Goal: Task Accomplishment & Management: Complete application form

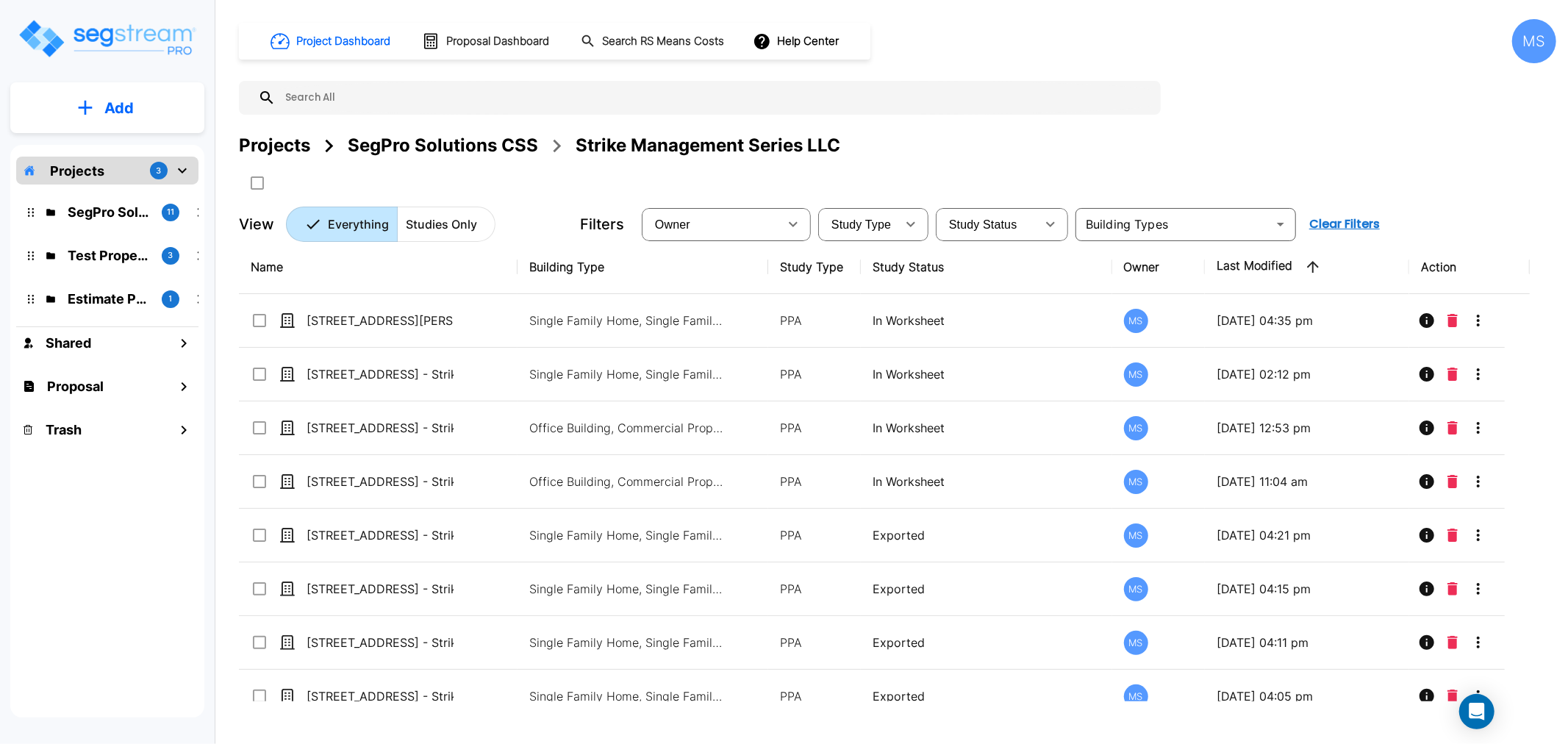
click at [404, 144] on div "SegPro Solutions CSS" at bounding box center [443, 145] width 191 height 27
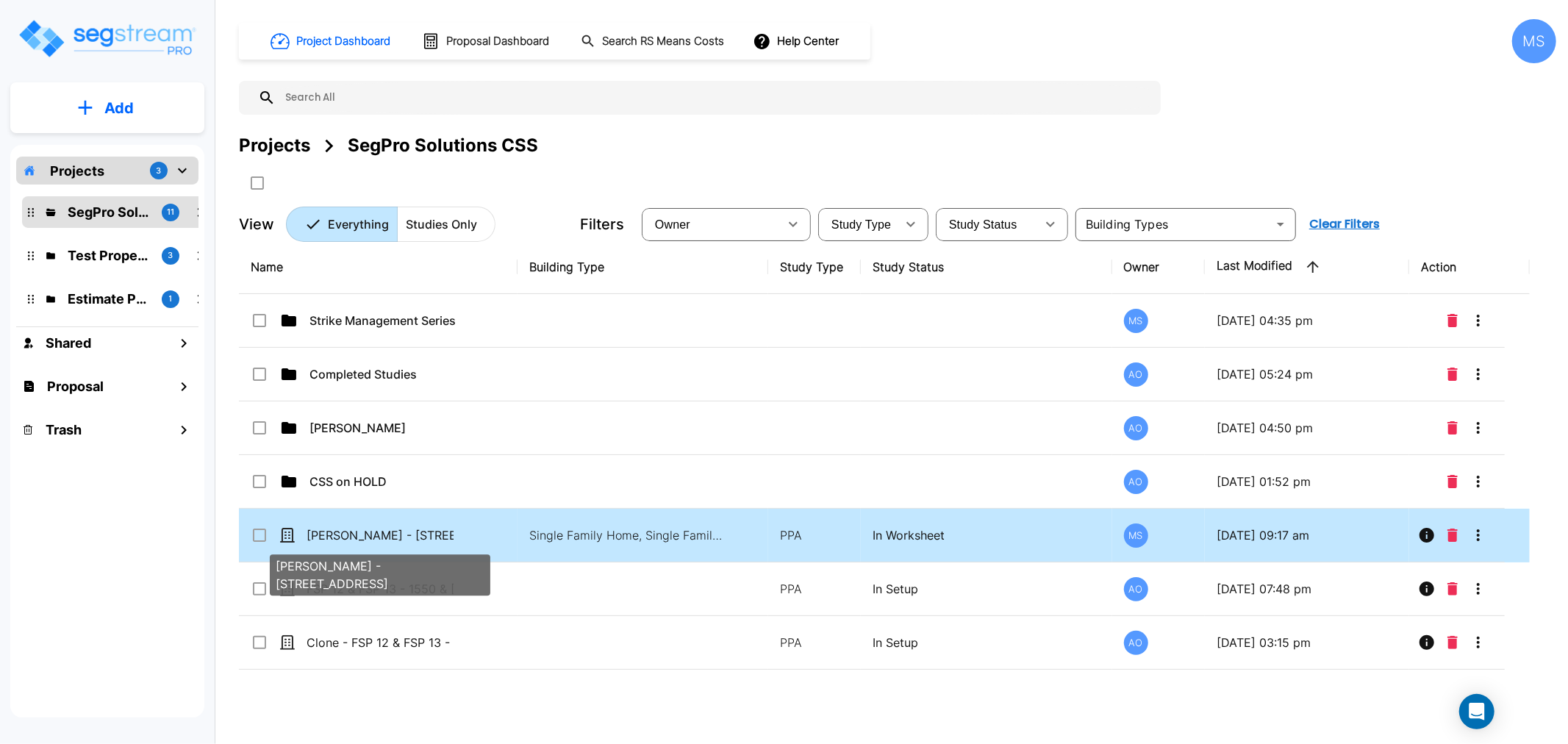
click at [434, 536] on p "[PERSON_NAME] - [STREET_ADDRESS]" at bounding box center [379, 535] width 147 height 18
click at [433, 536] on p "[PERSON_NAME] - [STREET_ADDRESS]" at bounding box center [379, 535] width 147 height 18
click at [432, 530] on p "[PERSON_NAME] - [STREET_ADDRESS]" at bounding box center [379, 535] width 147 height 18
checkbox input "false"
click at [432, 530] on p "[PERSON_NAME] - [STREET_ADDRESS]" at bounding box center [379, 535] width 147 height 18
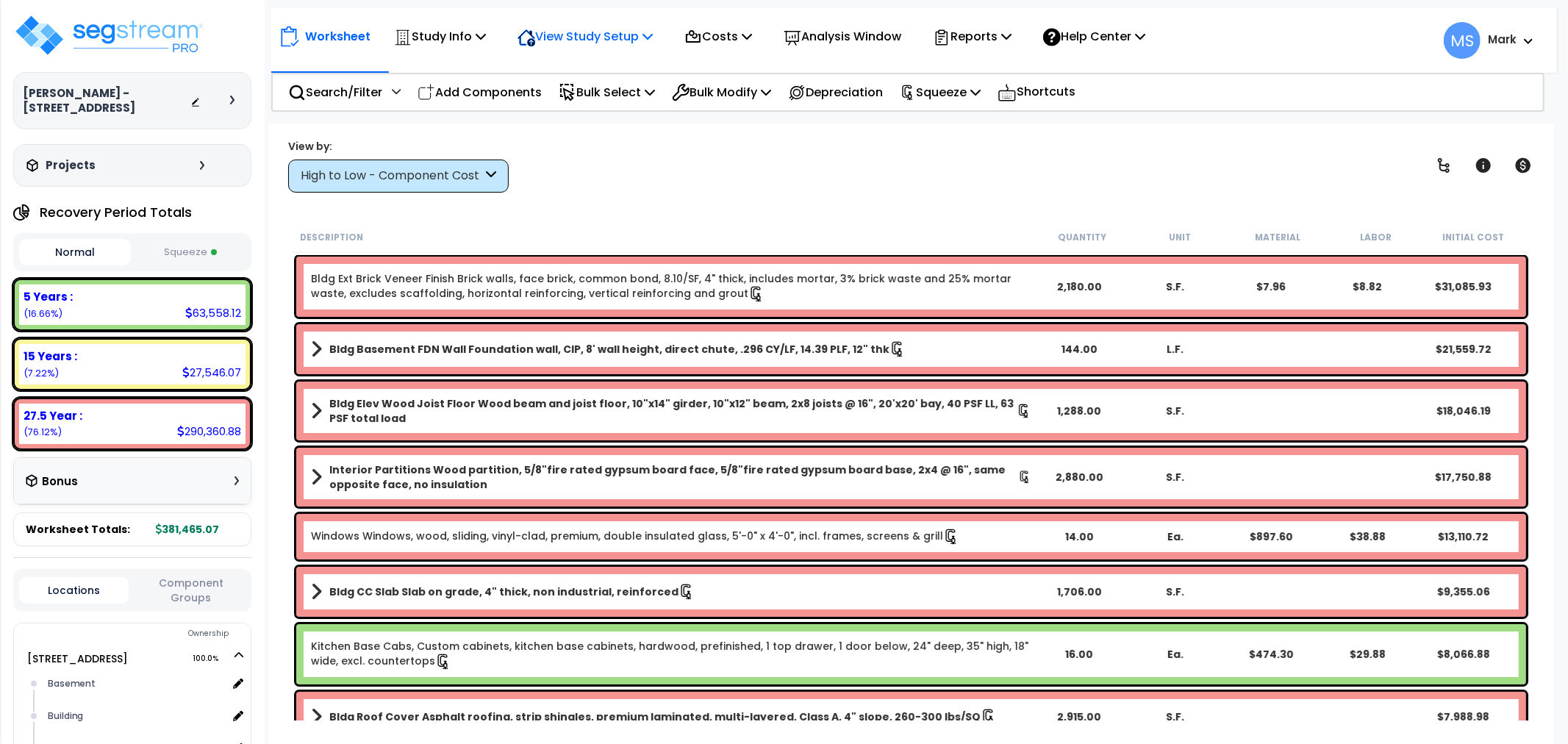
click at [597, 33] on p "View Study Setup" at bounding box center [585, 36] width 136 height 20
click at [596, 103] on link "View Questionnaire" at bounding box center [583, 100] width 146 height 29
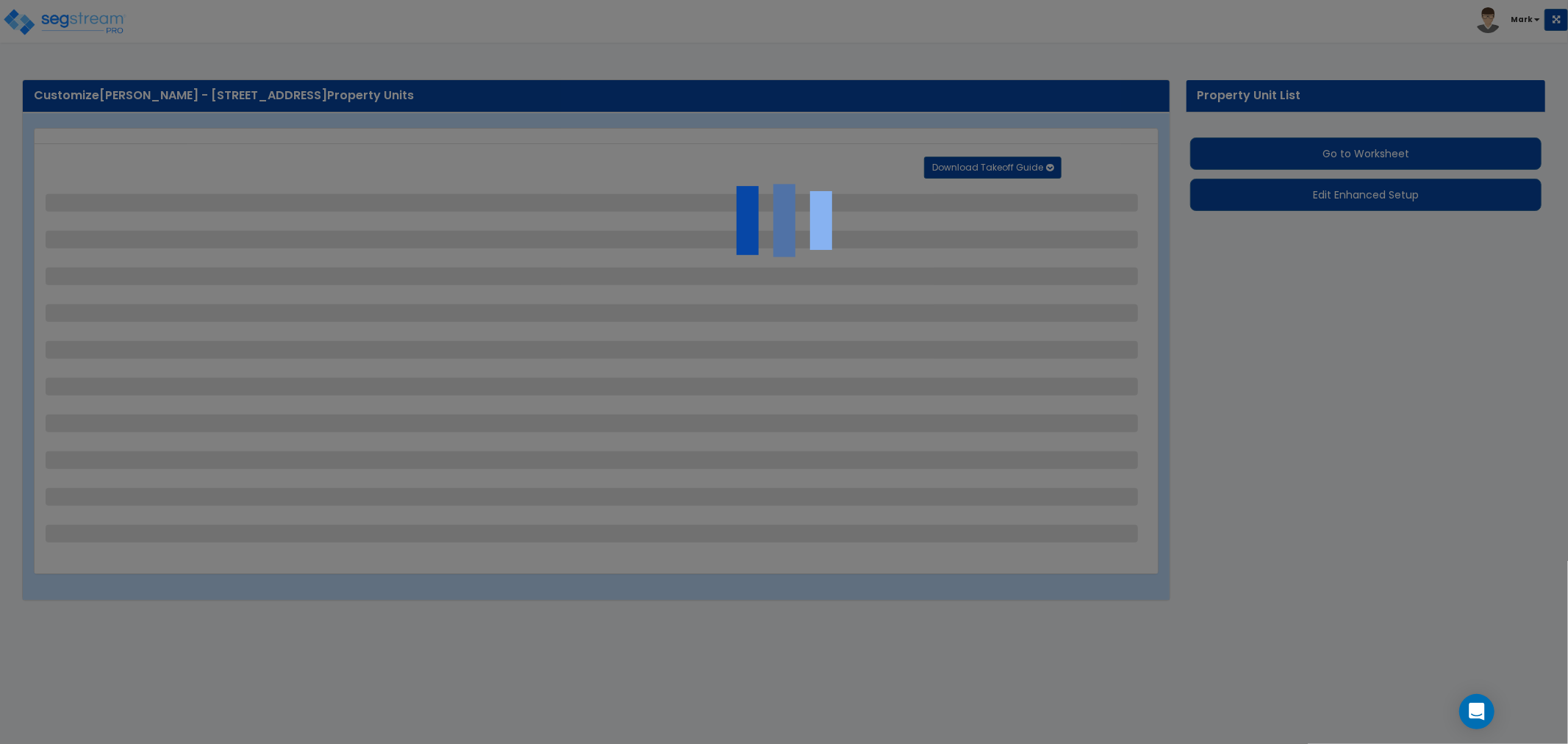
select select "2"
select select "1"
select select "2"
select select "1"
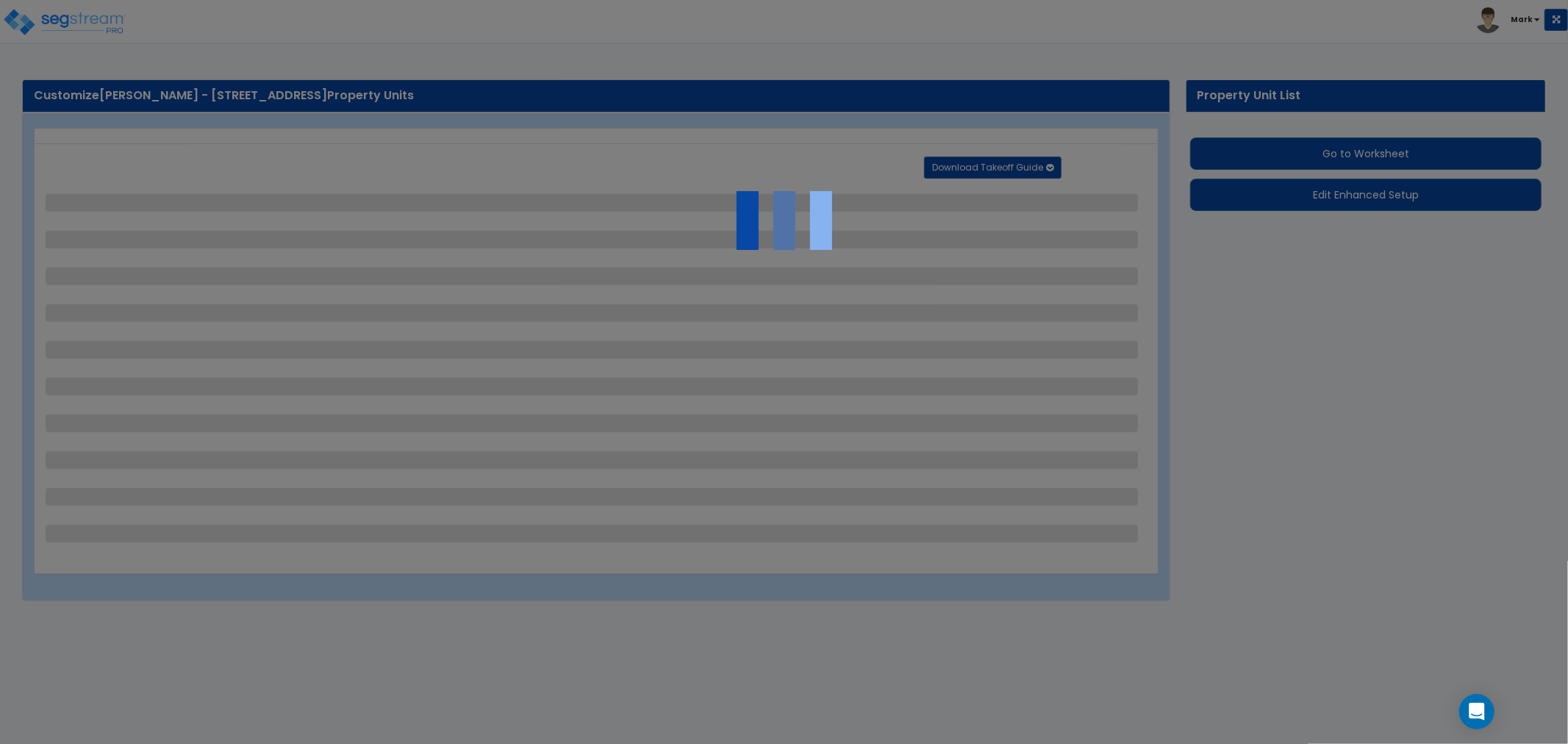
select select "1"
select select "2"
select select "1"
select select "10"
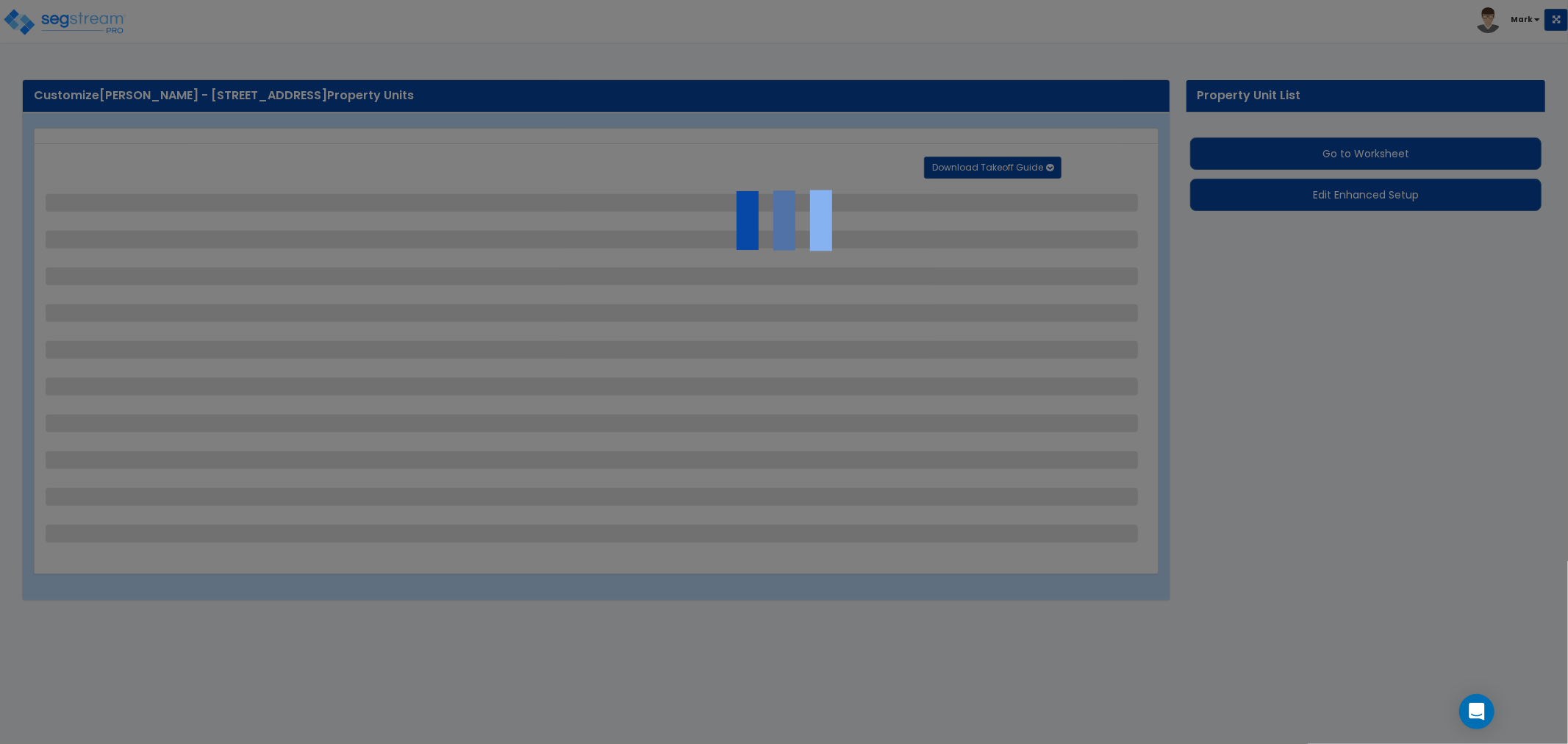
select select "1"
select select "4"
select select "1"
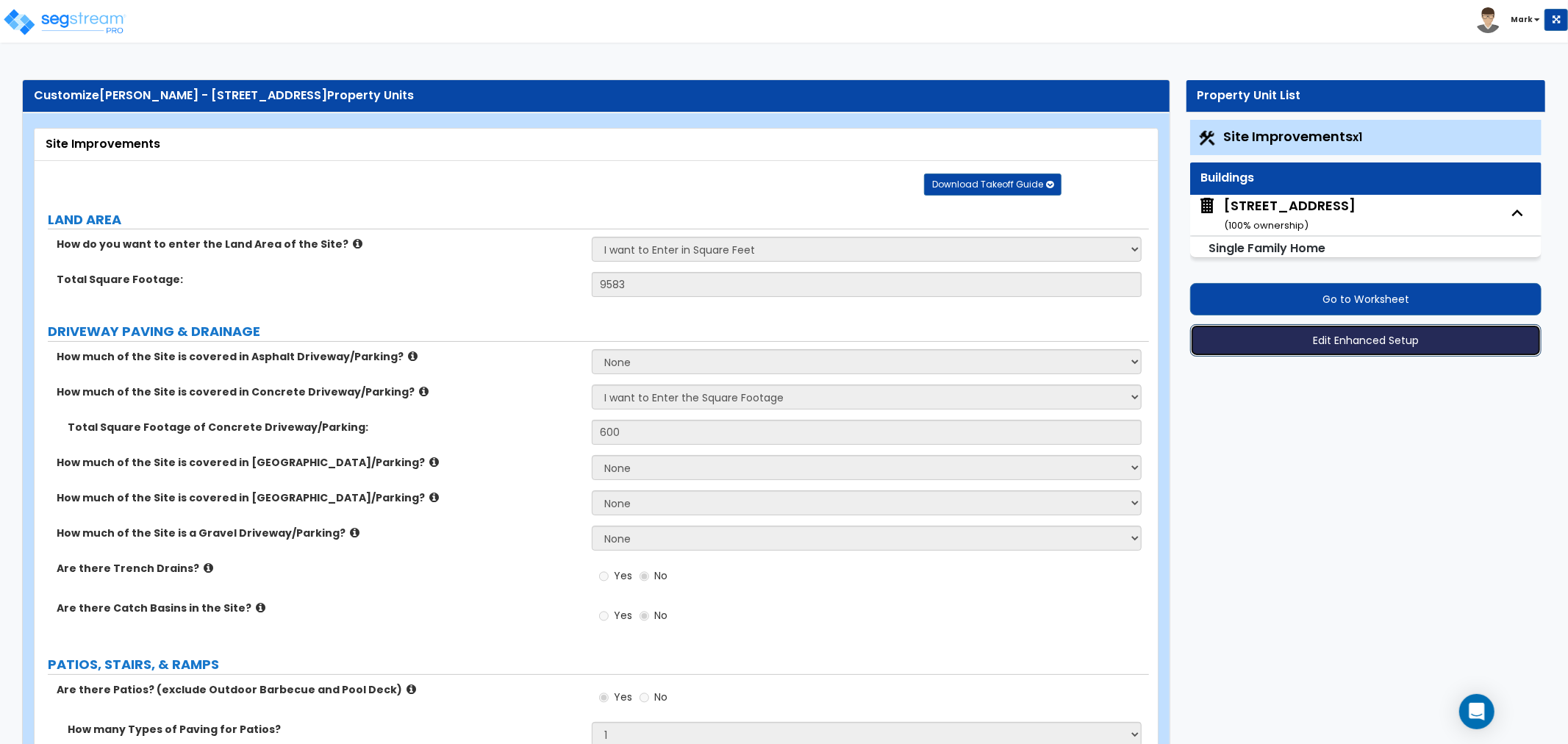
click at [1316, 335] on button "Edit Enhanced Setup" at bounding box center [1365, 341] width 351 height 33
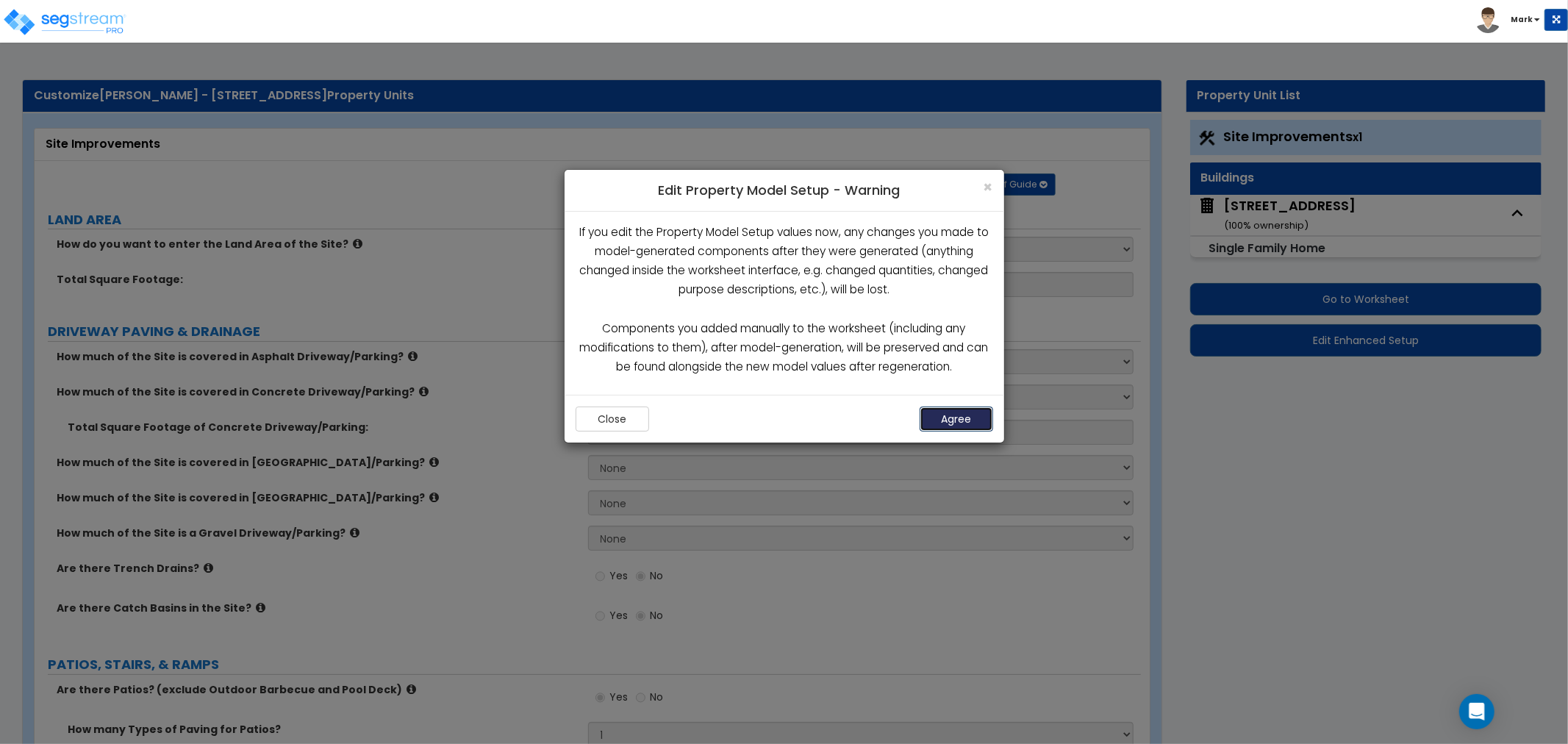
click at [929, 425] on button "Agree" at bounding box center [956, 419] width 74 height 25
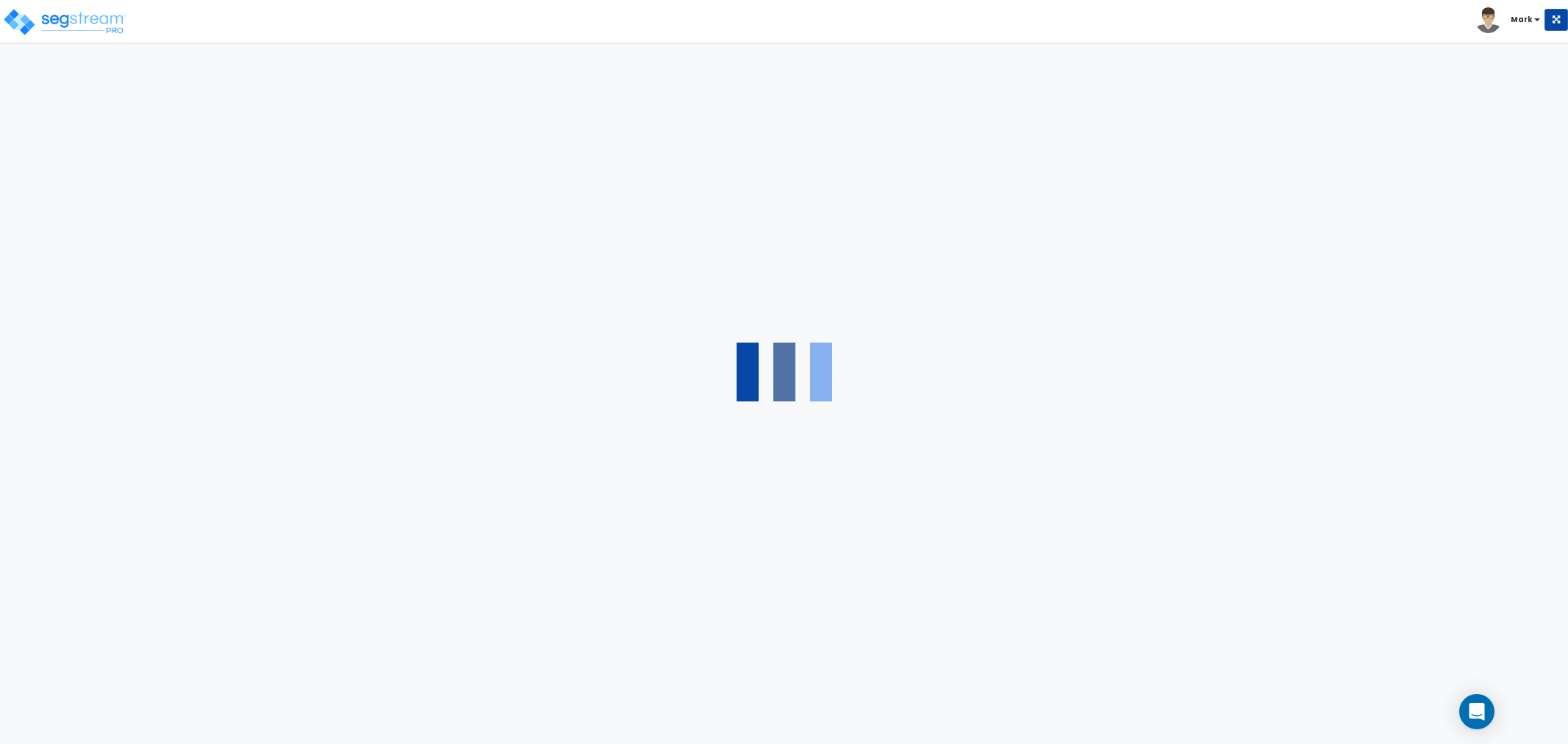
click at [535, 140] on div at bounding box center [784, 372] width 1568 height 744
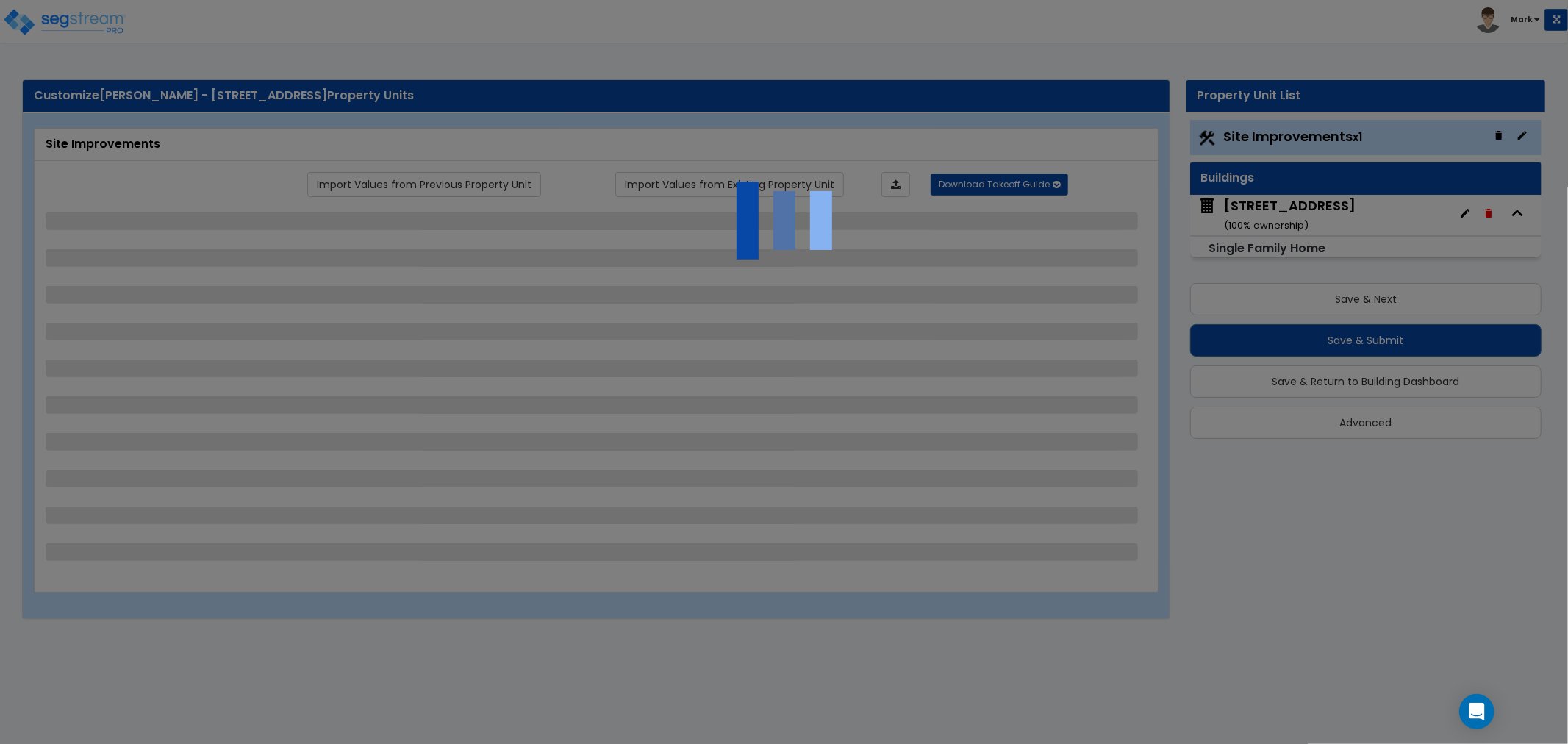
select select "2"
select select "1"
select select "2"
select select "1"
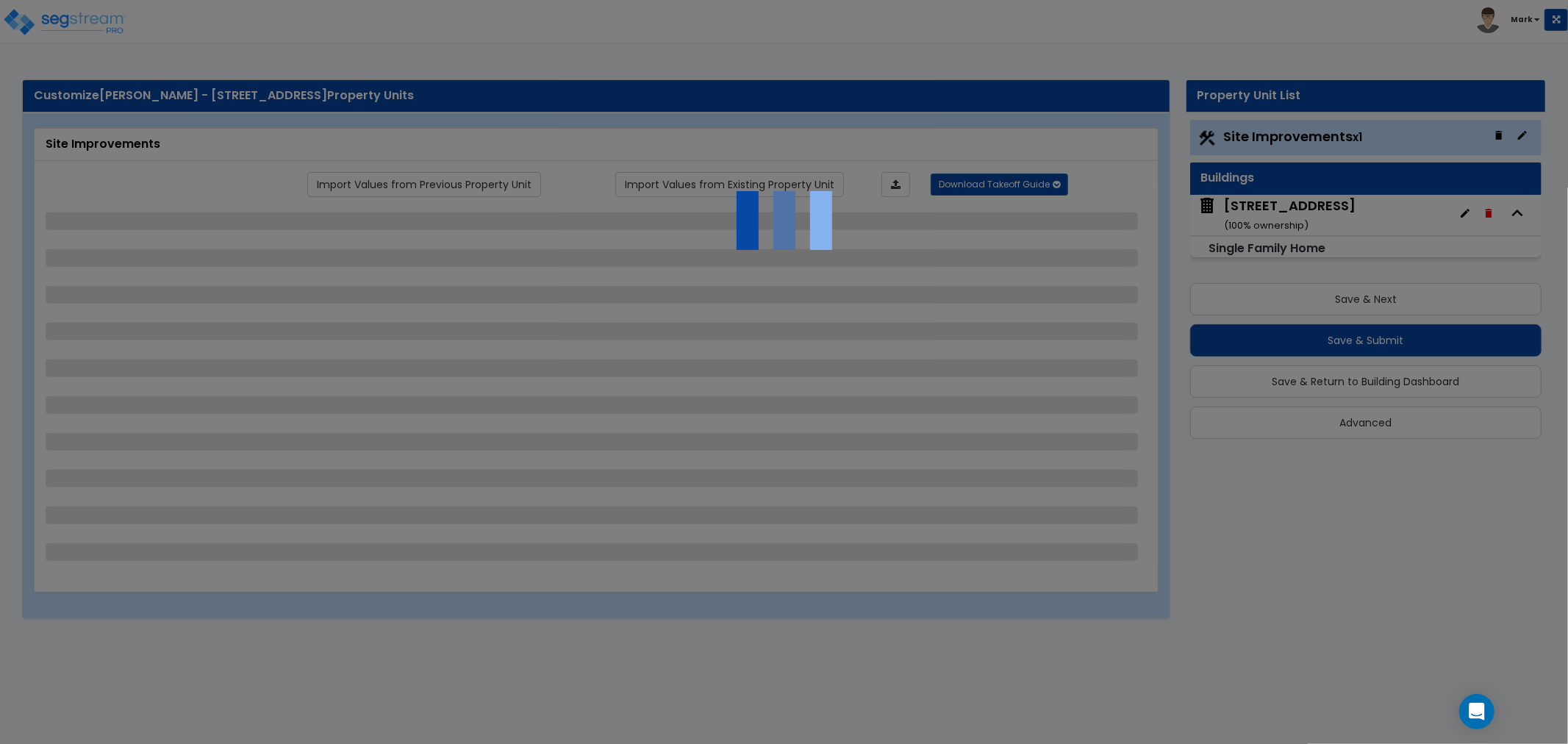
select select "1"
select select "2"
select select "1"
select select "10"
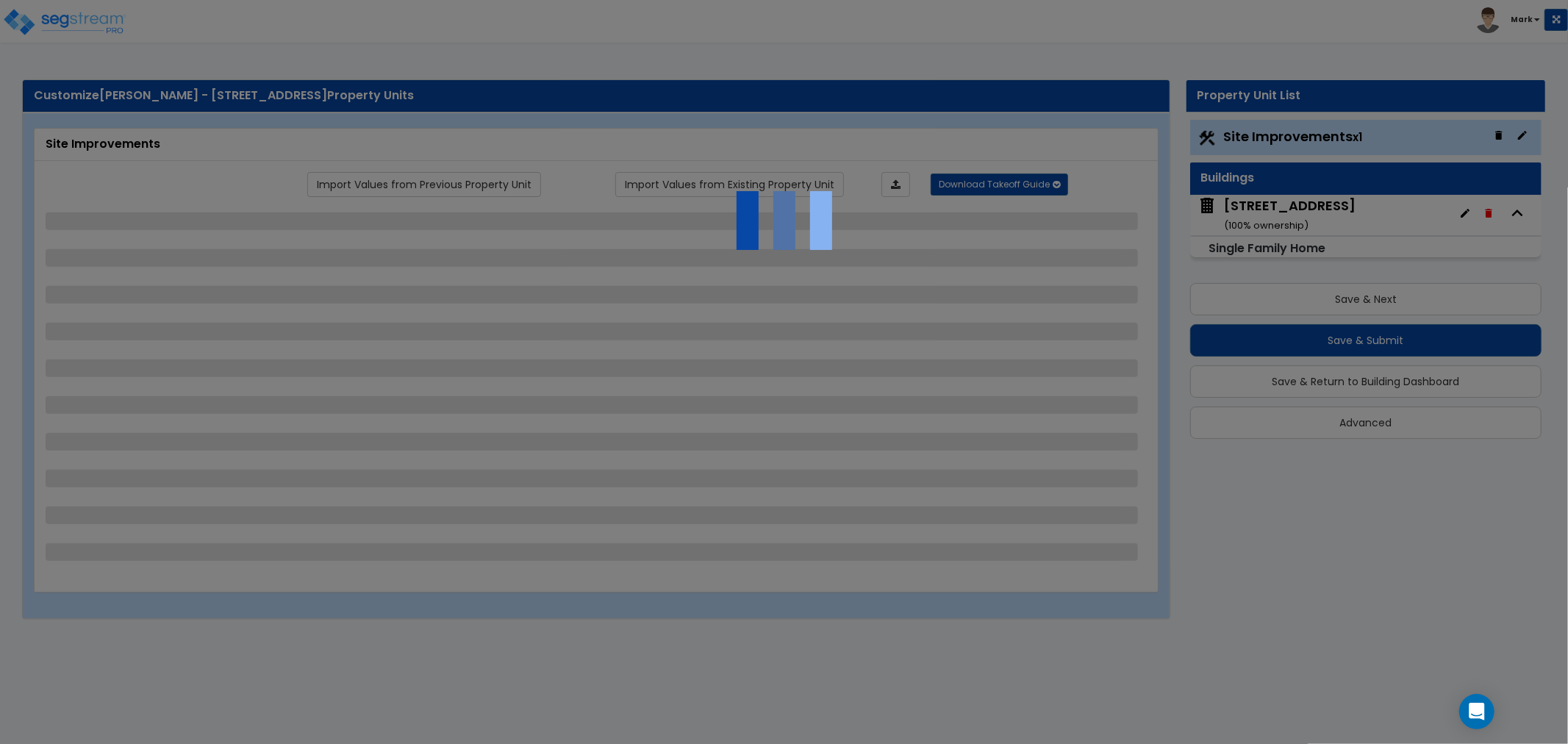
select select "1"
select select "4"
select select "1"
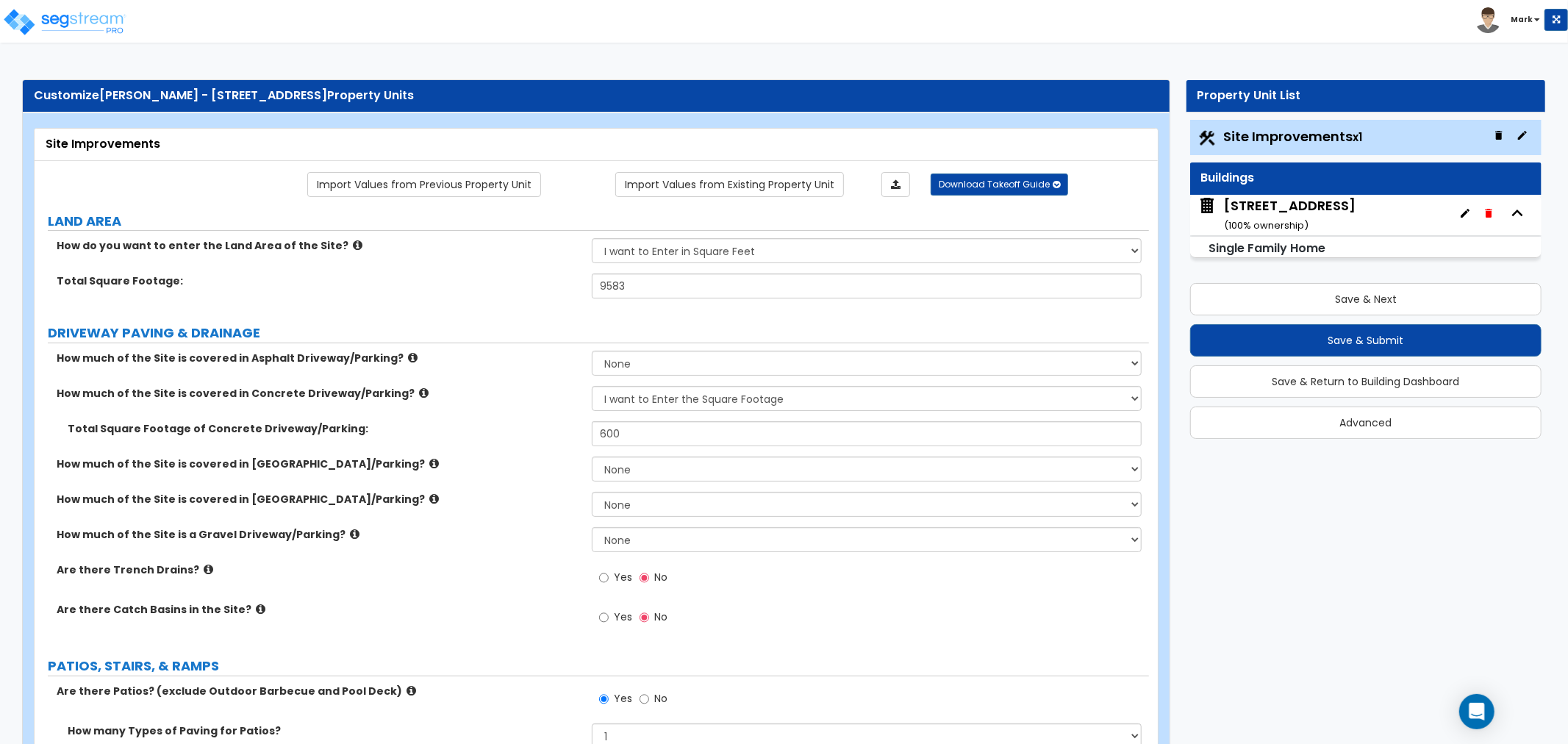
click at [1267, 222] on small "( 100 % ownership)" at bounding box center [1266, 225] width 84 height 14
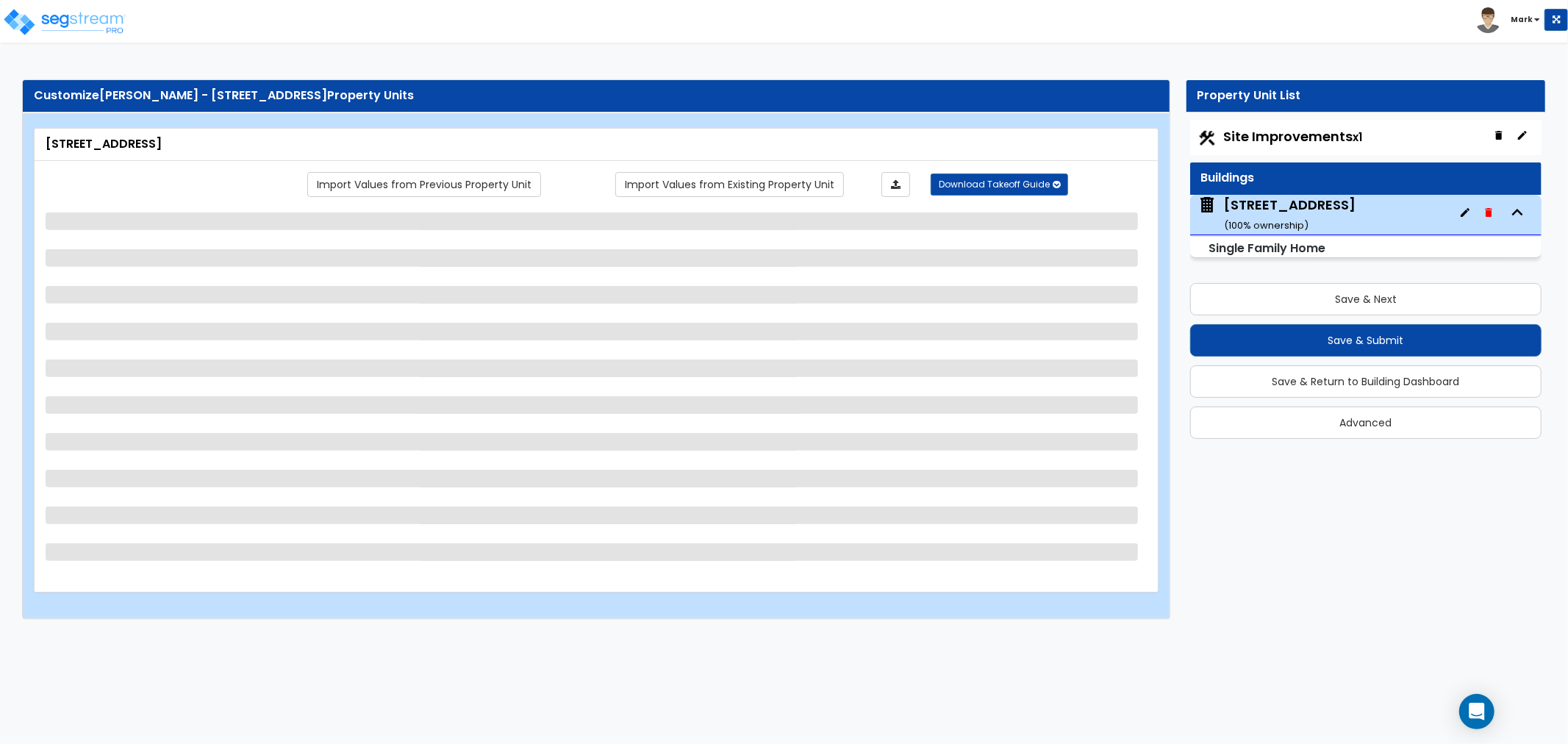
select select "2"
select select "7"
select select "3"
select select "2"
select select "3"
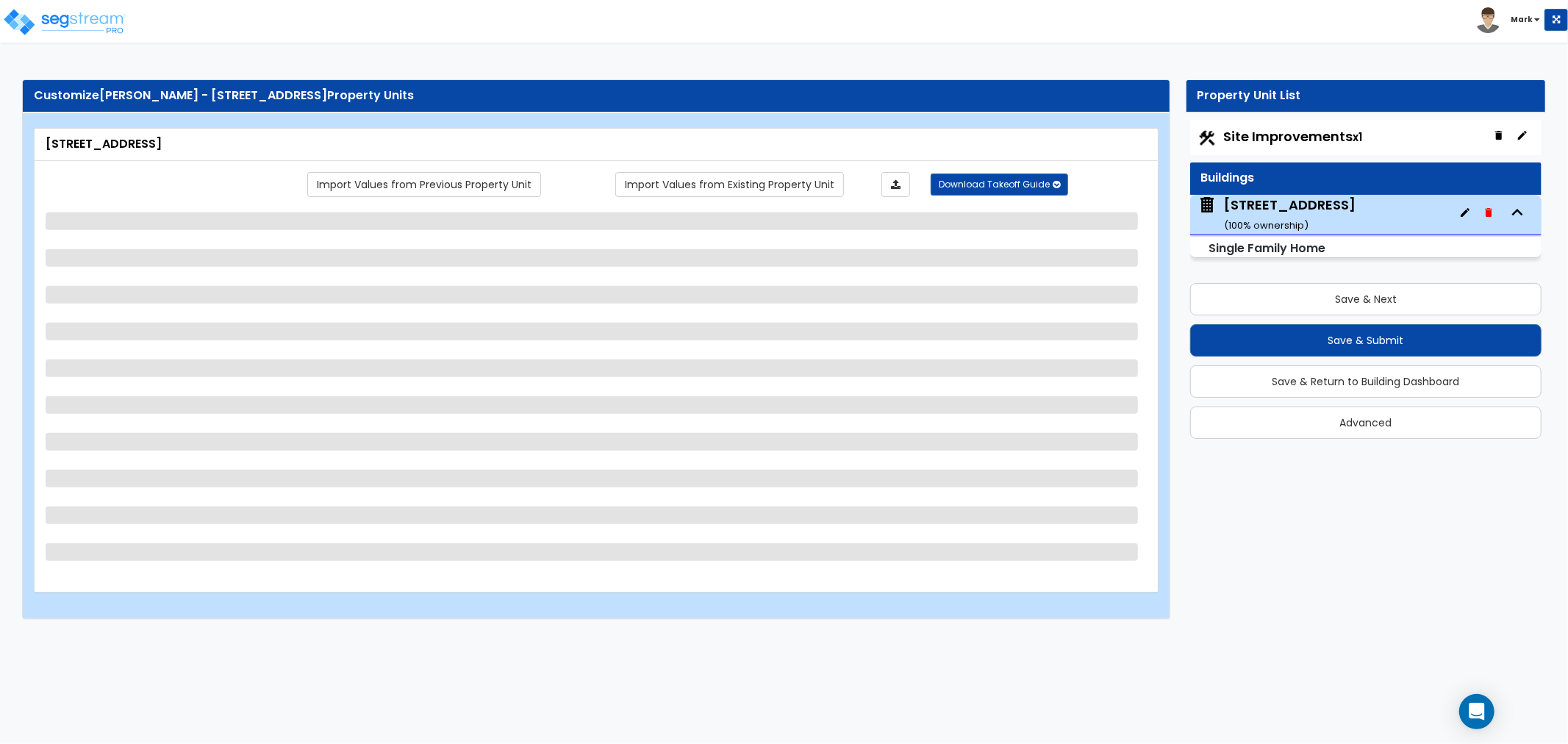
select select "2"
select select "5"
select select "1"
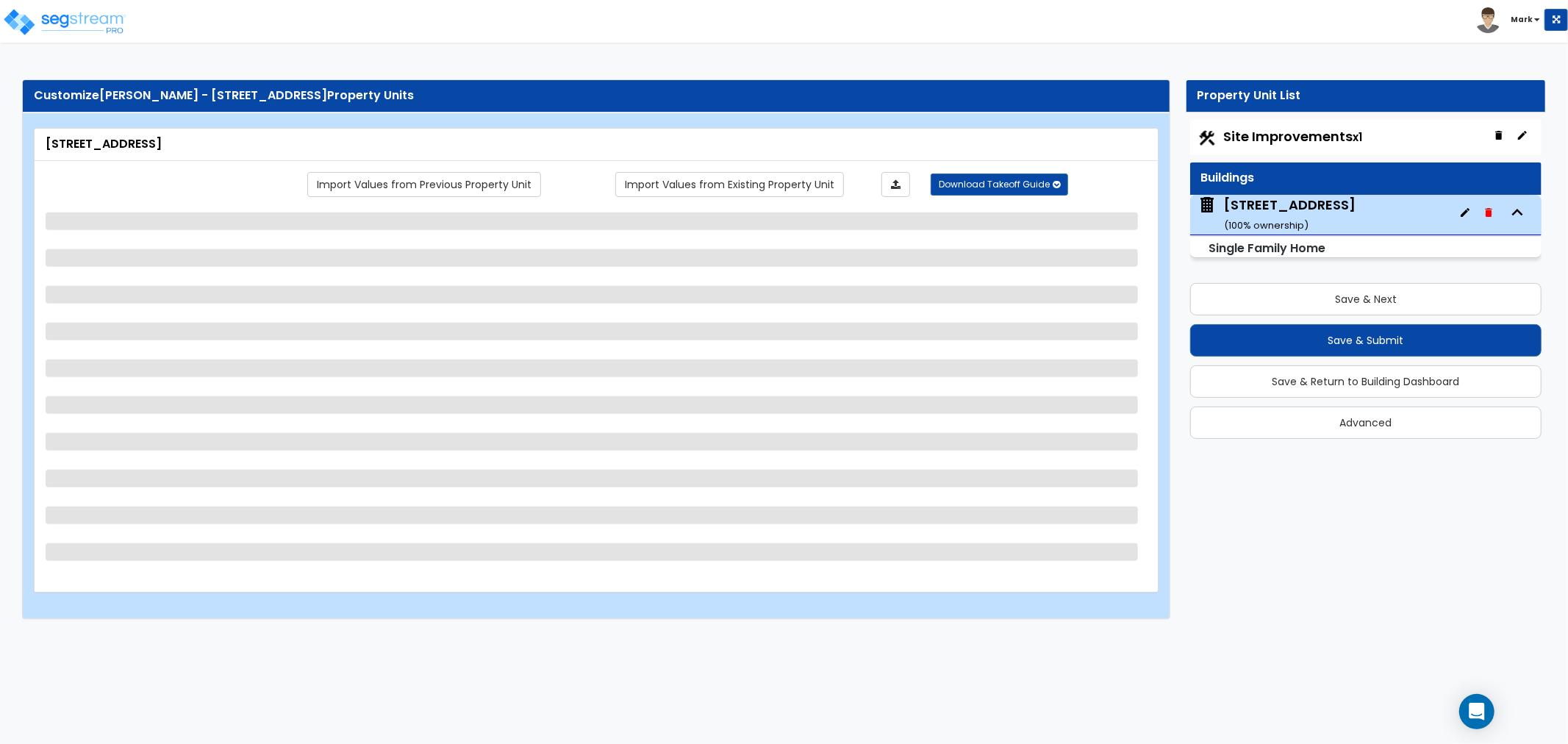
select select "2"
select select "1"
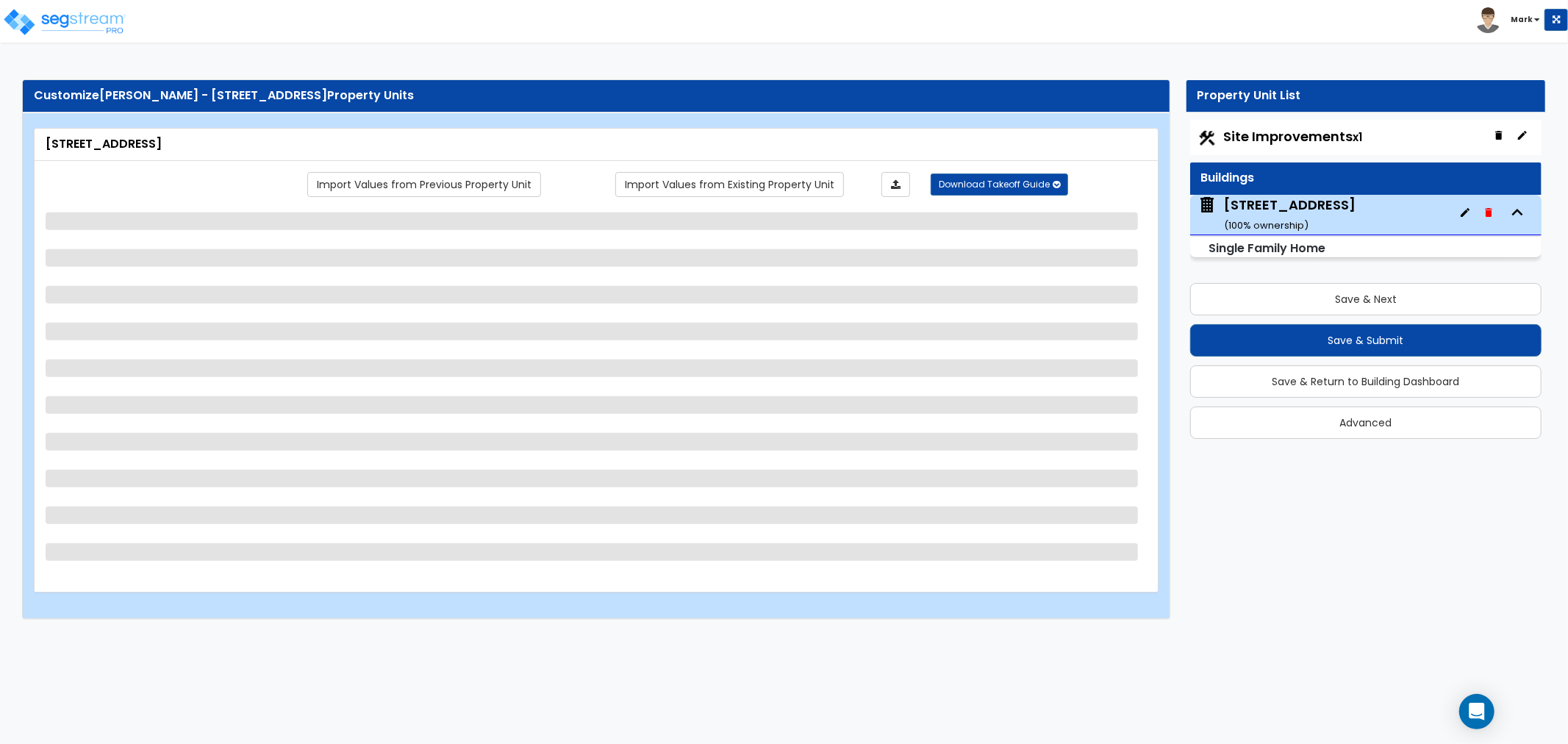
select select "2"
select select "3"
select select "5"
select select "4"
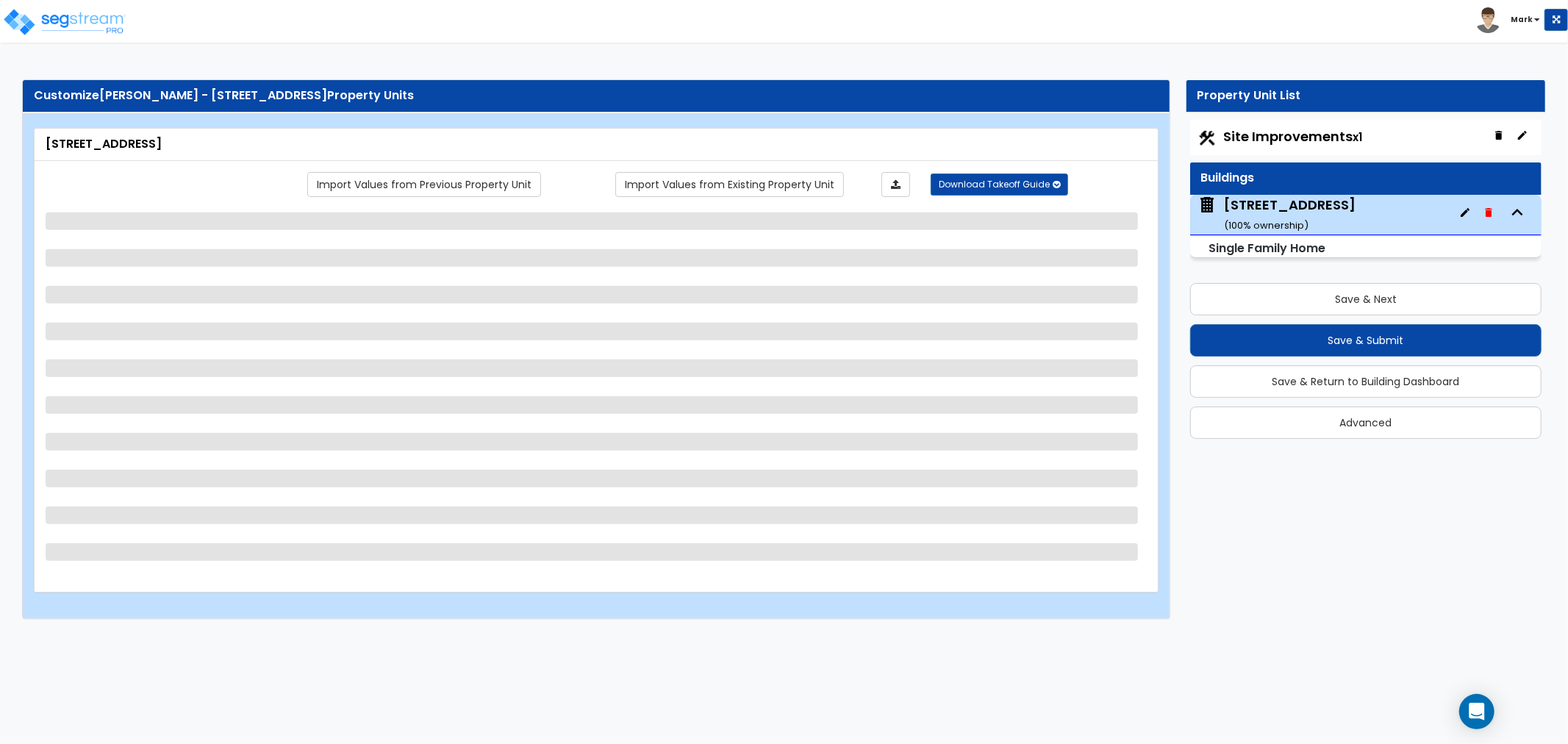
select select "2"
select select "1"
select select "2"
select select "3"
select select "2"
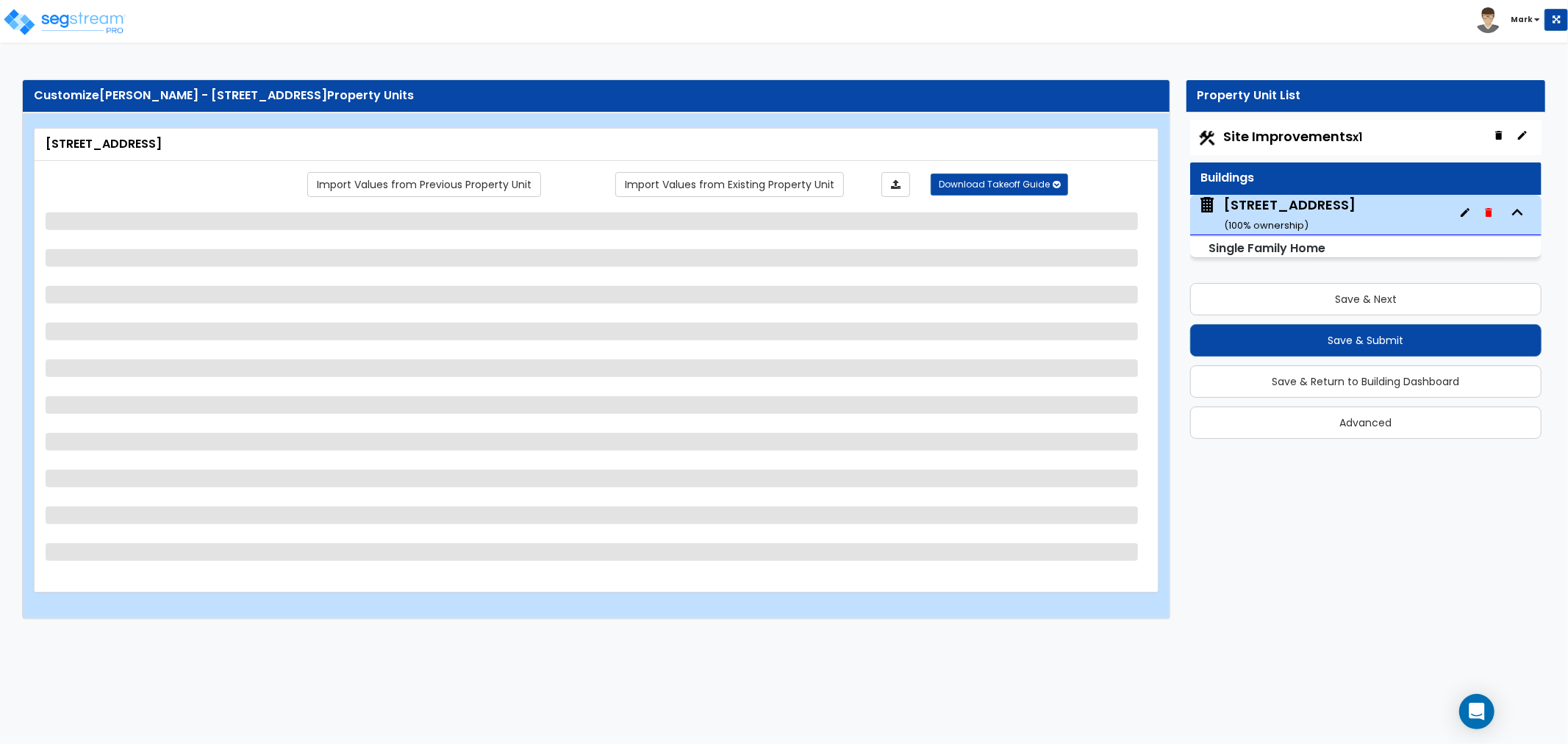
select select "4"
select select "1"
select select "2"
select select "3"
select select "2"
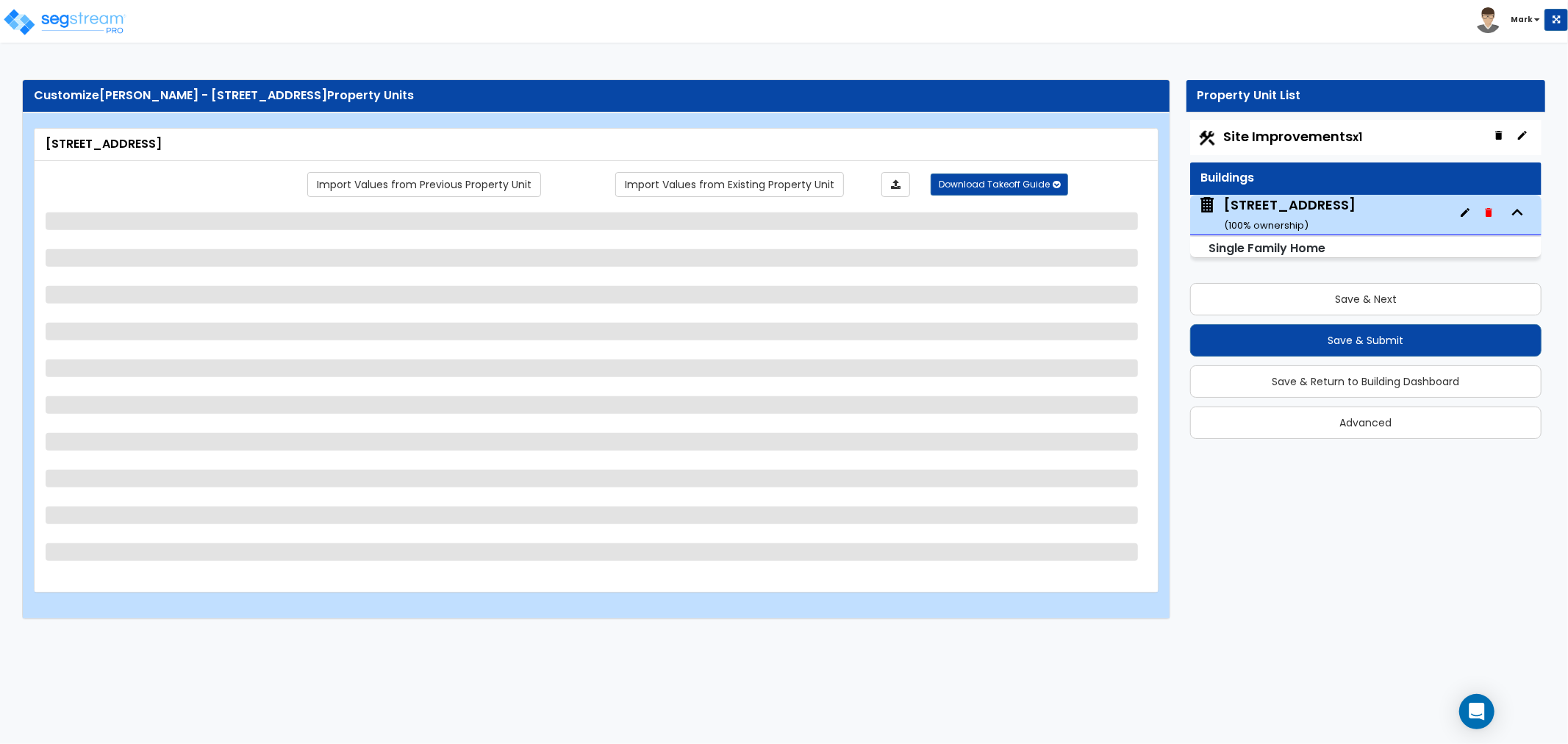
select select "3"
select select "1"
select select "2"
select select "3"
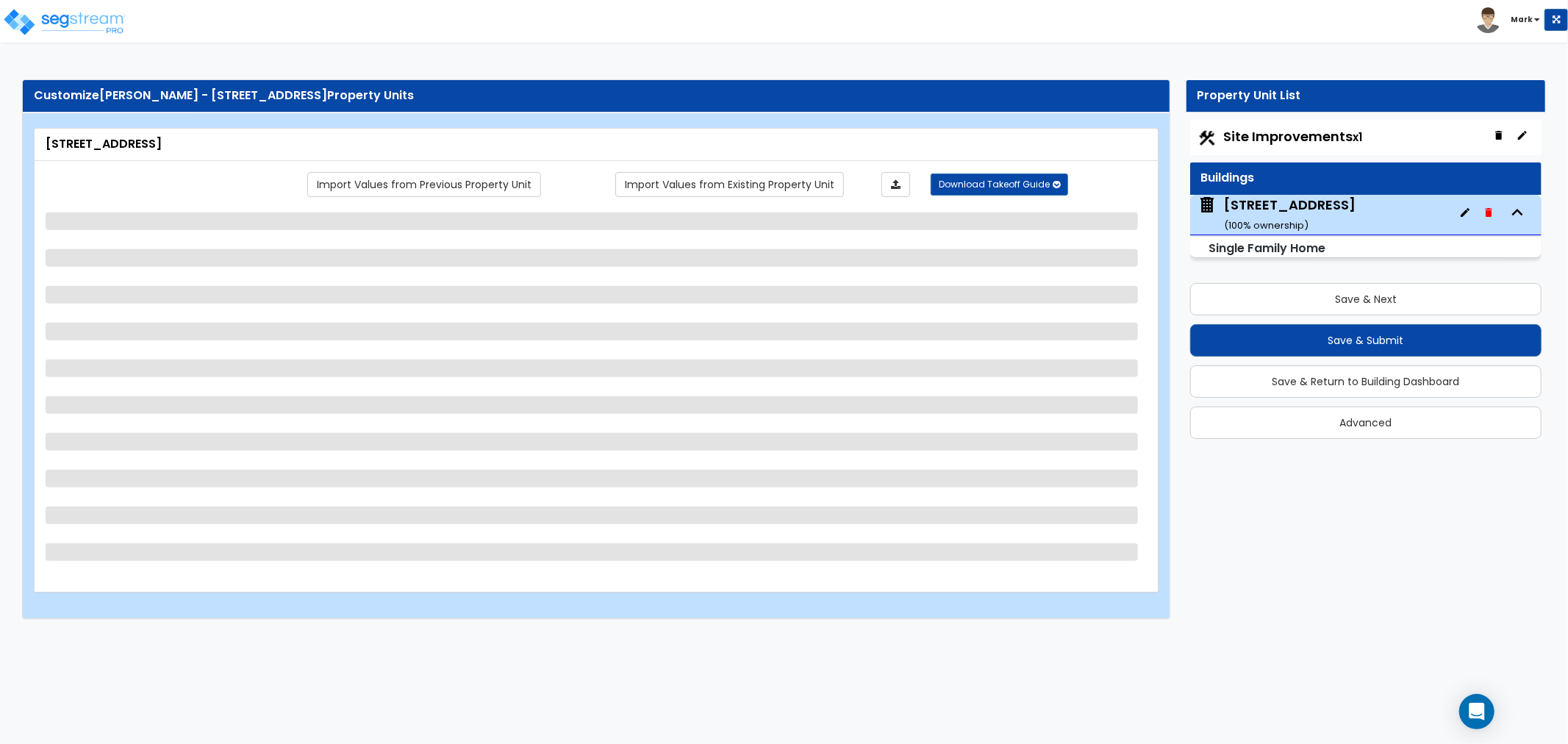
select select "2"
select select "1"
select select "2"
select select "3"
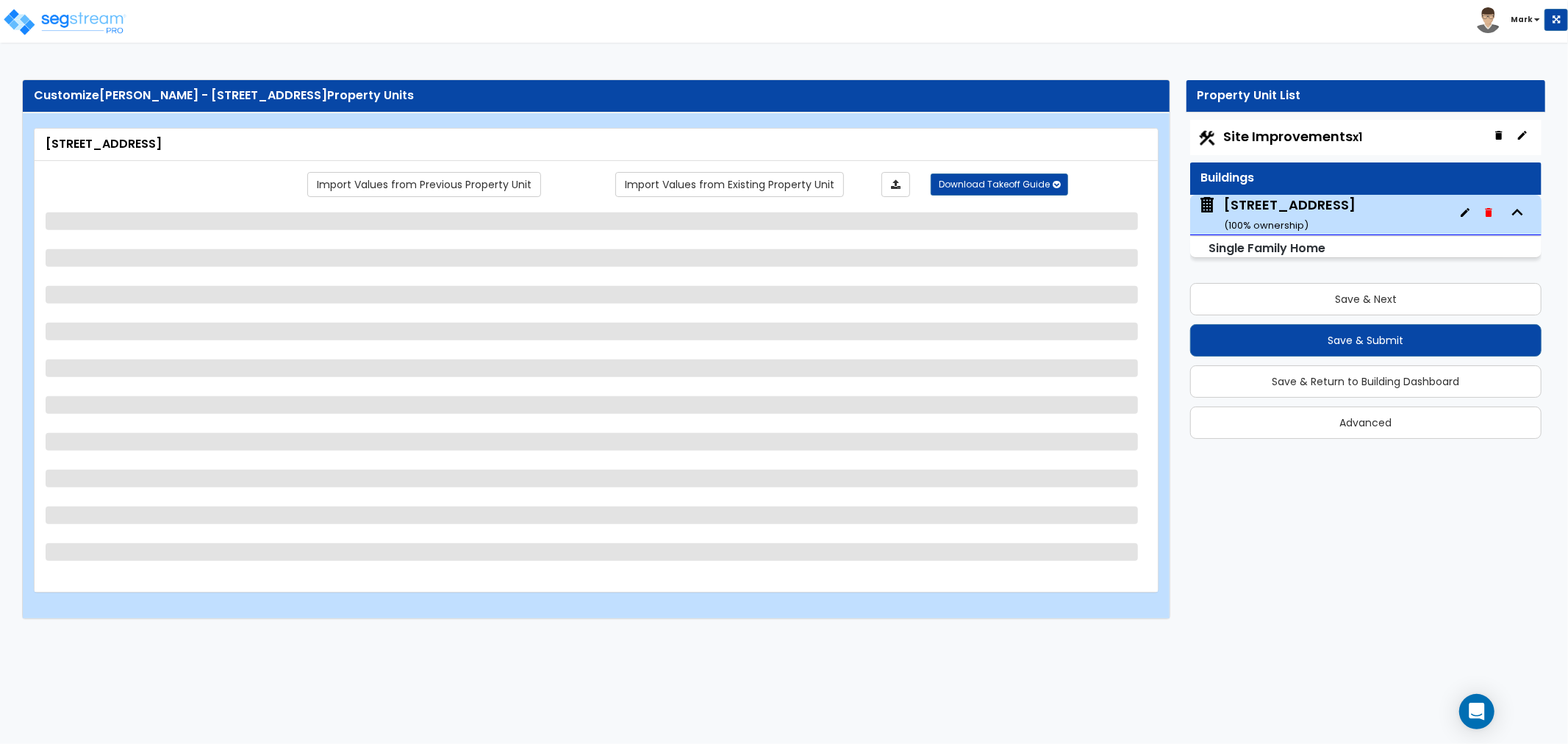
select select "2"
select select "1"
select select "2"
select select "1"
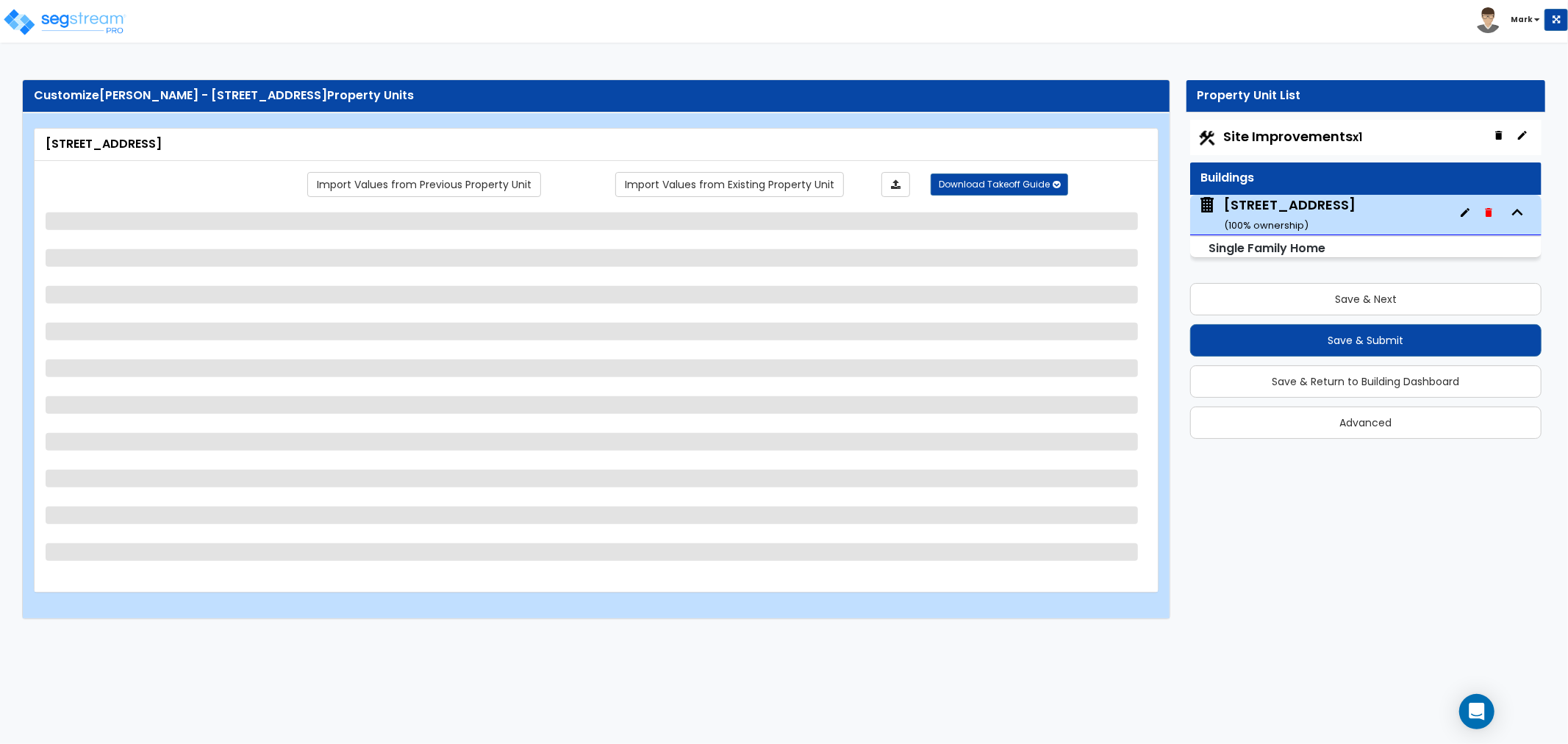
select select "2"
select select "6"
select select "1"
select select "2"
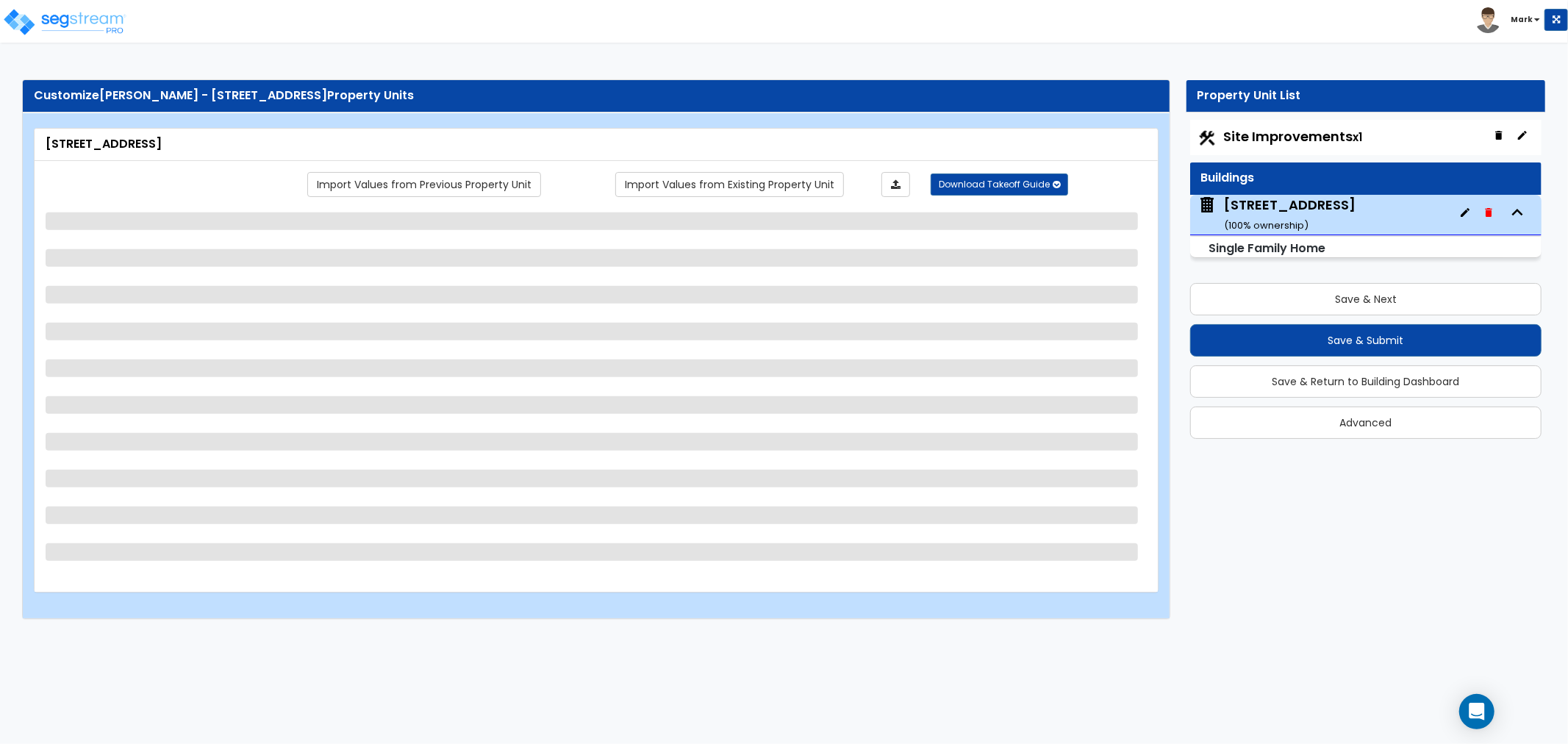
select select "2"
select select "1"
select select "2"
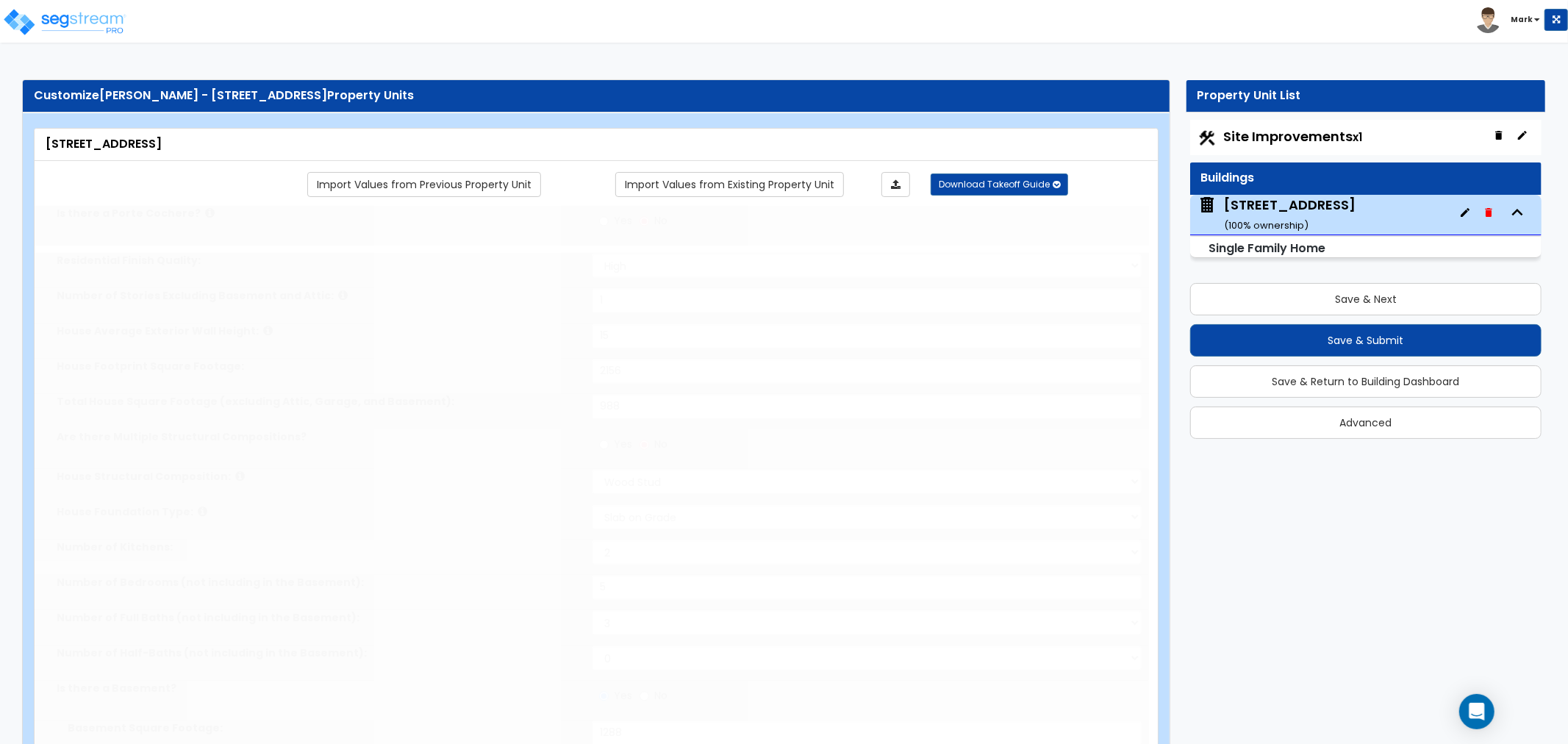
type input "4"
radio input "true"
select select "1"
select select "2"
type input "1"
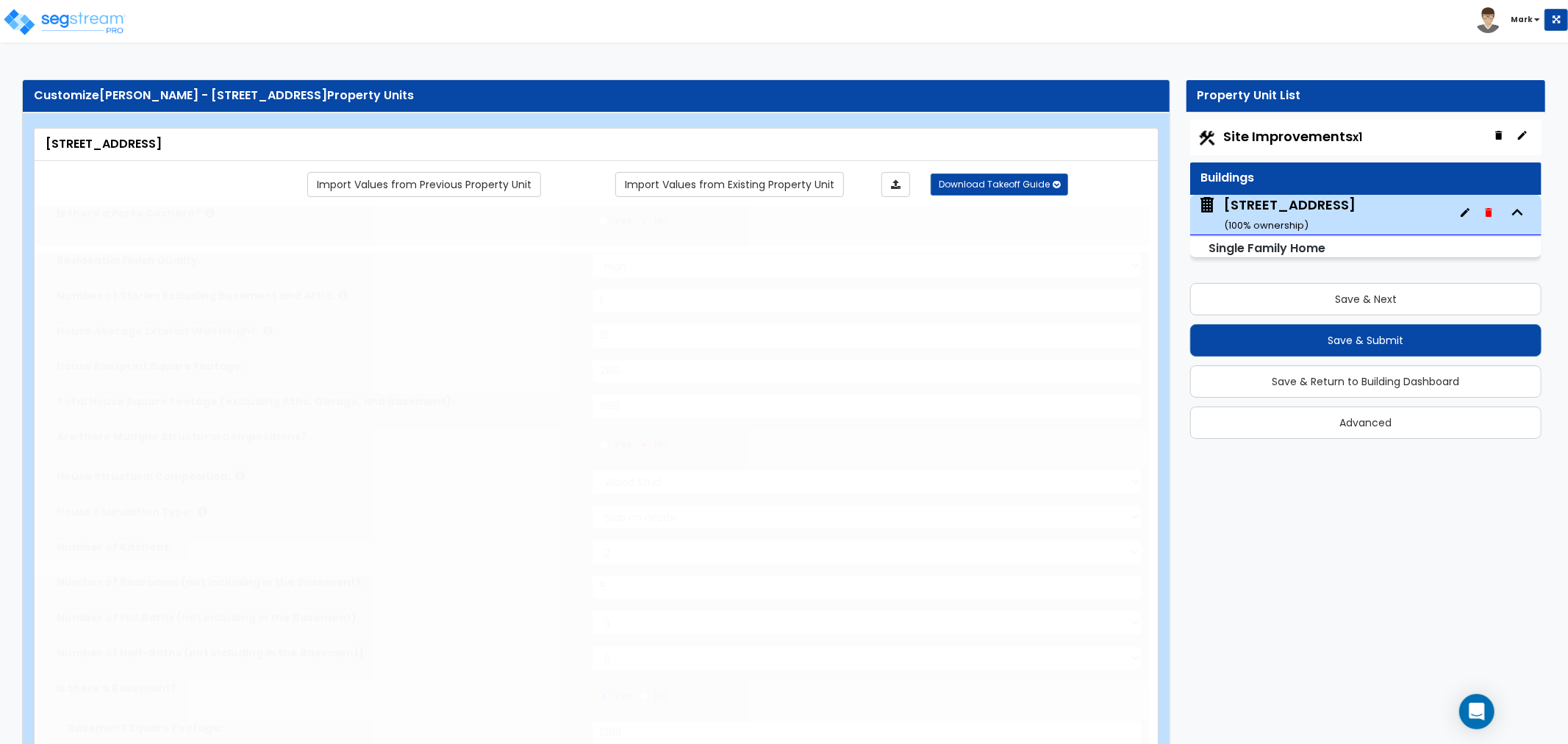
select select "2"
type input "1"
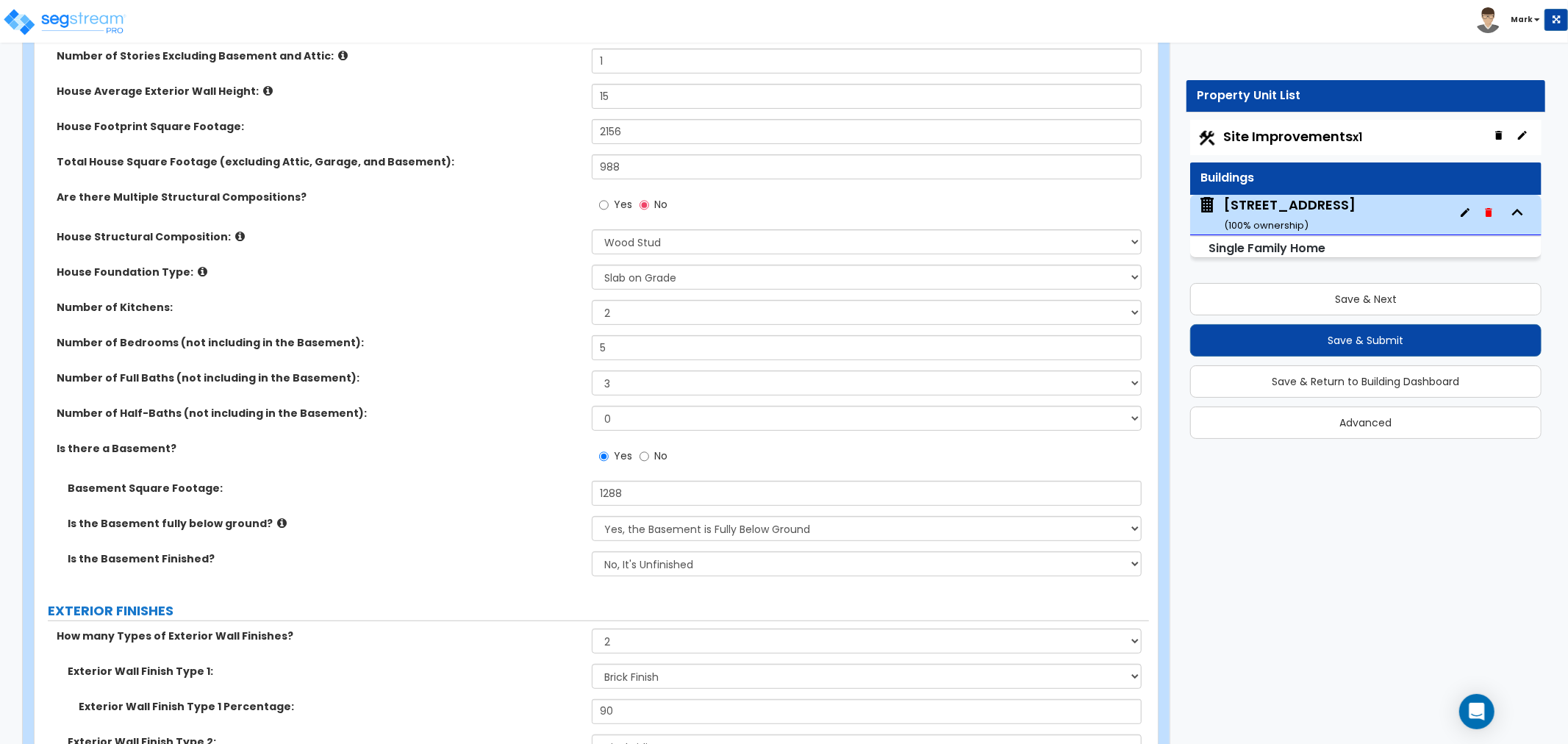
scroll to position [326, 0]
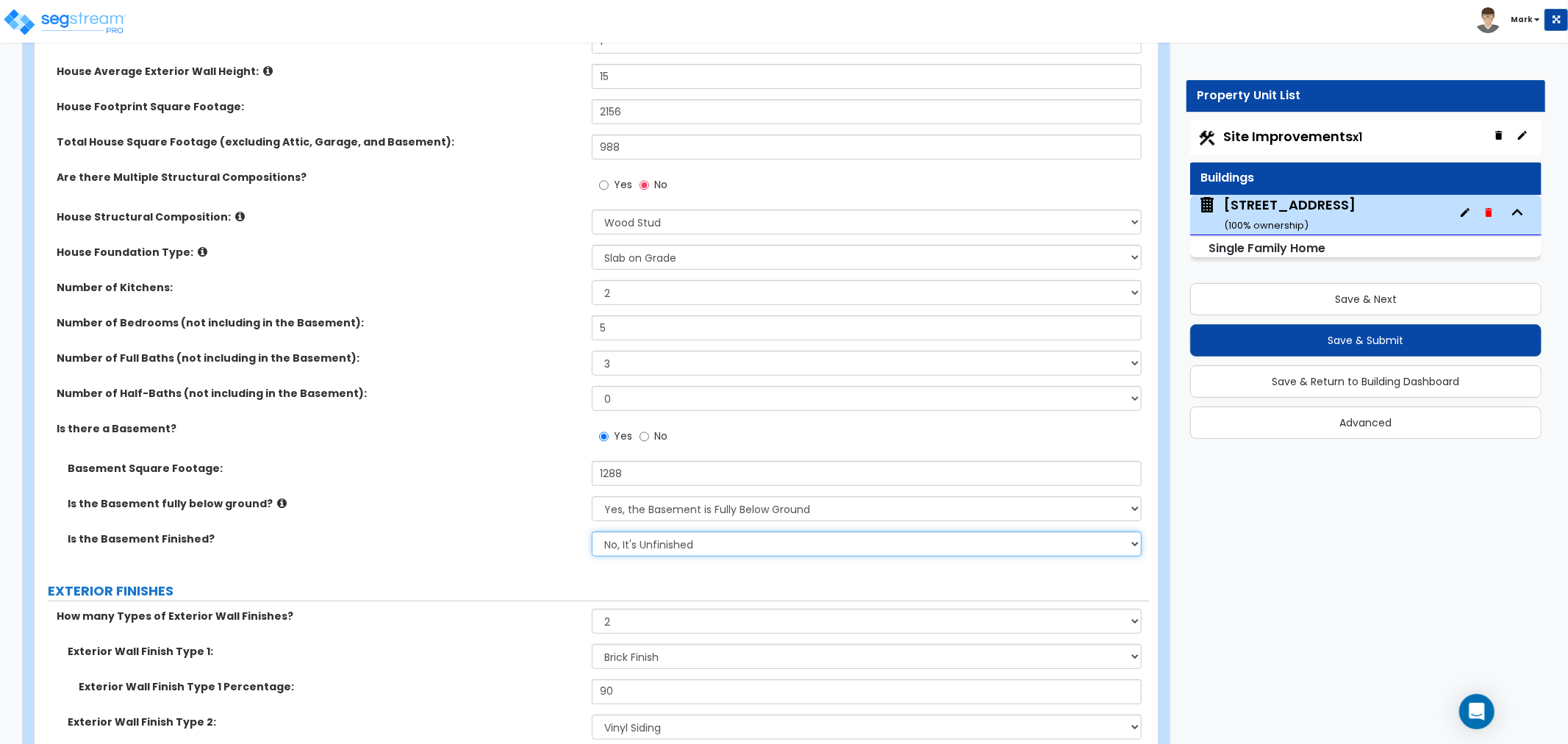
click at [650, 553] on select "No, It's Unfinished Yes, It's Finished" at bounding box center [866, 543] width 550 height 25
select select "1"
click at [591, 531] on select "No, It's Unfinished Yes, It's Finished" at bounding box center [866, 543] width 550 height 25
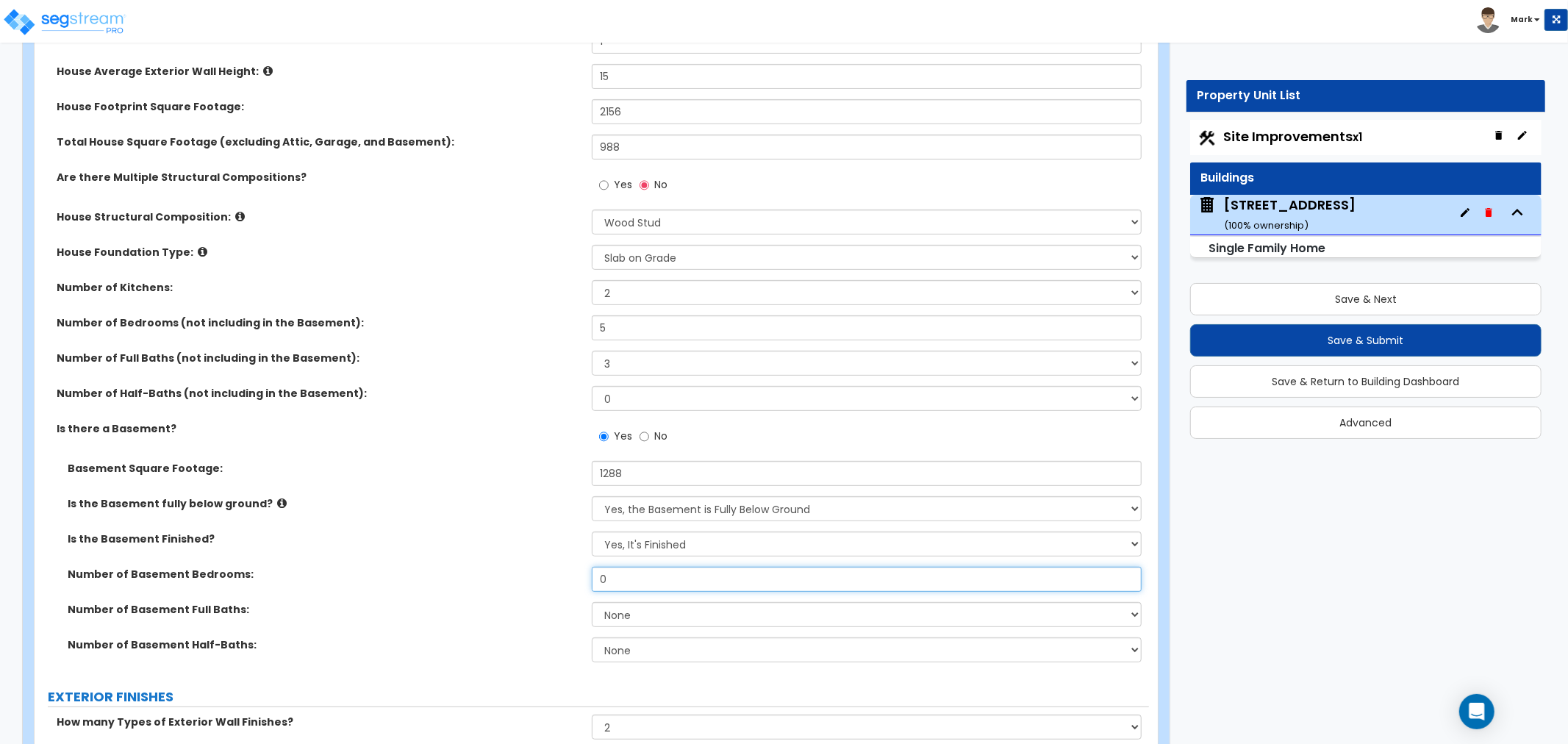
click at [608, 584] on input "0" at bounding box center [866, 578] width 550 height 25
type input "2"
click at [629, 336] on input "5" at bounding box center [866, 327] width 550 height 25
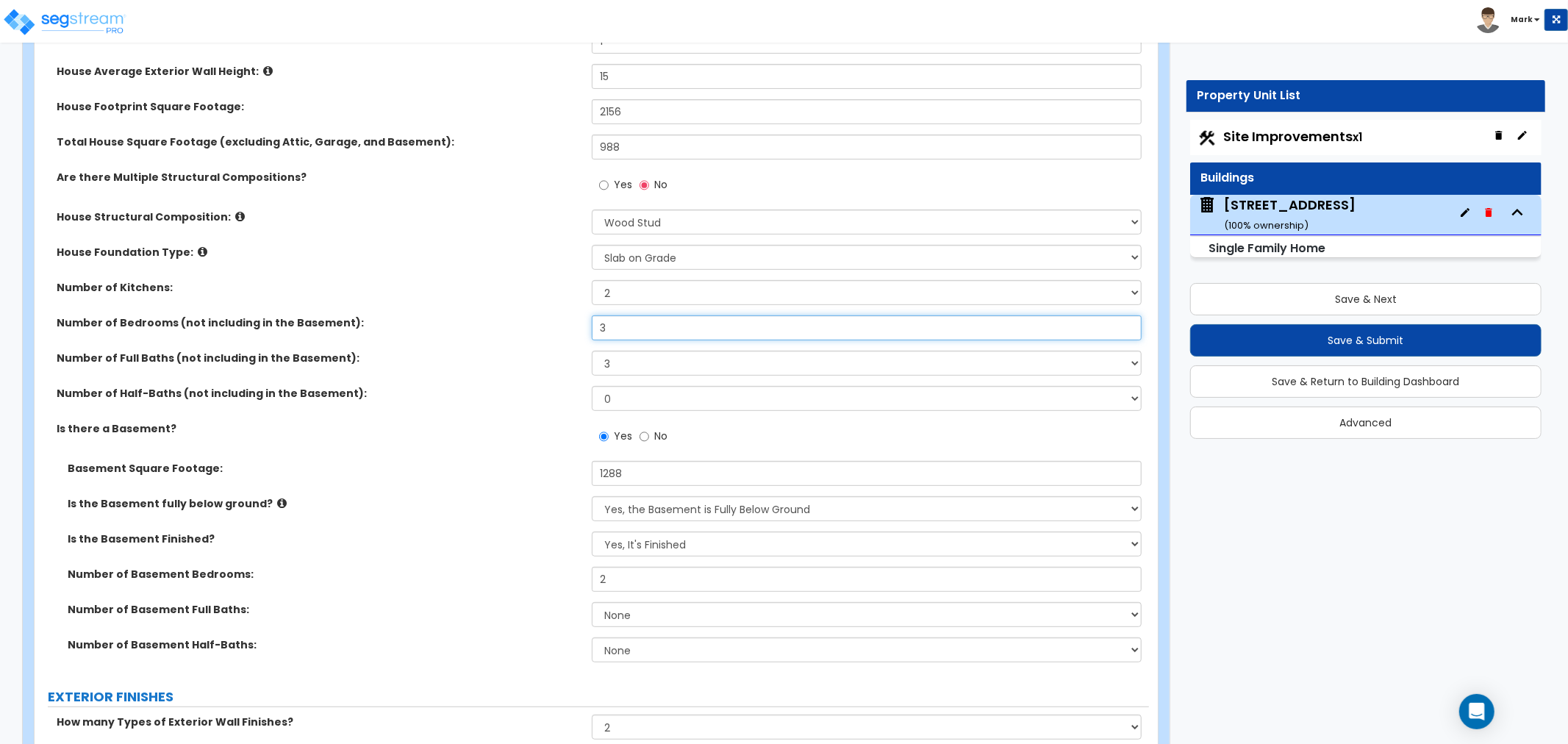
type input "3"
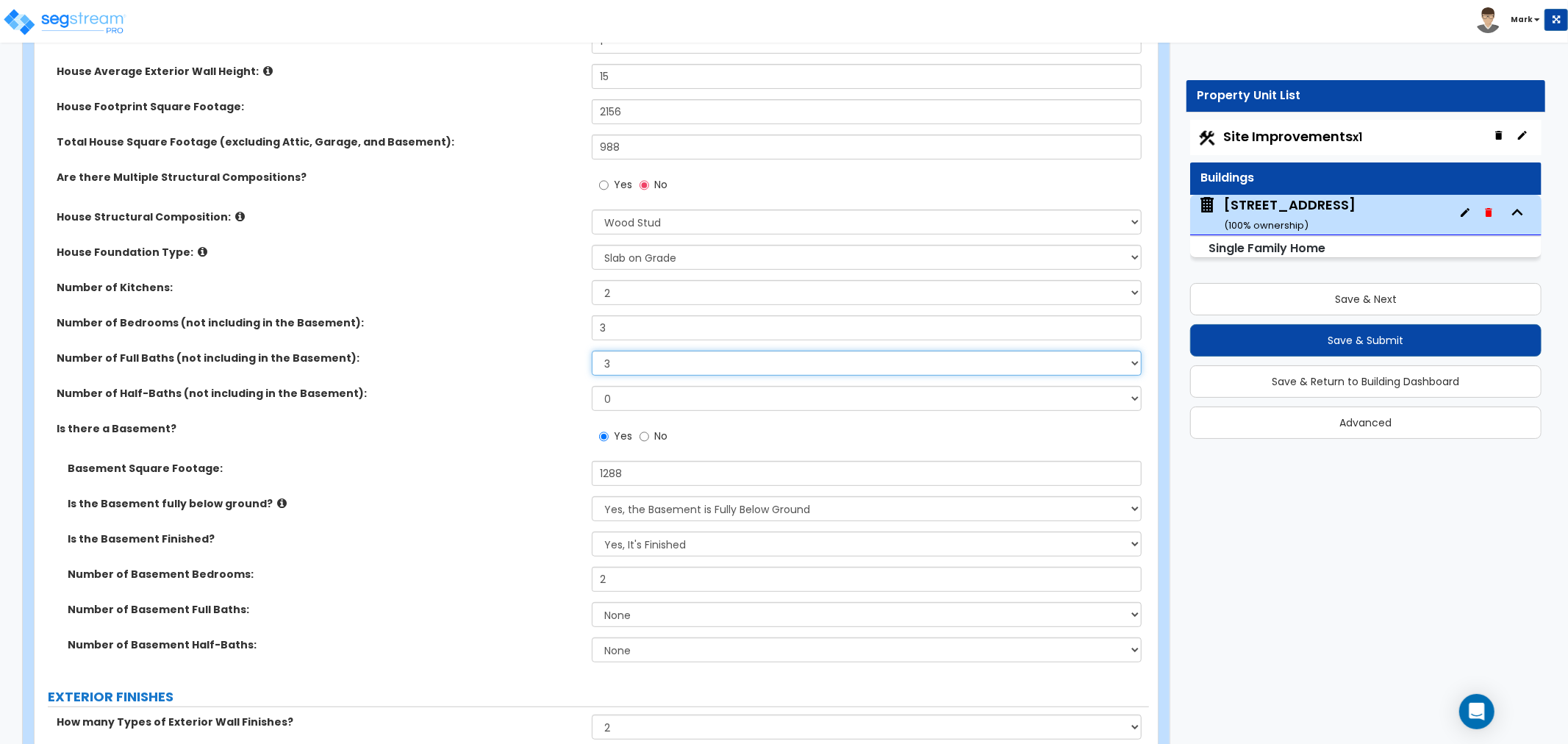
click at [614, 365] on select "1 2 3 4 5 6 7 8 9 10" at bounding box center [866, 363] width 550 height 25
select select "2"
click at [591, 351] on select "1 2 3 4 5 6 7 8 9 10" at bounding box center [866, 363] width 550 height 25
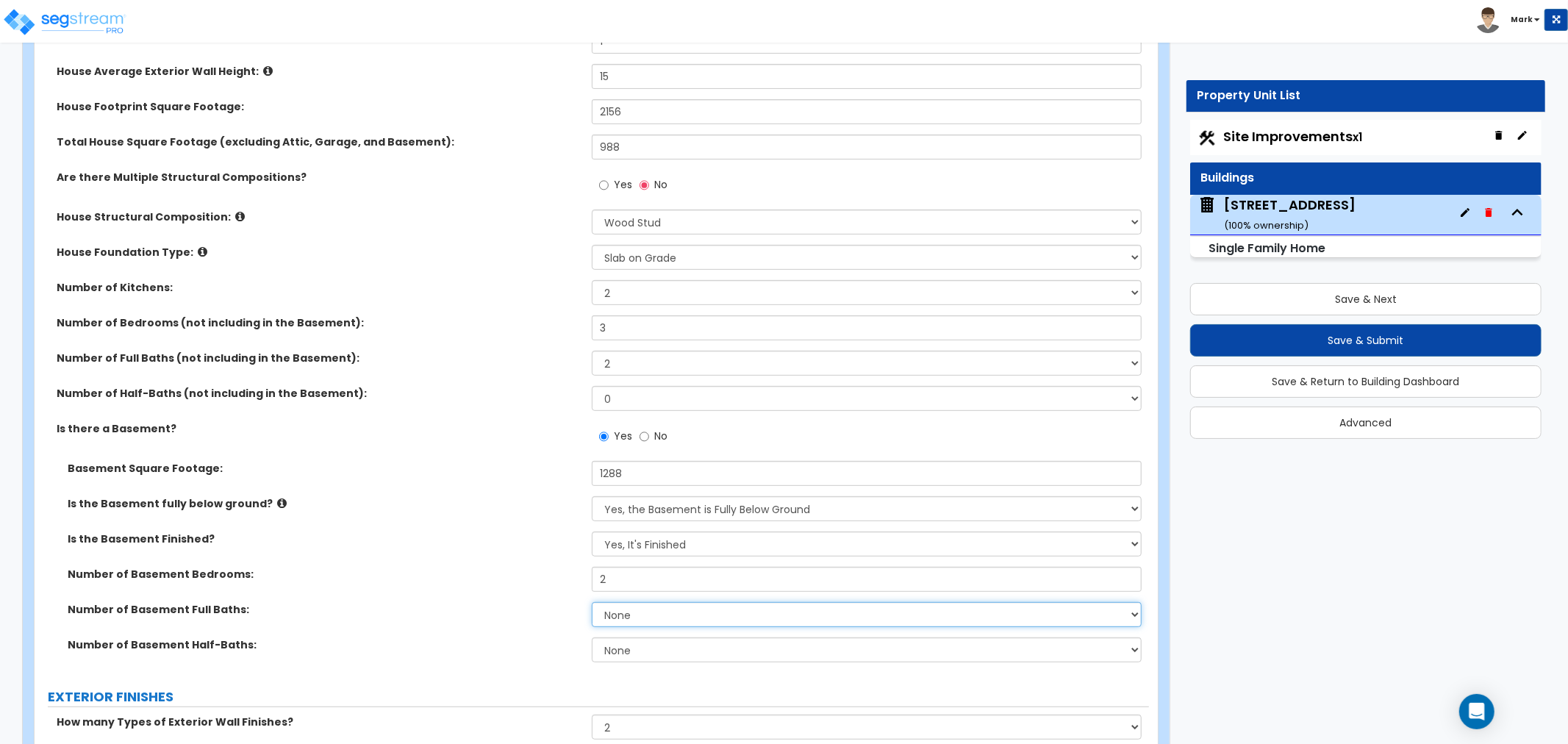
click at [622, 611] on select "None 1 2 3" at bounding box center [866, 614] width 550 height 25
select select "1"
click at [591, 602] on select "None 1 2 3" at bounding box center [866, 614] width 550 height 25
click at [537, 617] on div "Number of Basement Full Baths: None 1 2 3" at bounding box center [591, 619] width 1114 height 35
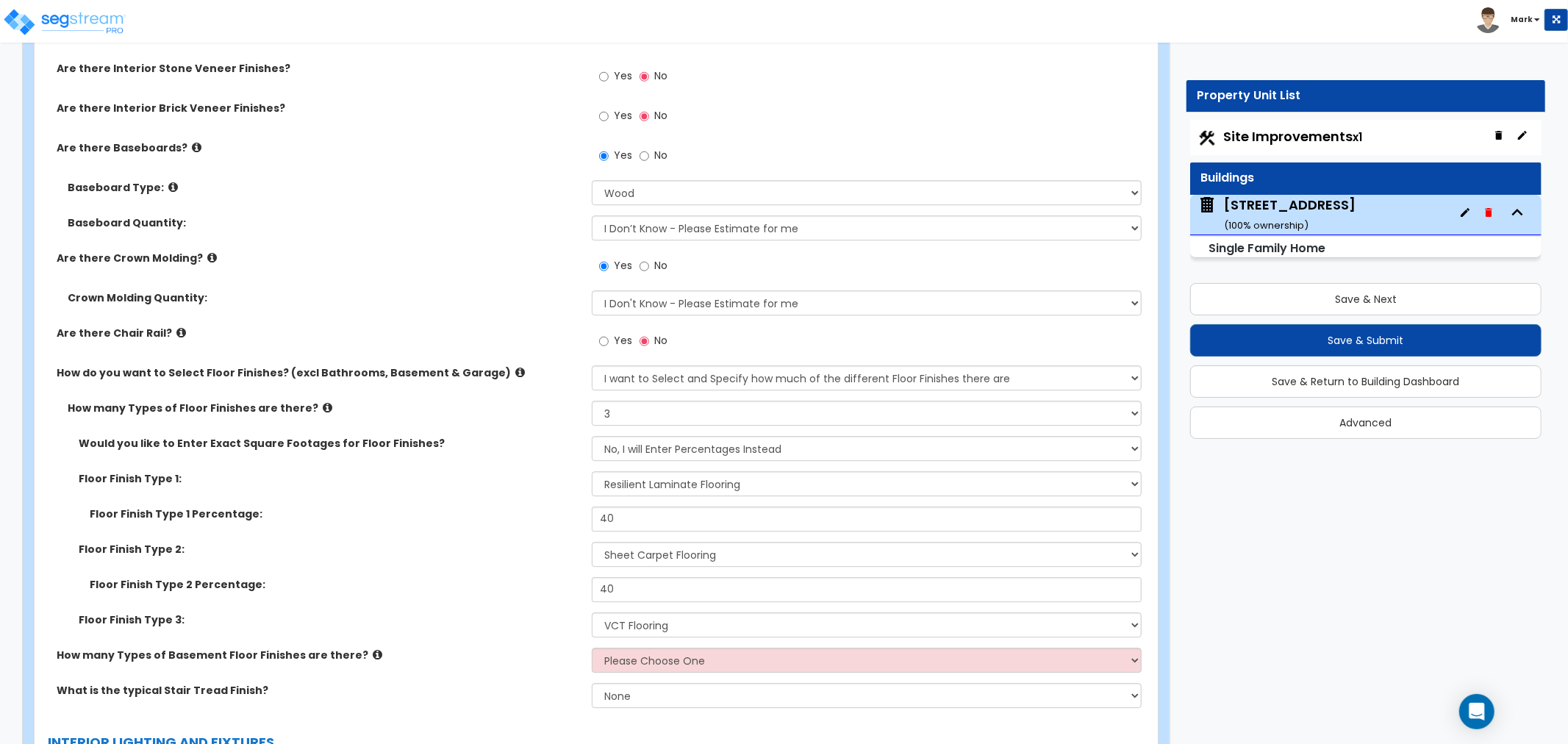
scroll to position [3429, 0]
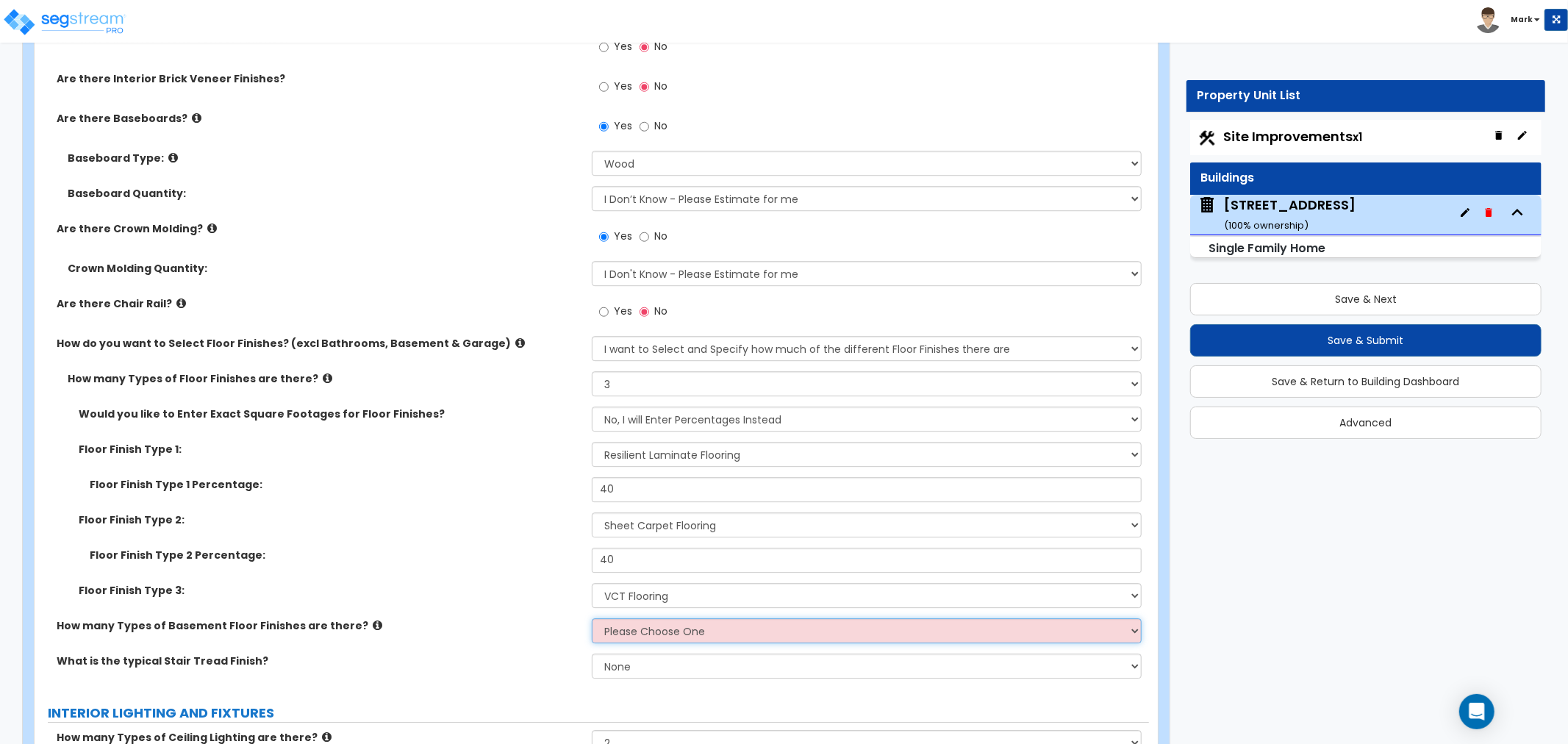
click at [676, 635] on select "Please Choose One 1 2 3" at bounding box center [866, 630] width 550 height 25
click at [711, 638] on select "Please Choose One 1 2 3" at bounding box center [866, 630] width 550 height 25
select select "1"
click at [591, 618] on select "Please Choose One 1 2 3" at bounding box center [866, 630] width 550 height 25
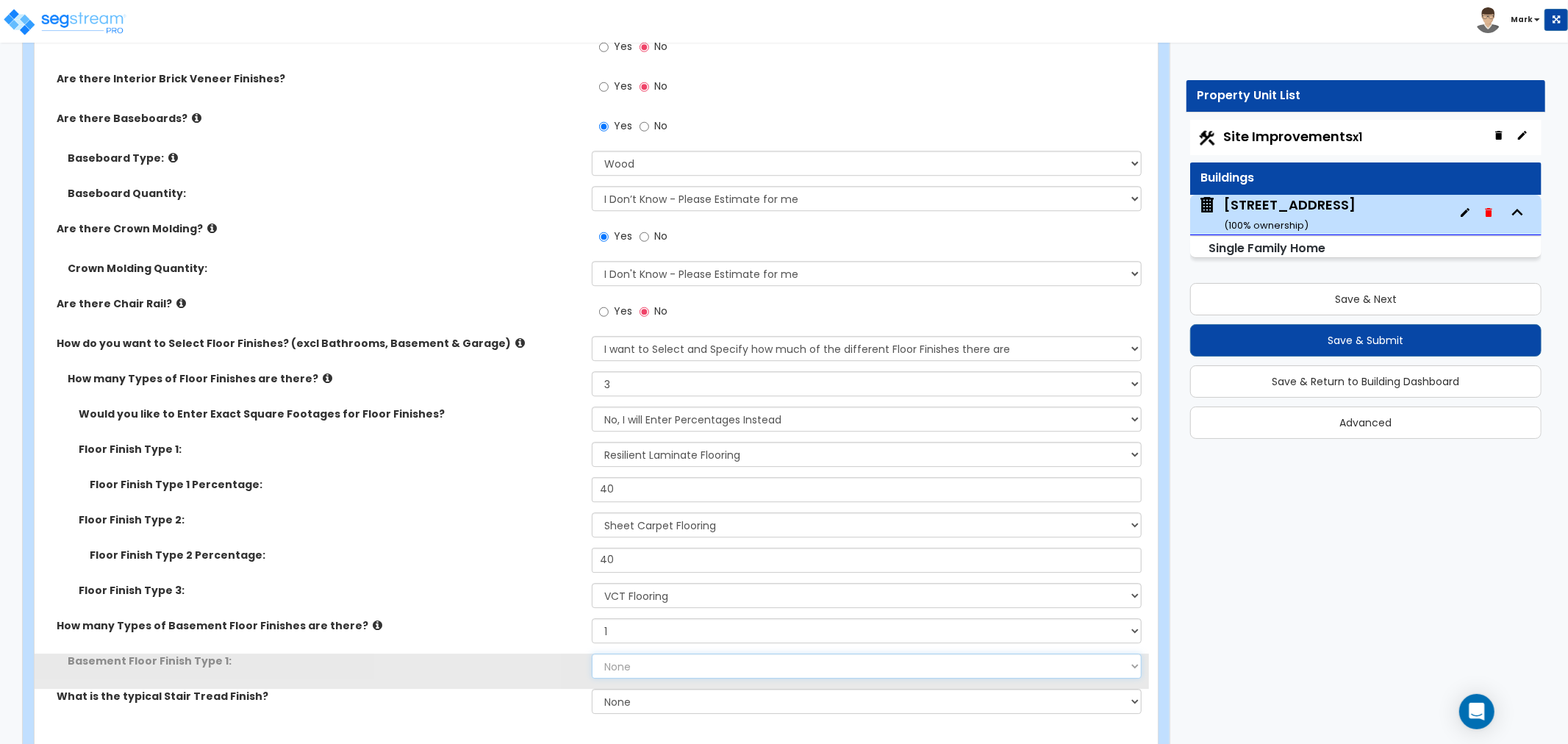
click at [700, 660] on select "None Tile Flooring Hardwood Flooring Resilient Laminate Flooring VCT Flooring S…" at bounding box center [866, 665] width 550 height 25
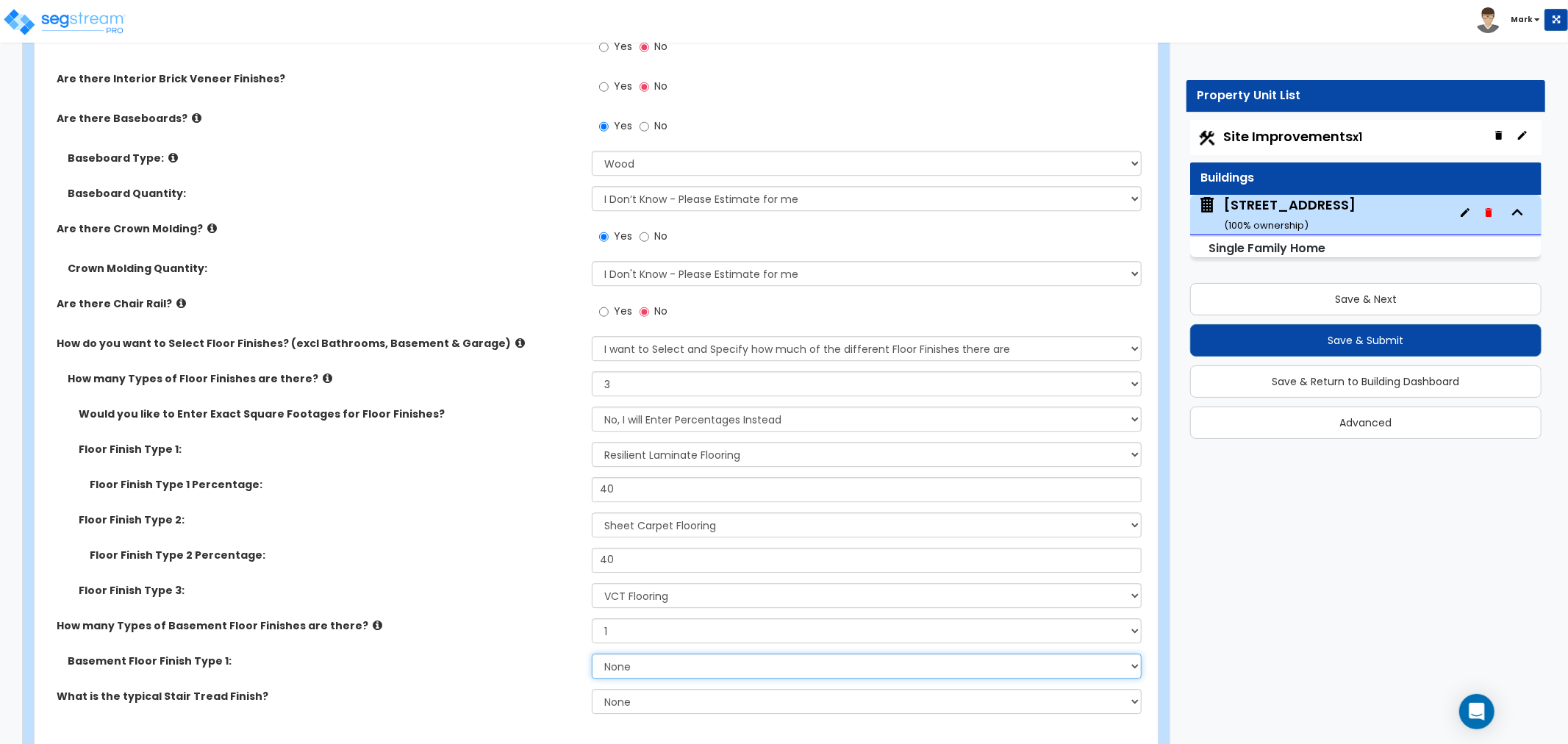
select select "3"
click at [591, 653] on select "None Tile Flooring Hardwood Flooring Resilient Laminate Flooring VCT Flooring S…" at bounding box center [866, 665] width 550 height 25
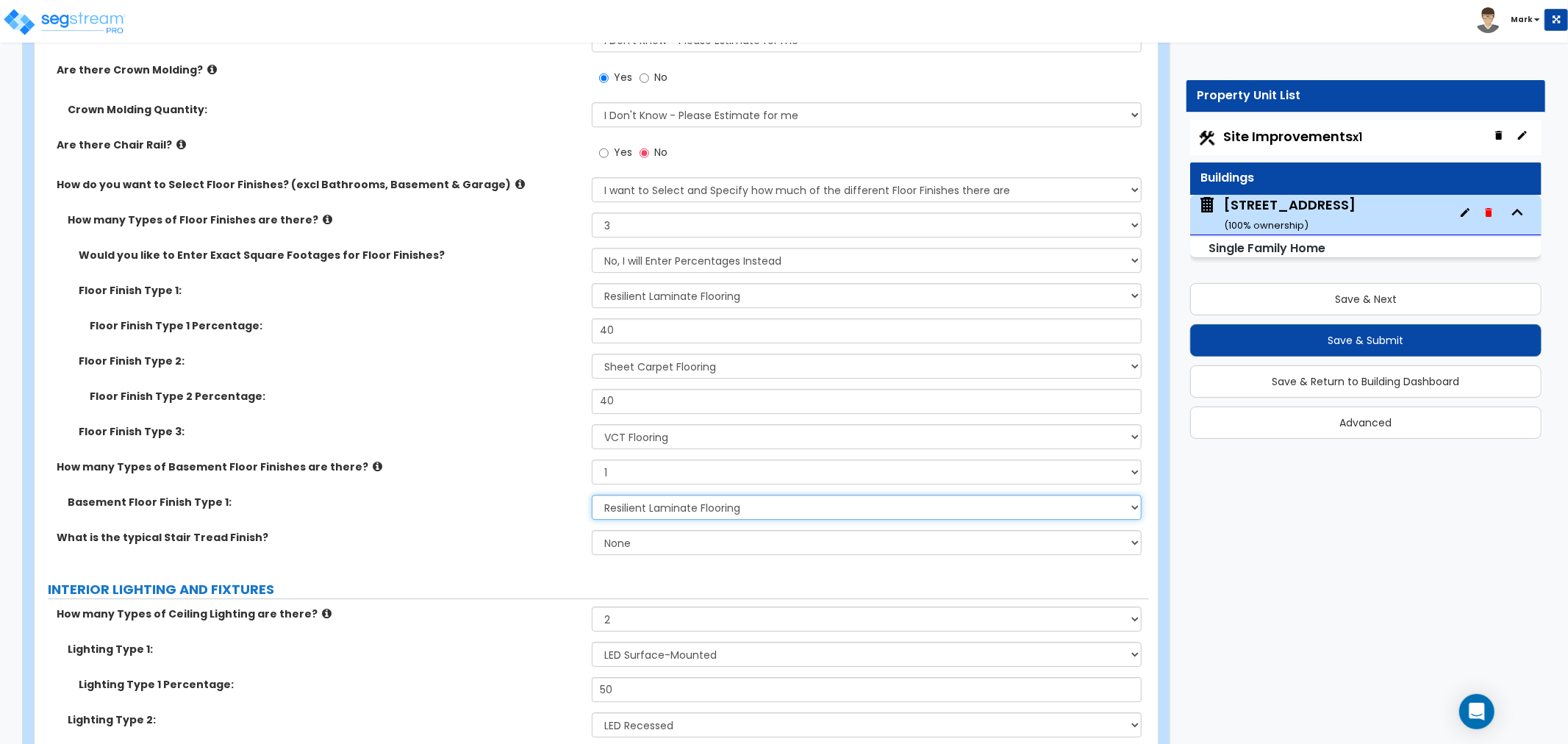
scroll to position [3592, 0]
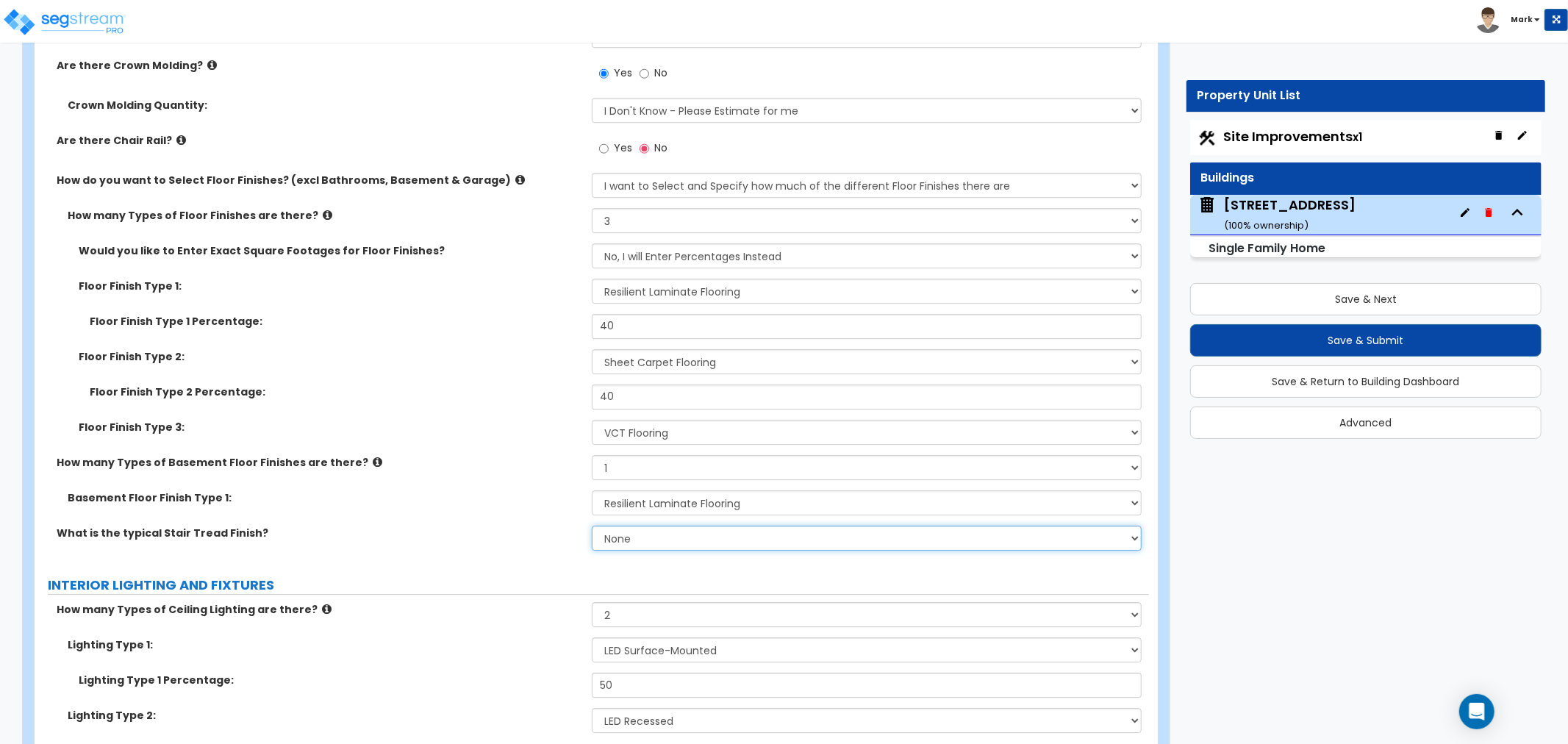
click at [616, 528] on select "None Tile Wood Laminate VCT Sheet Carpet Sheet Vinyl Carpet Tile" at bounding box center [866, 537] width 550 height 25
select select "2"
click at [591, 525] on select "None Tile Wood Laminate VCT Sheet Carpet Sheet Vinyl Carpet Tile" at bounding box center [866, 537] width 550 height 25
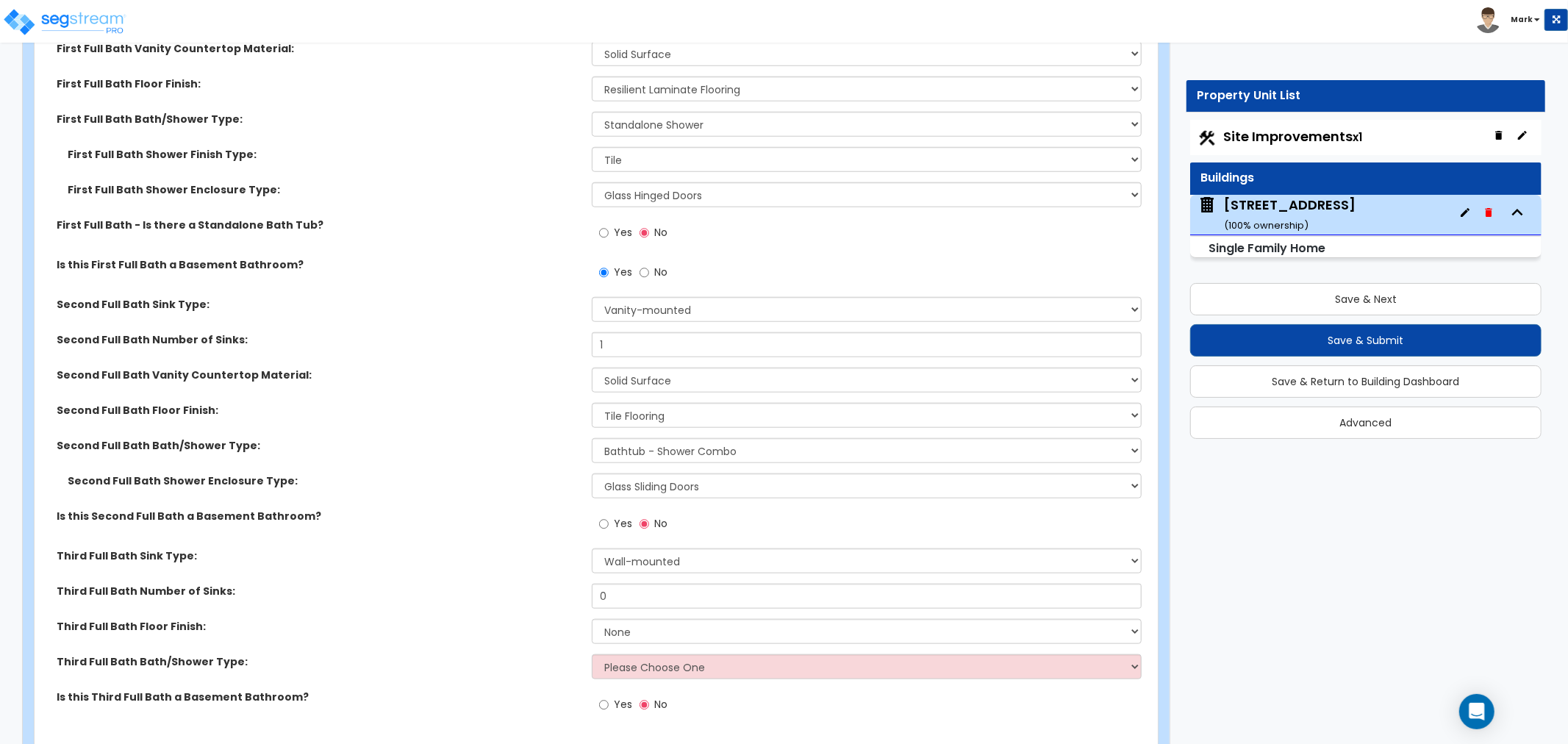
scroll to position [5797, 0]
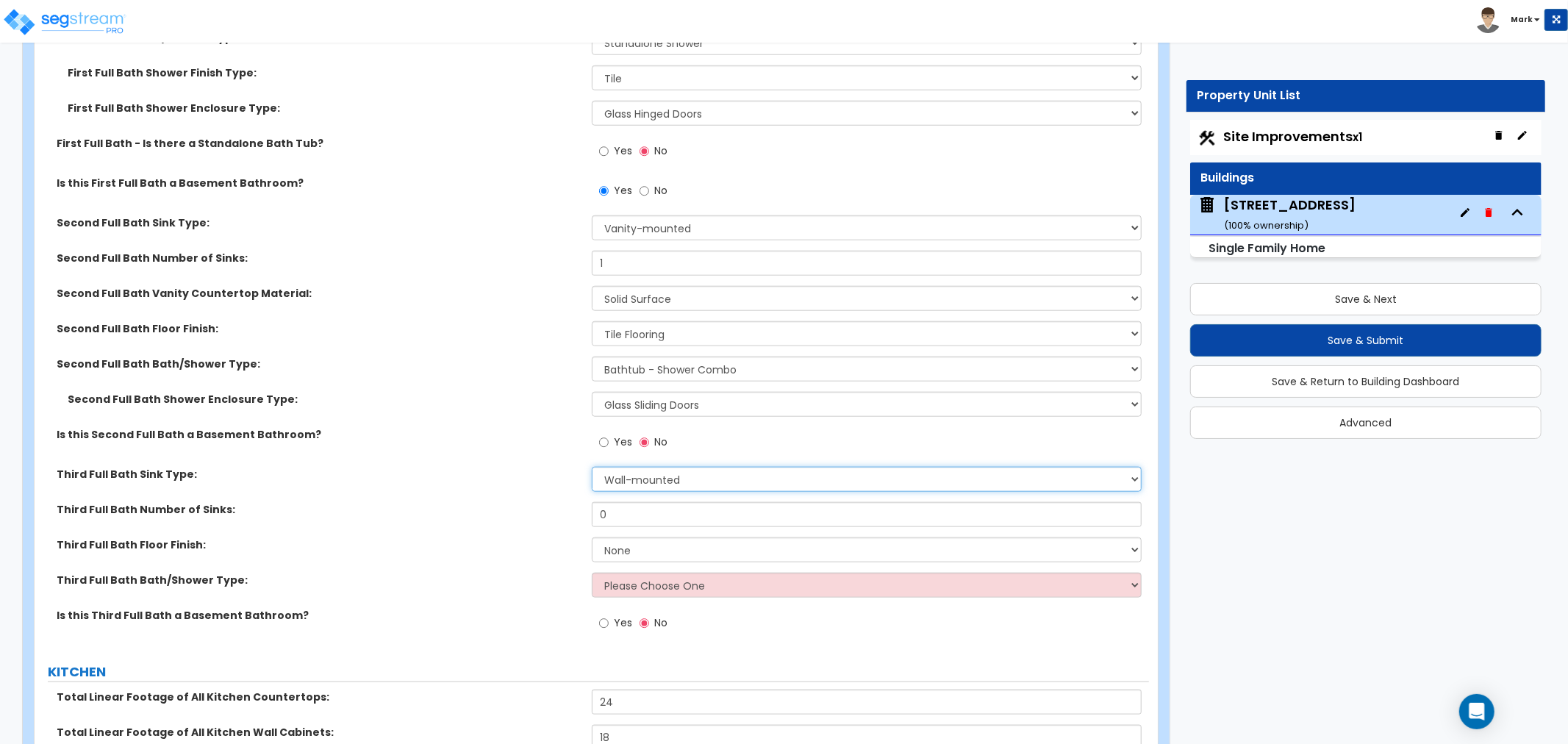
click at [656, 478] on select "Wall-mounted Pedestal-mounted Vanity-mounted" at bounding box center [866, 479] width 550 height 25
select select "3"
click at [591, 467] on select "Wall-mounted Pedestal-mounted Vanity-mounted" at bounding box center [866, 479] width 550 height 25
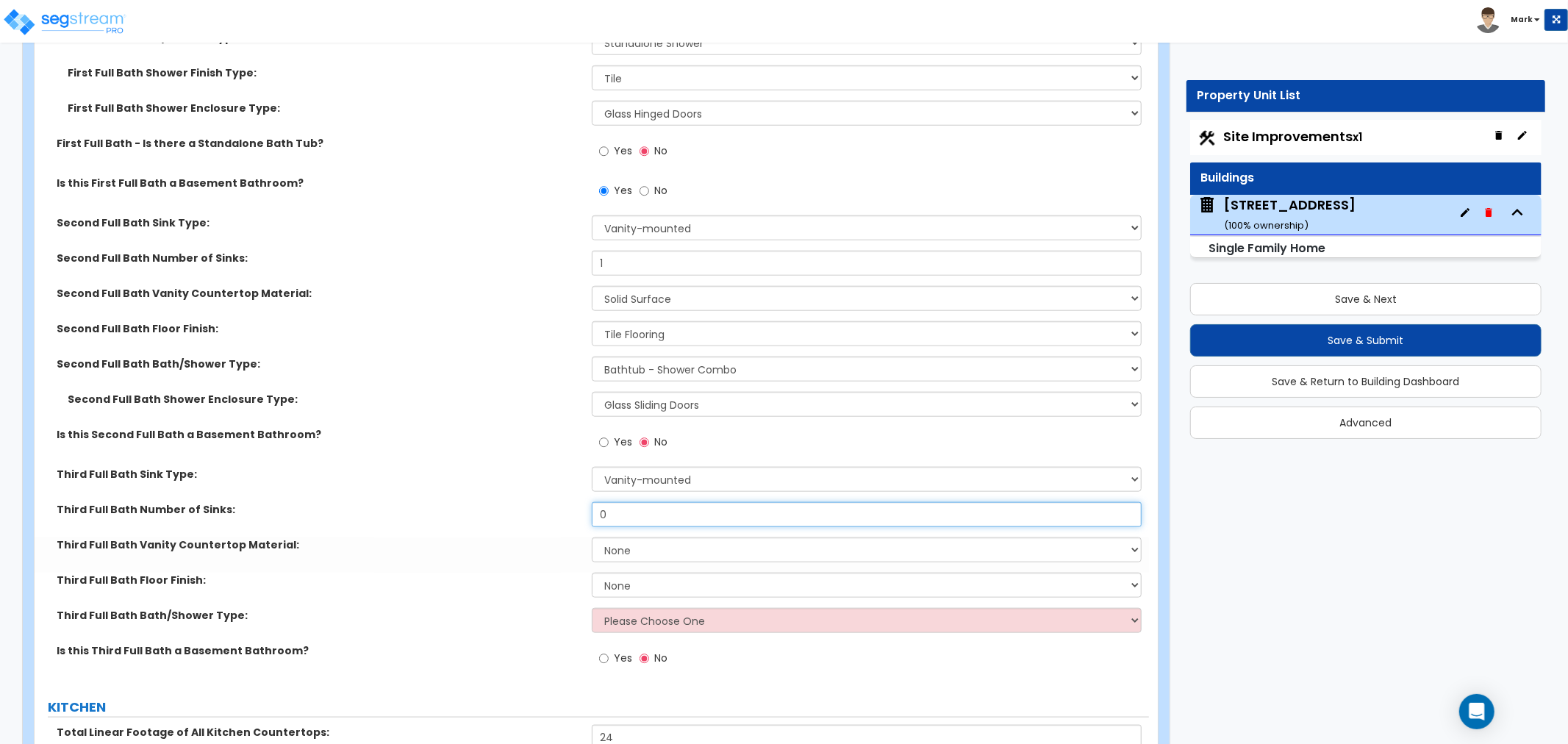
click at [635, 511] on input "0" at bounding box center [866, 514] width 550 height 25
type input "1"
click at [720, 541] on select "None Plastic Laminate Solid Surface Stone Quartz Marble Tile Wood Stainless Ste…" at bounding box center [866, 549] width 550 height 25
select select "2"
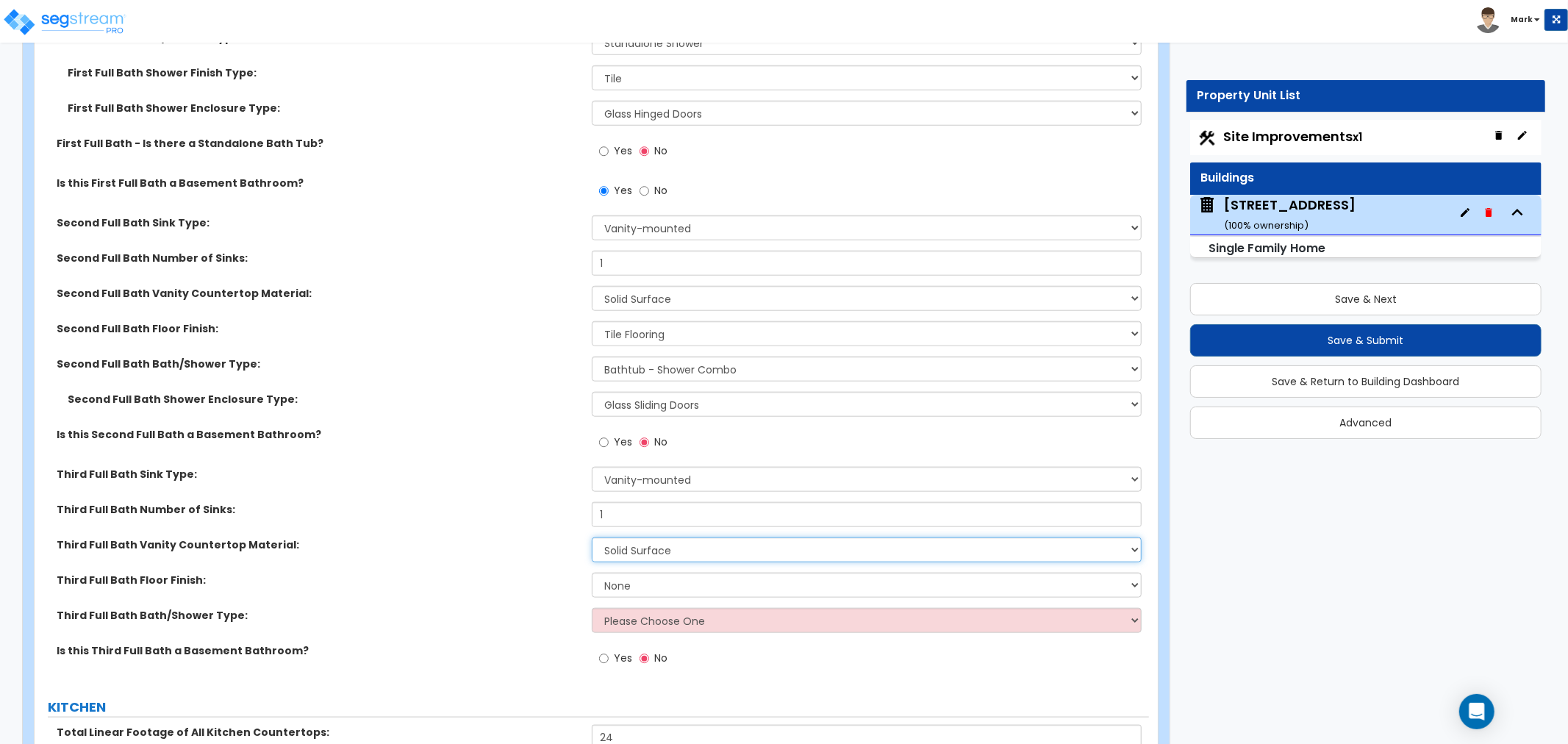
click at [591, 537] on select "None Plastic Laminate Solid Surface Stone Quartz Marble Tile Wood Stainless Ste…" at bounding box center [866, 549] width 550 height 25
click at [648, 575] on select "None Tile Flooring Hardwood Flooring Resilient Laminate Flooring VCT Flooring S…" at bounding box center [866, 584] width 550 height 25
select select "1"
click at [591, 572] on select "None Tile Flooring Hardwood Flooring Resilient Laminate Flooring VCT Flooring S…" at bounding box center [866, 584] width 550 height 25
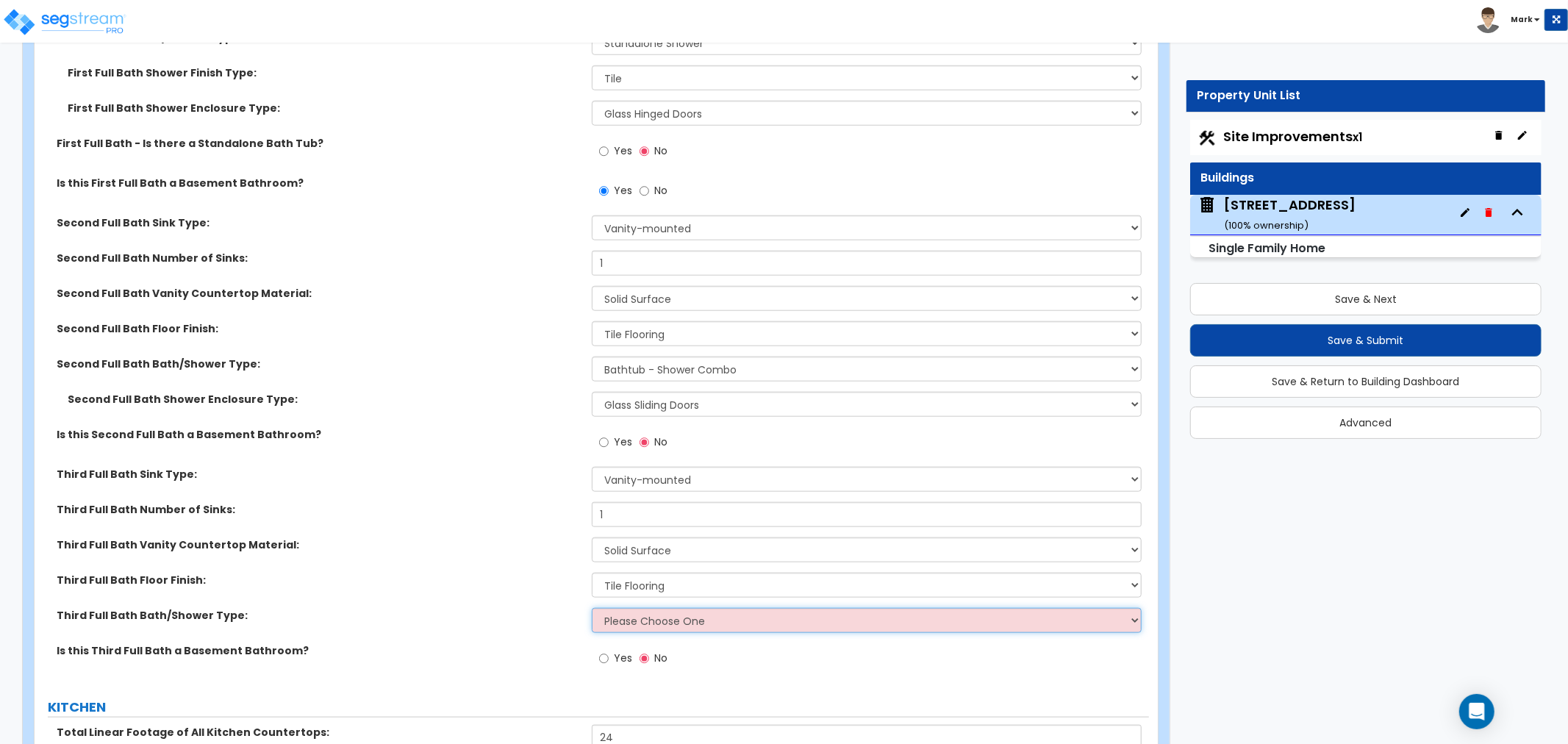
click at [648, 620] on select "Please Choose One Standalone Shower Bathtub - Shower Combo" at bounding box center [866, 620] width 550 height 25
select select "2"
click at [591, 608] on select "Please Choose One Standalone Shower Bathtub - Shower Combo" at bounding box center [866, 620] width 550 height 25
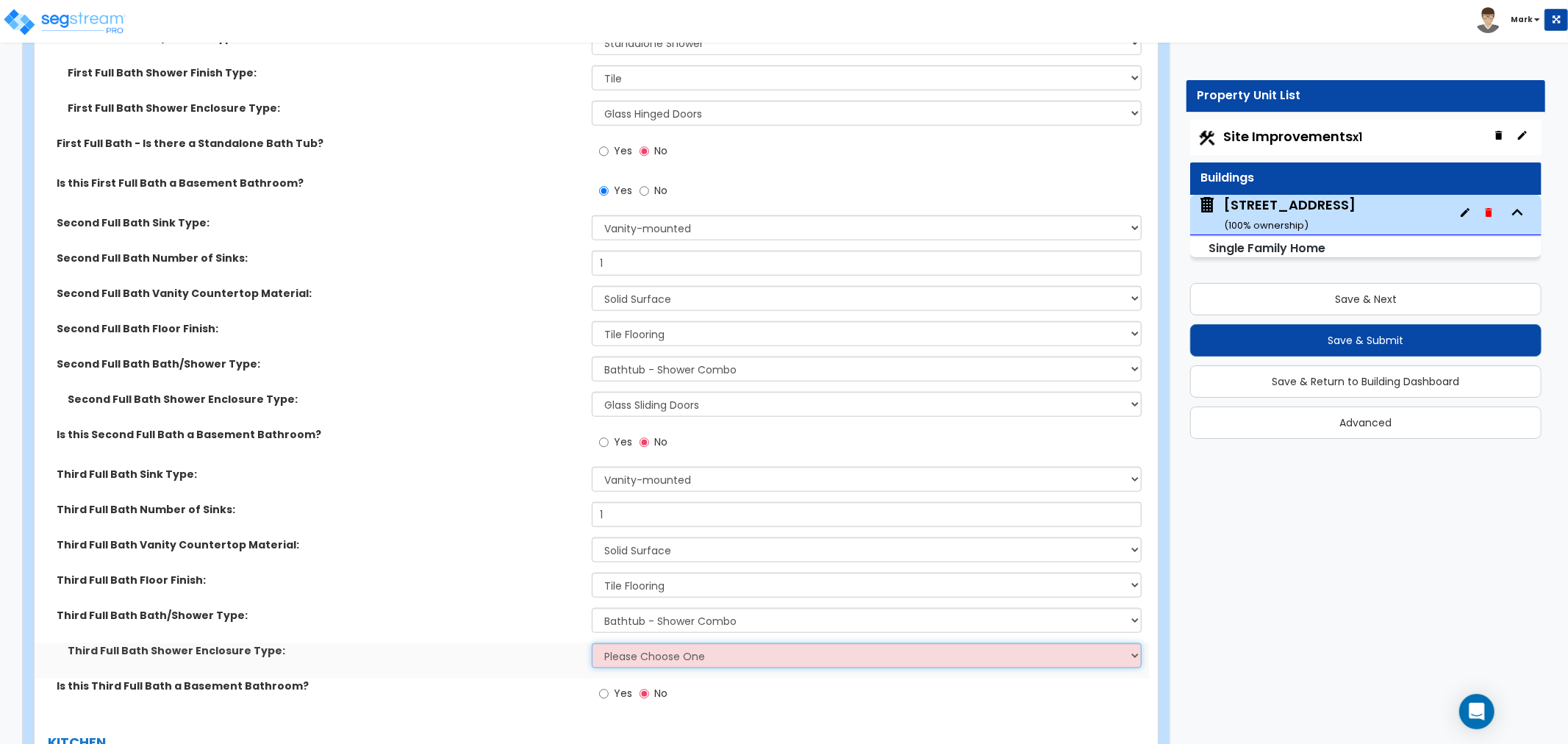
click at [642, 643] on select "Please Choose One Curtain & Rod Glass Sliding Doors Glass Hinged Doors" at bounding box center [866, 655] width 550 height 25
select select "1"
click at [591, 643] on select "Please Choose One Curtain & Rod Glass Sliding Doors Glass Hinged Doors" at bounding box center [866, 655] width 550 height 25
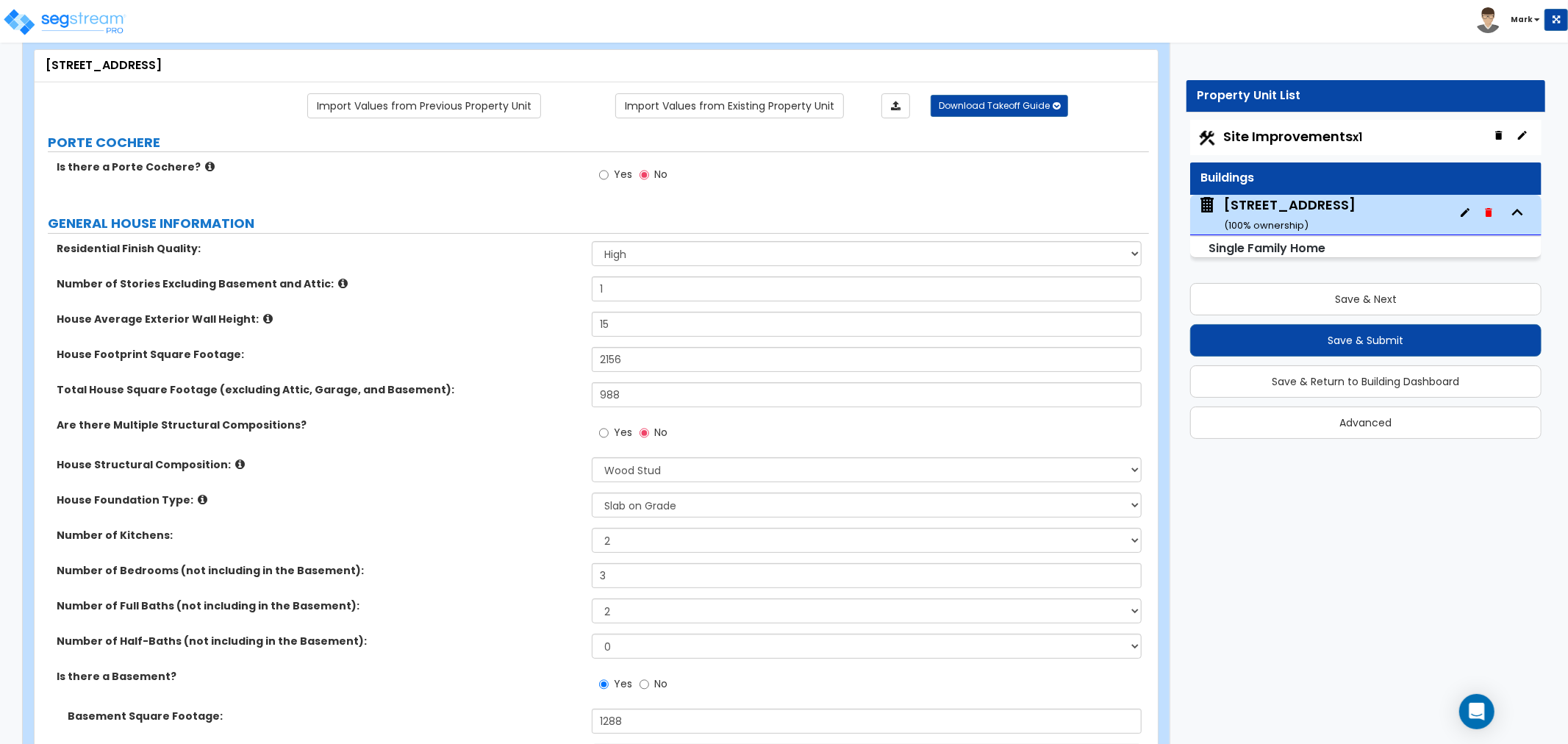
scroll to position [0, 0]
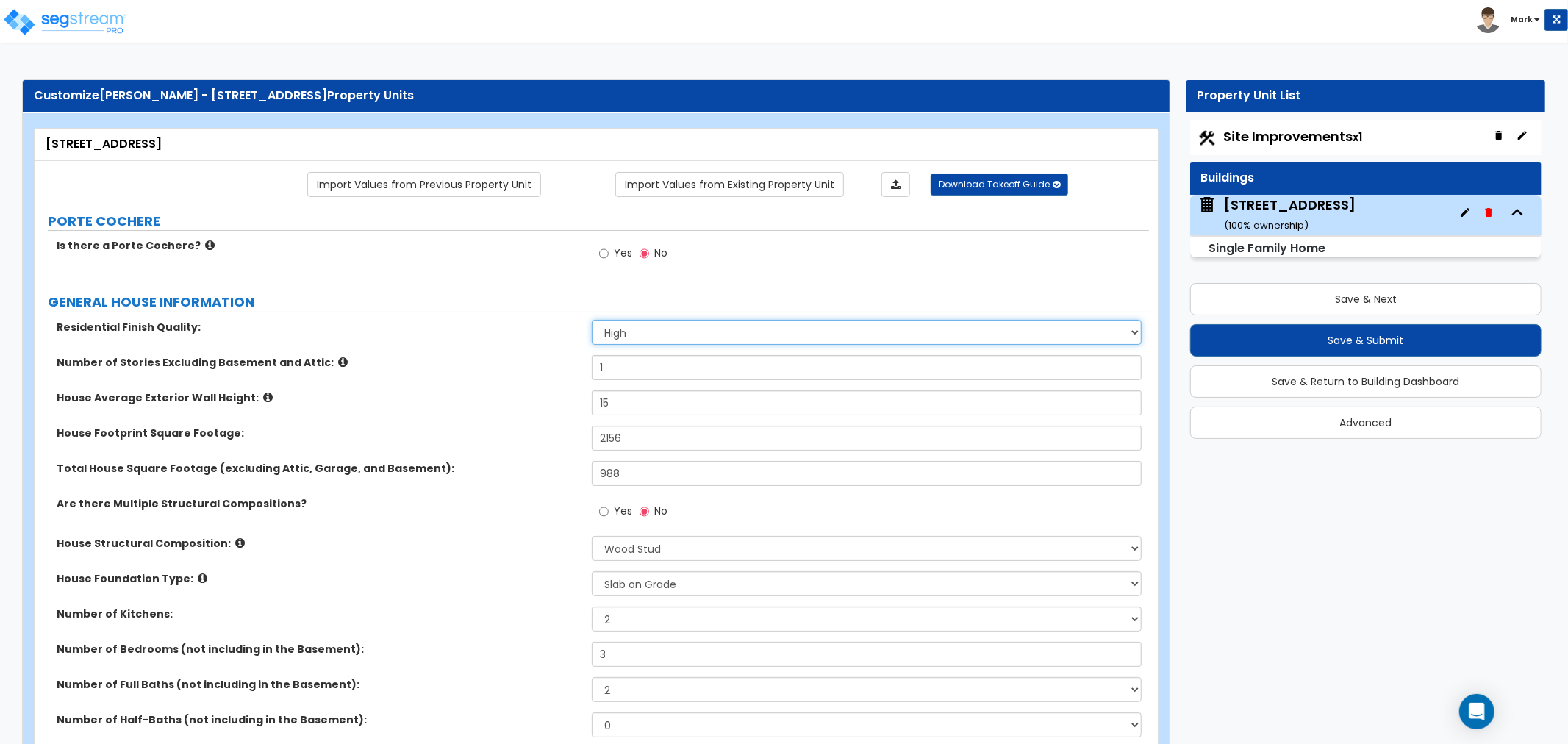
click at [603, 342] on select "Low Average High" at bounding box center [866, 332] width 550 height 25
click at [608, 333] on select "Low Average High" at bounding box center [866, 332] width 550 height 25
select select "1"
click at [591, 320] on select "Low Average High" at bounding box center [866, 332] width 550 height 25
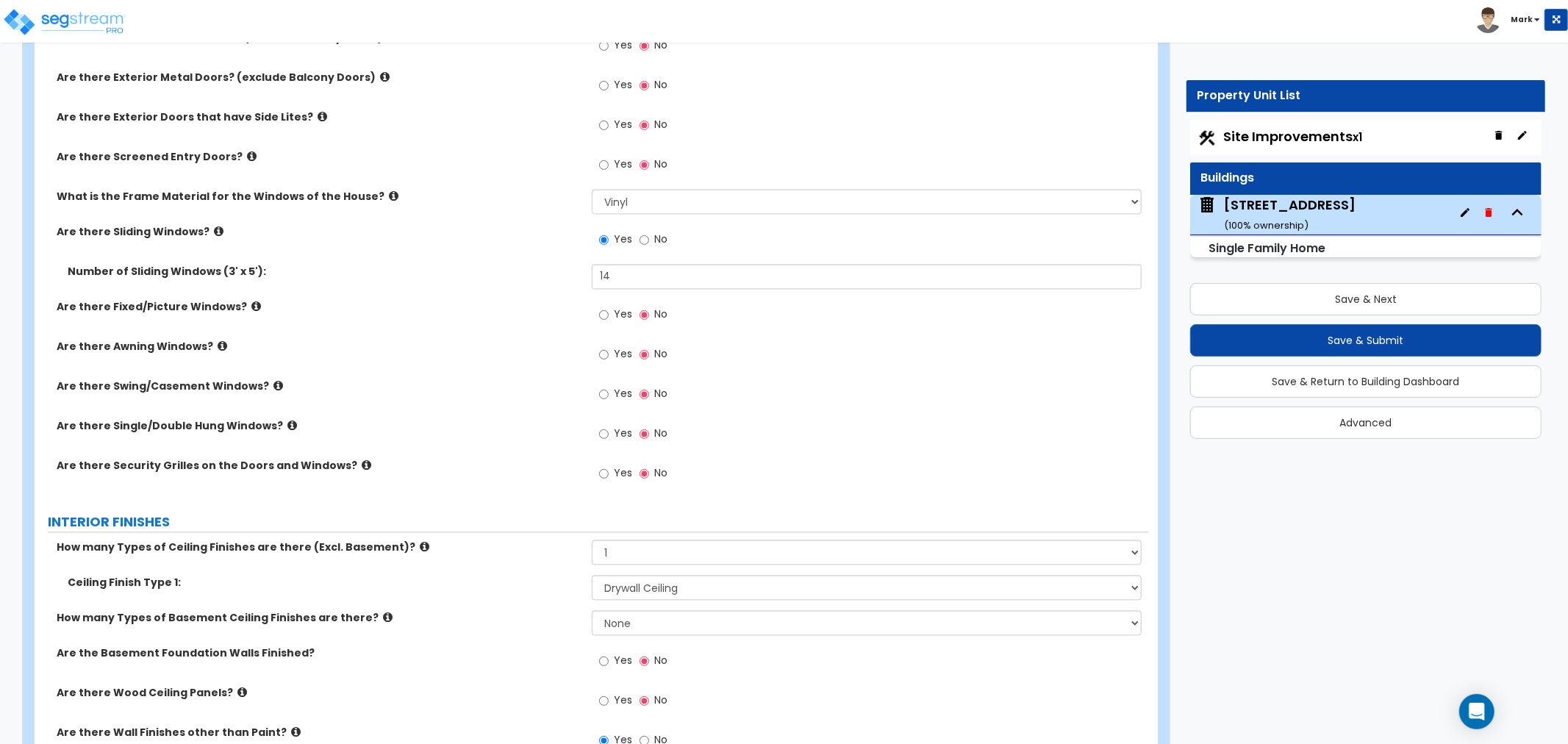
scroll to position [2695, 0]
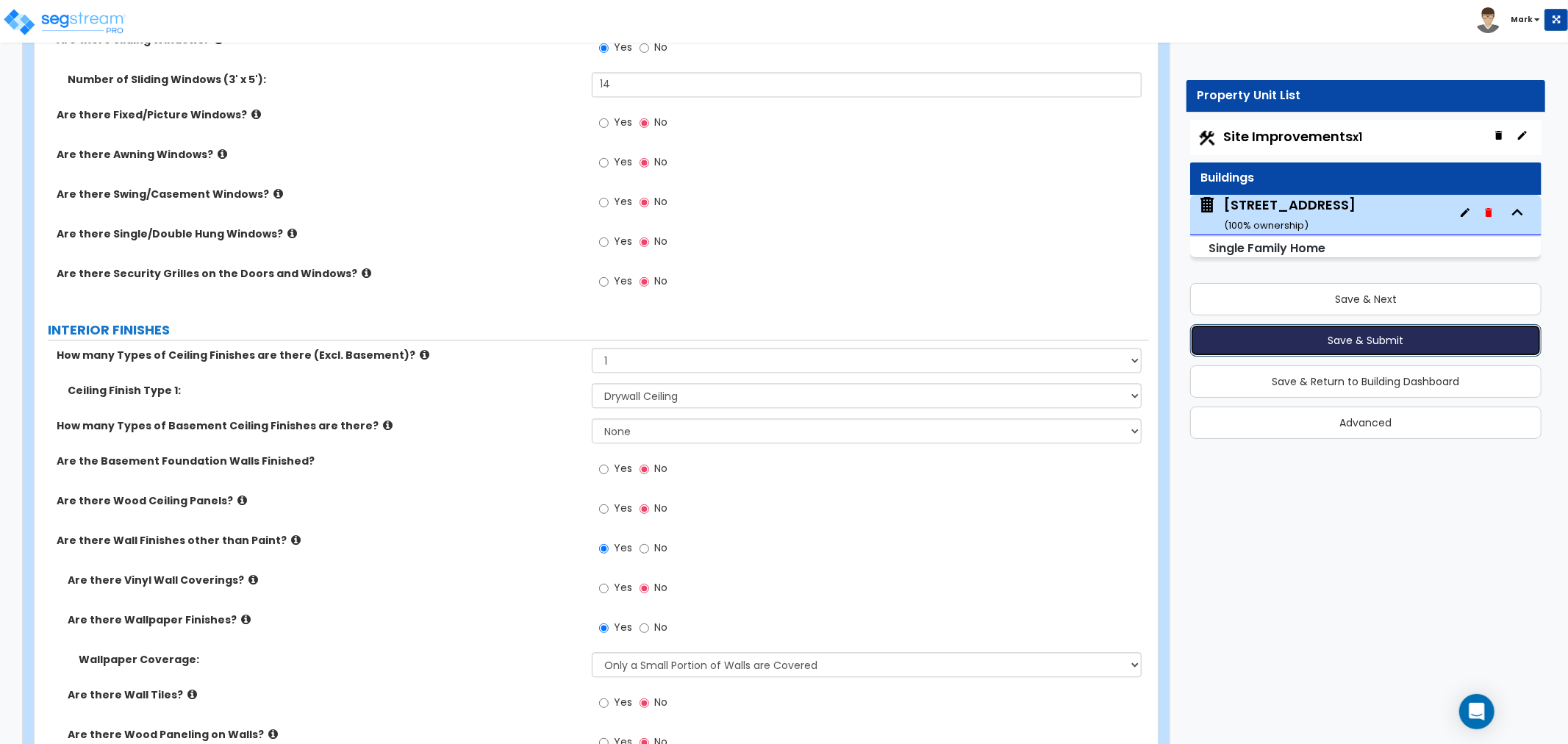
click at [1375, 342] on button "Save & Submit" at bounding box center [1365, 341] width 351 height 33
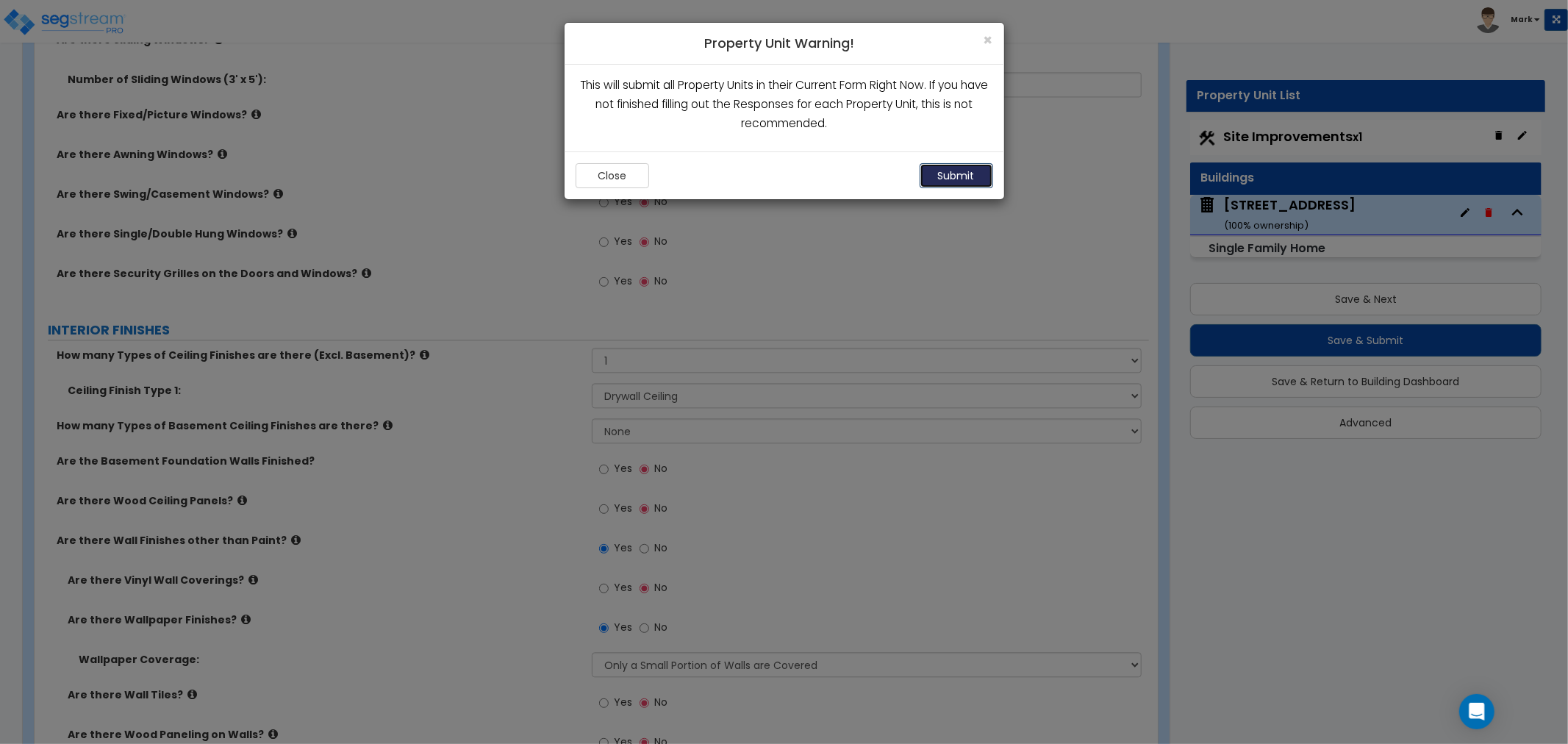
click at [975, 184] on button "Submit" at bounding box center [956, 175] width 74 height 25
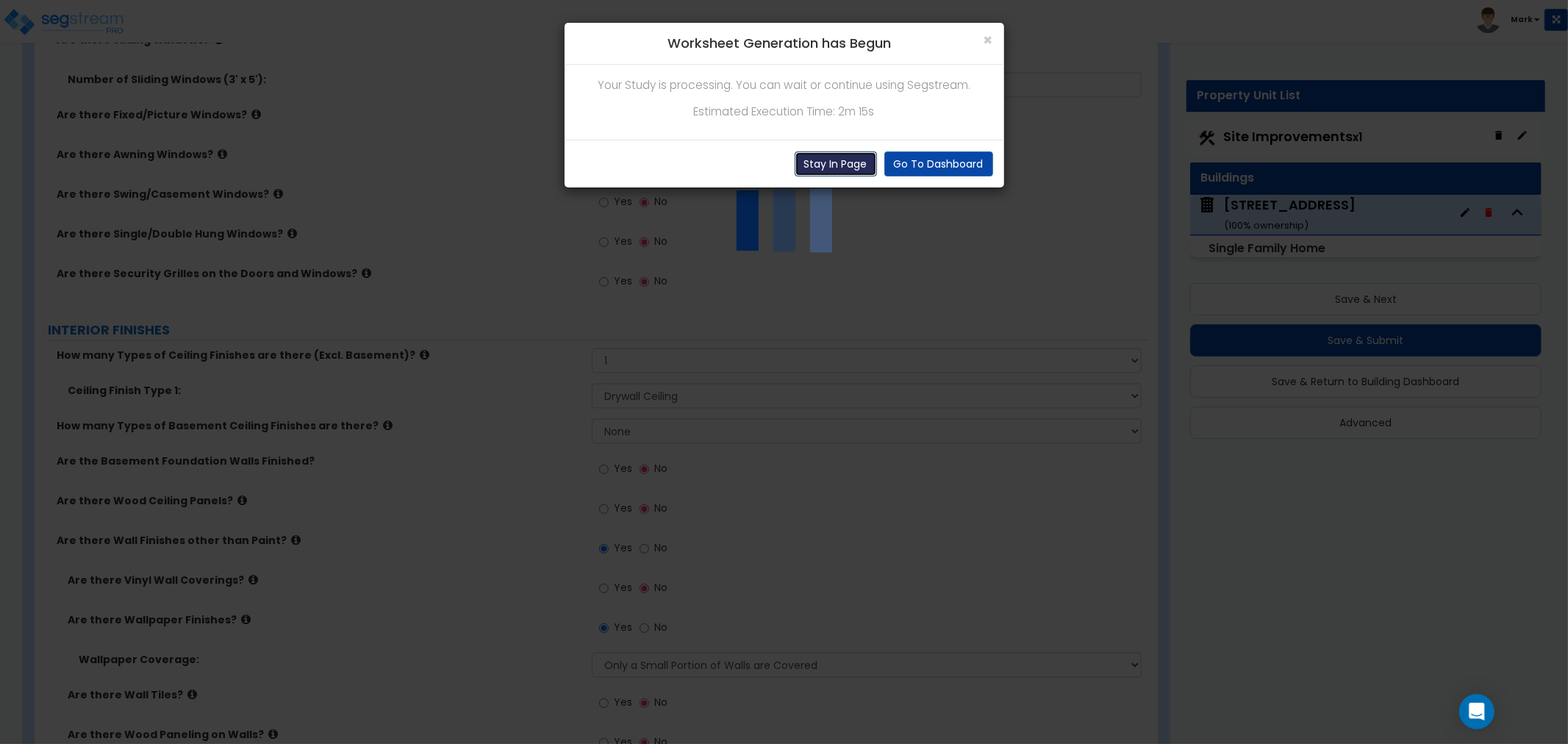
click at [849, 164] on button "Stay In Page" at bounding box center [836, 163] width 82 height 25
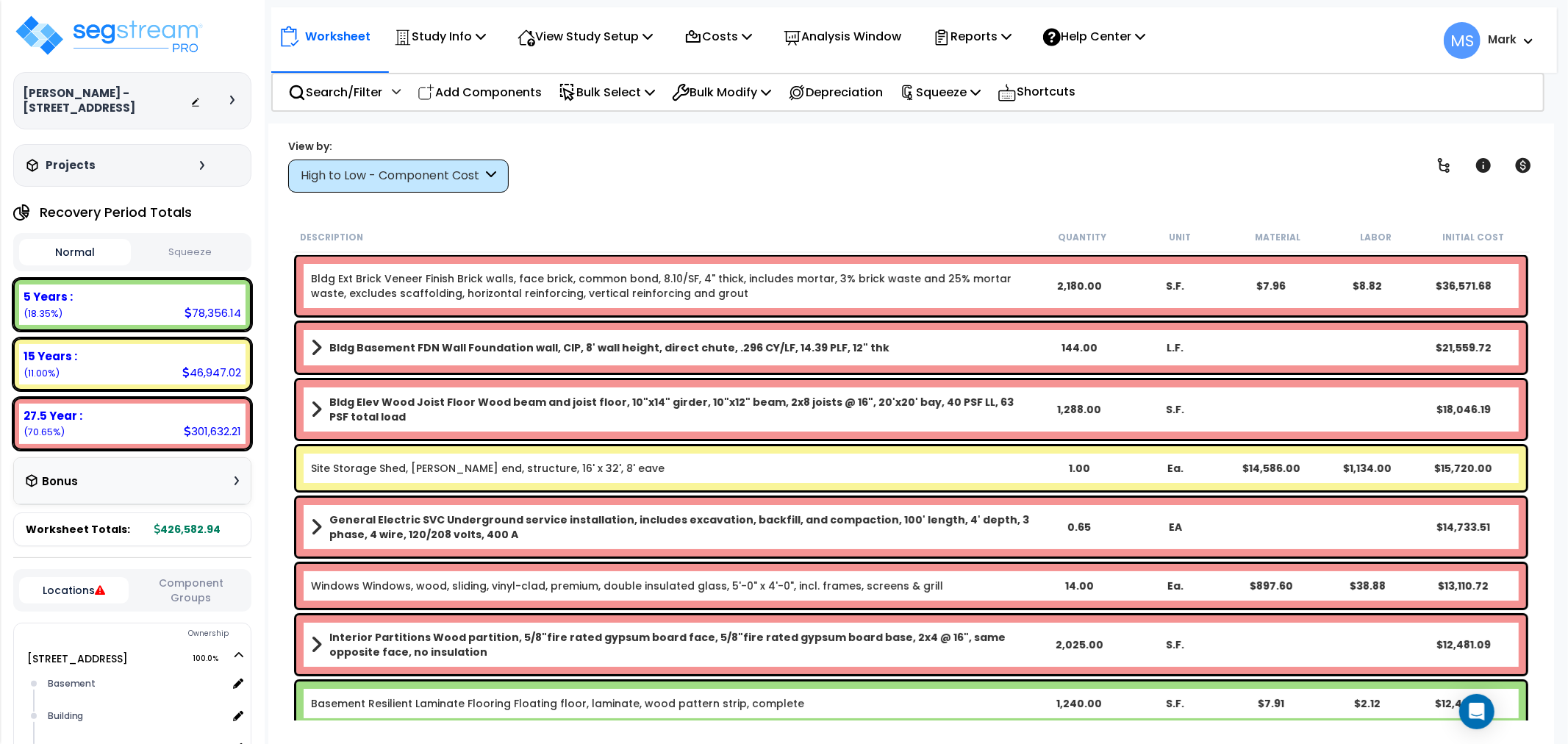
click at [431, 468] on link "Site Storage Shed, [PERSON_NAME] end, structure, 16' x 32', 8' eave" at bounding box center [487, 468] width 354 height 15
click at [487, 180] on icon at bounding box center [491, 176] width 10 height 17
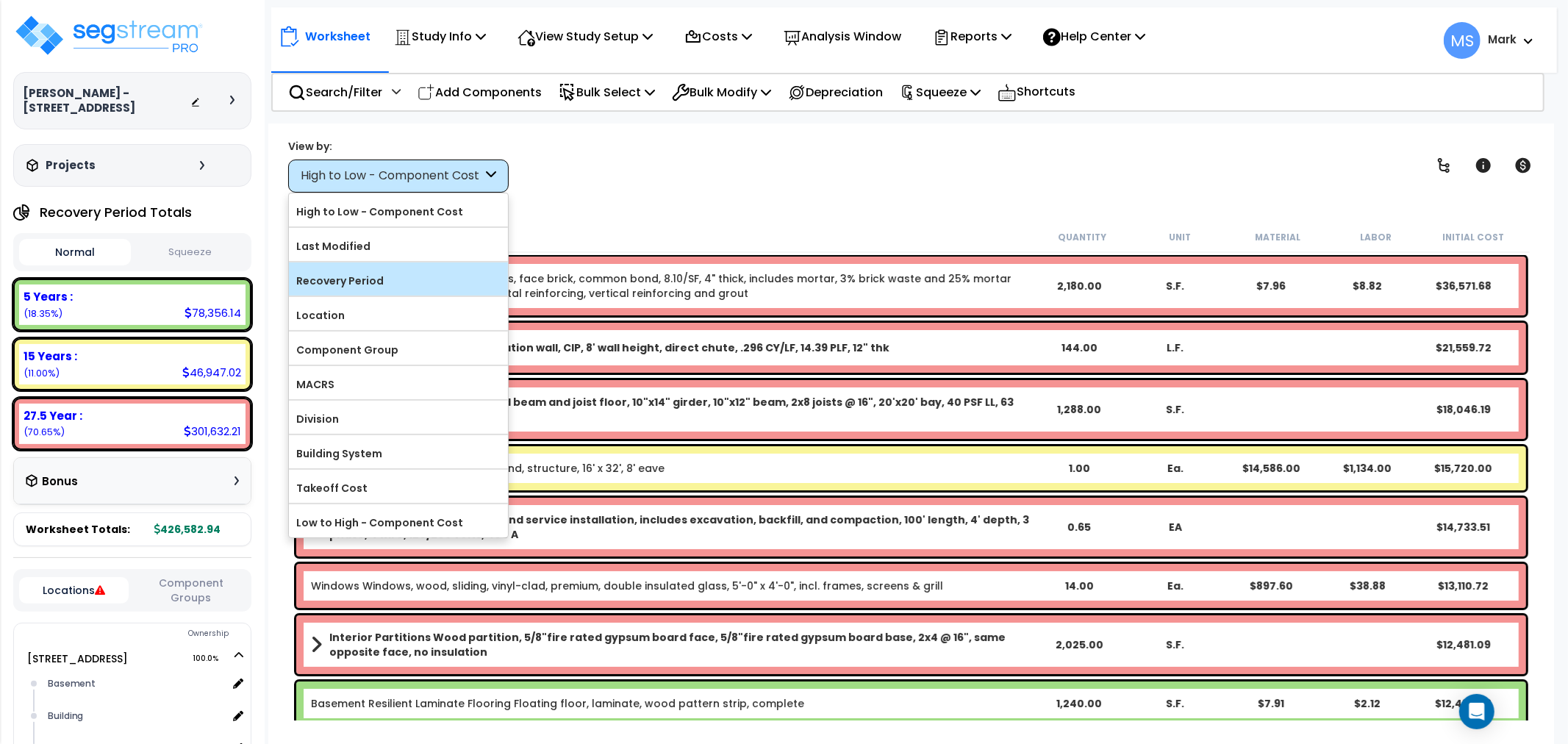
click at [422, 284] on label "Recovery Period" at bounding box center [398, 281] width 219 height 22
click at [0, 0] on input "Recovery Period" at bounding box center [0, 0] width 0 height 0
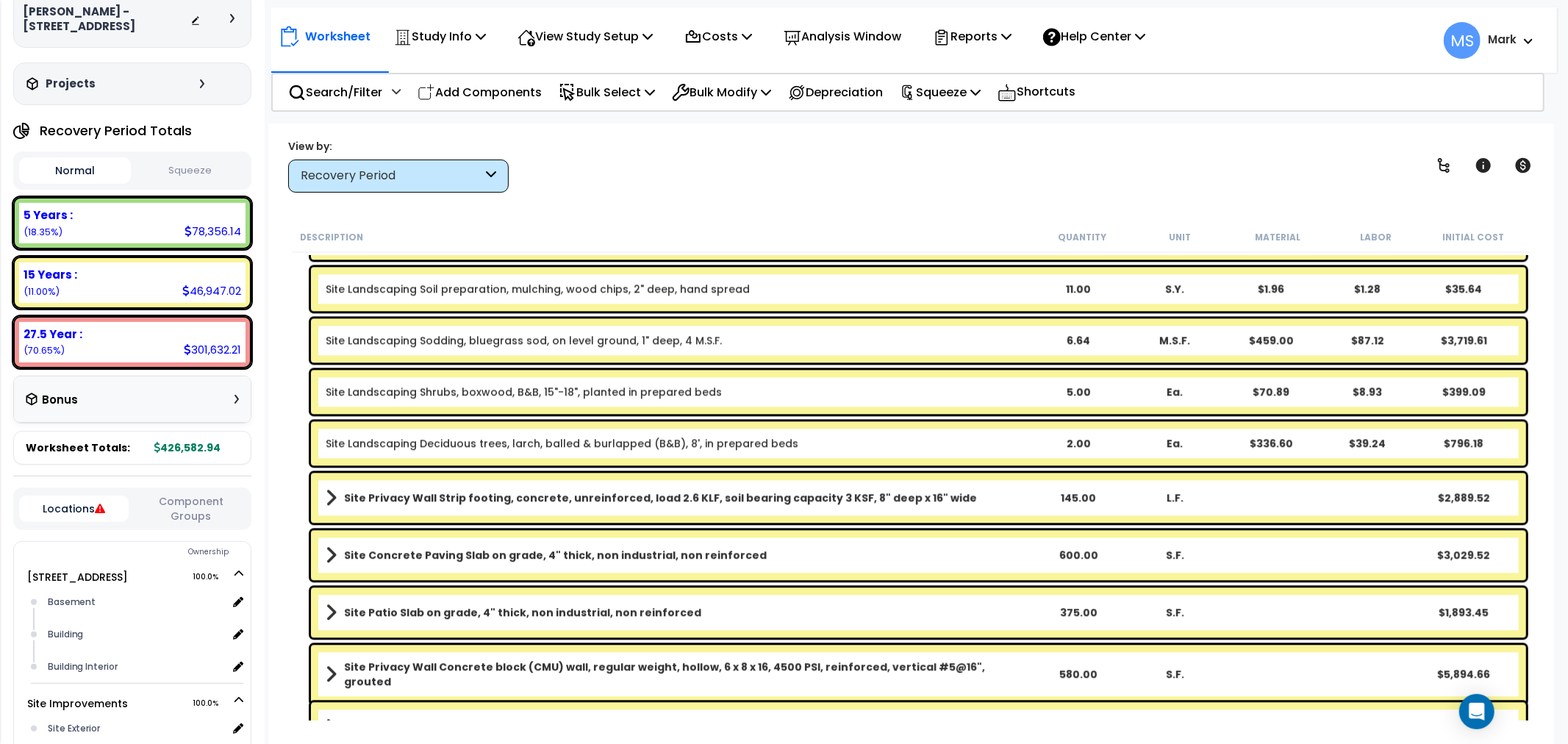
scroll to position [2776, 0]
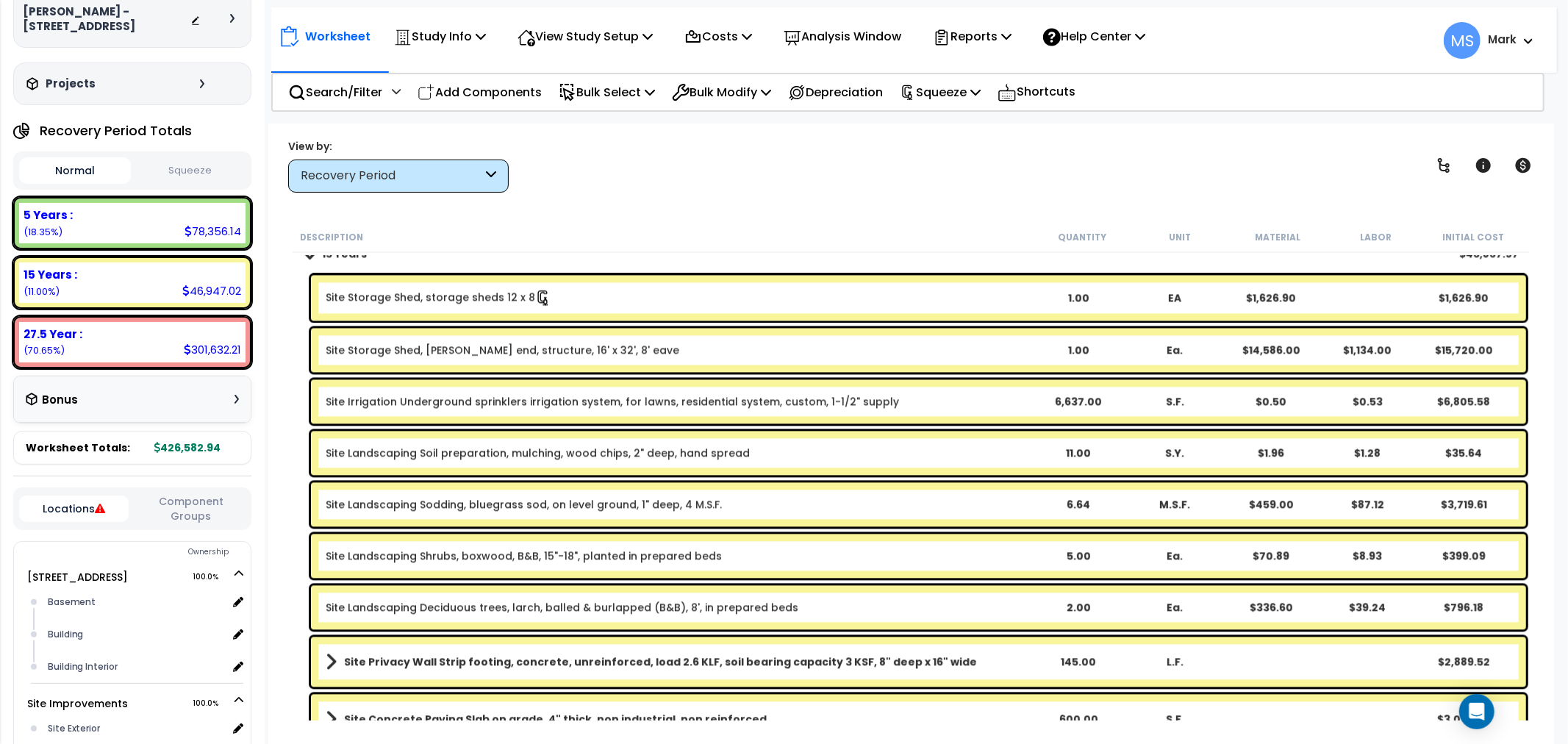
click at [458, 357] on div "Site Storage Shed, Gable end, structure, 16' x 32', 8' eave 1.00 Ea. $14,586.00…" at bounding box center [918, 349] width 1215 height 44
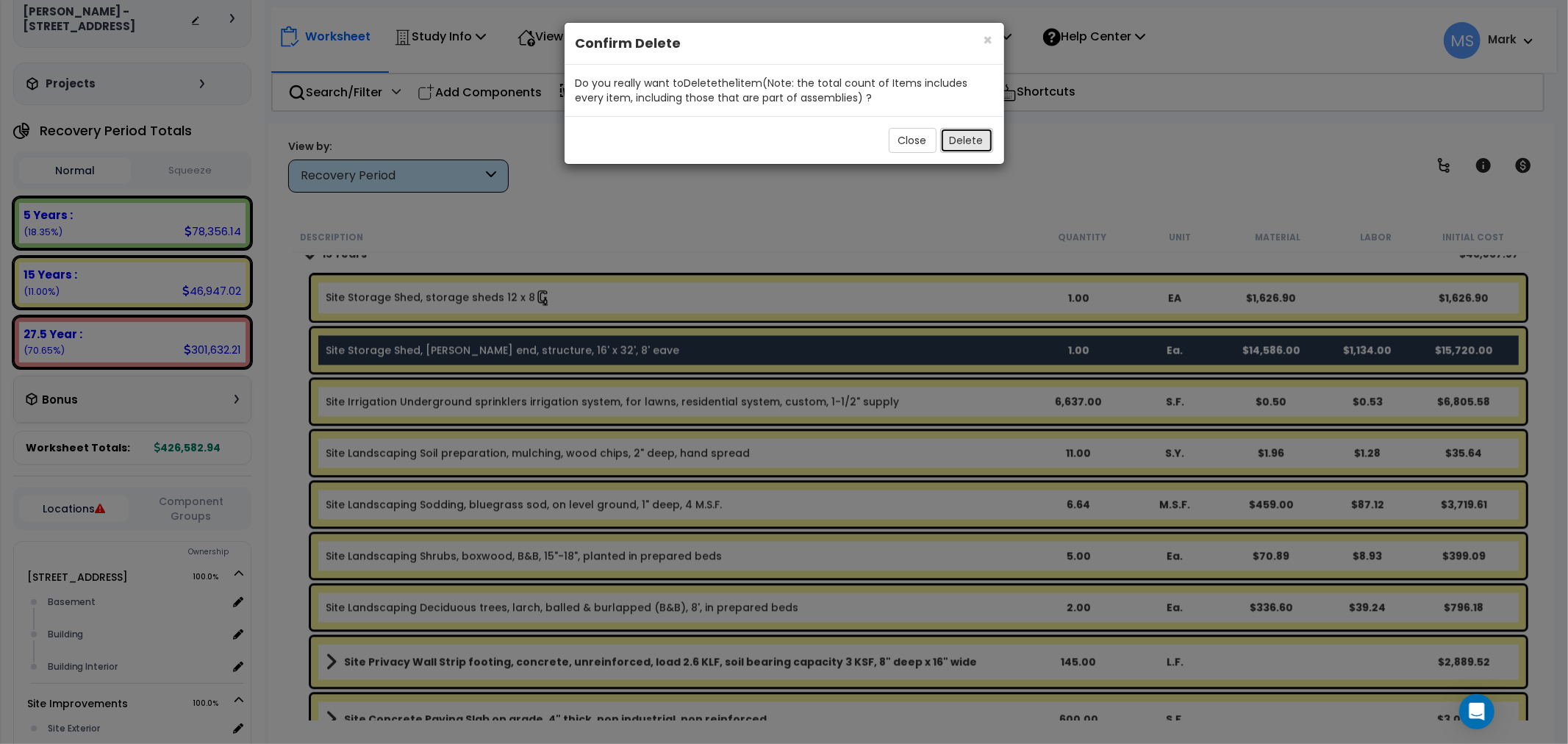
click at [965, 147] on button "Delete" at bounding box center [966, 140] width 53 height 25
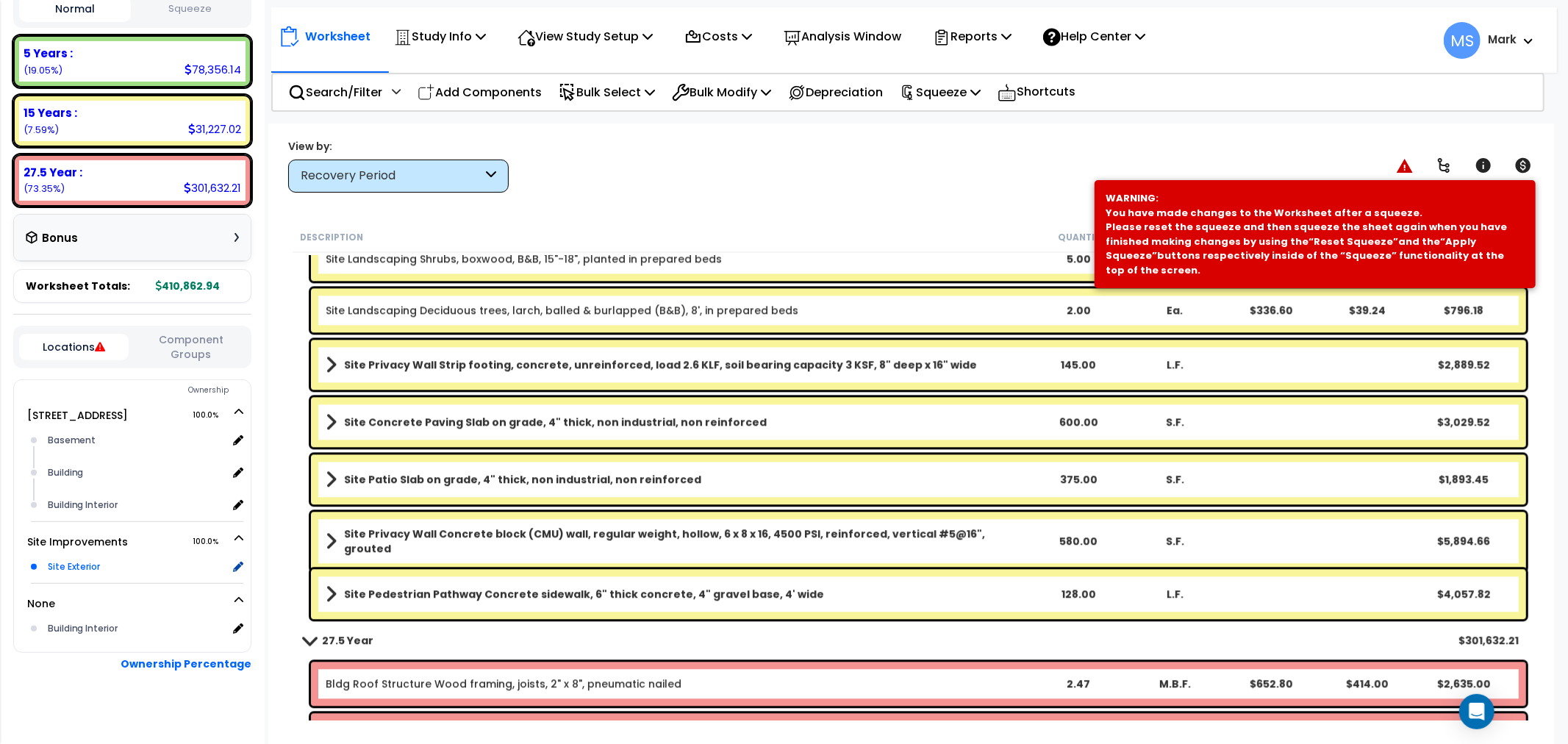
scroll to position [245, 0]
click at [196, 346] on button "Component Groups" at bounding box center [191, 346] width 110 height 31
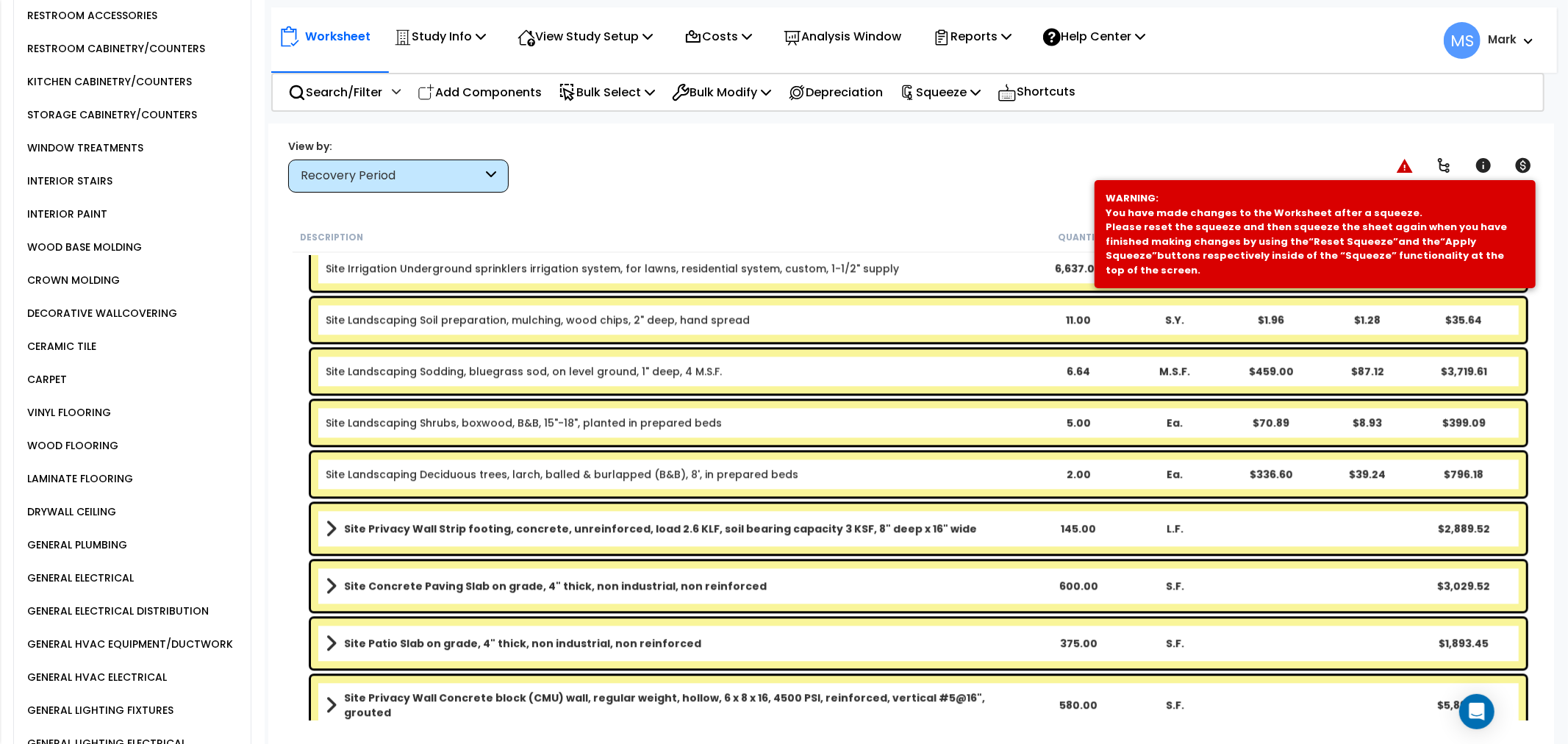
scroll to position [1306, 0]
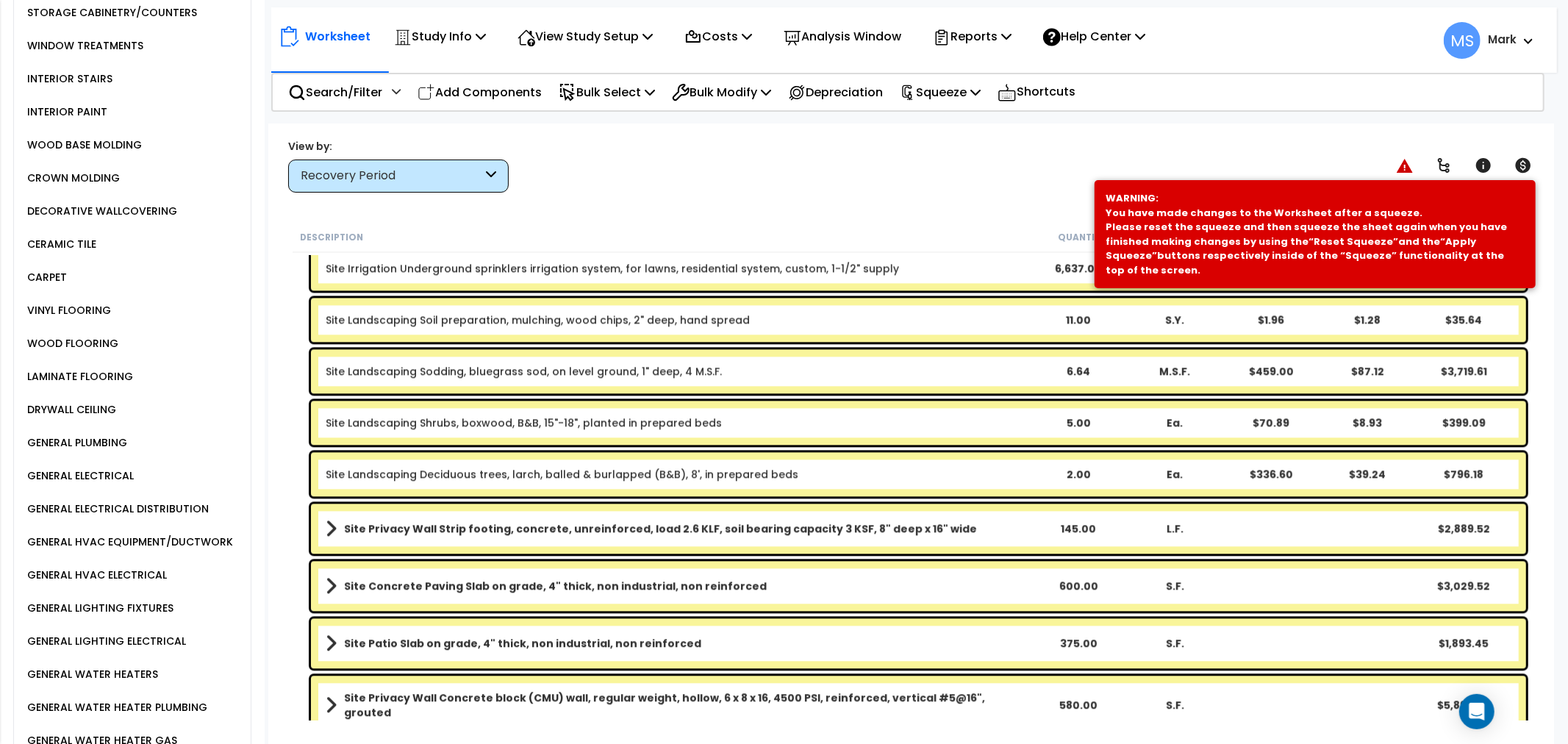
click at [136, 678] on div "GENERAL WATER HEATERS" at bounding box center [90, 674] width 135 height 18
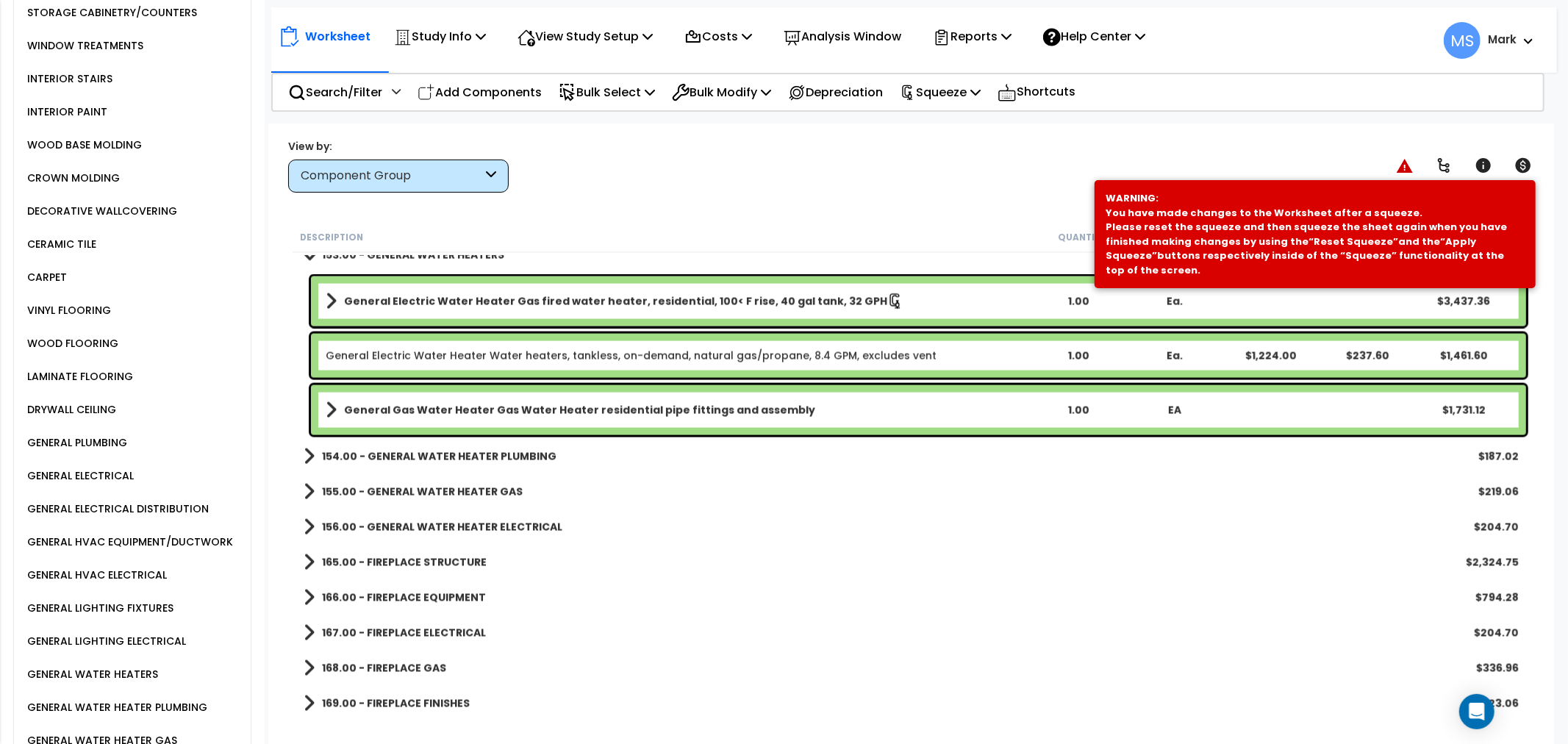
scroll to position [2009, 0]
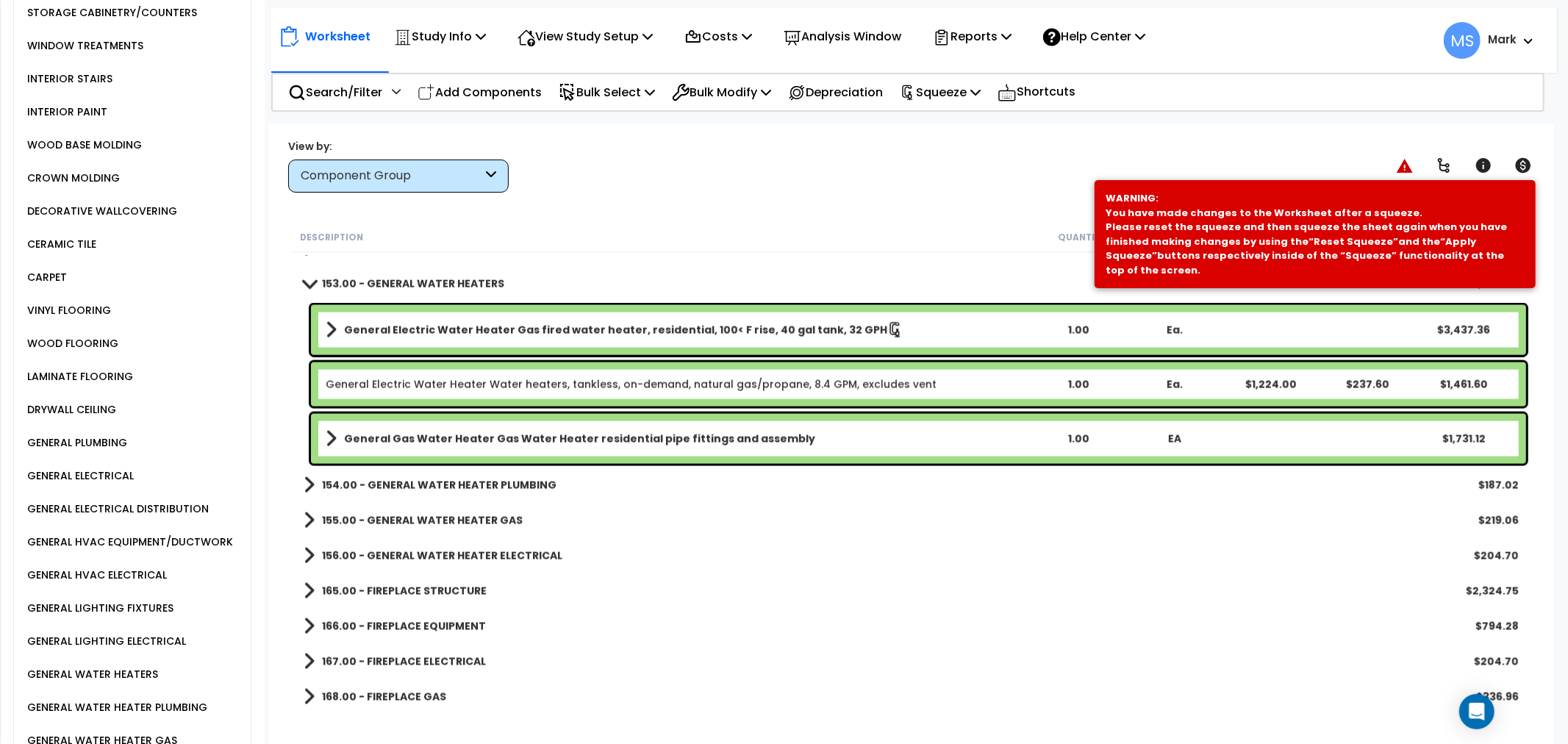
click at [678, 384] on link "General Electric Water Heater Water heaters, tankless, on-demand, natural gas/p…" at bounding box center [631, 384] width 611 height 15
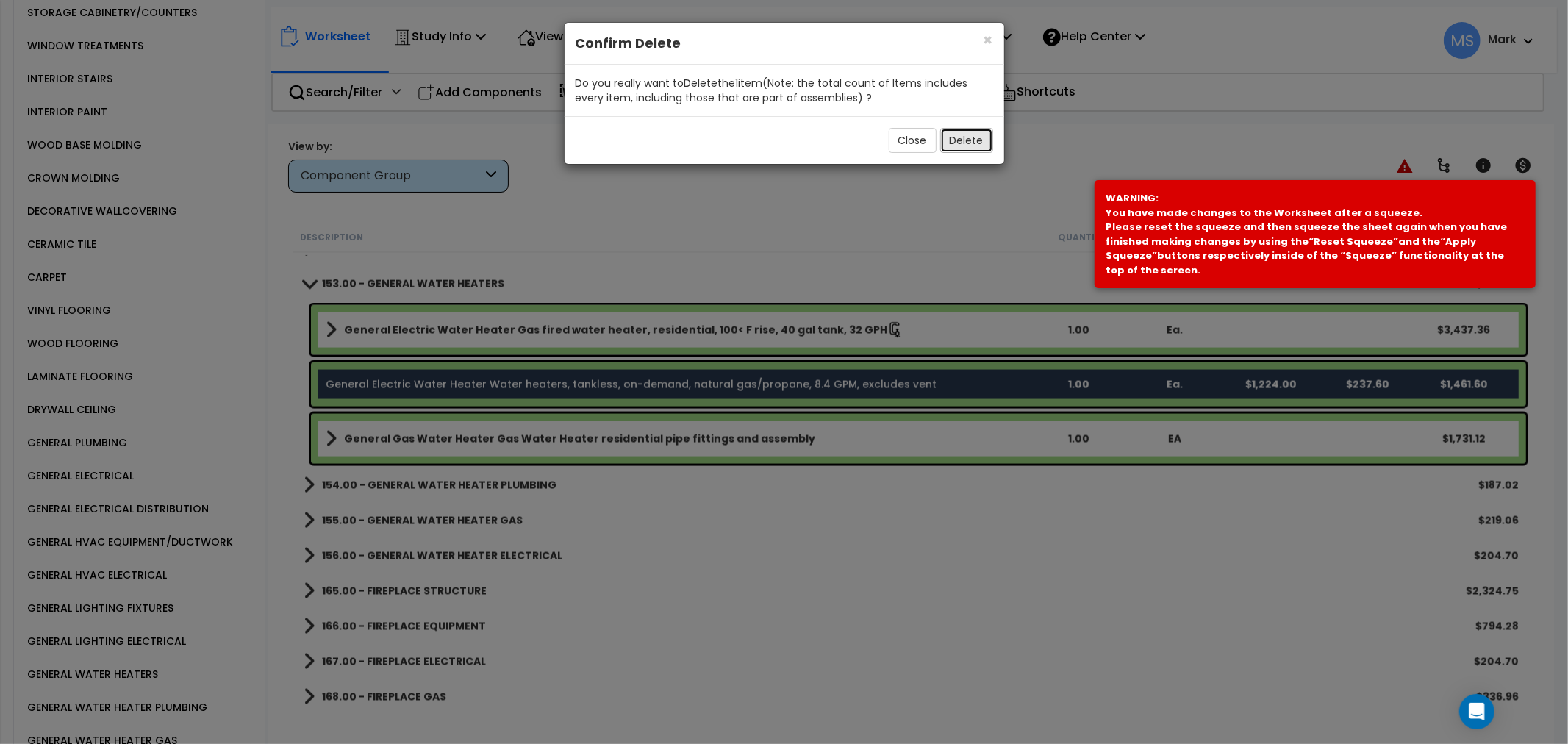
click at [982, 142] on button "Delete" at bounding box center [966, 140] width 53 height 25
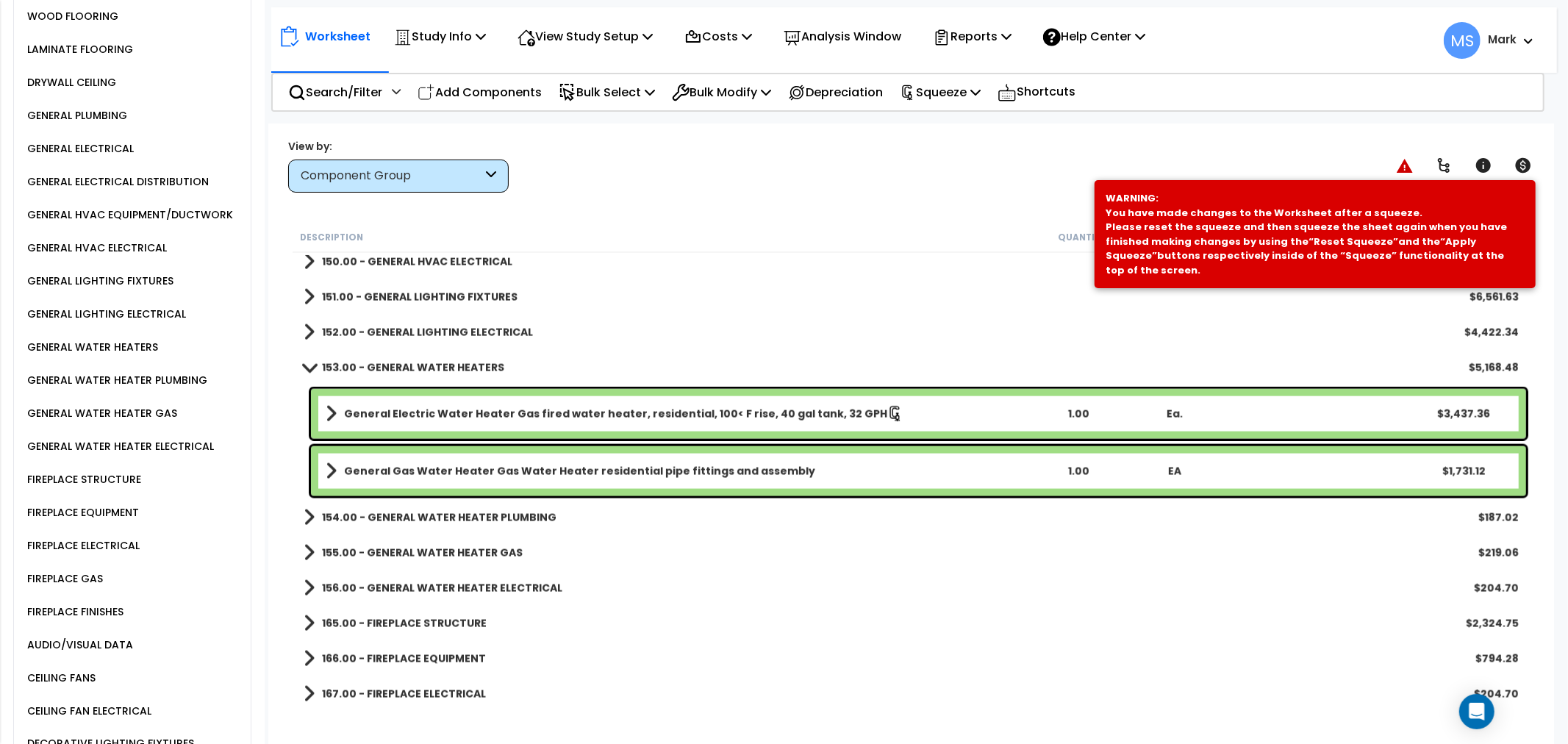
scroll to position [2271, 0]
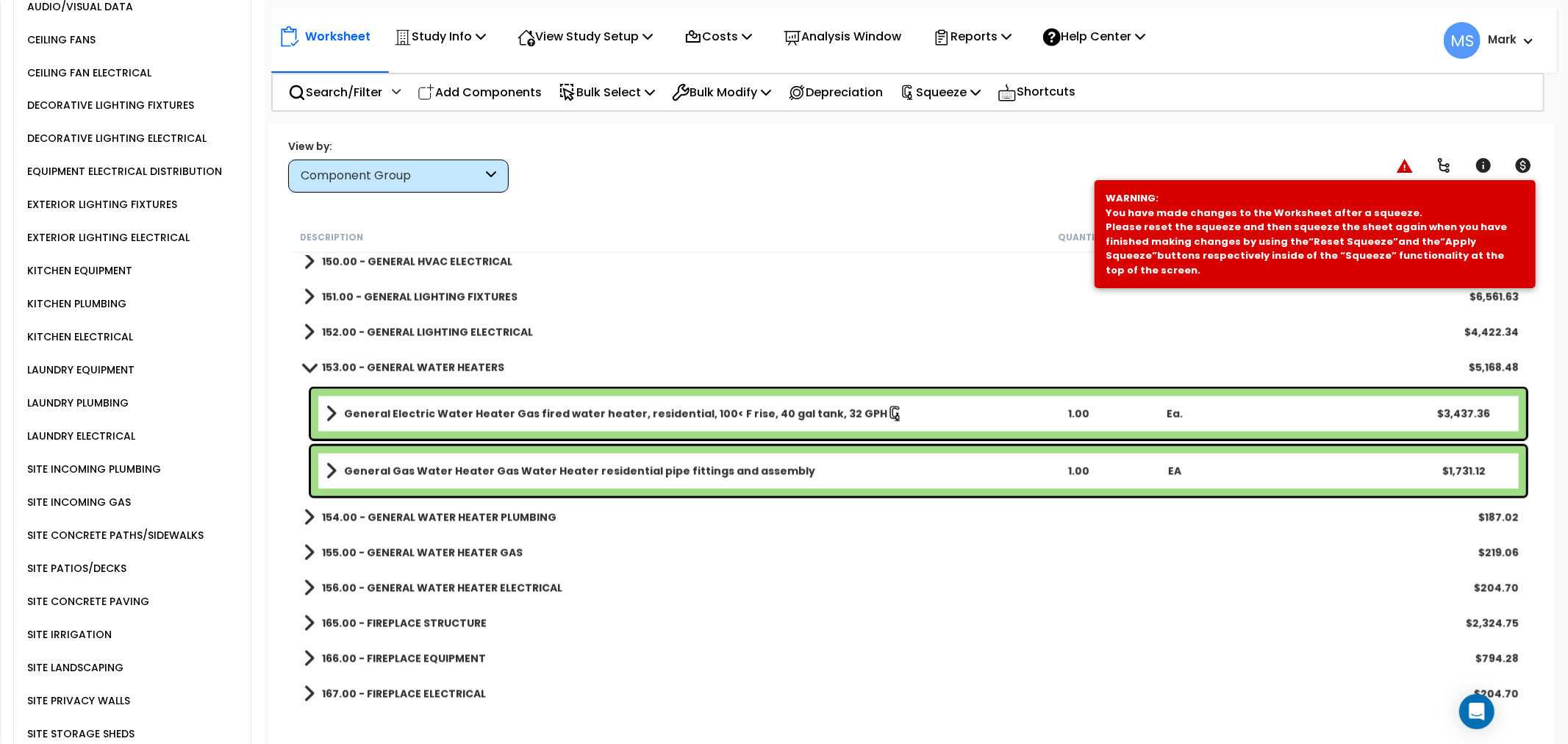
click at [82, 369] on div "LAUNDRY EQUIPMENT" at bounding box center [78, 370] width 111 height 18
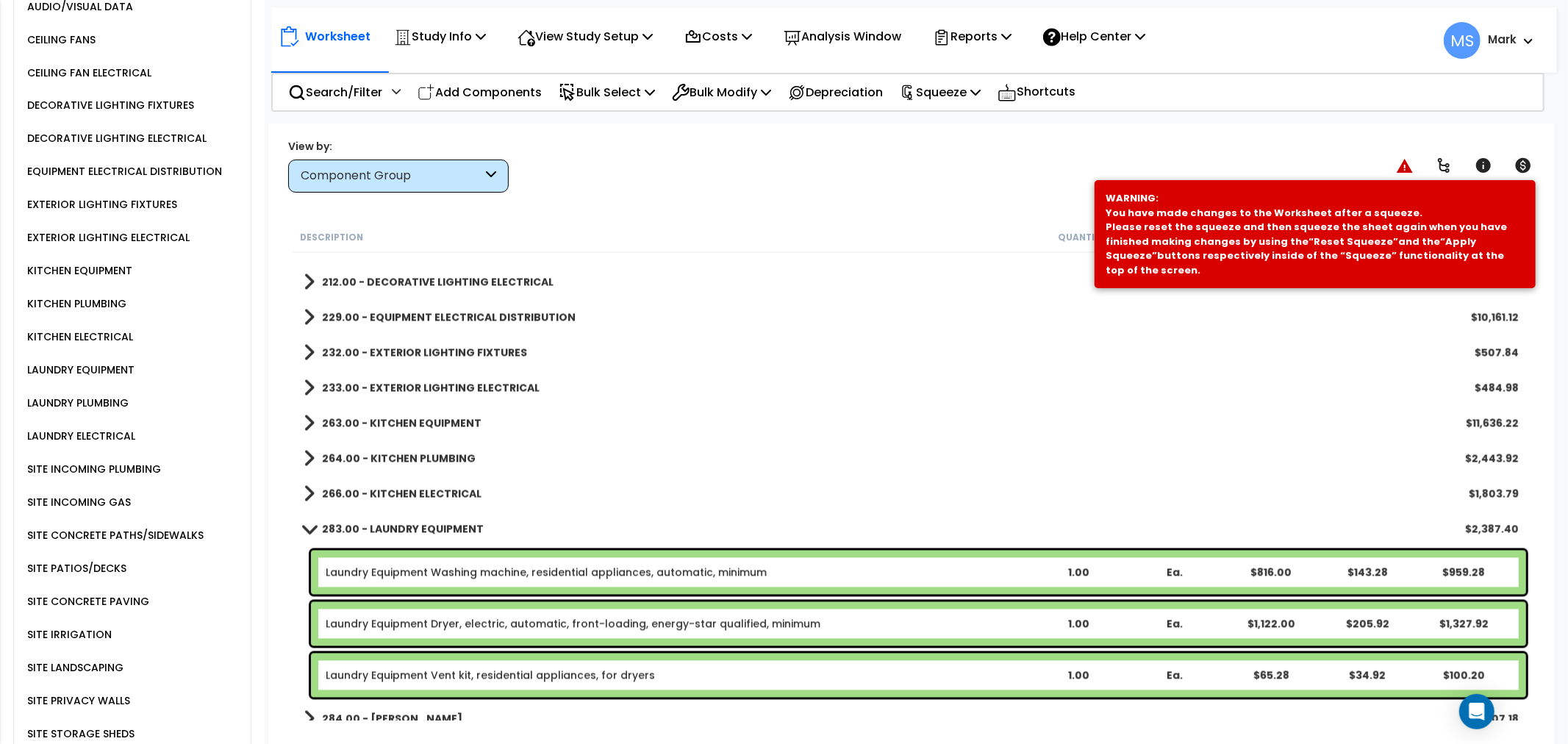
scroll to position [2500, 0]
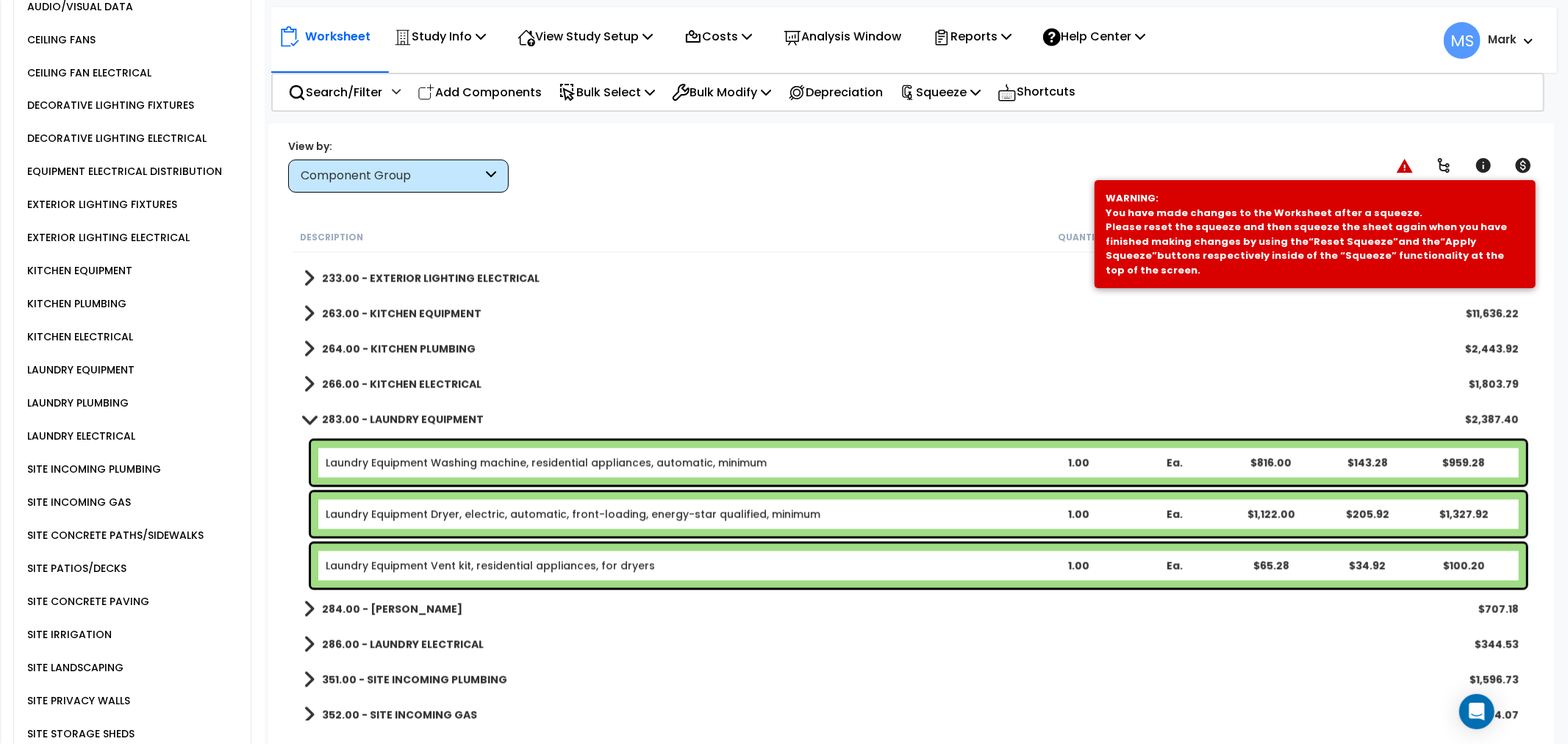
click at [667, 470] on div "Laundry Equipment Washing machine, residential appliances, automatic, minimum 1…" at bounding box center [918, 463] width 1215 height 44
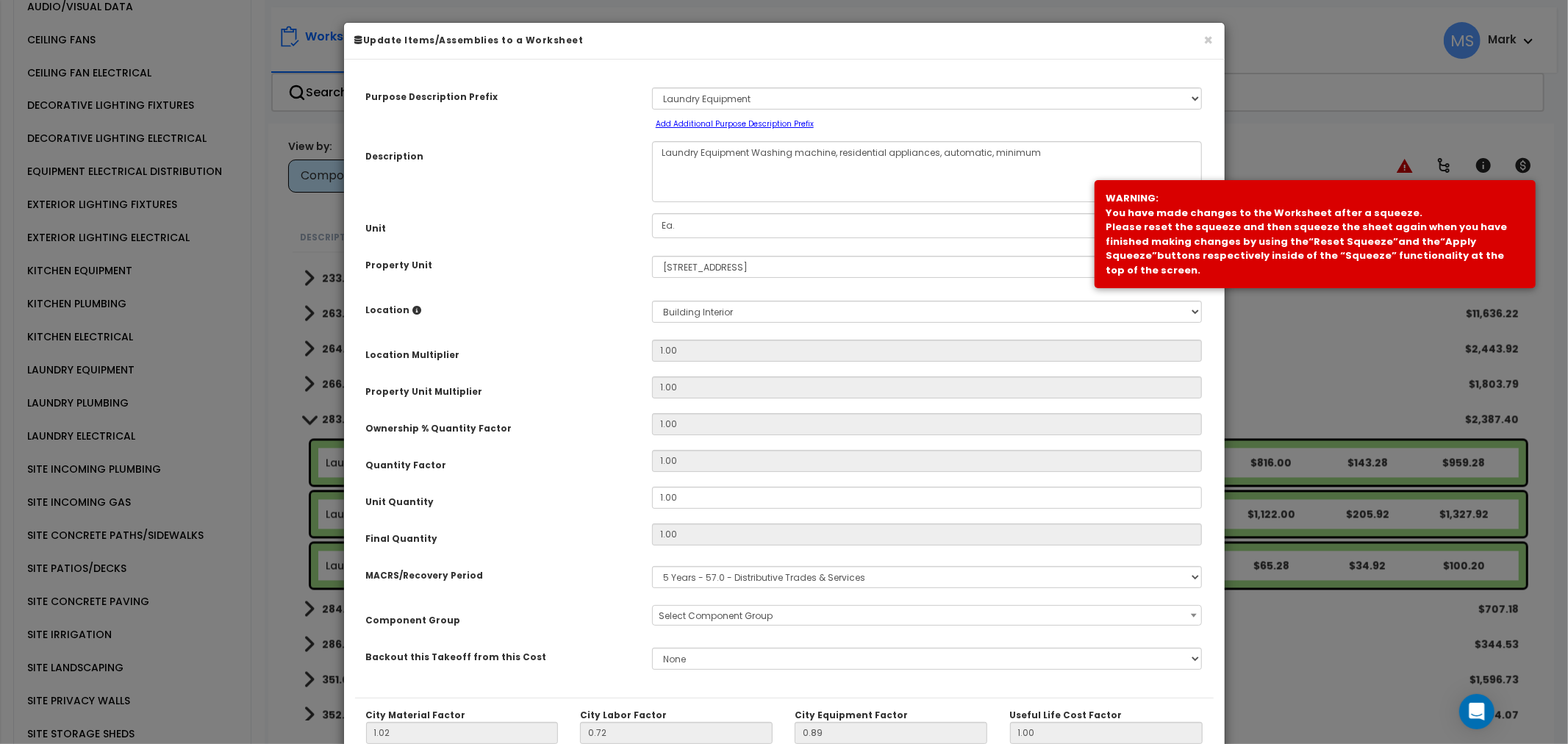
select select "45840"
click at [713, 503] on input "1.00" at bounding box center [927, 498] width 550 height 22
type input "2"
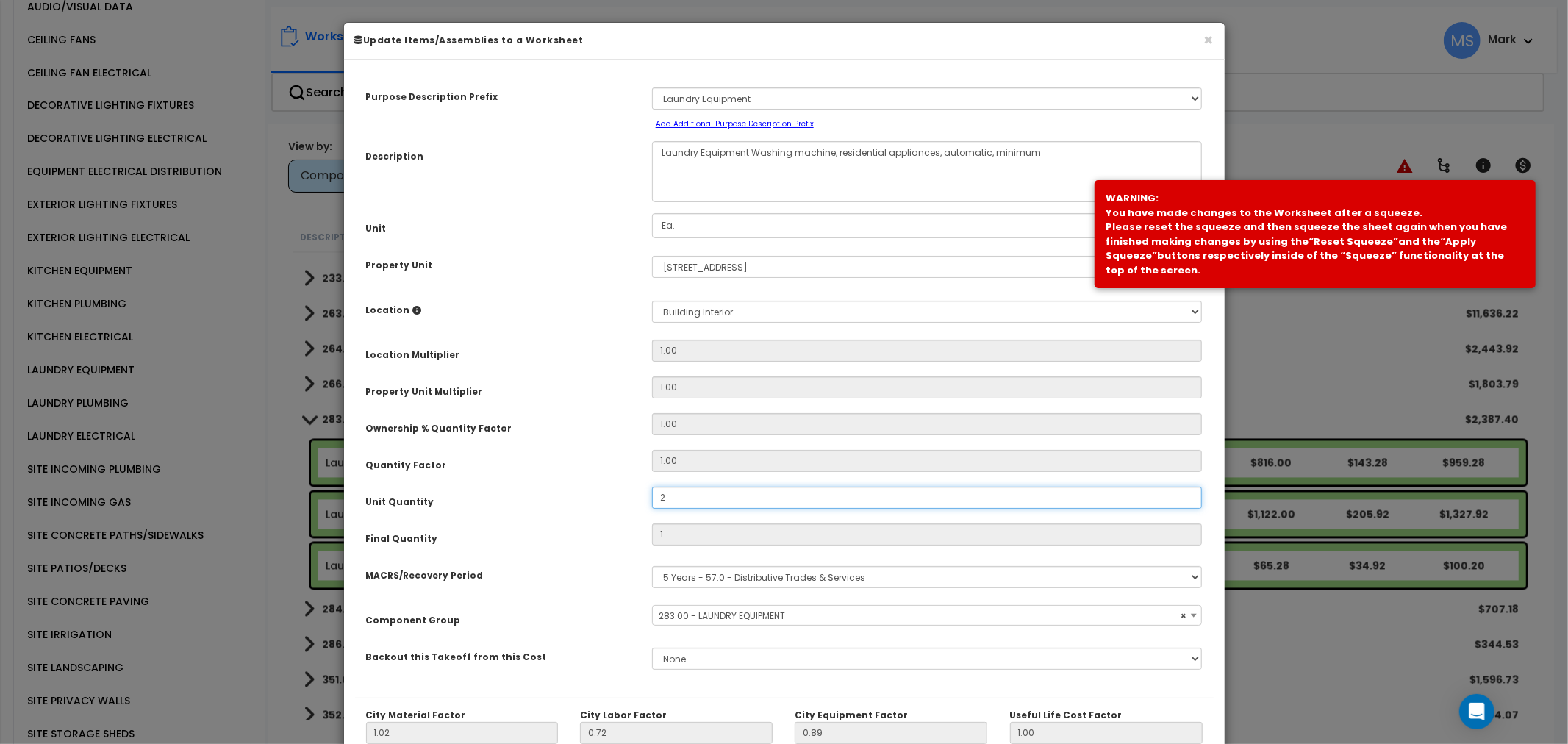
type input "$1,918.56"
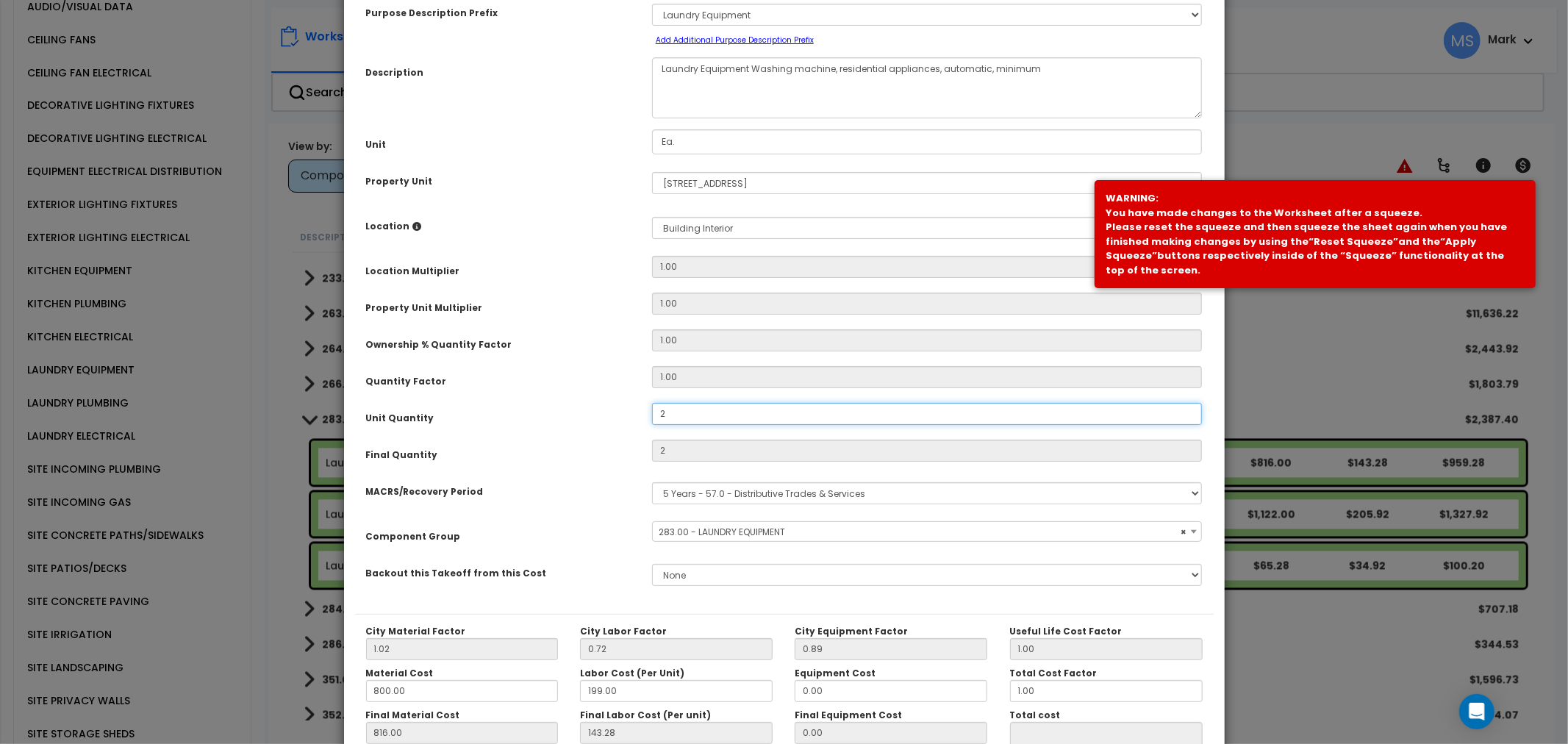
scroll to position [208, 0]
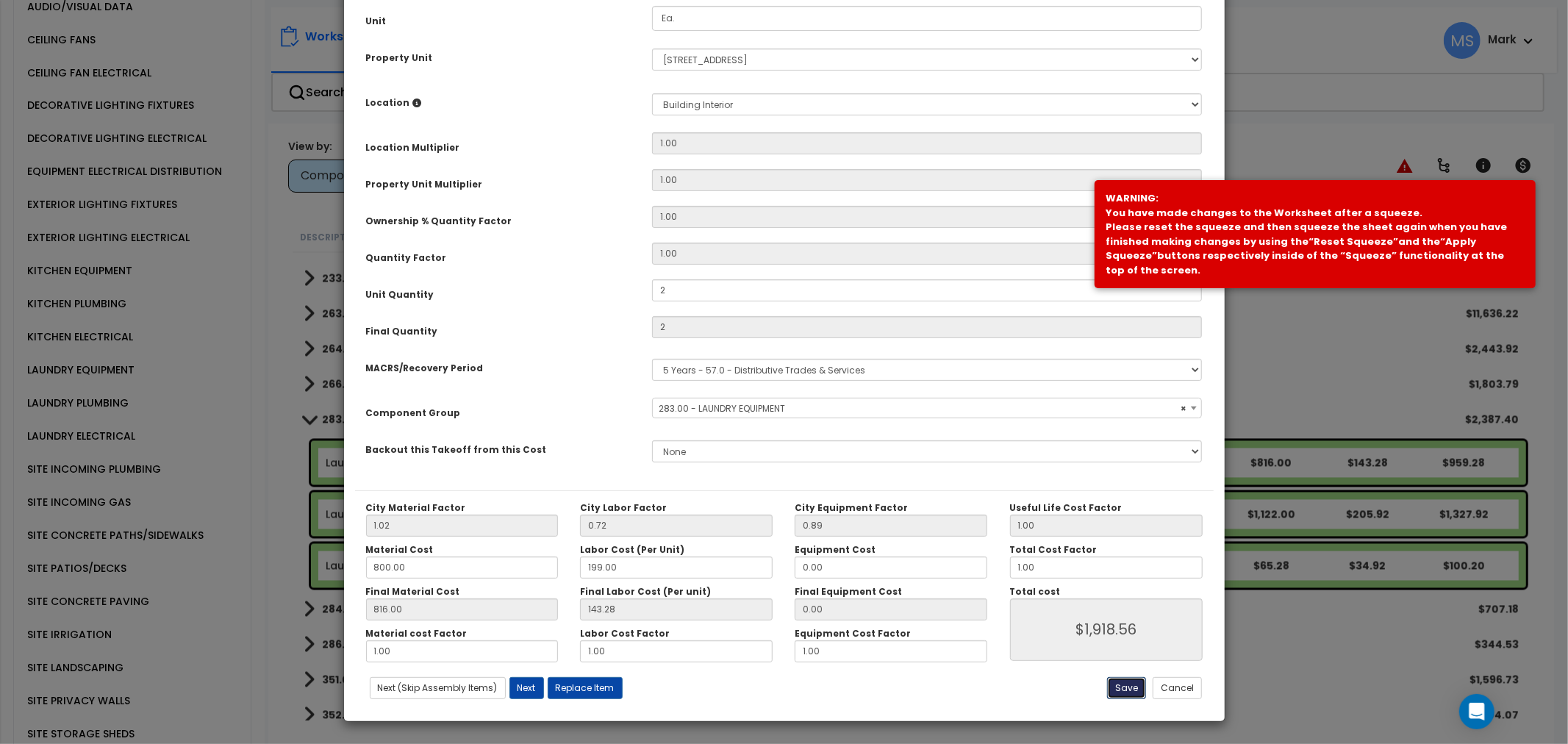
click at [1127, 693] on button "Save" at bounding box center [1126, 688] width 39 height 22
type input "2.00"
type input "1918.56"
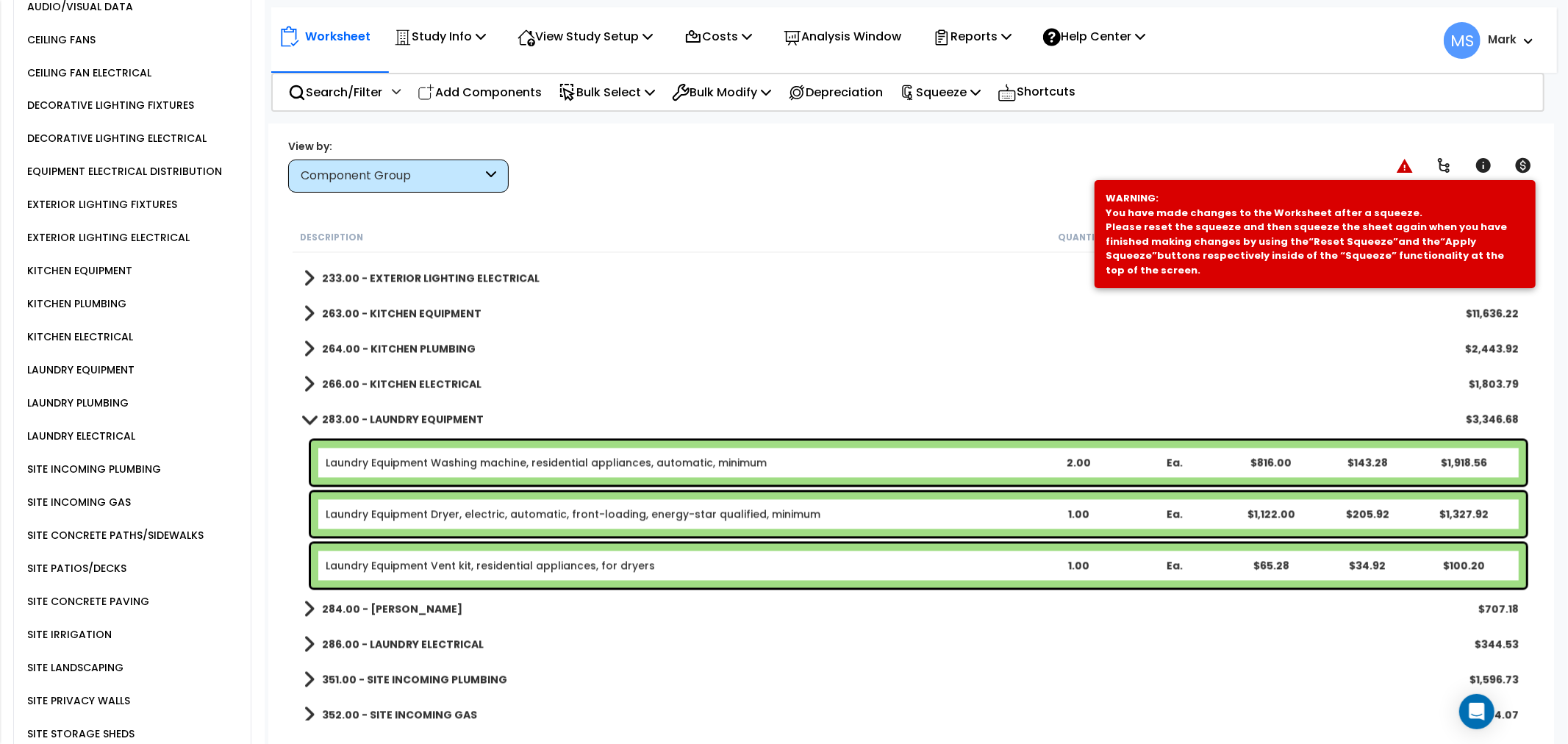
click at [919, 513] on b "Laundry Equipment Dryer, electric, automatic, front-loading, energy-star qualif…" at bounding box center [677, 514] width 704 height 15
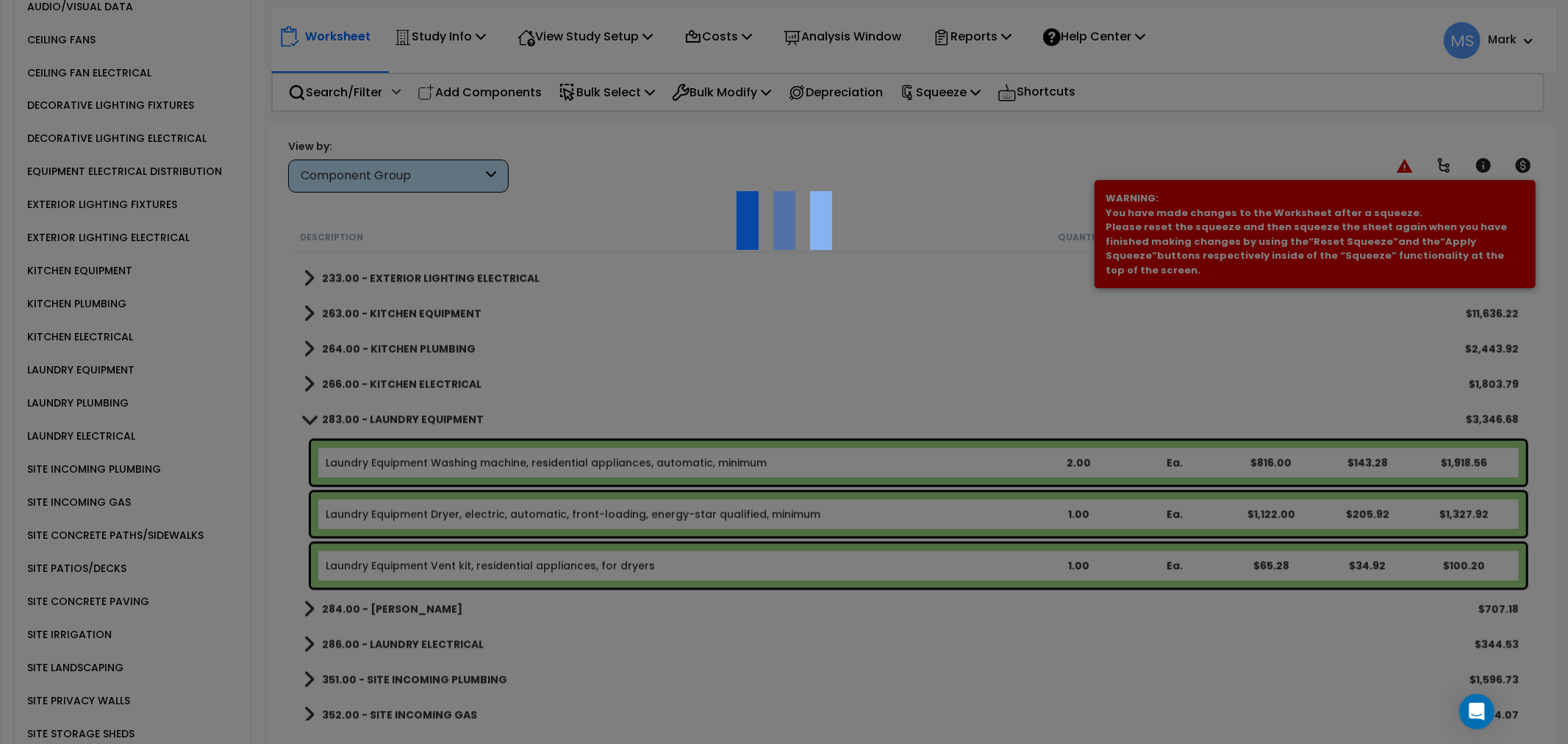
scroll to position [0, 0]
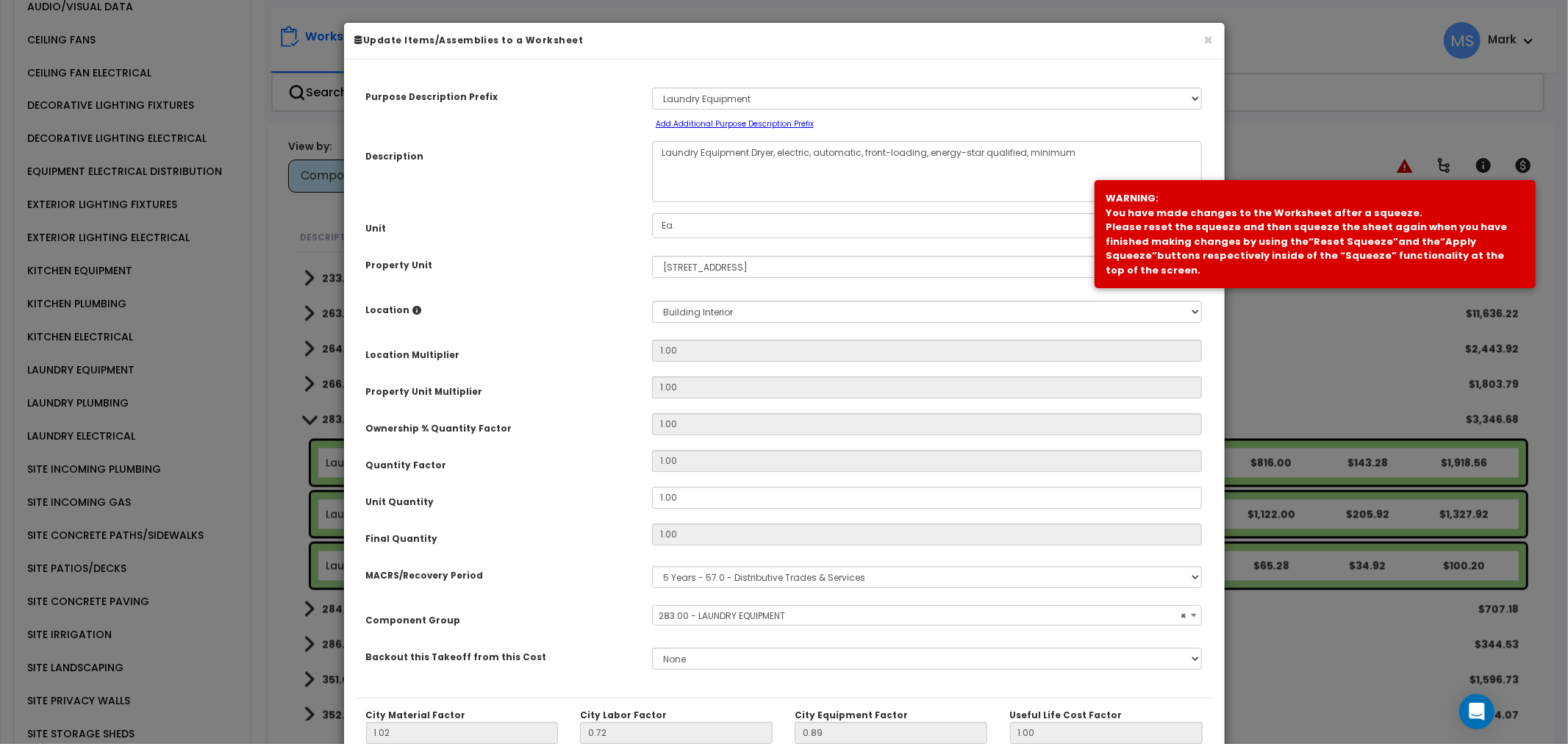
select select "45840"
click at [796, 494] on input "1.00" at bounding box center [927, 498] width 550 height 22
type input "2"
type input "1"
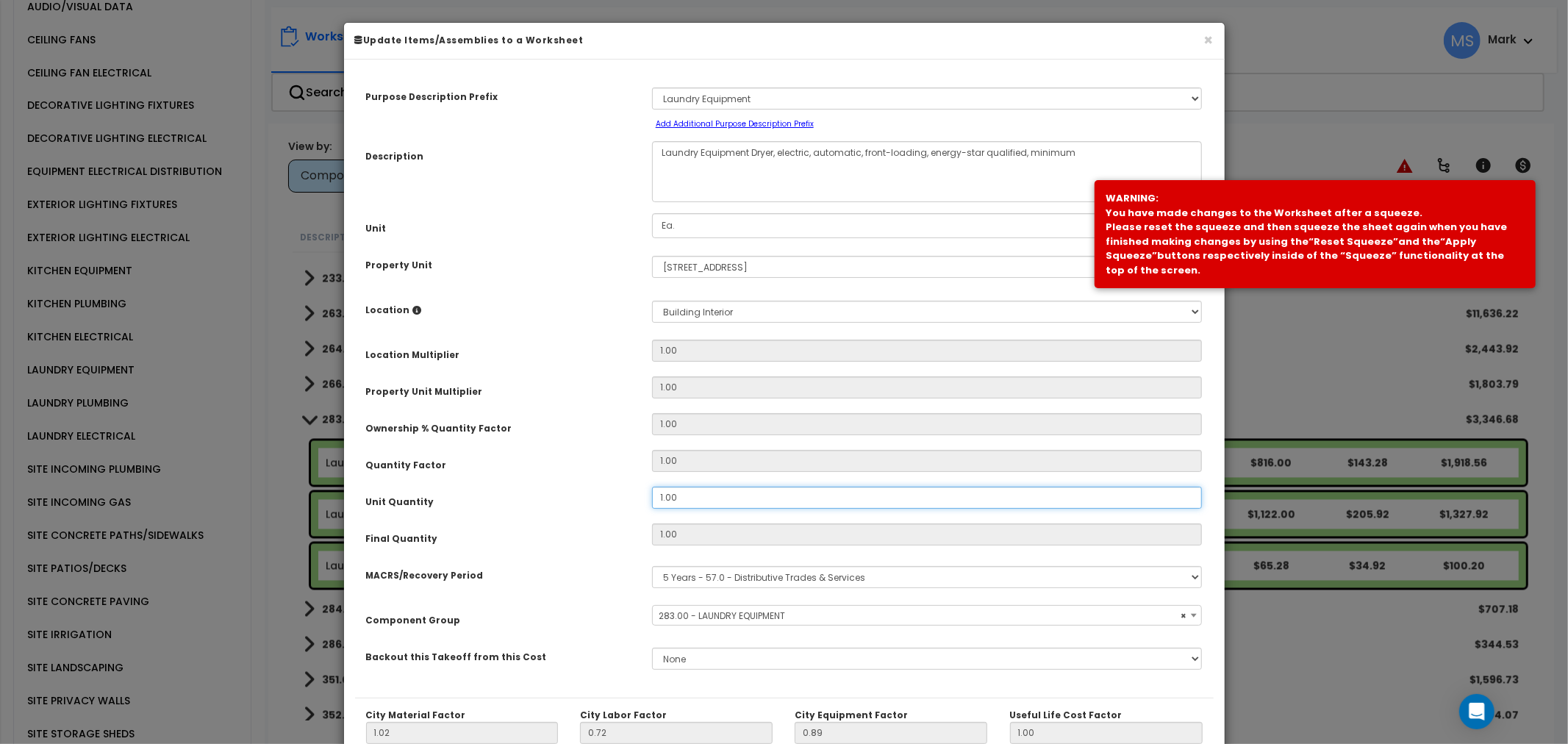
type input "1,122.00"
type input "$1,327.92"
type input "2"
type input "1,122.00"
type input "$2,655.84"
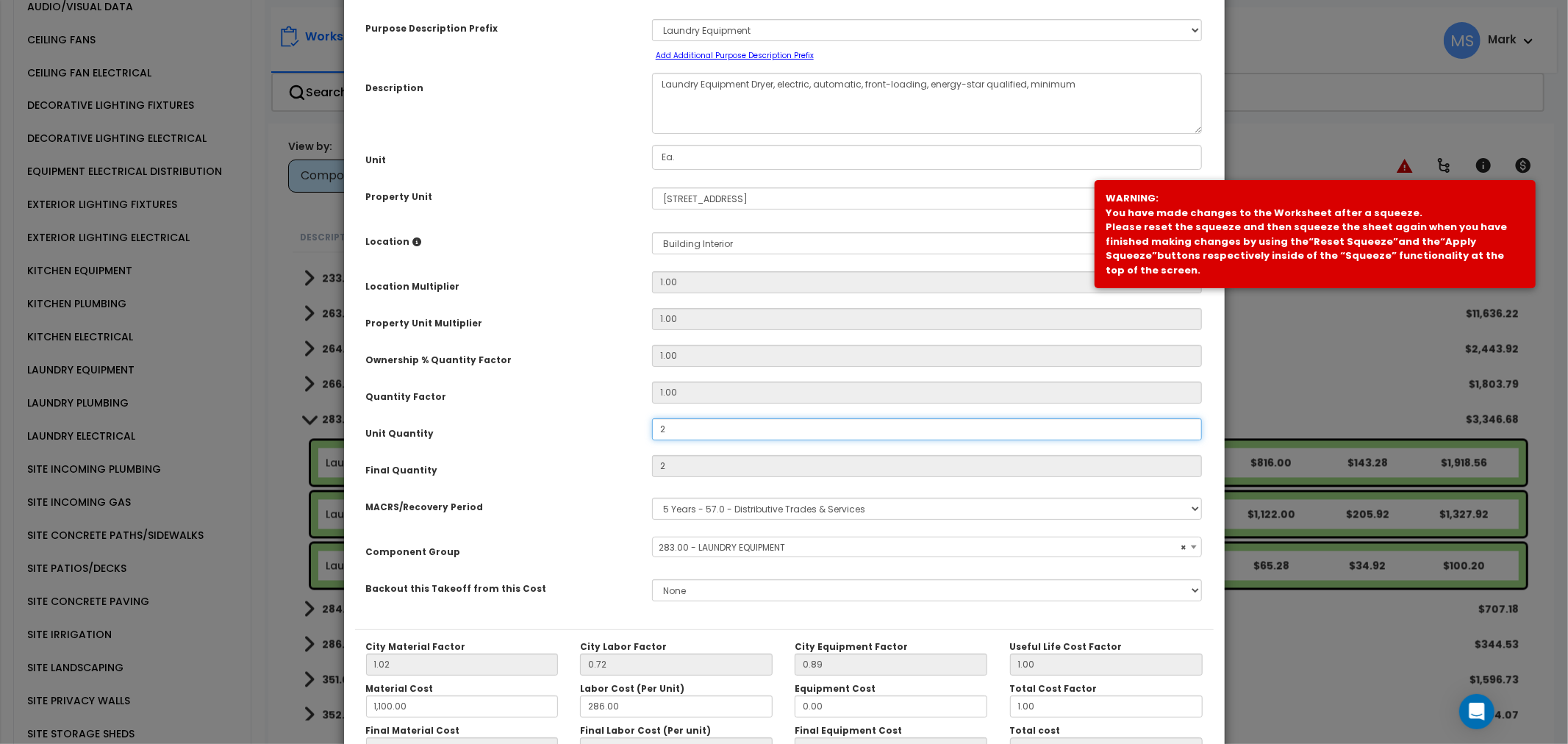
scroll to position [208, 0]
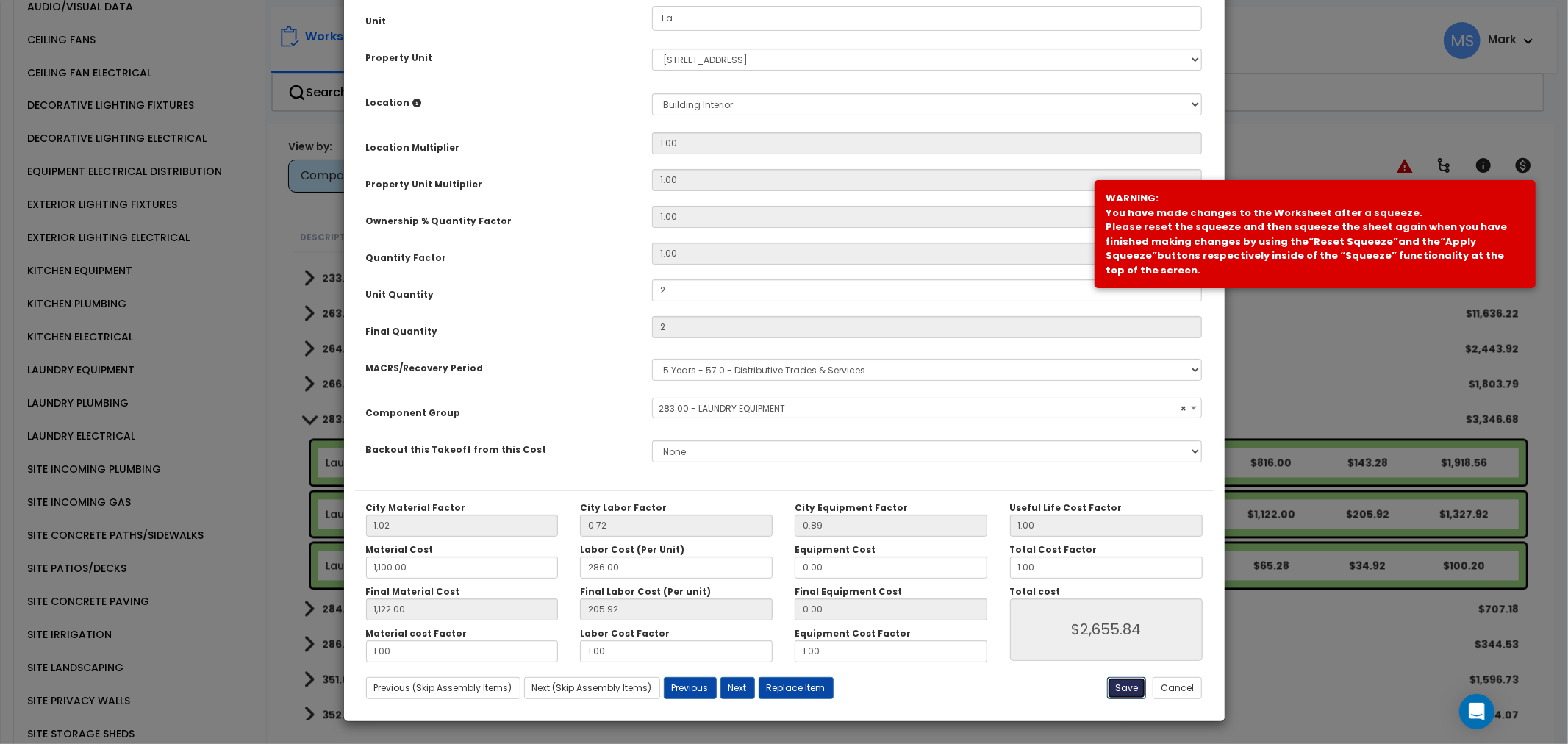
click at [1122, 699] on button "Save" at bounding box center [1126, 688] width 39 height 22
type input "2.00"
type input "1100.00"
type input "1122.00"
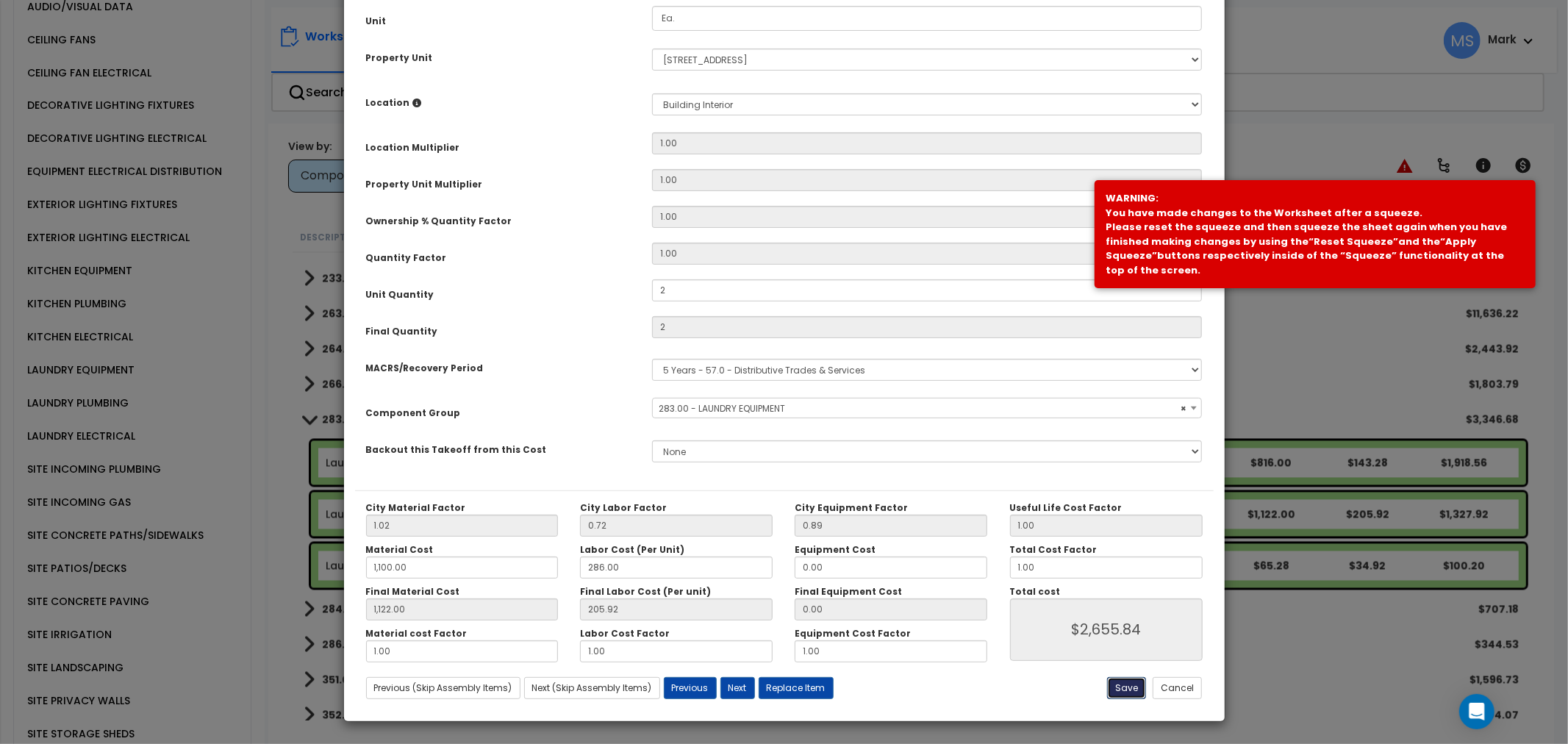
type input "2655.84"
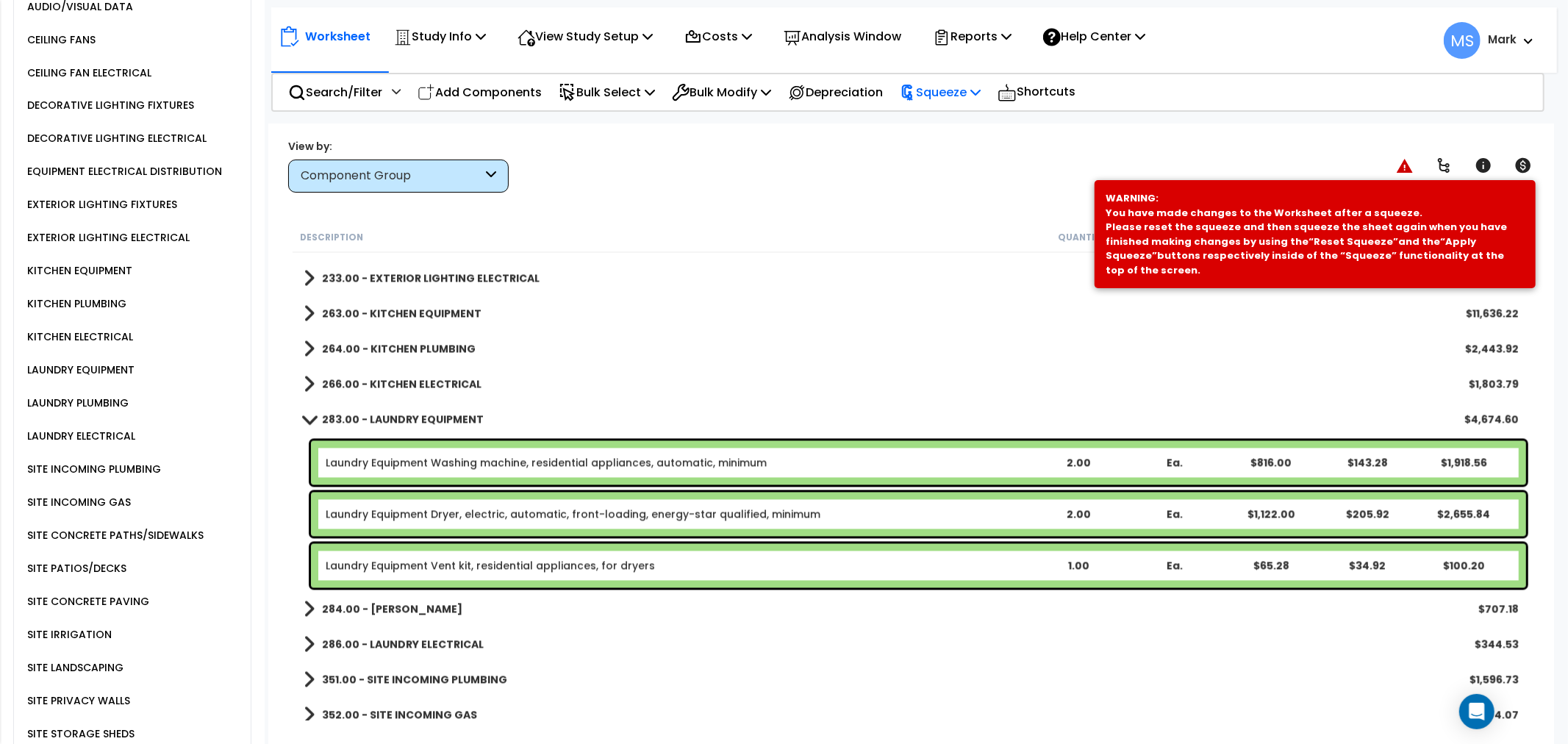
click at [975, 94] on p "Squeeze" at bounding box center [940, 92] width 81 height 20
click at [957, 128] on link "Squeeze" at bounding box center [966, 126] width 146 height 33
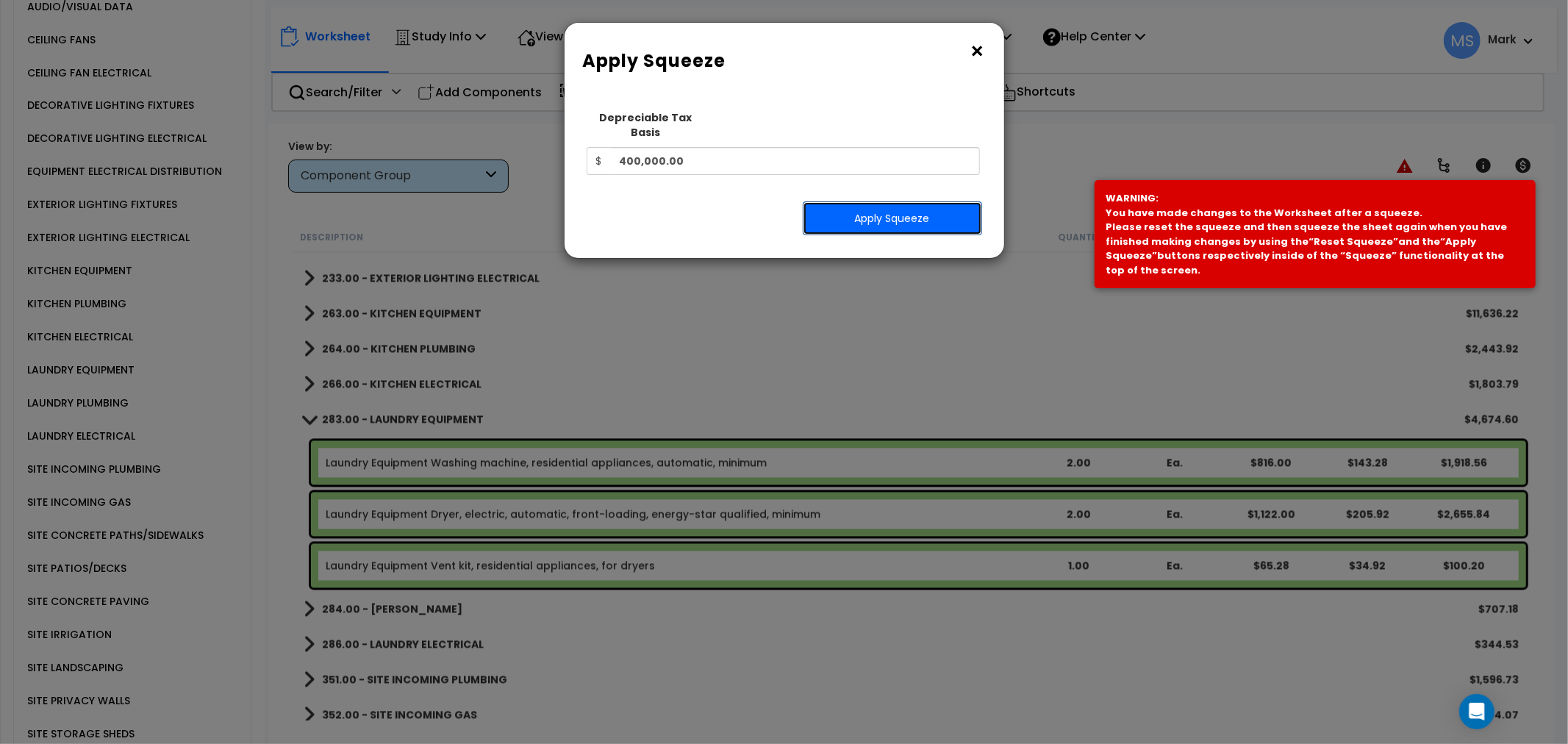
click at [922, 203] on button "Apply Squeeze" at bounding box center [892, 218] width 179 height 33
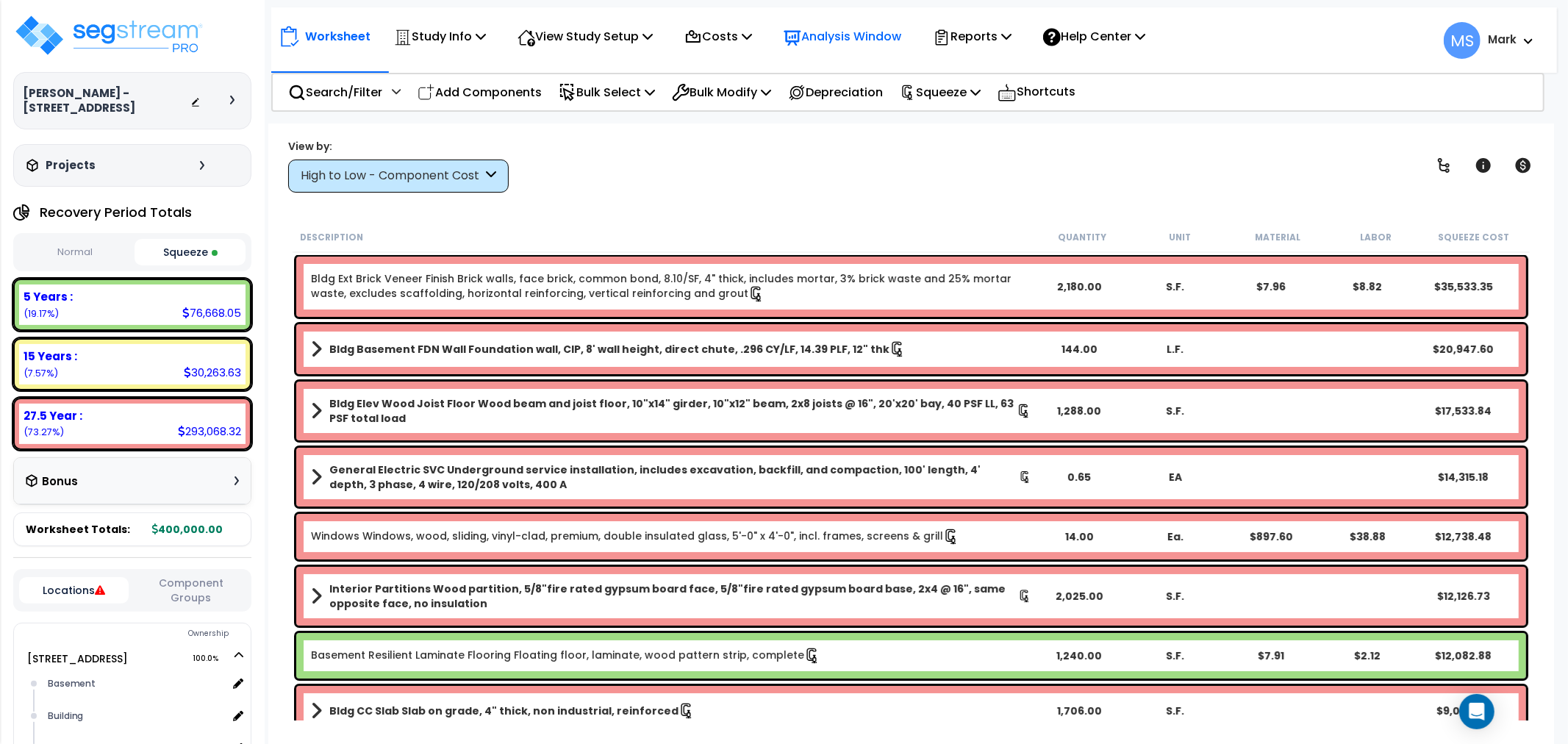
click at [871, 48] on div "Analysis Window" at bounding box center [842, 36] width 118 height 34
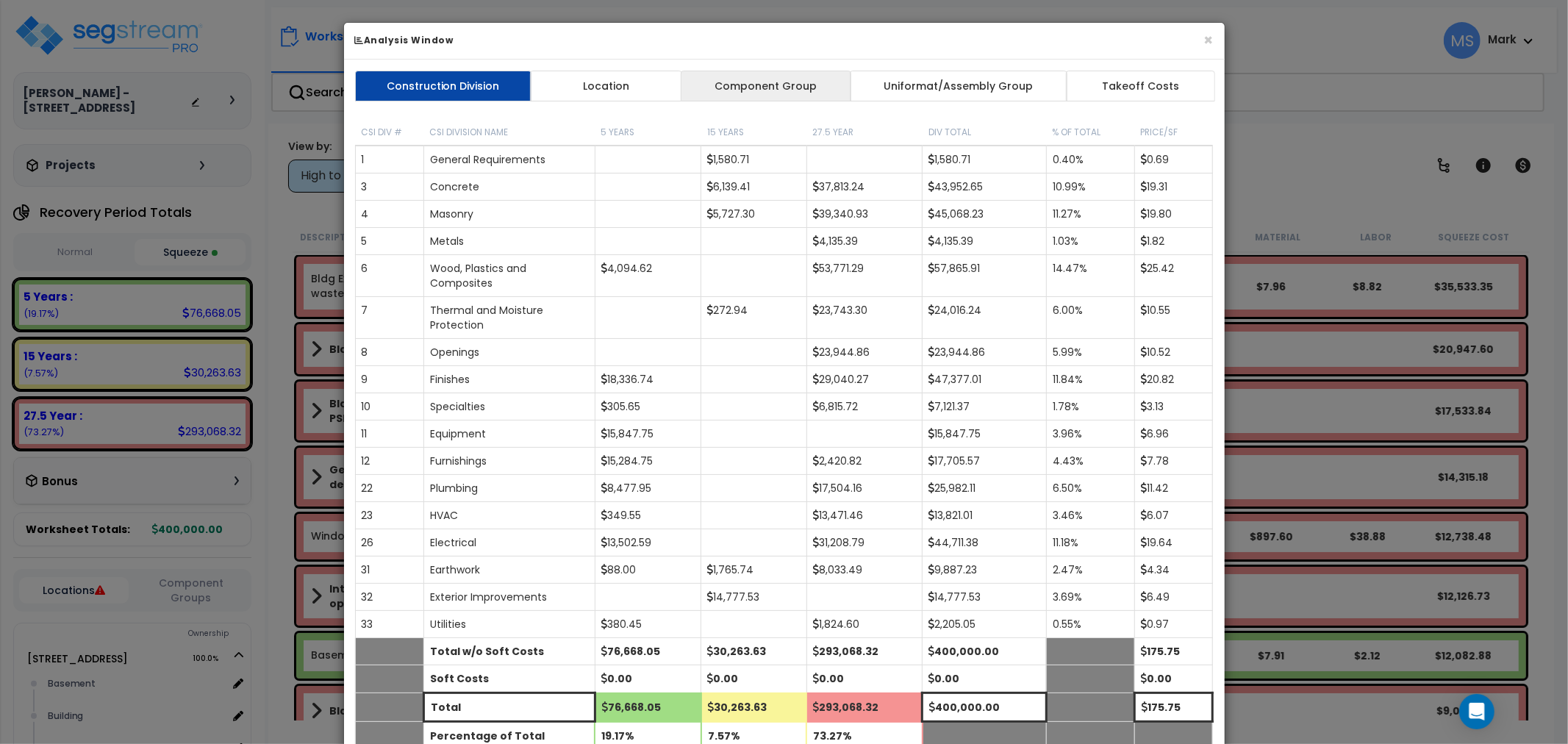
click at [809, 83] on link "Component Group" at bounding box center [766, 86] width 171 height 31
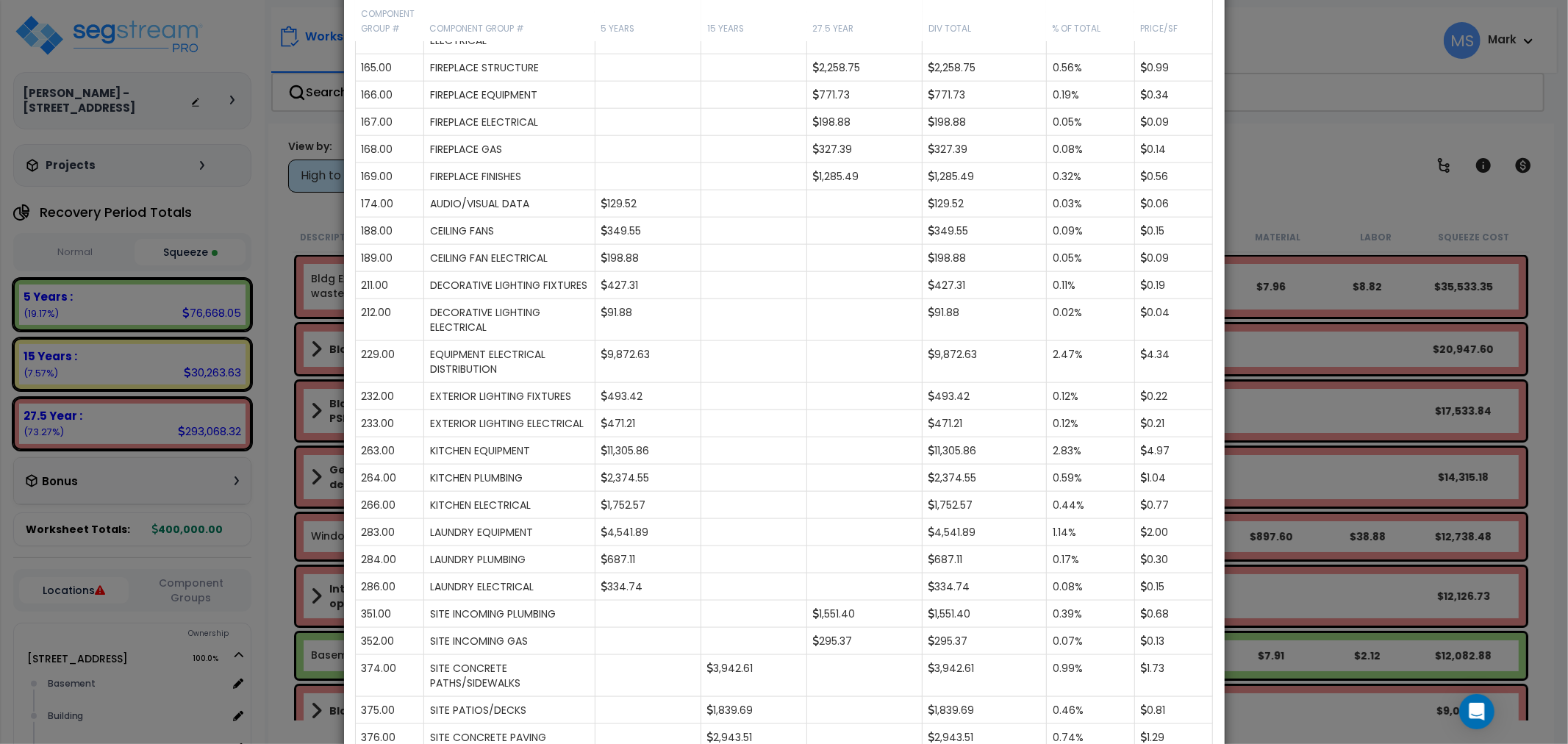
scroll to position [1855, 0]
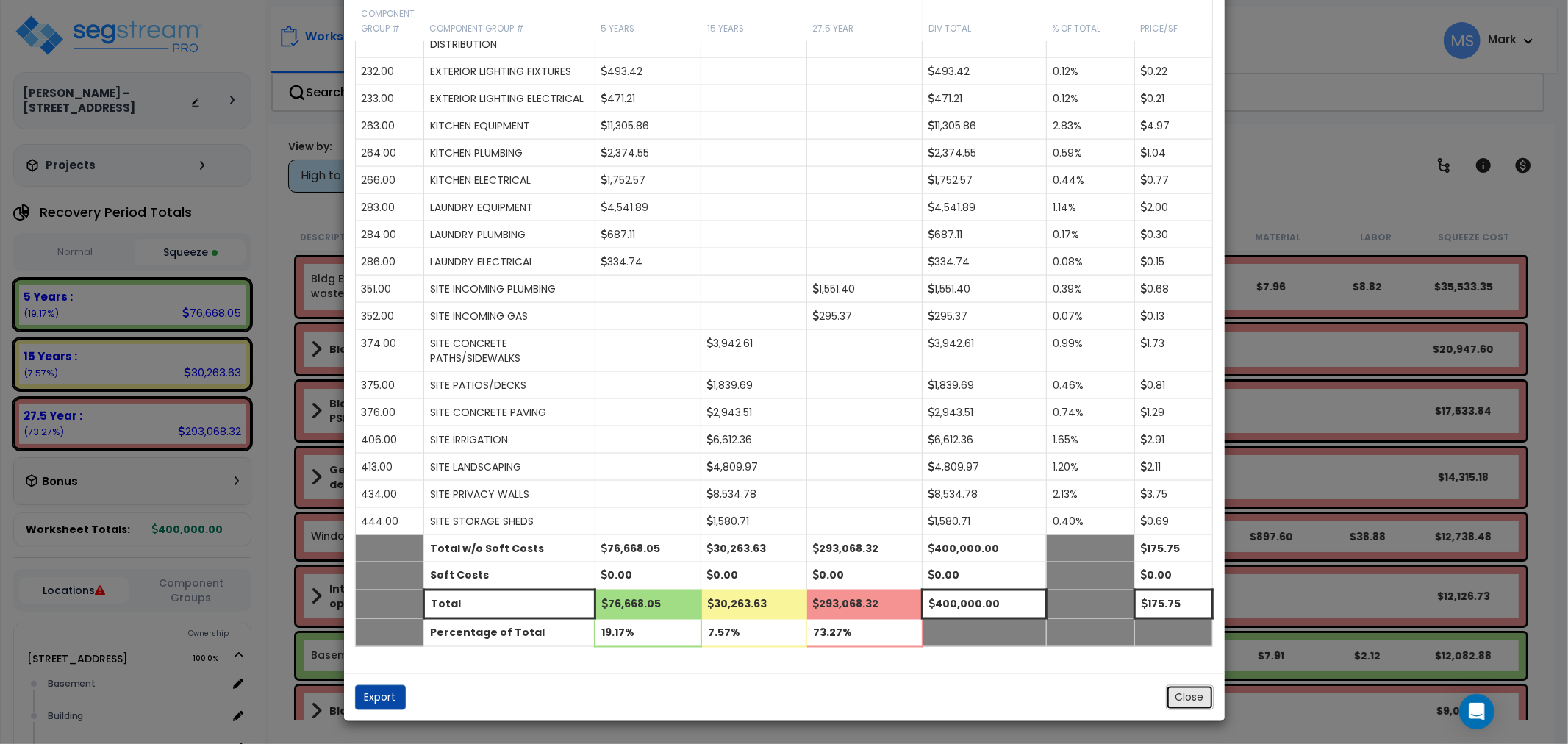
click at [1171, 705] on button "Close" at bounding box center [1190, 697] width 48 height 25
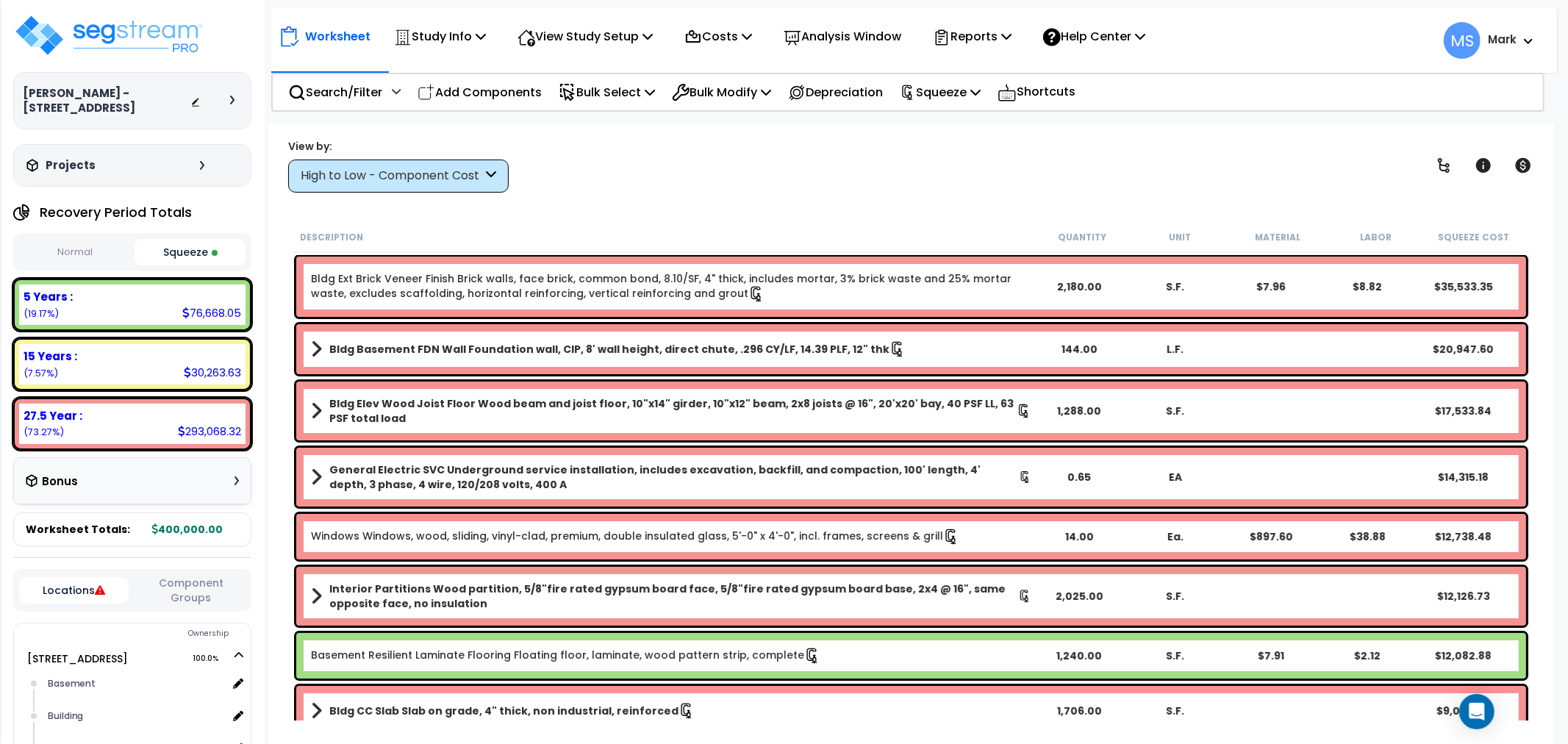
scroll to position [163, 0]
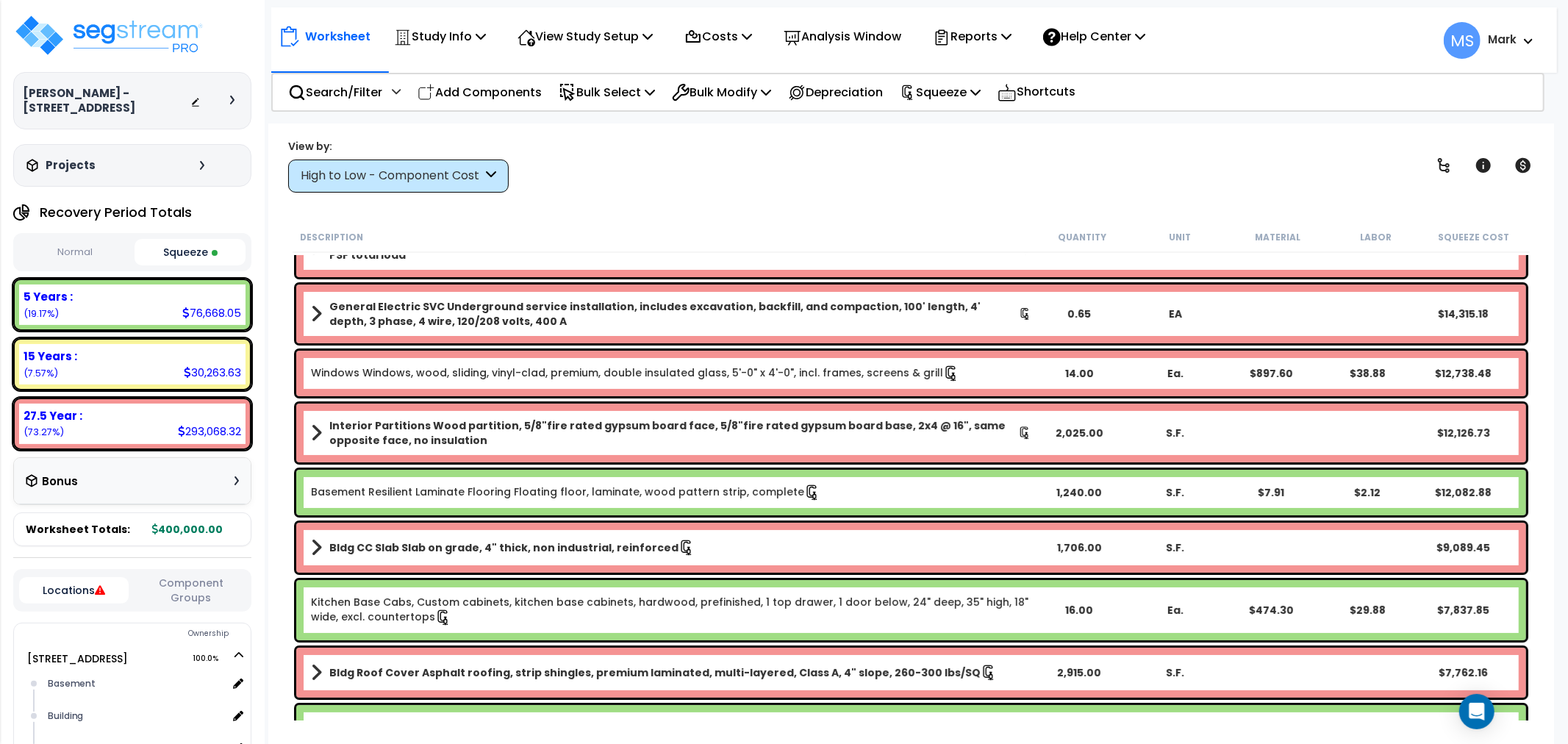
click at [469, 490] on link "Basement Resilient Laminate Flooring Floating floor, laminate, wood pattern str…" at bounding box center [566, 492] width 510 height 16
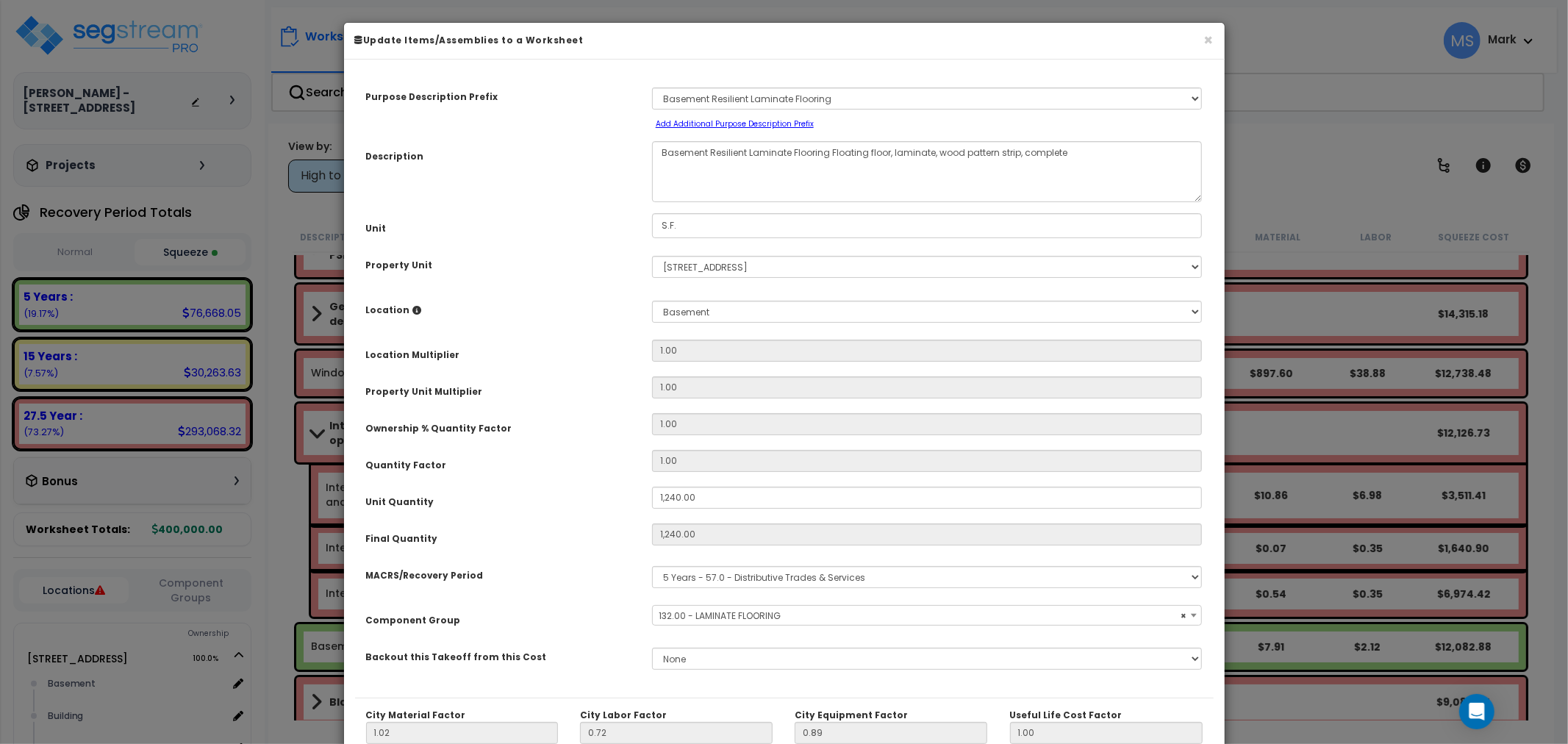
select select "45956"
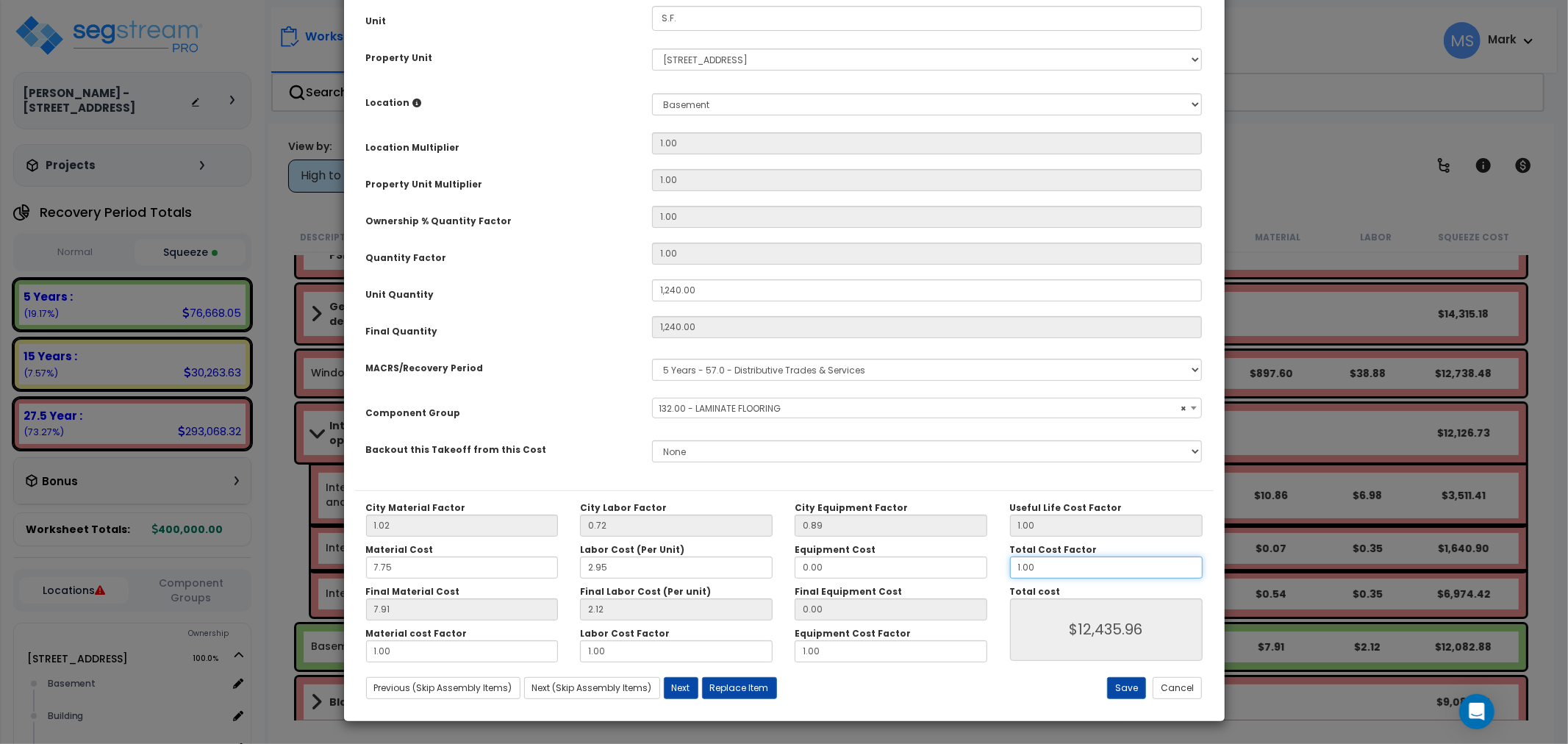
click at [1032, 566] on input "1.00" at bounding box center [1106, 567] width 192 height 22
type input "."
type input "$0.00"
type input ".90"
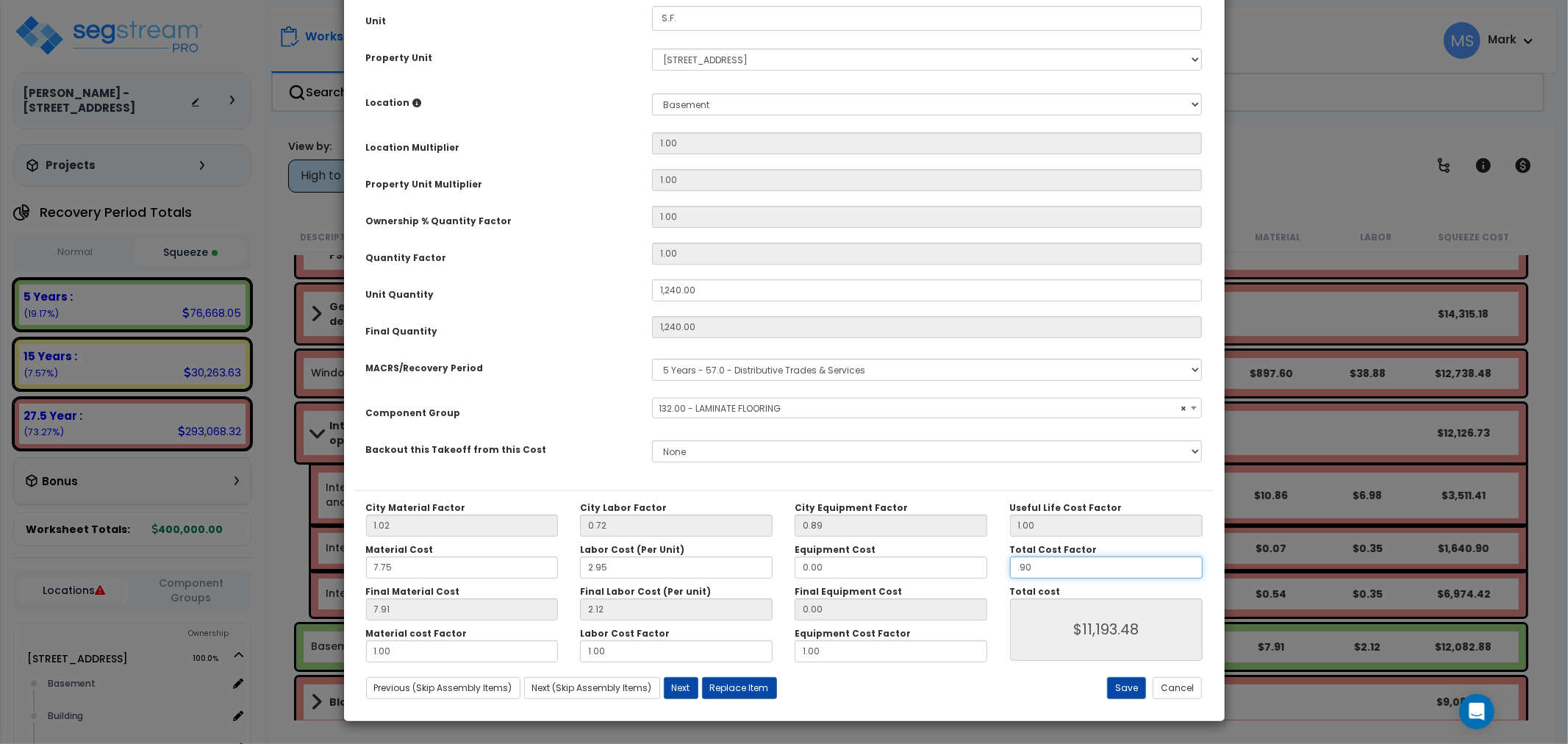
type input "$11,193.48"
type input ".90"
type input "$11,193.48"
drag, startPoint x: 1118, startPoint y: 688, endPoint x: 1127, endPoint y: 697, distance: 12.7
drag, startPoint x: 1127, startPoint y: 697, endPoint x: 1048, endPoint y: 676, distance: 81.7
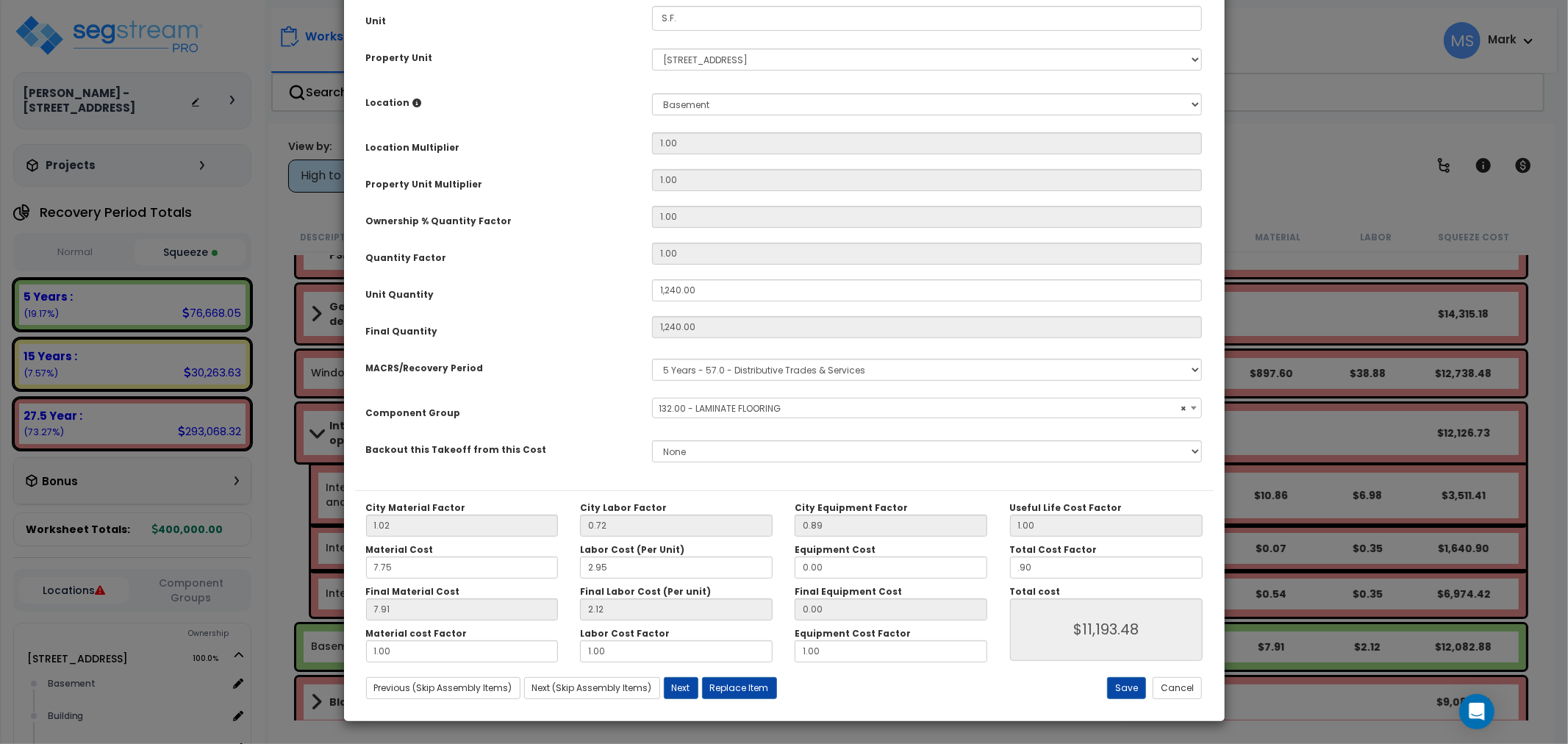
click at [1048, 677] on div "Save Cancel" at bounding box center [1069, 688] width 286 height 22
click at [1117, 688] on button "Save" at bounding box center [1126, 688] width 39 height 22
type input "1240.00"
type input "0.90"
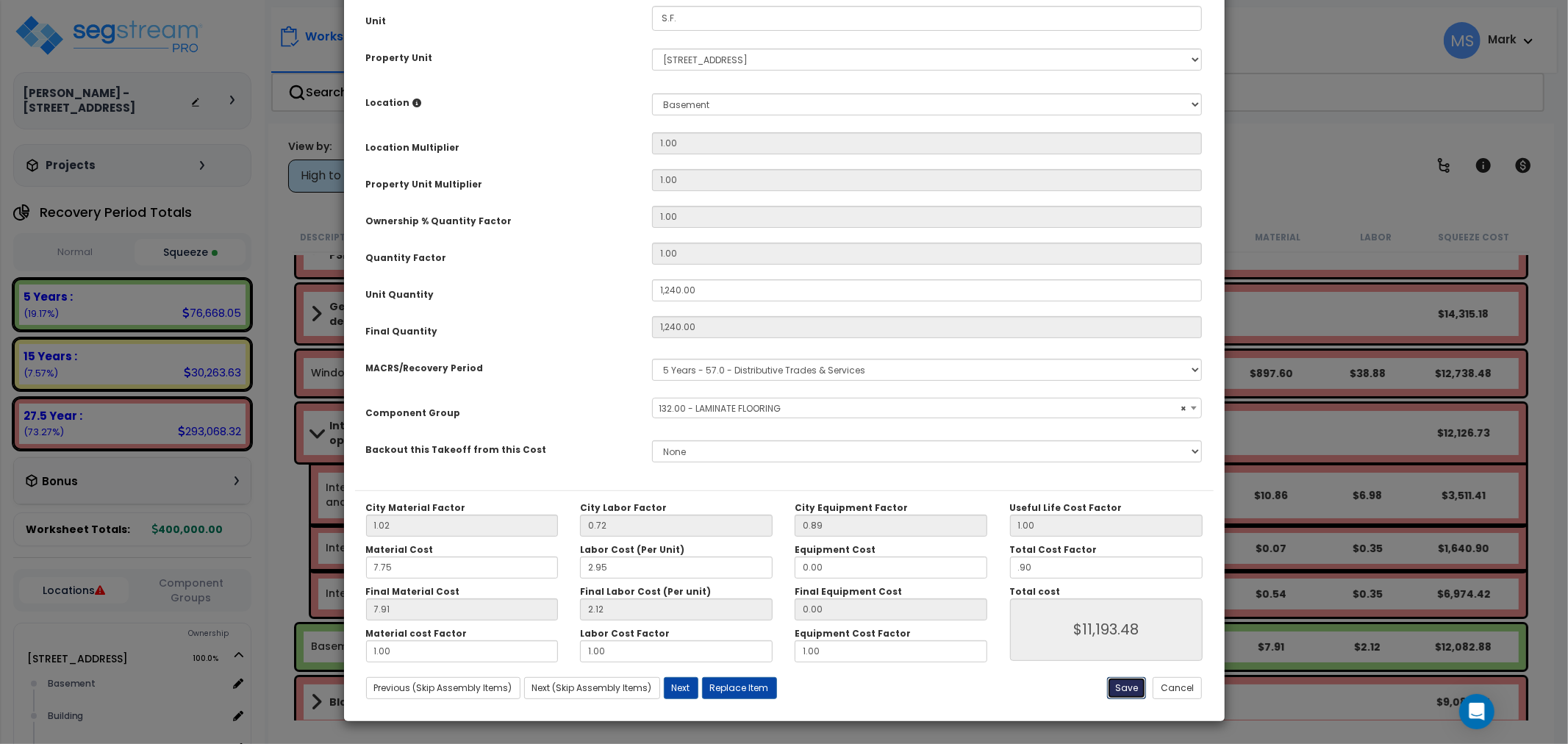
type input "11193.48"
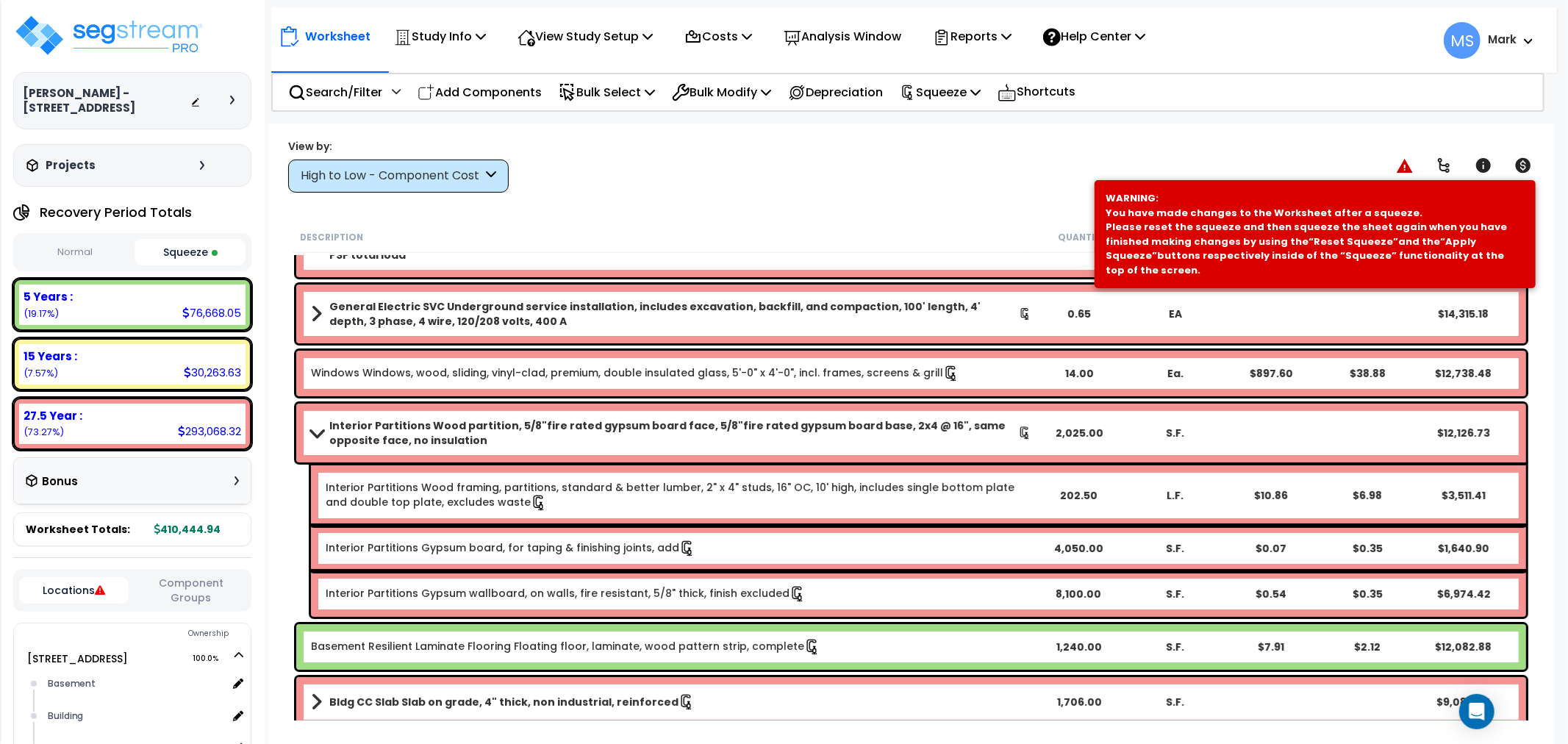
click at [192, 590] on button "Component Groups" at bounding box center [191, 590] width 110 height 31
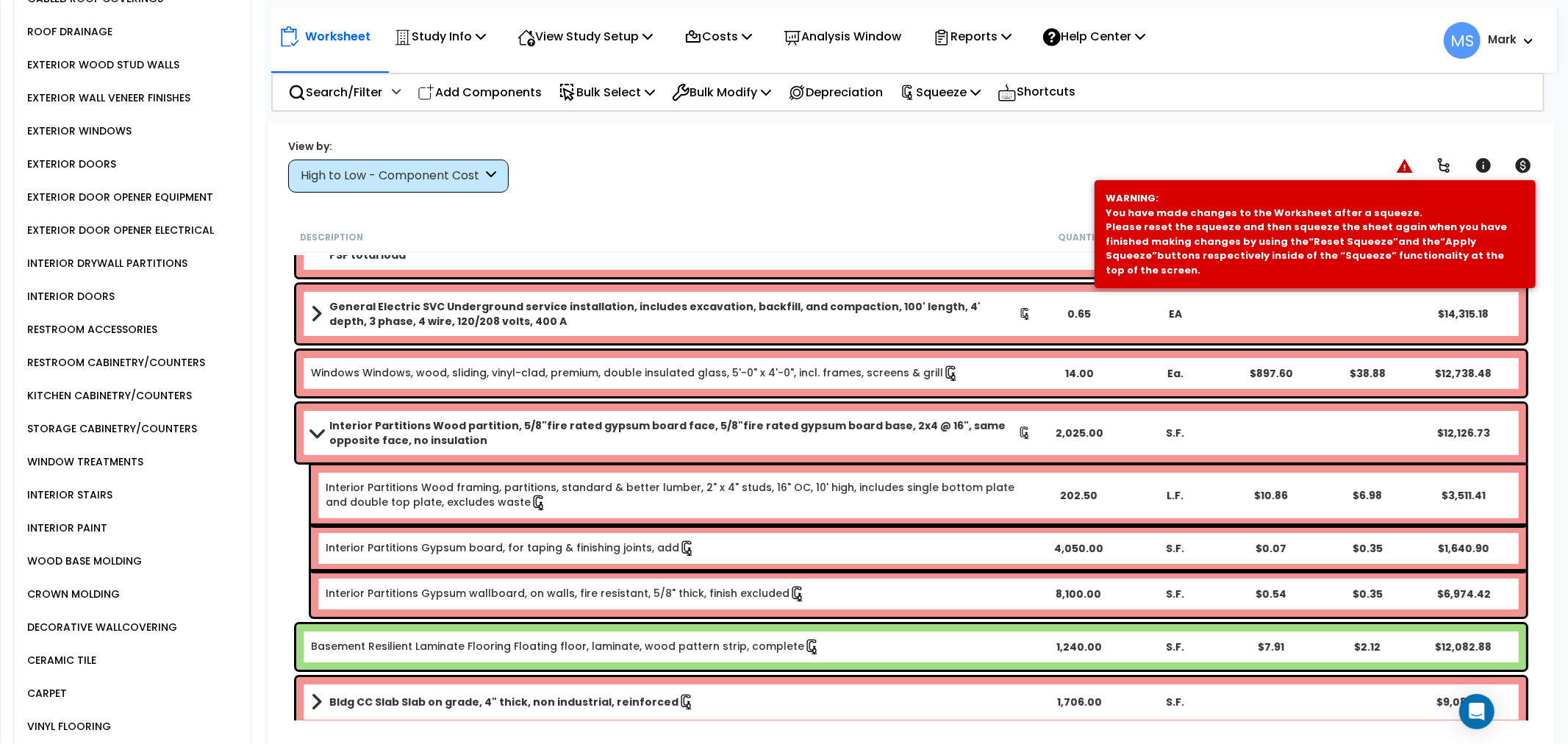
scroll to position [898, 0]
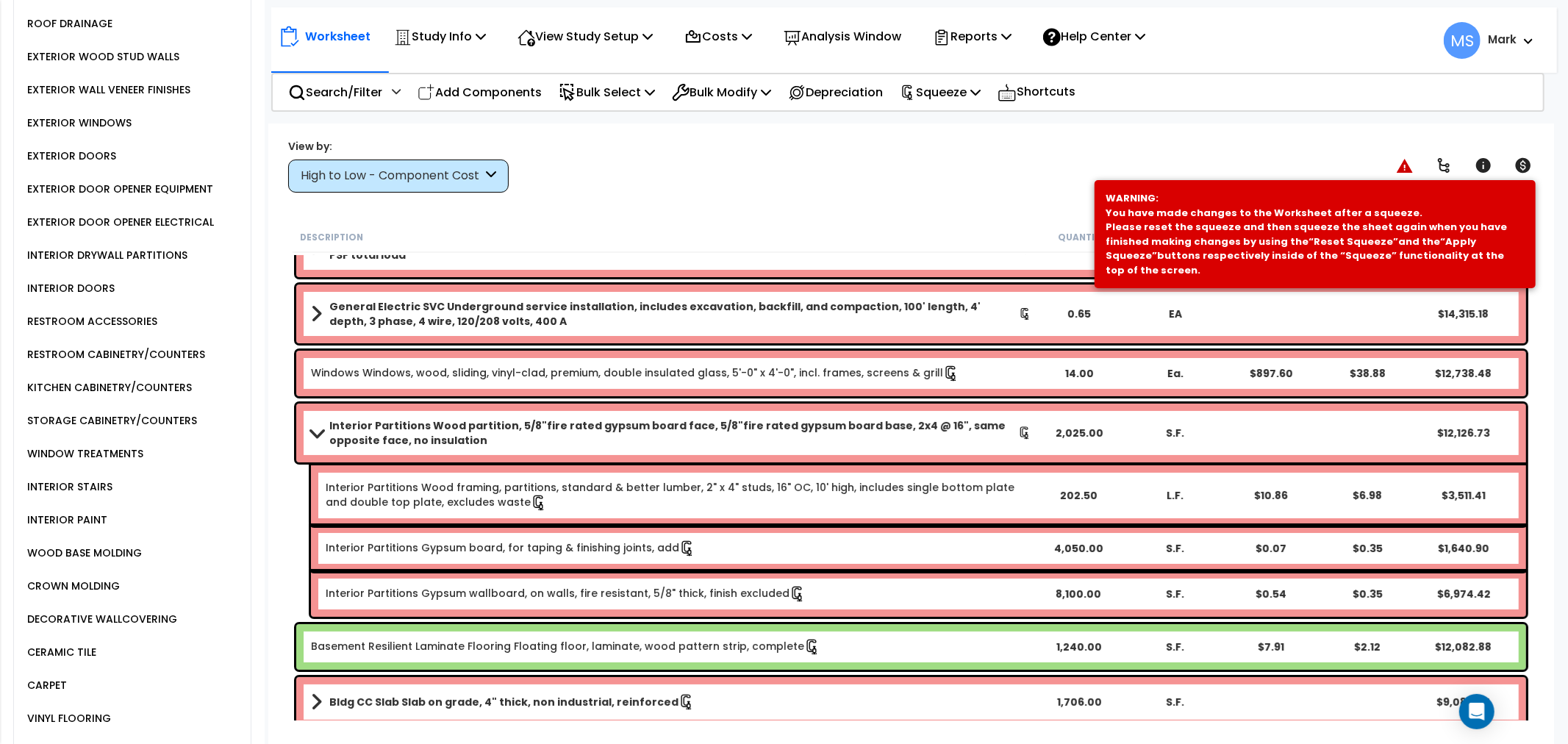
click at [123, 386] on div "KITCHEN CABINETRY/COUNTERS" at bounding box center [107, 387] width 168 height 18
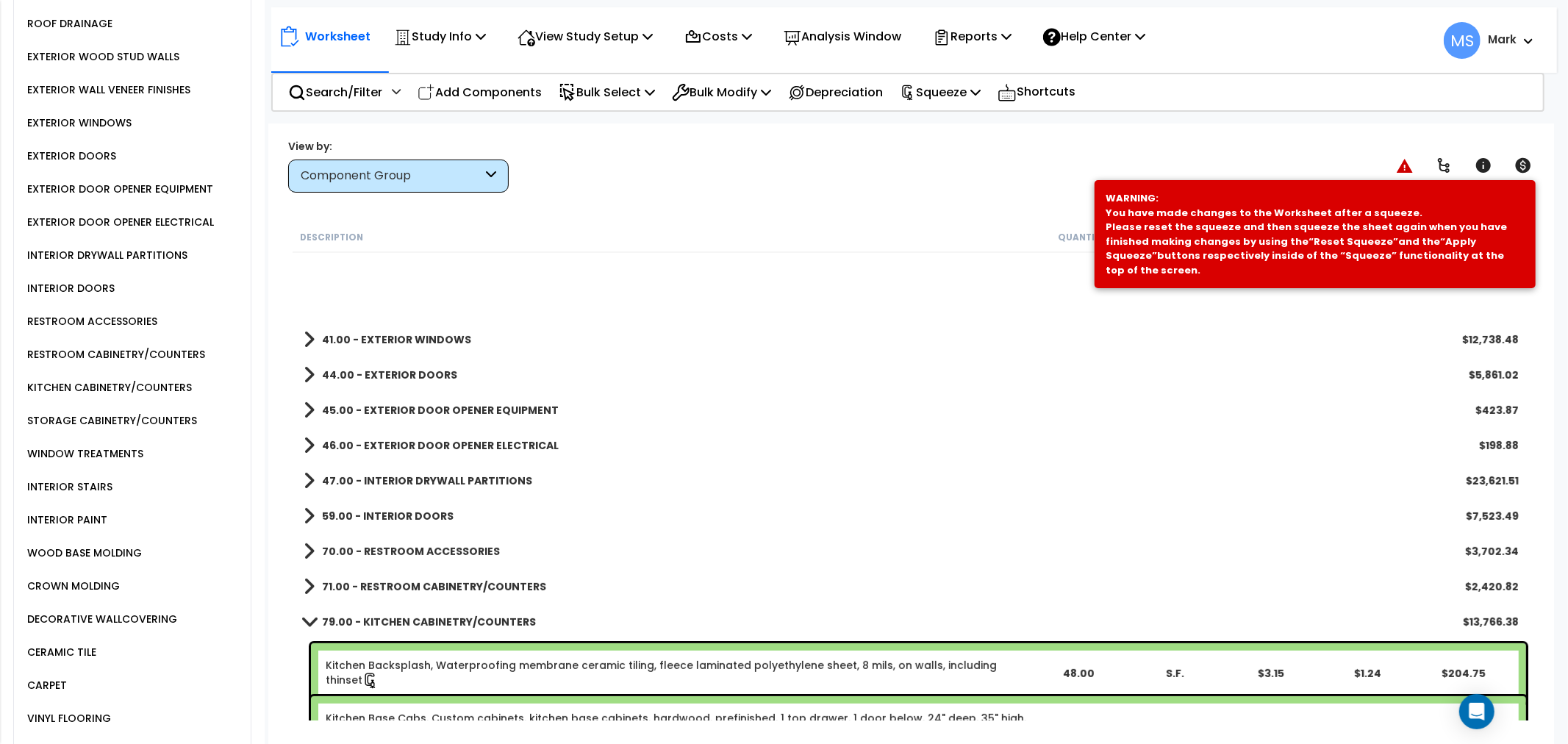
scroll to position [571, 0]
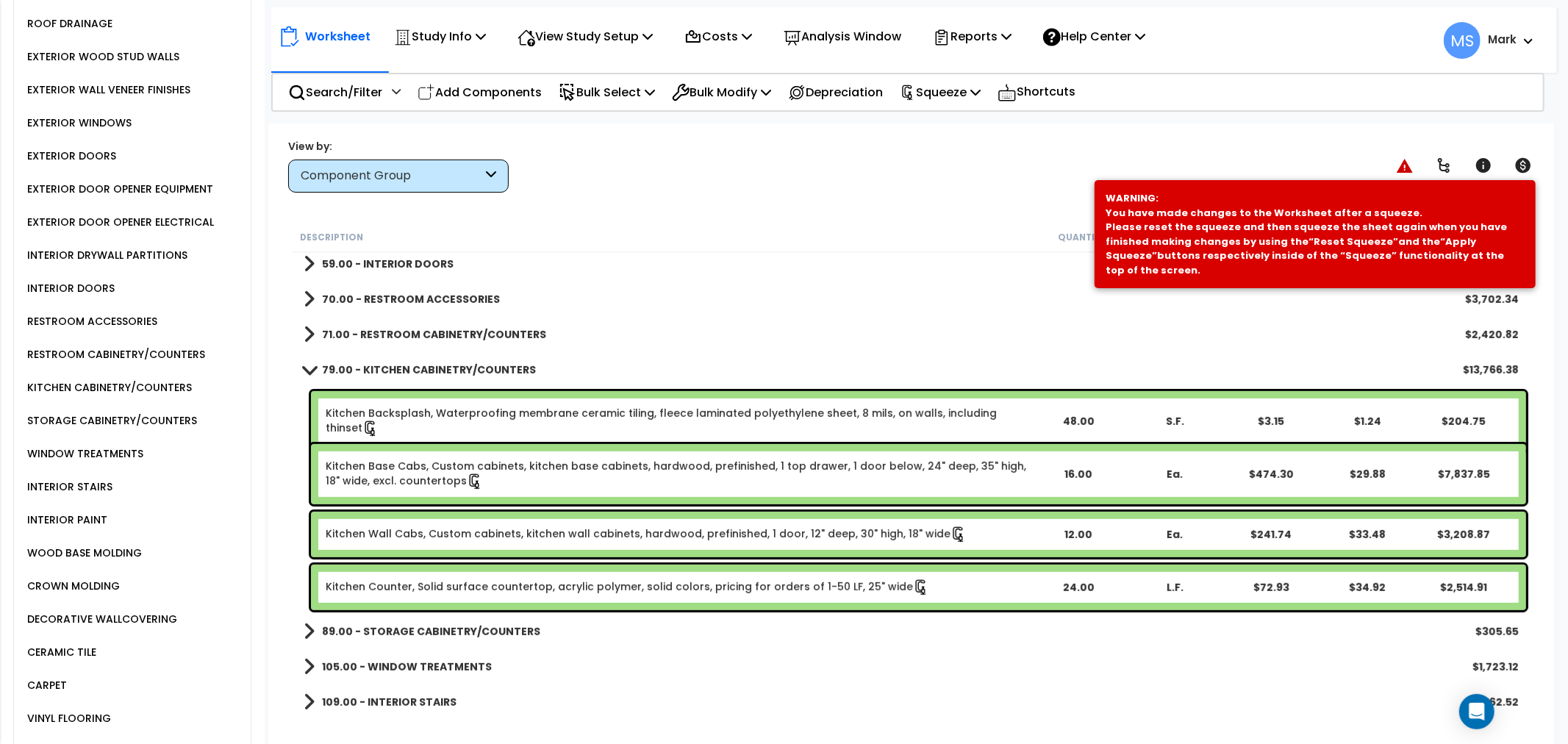
drag, startPoint x: 627, startPoint y: 574, endPoint x: 627, endPoint y: 532, distance: 42.0
click at [623, 571] on div "Kitchen Counter, Solid surface countertop, acrylic polymer, solid colors, prici…" at bounding box center [918, 587] width 1215 height 45
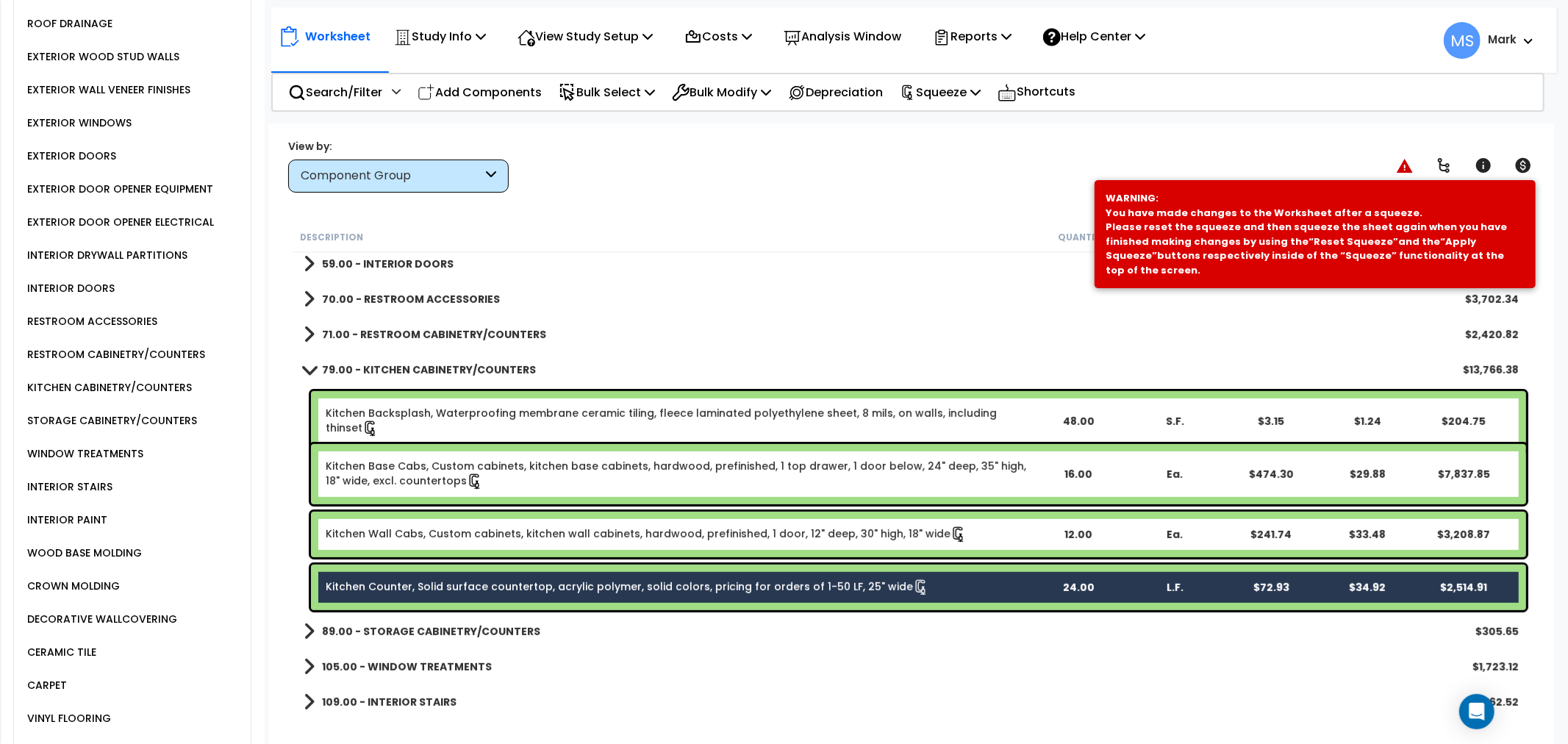
click at [627, 529] on link "Kitchen Wall Cabs, Custom cabinets, kitchen wall cabinets, hardwood, prefinishe…" at bounding box center [645, 534] width 641 height 16
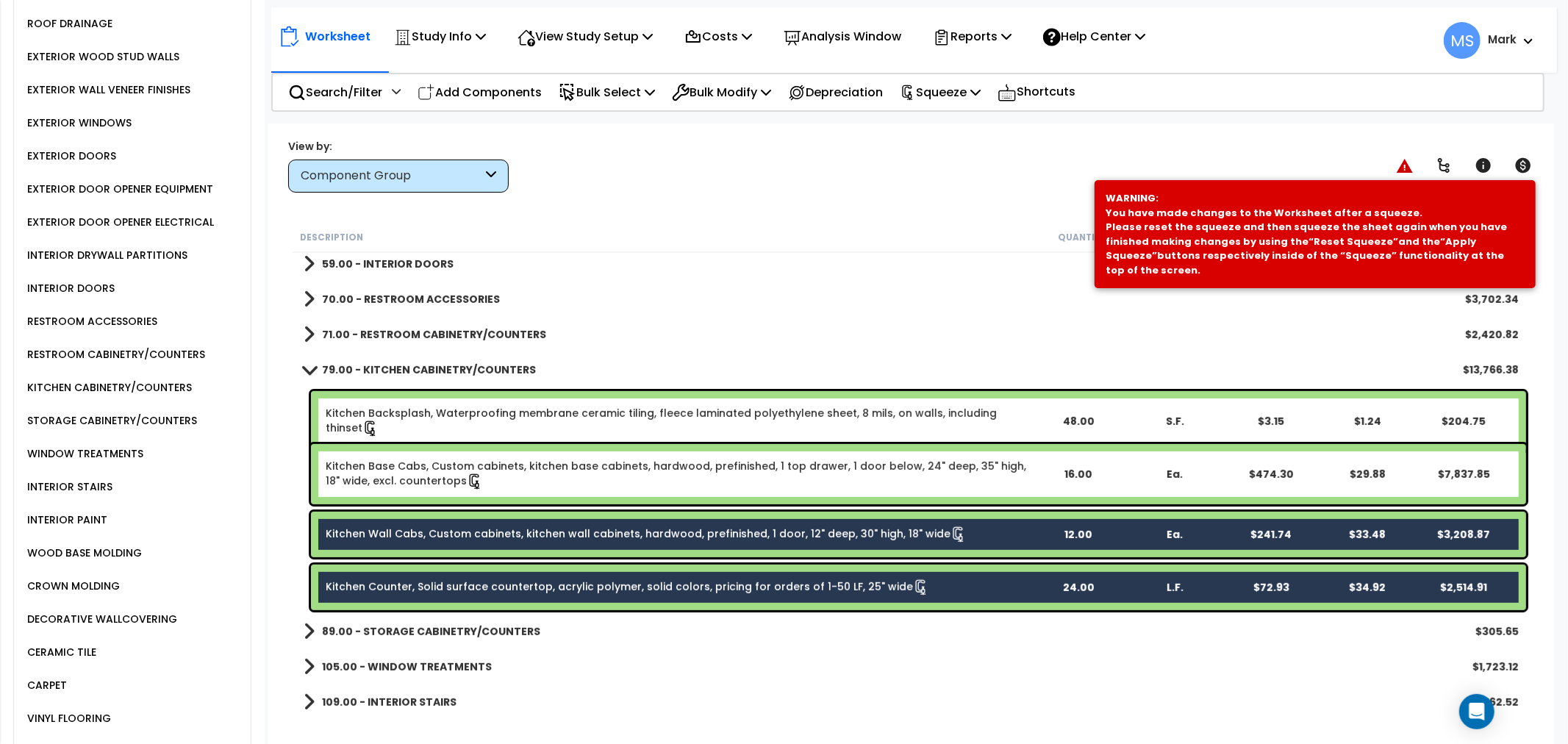
drag, startPoint x: 638, startPoint y: 462, endPoint x: 644, endPoint y: 427, distance: 35.5
click at [638, 459] on link "Kitchen Base Cabs, Custom cabinets, kitchen base cabinets, hardwood, prefinishe…" at bounding box center [677, 474] width 704 height 31
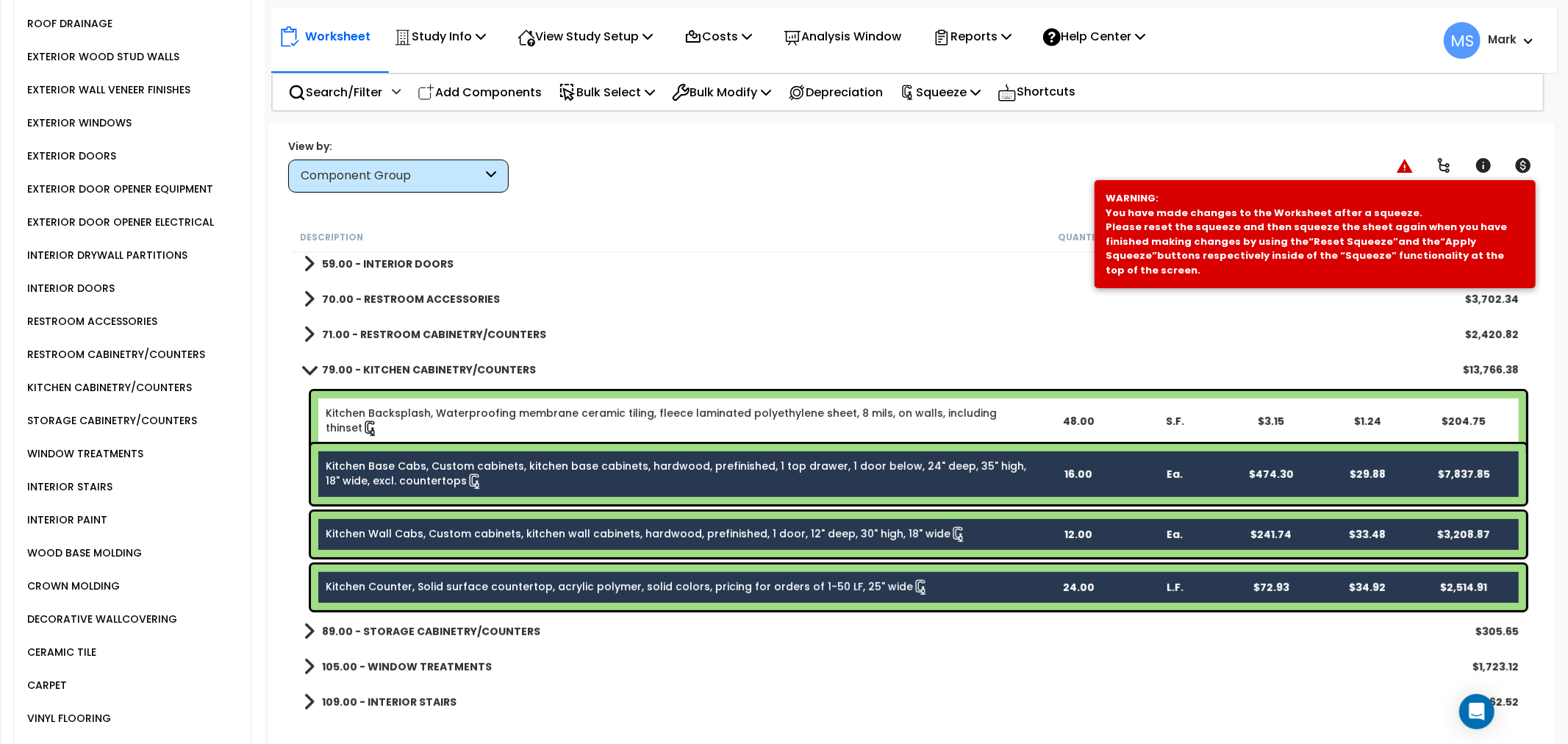
click at [644, 427] on div "Kitchen Backsplash, Waterproofing membrane ceramic tiling, fleece laminated pol…" at bounding box center [918, 421] width 1215 height 60
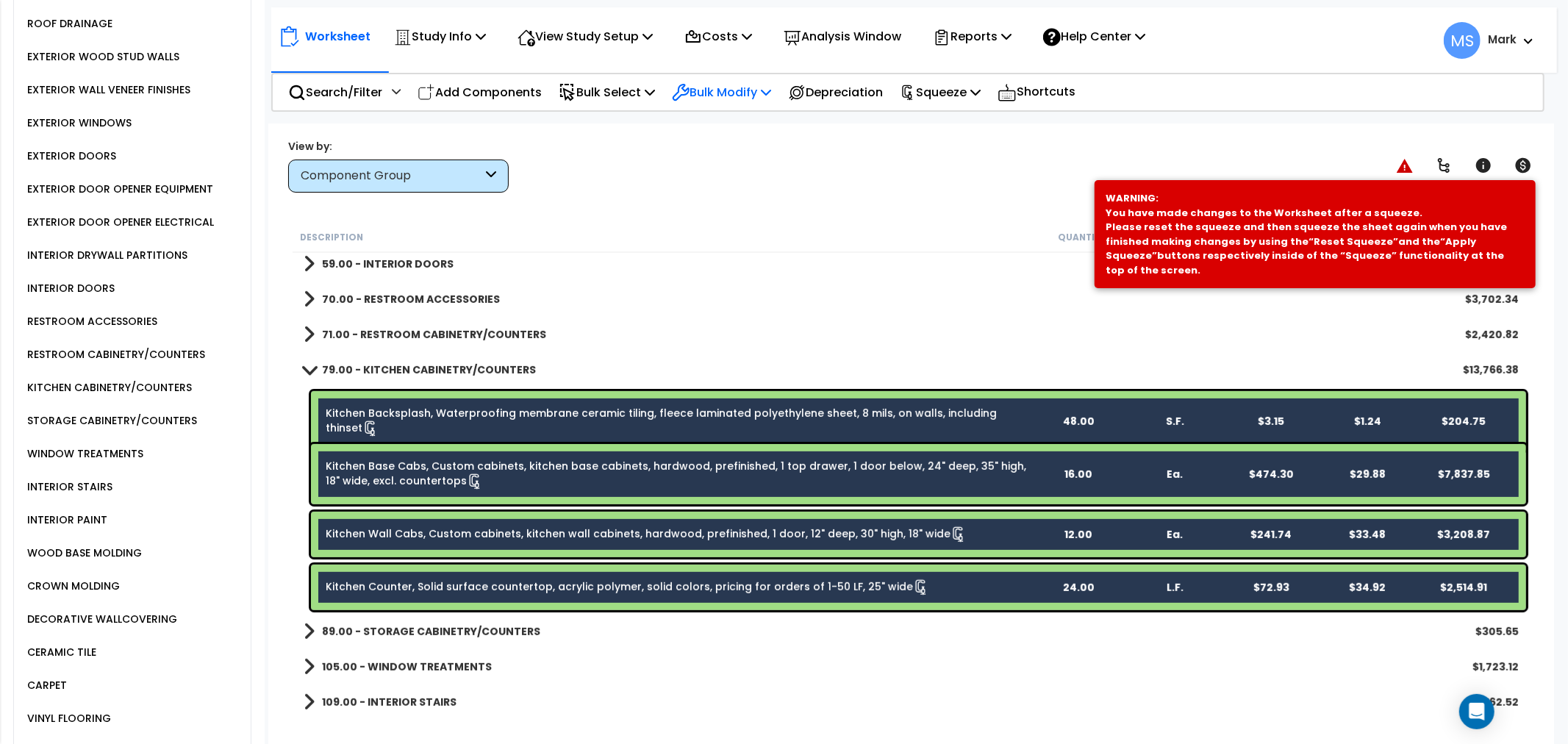
click at [730, 97] on p "Bulk Modify" at bounding box center [722, 92] width 100 height 20
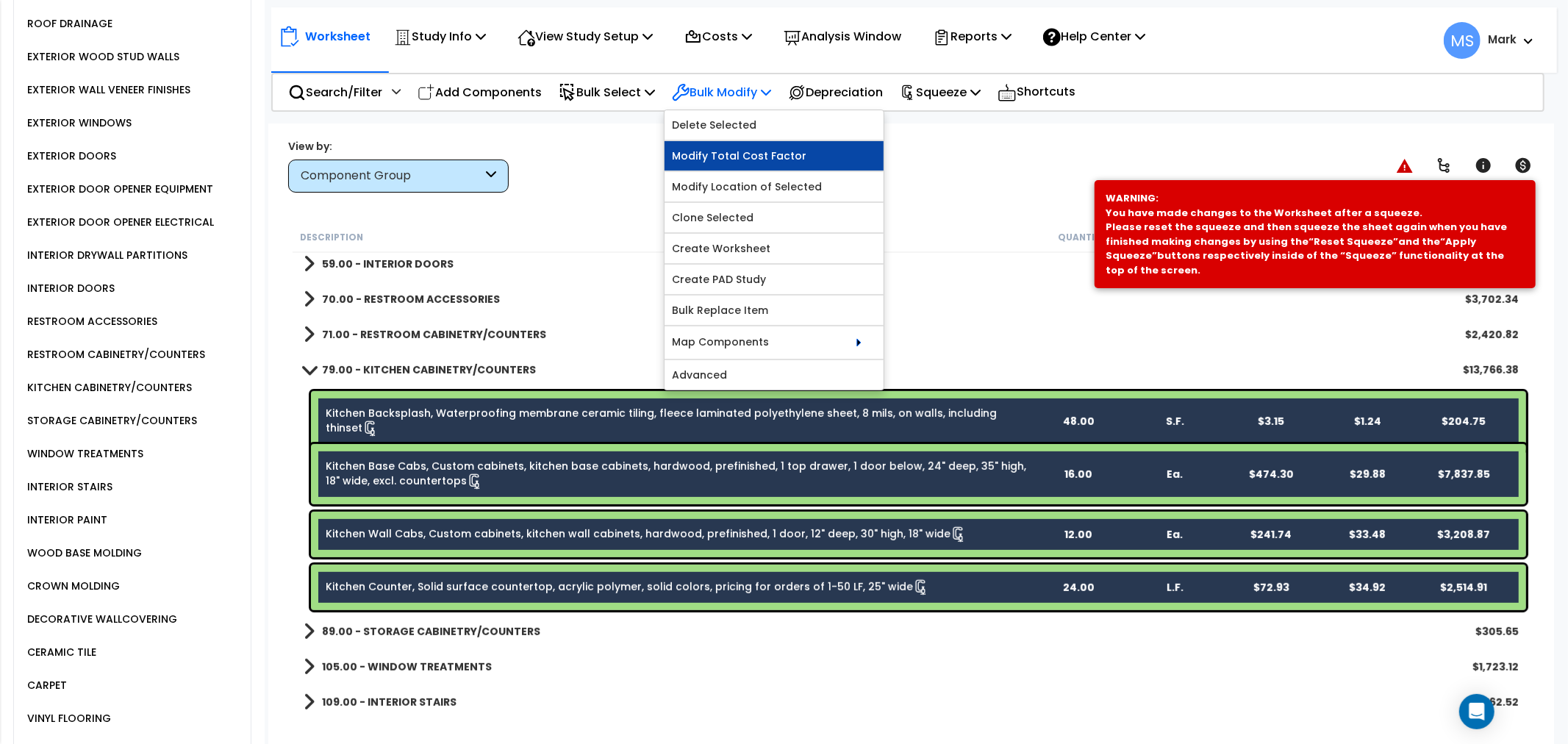
click at [751, 156] on link "Modify Total Cost Factor" at bounding box center [773, 155] width 219 height 29
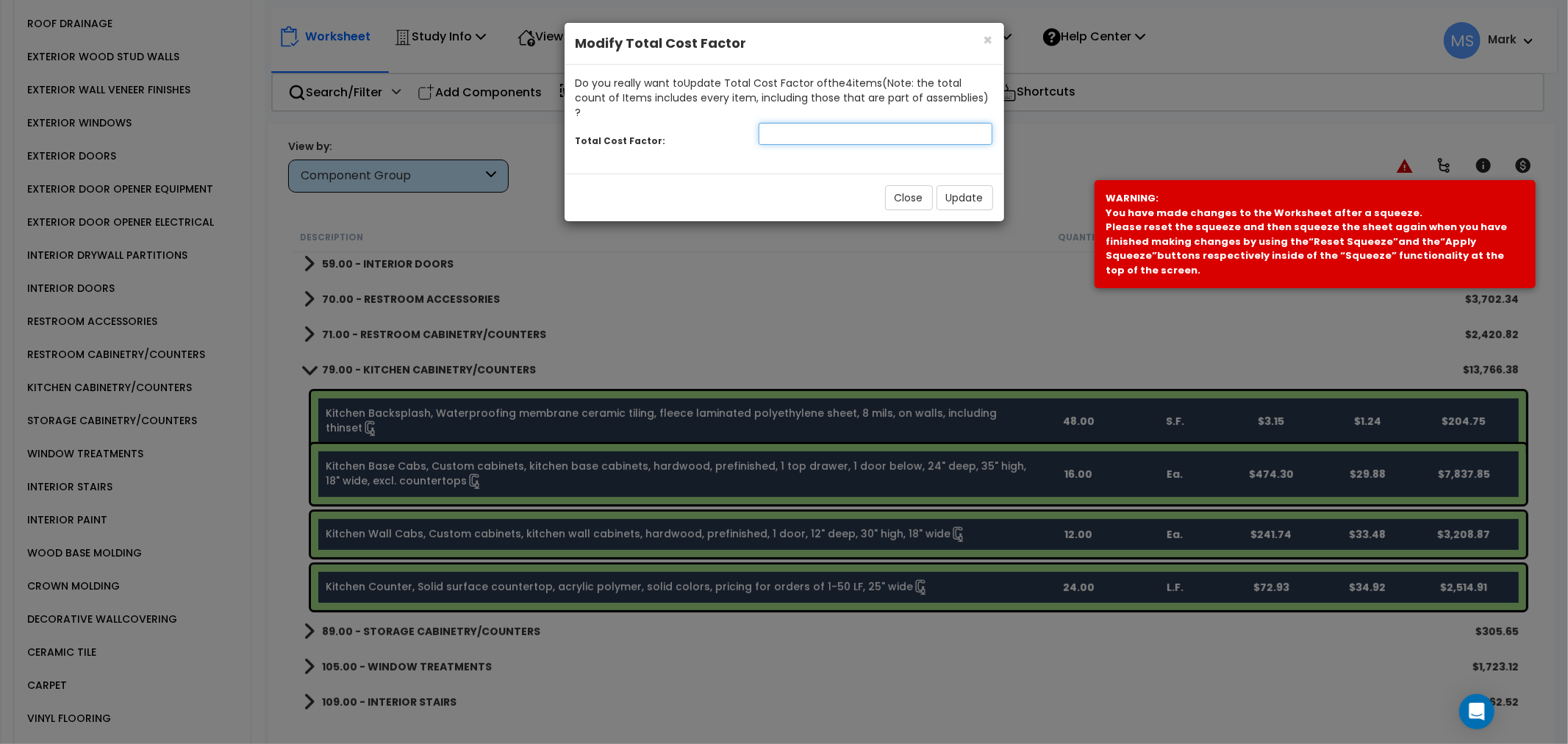
click at [802, 126] on input "number" at bounding box center [875, 134] width 234 height 22
type input "1.1"
click at [954, 185] on button "Update" at bounding box center [965, 197] width 57 height 25
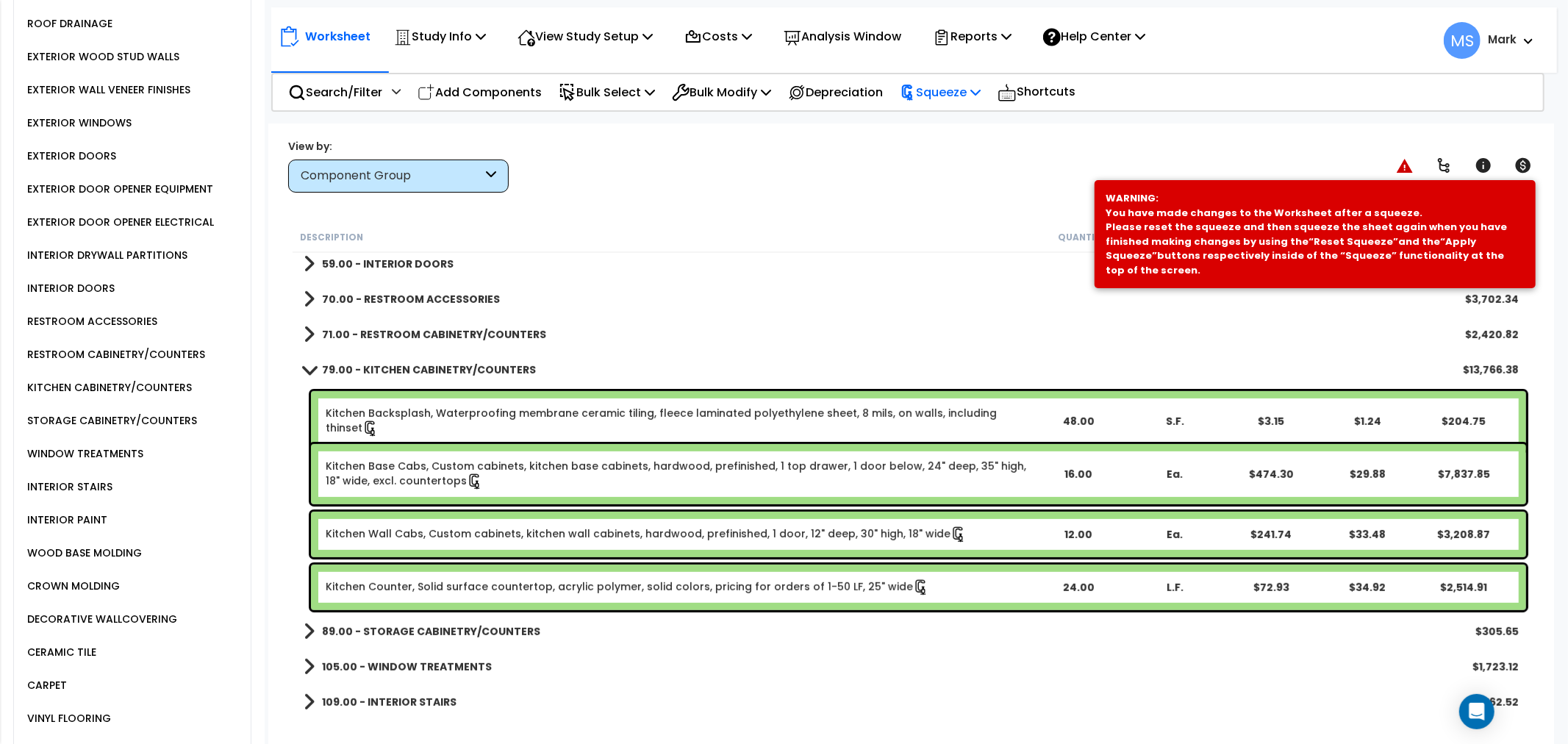
click at [959, 86] on p "Squeeze" at bounding box center [940, 92] width 81 height 20
click at [966, 120] on link "Re-squeeze" at bounding box center [966, 126] width 146 height 33
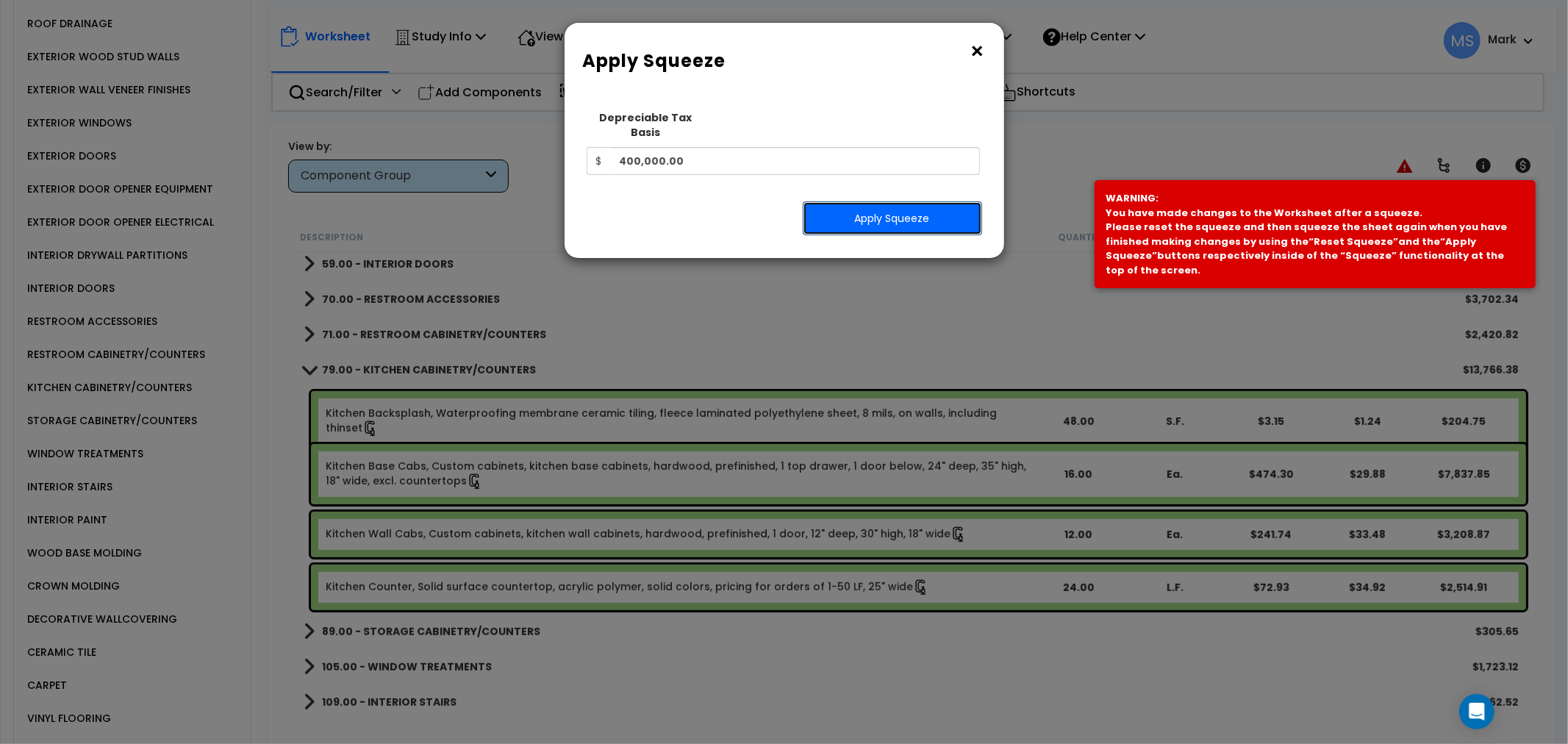
click at [930, 210] on button "Apply Squeeze" at bounding box center [892, 218] width 179 height 33
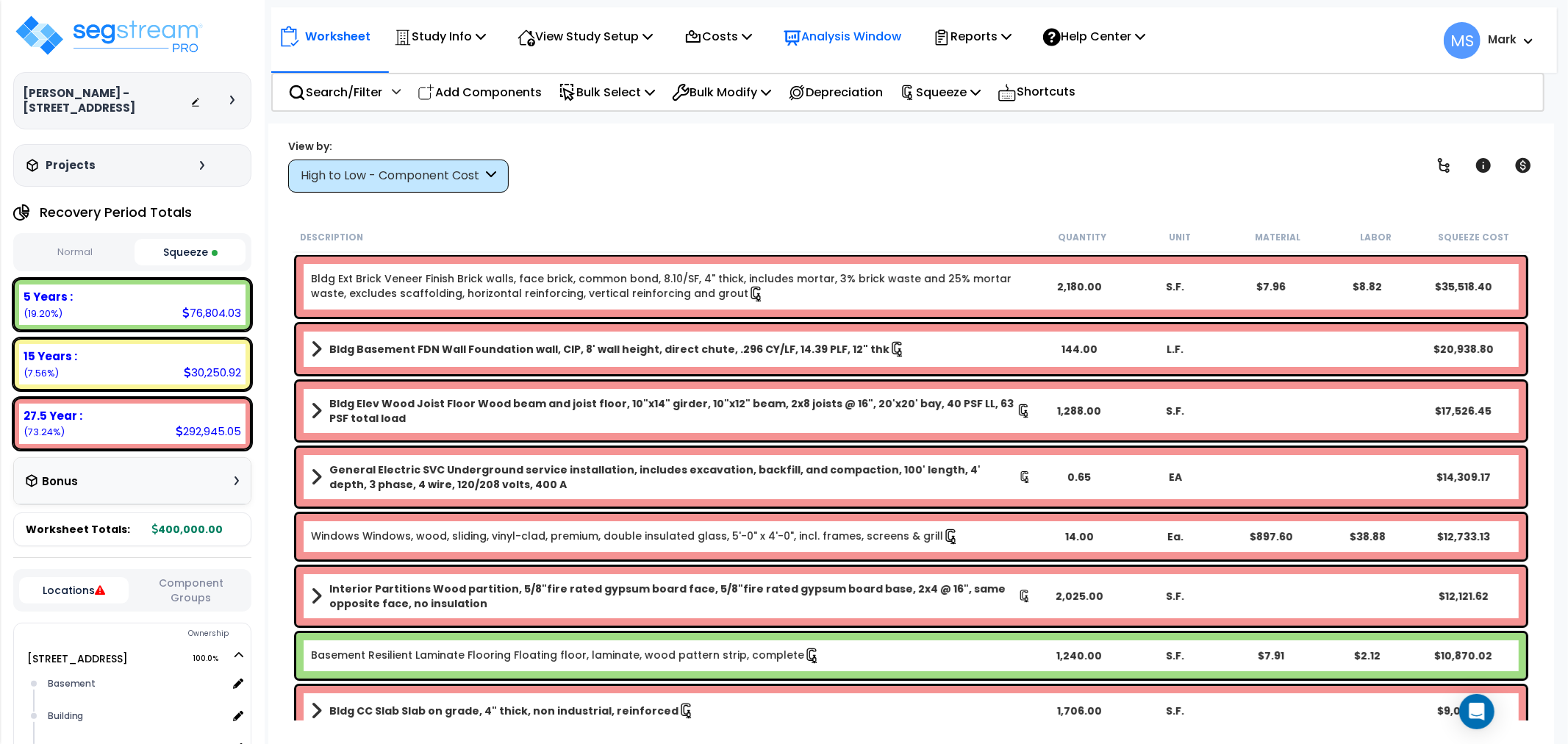
click at [863, 33] on p "Analysis Window" at bounding box center [842, 36] width 118 height 20
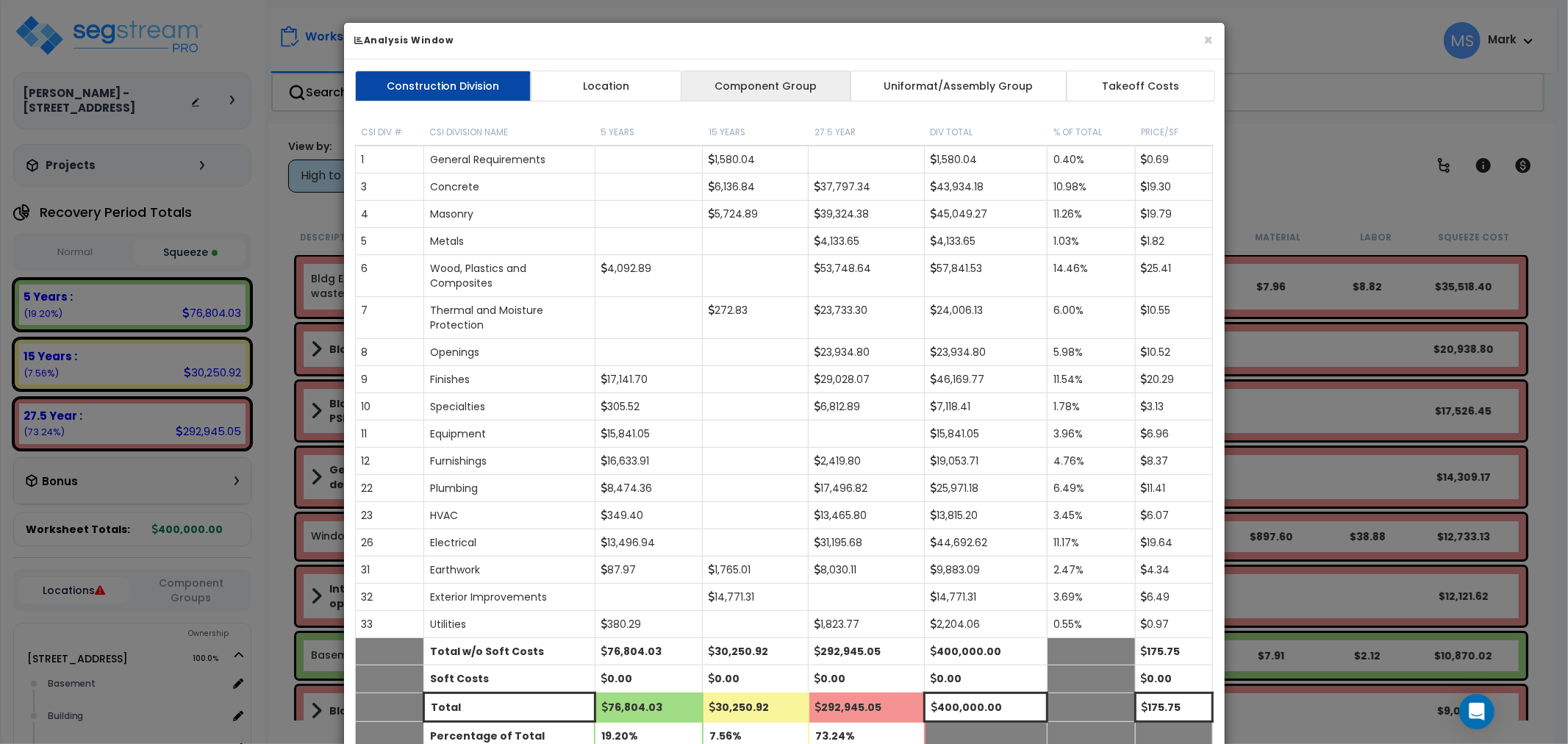
click at [770, 82] on link "Component Group" at bounding box center [766, 86] width 171 height 31
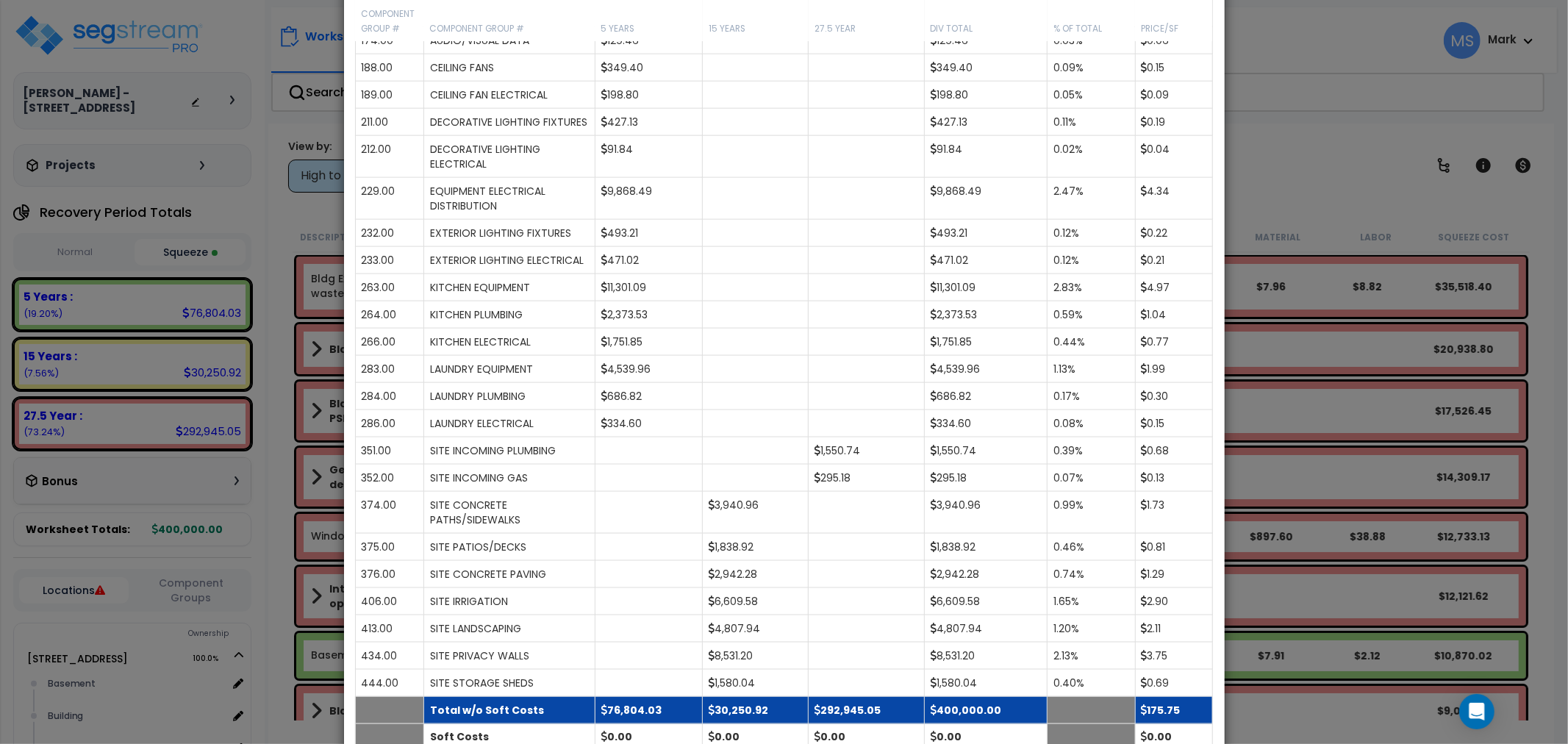
scroll to position [1855, 0]
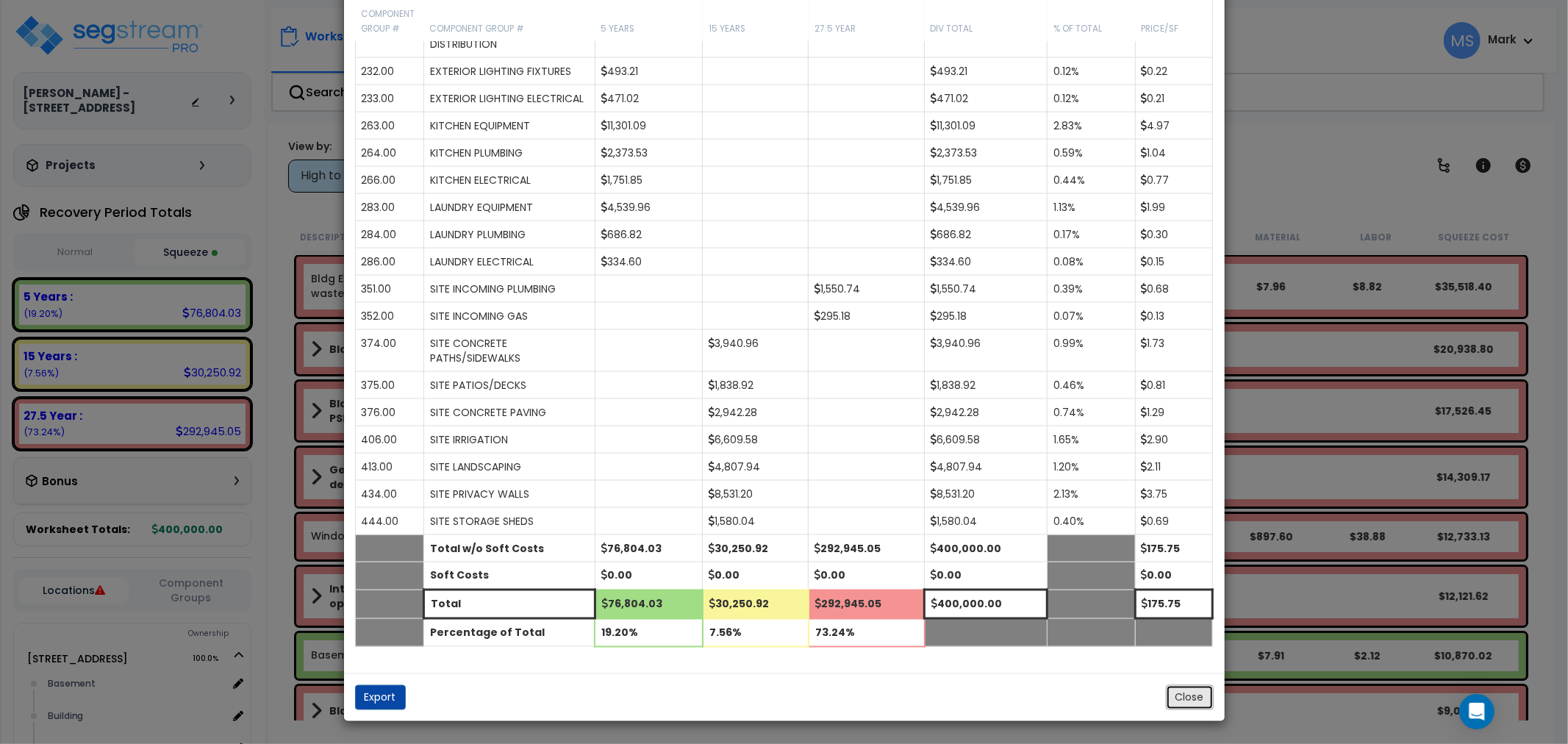
click at [1195, 694] on button "Close" at bounding box center [1190, 697] width 48 height 25
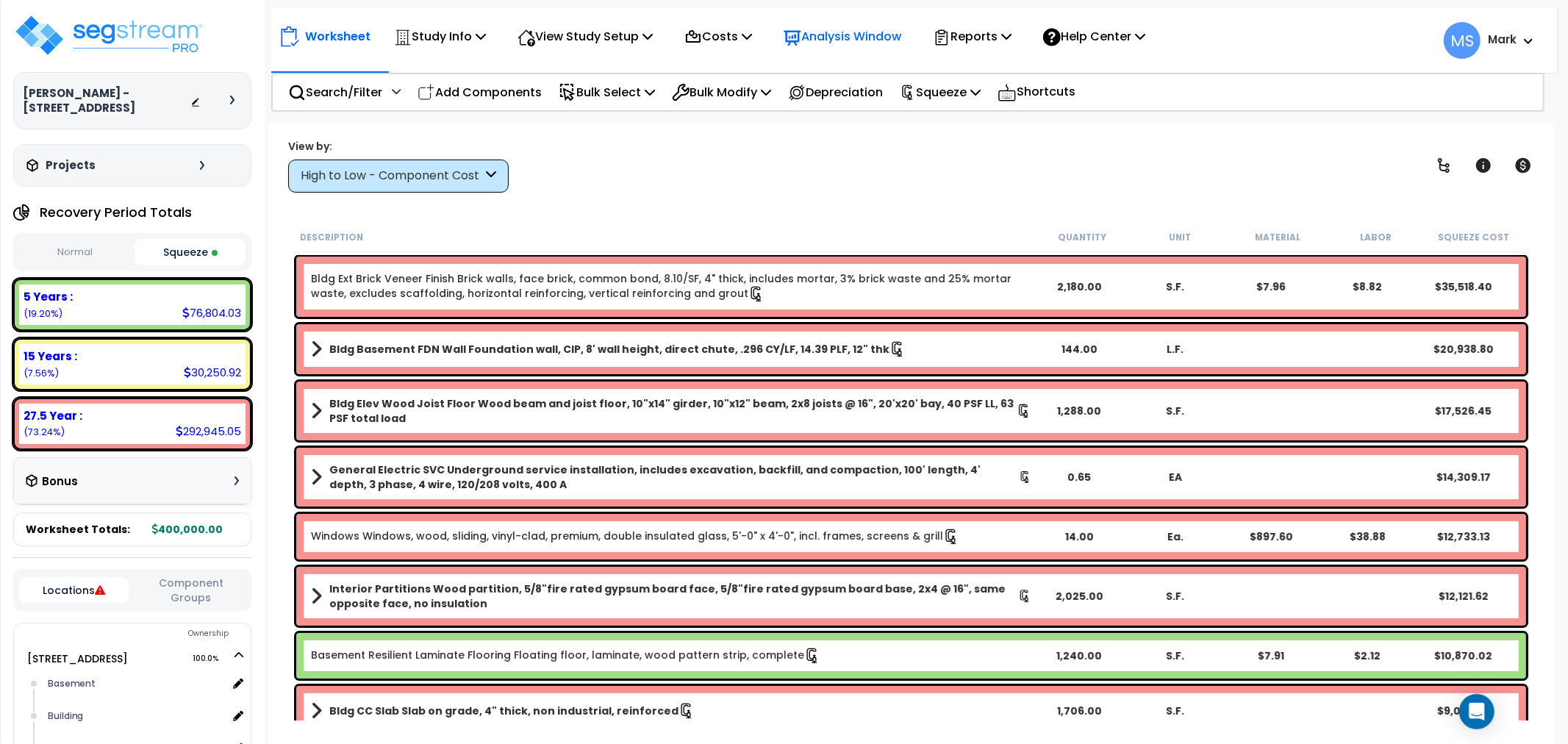
click at [856, 31] on p "Analysis Window" at bounding box center [842, 36] width 118 height 20
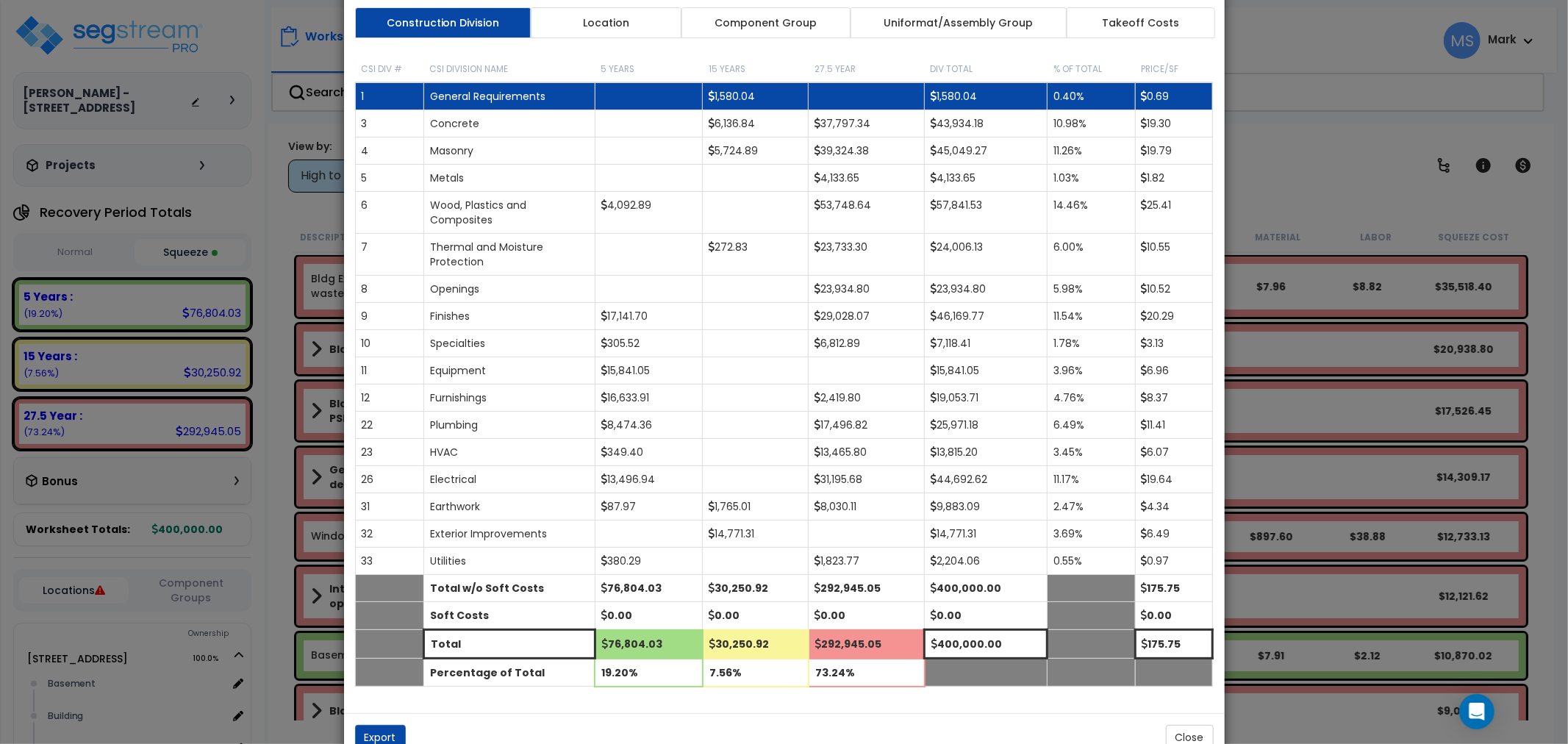
scroll to position [0, 0]
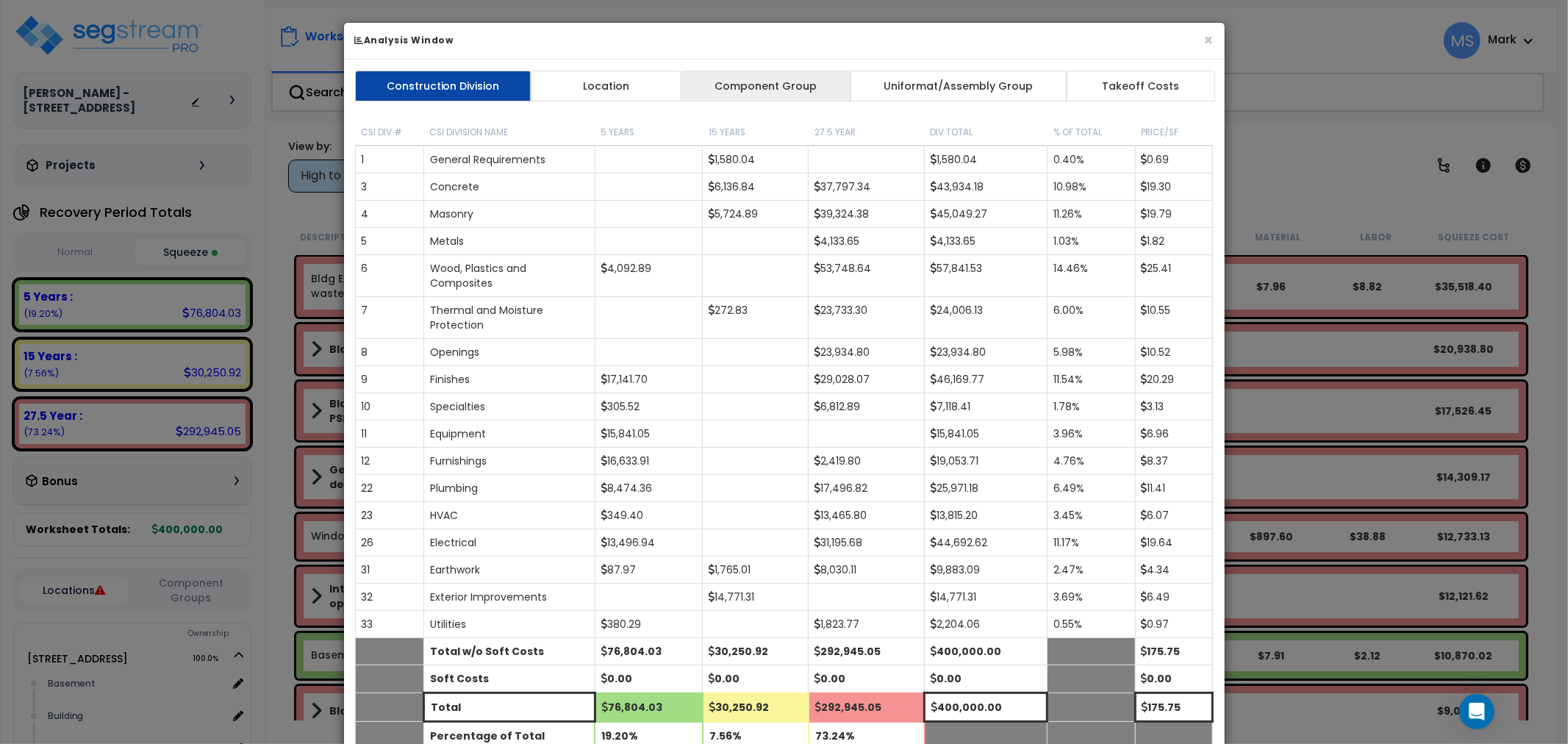
click at [737, 89] on link "Component Group" at bounding box center [766, 86] width 171 height 31
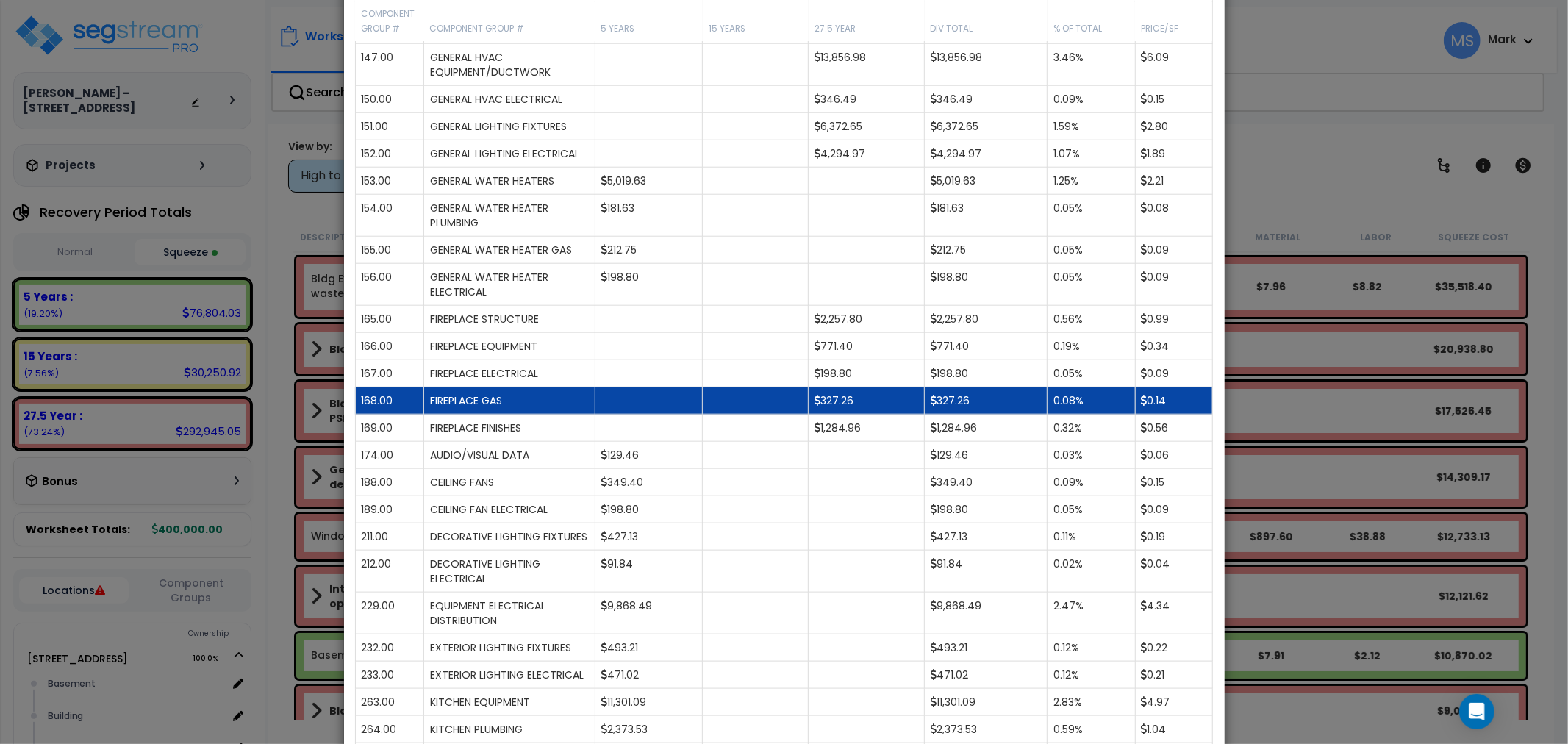
scroll to position [1470, 0]
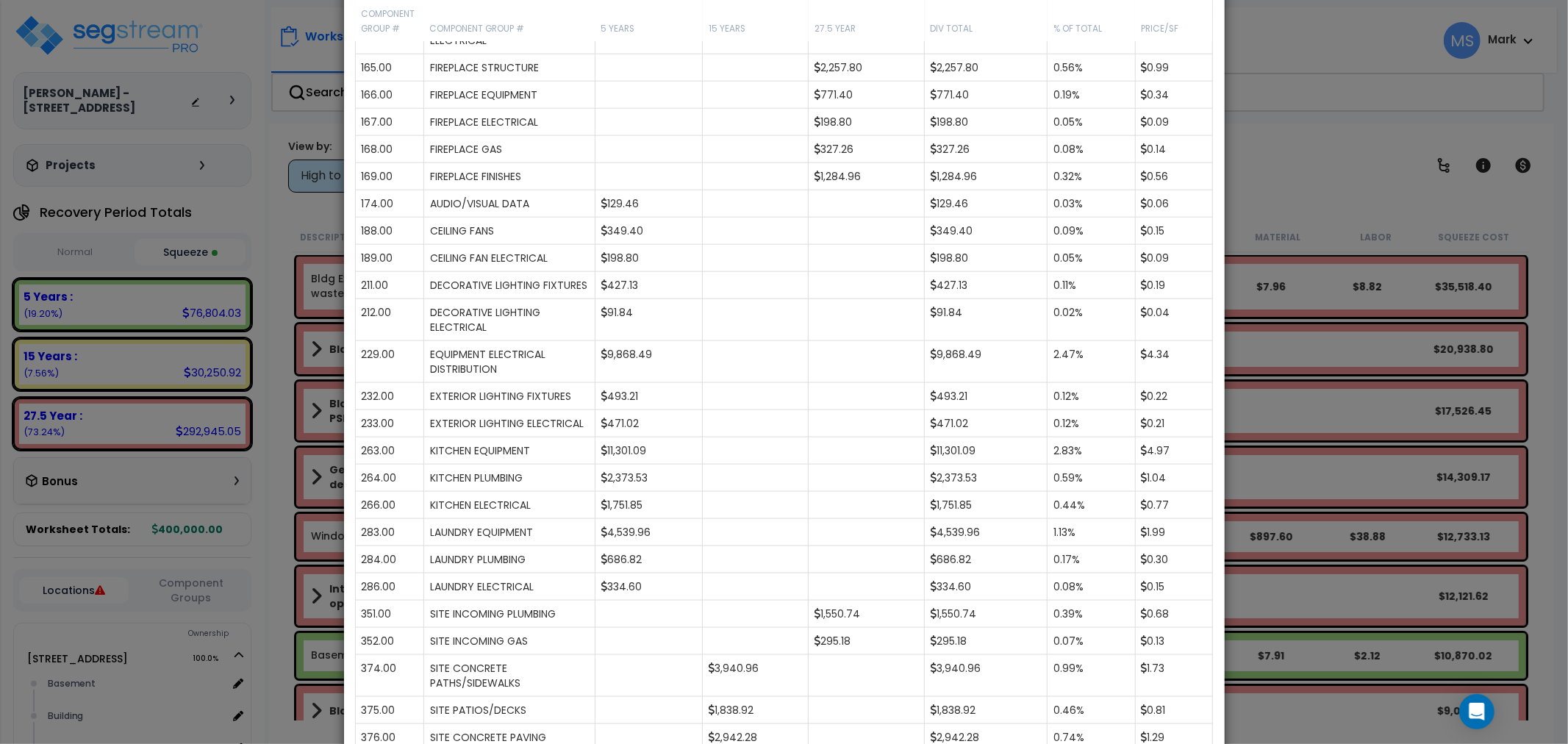
click at [1406, 487] on div "× Analysis Window Construction Division Location Component Group Uniformat/Asse…" at bounding box center [784, 372] width 1568 height 744
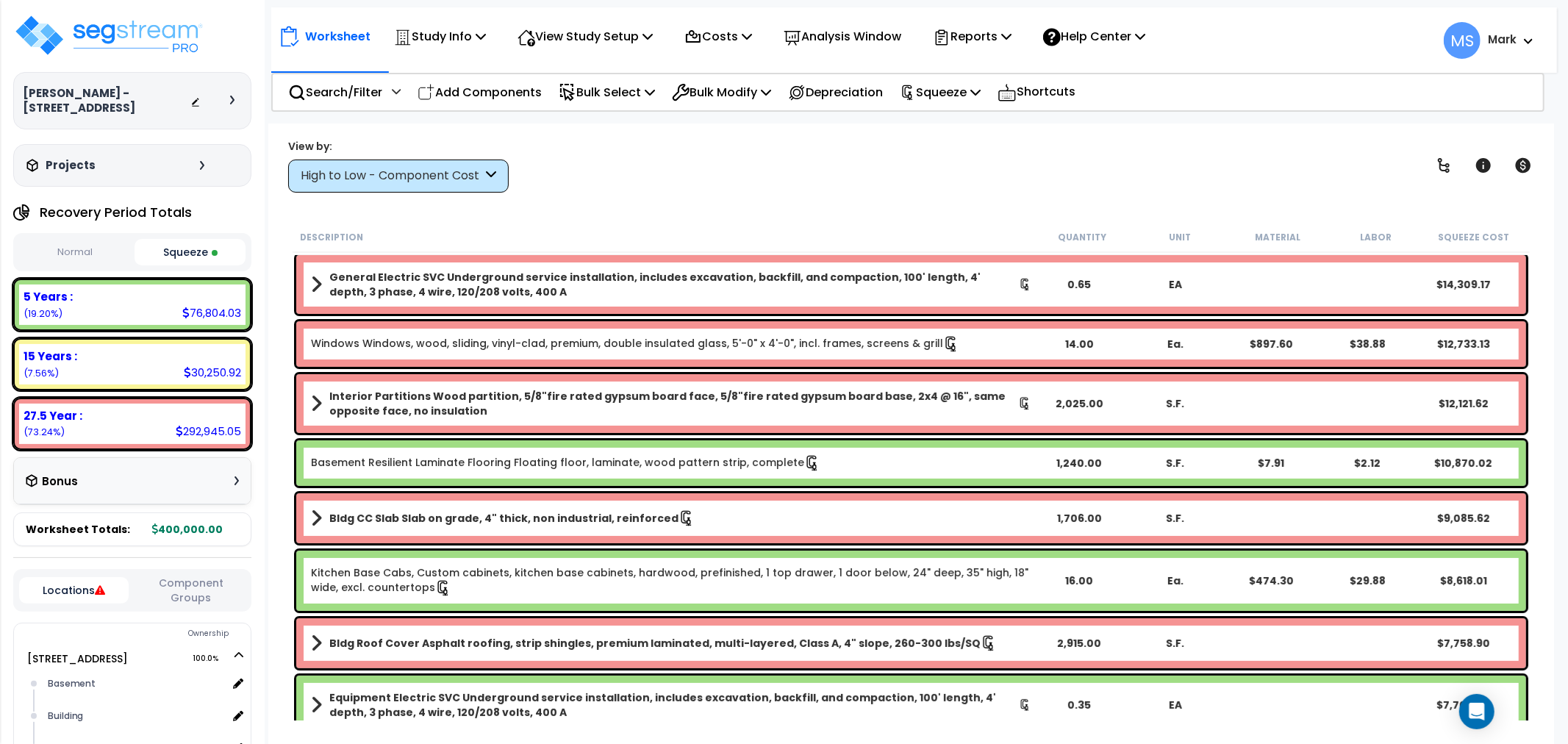
scroll to position [245, 0]
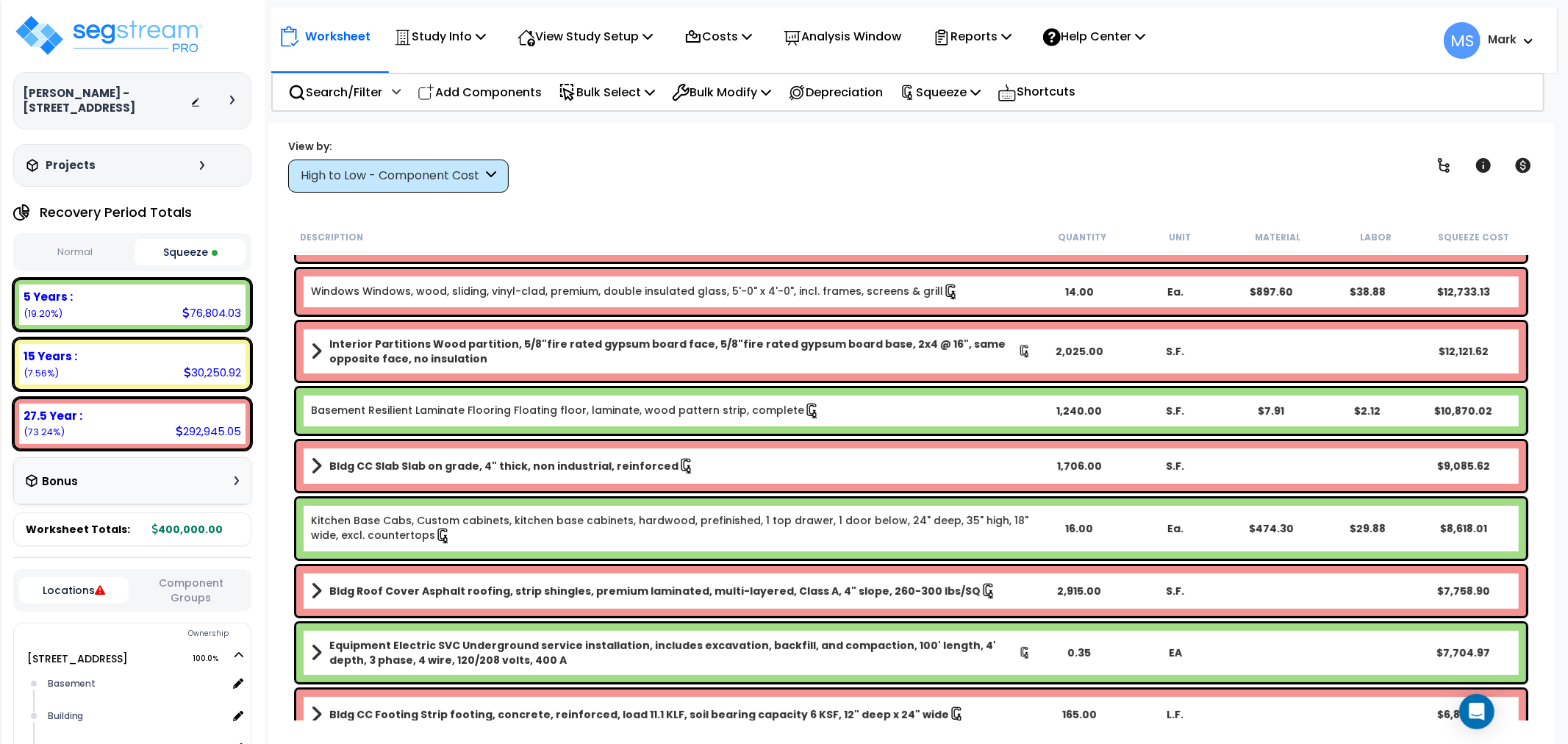
drag, startPoint x: 442, startPoint y: 149, endPoint x: 432, endPoint y: 164, distance: 18.0
click at [442, 150] on div "View by:" at bounding box center [398, 146] width 221 height 15
click at [431, 166] on div "High to Low - Component Cost" at bounding box center [398, 176] width 221 height 33
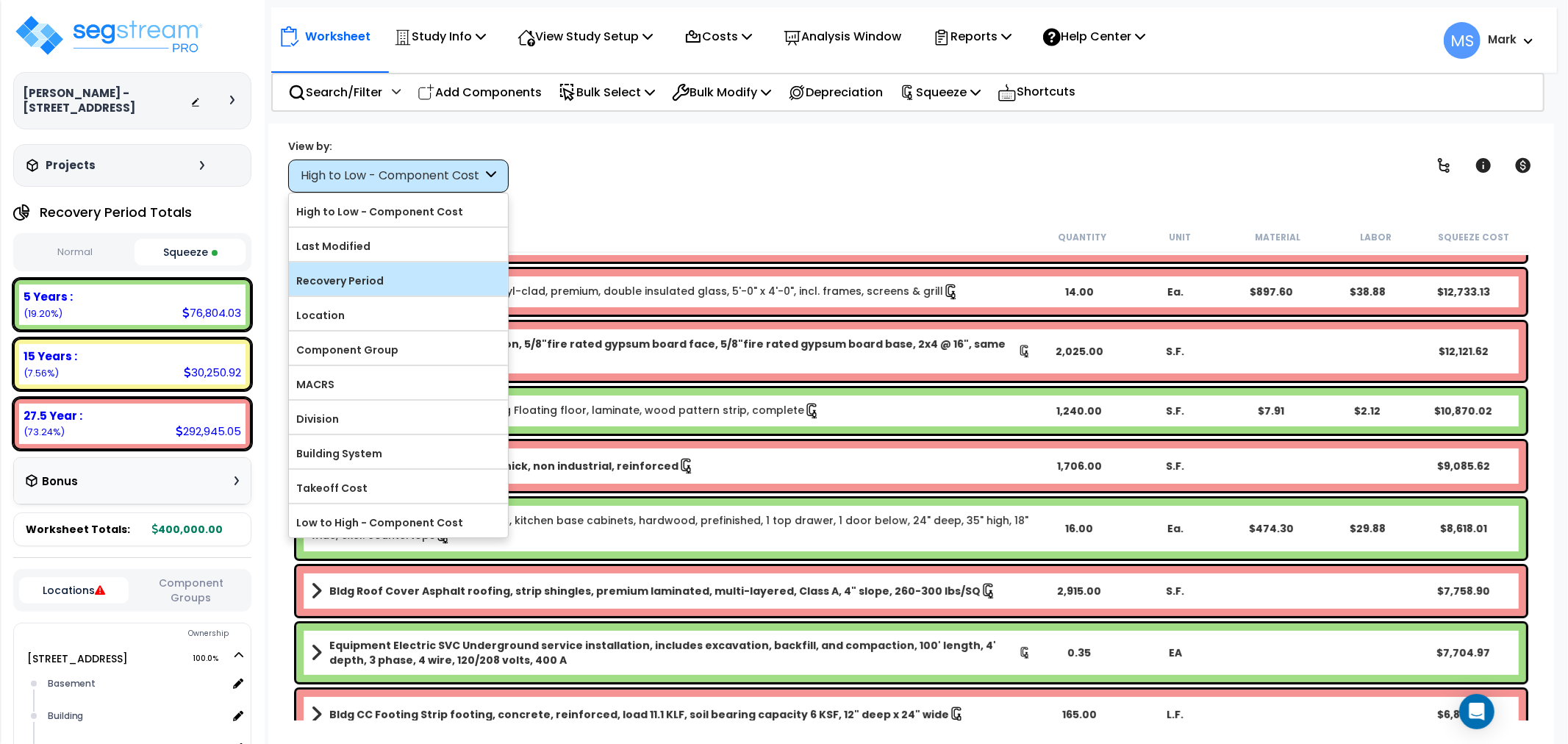
click at [390, 284] on label "Recovery Period" at bounding box center [398, 281] width 219 height 22
click at [0, 0] on input "Recovery Period" at bounding box center [0, 0] width 0 height 0
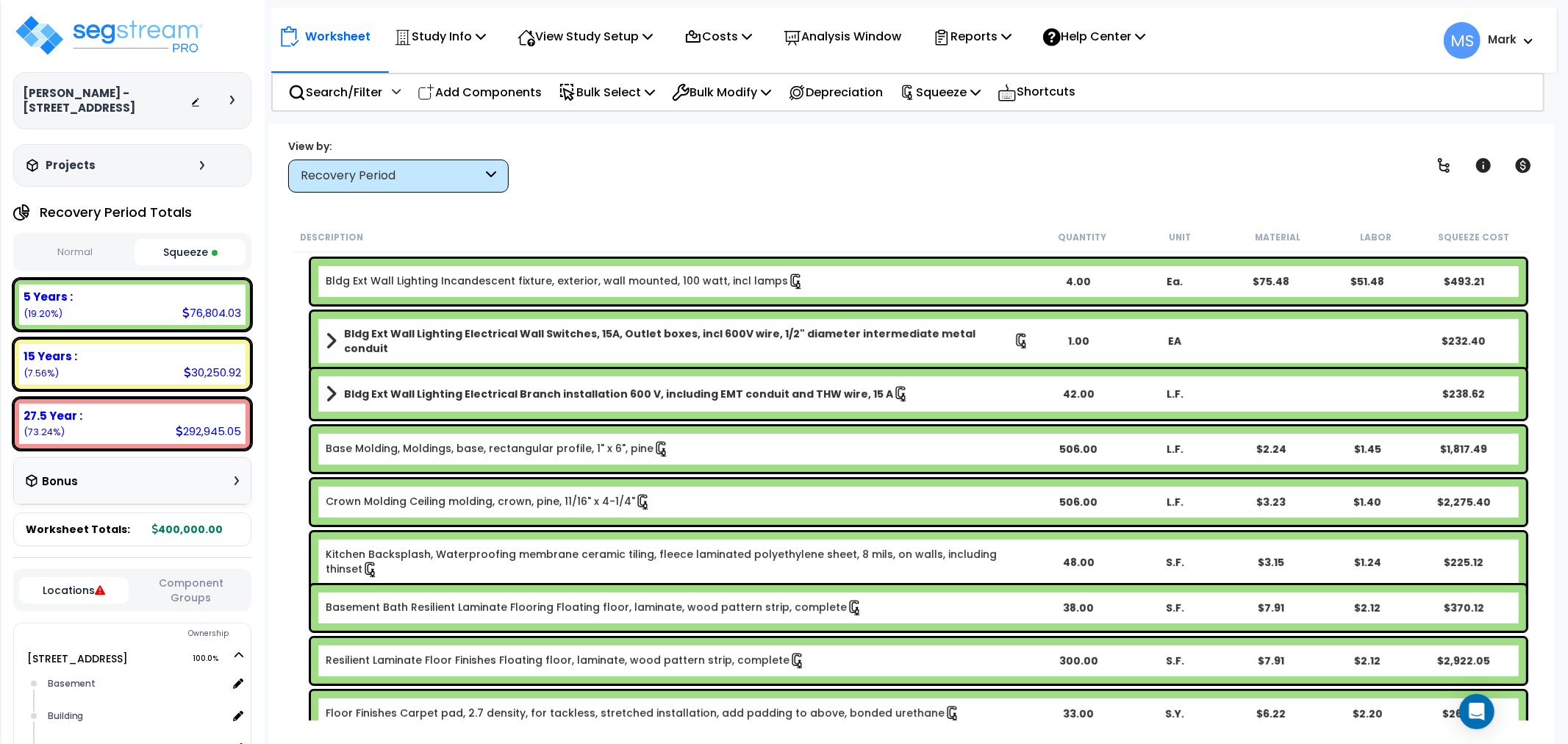
scroll to position [571, 0]
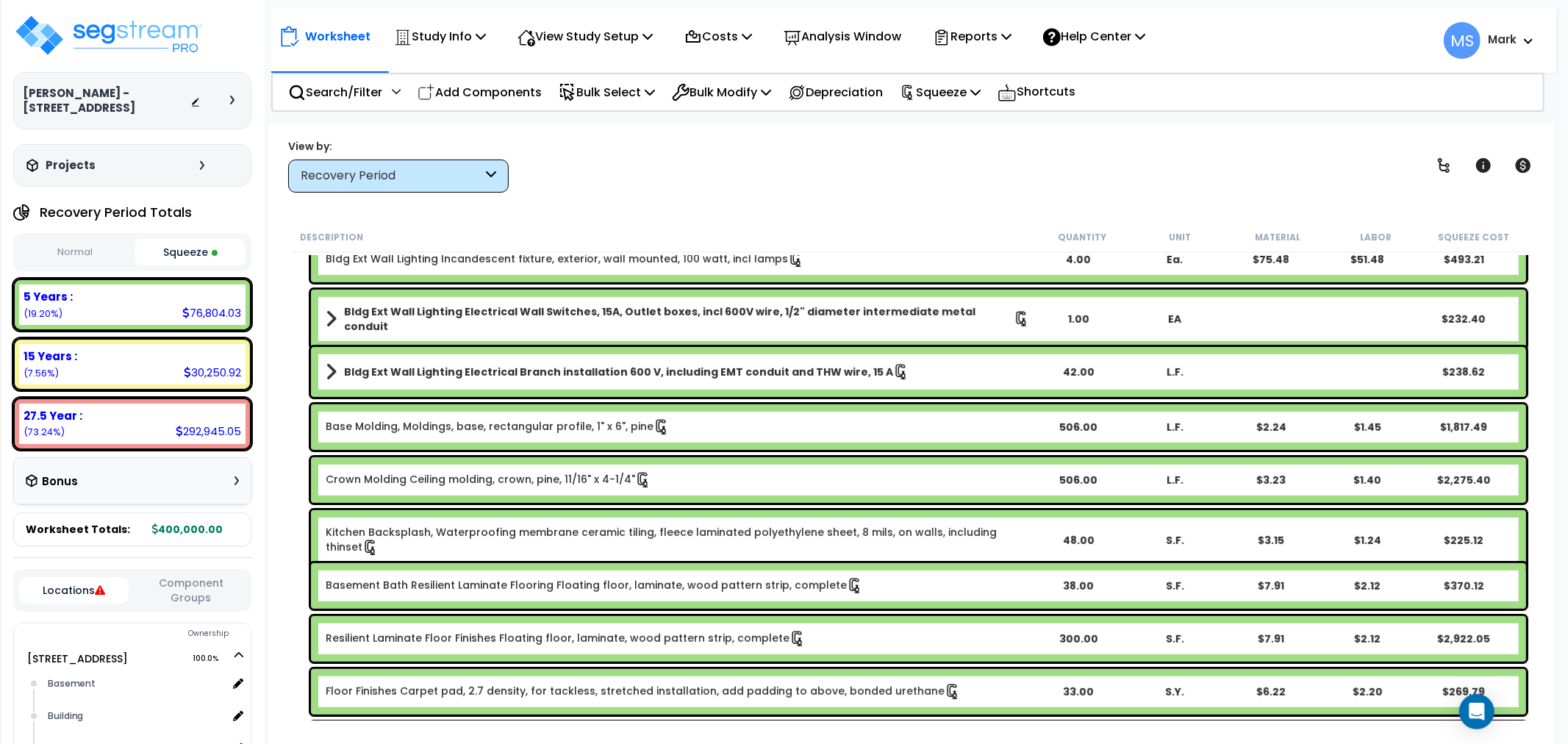
click at [566, 475] on link "Crown Molding Ceiling molding, crown, pine, 11/16" x 4-1/4"" at bounding box center [487, 480] width 325 height 16
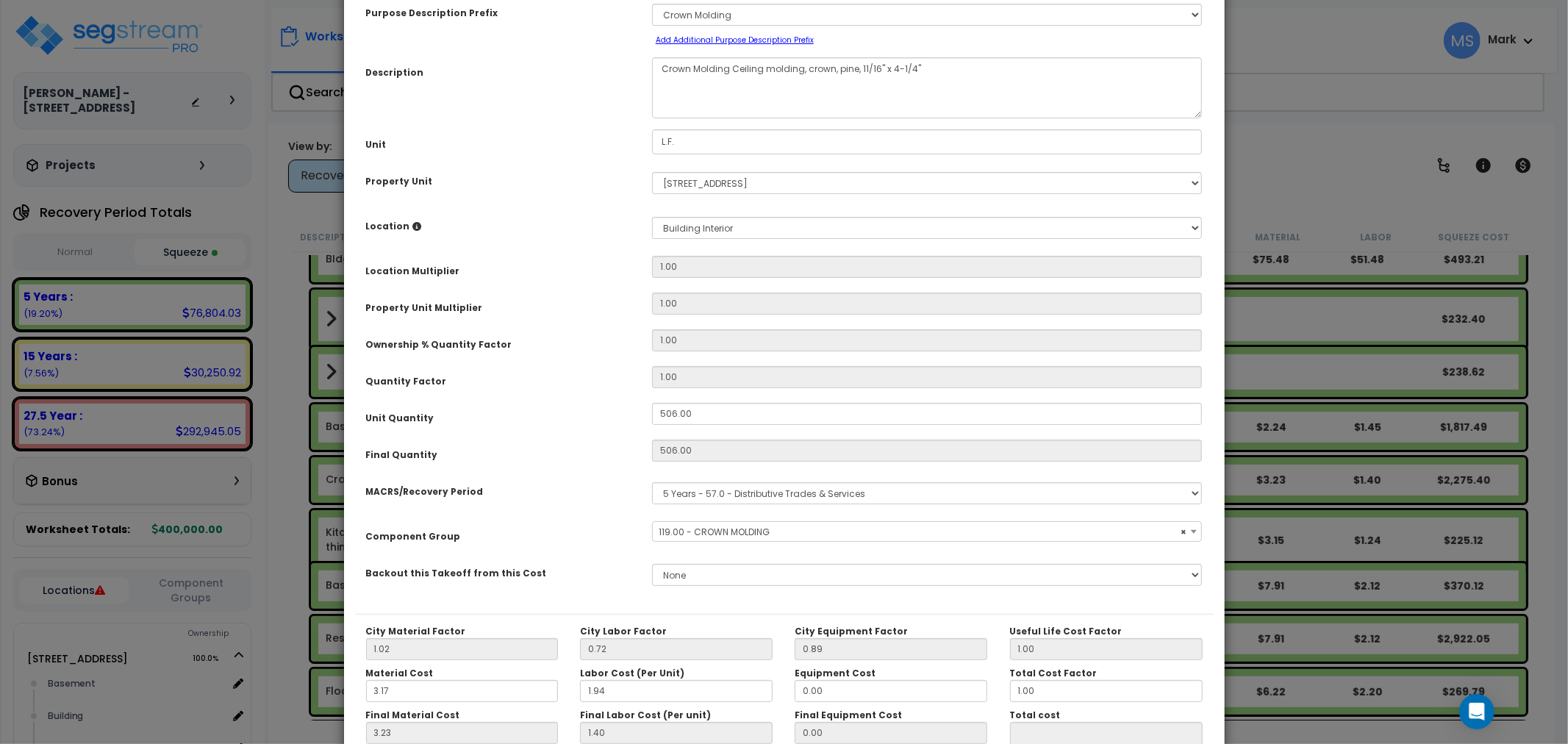
select select "45943"
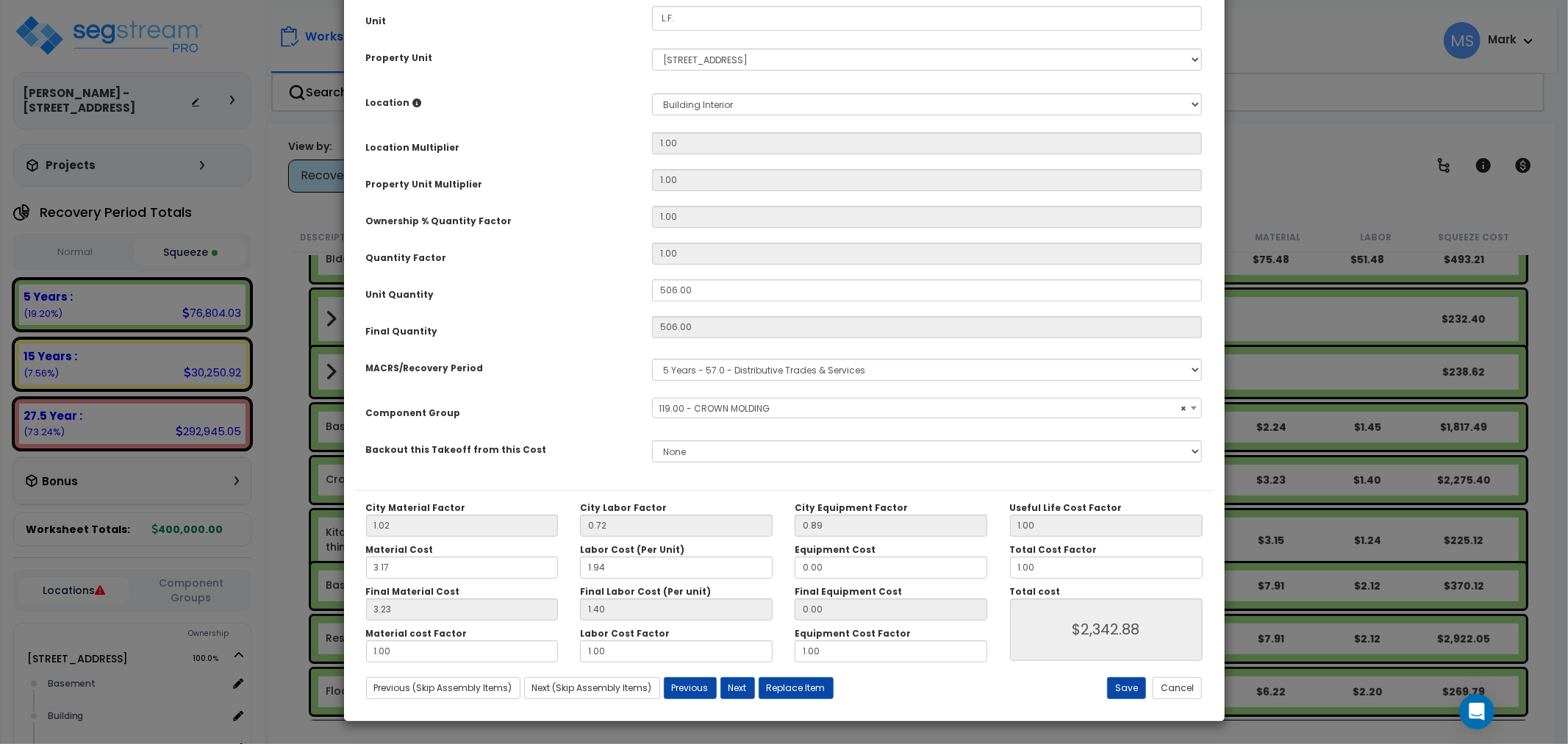
scroll to position [0, 0]
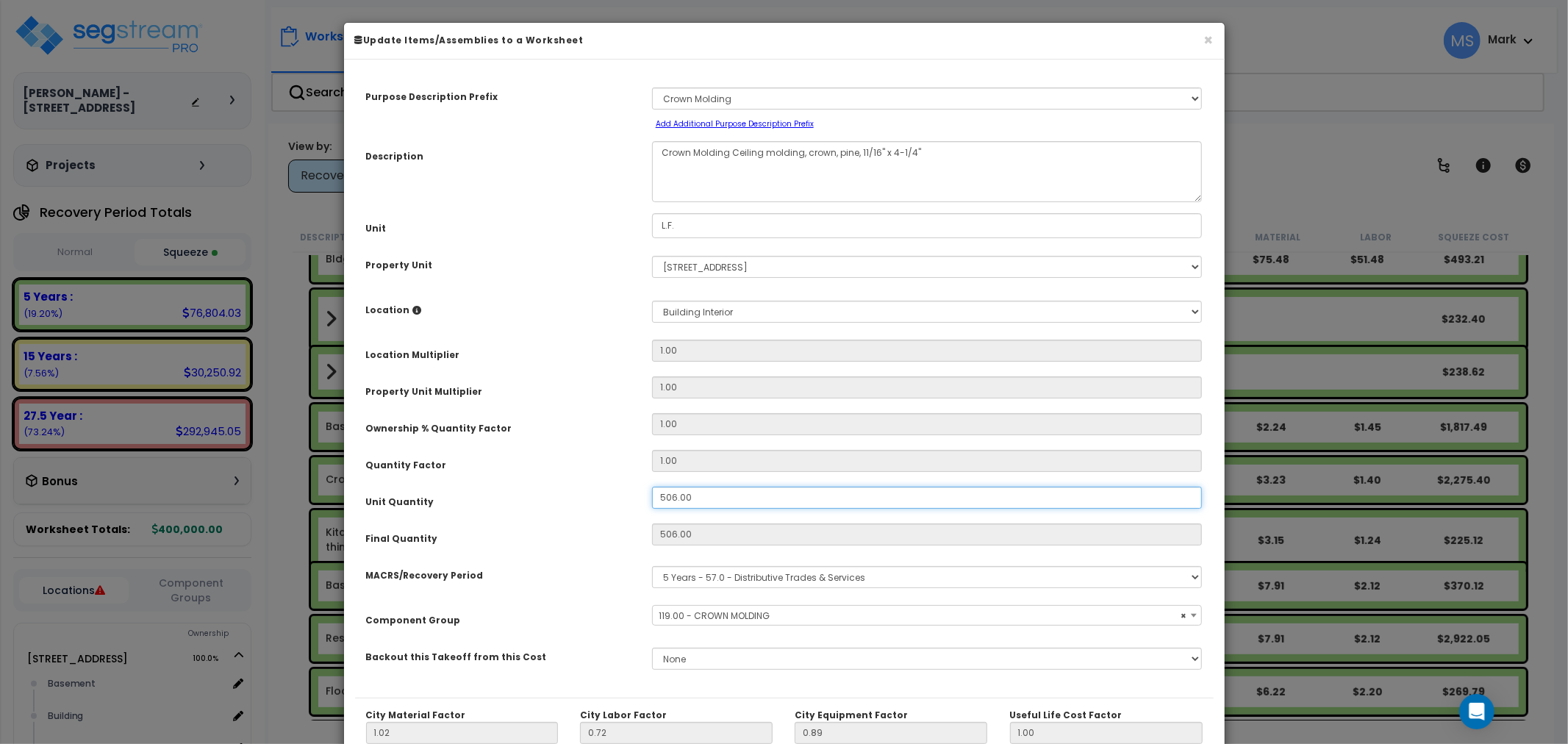
click at [675, 495] on input "506.00" at bounding box center [927, 498] width 550 height 22
type input "2"
type input "506"
type input "$2,342.78"
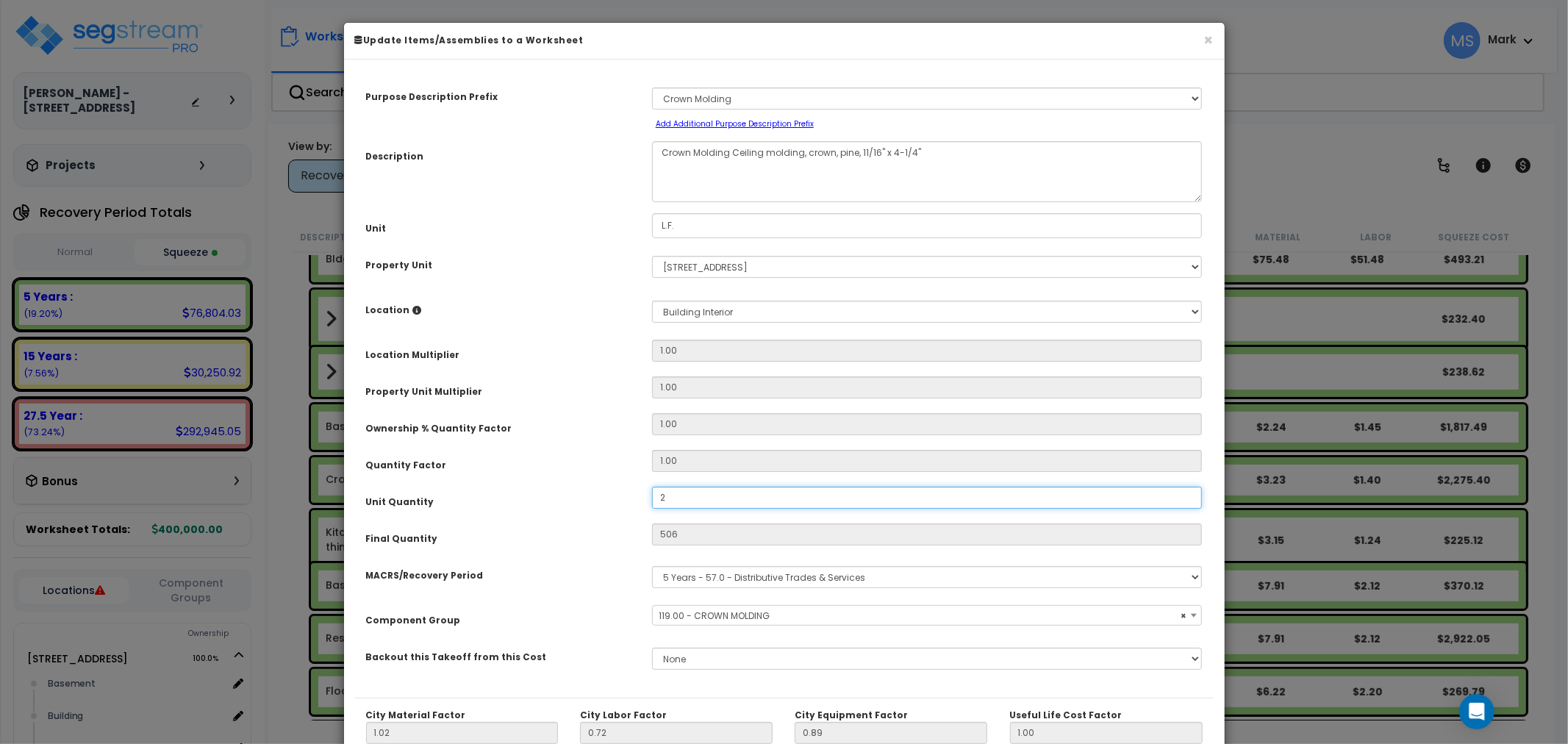
type input "2"
type input "$9.26"
type input "250"
type input "25"
type input "$115.75"
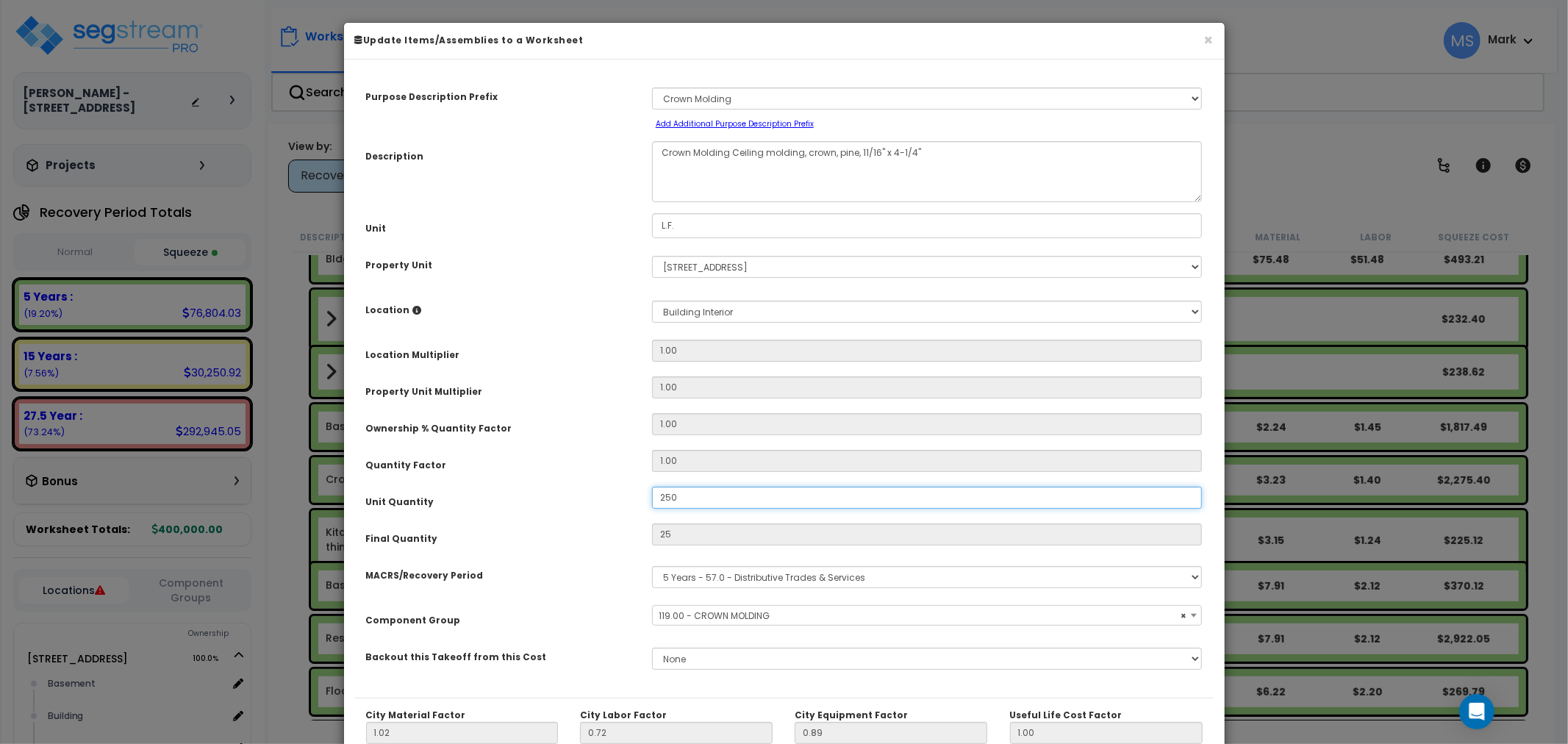
type input "250"
type input "$1,157.50"
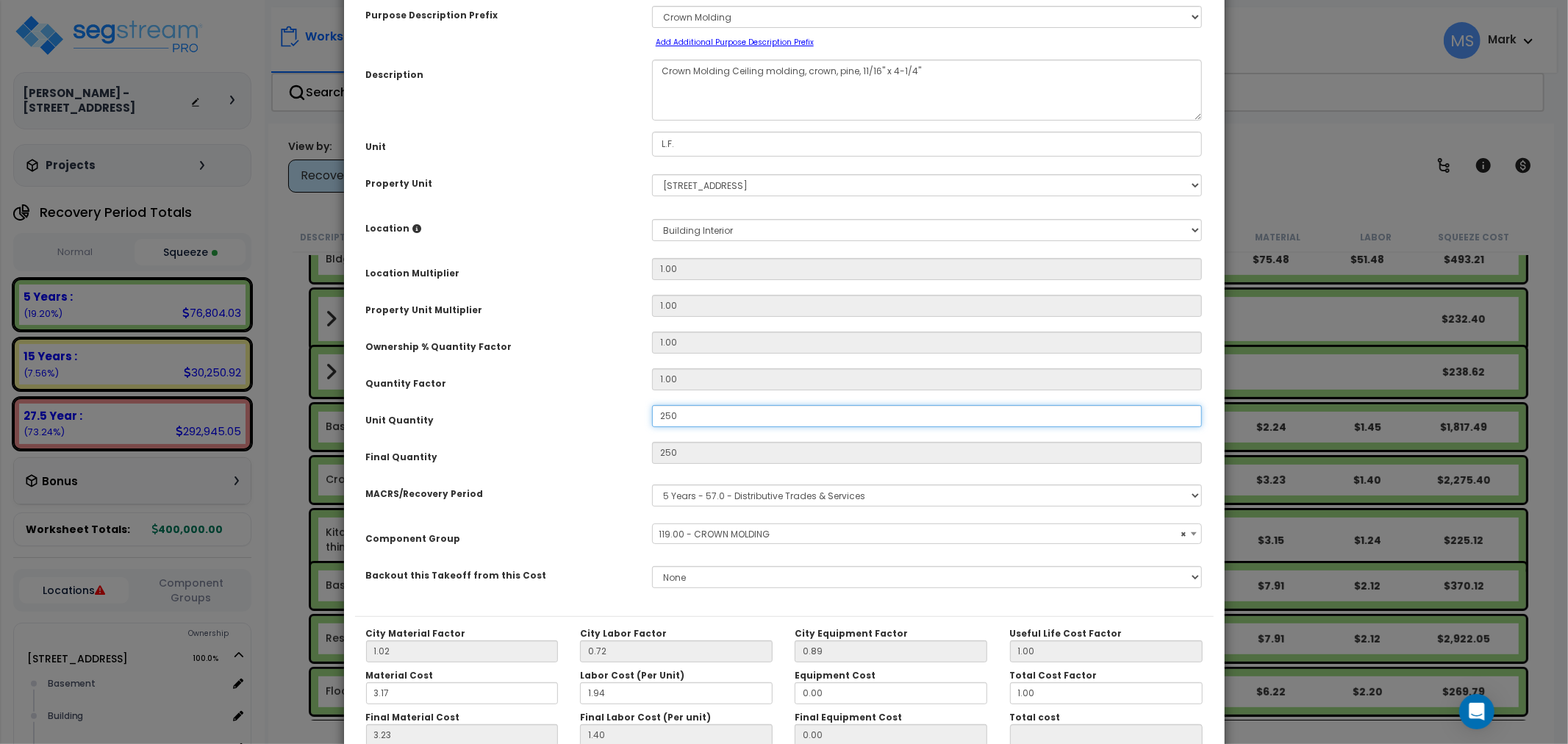
scroll to position [208, 0]
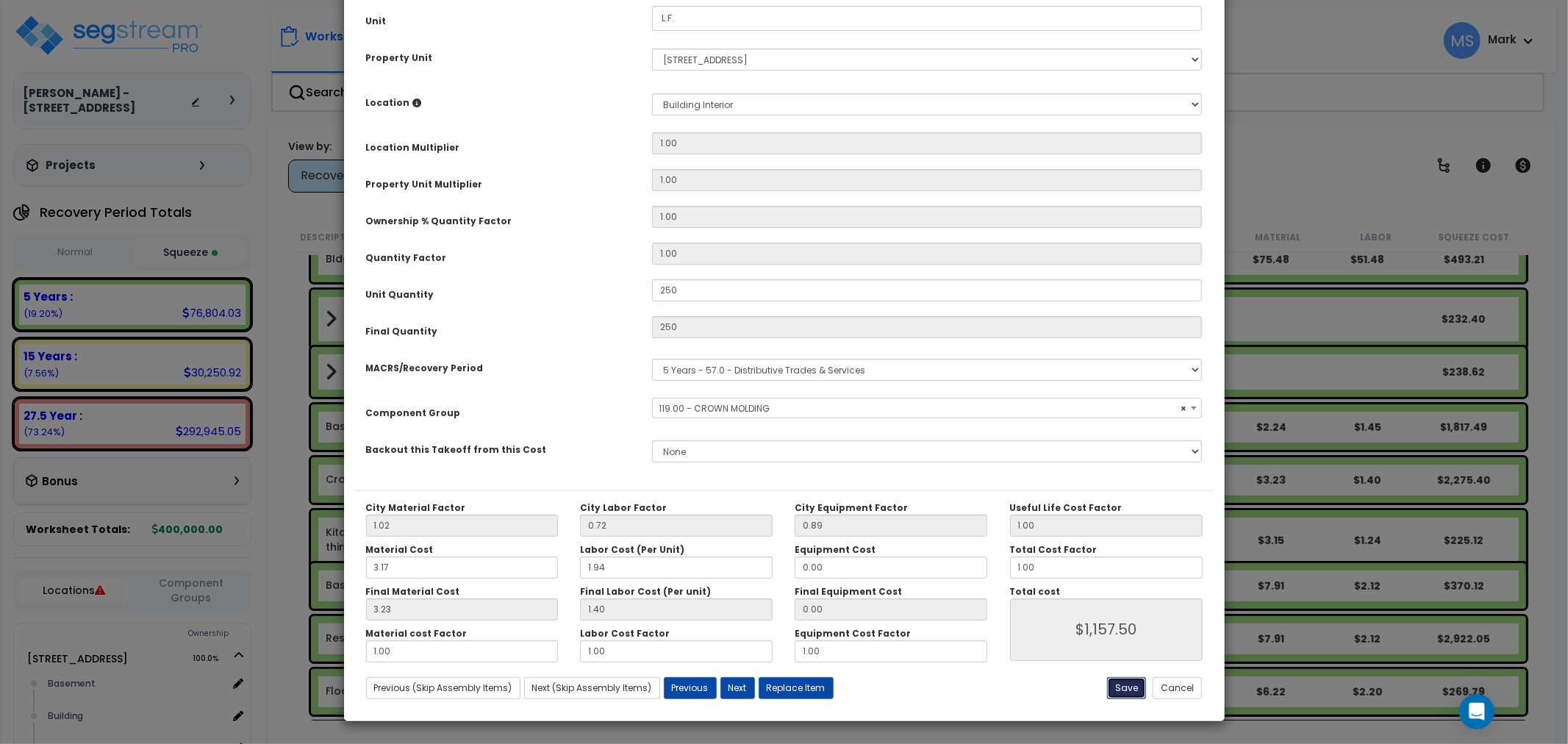
click at [1113, 693] on button "Save" at bounding box center [1126, 688] width 39 height 22
type input "250.00"
type input "1157.50"
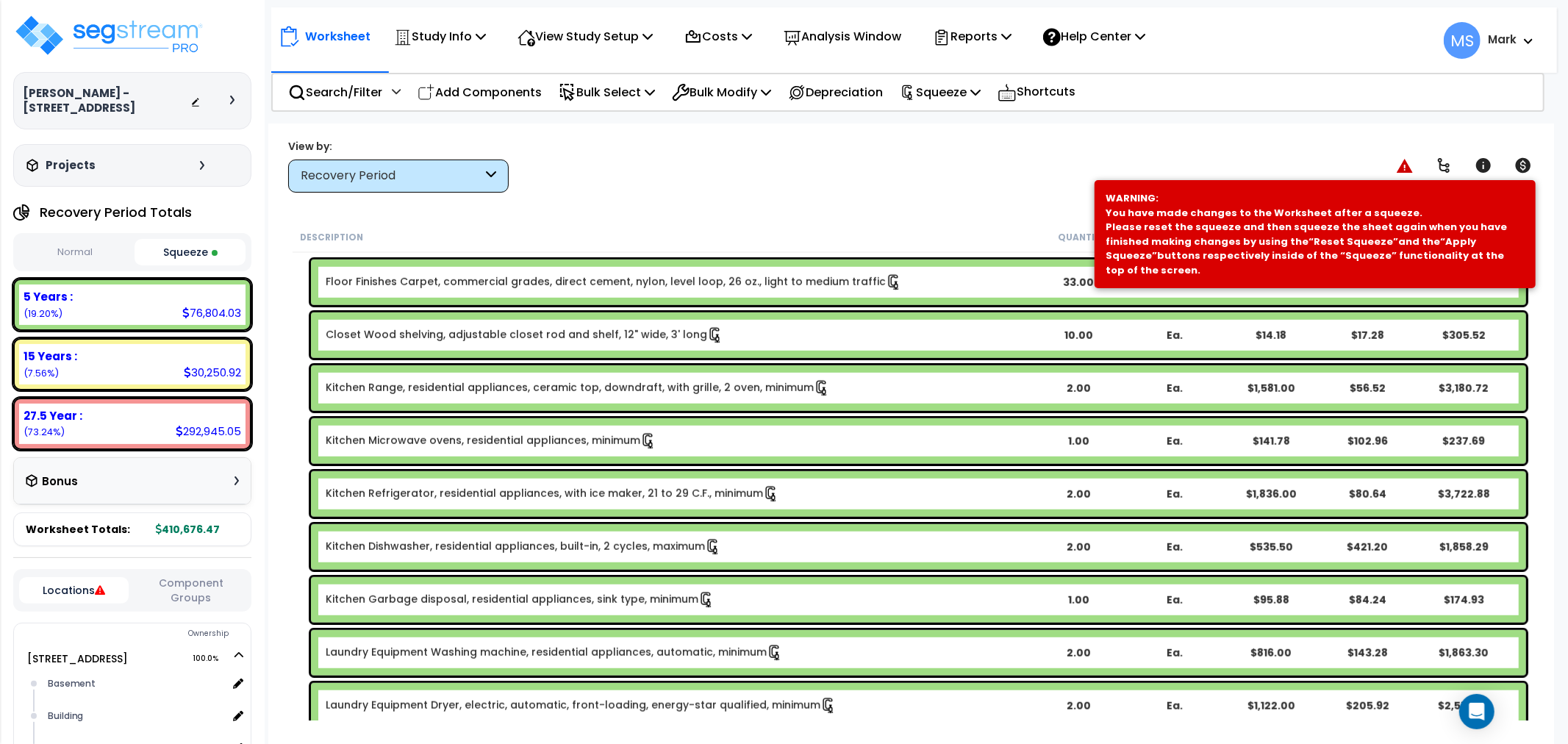
scroll to position [1062, 0]
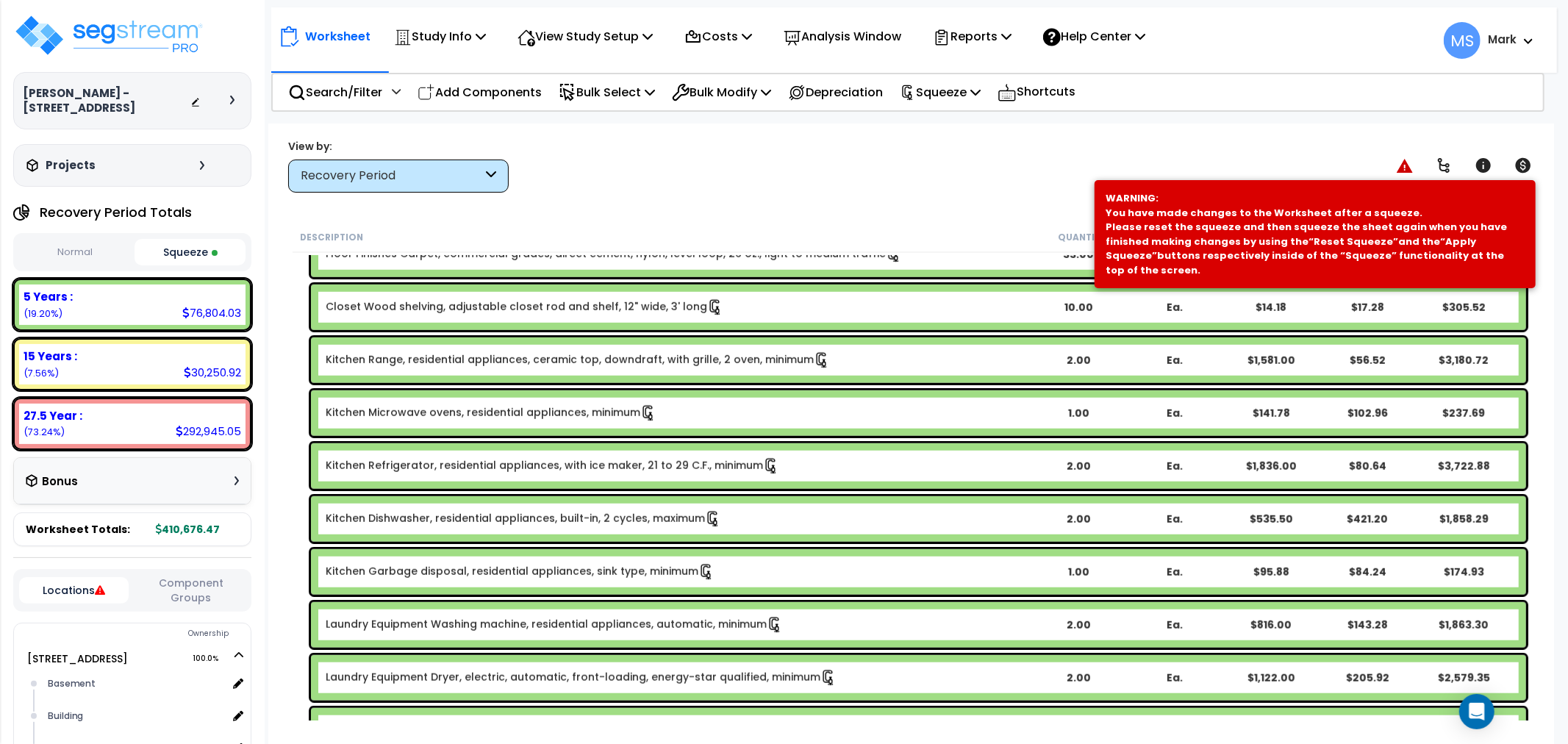
click at [545, 412] on link "Kitchen Microwave ovens, residential appliances, minimum" at bounding box center [490, 413] width 330 height 16
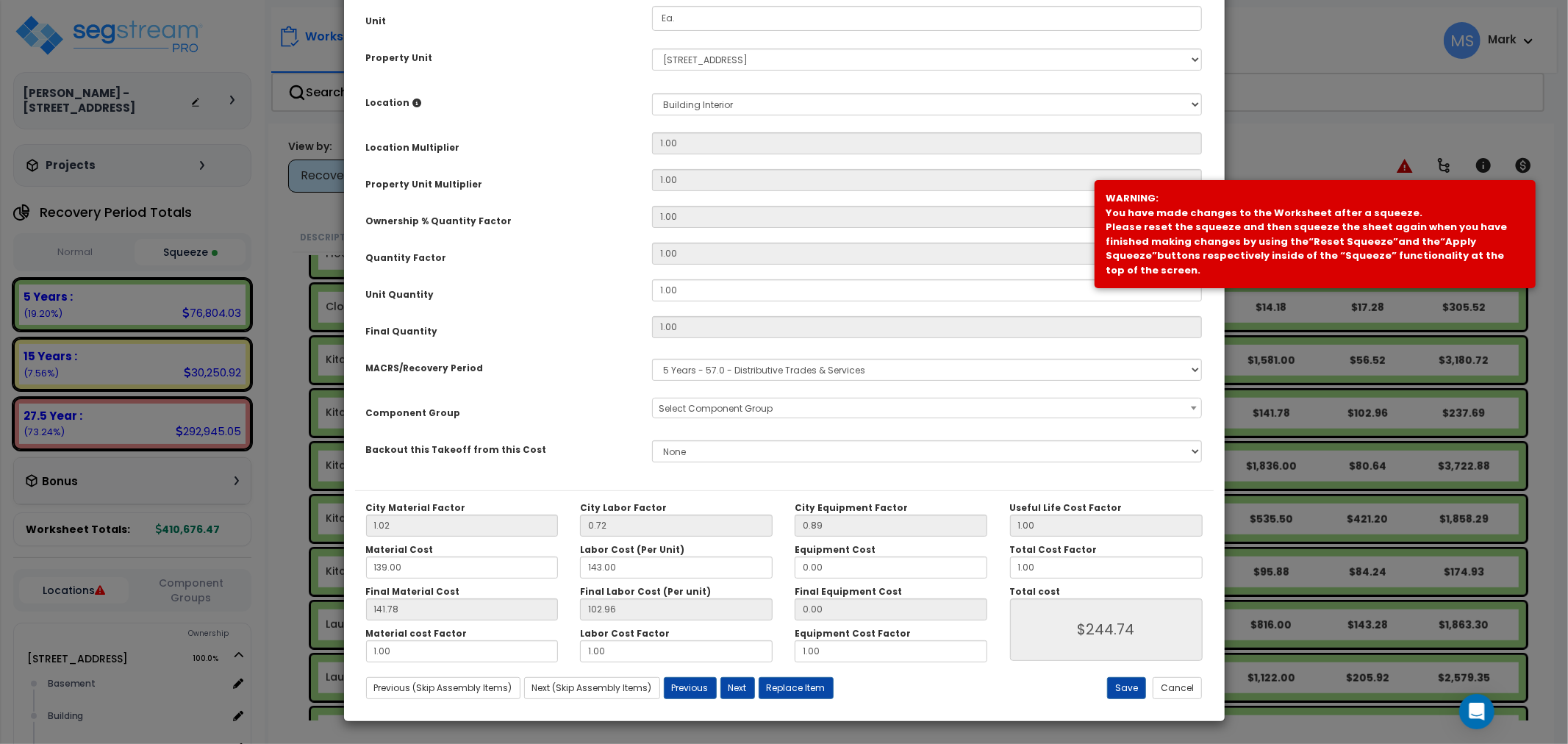
scroll to position [0, 0]
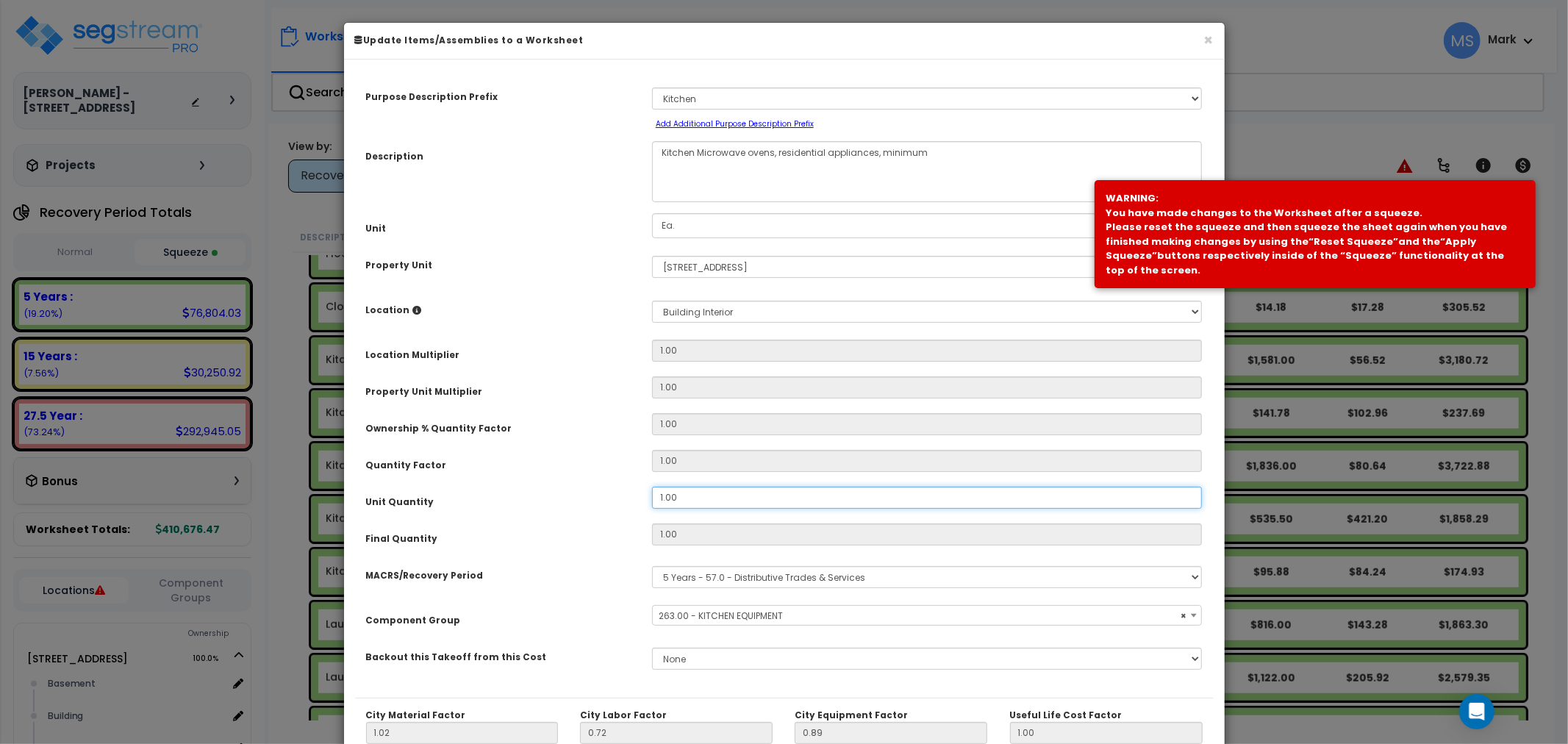
click at [681, 490] on input "1.00" at bounding box center [927, 498] width 550 height 22
select select "45836"
type input "2"
type input "1"
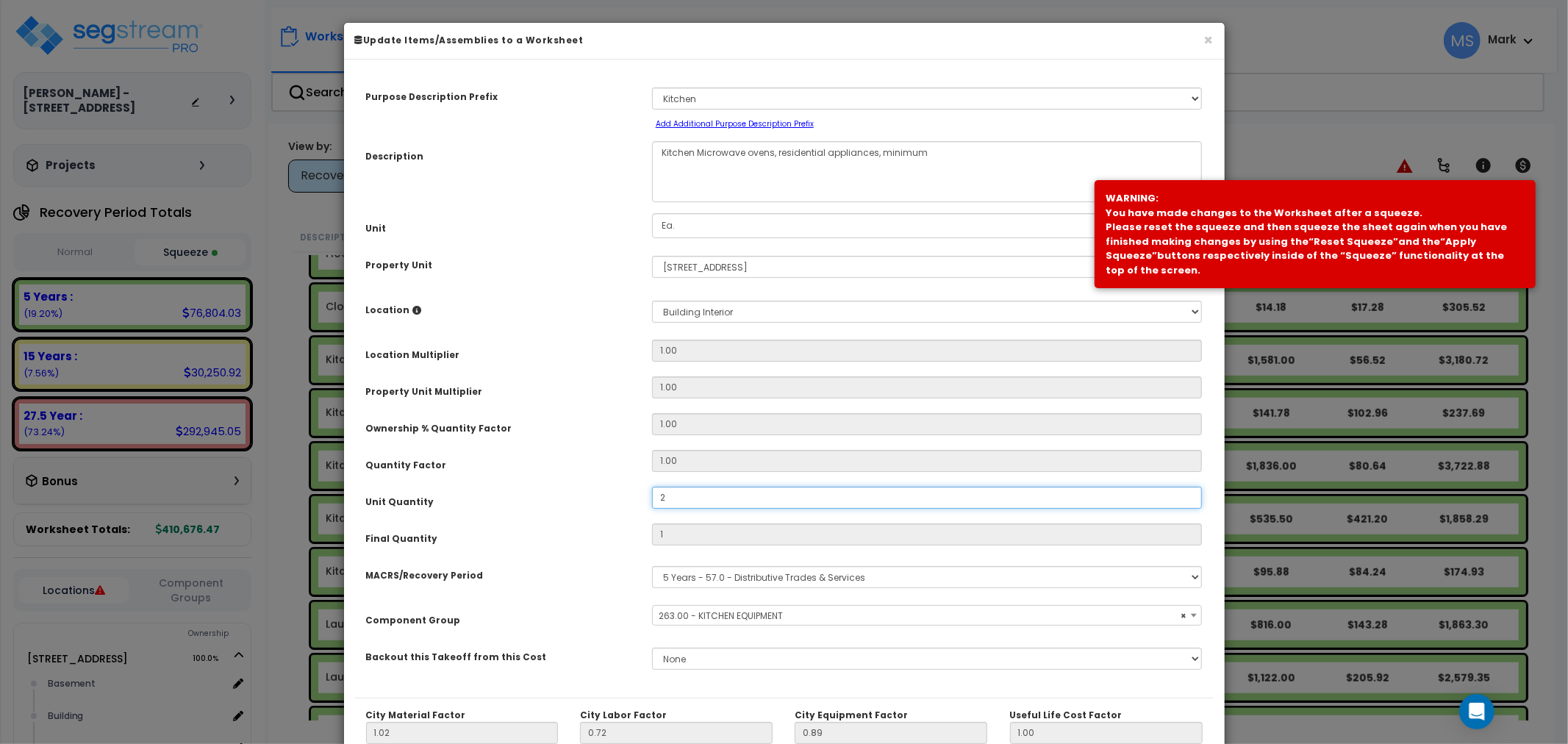
select select "45836"
type input "2"
type input "$489.48"
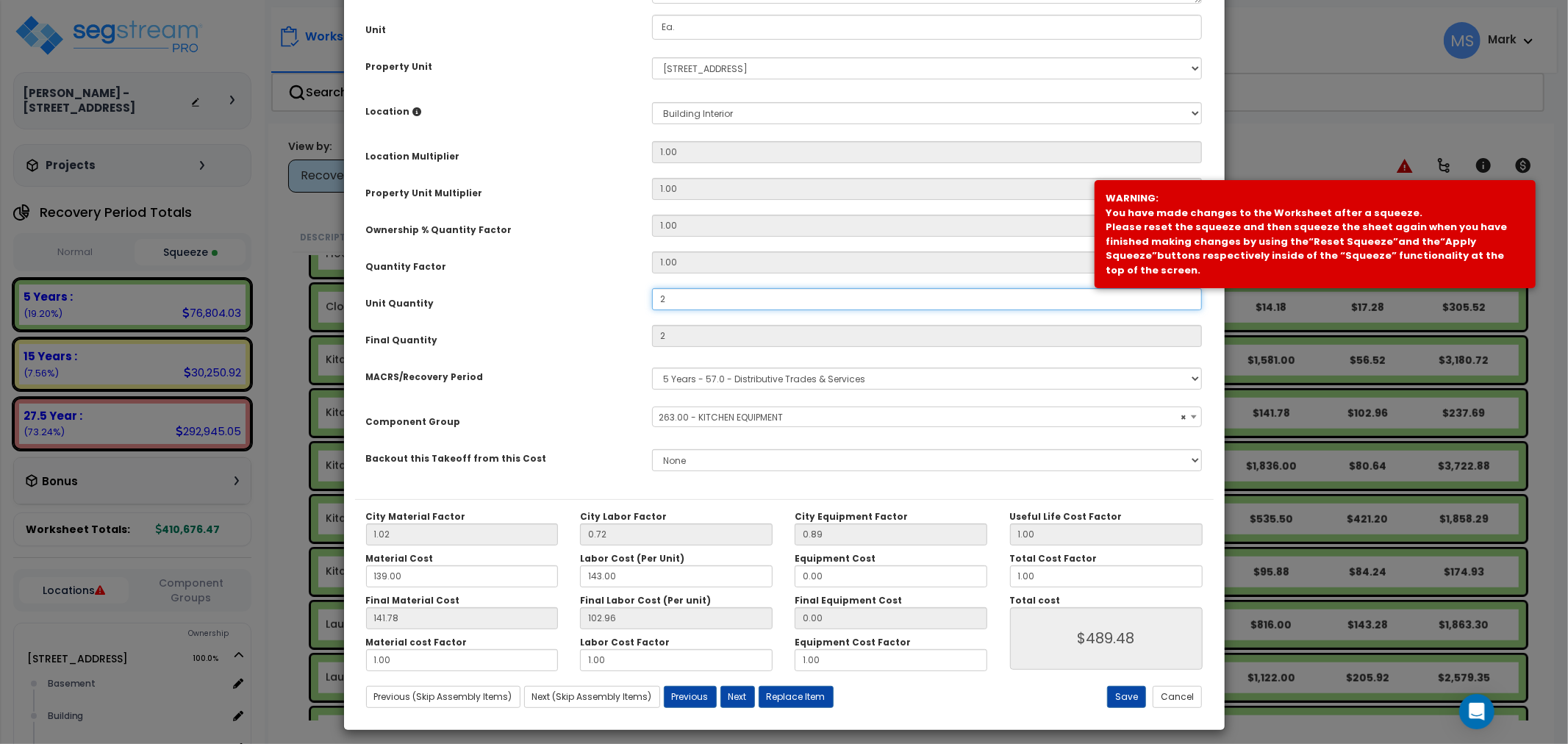
scroll to position [208, 0]
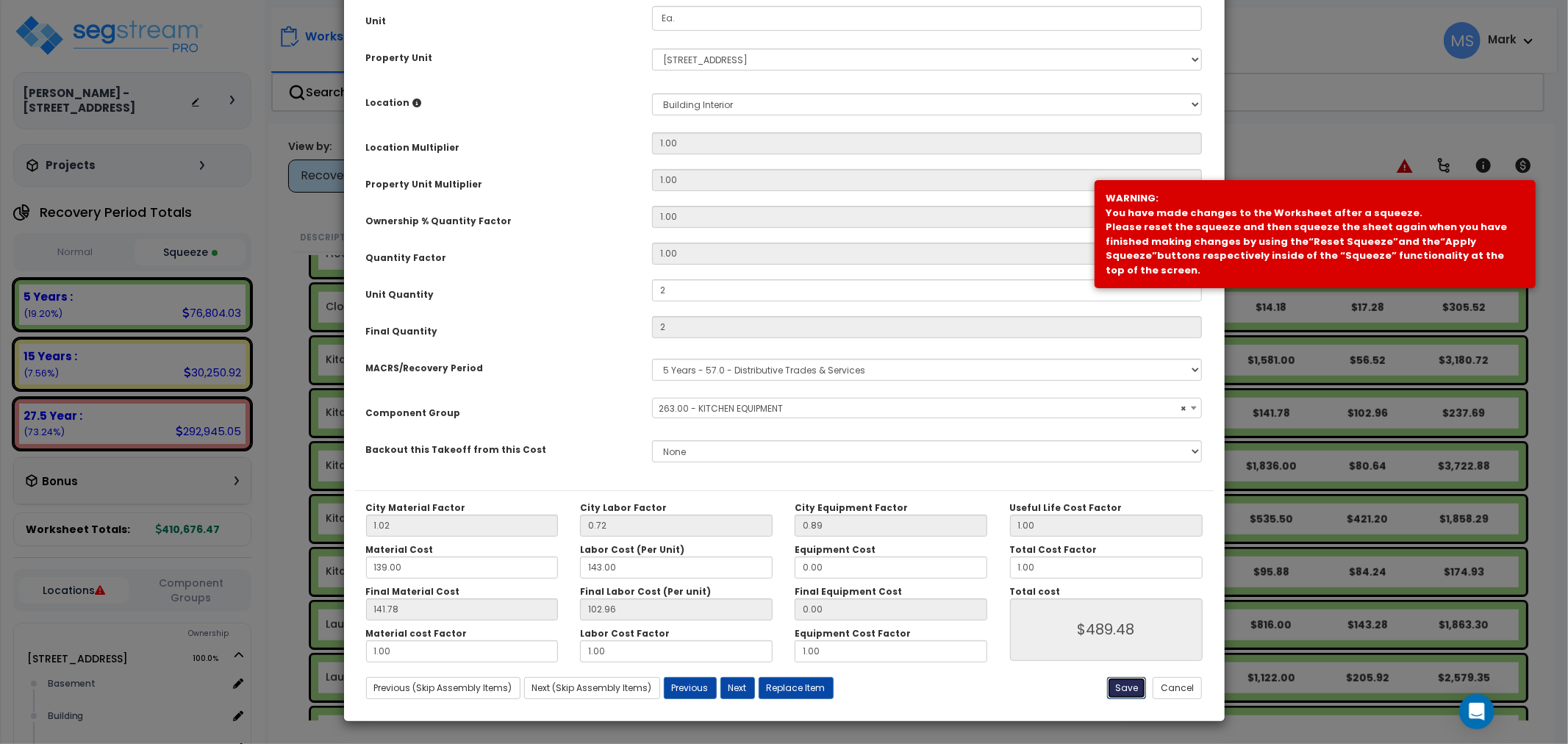
click at [1134, 693] on button "Save" at bounding box center [1126, 688] width 39 height 22
type input "2.00"
type input "489.48"
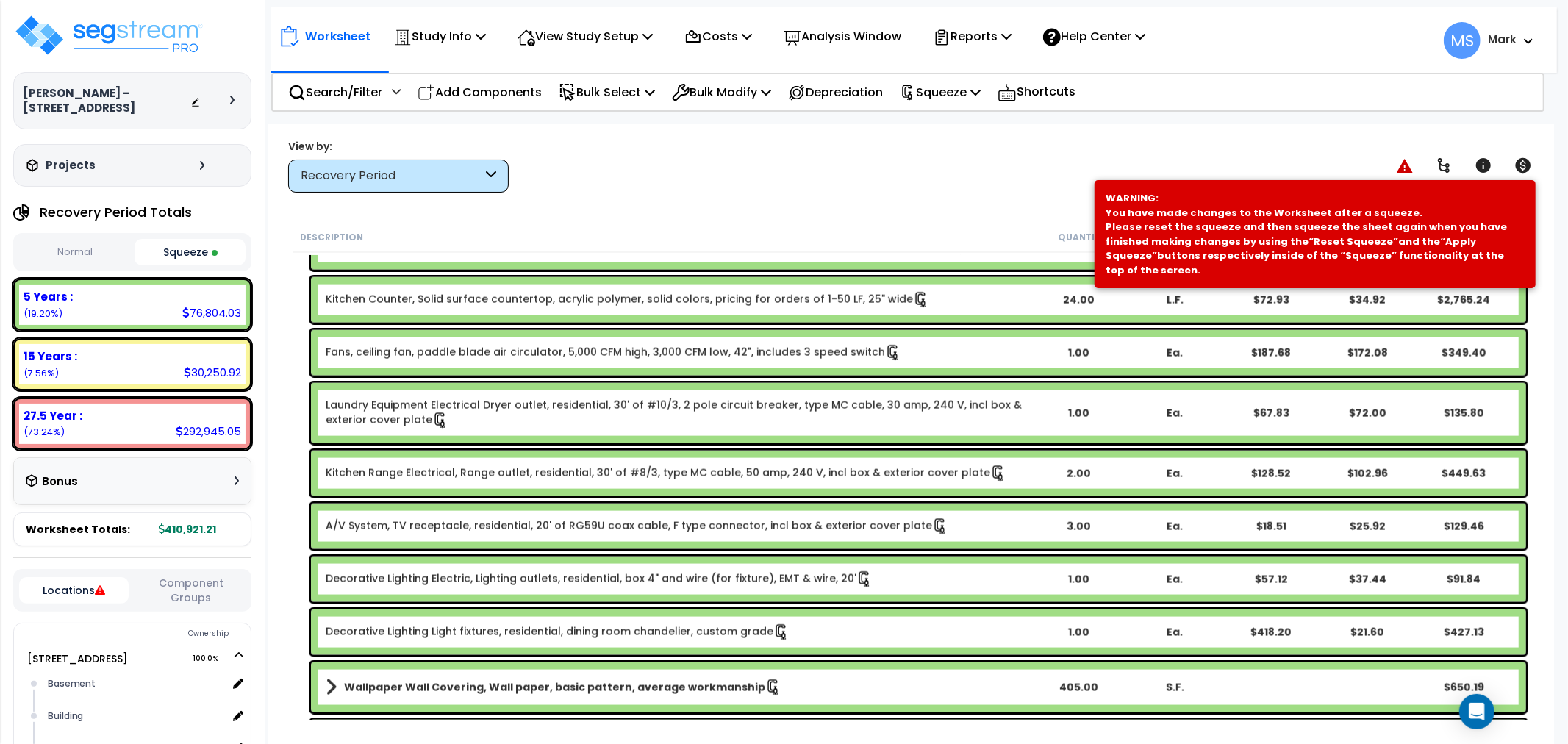
scroll to position [1796, 0]
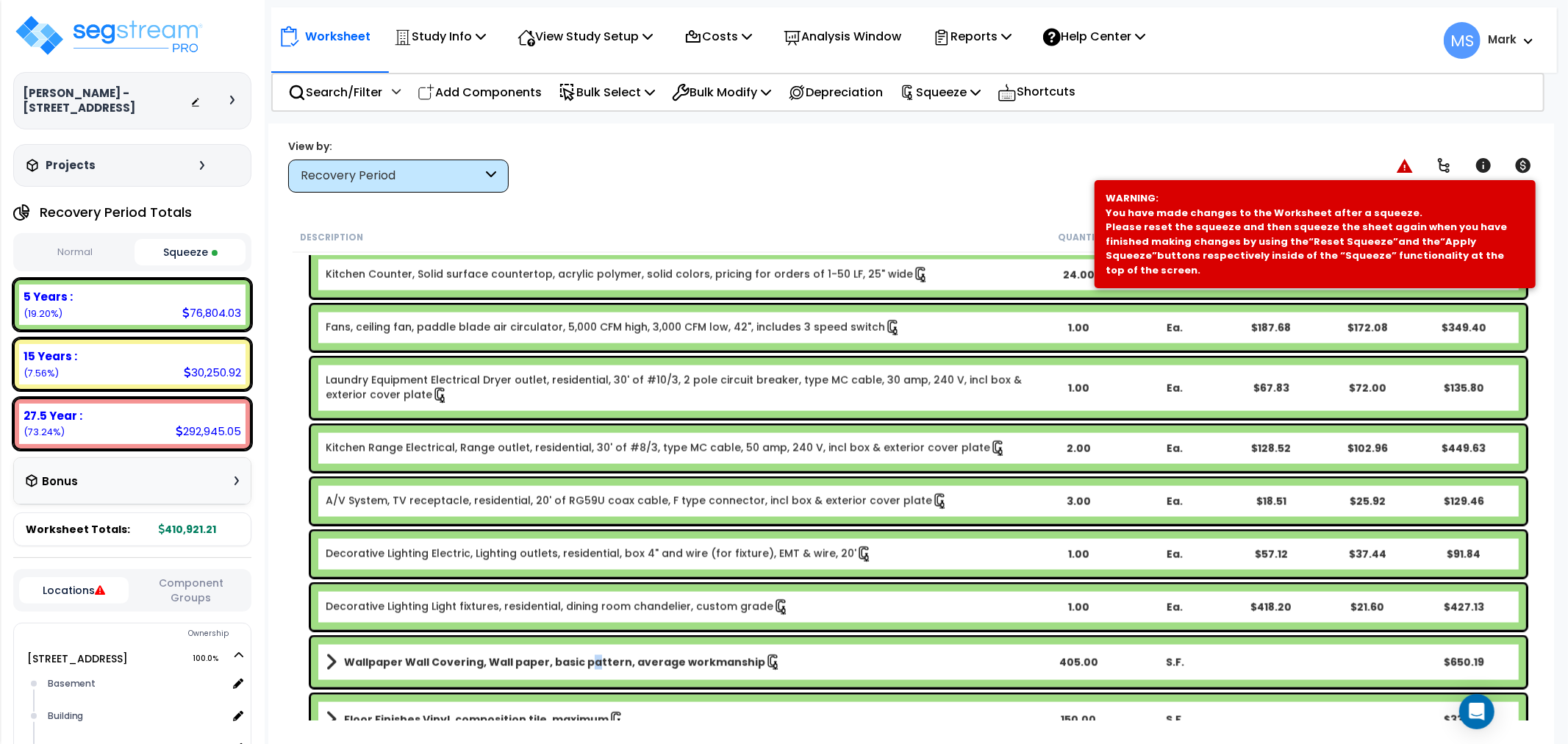
click at [585, 667] on b "Wallpaper Wall Covering, Wall paper, basic pattern, average workmanship" at bounding box center [554, 662] width 421 height 15
click at [584, 667] on b "Wallpaper Wall Covering, Wall paper, basic pattern, average workmanship" at bounding box center [554, 662] width 421 height 15
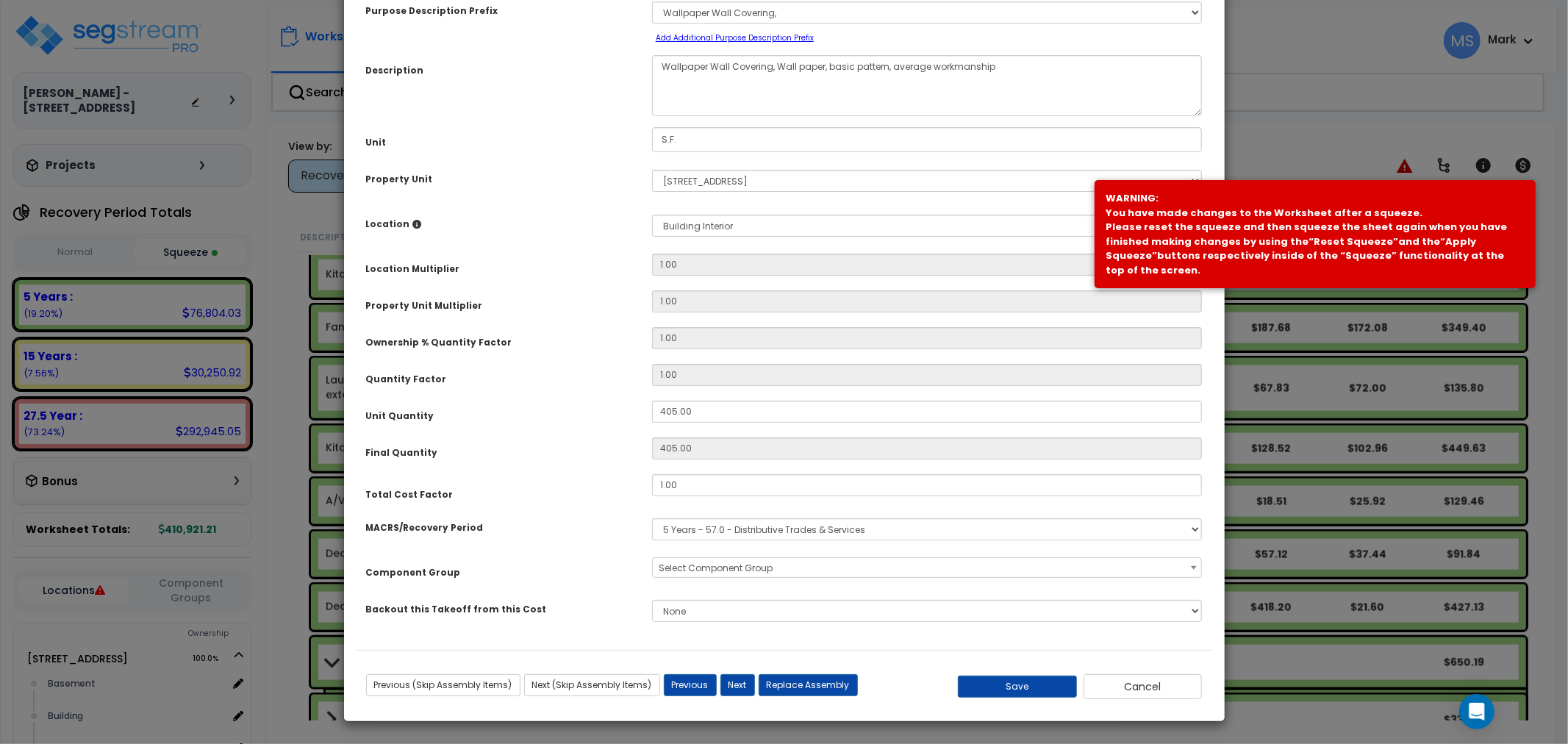
scroll to position [0, 0]
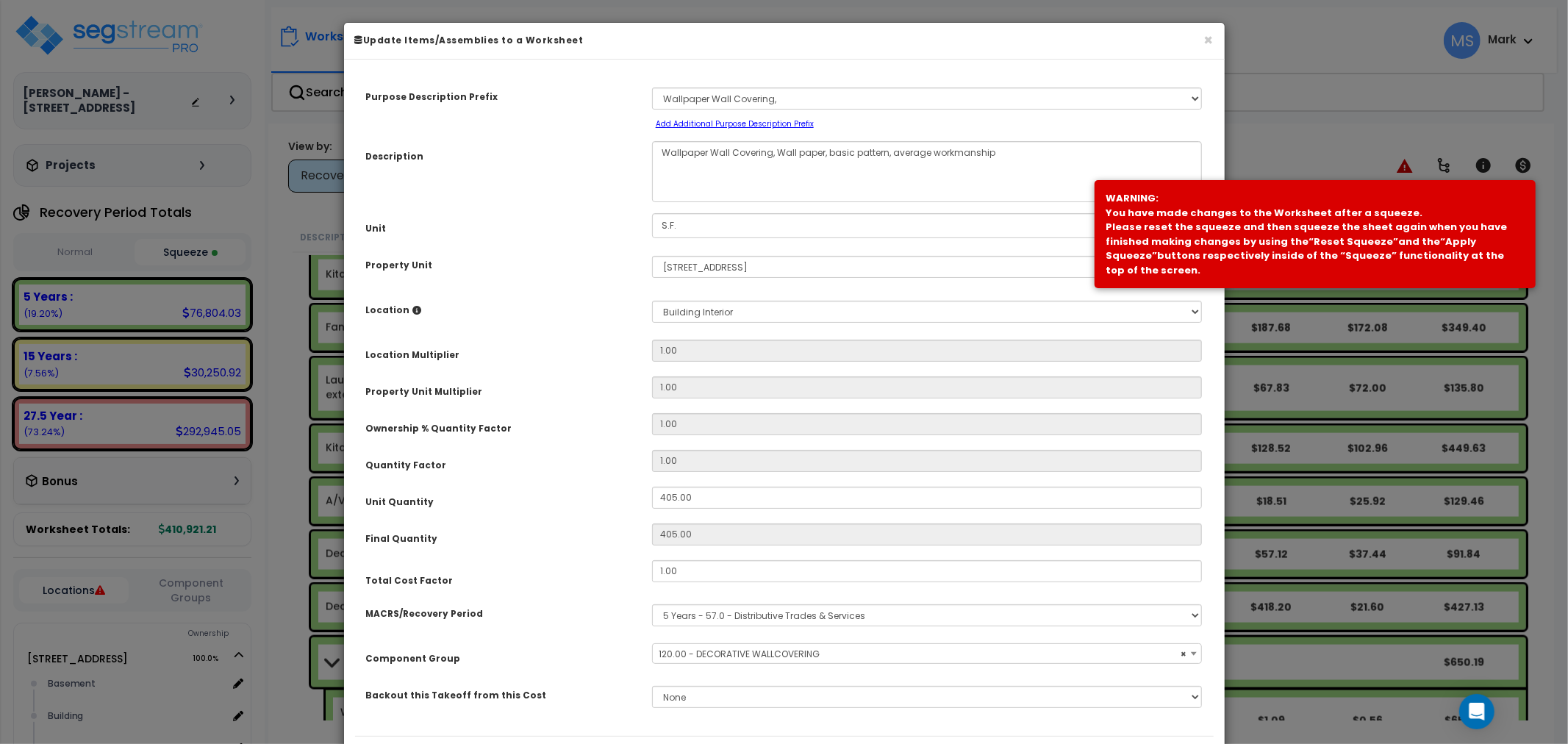
select select "45944"
click at [679, 509] on div "Unit Quantity 405.00" at bounding box center [784, 499] width 858 height 26
click at [680, 498] on input "405.00" at bounding box center [927, 498] width 550 height 22
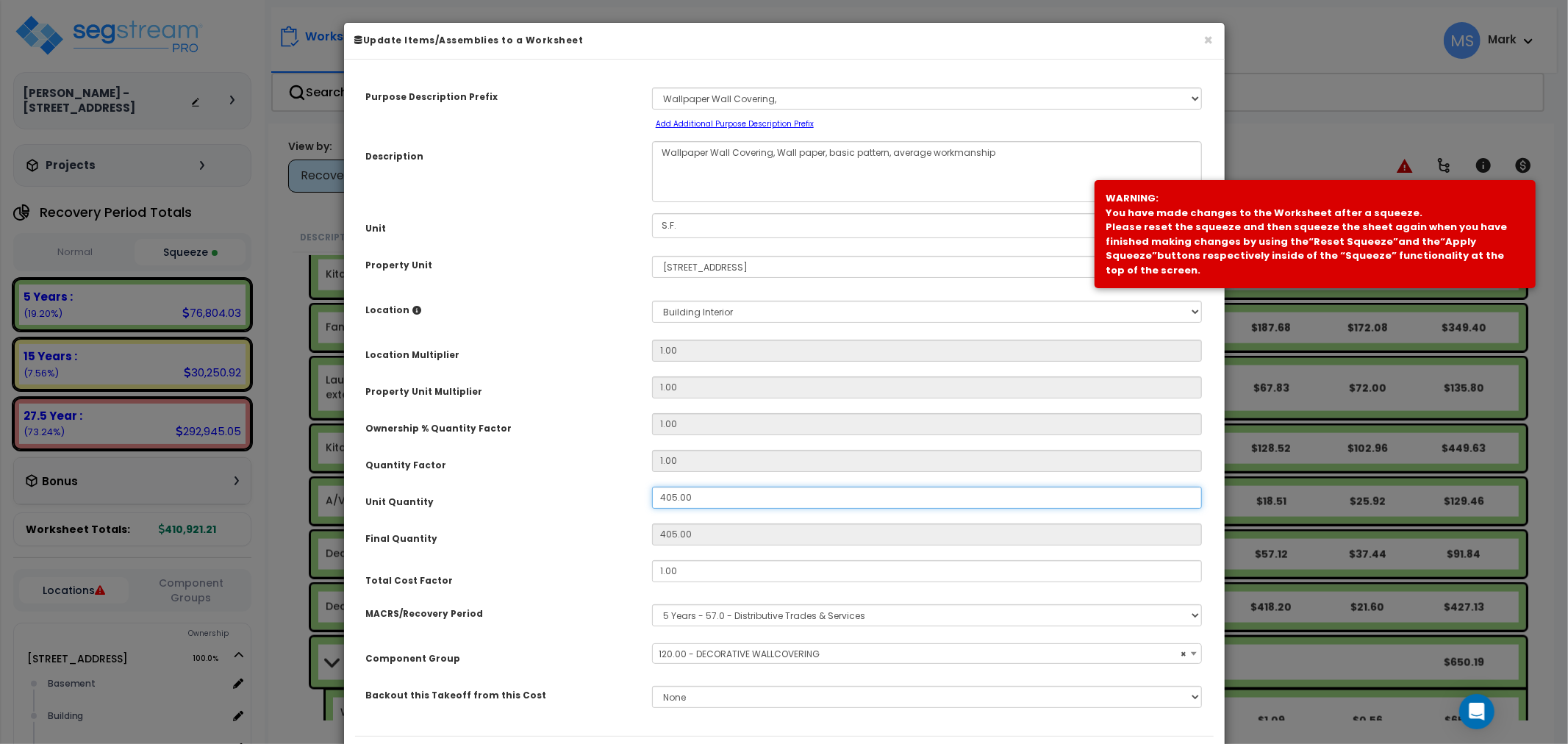
type input "2"
type input "405"
type input "20"
type input "200"
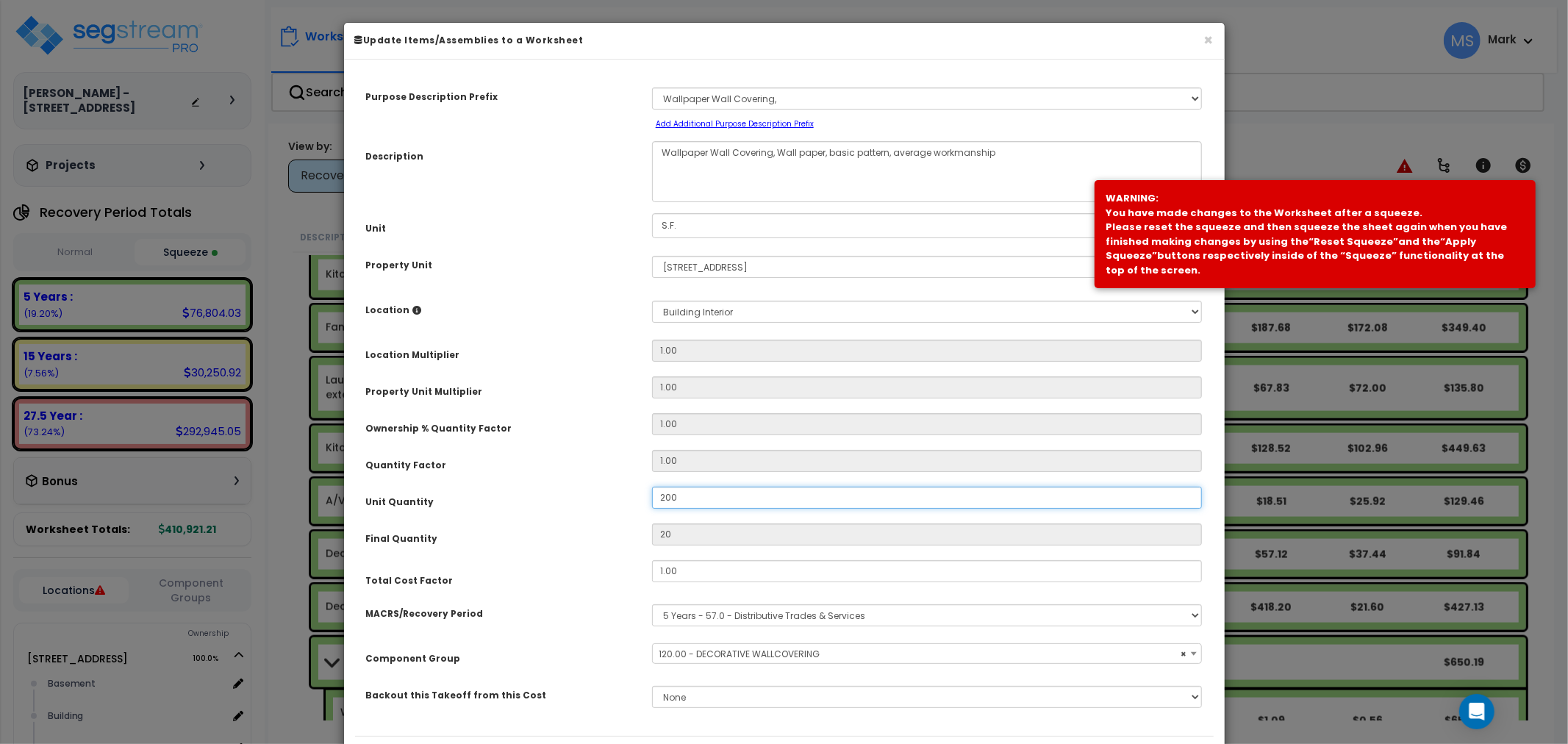
type input "200"
click at [606, 493] on div "Unit Quantity" at bounding box center [498, 499] width 286 height 26
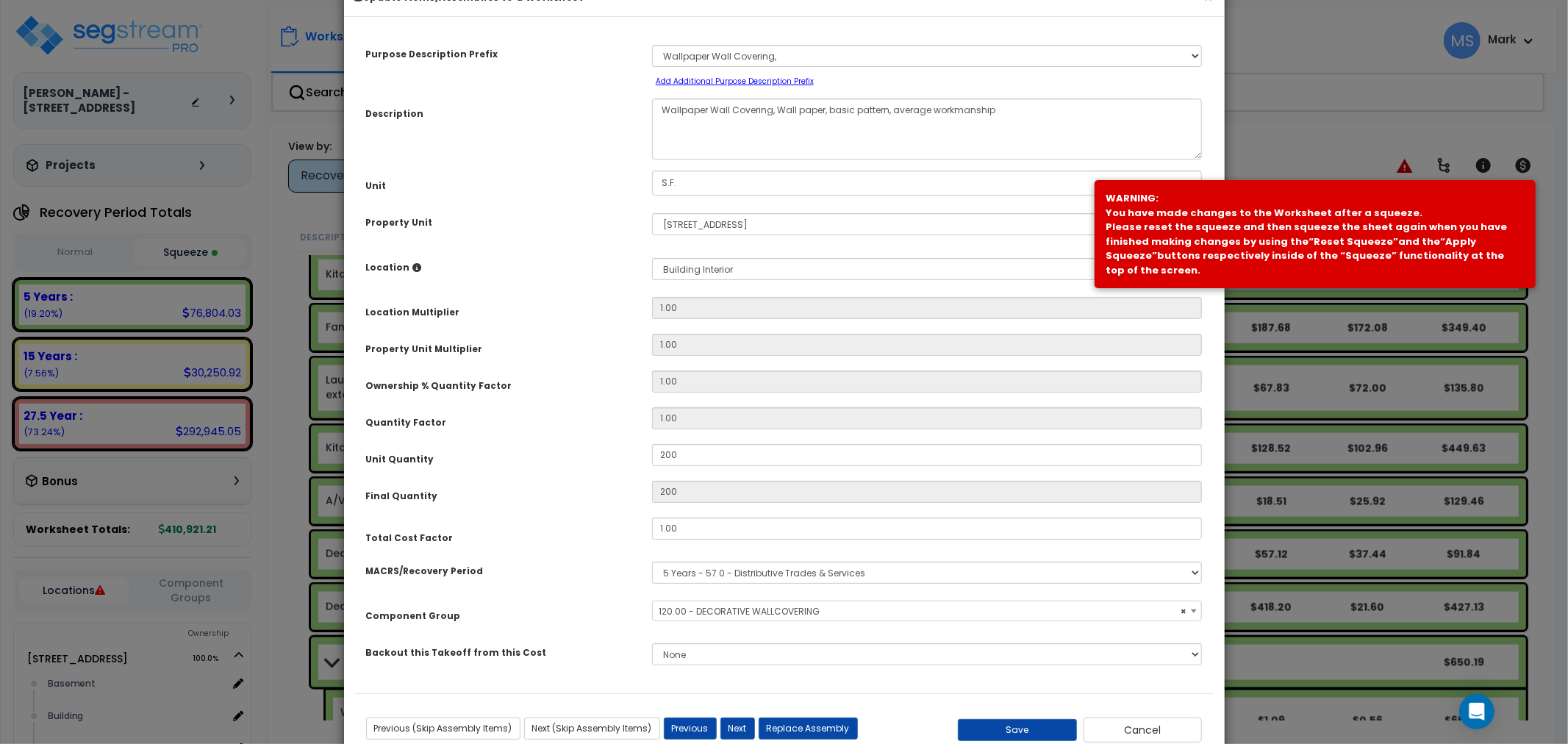
scroll to position [85, 0]
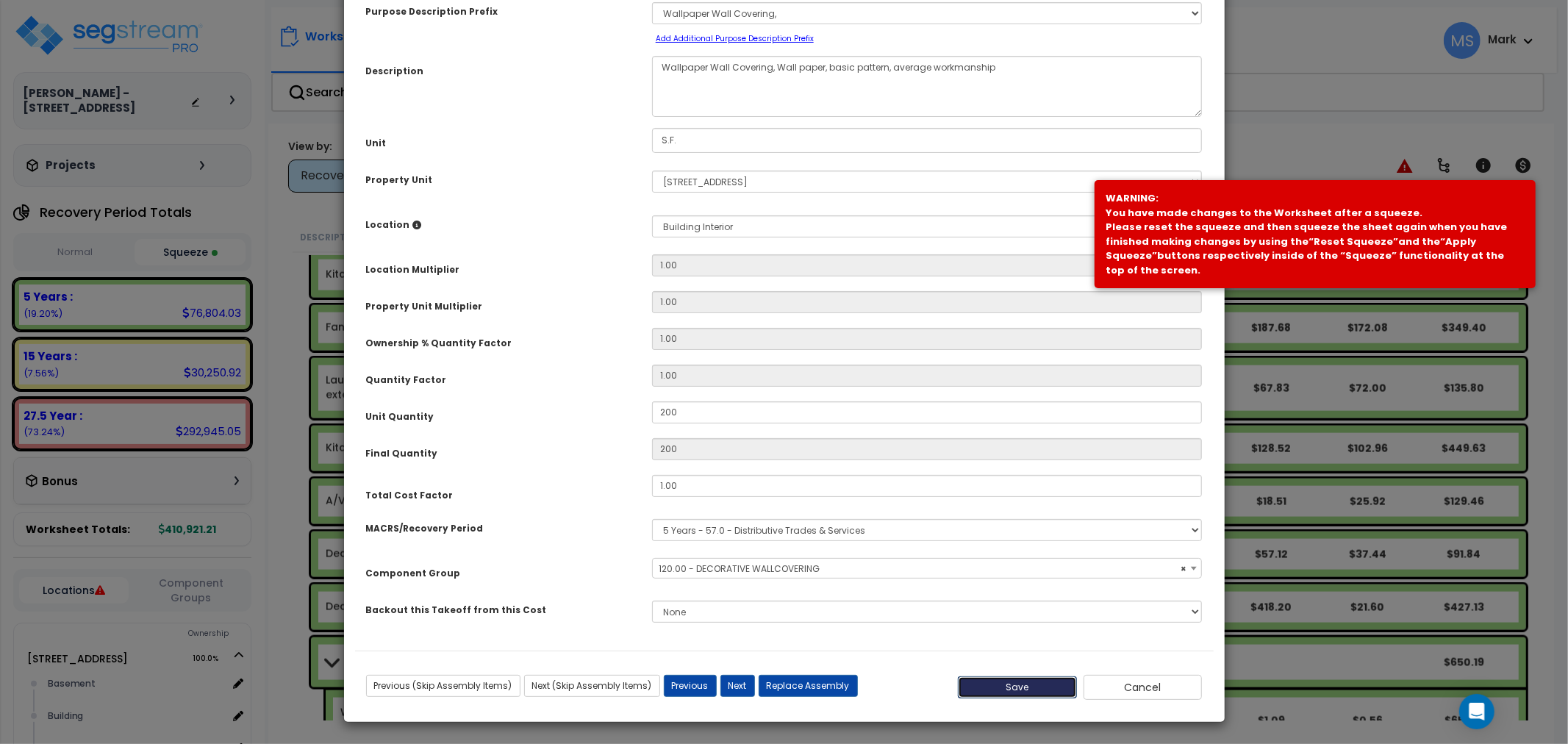
click at [1054, 694] on button "Save" at bounding box center [1017, 687] width 119 height 22
type input "200.00"
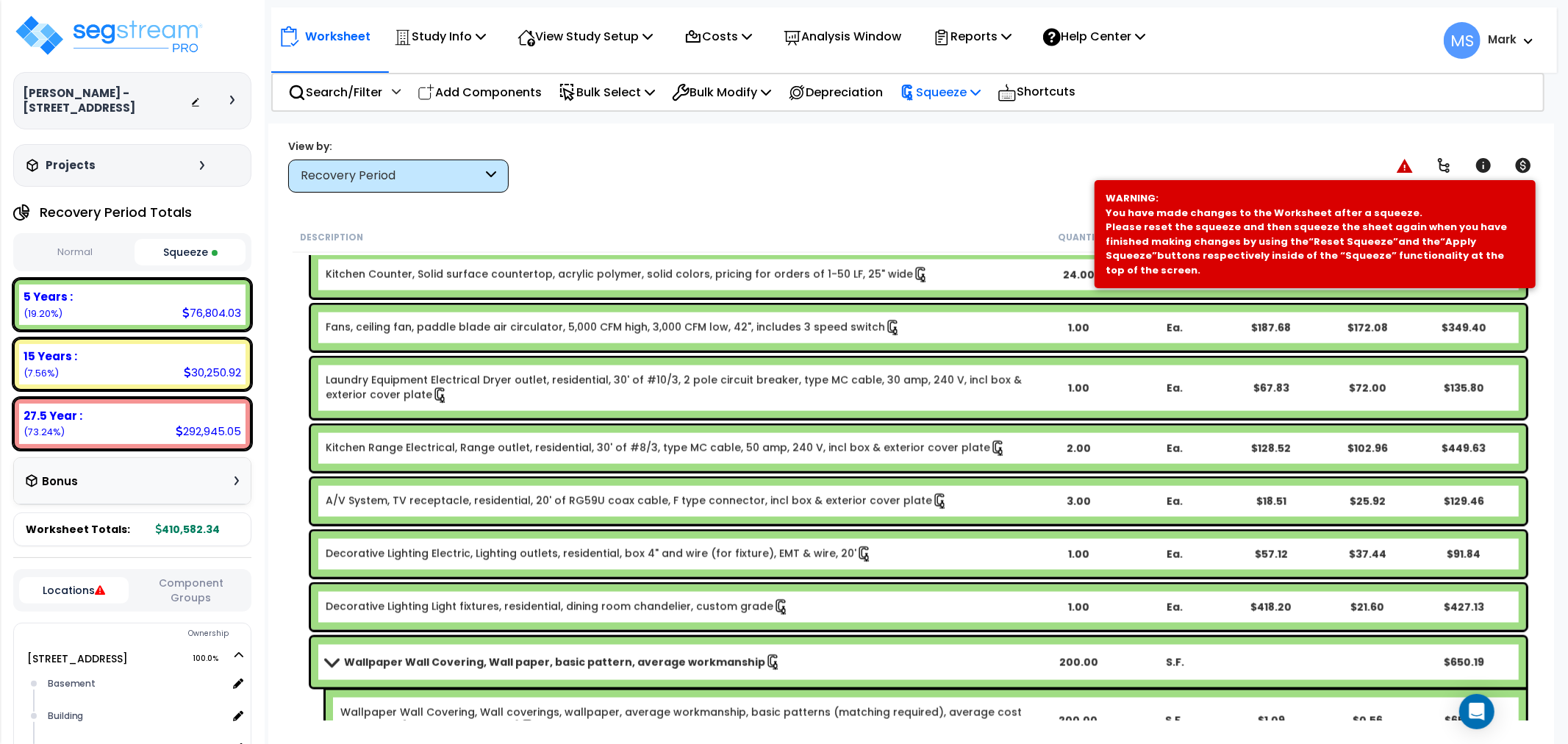
click at [964, 98] on p "Squeeze" at bounding box center [940, 92] width 81 height 20
click at [959, 118] on link "Re-squeeze" at bounding box center [966, 126] width 146 height 33
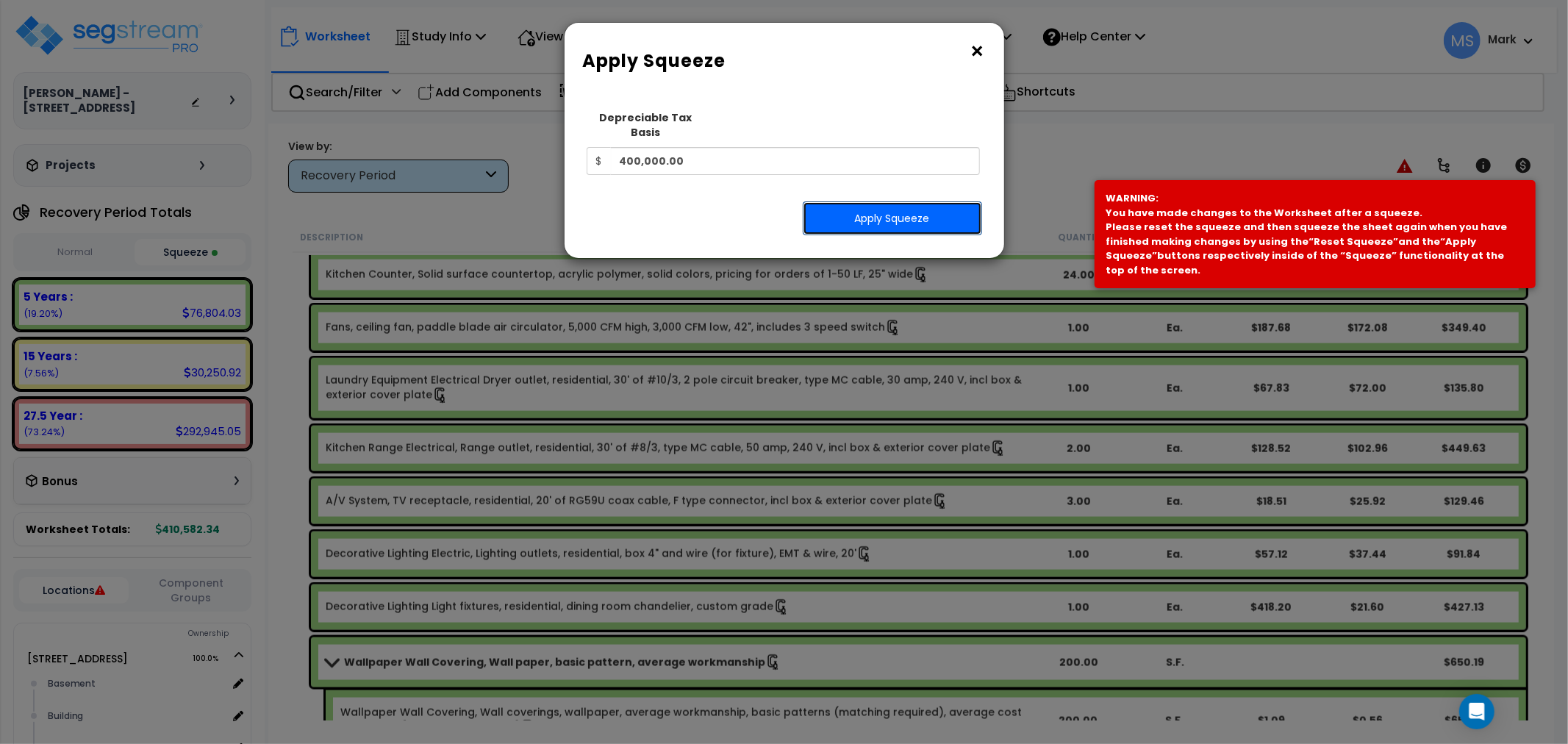
click at [909, 207] on button "Apply Squeeze" at bounding box center [892, 218] width 179 height 33
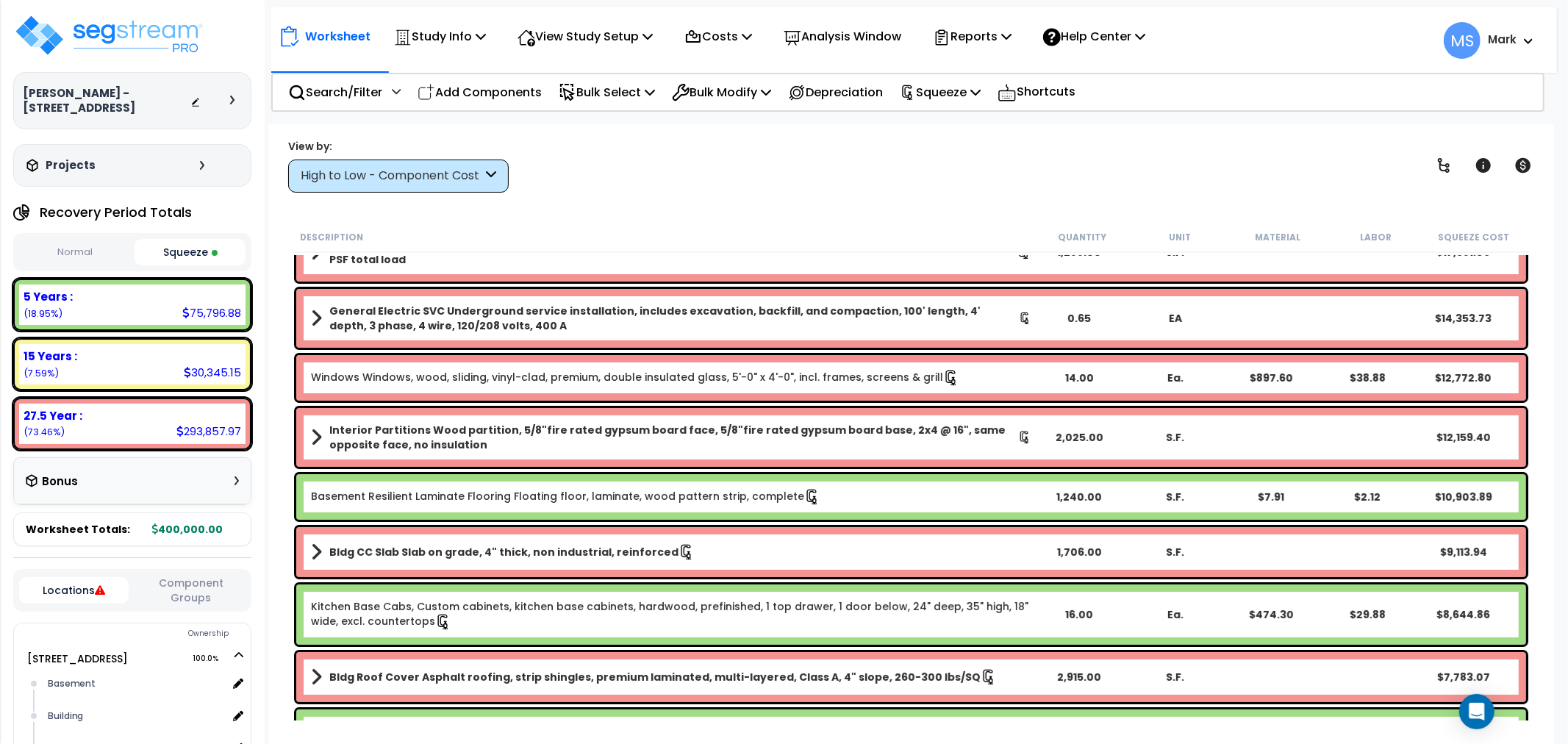
scroll to position [571, 0]
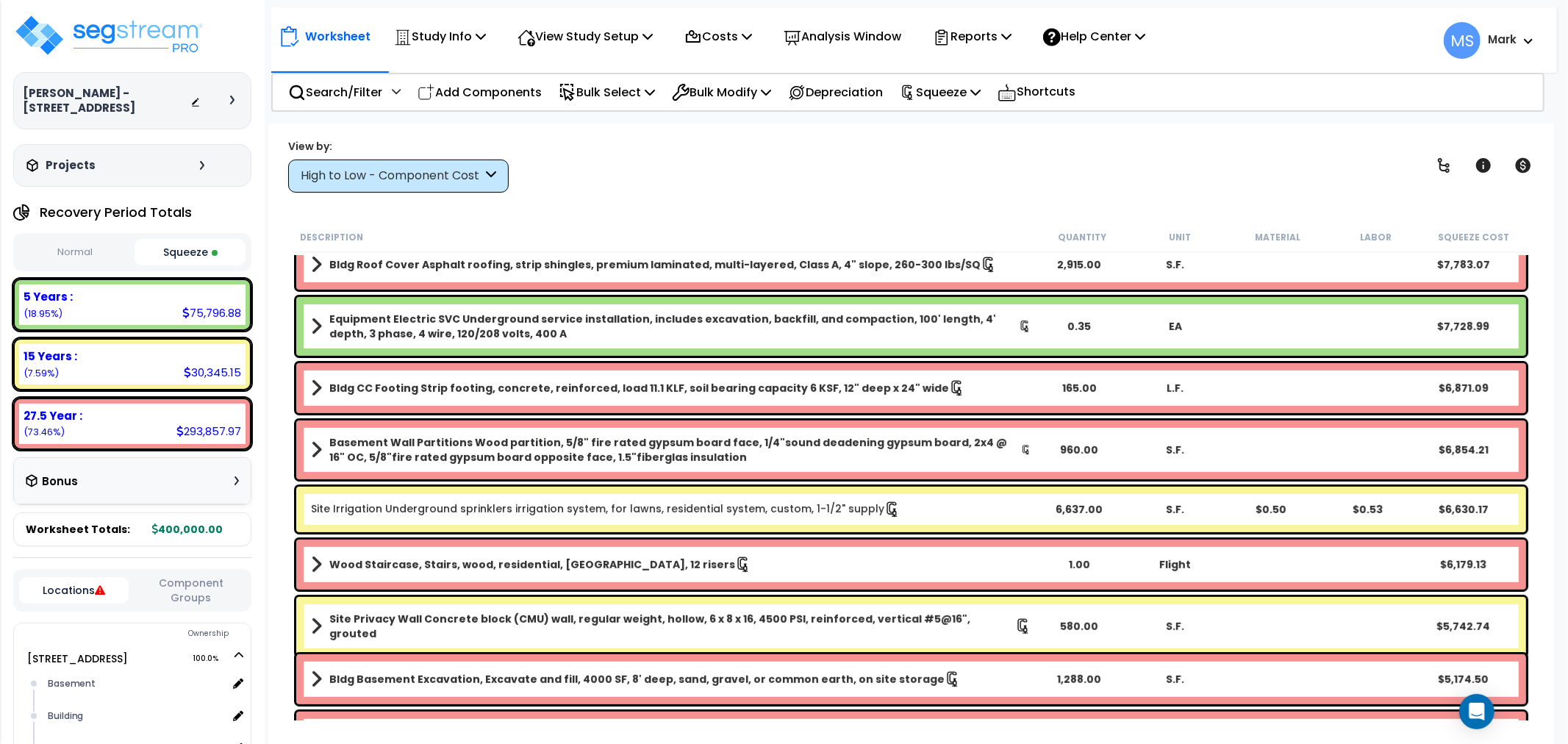
click at [819, 509] on link "Site Irrigation Underground sprinklers irrigation system, for lawns, residentia…" at bounding box center [605, 509] width 590 height 16
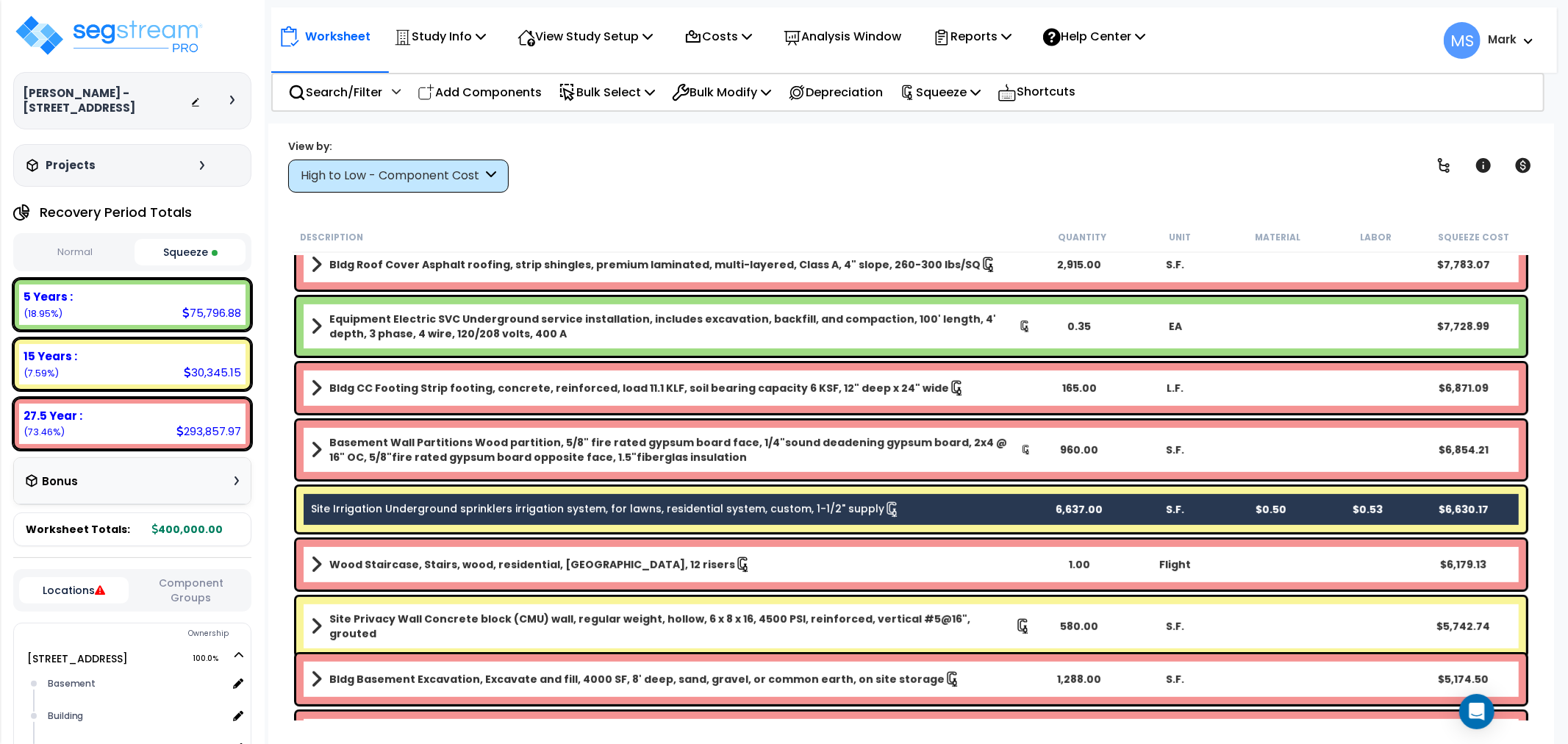
click at [819, 626] on b "Site Privacy Wall Concrete block (CMU) wall, regular weight, hollow, 6 x 8 x 16…" at bounding box center [672, 626] width 686 height 29
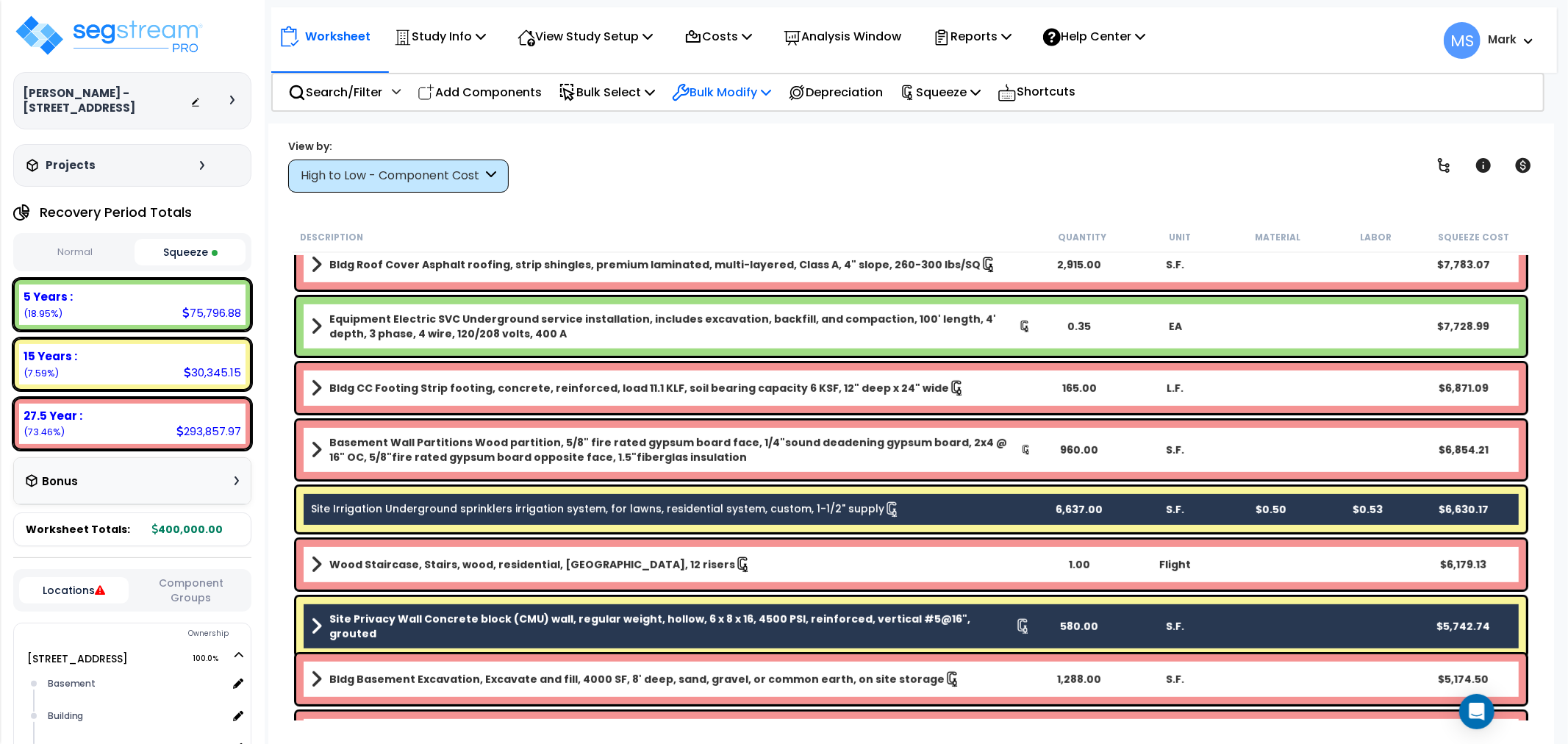
click at [719, 96] on p "Bulk Modify" at bounding box center [722, 92] width 100 height 20
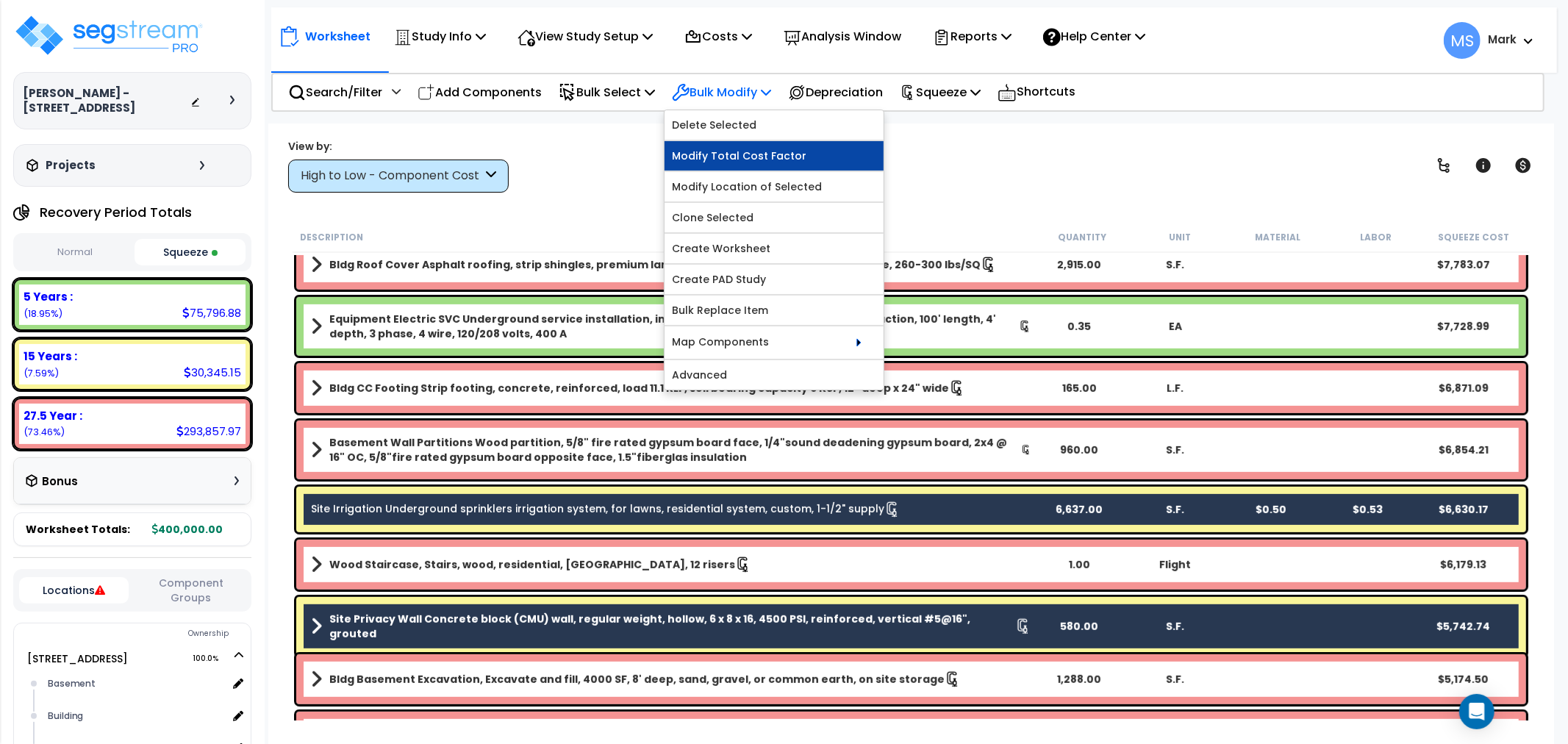
click at [717, 153] on link "Modify Total Cost Factor" at bounding box center [773, 155] width 219 height 29
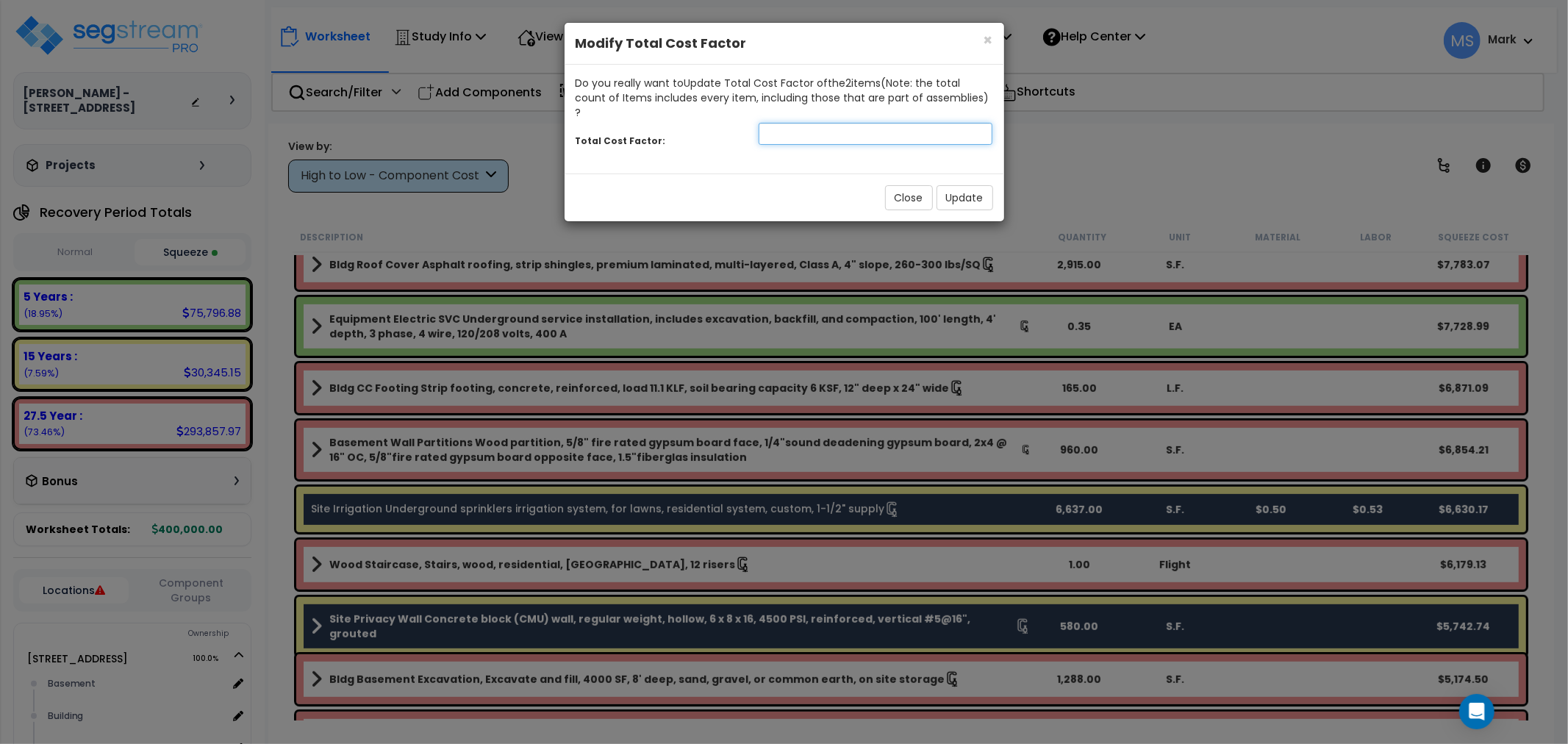
click at [818, 123] on input "number" at bounding box center [875, 134] width 234 height 22
type input ".85"
click at [972, 185] on button "Update" at bounding box center [965, 197] width 57 height 25
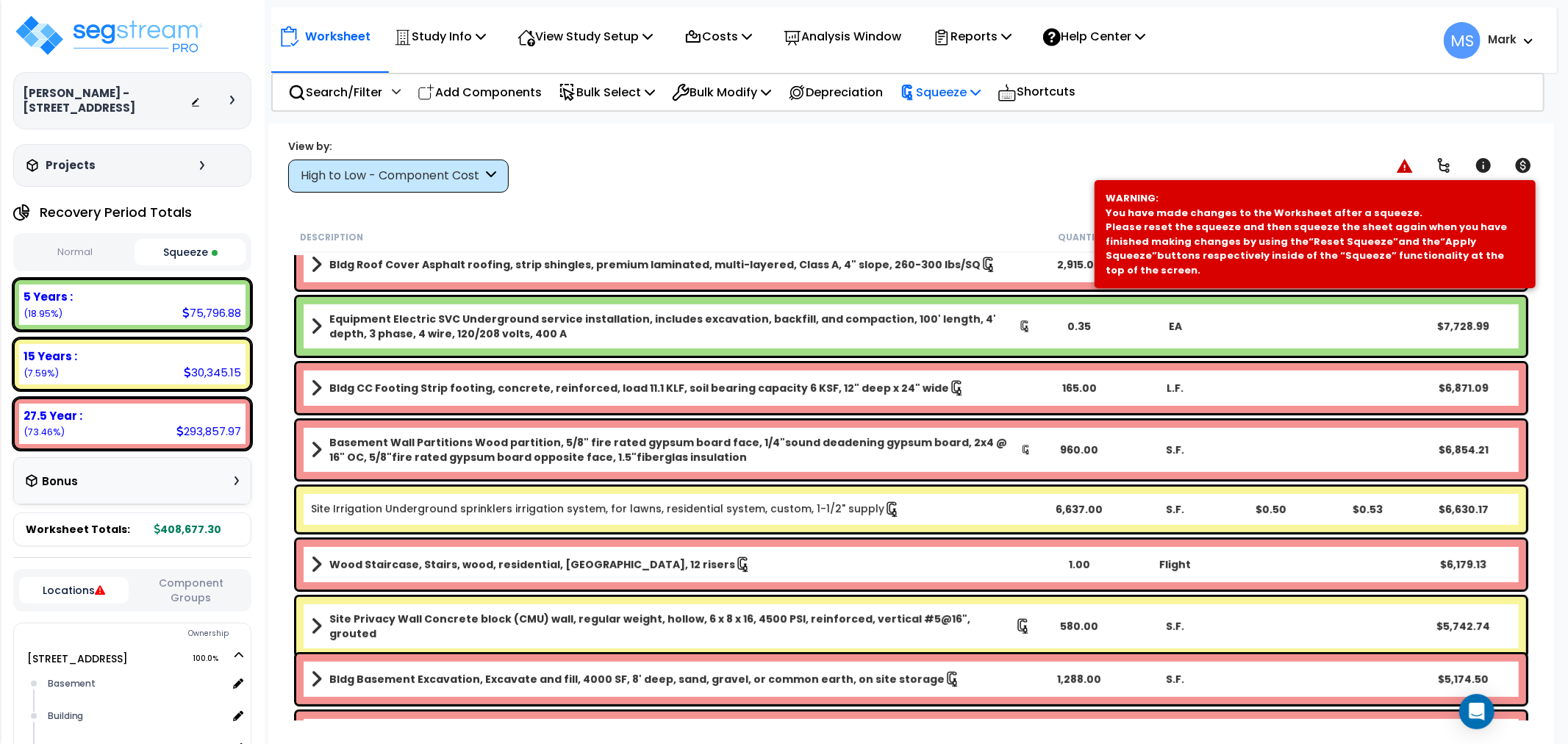
click at [943, 86] on p "Squeeze" at bounding box center [940, 92] width 81 height 20
drag, startPoint x: 951, startPoint y: 125, endPoint x: 955, endPoint y: 145, distance: 20.4
click at [952, 125] on link "Re-squeeze" at bounding box center [966, 126] width 146 height 33
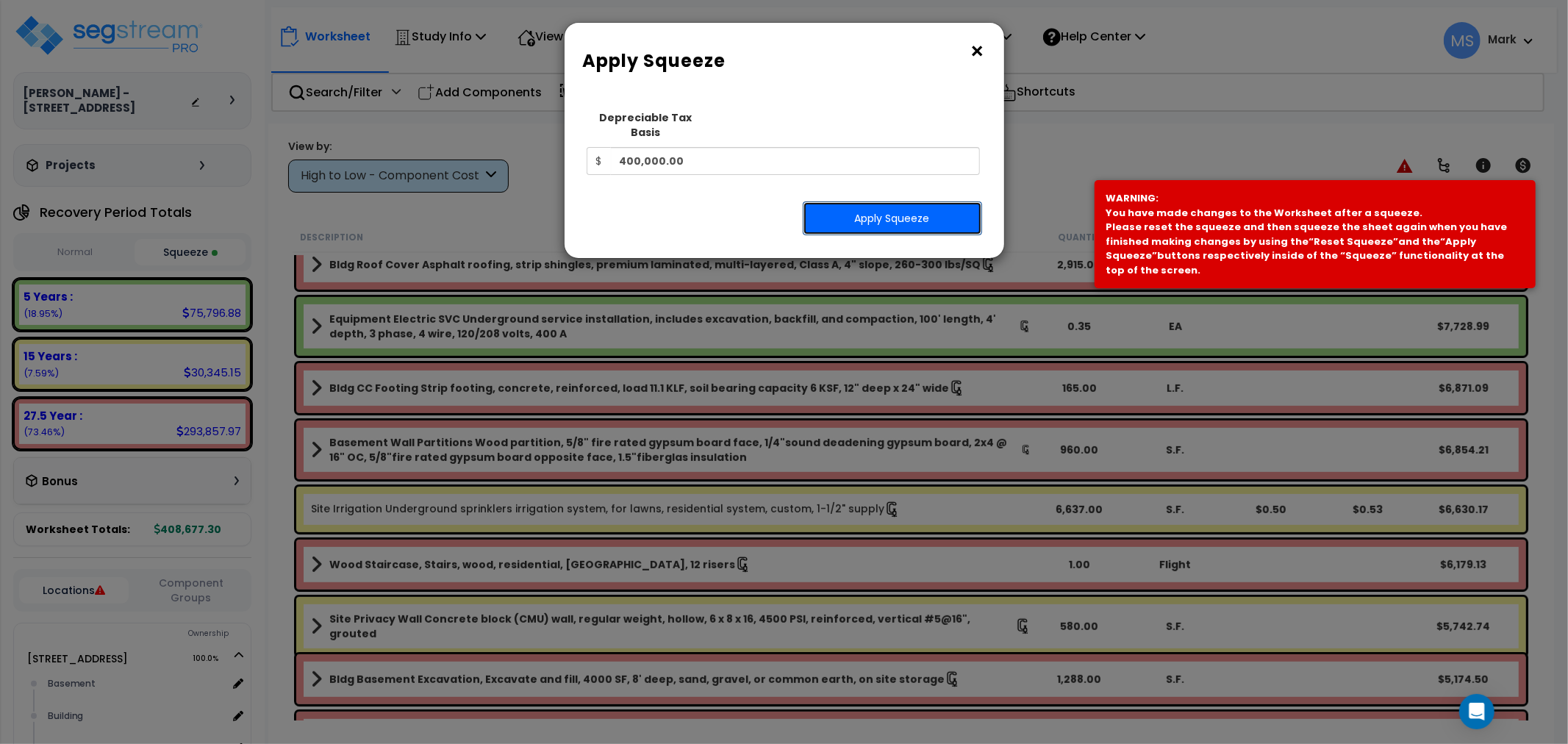
click at [929, 203] on button "Apply Squeeze" at bounding box center [892, 218] width 179 height 33
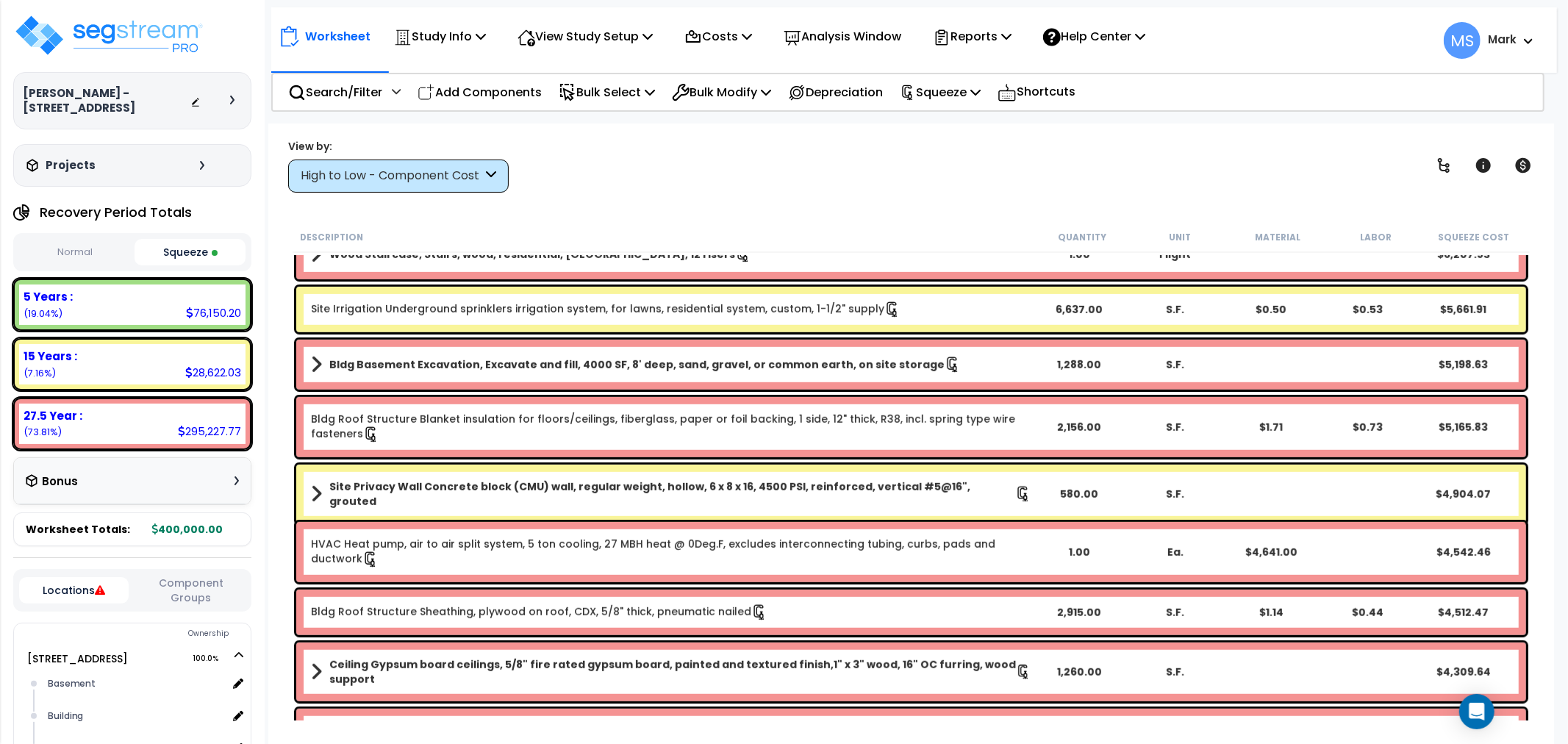
scroll to position [735, 0]
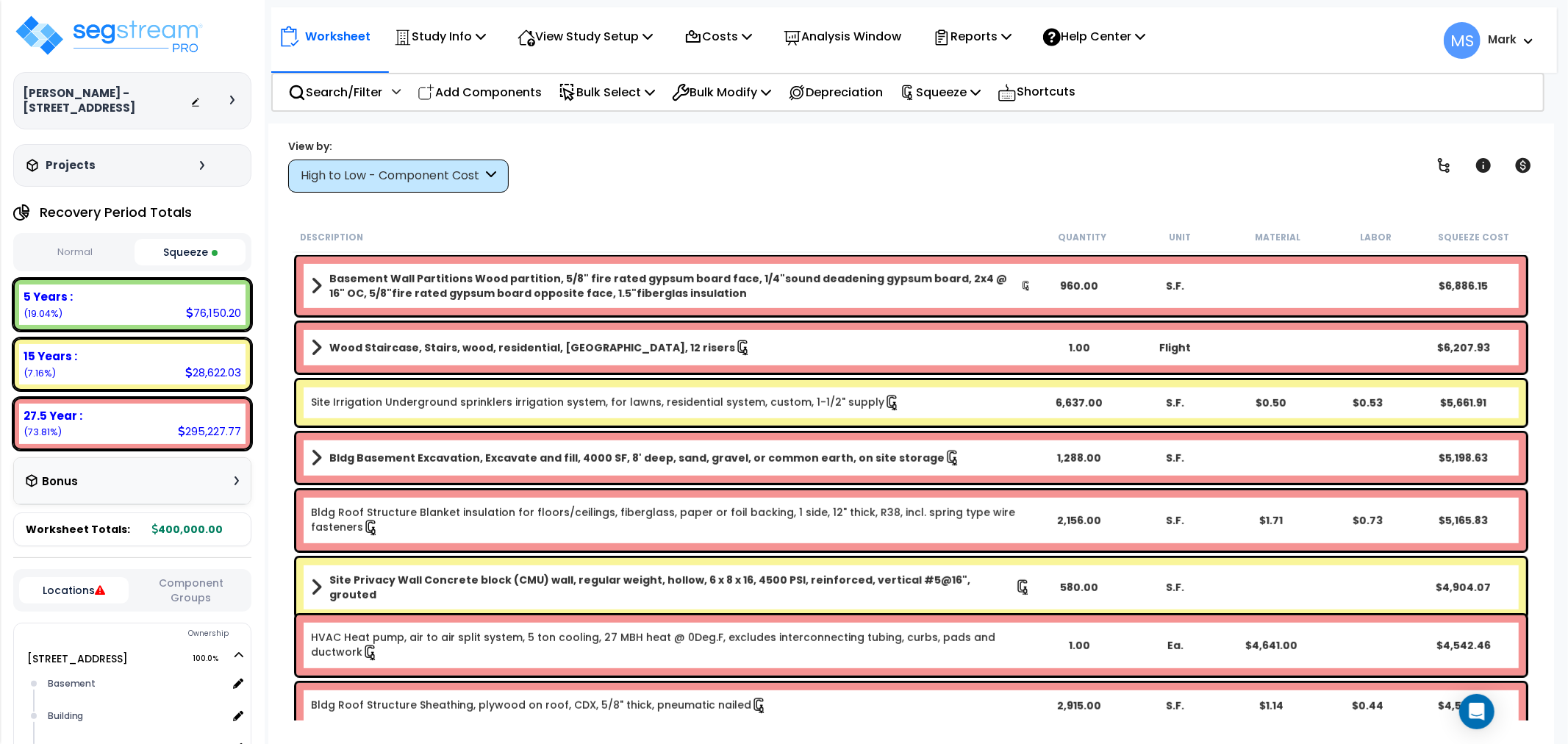
click at [714, 402] on link "Site Irrigation Underground sprinklers irrigation system, for lawns, residentia…" at bounding box center [605, 402] width 590 height 16
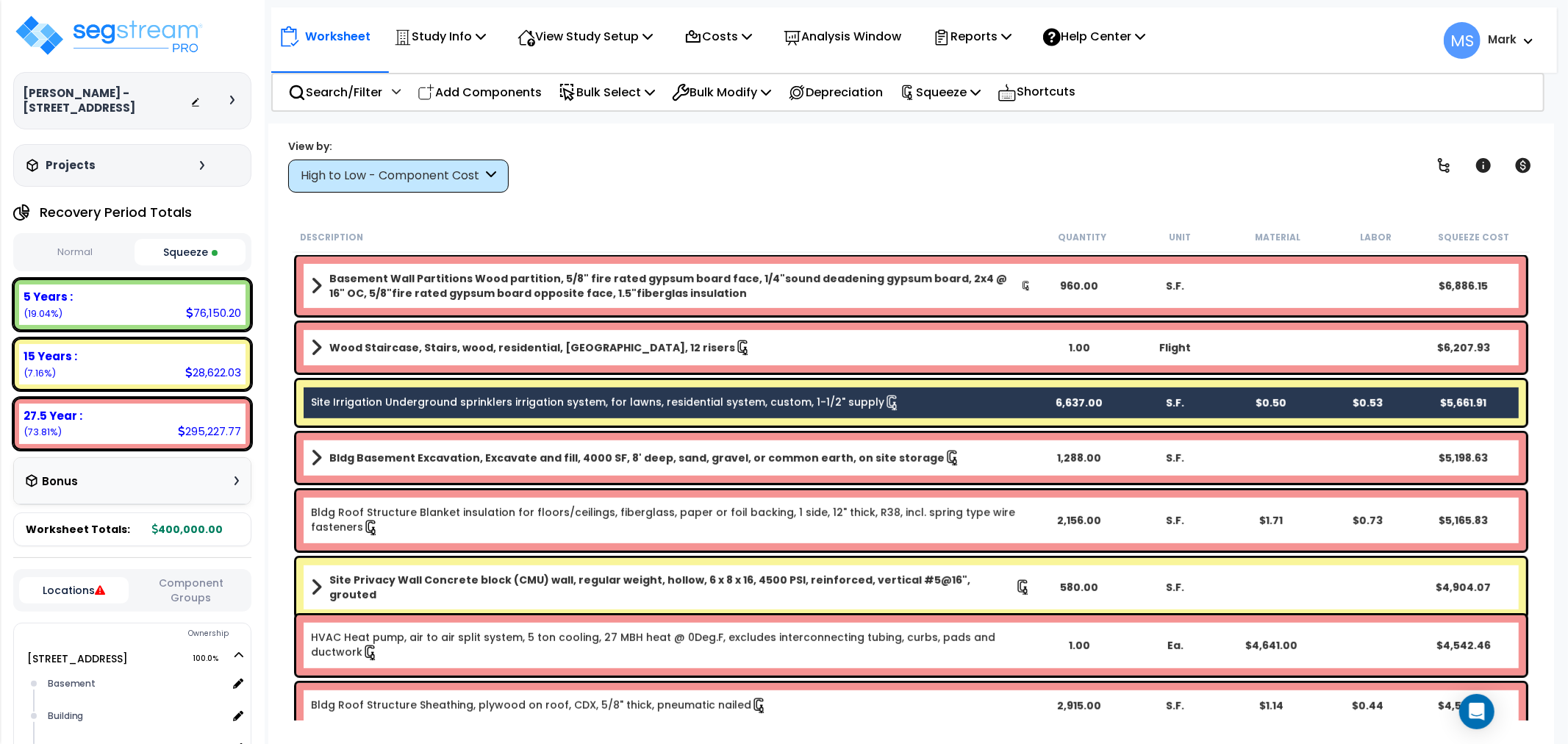
click at [707, 572] on link "Site Privacy Wall Concrete block (CMU) wall, regular weight, hollow, 6 x 8 x 16…" at bounding box center [670, 587] width 720 height 29
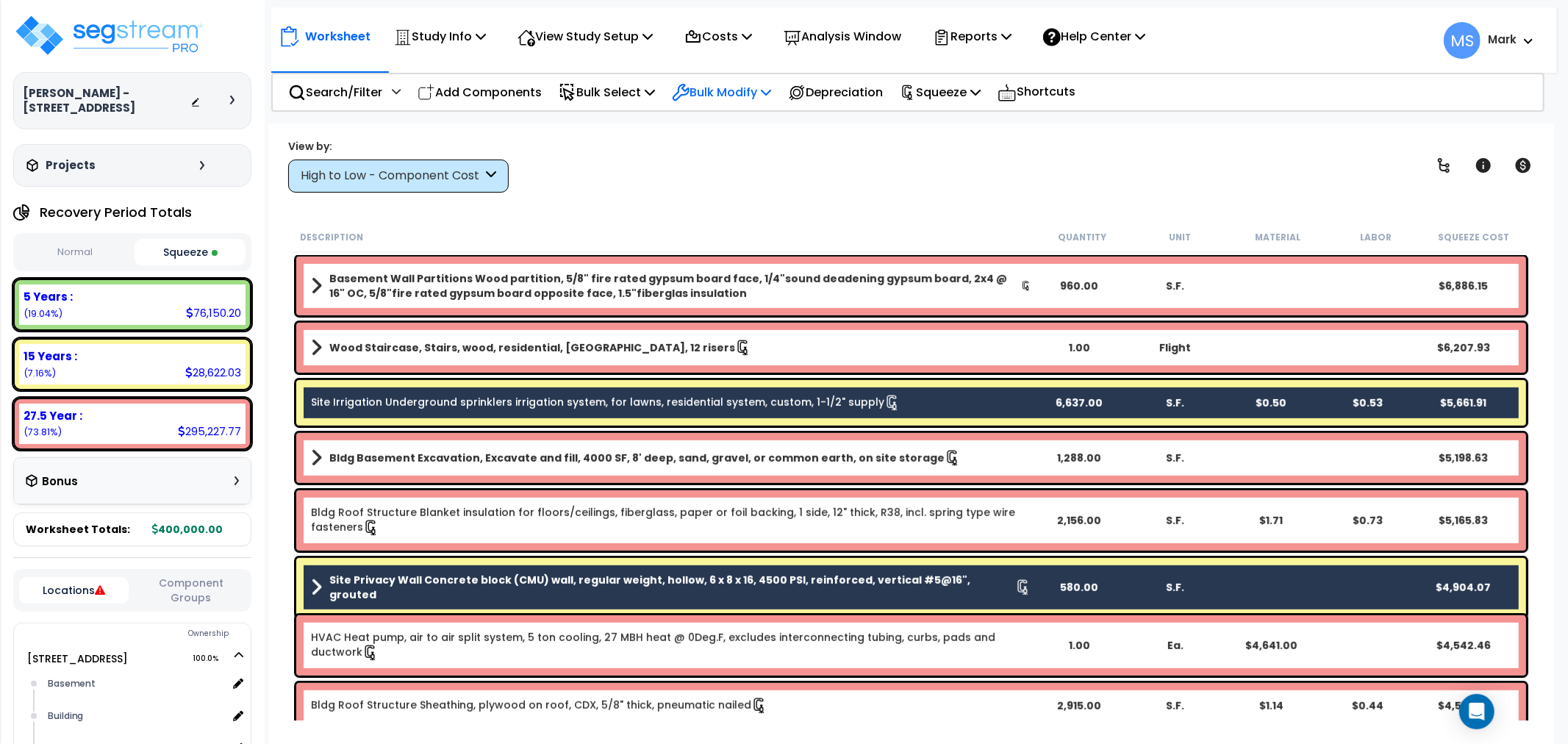
click at [771, 93] on p "Bulk Modify" at bounding box center [722, 92] width 100 height 20
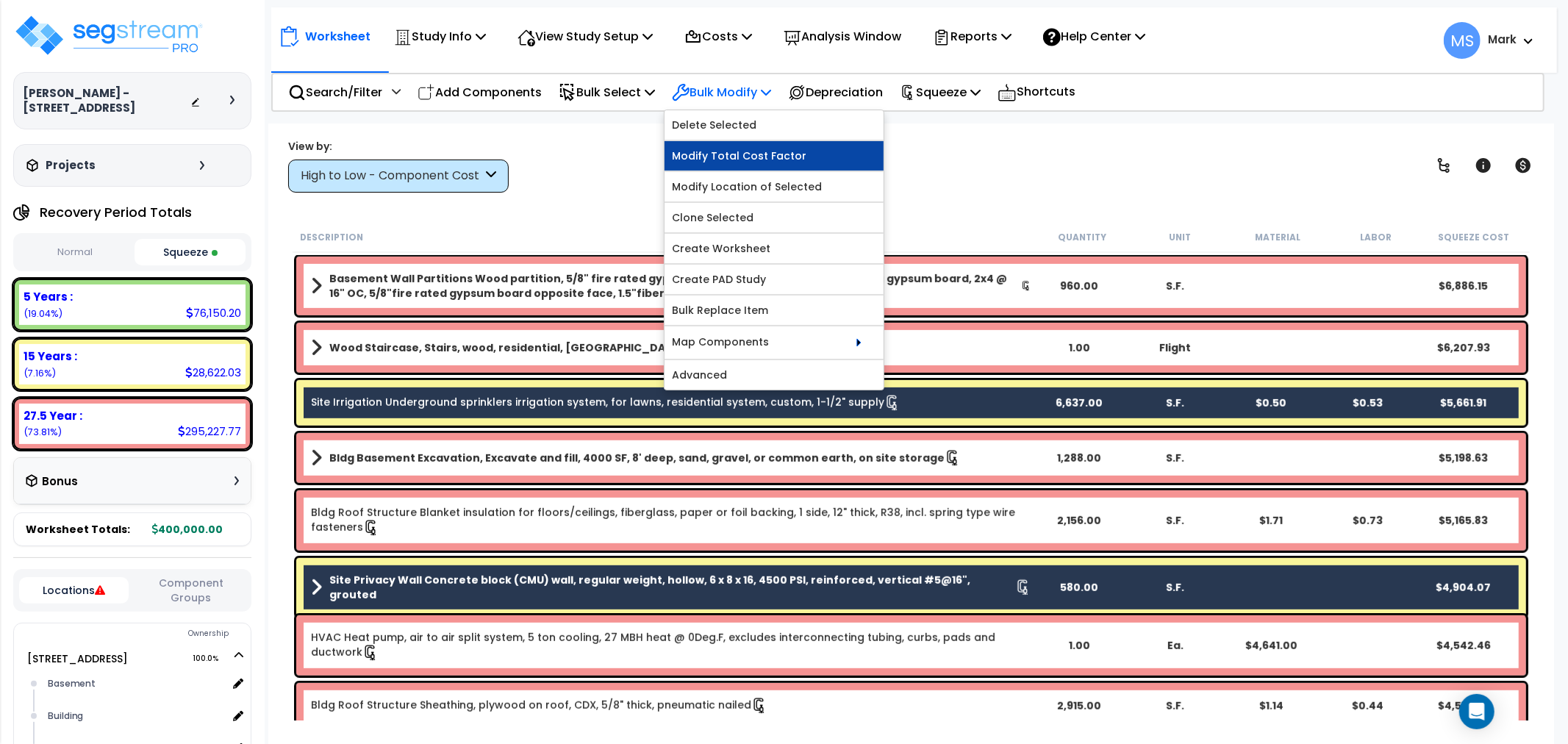
click at [747, 151] on link "Modify Total Cost Factor" at bounding box center [773, 155] width 219 height 29
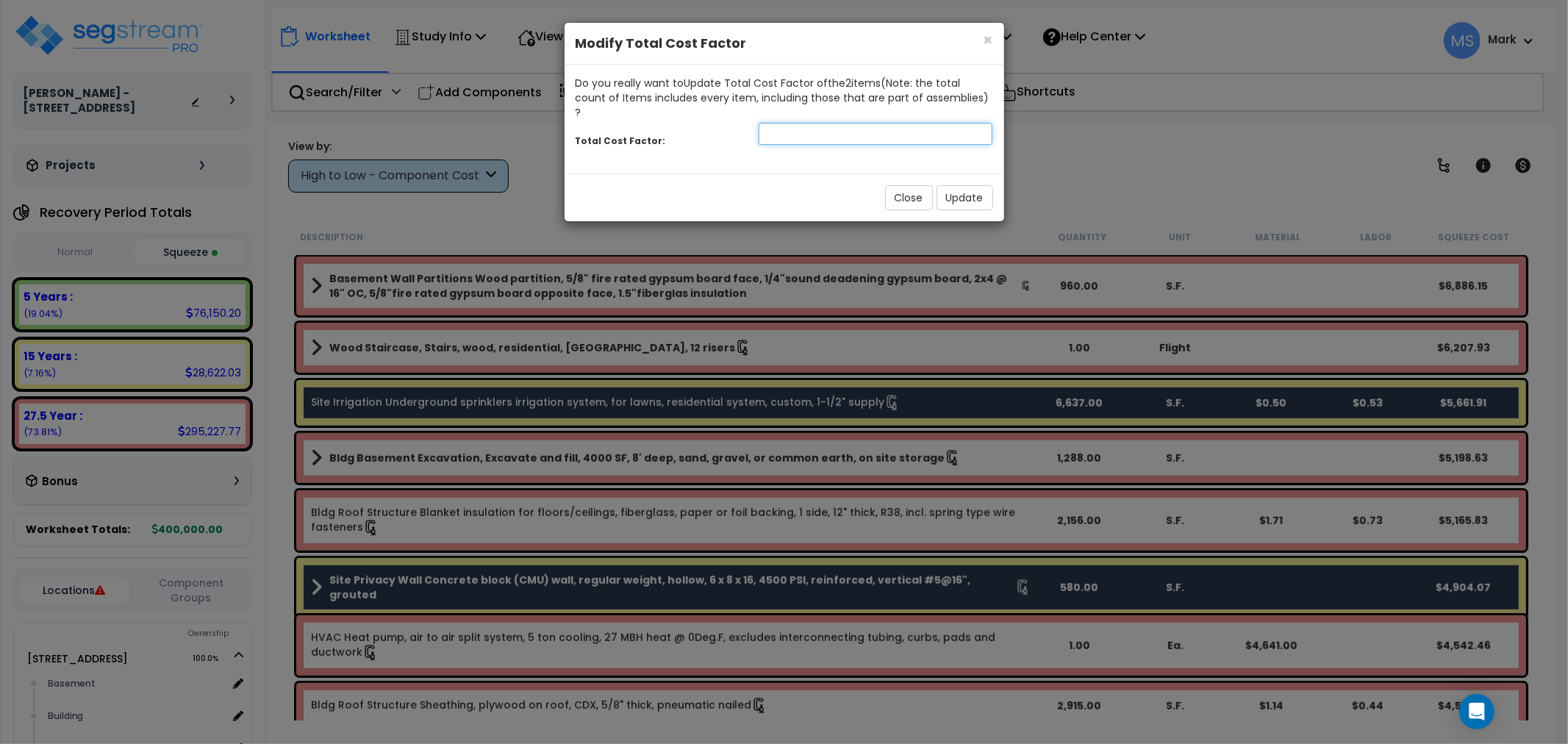
click at [807, 123] on input "number" at bounding box center [875, 134] width 234 height 22
type input ".75"
click at [953, 185] on button "Update" at bounding box center [965, 197] width 57 height 25
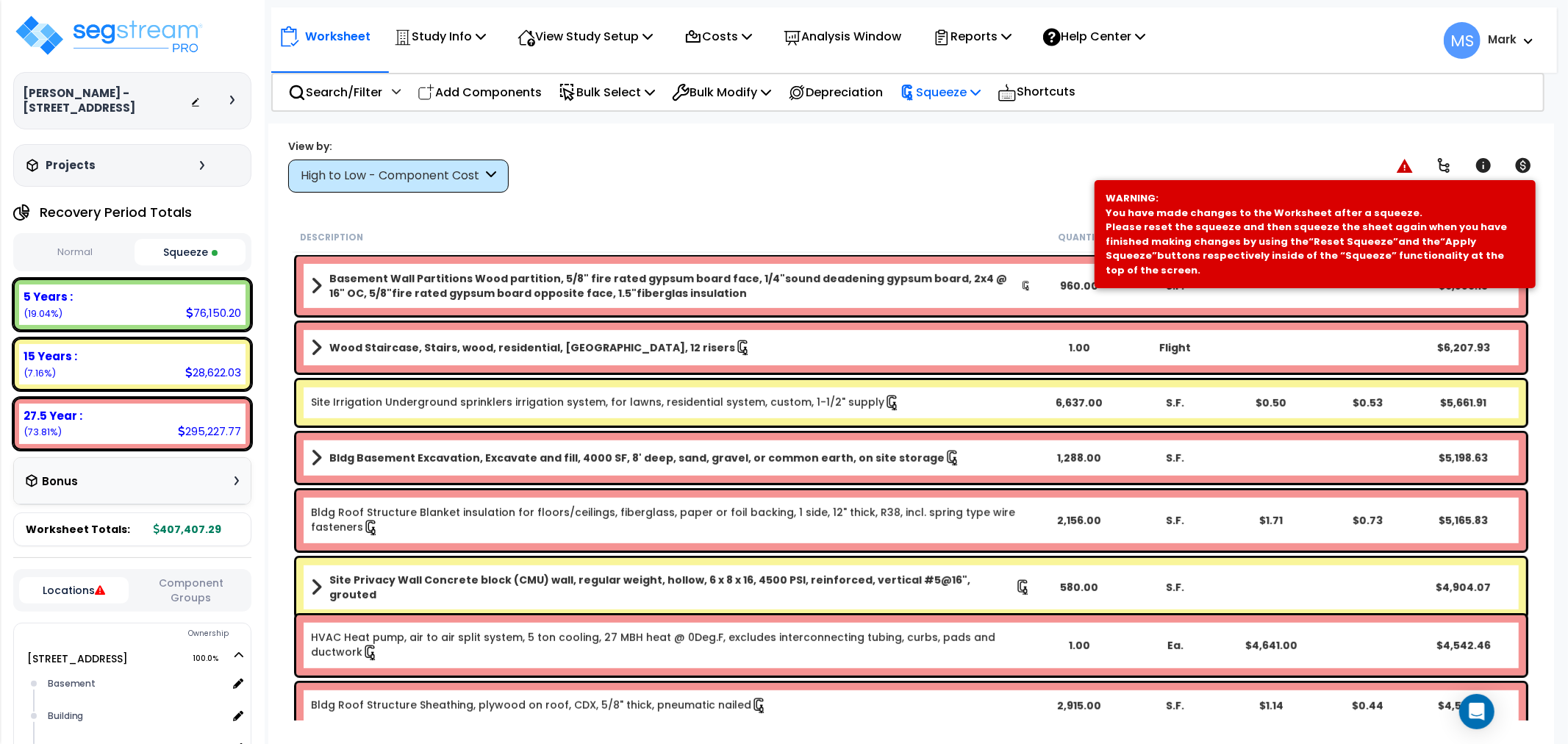
click at [954, 100] on p "Squeeze" at bounding box center [940, 92] width 81 height 20
click at [958, 130] on link "Re-squeeze" at bounding box center [966, 126] width 146 height 33
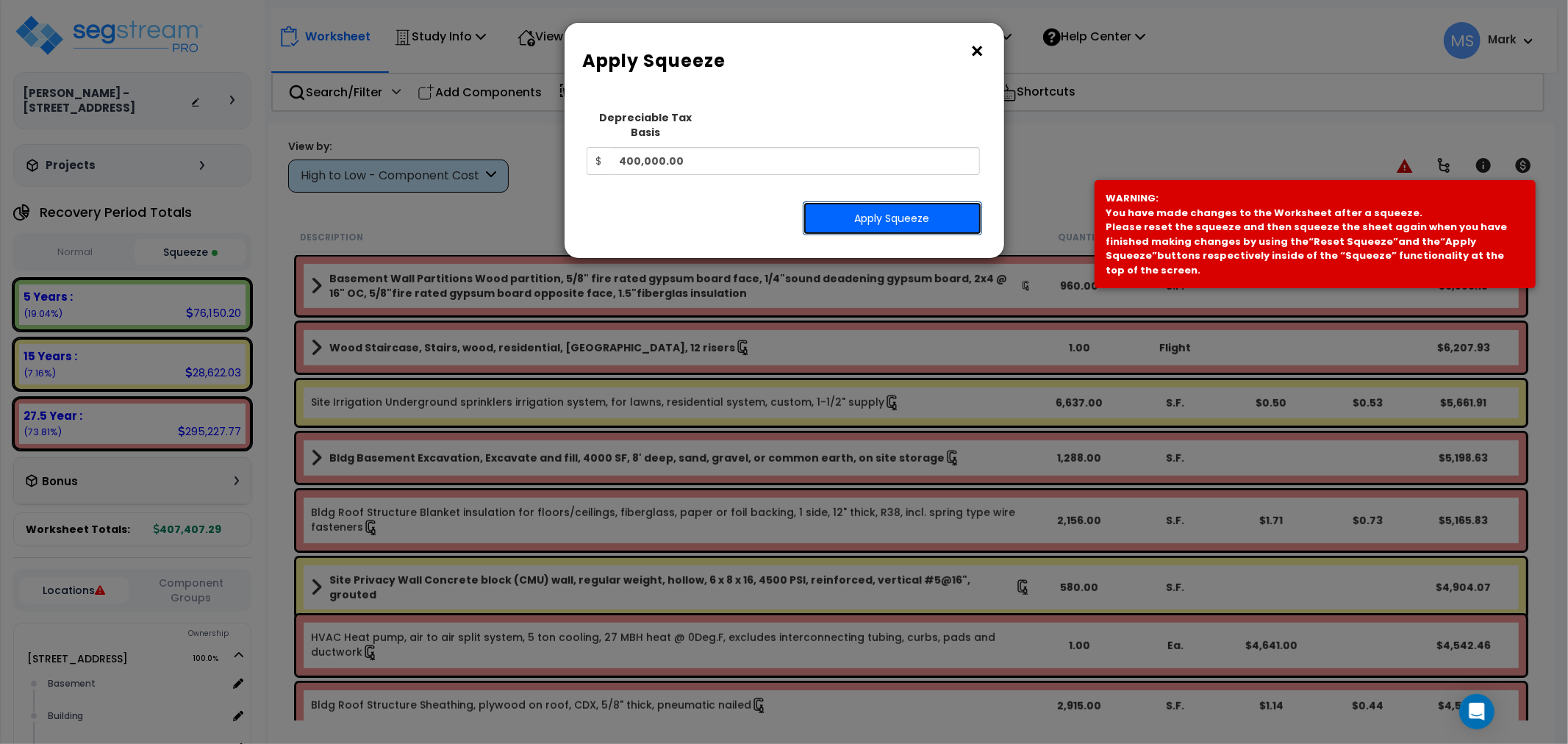
click at [929, 202] on button "Apply Squeeze" at bounding box center [892, 218] width 179 height 33
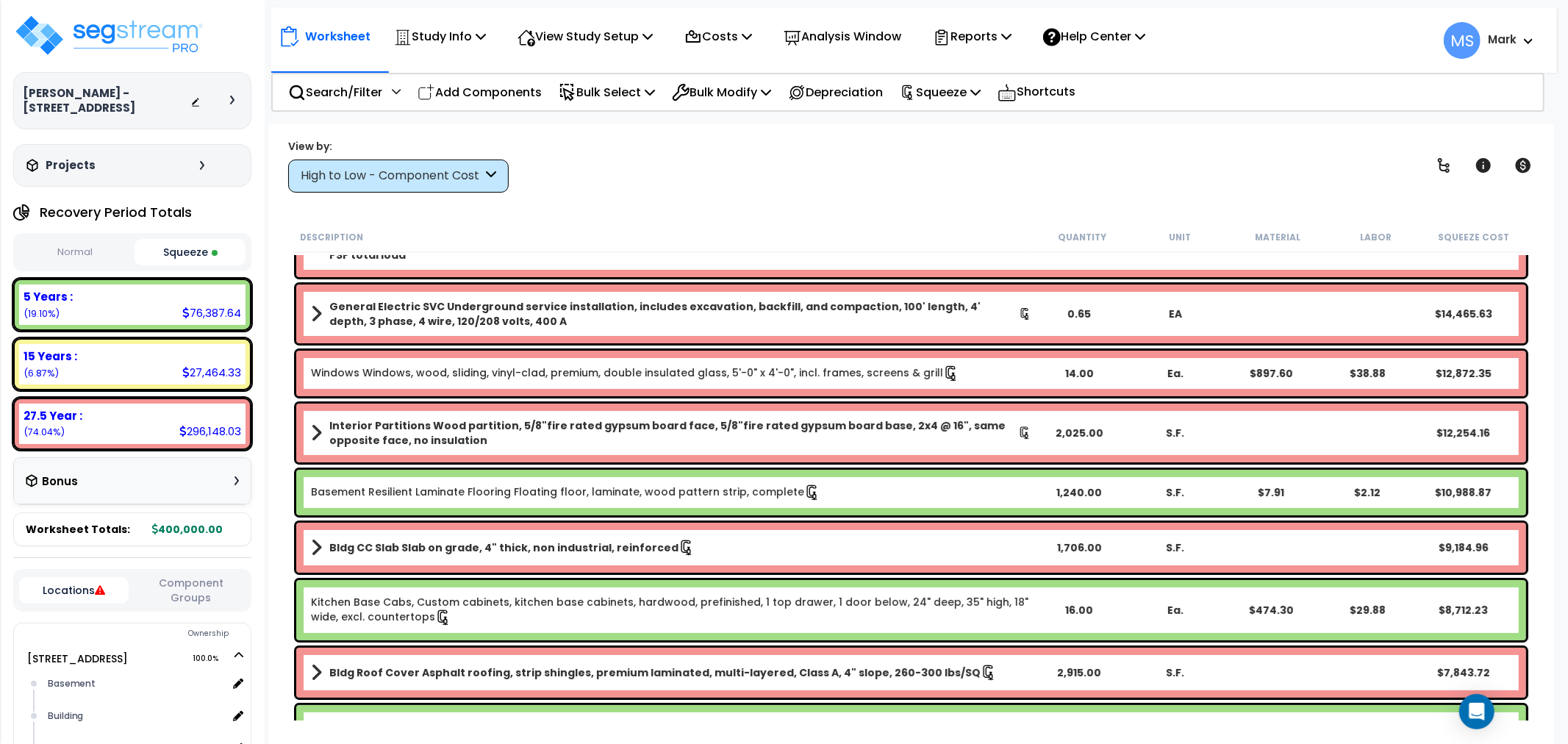
scroll to position [245, 0]
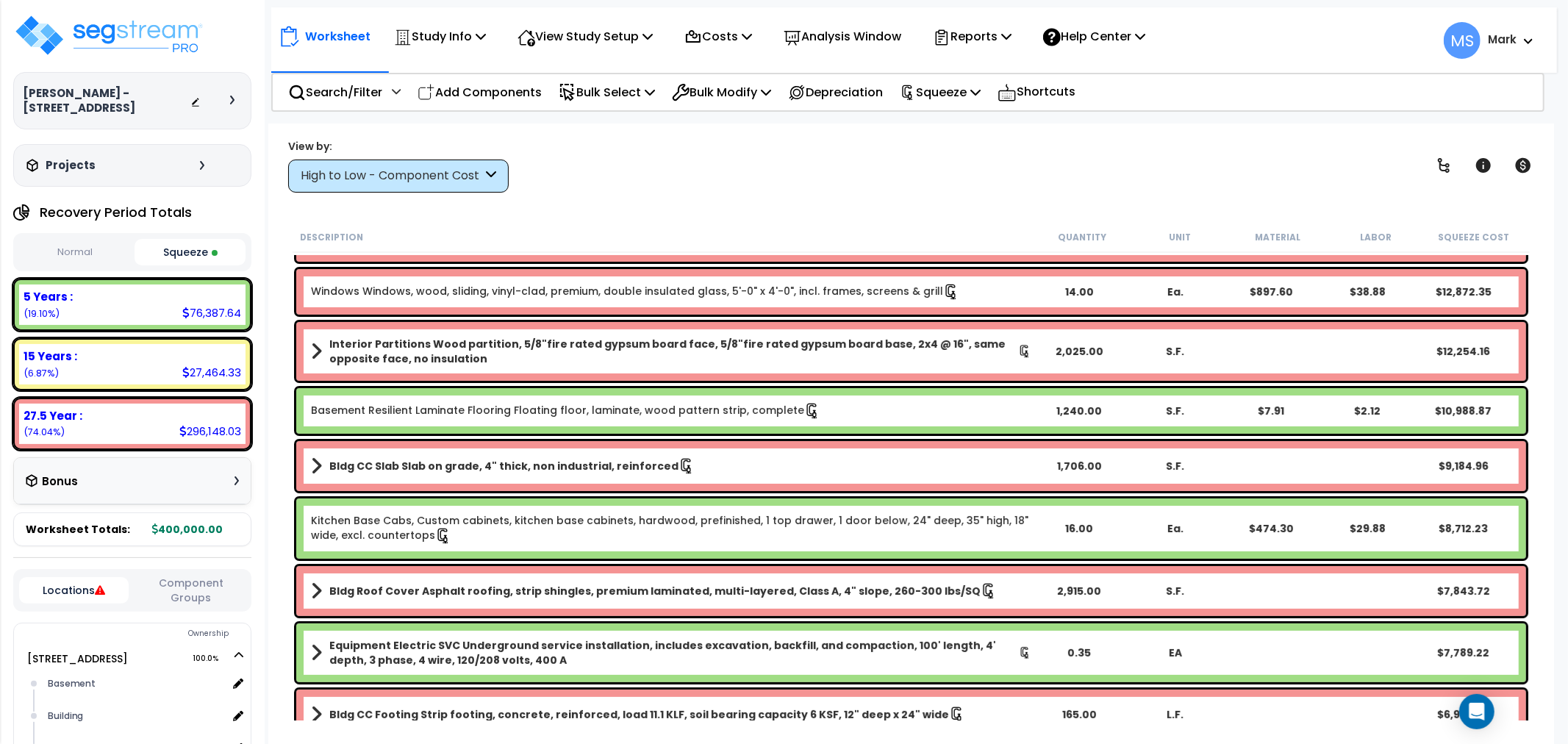
click at [506, 179] on div "High to Low - Component Cost" at bounding box center [398, 176] width 221 height 33
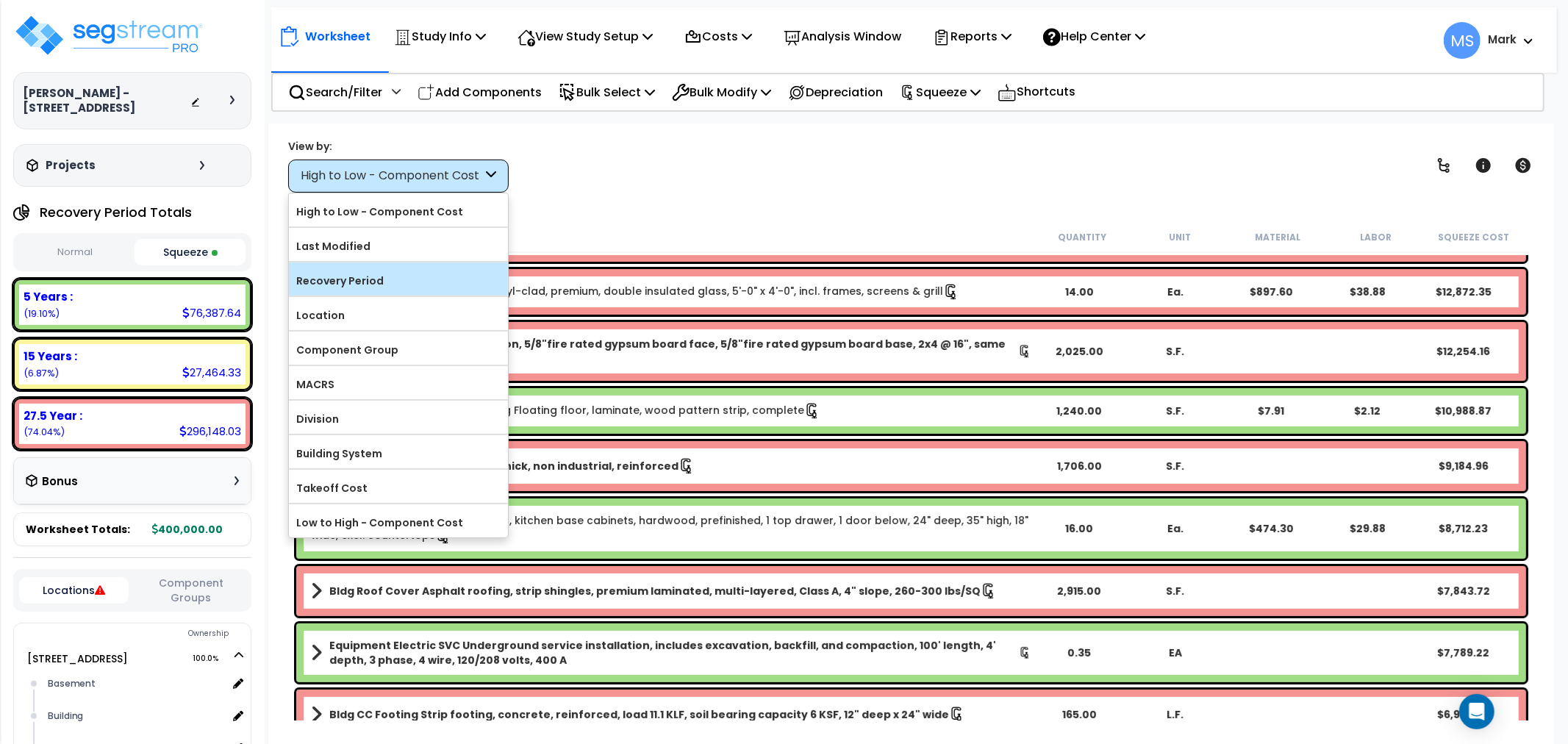
click at [427, 276] on label "Recovery Period" at bounding box center [398, 281] width 219 height 22
click at [0, 0] on input "Recovery Period" at bounding box center [0, 0] width 0 height 0
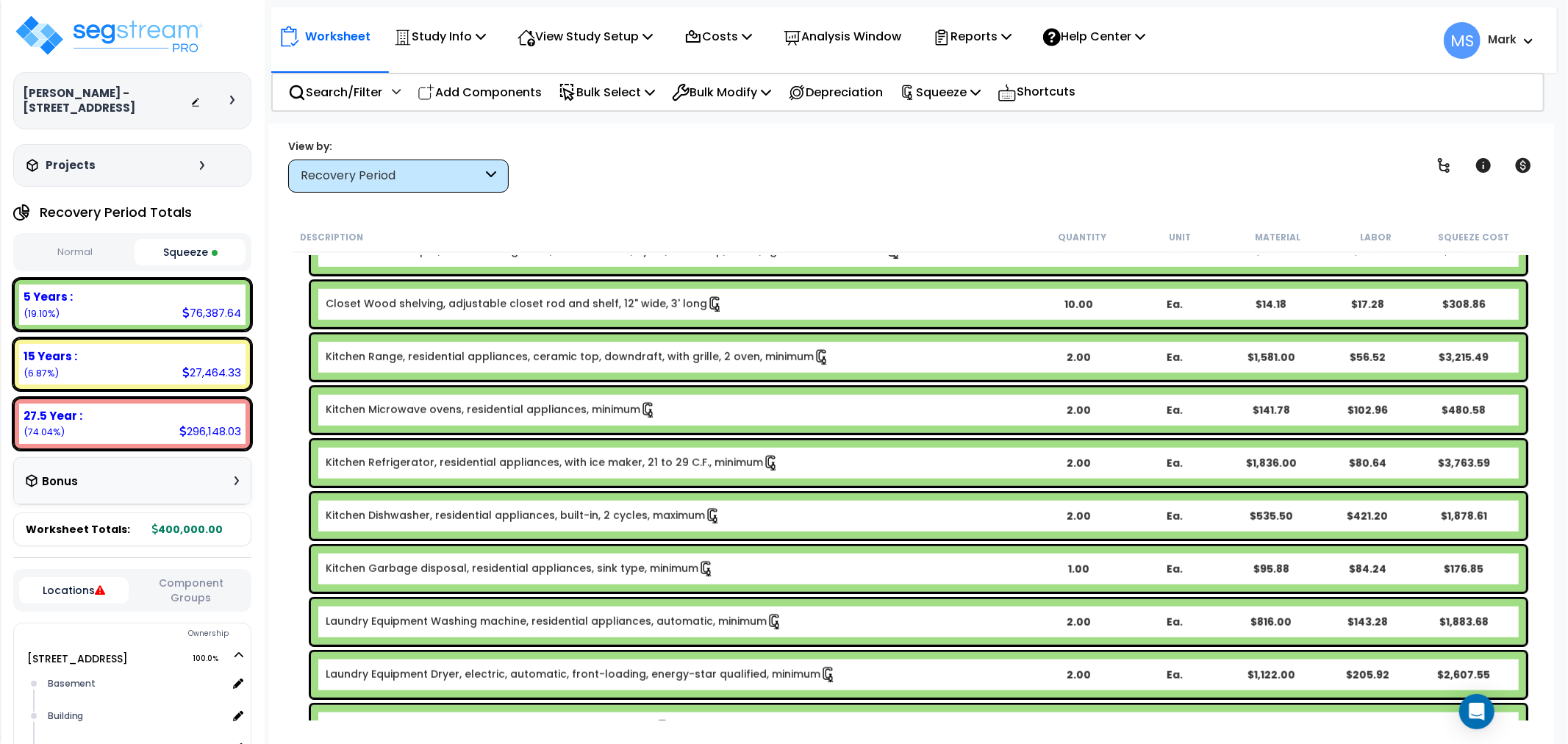
scroll to position [1062, 0]
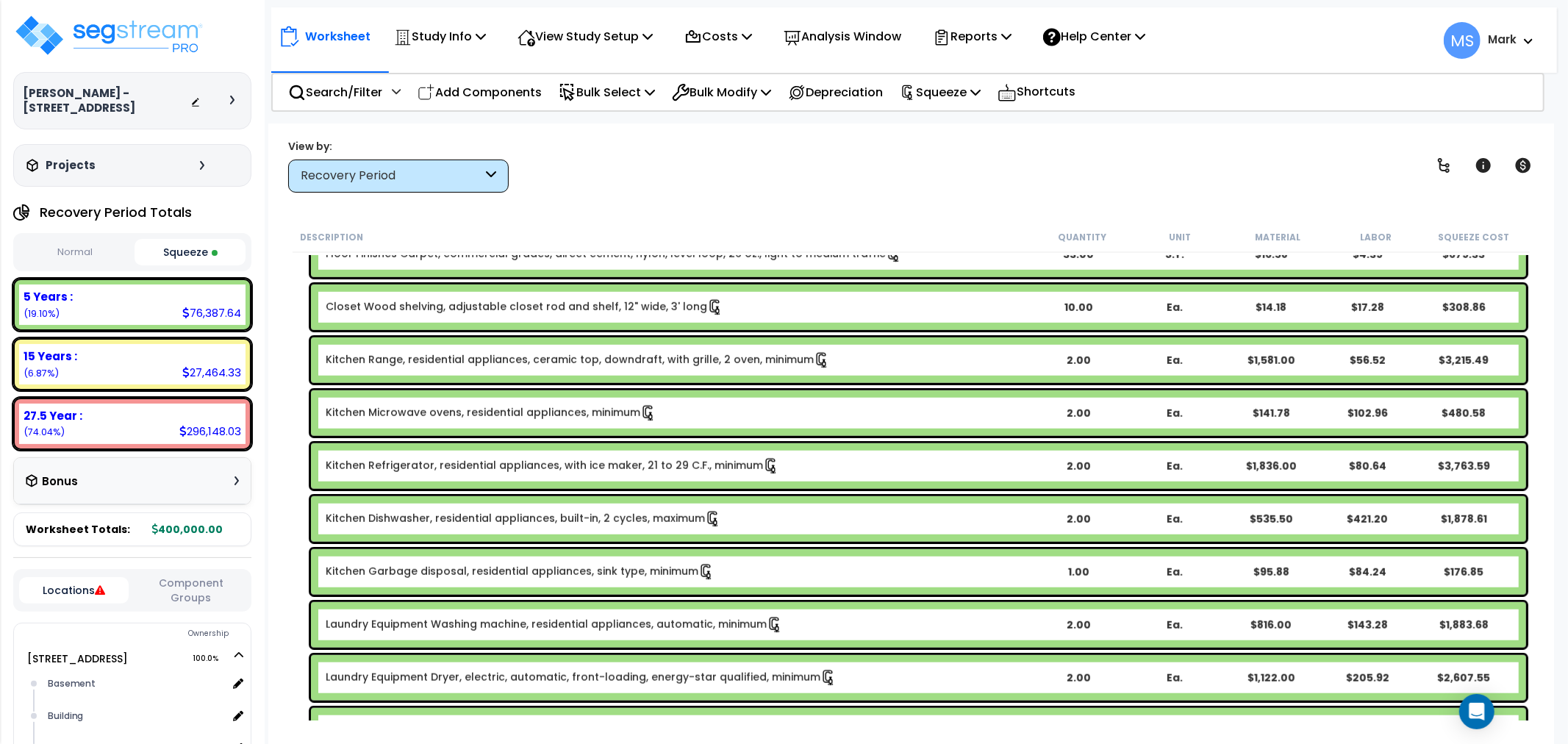
click at [653, 578] on link "Kitchen Garbage disposal, residential appliances, sink type, minimum" at bounding box center [519, 572] width 389 height 16
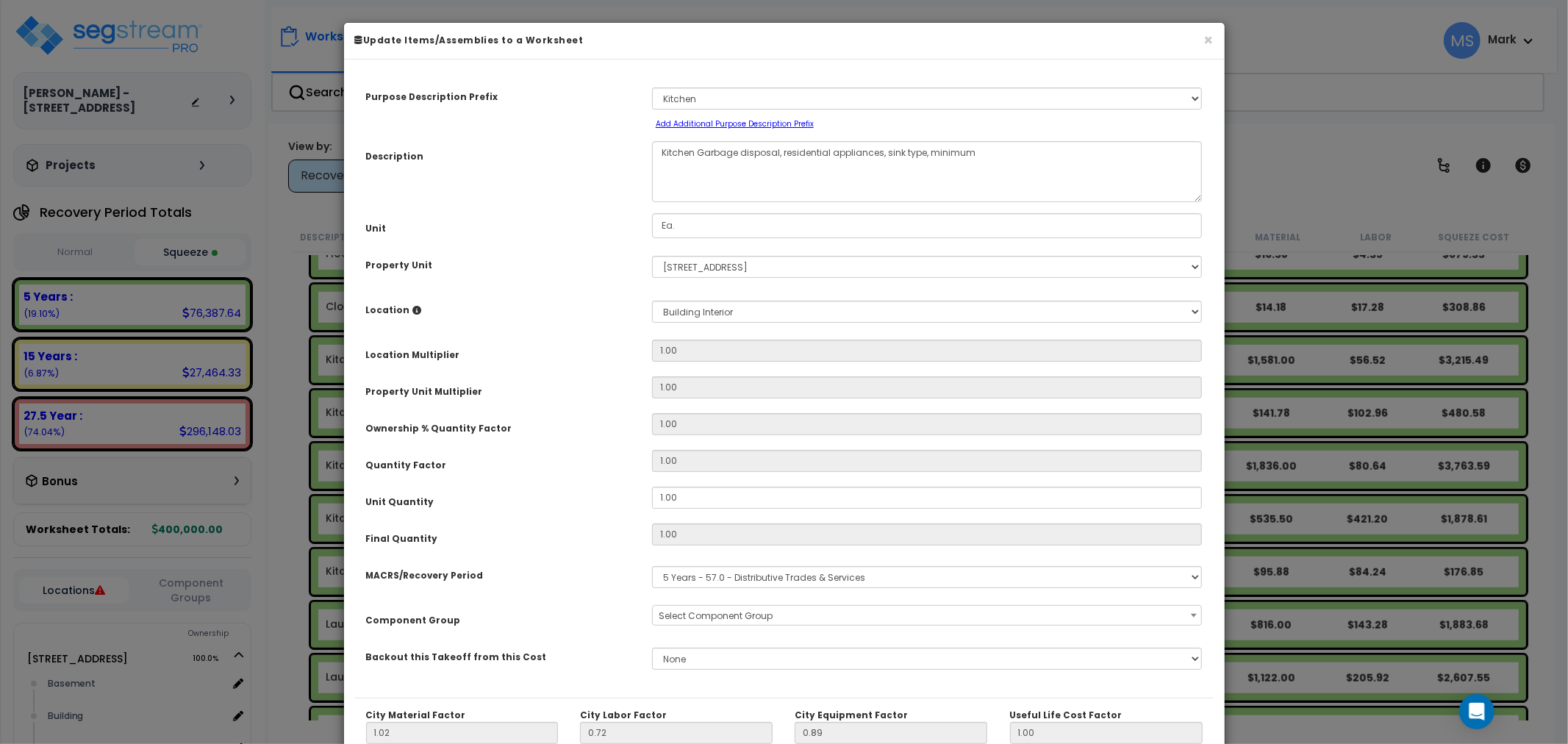
select select "45836"
click at [709, 502] on input "1.00" at bounding box center [927, 498] width 550 height 22
type input "2"
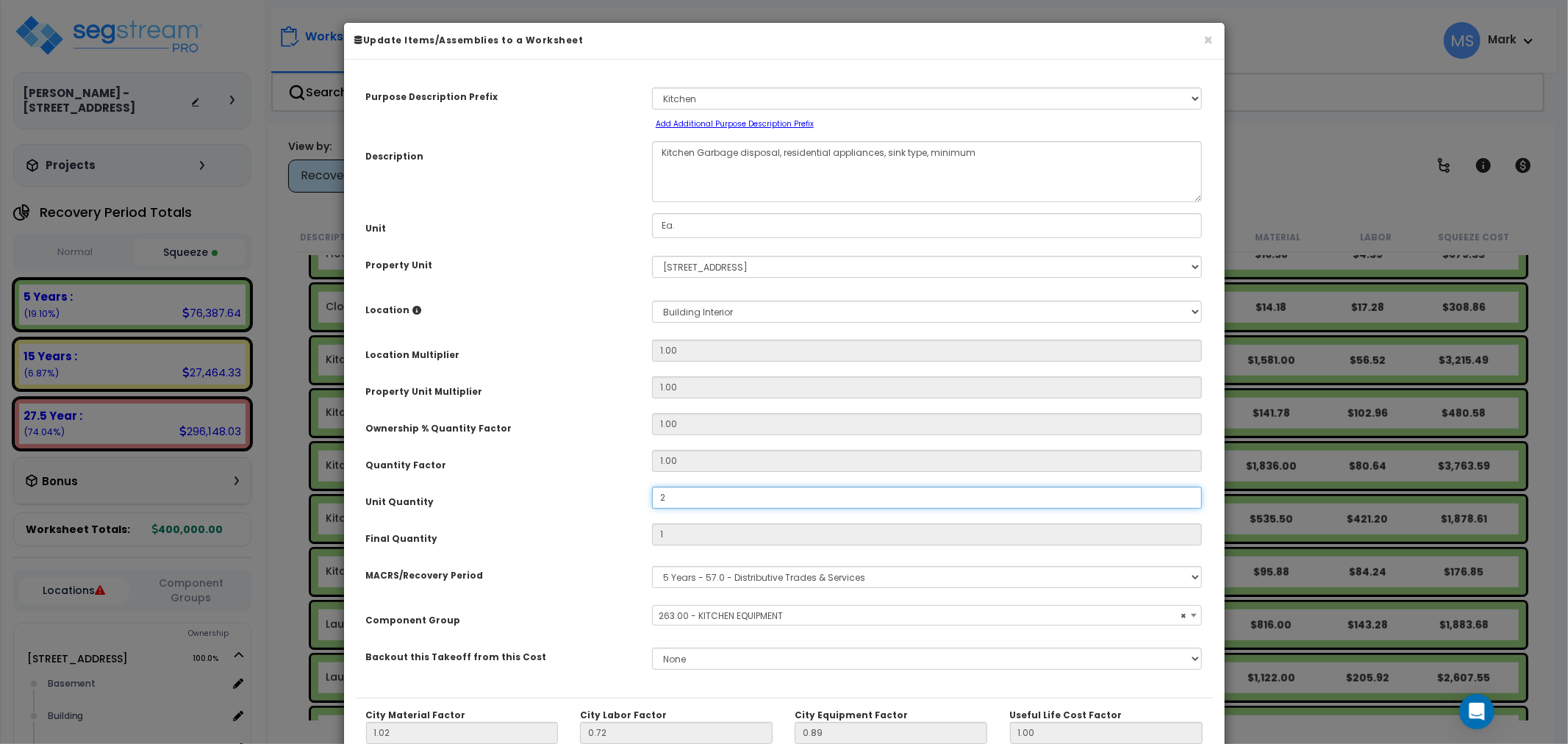
type input "$360.24"
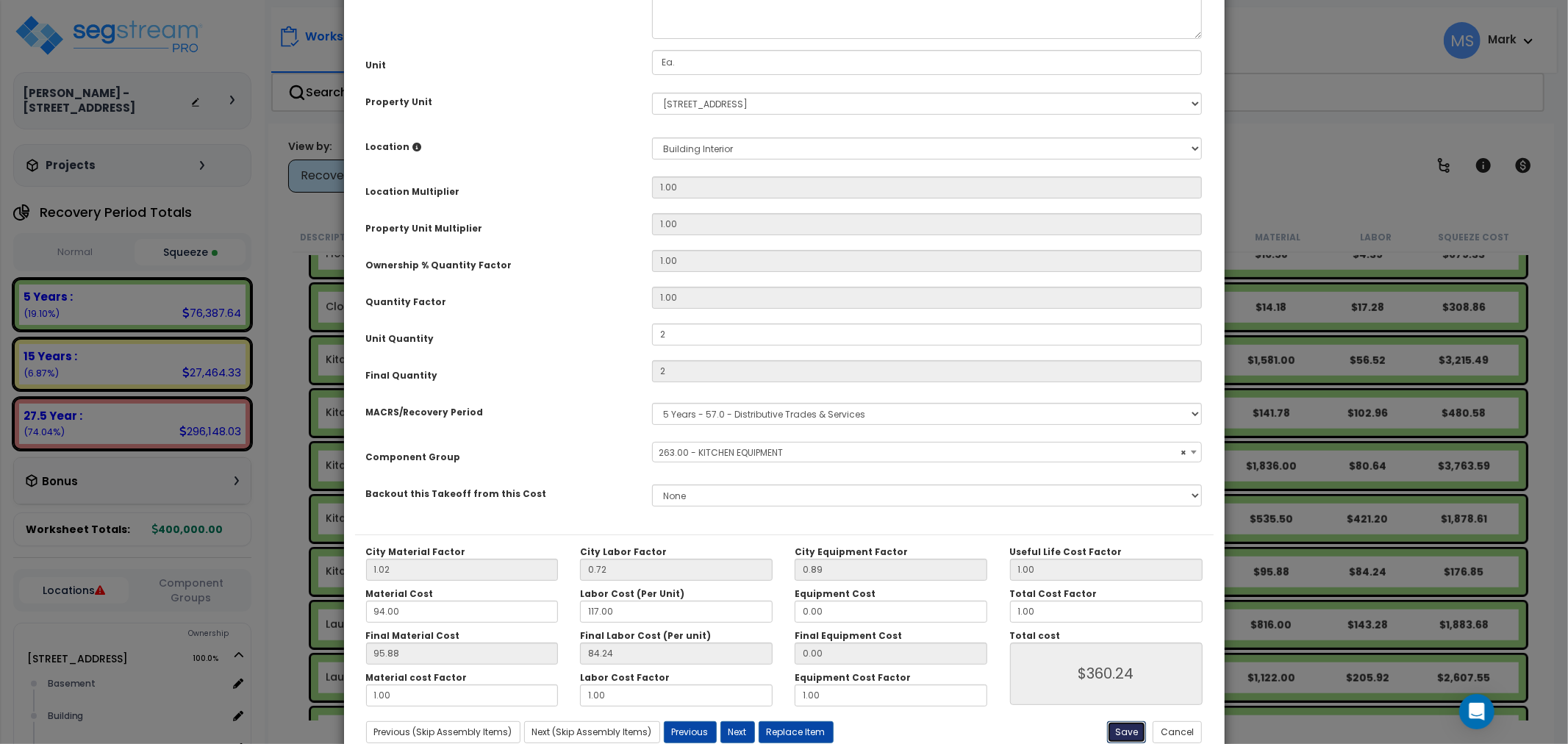
click at [1116, 726] on button "Save" at bounding box center [1126, 732] width 39 height 22
type input "2.00"
type input "360.24"
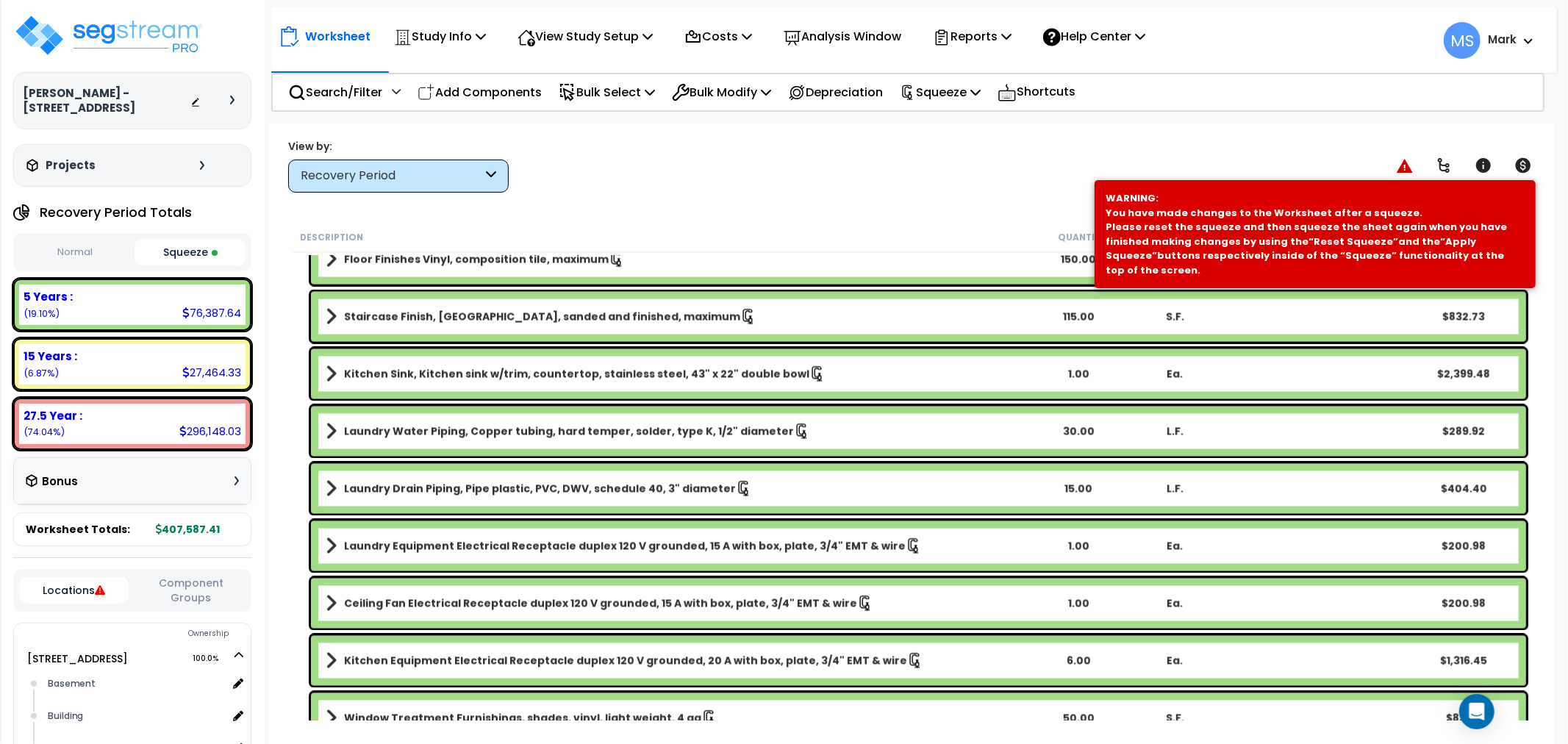
scroll to position [2205, 0]
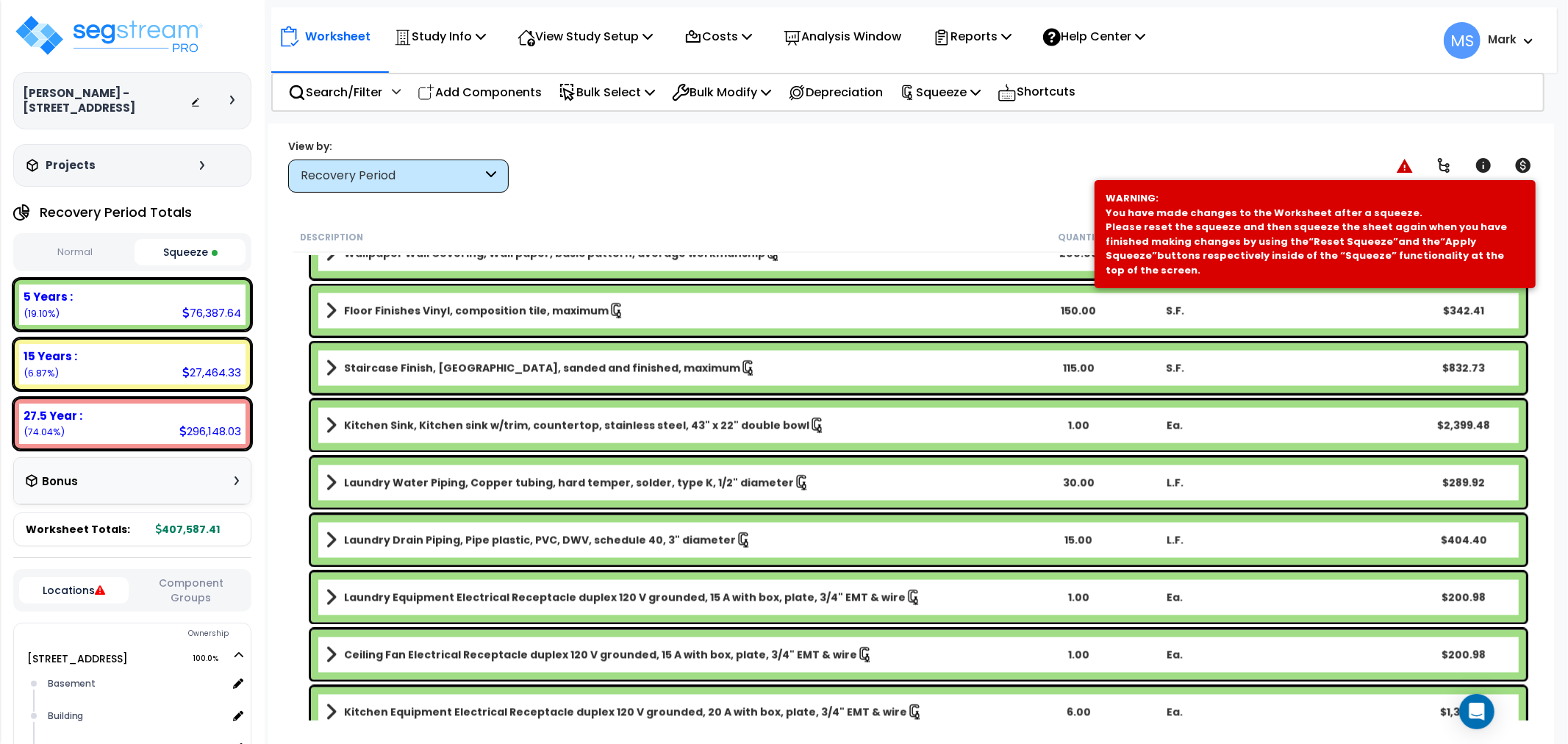
click at [648, 422] on b "Kitchen Sink, Kitchen sink w/trim, countertop, stainless steel, 43" x 22" doubl…" at bounding box center [577, 425] width 465 height 15
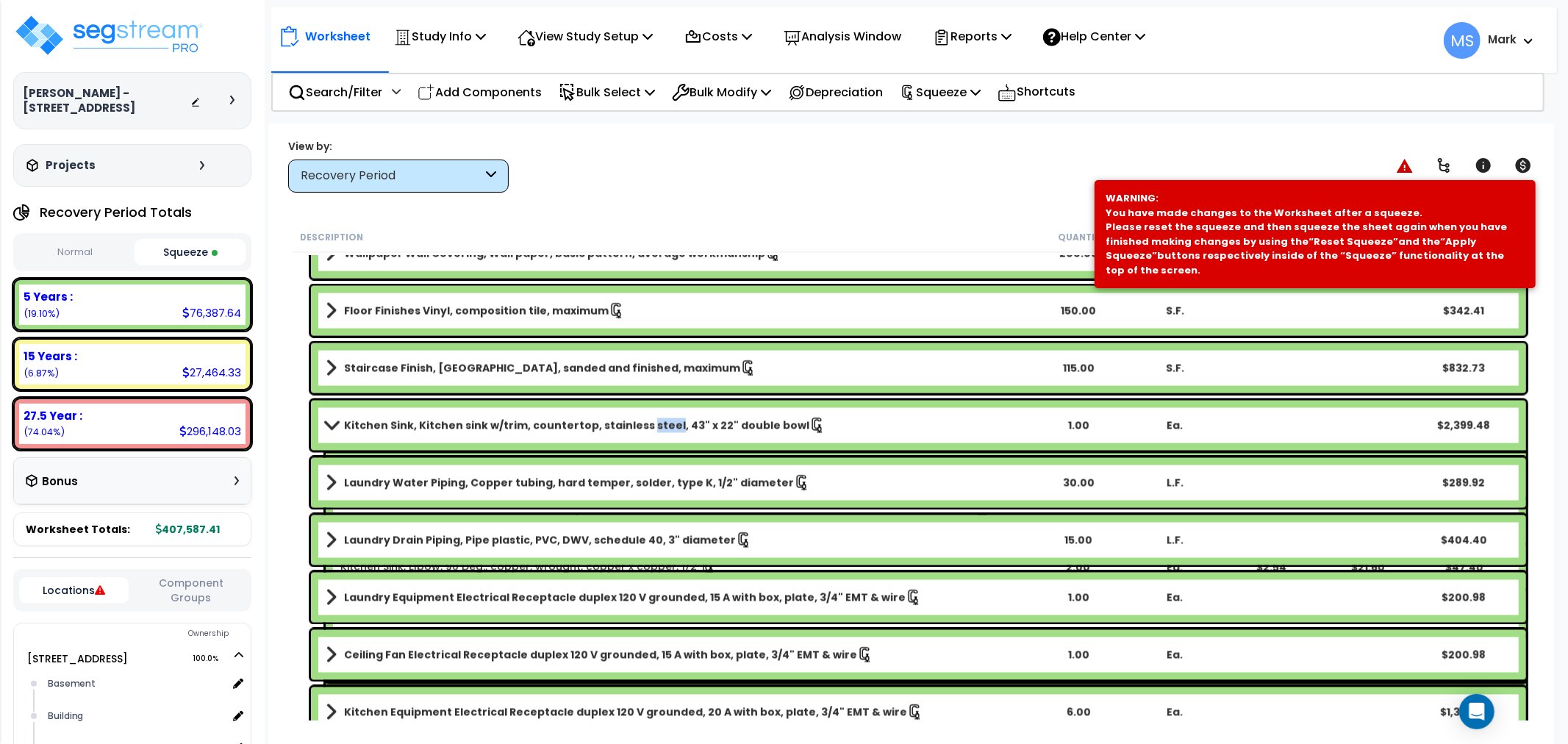
click at [648, 422] on b "Kitchen Sink, Kitchen sink w/trim, countertop, stainless steel, 43" x 22" doubl…" at bounding box center [577, 425] width 465 height 15
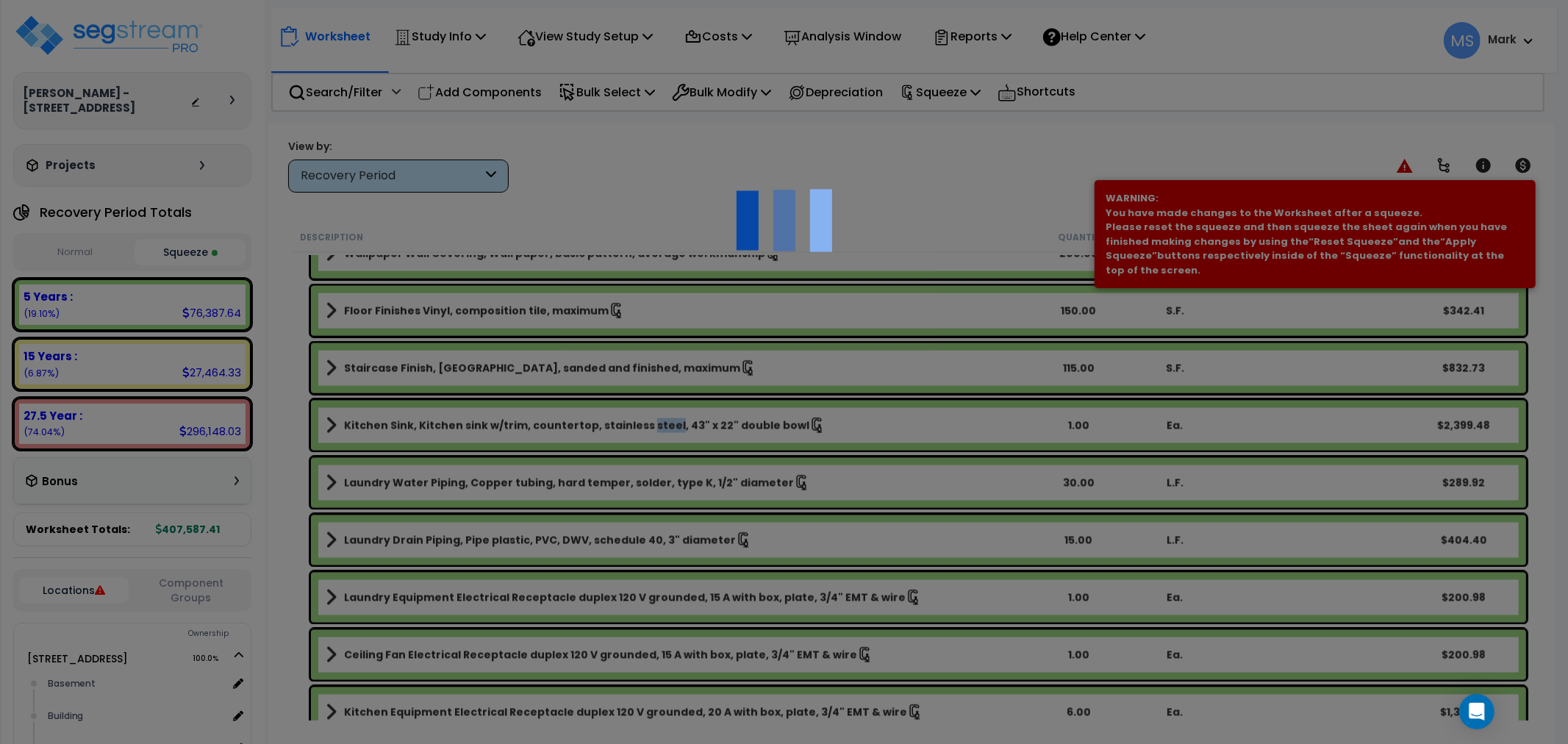
scroll to position [0, 0]
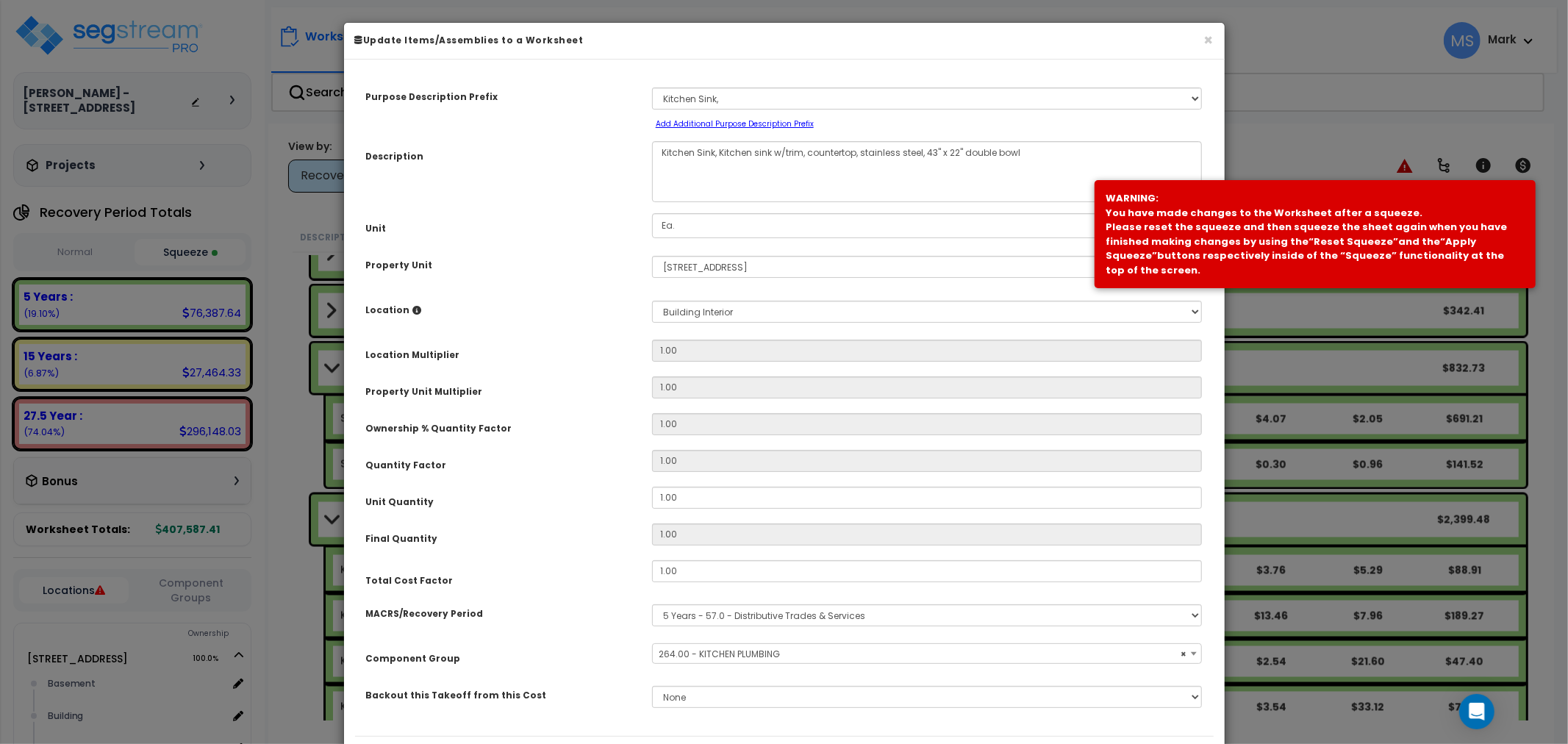
select select "46275"
click at [709, 561] on input "1.00" at bounding box center [927, 572] width 550 height 22
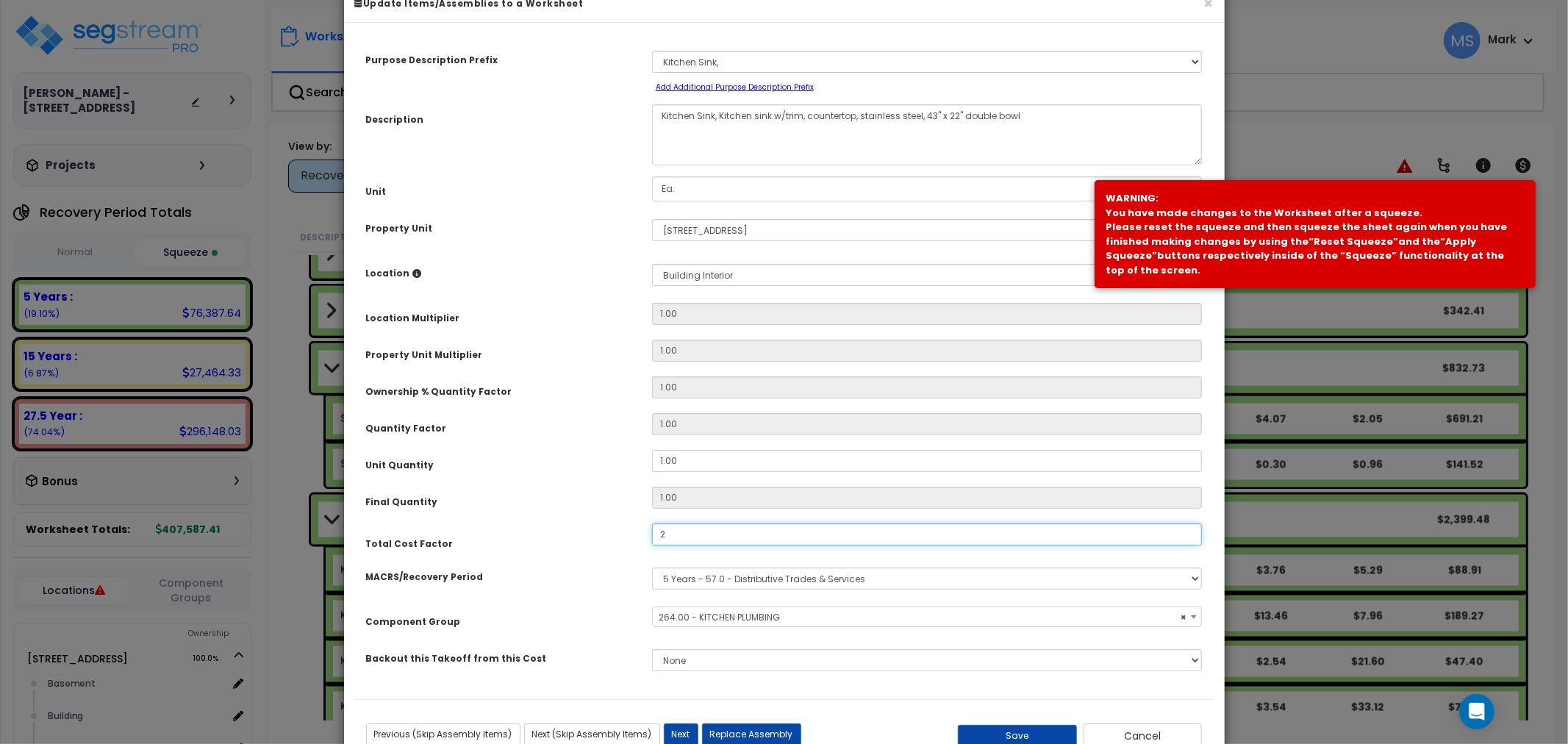
scroll to position [85, 0]
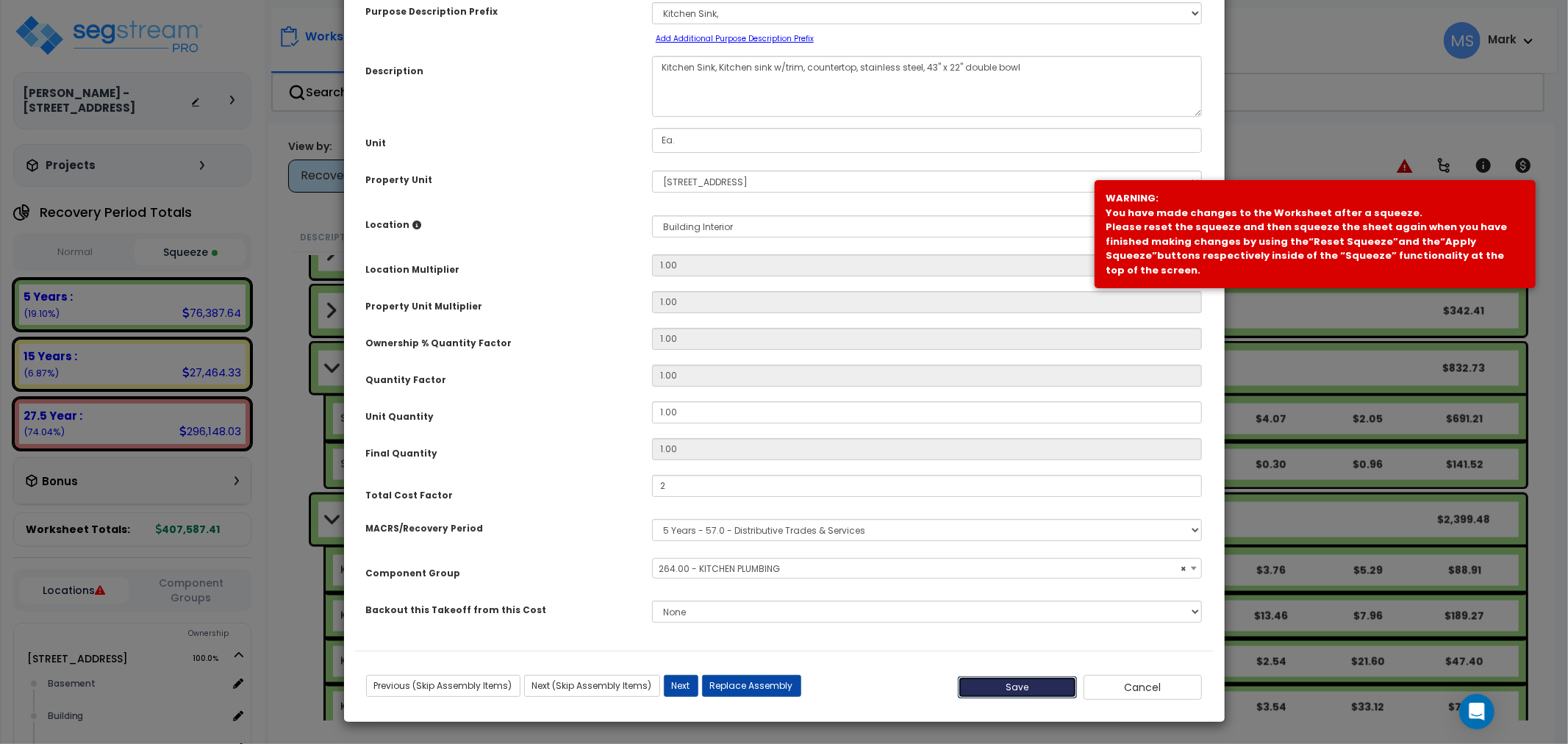
click at [998, 683] on button "Save" at bounding box center [1017, 687] width 119 height 22
type input "2.00"
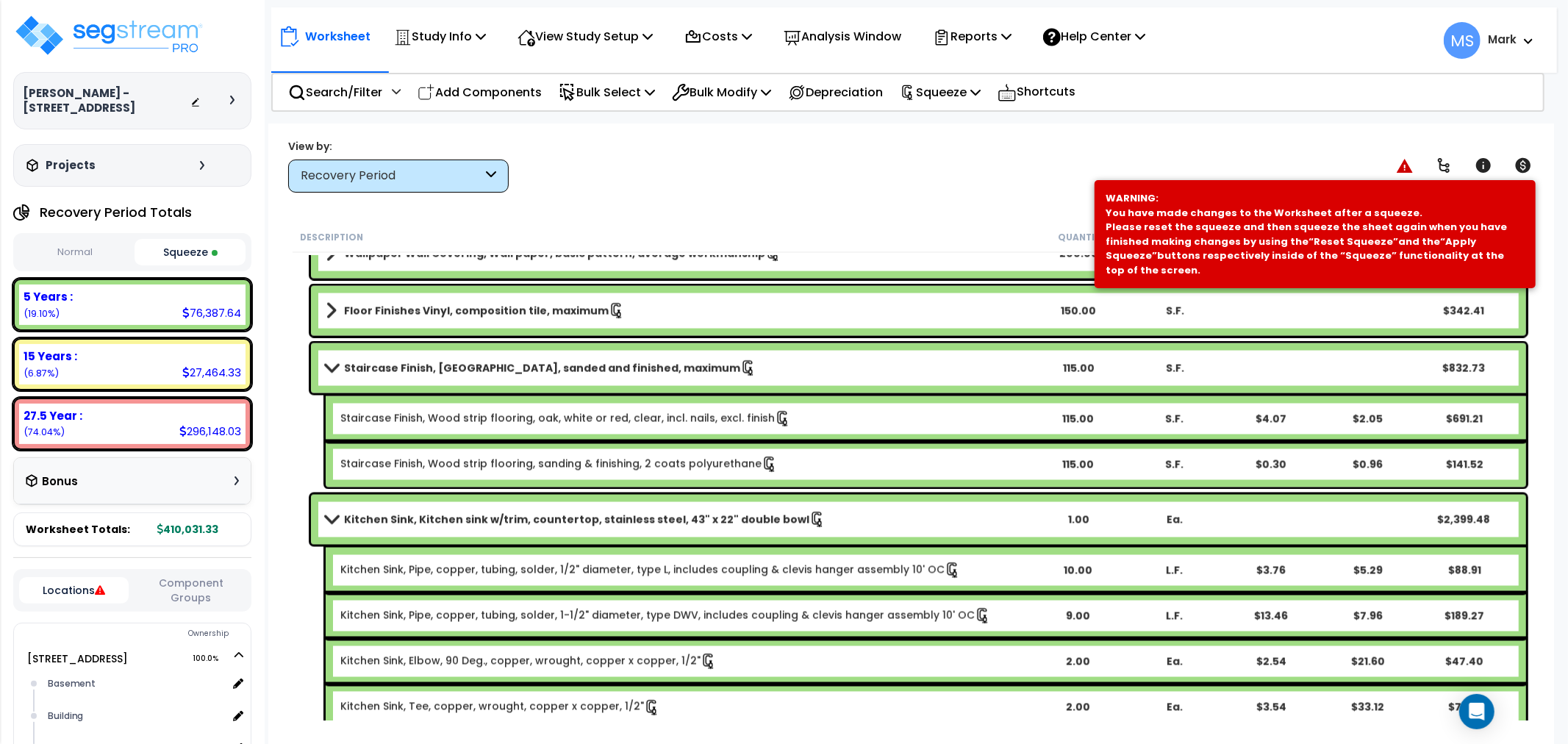
click at [965, 112] on div "Study Name DB Costs Setup Indirect Costs Direct Costs Costs Setup Rapid Takeoff…" at bounding box center [784, 94] width 1568 height 59
click at [965, 100] on p "Squeeze" at bounding box center [940, 92] width 81 height 20
click at [950, 136] on link "Re-squeeze" at bounding box center [966, 126] width 146 height 33
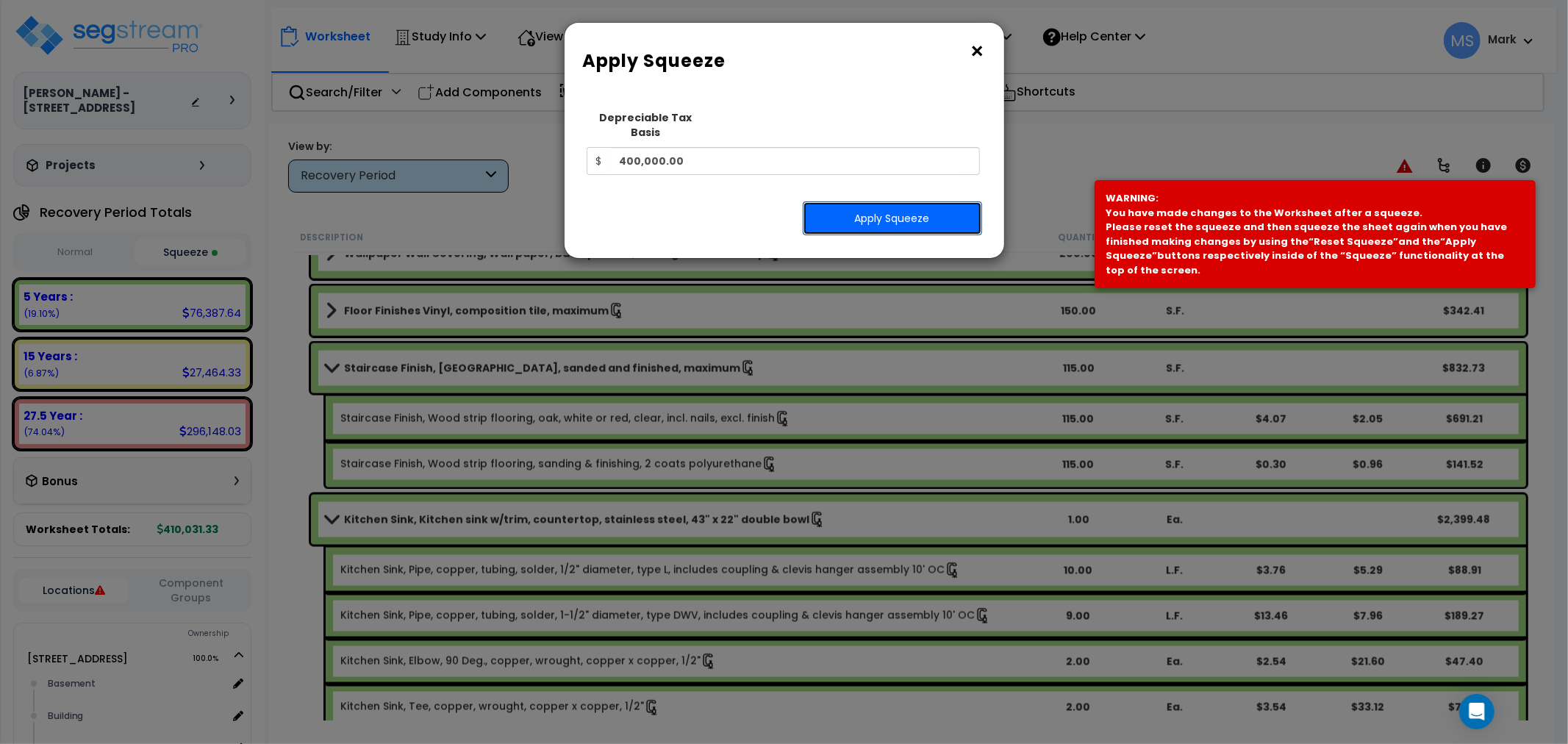
click at [917, 208] on button "Apply Squeeze" at bounding box center [892, 218] width 179 height 33
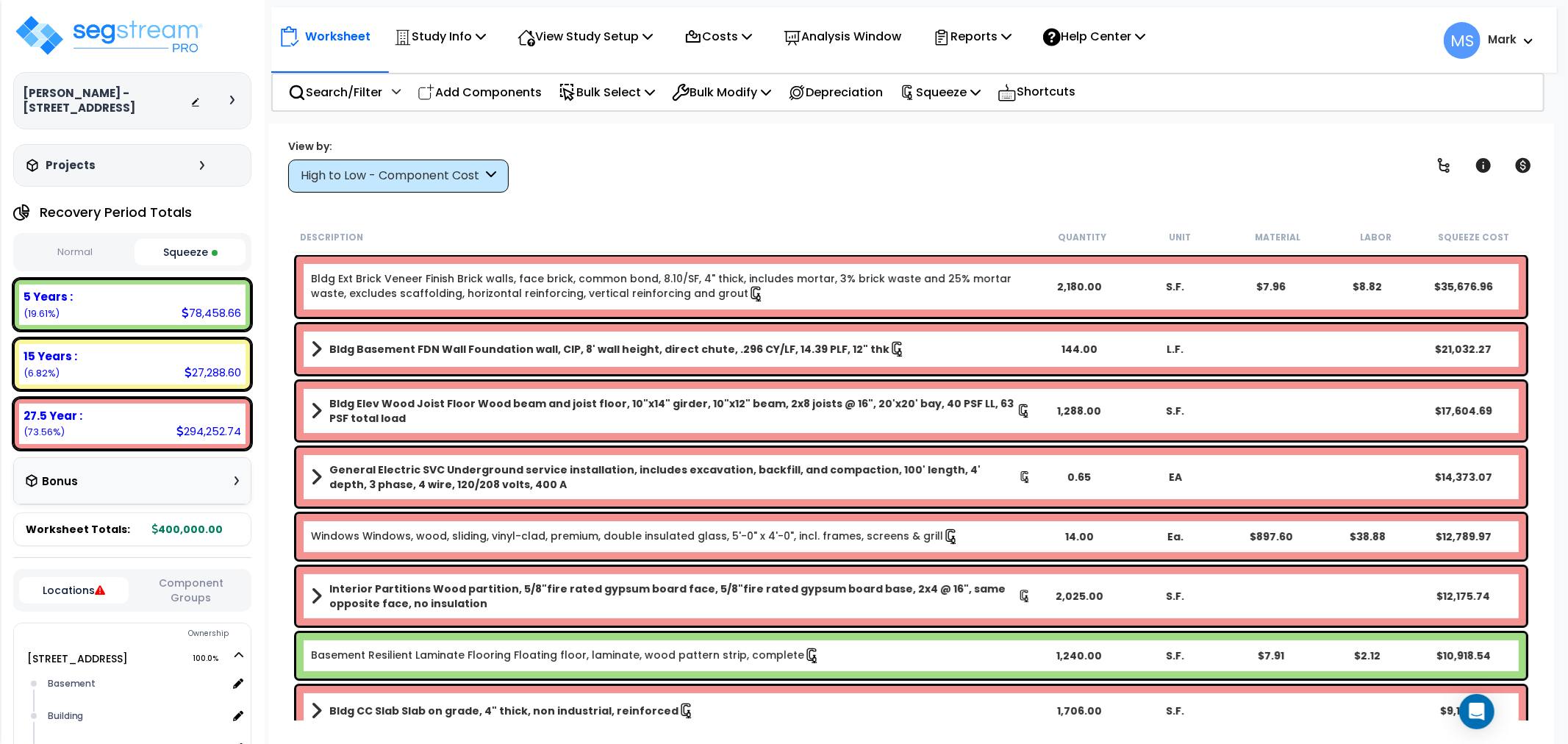
click at [331, 178] on div "High to Low - Component Cost" at bounding box center [391, 176] width 182 height 17
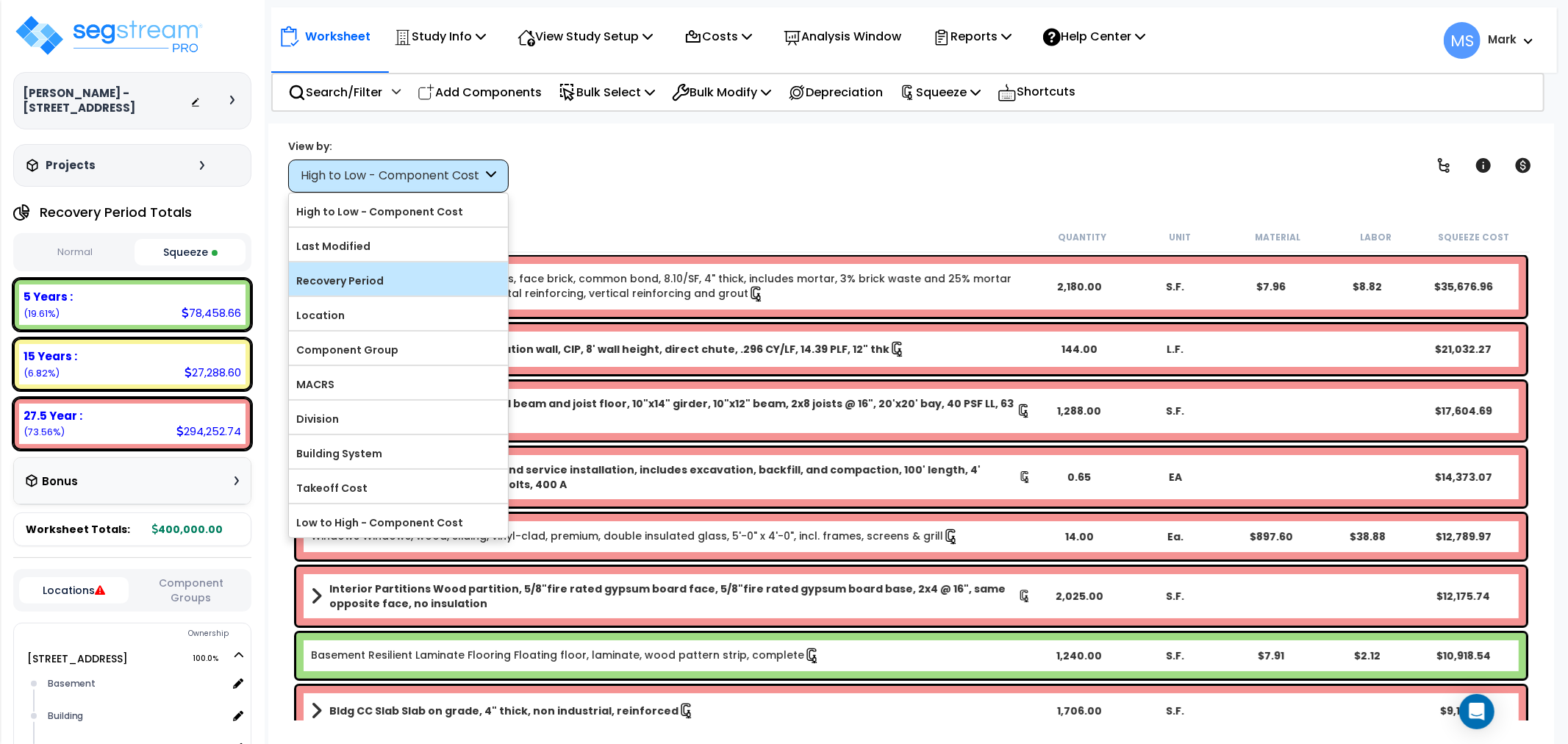
click at [347, 291] on label "Recovery Period" at bounding box center [398, 281] width 219 height 22
click at [0, 0] on input "Recovery Period" at bounding box center [0, 0] width 0 height 0
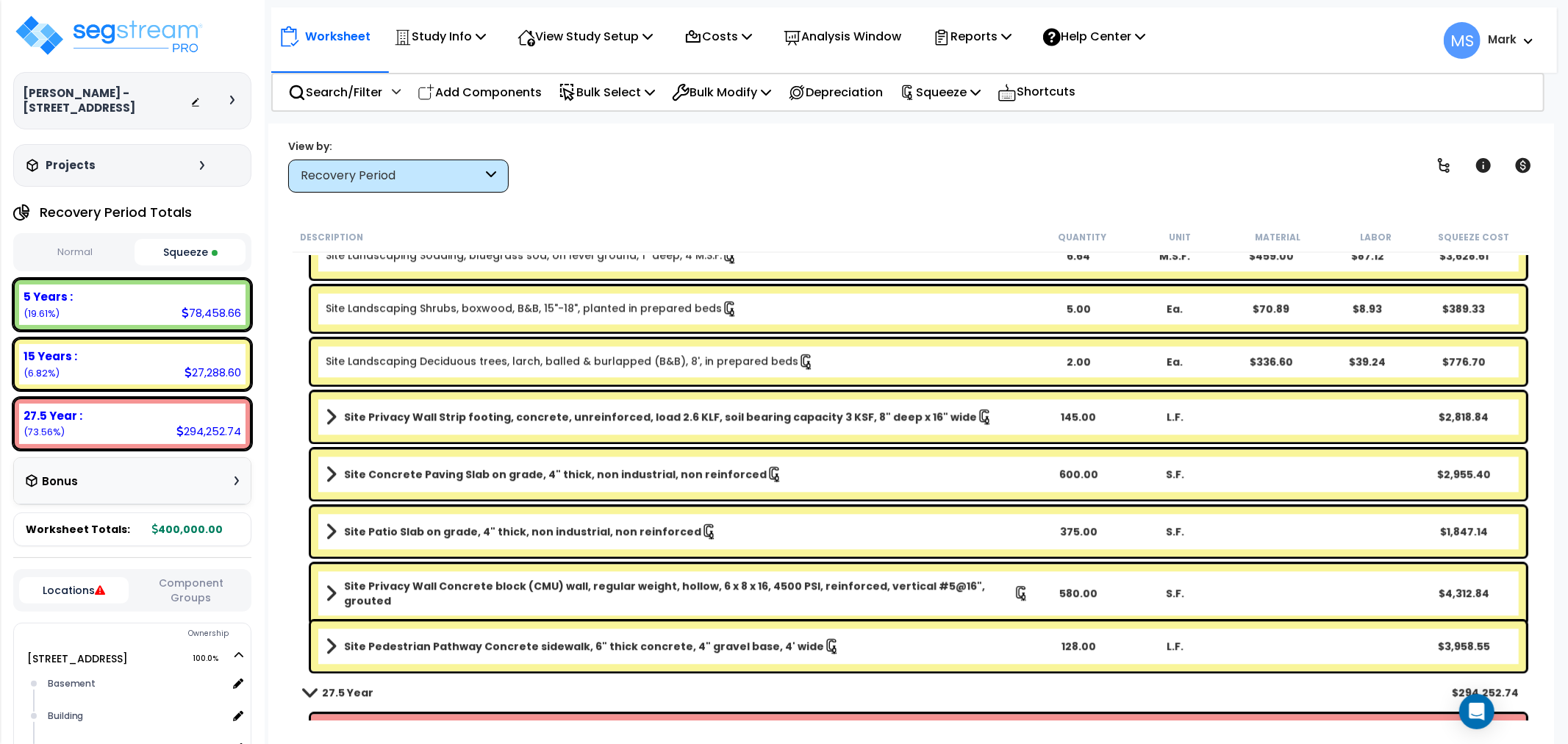
scroll to position [2940, 0]
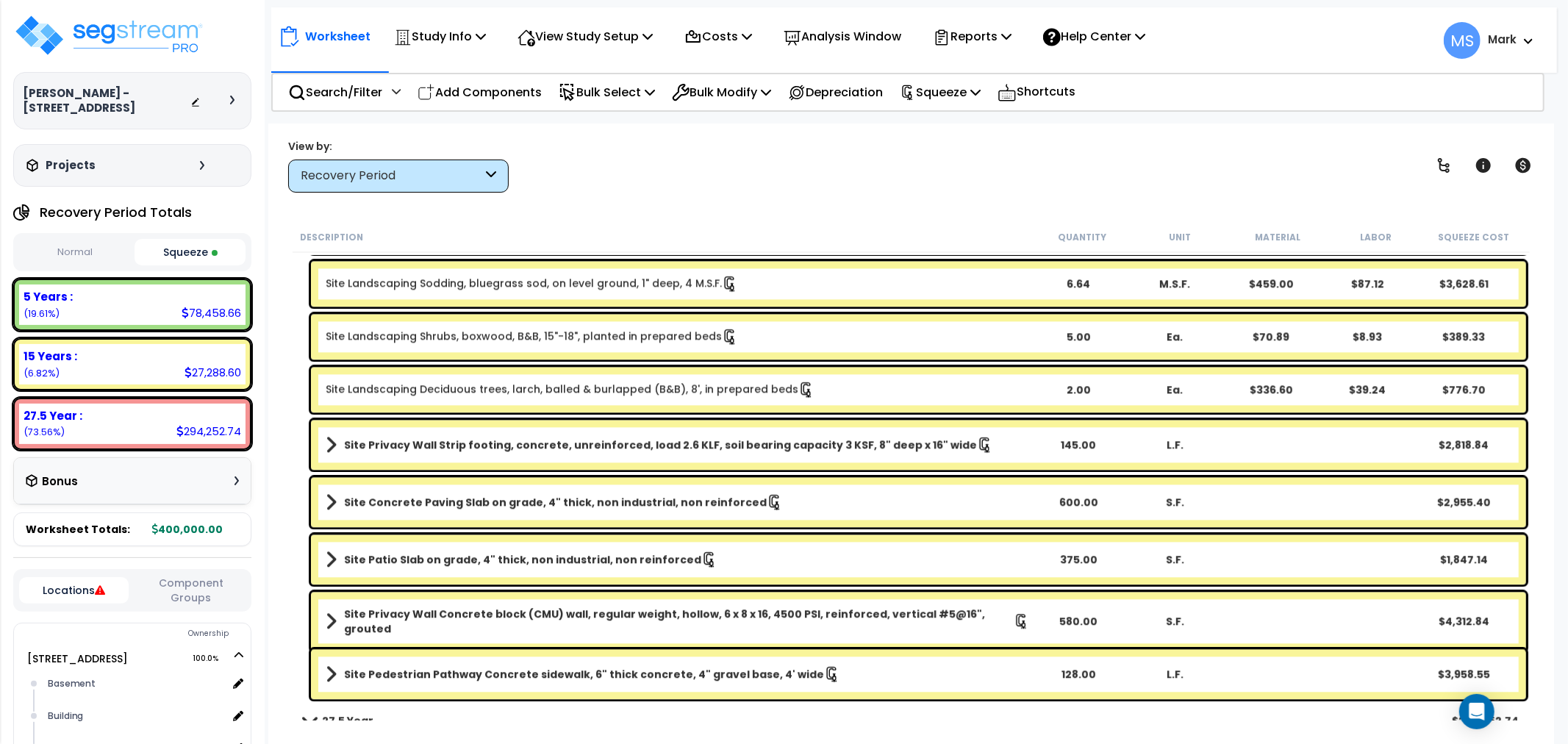
click at [614, 607] on link "Site Privacy Wall Concrete block (CMU) wall, regular weight, hollow, 6 x 8 x 16…" at bounding box center [677, 621] width 704 height 29
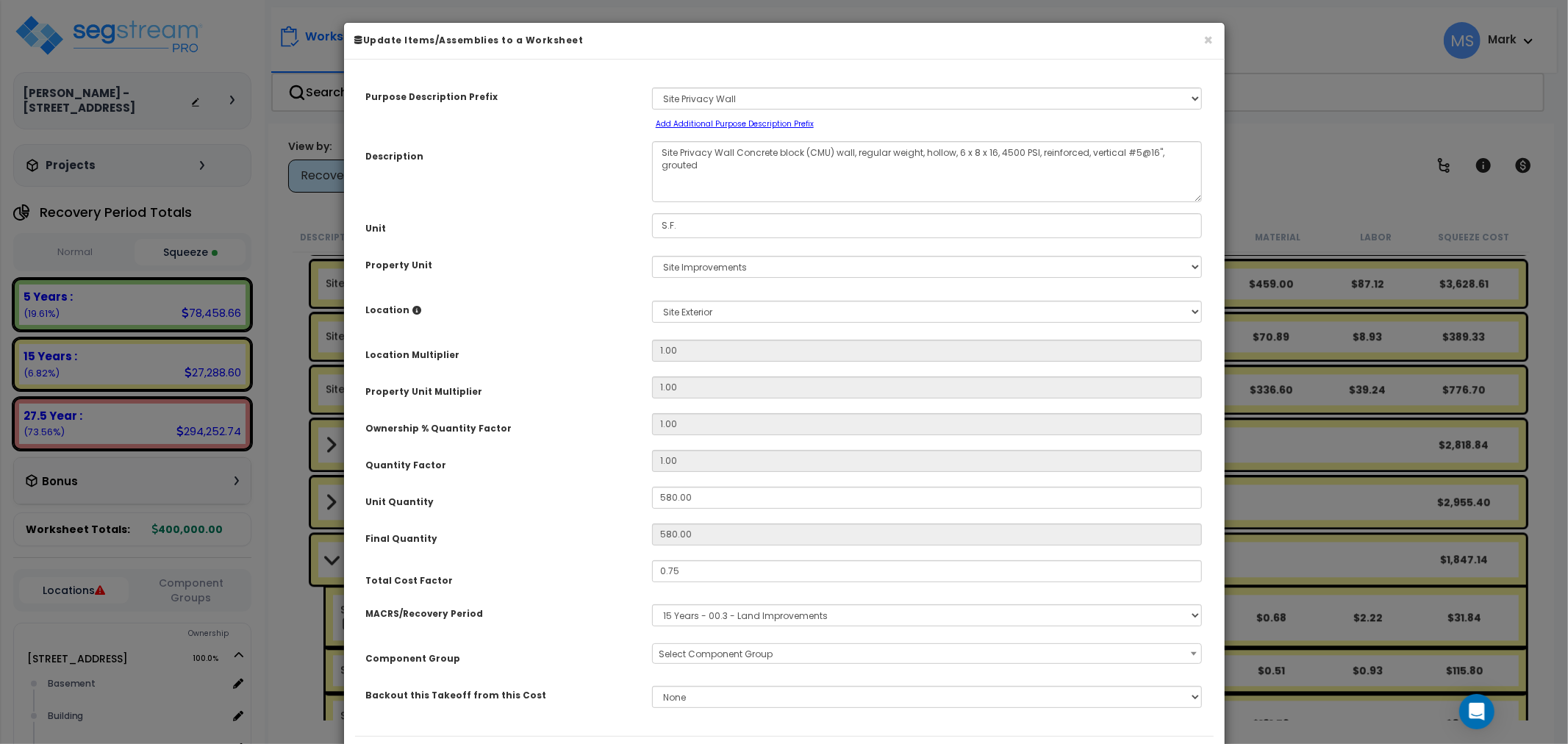
select select "45821"
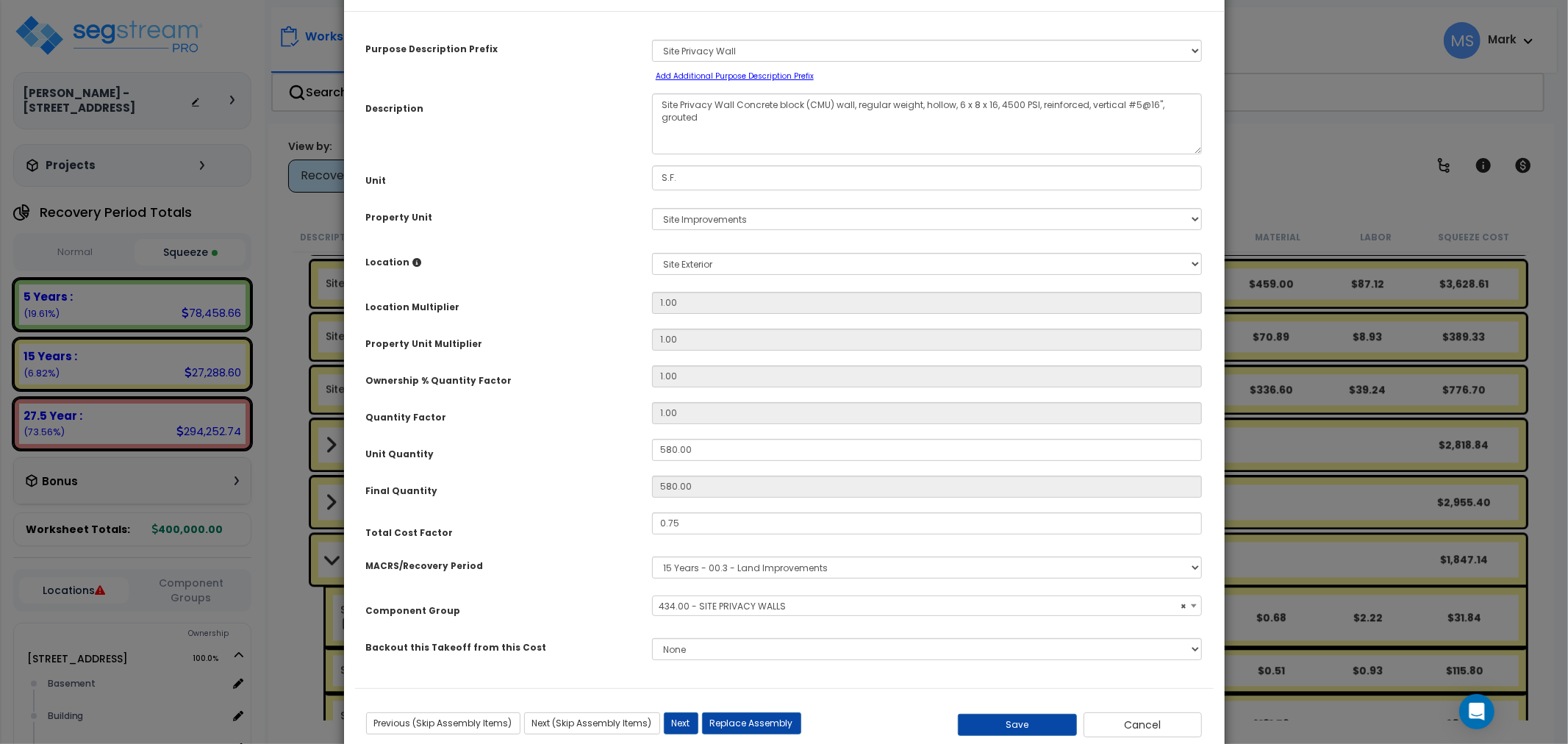
scroll to position [85, 0]
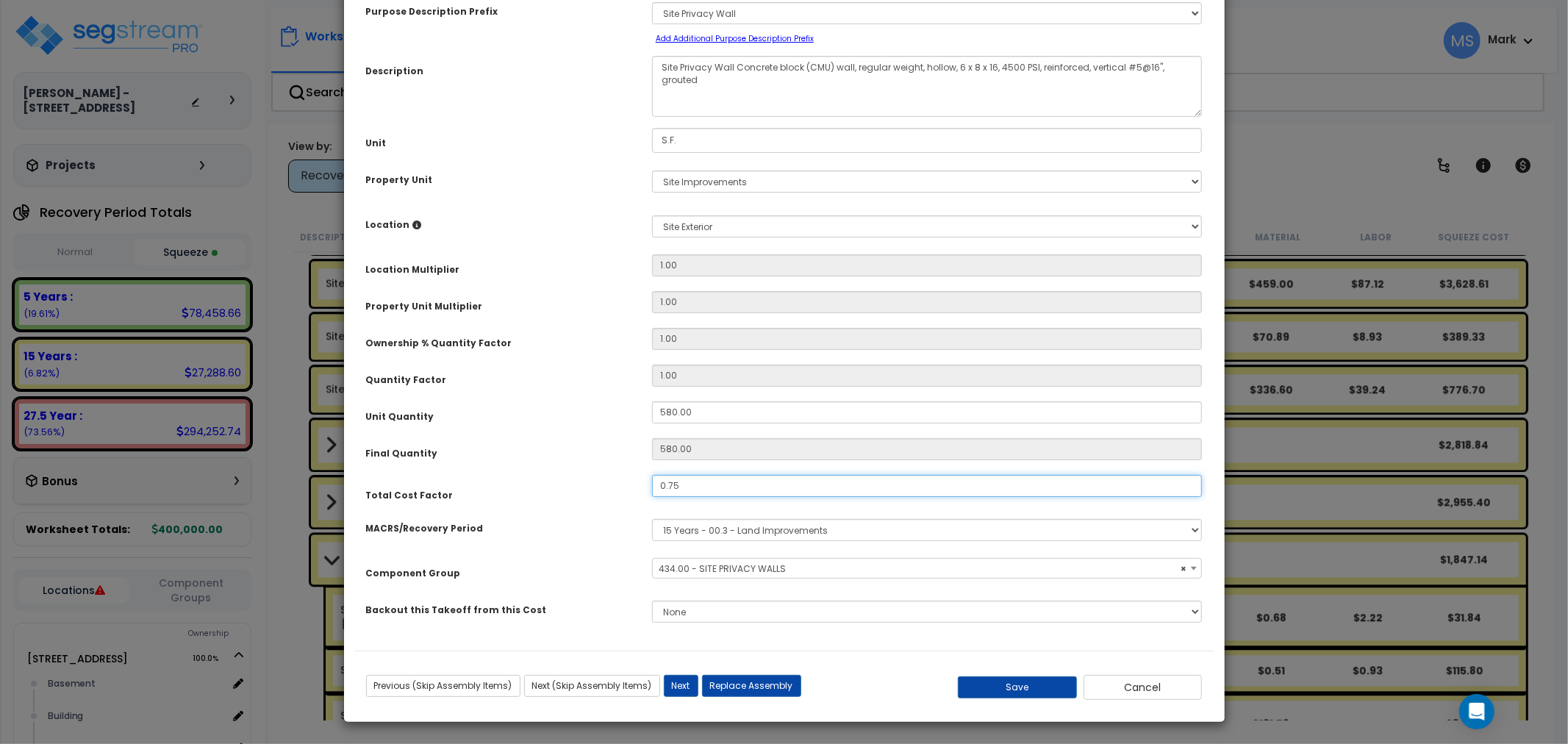
click at [673, 490] on input "0.75" at bounding box center [927, 486] width 550 height 22
click at [679, 489] on input "0.75" at bounding box center [927, 486] width 550 height 22
type input "6"
type input "0.65"
click at [996, 691] on button "Save" at bounding box center [1017, 687] width 119 height 22
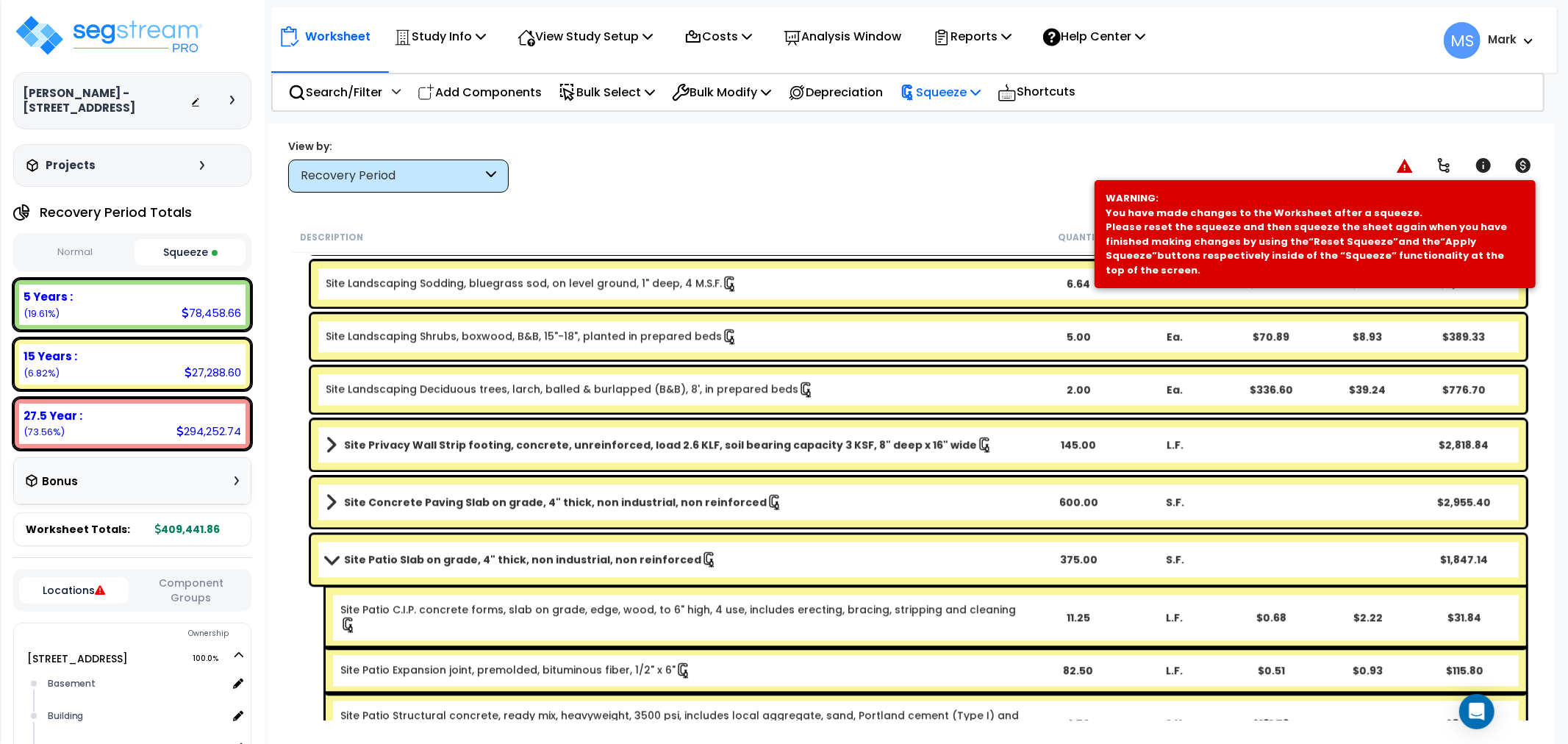
click at [958, 95] on p "Squeeze" at bounding box center [940, 92] width 81 height 20
click at [956, 127] on link "Re-squeeze" at bounding box center [966, 126] width 146 height 33
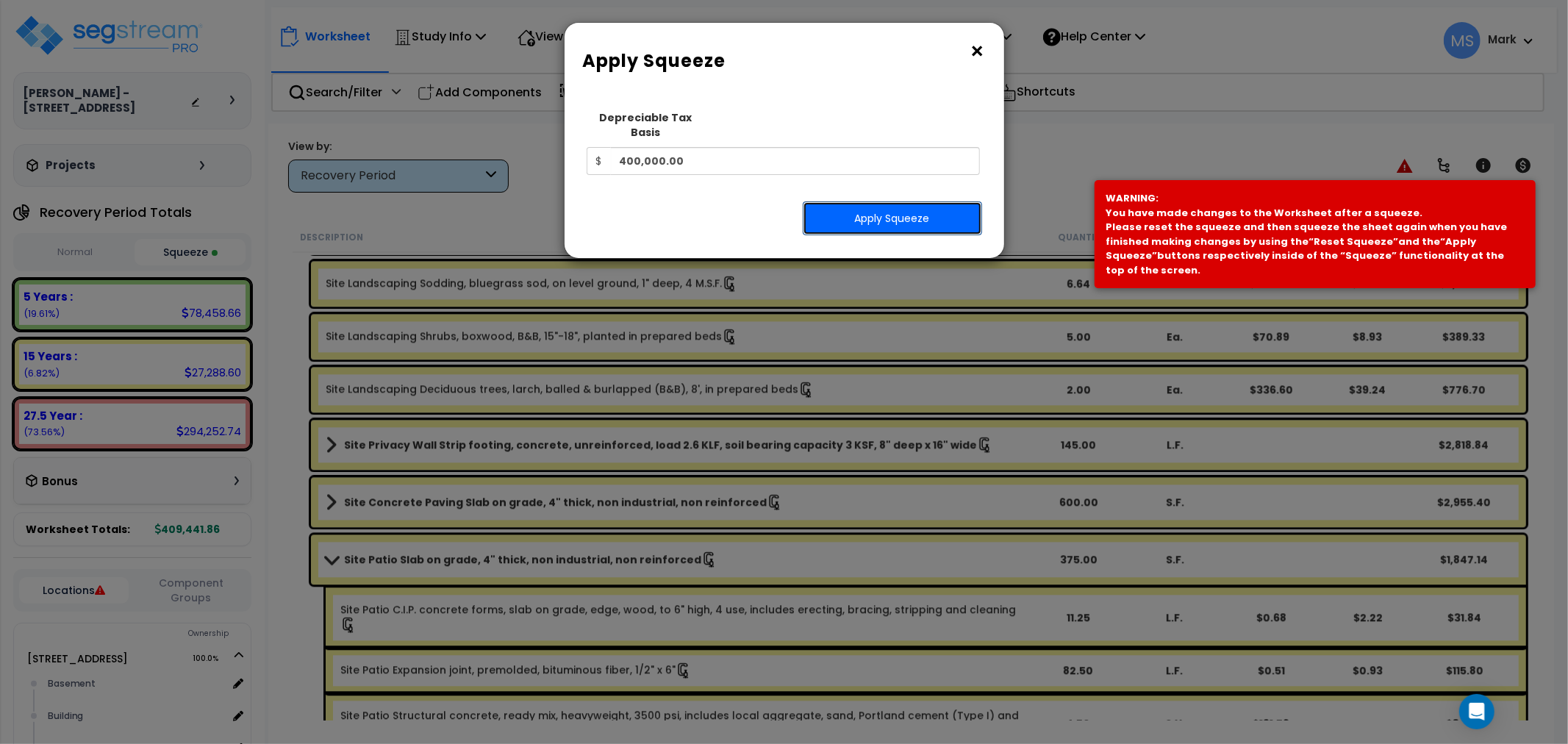
click at [923, 203] on button "Apply Squeeze" at bounding box center [892, 218] width 179 height 33
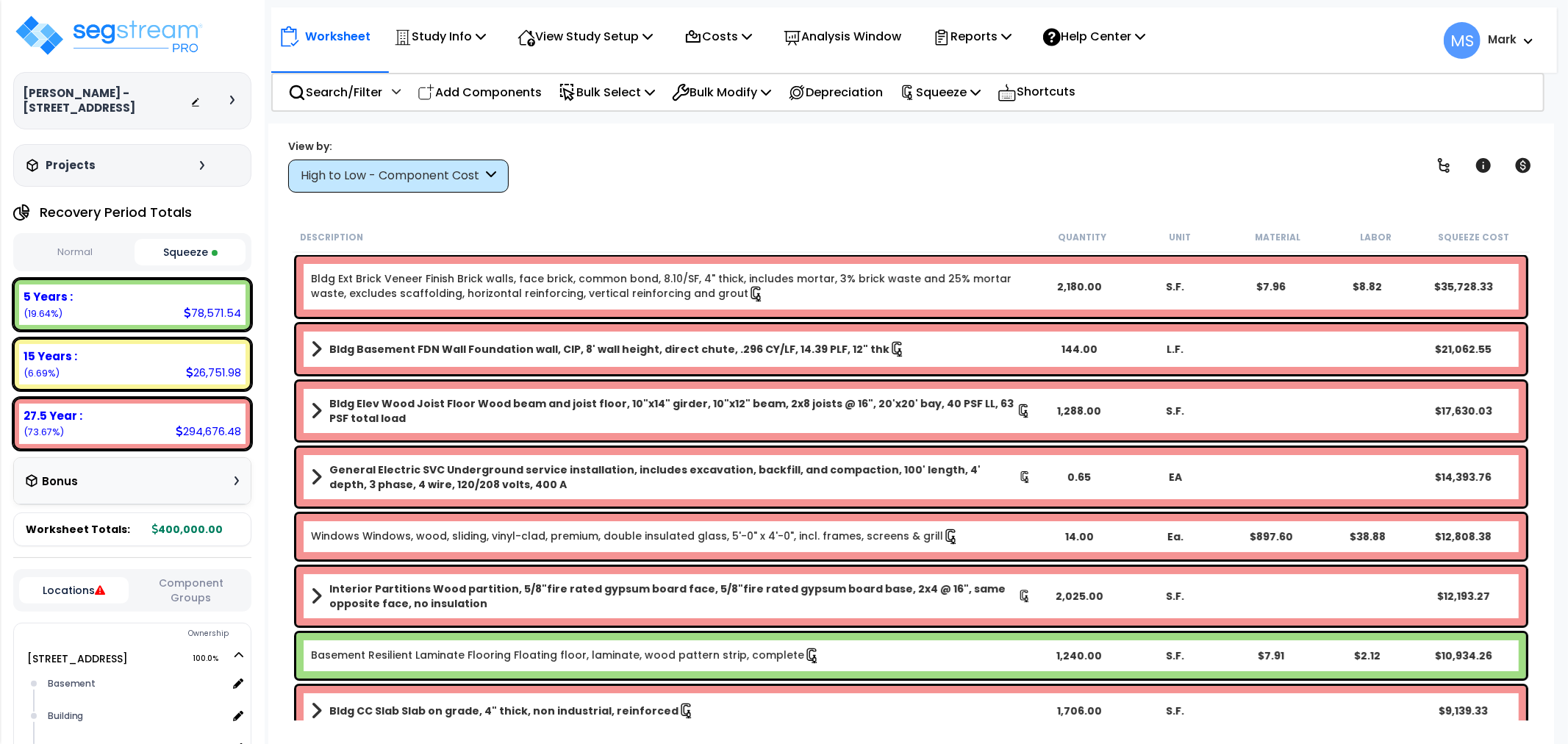
click at [435, 179] on div "High to Low - Component Cost" at bounding box center [391, 176] width 182 height 17
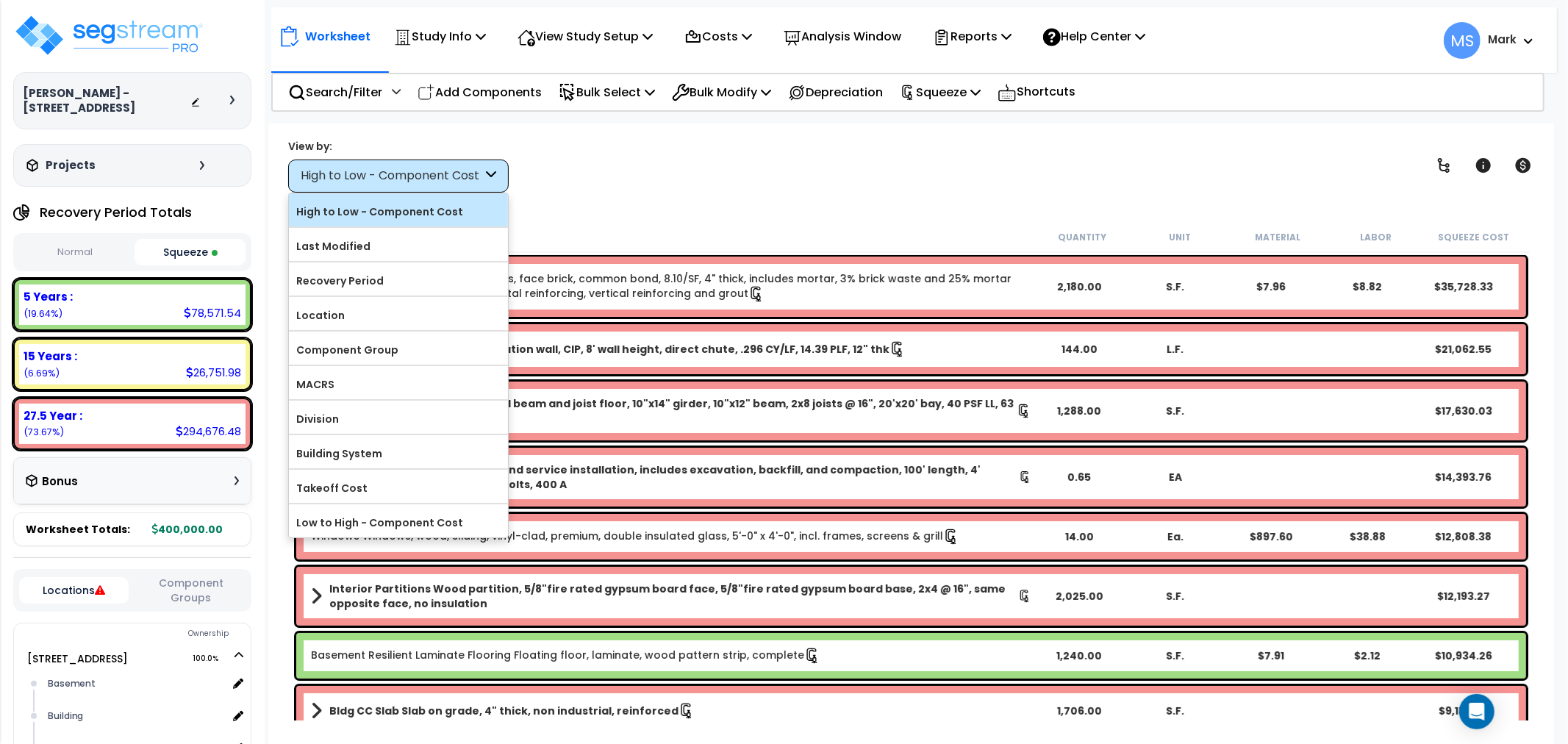
click at [412, 215] on label "High to Low - Component Cost" at bounding box center [398, 212] width 219 height 22
click at [0, 0] on input "High to Low - Component Cost" at bounding box center [0, 0] width 0 height 0
click at [421, 214] on label "High to Low - Component Cost" at bounding box center [398, 212] width 219 height 22
click at [0, 0] on input "High to Low - Component Cost" at bounding box center [0, 0] width 0 height 0
click at [645, 191] on div "View by: High to Low - Component Cost High to Low - Component Cost" at bounding box center [911, 165] width 1256 height 54
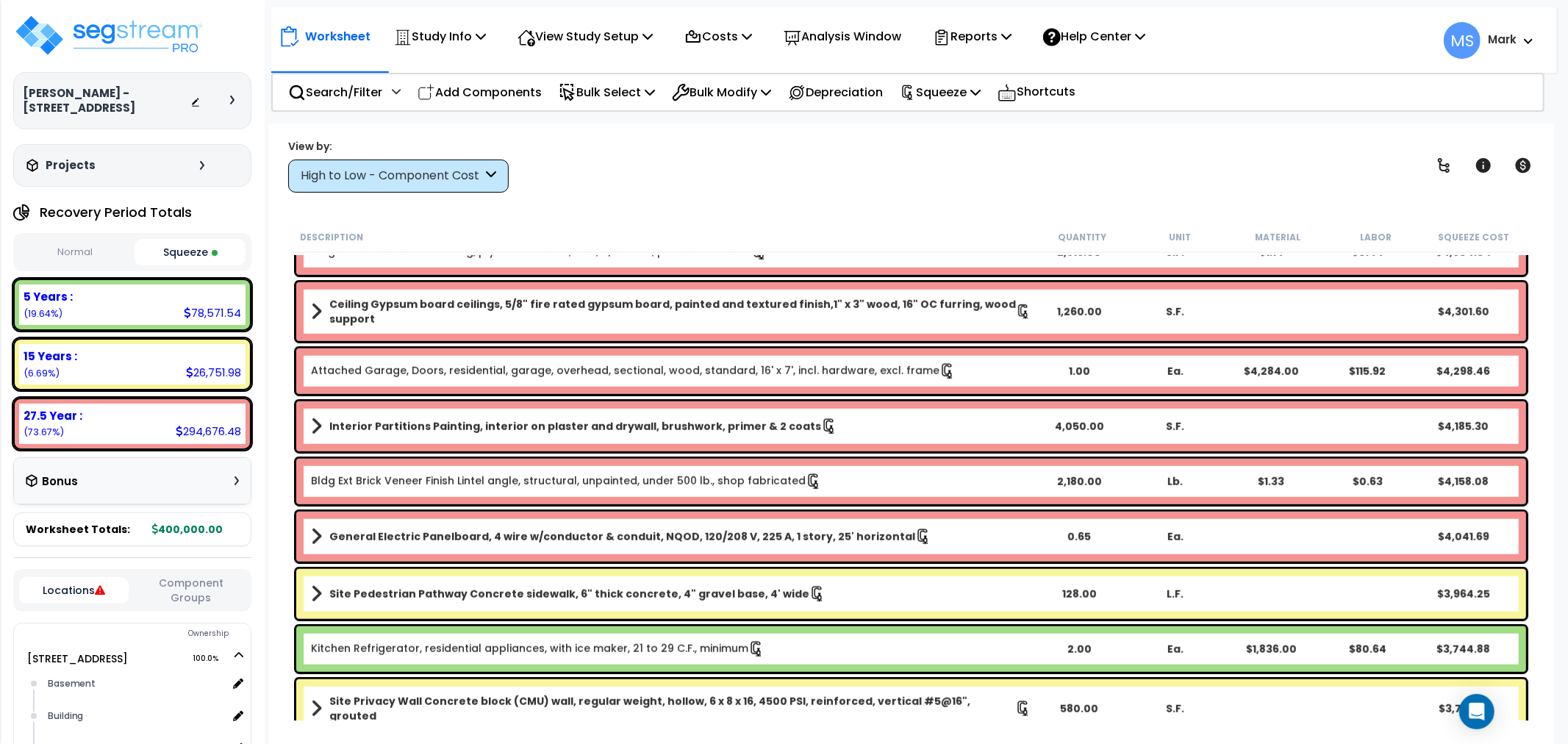
scroll to position [1388, 0]
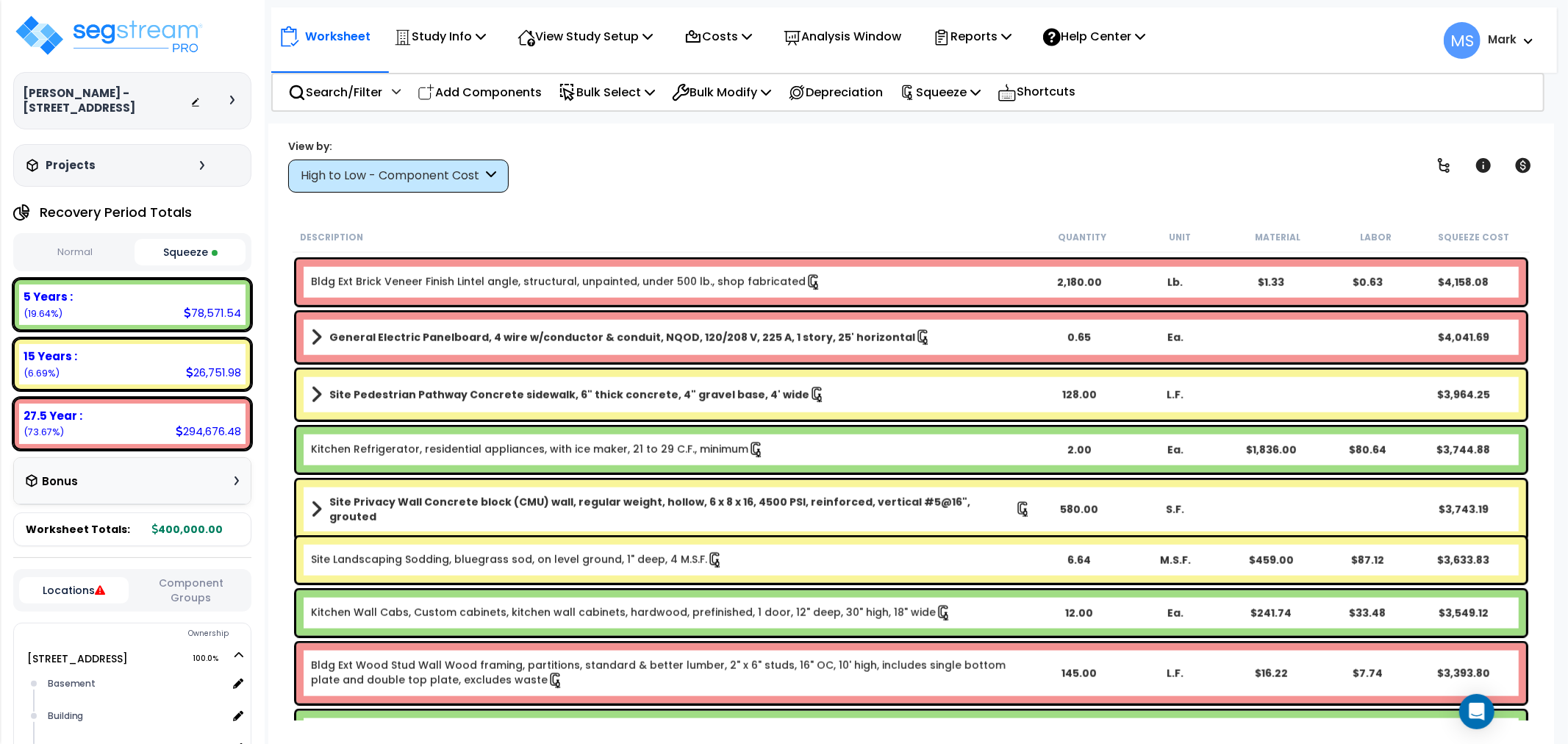
click at [630, 405] on div "Site Pedestrian Pathway Concrete sidewalk, 6" thick concrete, 4" gravel base, 4…" at bounding box center [911, 395] width 1230 height 50
click at [654, 510] on b "Site Privacy Wall Concrete block (CMU) wall, regular weight, hollow, 6 x 8 x 16…" at bounding box center [672, 509] width 686 height 29
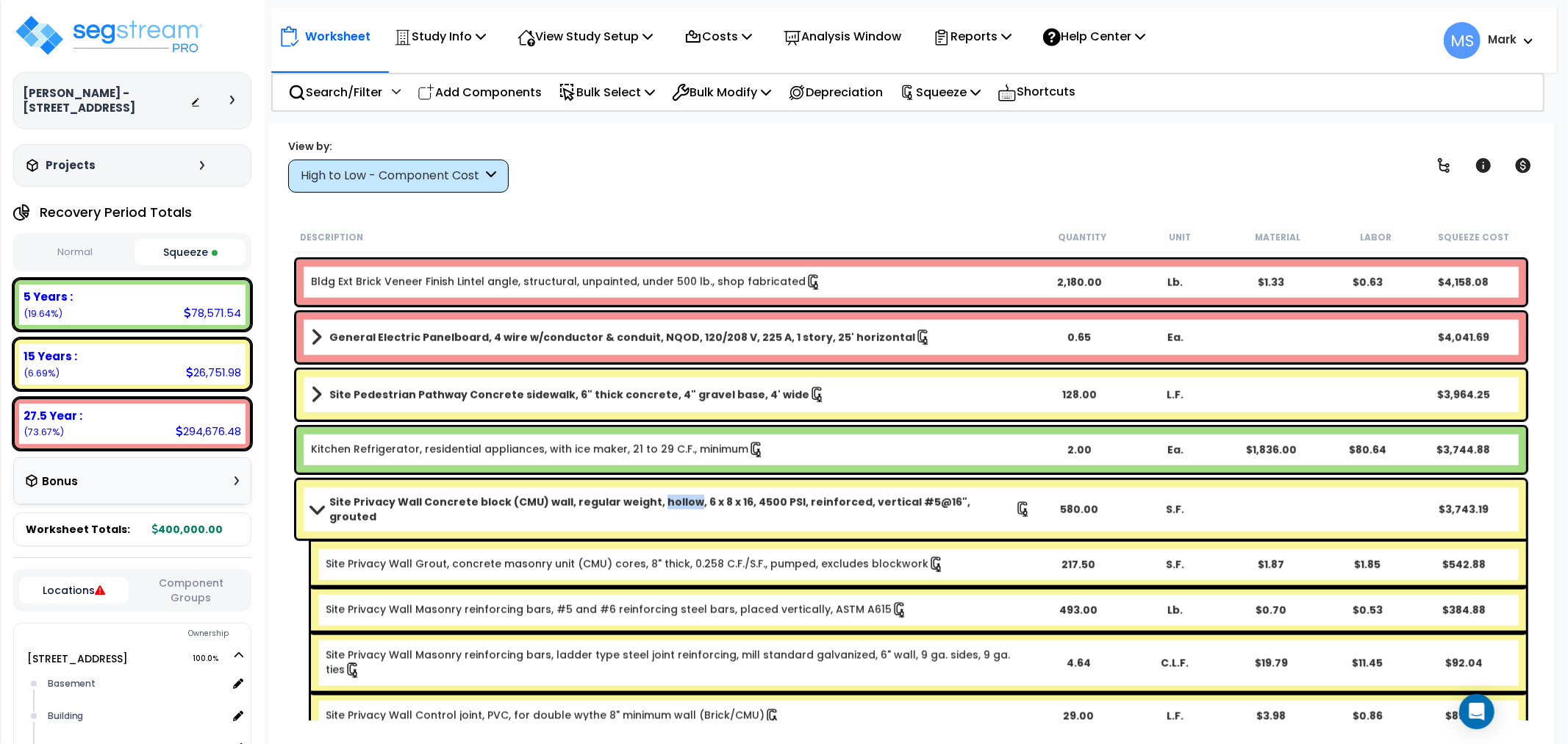
click at [654, 510] on b "Site Privacy Wall Concrete block (CMU) wall, regular weight, hollow, 6 x 8 x 16…" at bounding box center [672, 509] width 686 height 29
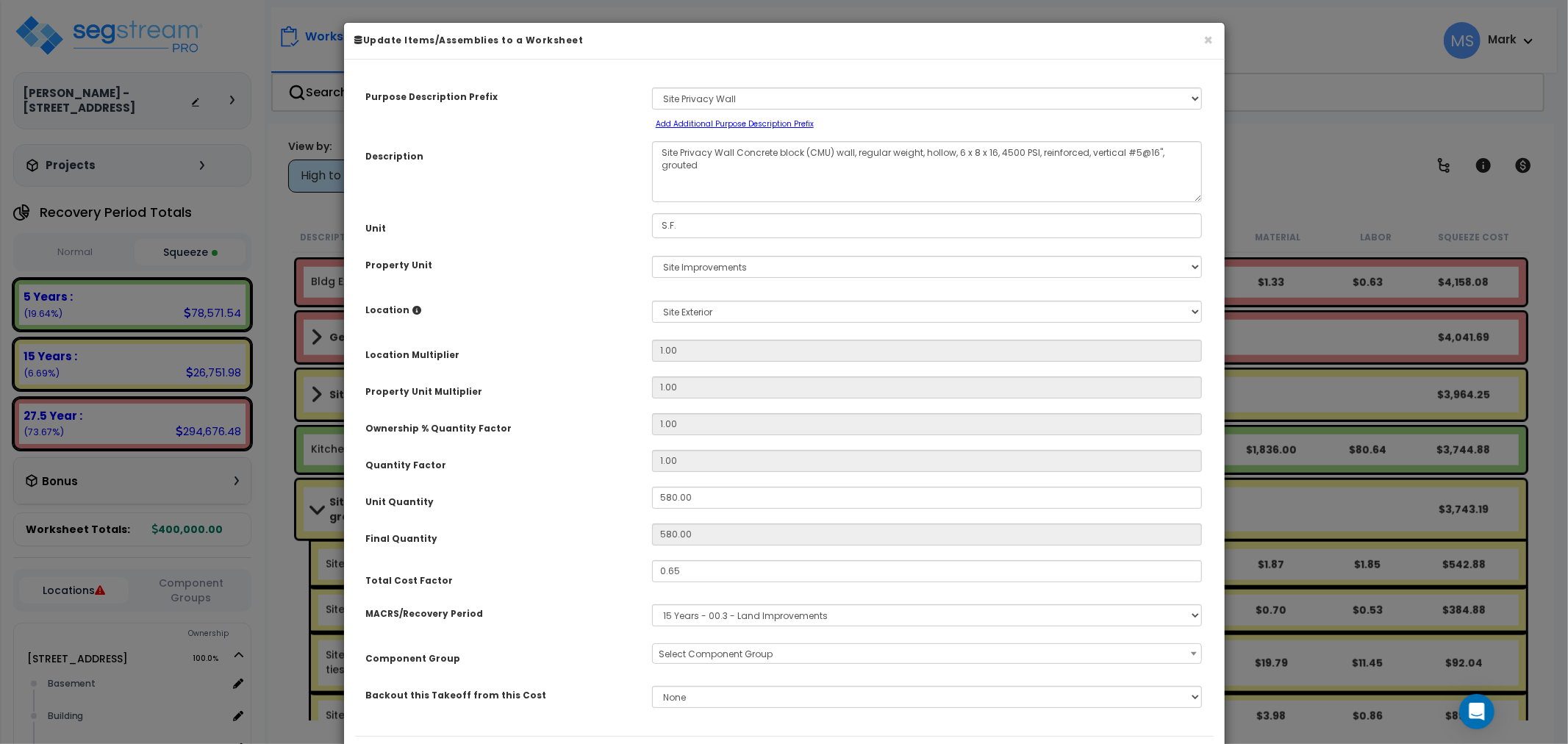
select select "45821"
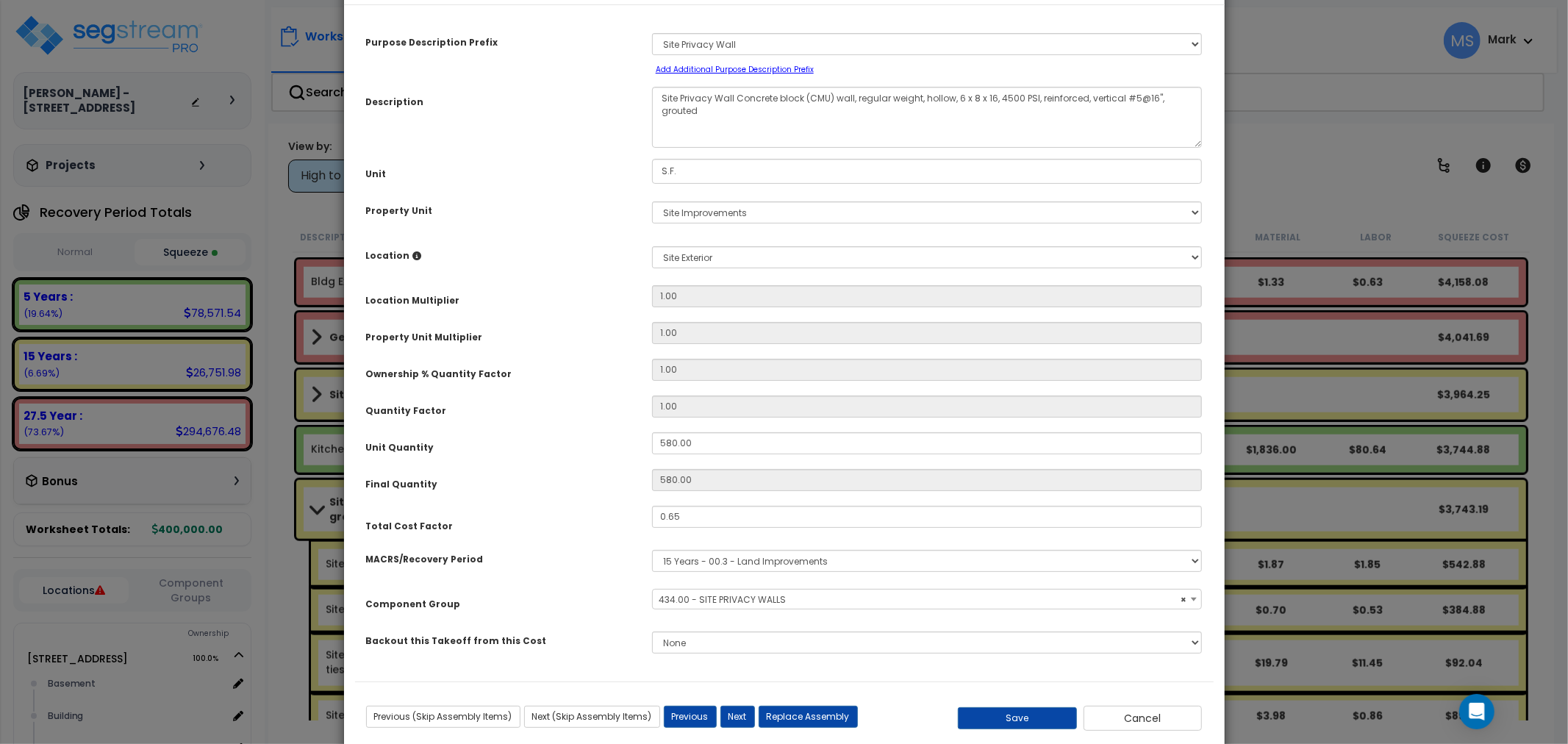
scroll to position [85, 0]
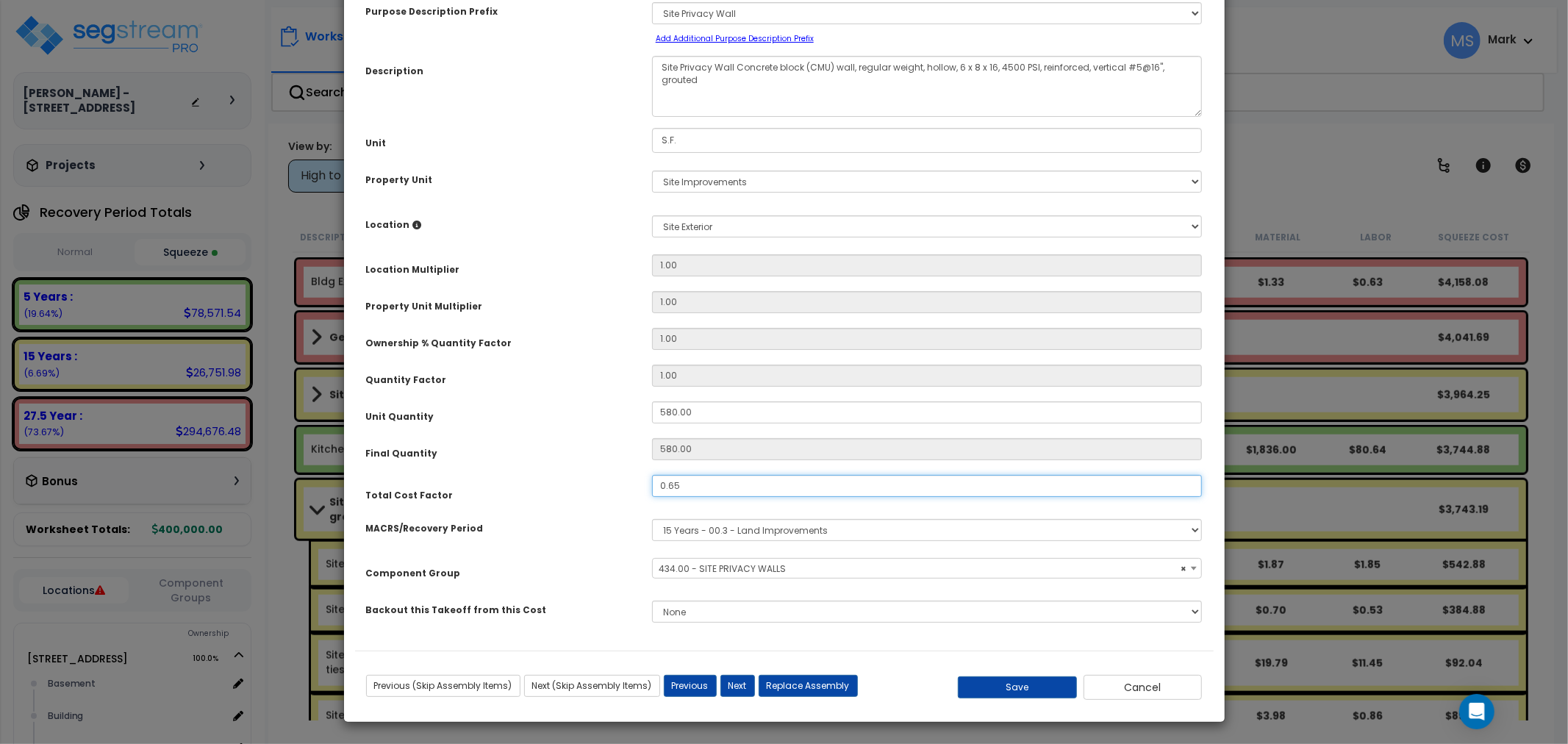
click at [736, 483] on input "0.65" at bounding box center [927, 486] width 550 height 22
click at [1040, 681] on button "Save" at bounding box center [1017, 687] width 119 height 22
type input "0.70"
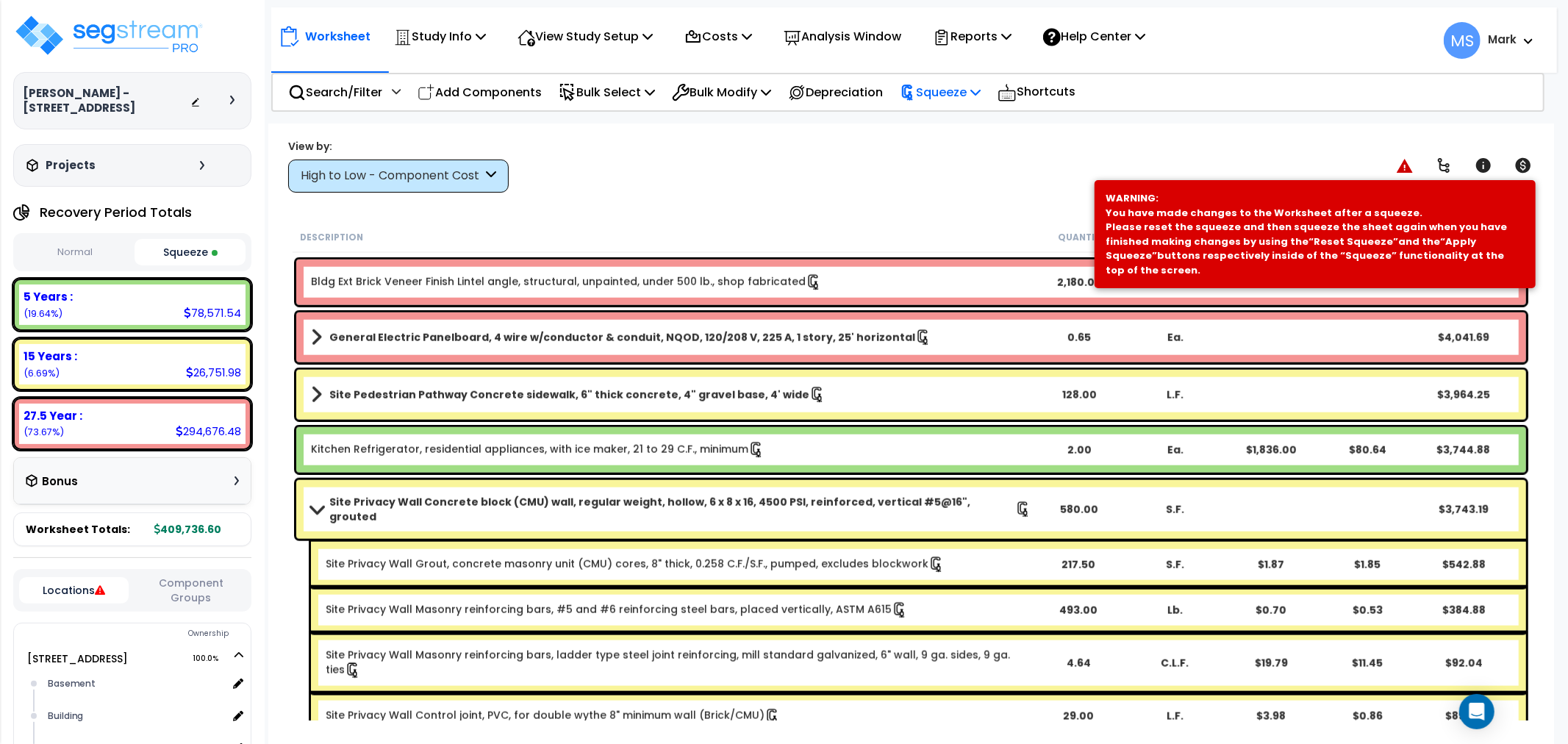
click at [943, 100] on p "Squeeze" at bounding box center [940, 92] width 81 height 20
click at [952, 134] on link "Re-squeeze" at bounding box center [966, 126] width 146 height 33
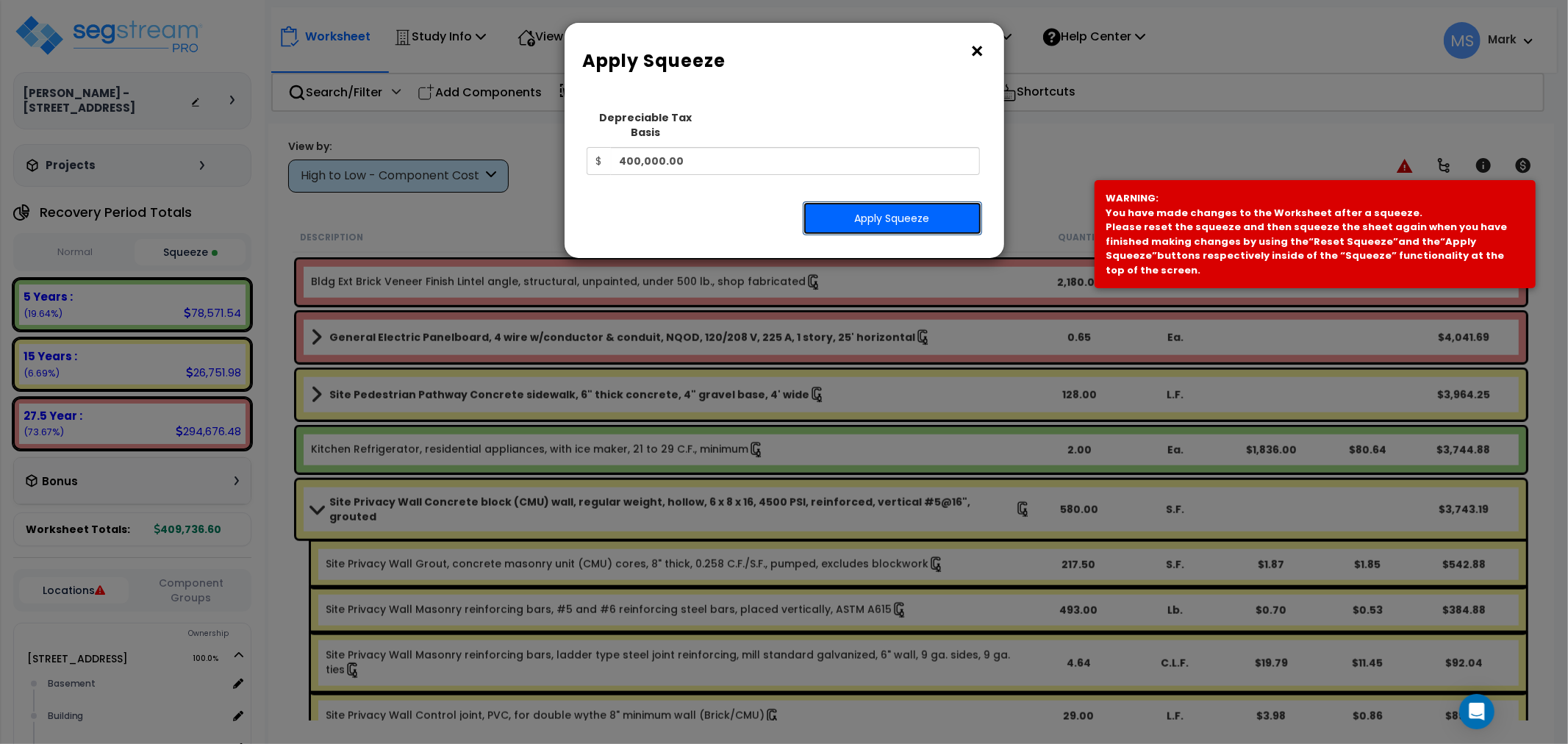
click at [935, 204] on button "Apply Squeeze" at bounding box center [892, 218] width 179 height 33
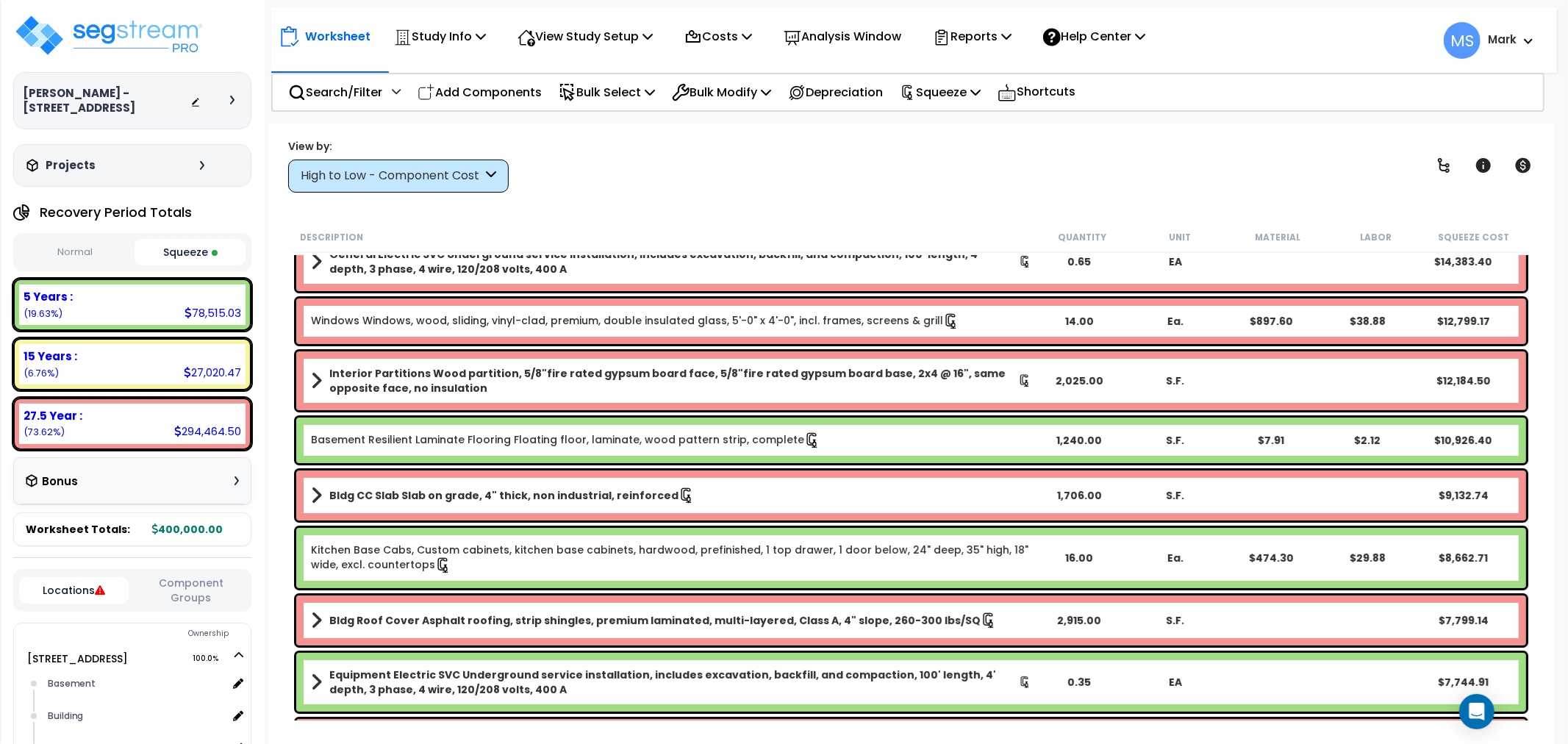
scroll to position [245, 0]
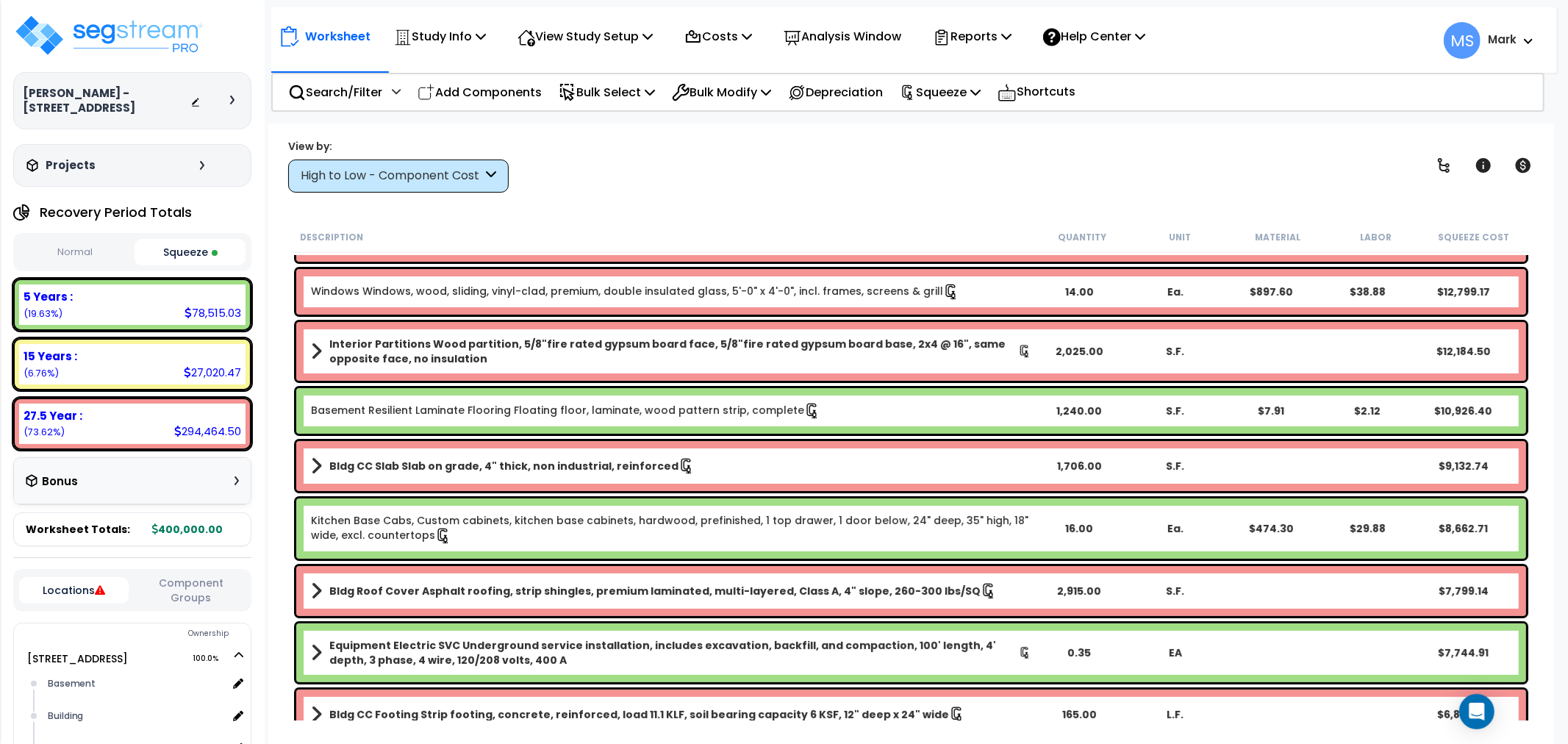
click at [622, 530] on link "Kitchen Base Cabs, Custom cabinets, kitchen base cabinets, hardwood, prefinishe…" at bounding box center [670, 529] width 720 height 31
click at [622, 532] on link "Kitchen Base Cabs, Custom cabinets, kitchen base cabinets, hardwood, prefinishe…" at bounding box center [670, 529] width 720 height 31
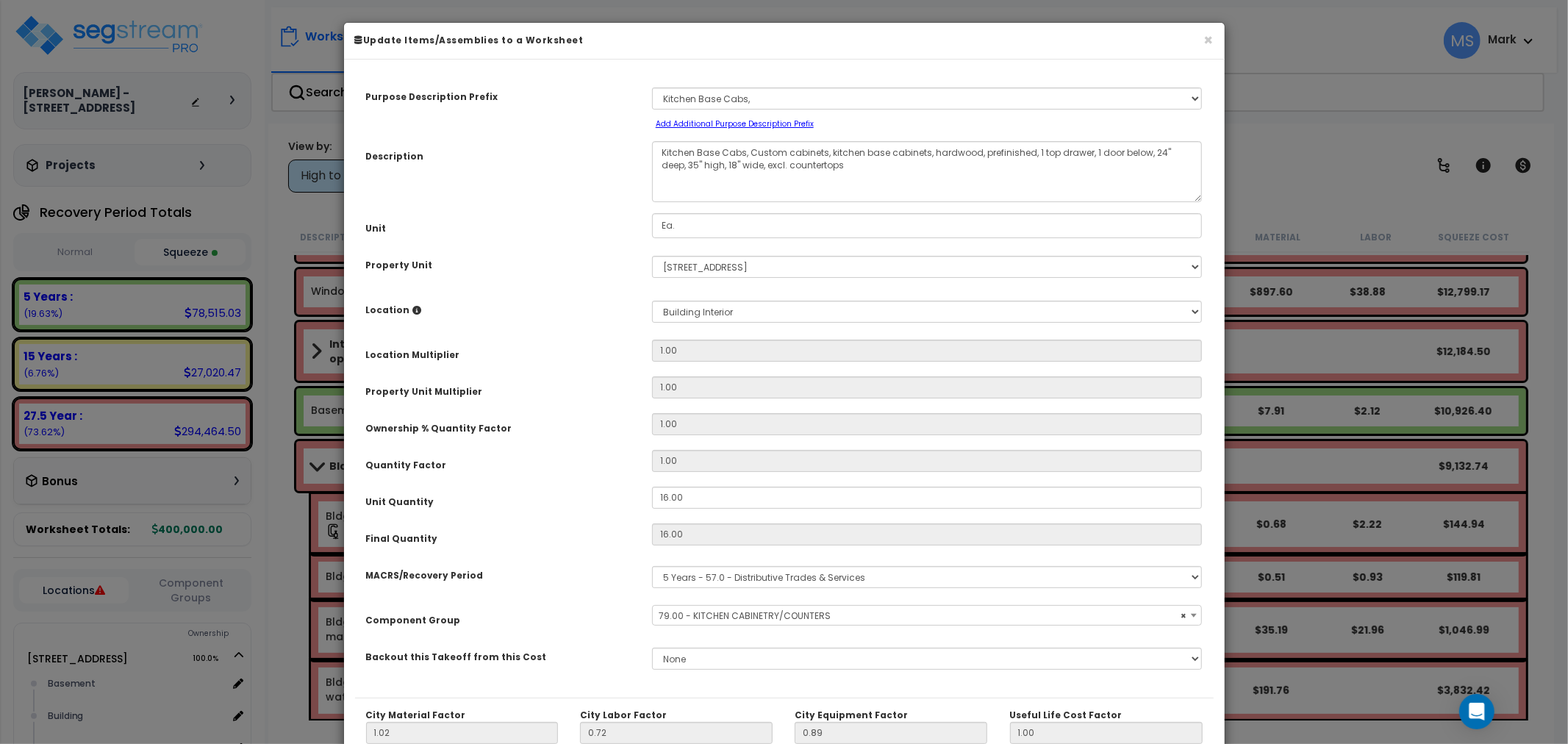
select select "45909"
click at [714, 493] on input "16.00" at bounding box center [927, 498] width 550 height 22
type input "1"
type input "16"
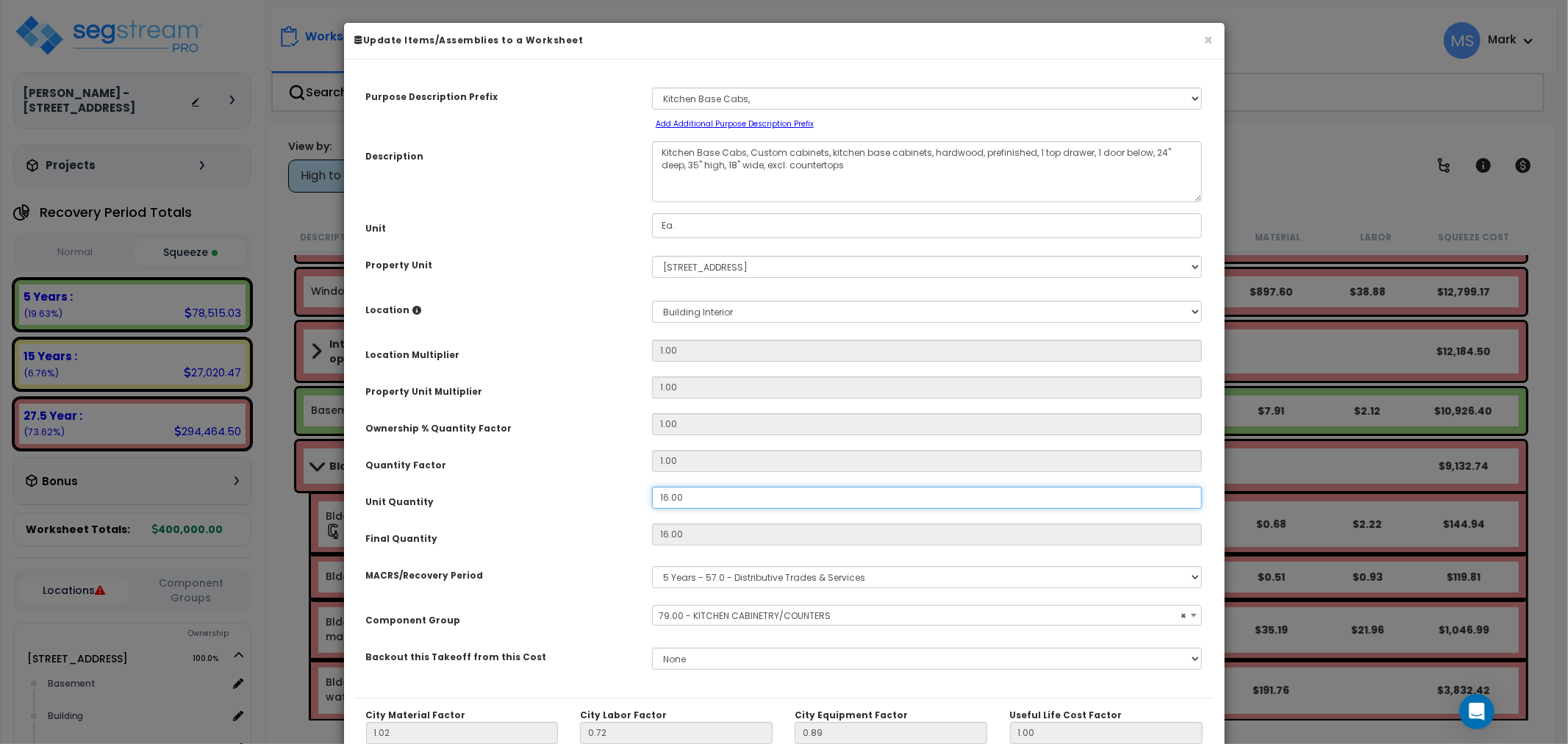
type input "$8,873.57"
type input "1"
type input "$554.60"
type input "14"
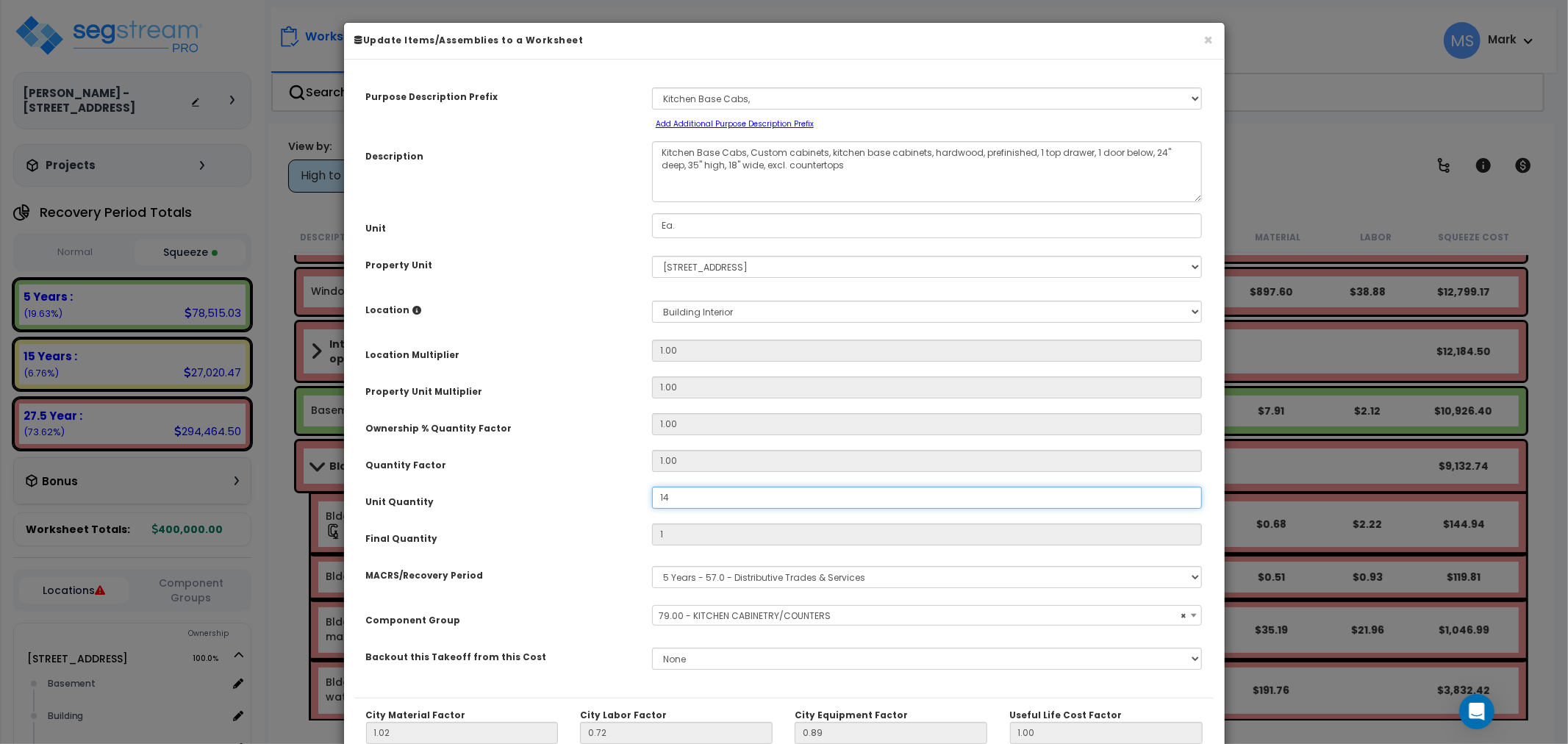
type input "$7,764.37"
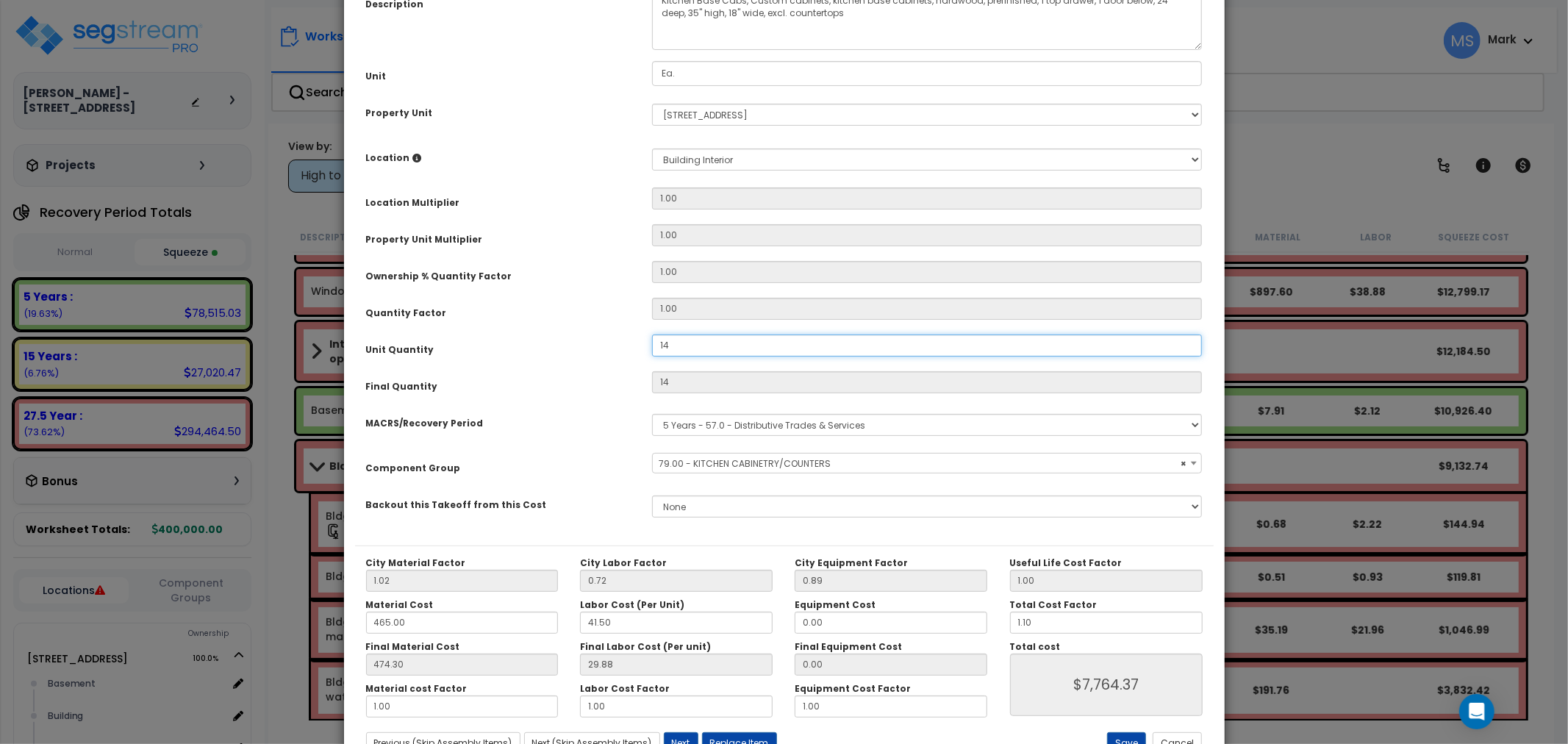
scroll to position [208, 0]
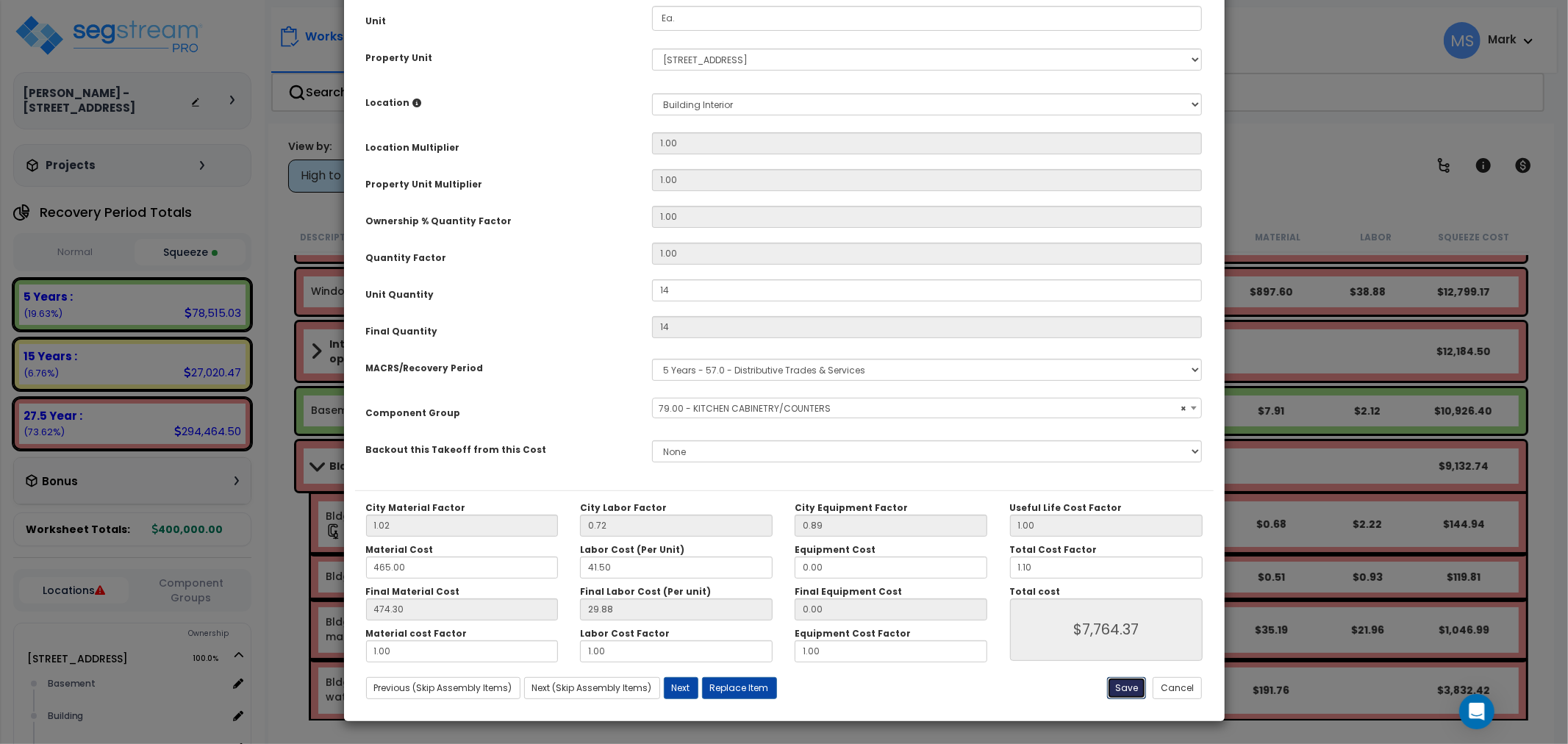
click at [1126, 689] on button "Save" at bounding box center [1126, 688] width 39 height 22
type input "14.00"
type input "7764.37"
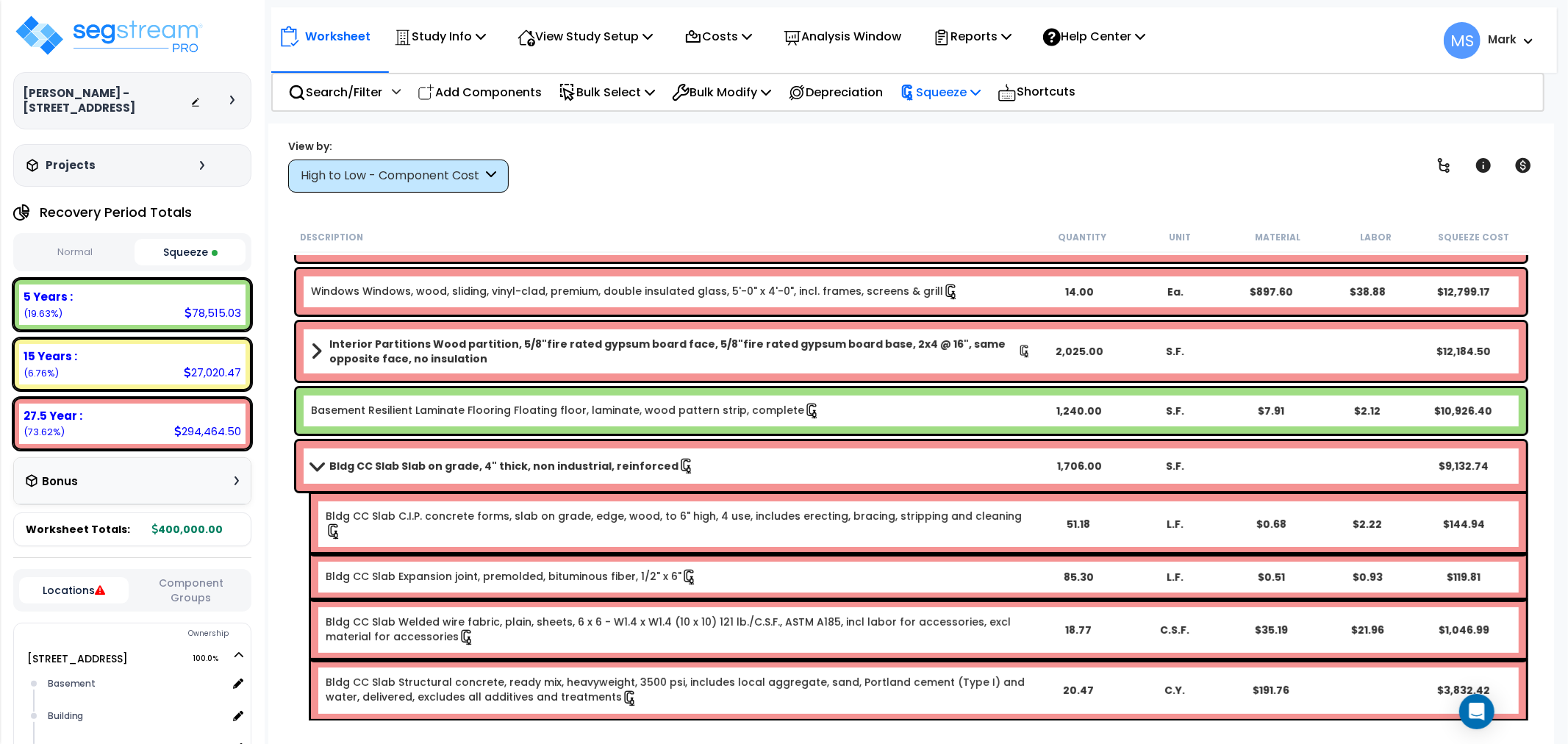
click at [975, 84] on p "Squeeze" at bounding box center [940, 92] width 81 height 20
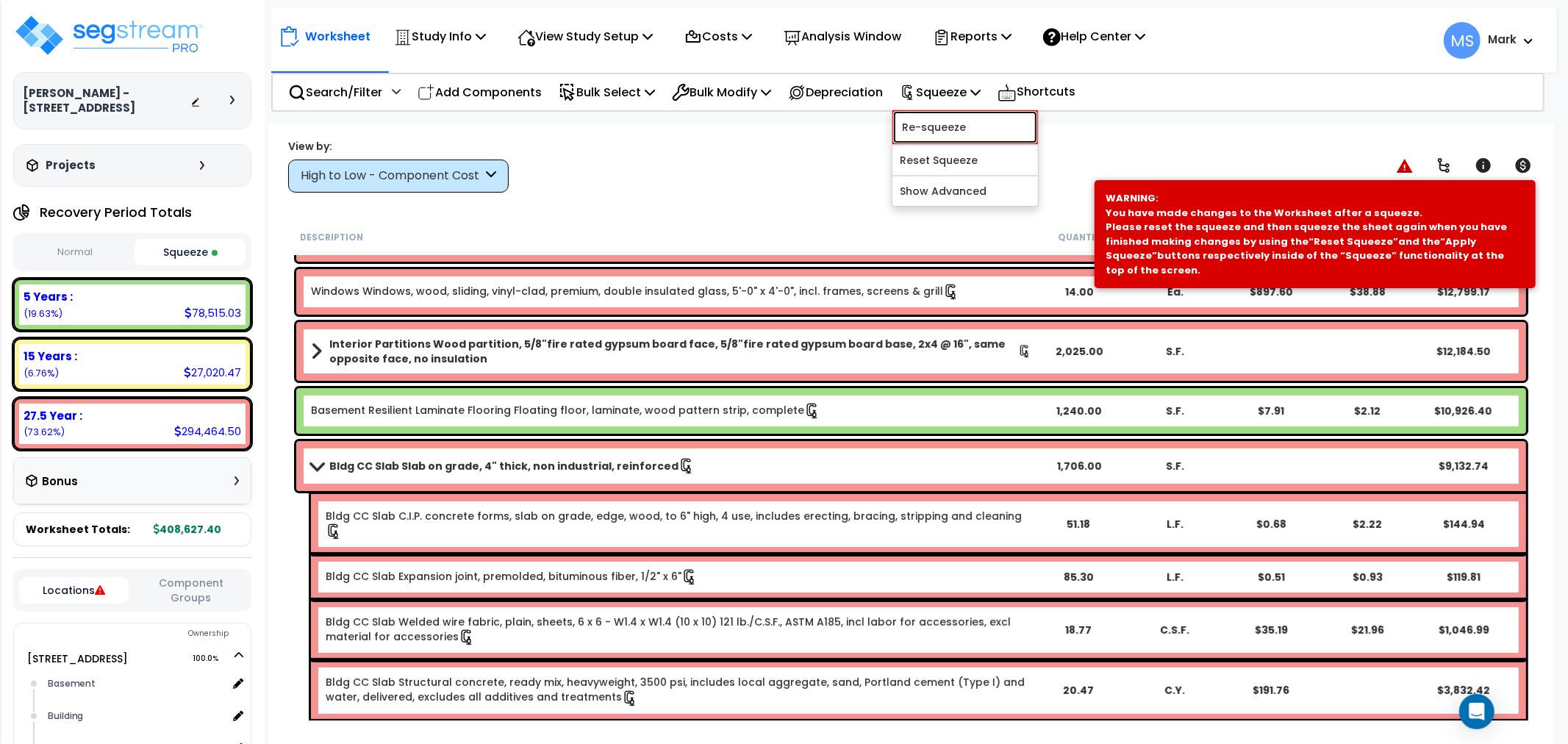
click at [966, 127] on link "Re-squeeze" at bounding box center [966, 126] width 146 height 33
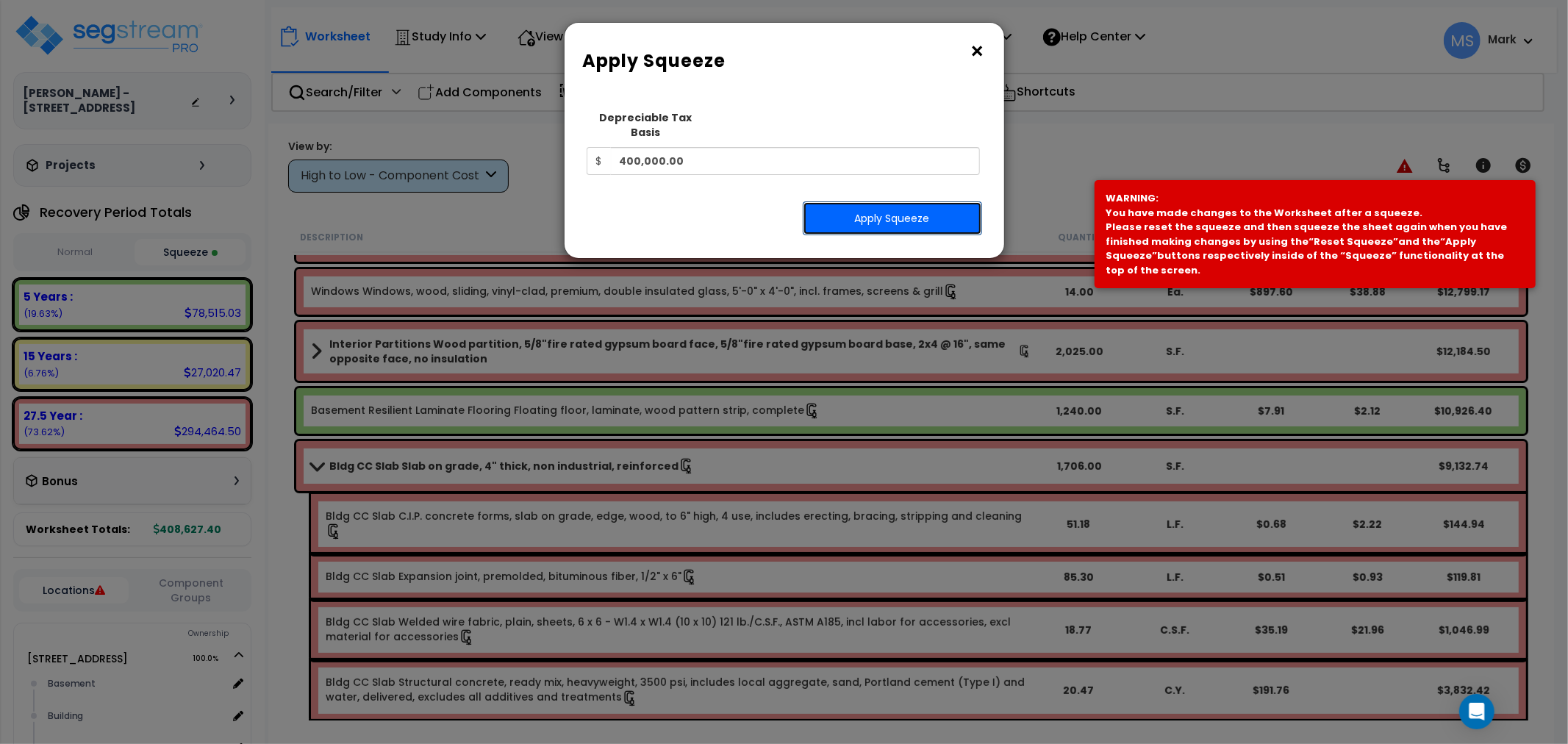
click at [943, 204] on button "Apply Squeeze" at bounding box center [892, 218] width 179 height 33
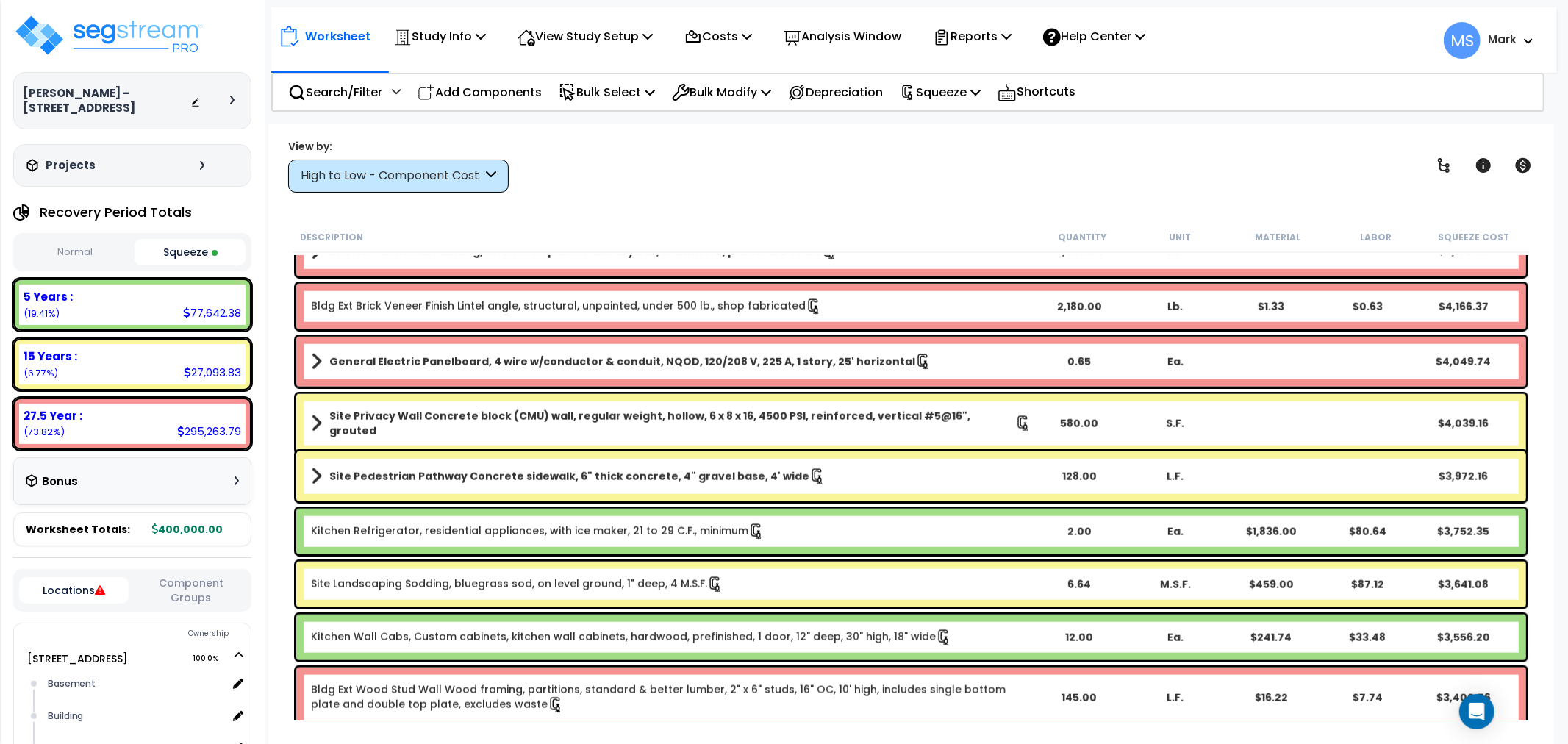
scroll to position [1225, 0]
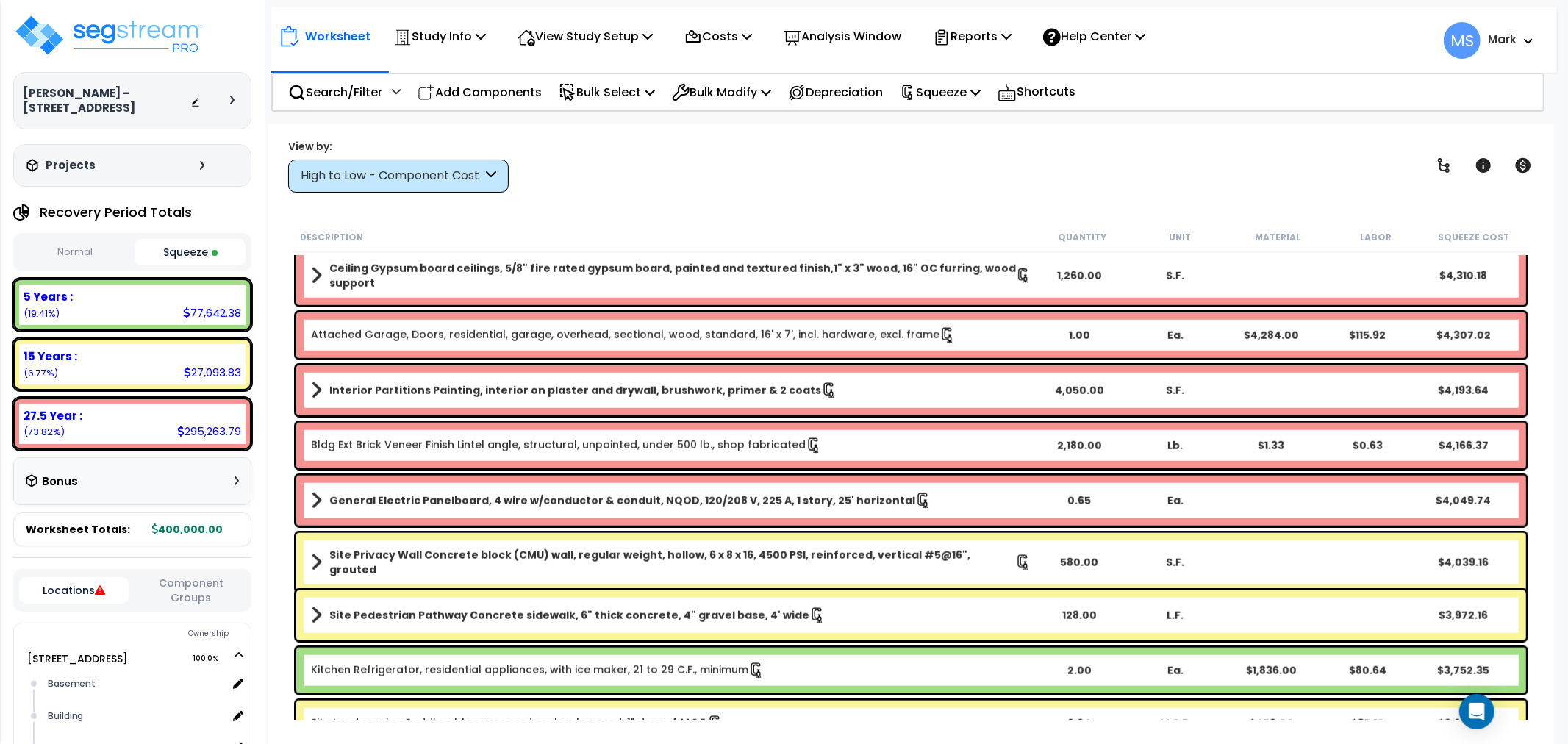
click at [814, 507] on b "General Electric Panelboard, 4 wire w/conductor & conduit, NQOD, 120/208 V, 225…" at bounding box center [622, 500] width 586 height 15
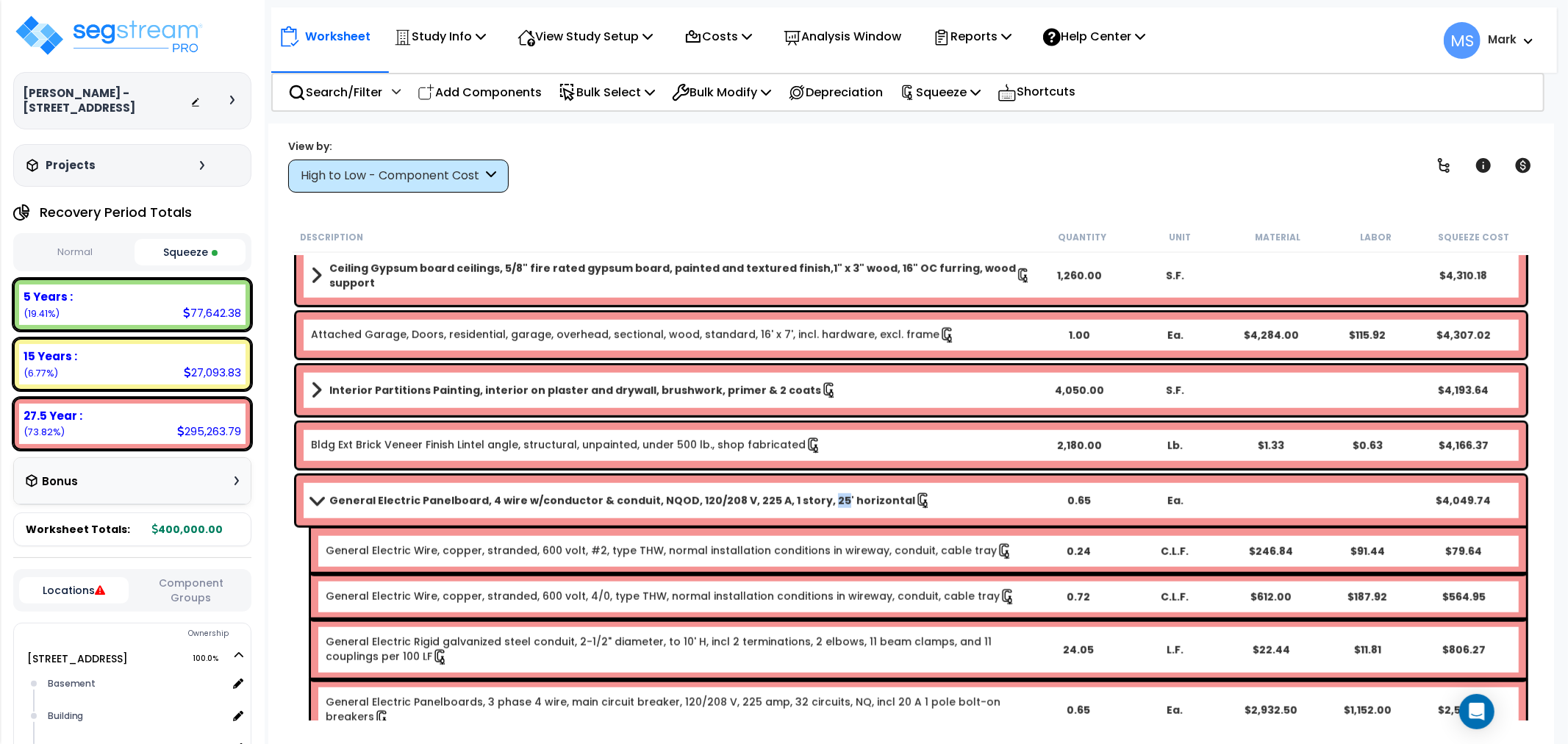
click at [814, 507] on b "General Electric Panelboard, 4 wire w/conductor & conduit, NQOD, 120/208 V, 225…" at bounding box center [622, 500] width 586 height 15
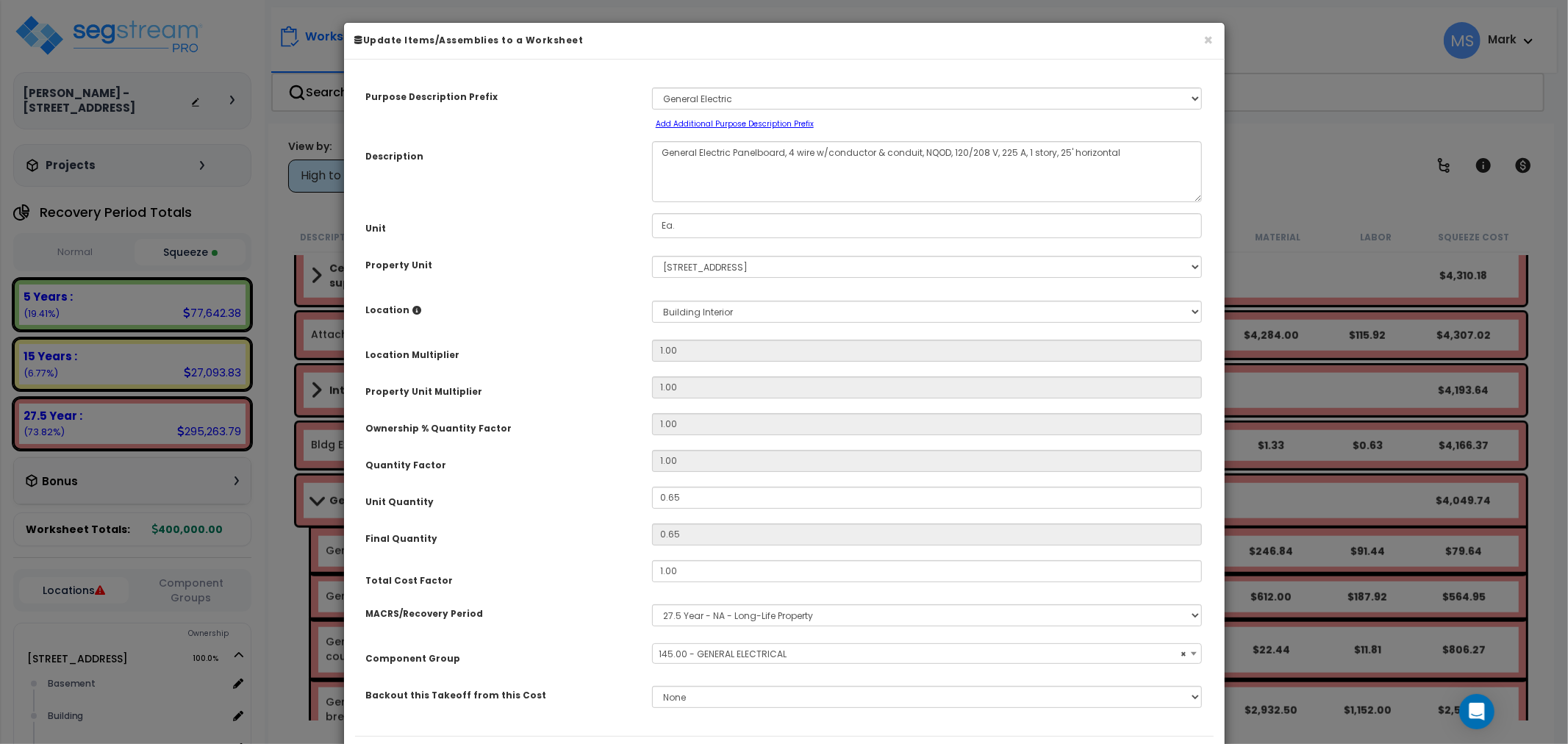
select select "45964"
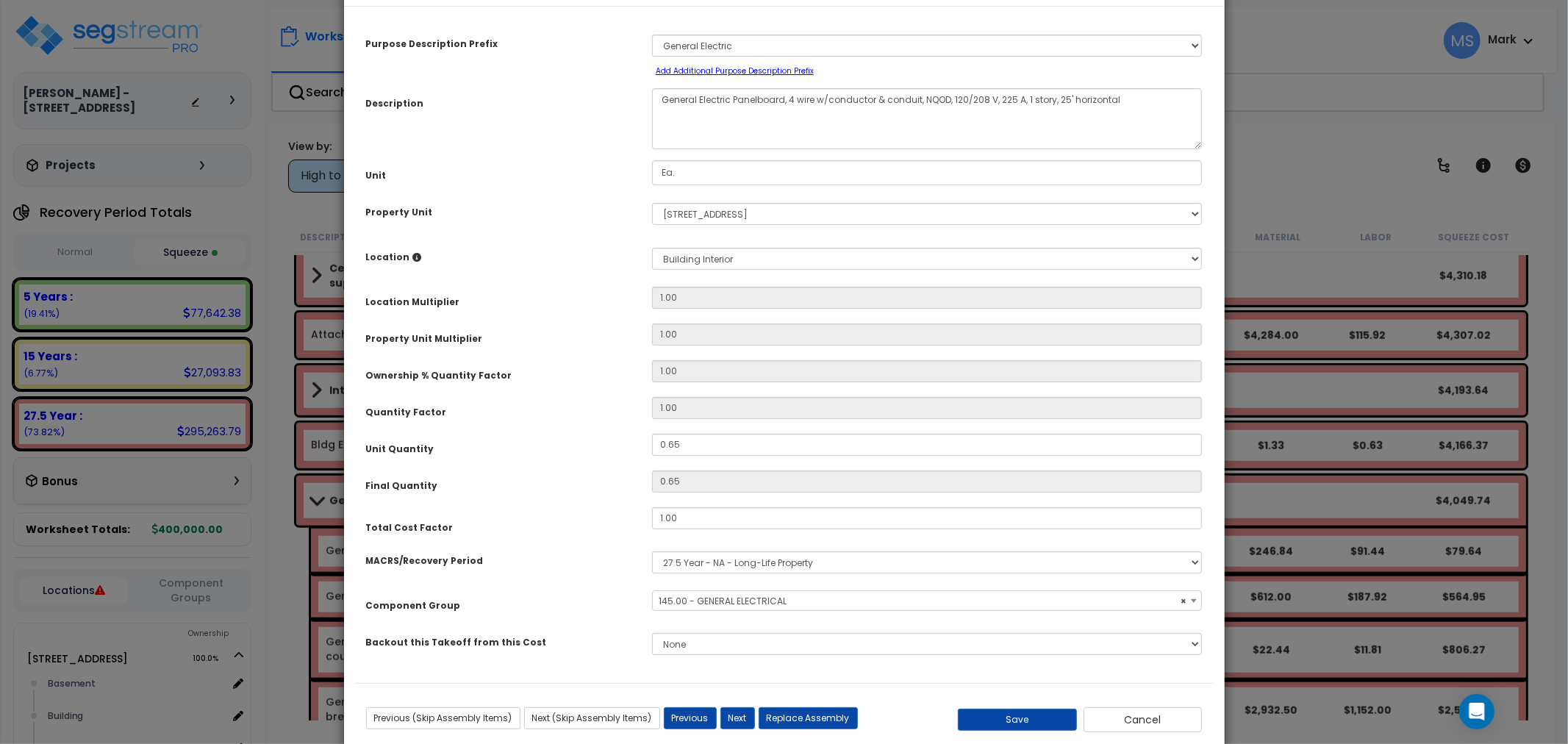
scroll to position [82, 0]
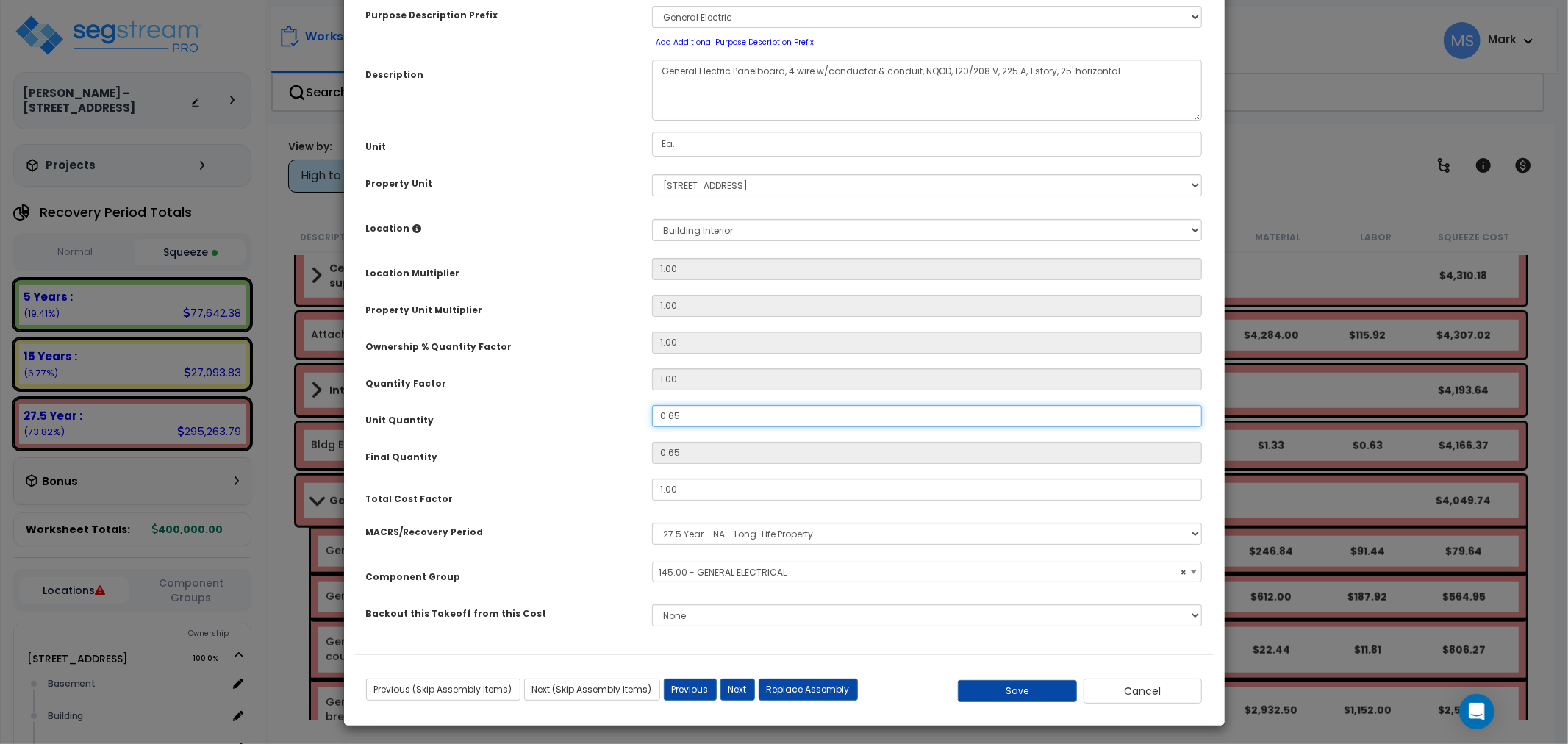
click at [675, 412] on input "0.65" at bounding box center [927, 416] width 550 height 22
type input "0.5"
type input "08.5"
type input "8.5"
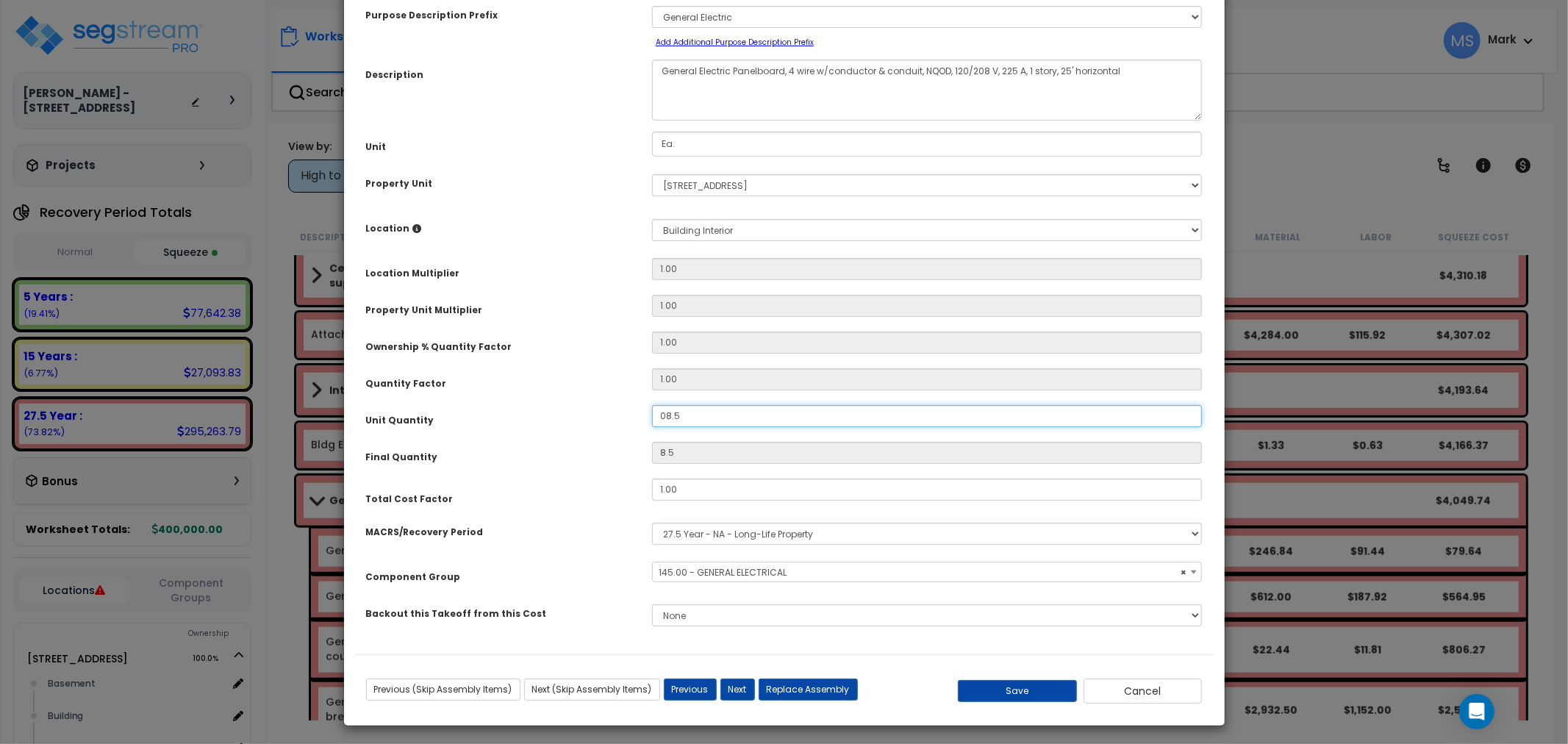
type input "0.5"
type input "0.75"
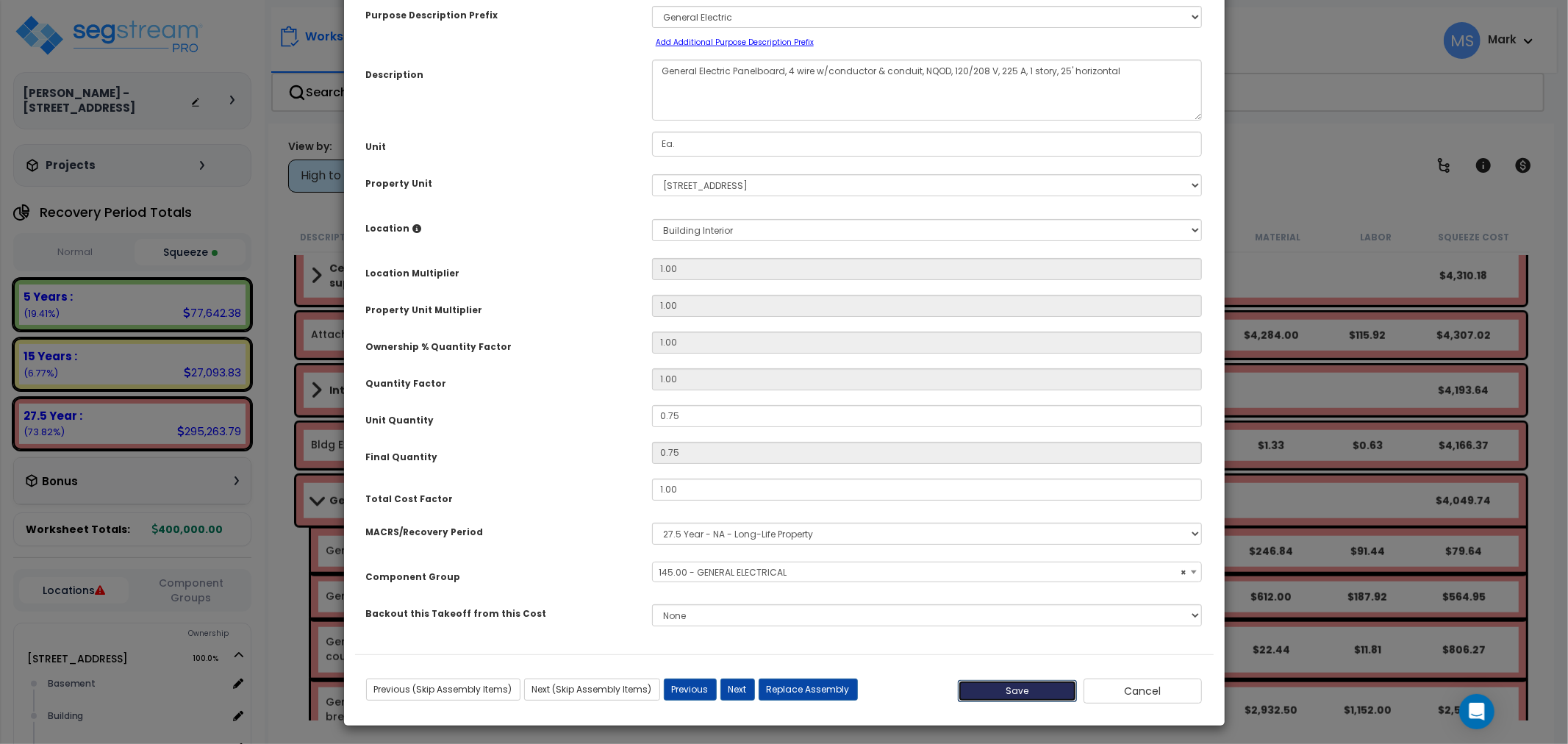
click at [988, 699] on button "Save" at bounding box center [1017, 691] width 119 height 22
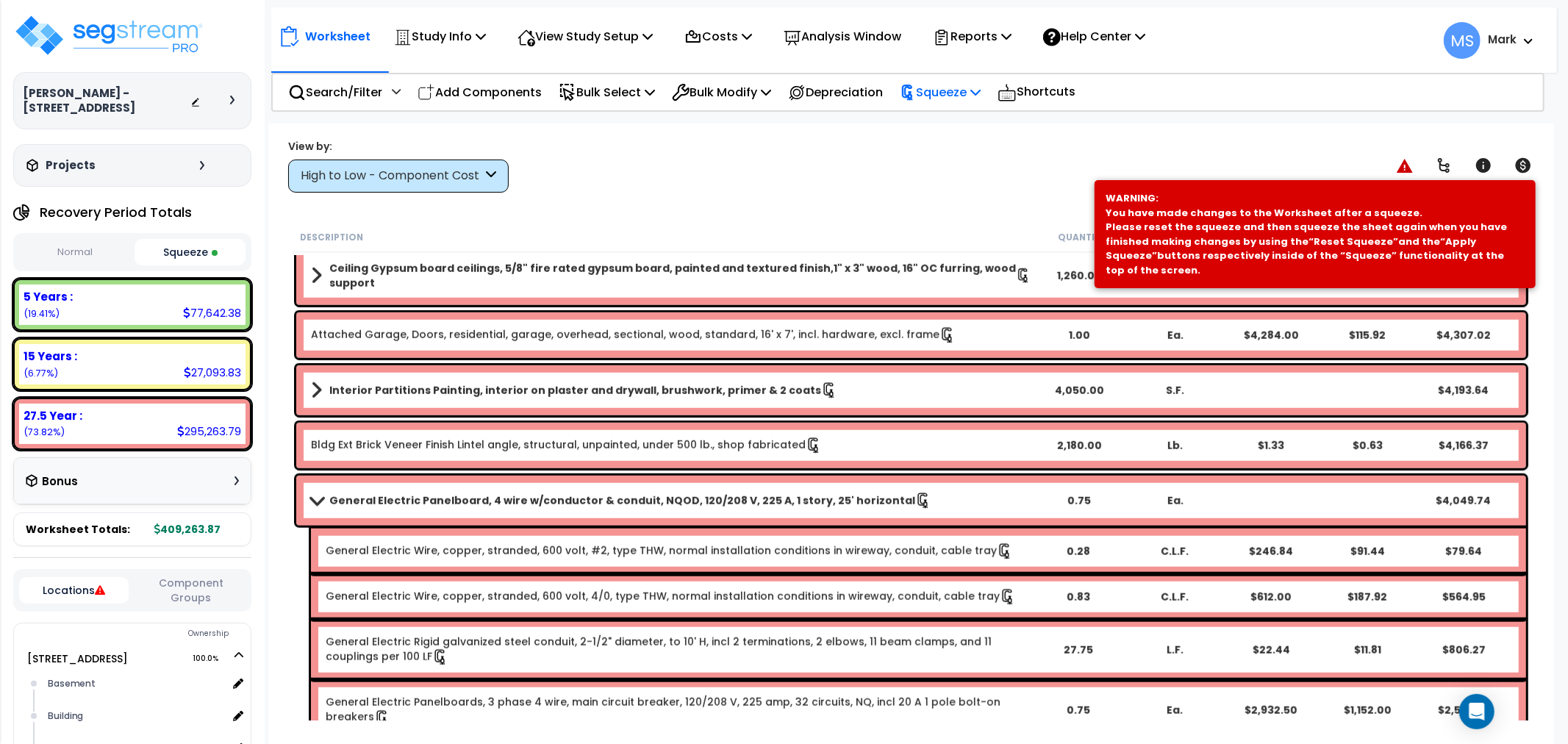
click at [945, 84] on p "Squeeze" at bounding box center [940, 92] width 81 height 20
click at [957, 121] on link "Re-squeeze" at bounding box center [966, 126] width 146 height 33
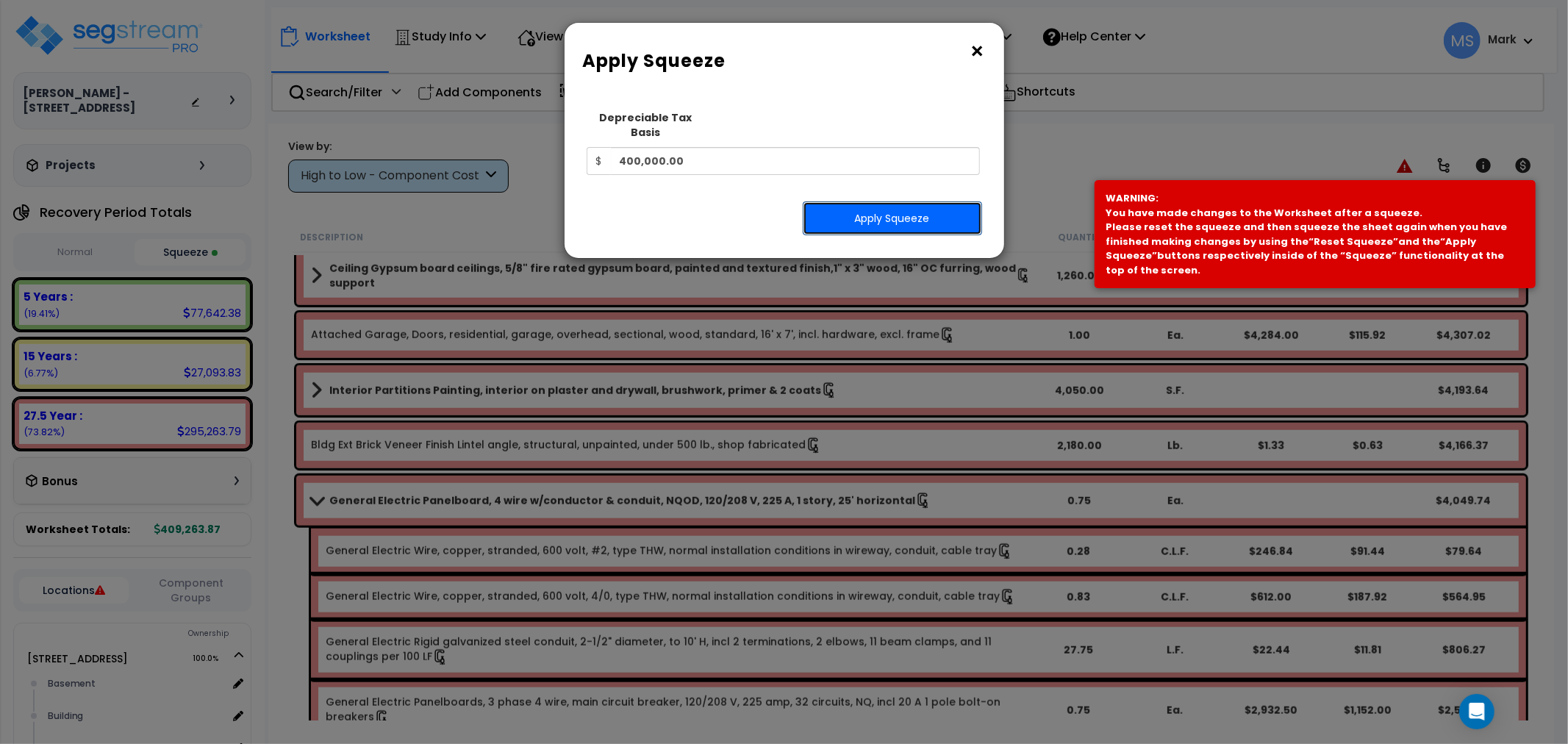
click at [929, 202] on button "Apply Squeeze" at bounding box center [892, 218] width 179 height 33
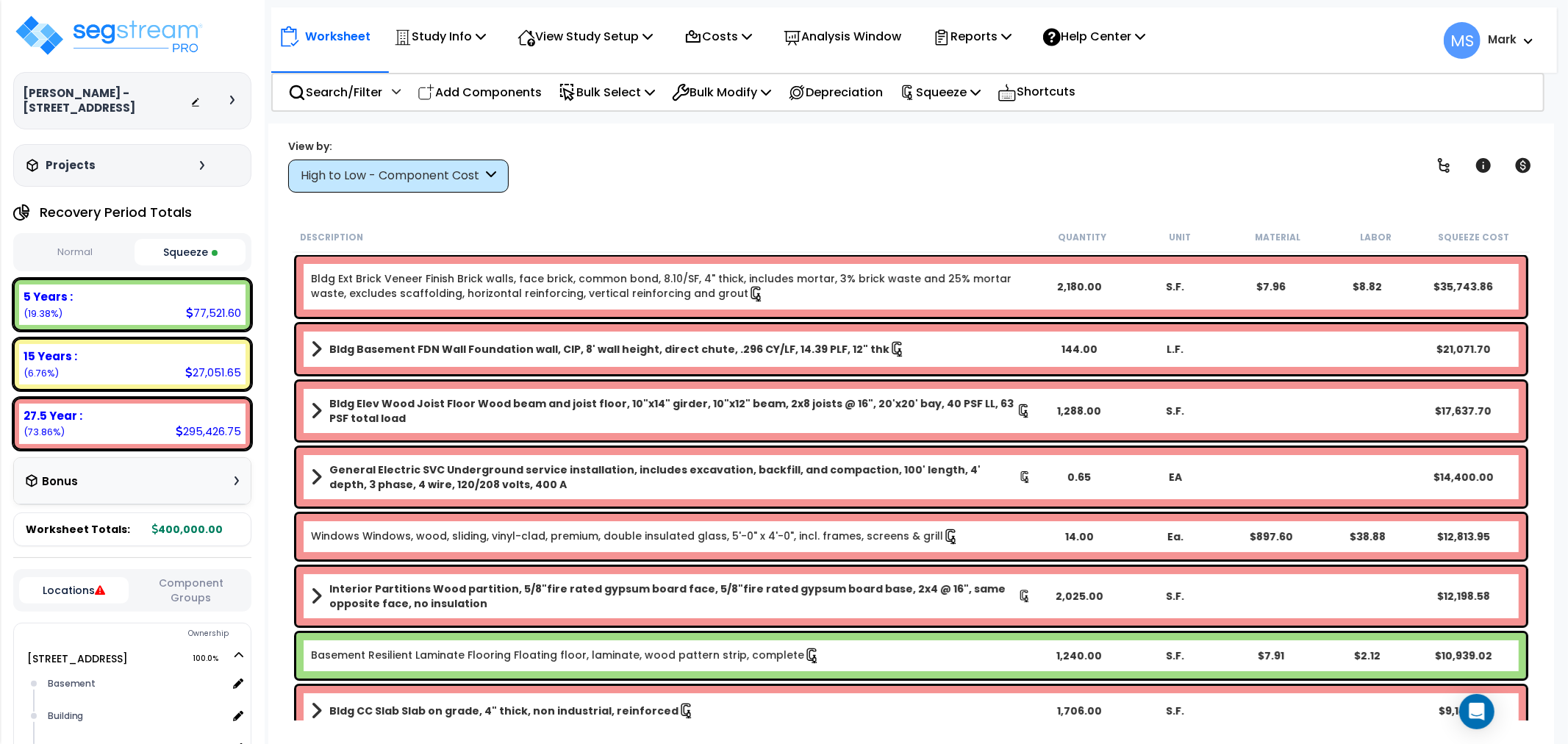
click at [883, 274] on link "Bldg Ext Brick Veneer Finish Brick walls, face brick, common bond, 8.10/SF, 4" …" at bounding box center [670, 287] width 720 height 31
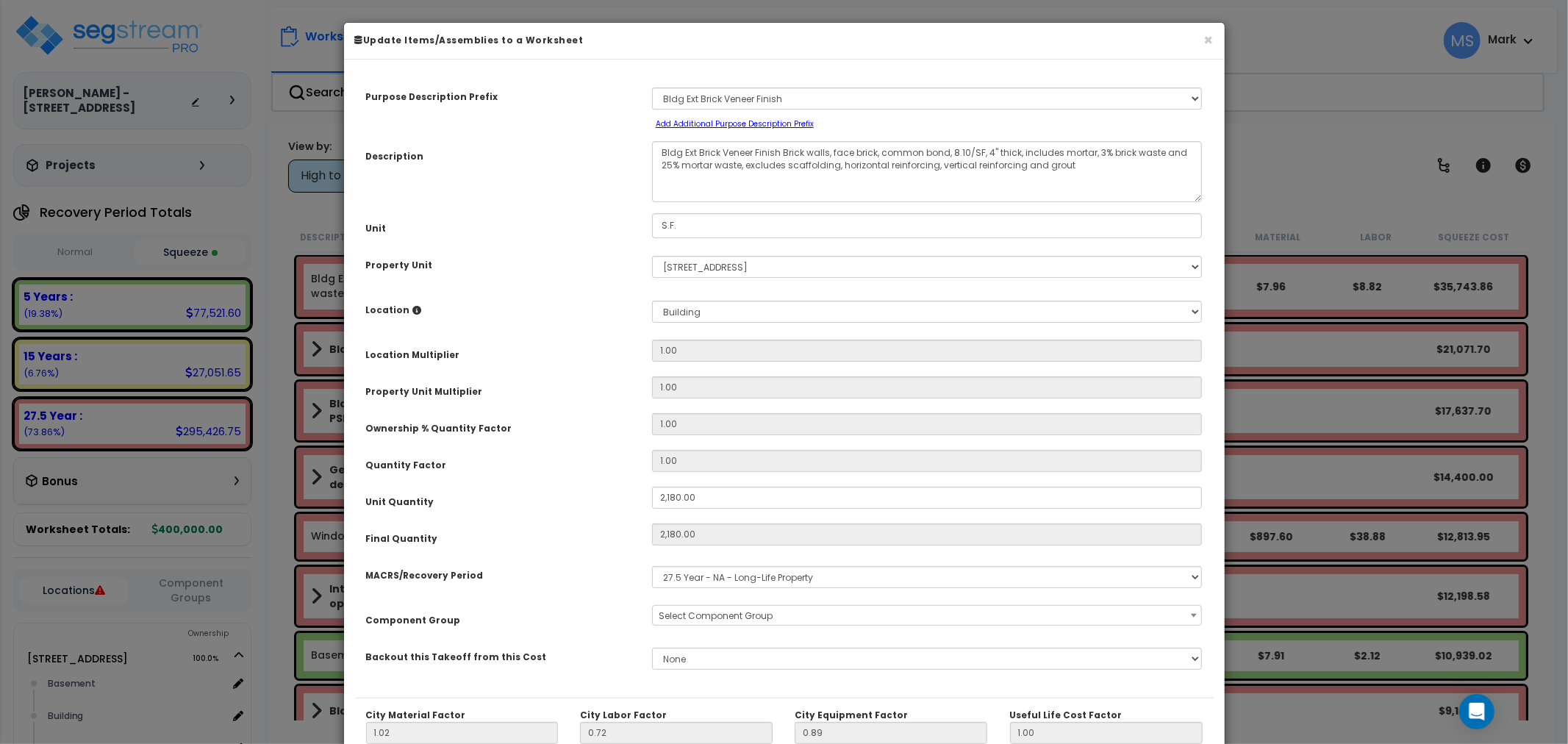
select select "45871"
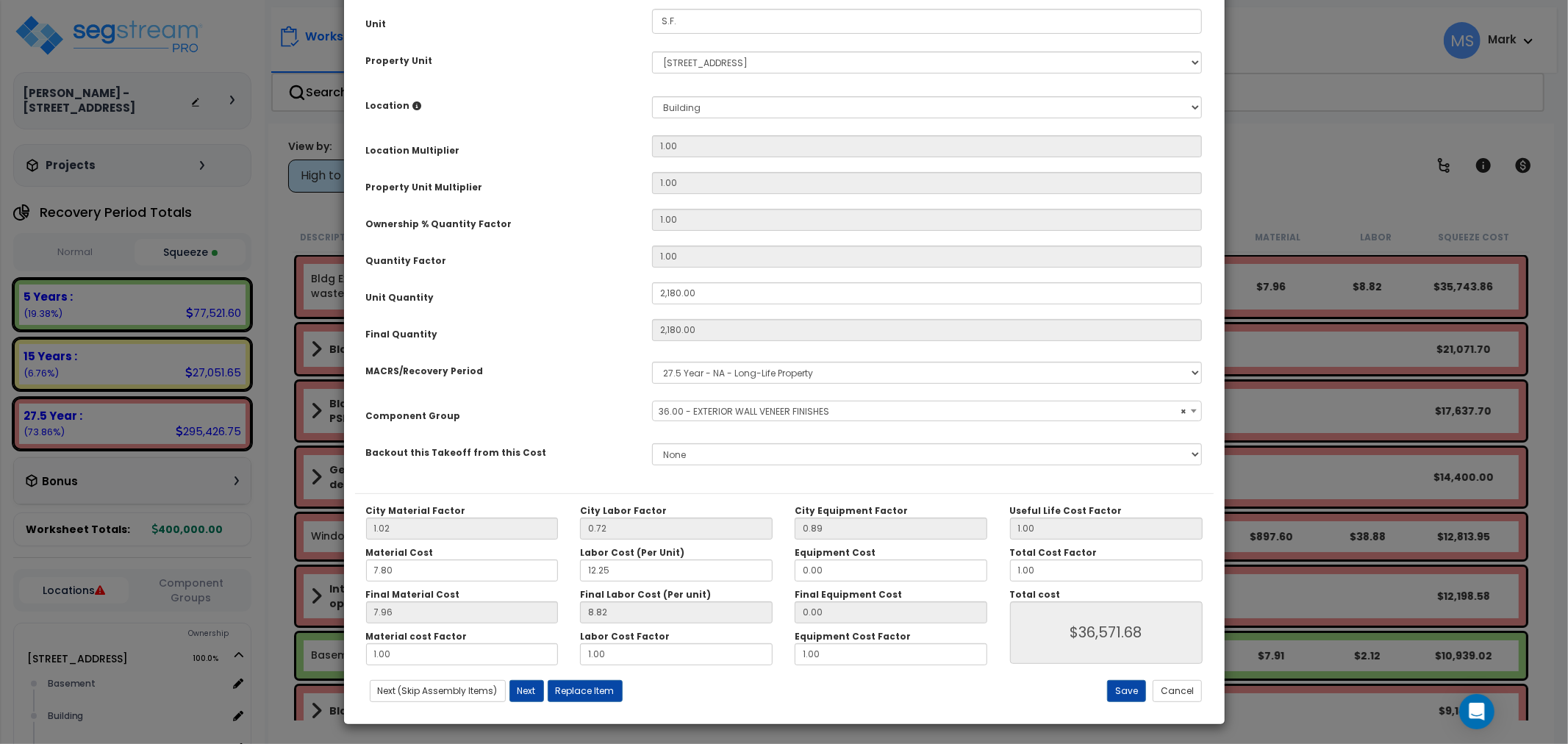
scroll to position [208, 0]
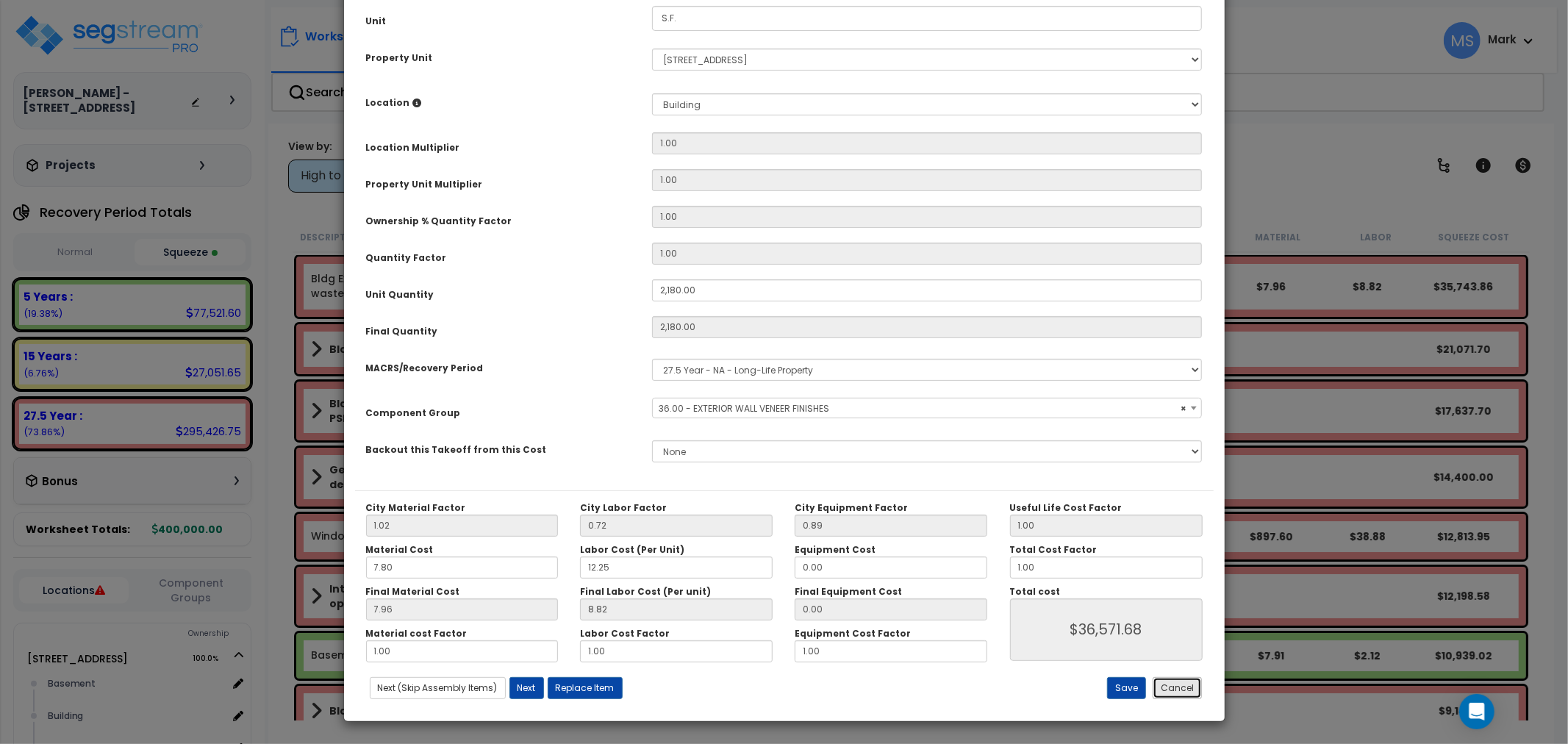
click at [1172, 691] on button "Cancel" at bounding box center [1177, 688] width 49 height 22
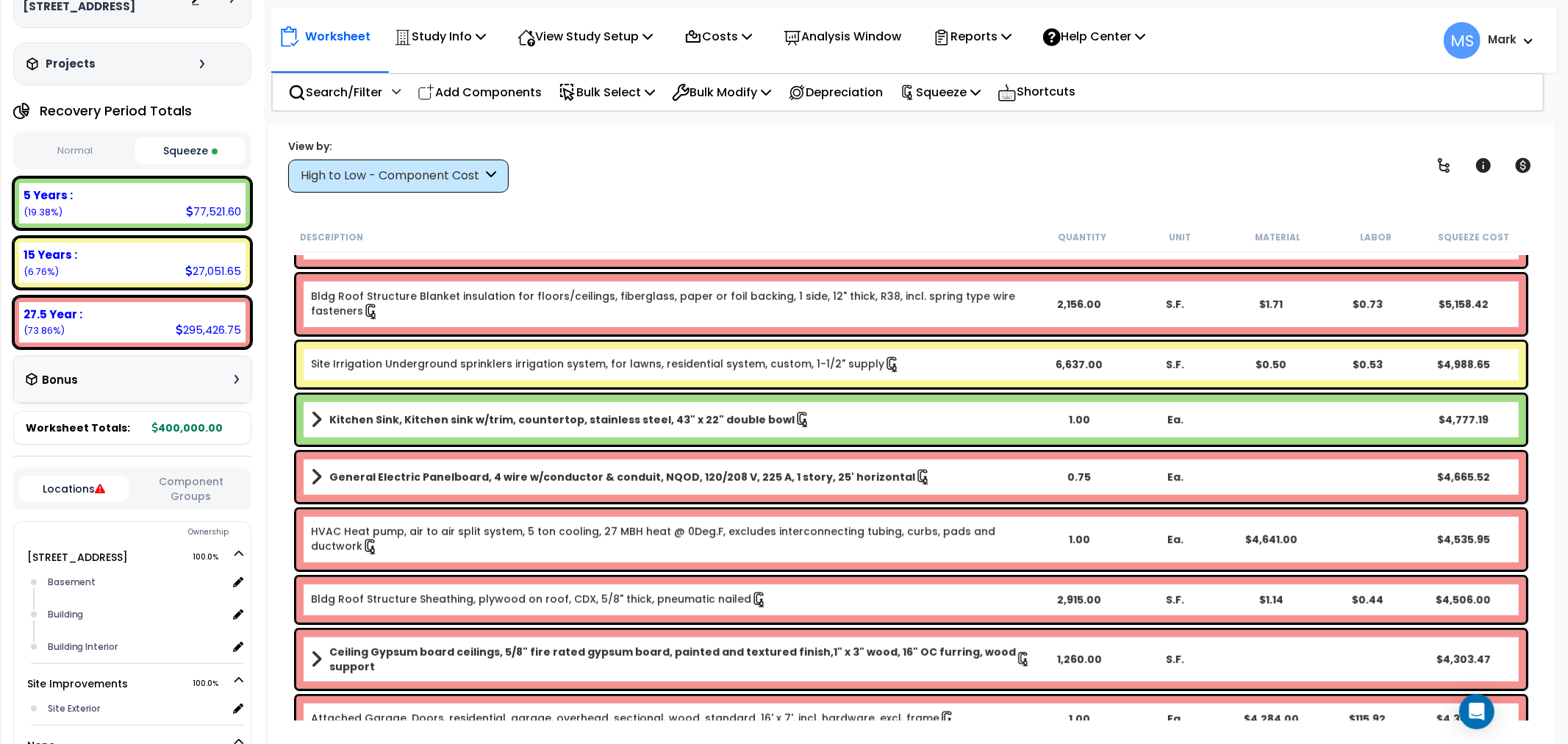
scroll to position [287, 0]
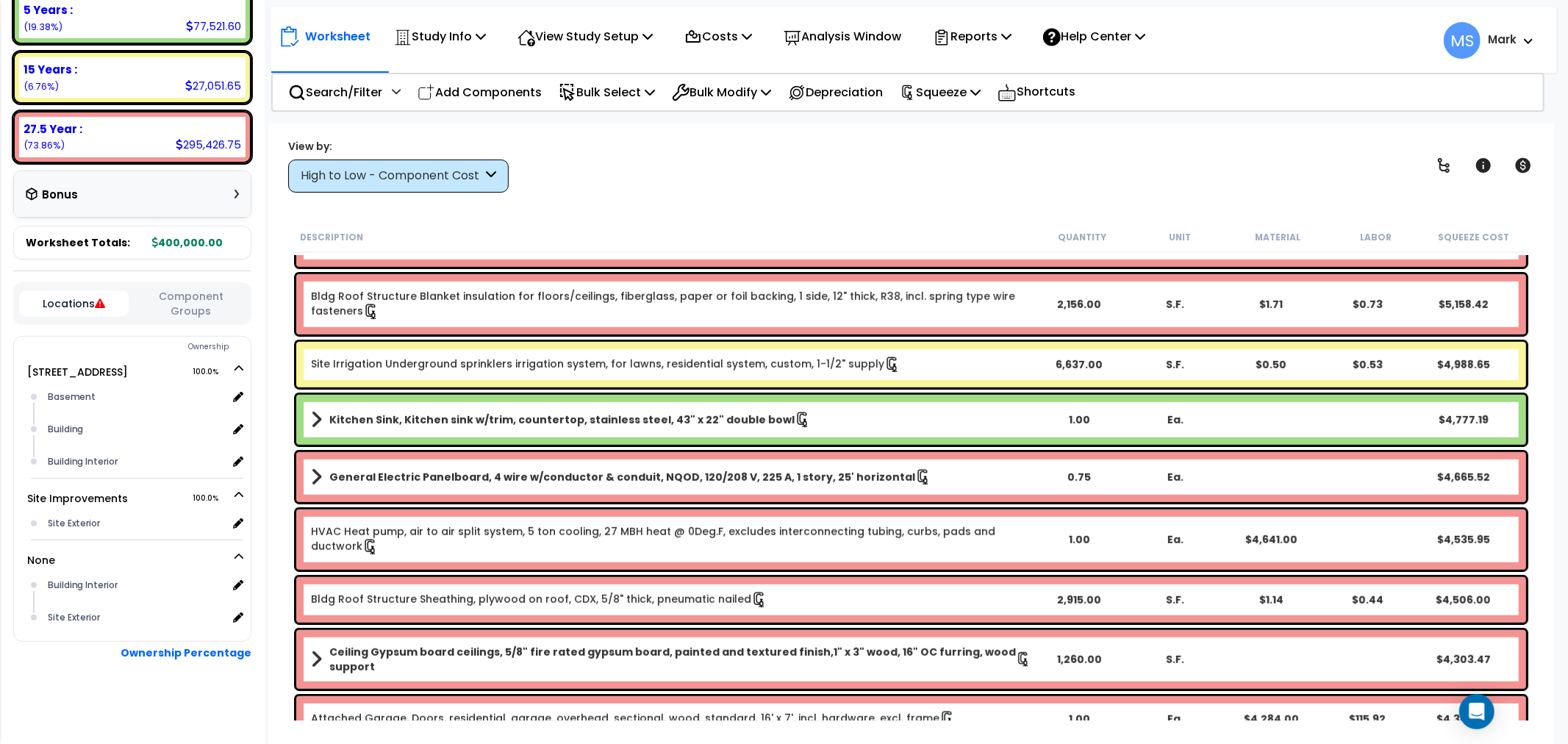
click at [226, 305] on button "Component Groups" at bounding box center [191, 304] width 110 height 31
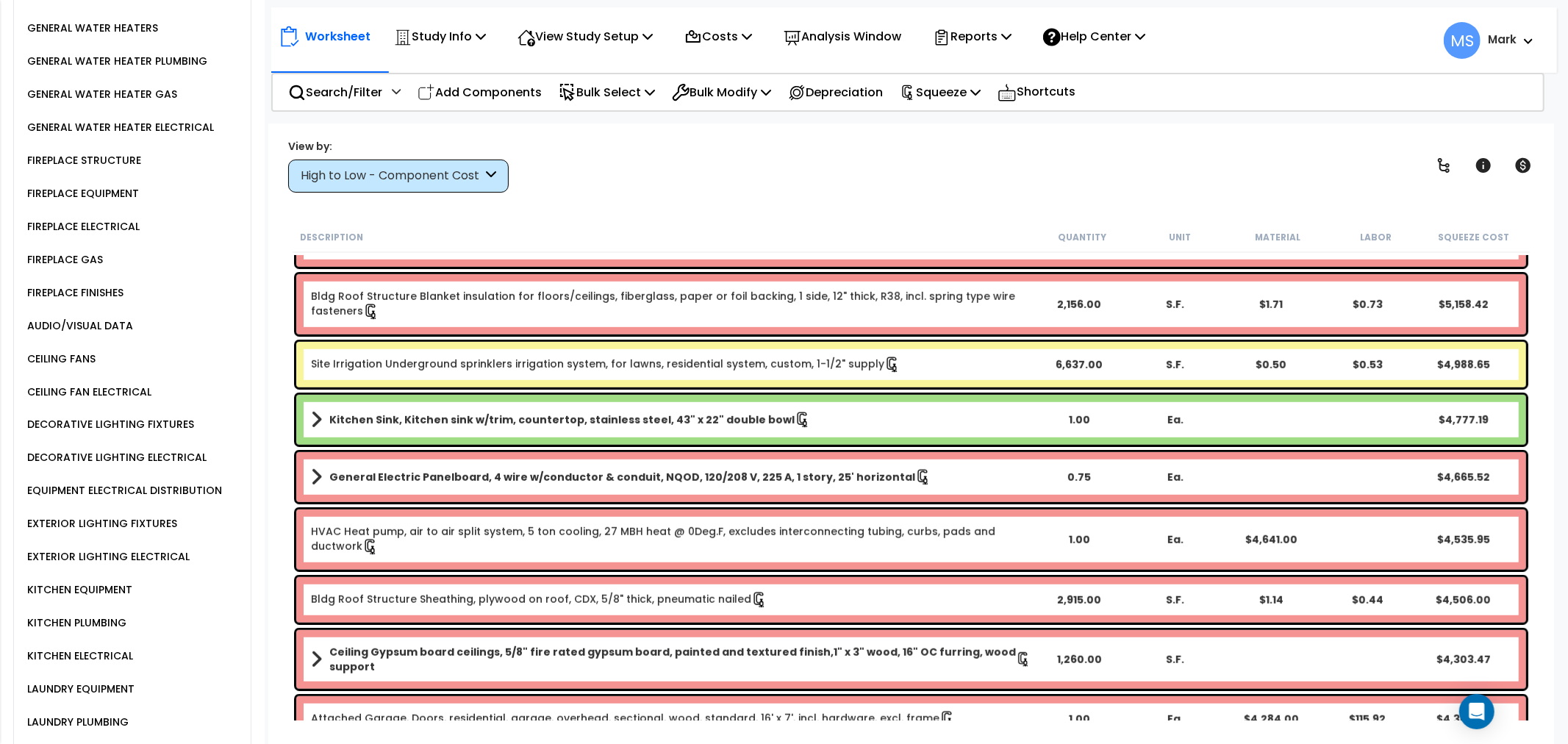
scroll to position [2001, 0]
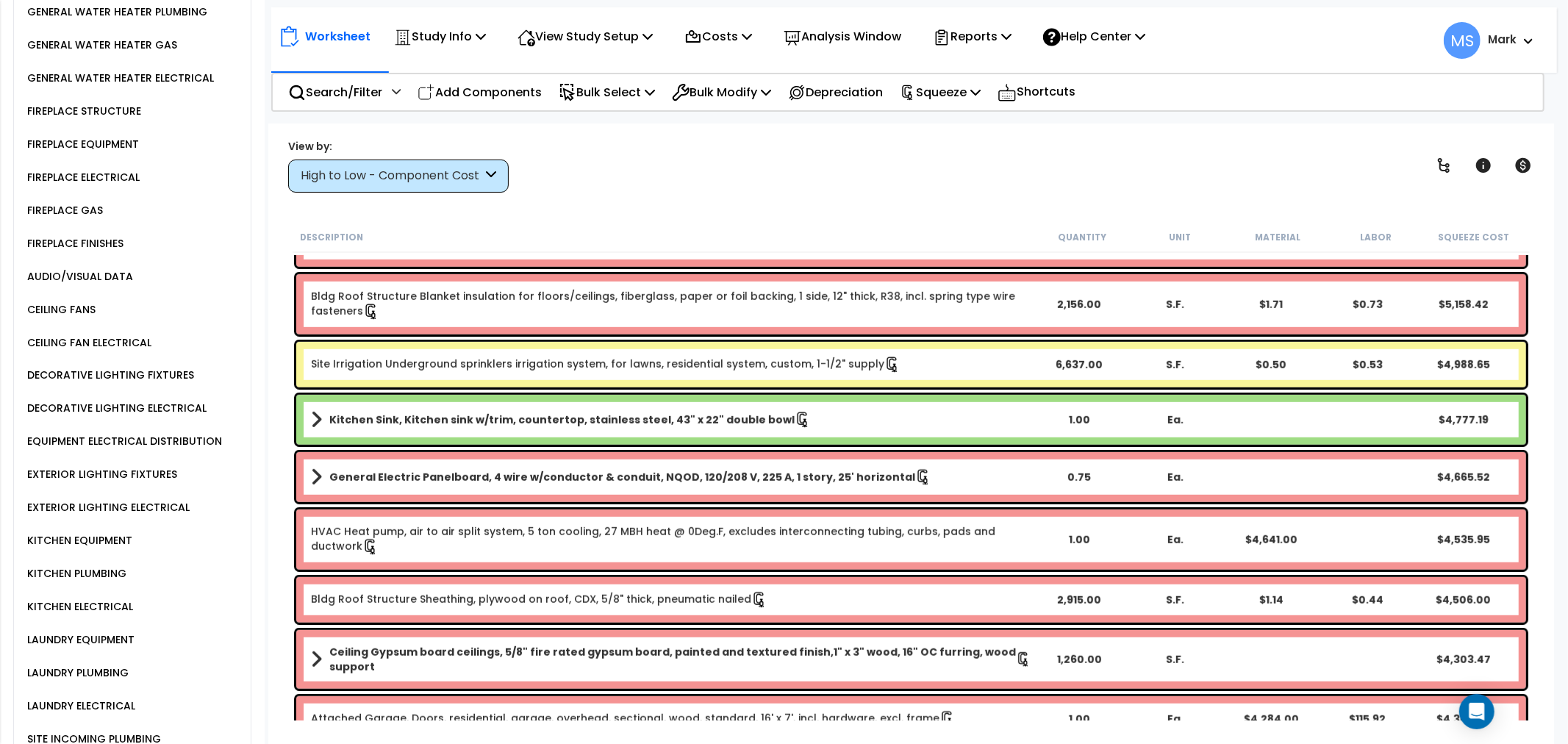
click at [113, 544] on div "KITCHEN EQUIPMENT" at bounding box center [77, 541] width 109 height 18
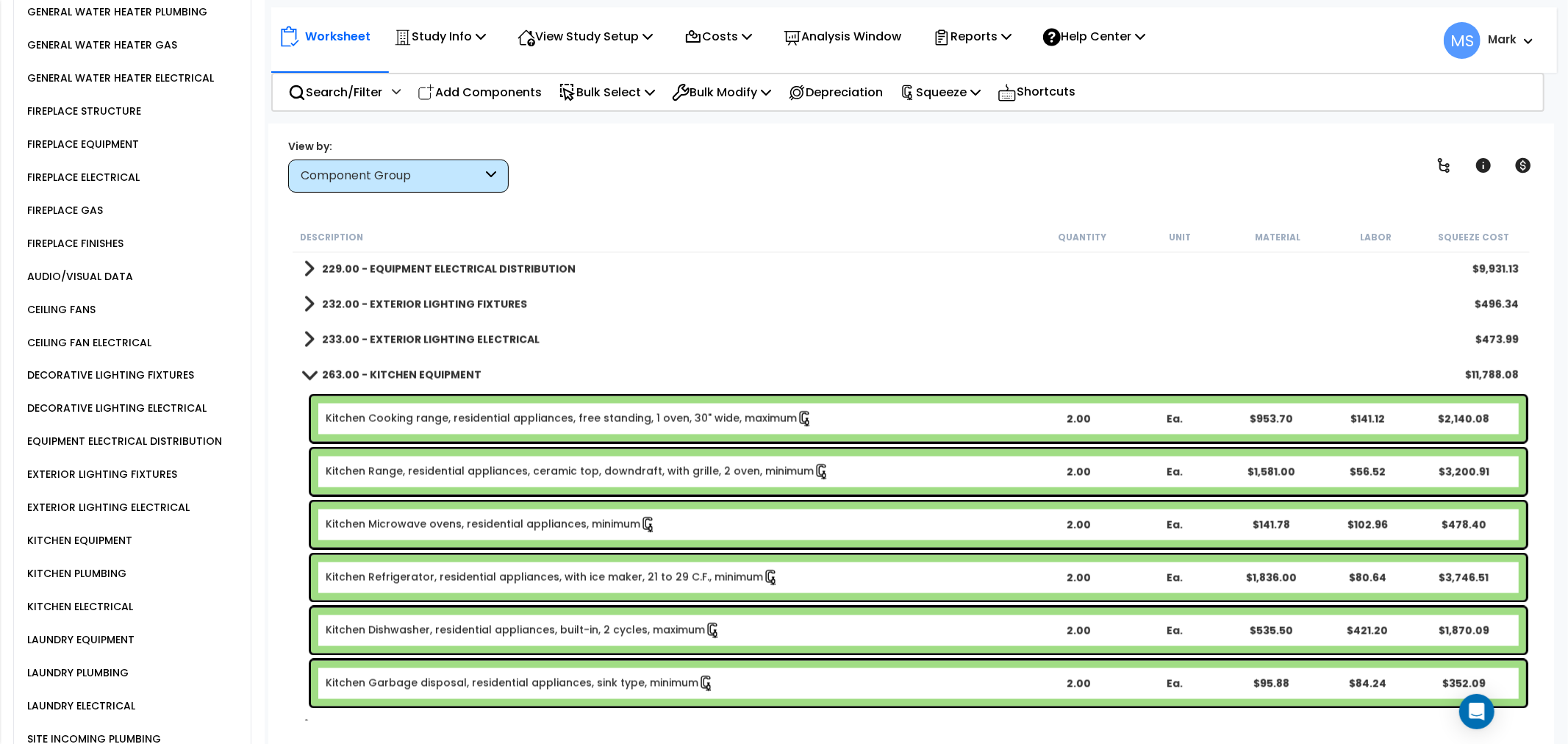
scroll to position [2122, 0]
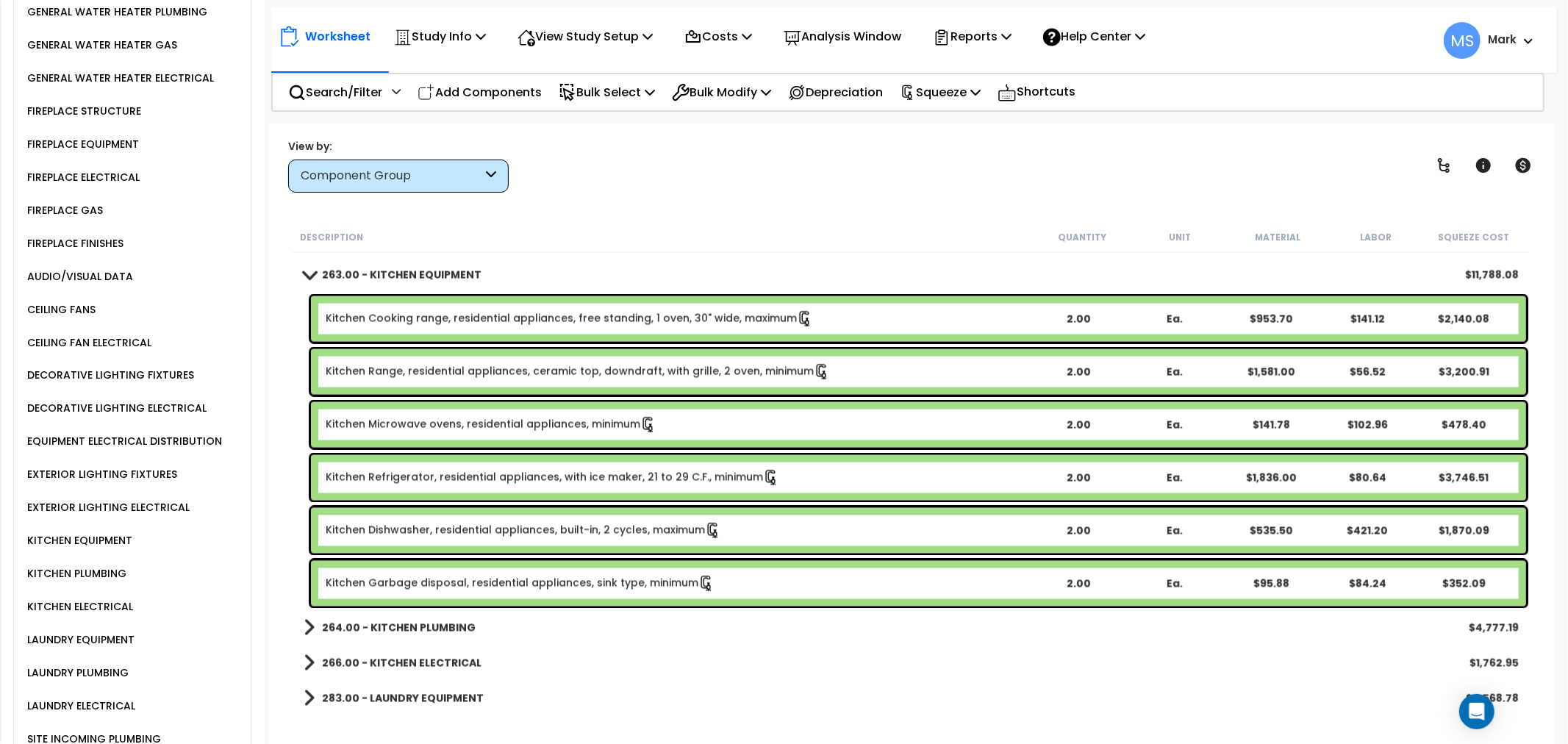
click at [510, 380] on div "Kitchen Range, residential appliances, ceramic top, downdraft, with grille, 2 o…" at bounding box center [918, 372] width 1215 height 45
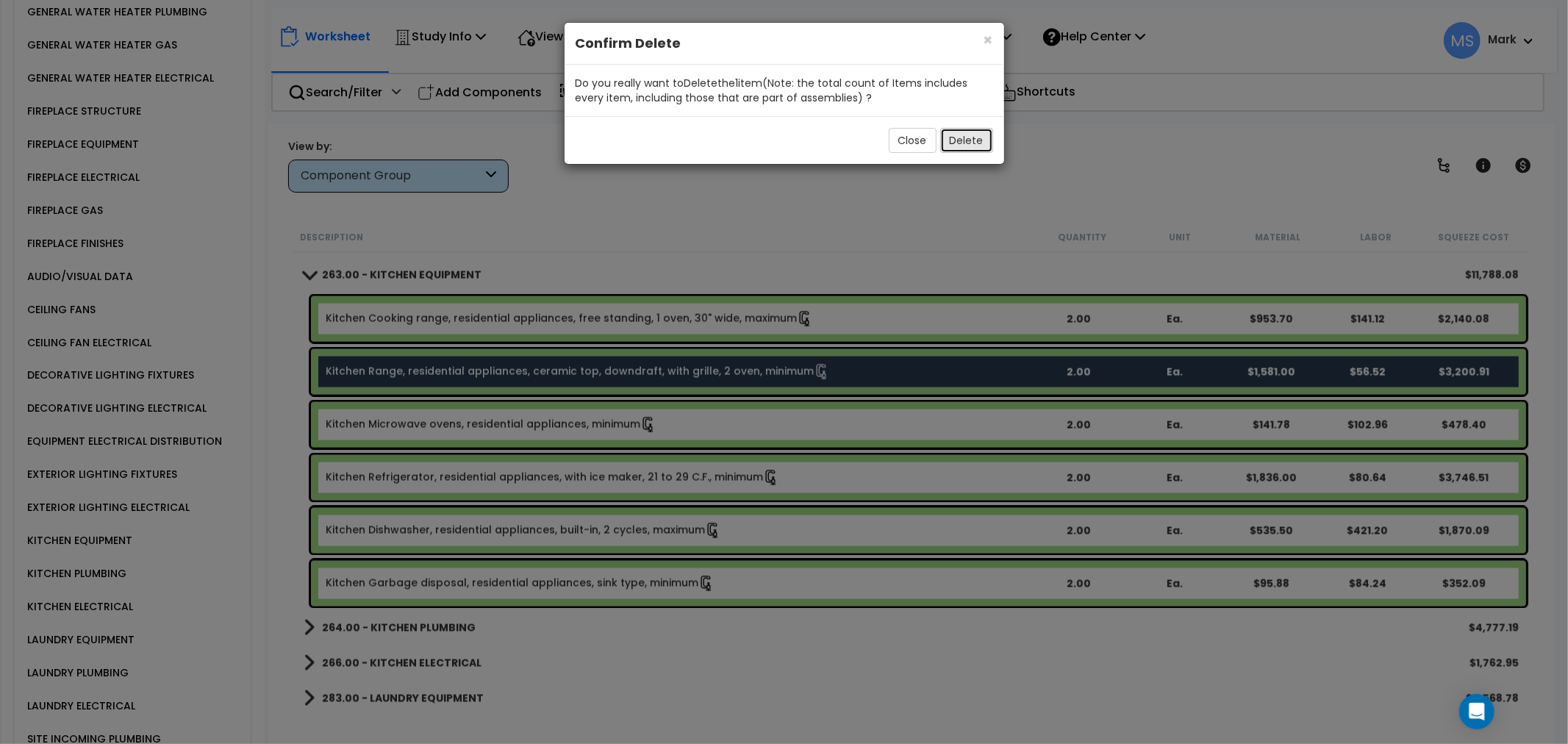
click at [968, 142] on button "Delete" at bounding box center [966, 140] width 53 height 25
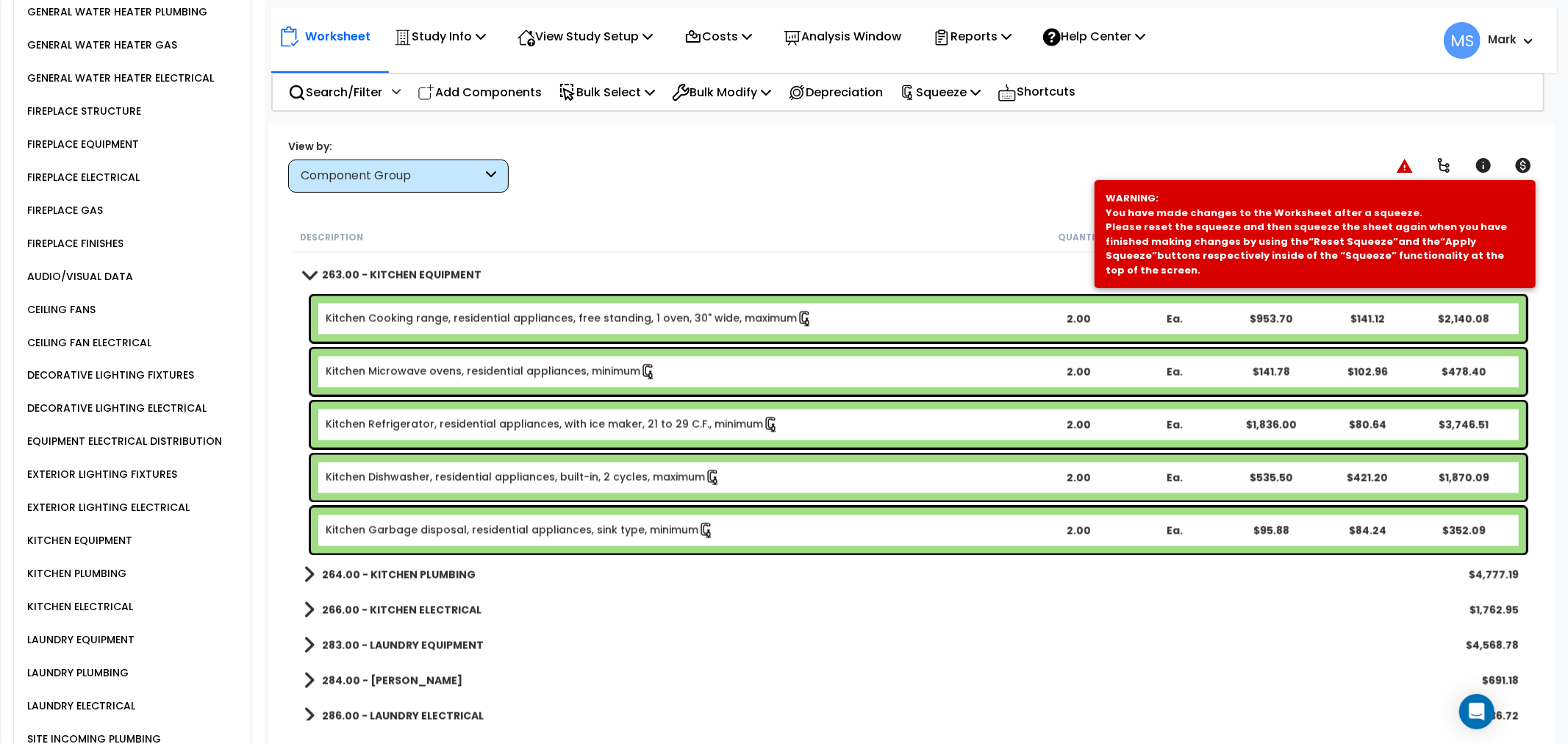
click at [456, 581] on b "264.00 - KITCHEN PLUMBING" at bounding box center [398, 574] width 154 height 15
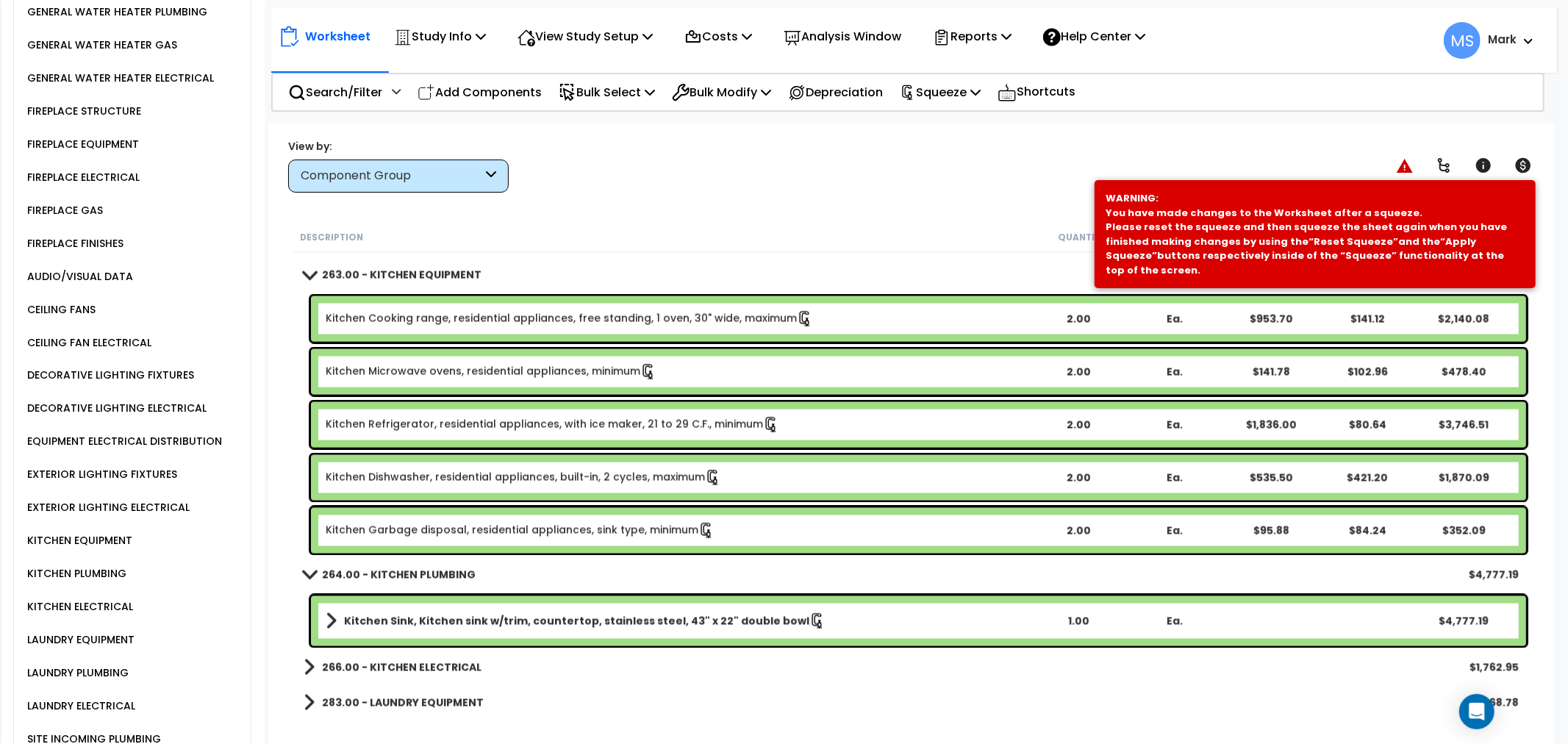
click at [425, 668] on b "266.00 - KITCHEN ELECTRICAL" at bounding box center [402, 667] width 160 height 15
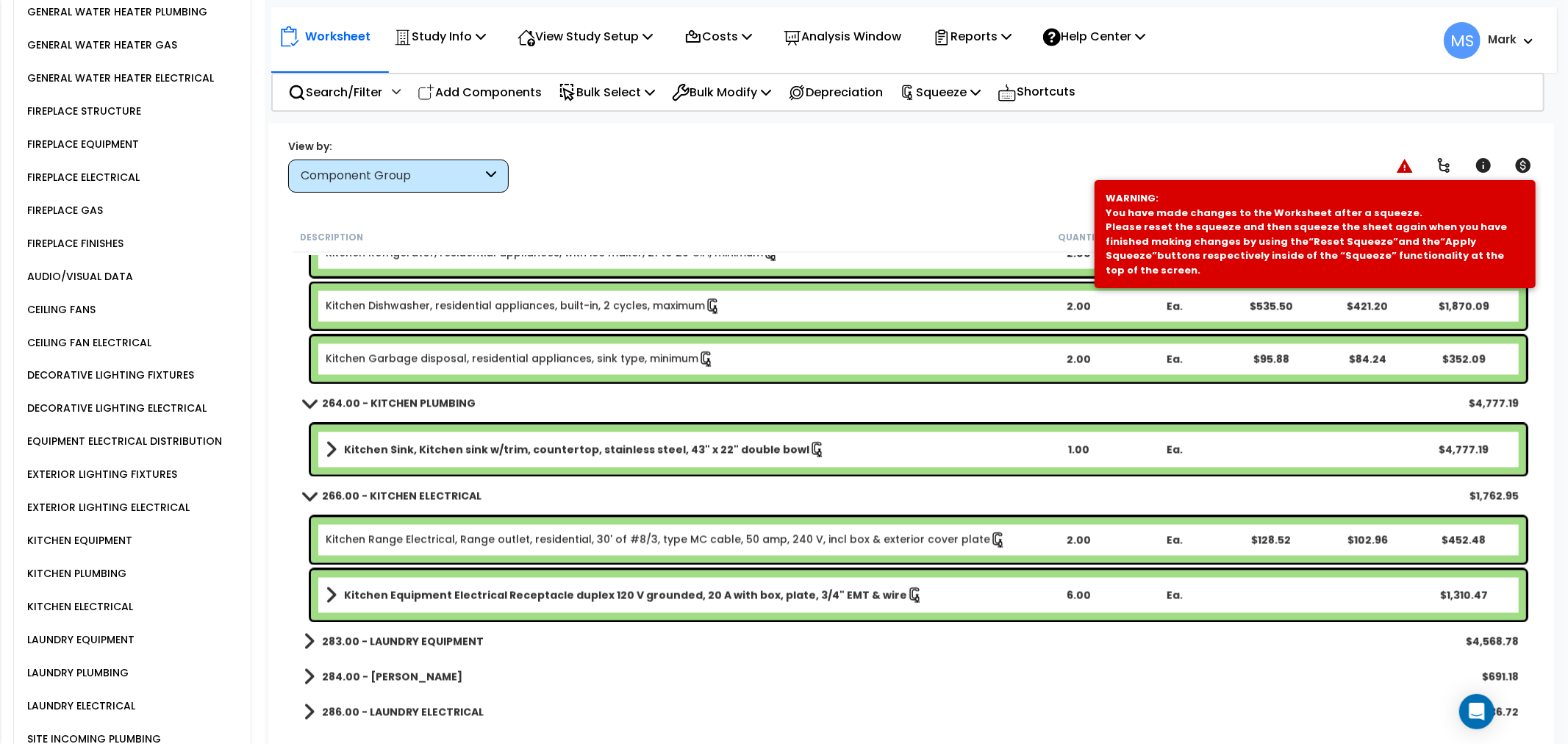
scroll to position [2212, 0]
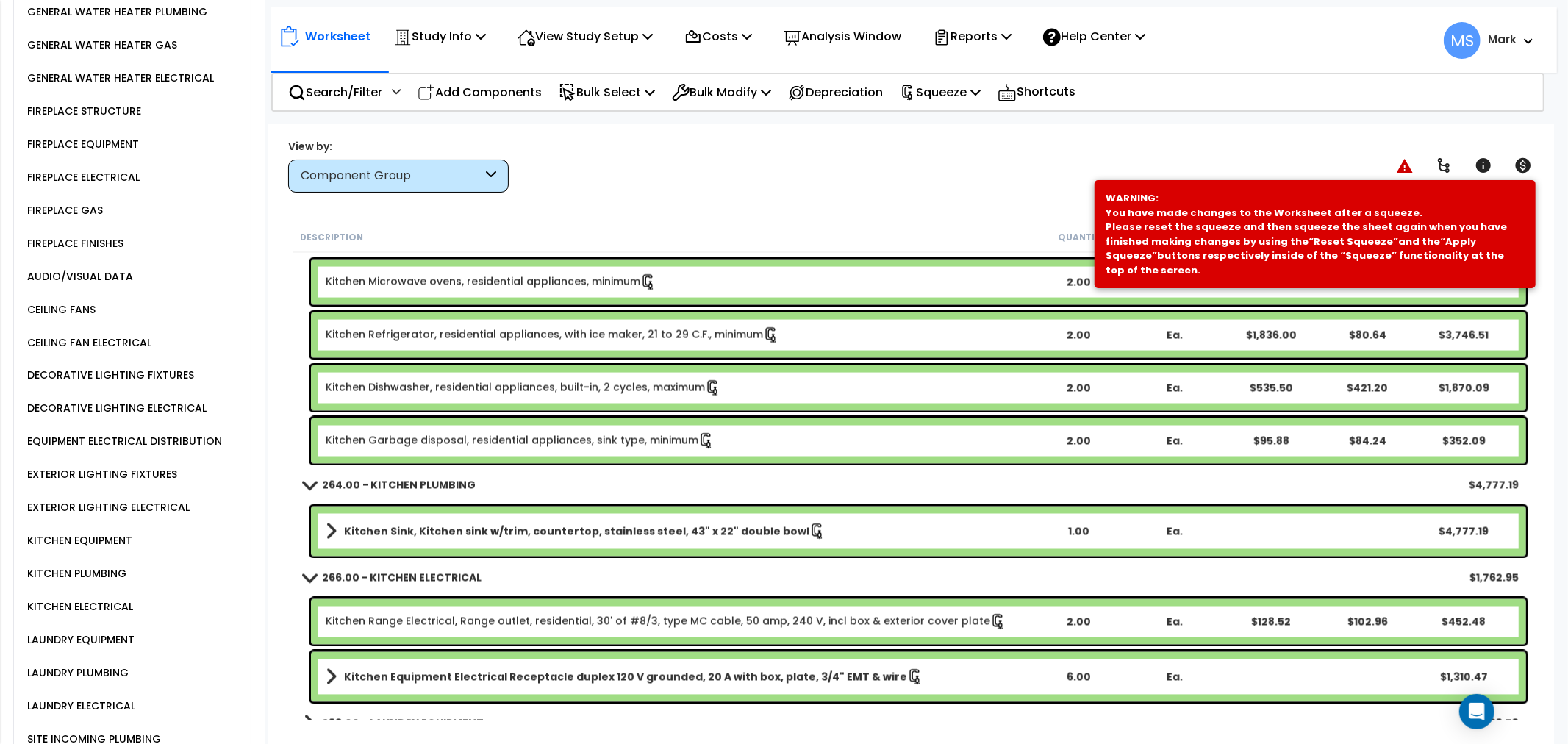
click at [826, 536] on link "Kitchen Sink, Kitchen sink w/trim, countertop, stainless steel, 43" x 22" doubl…" at bounding box center [677, 531] width 704 height 21
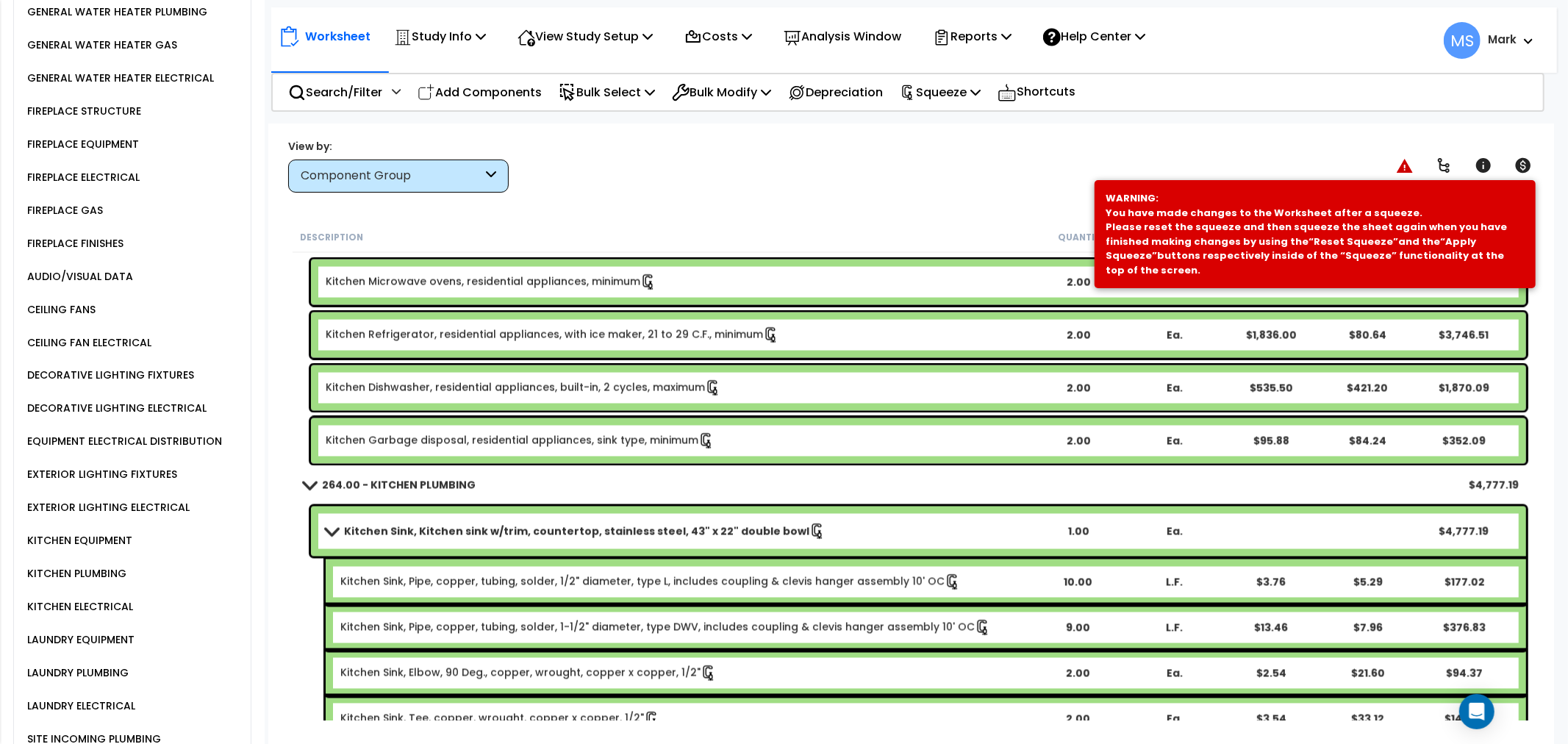
click at [826, 536] on link "Kitchen Sink, Kitchen sink w/trim, countertop, stainless steel, 43" x 22" doubl…" at bounding box center [677, 531] width 704 height 21
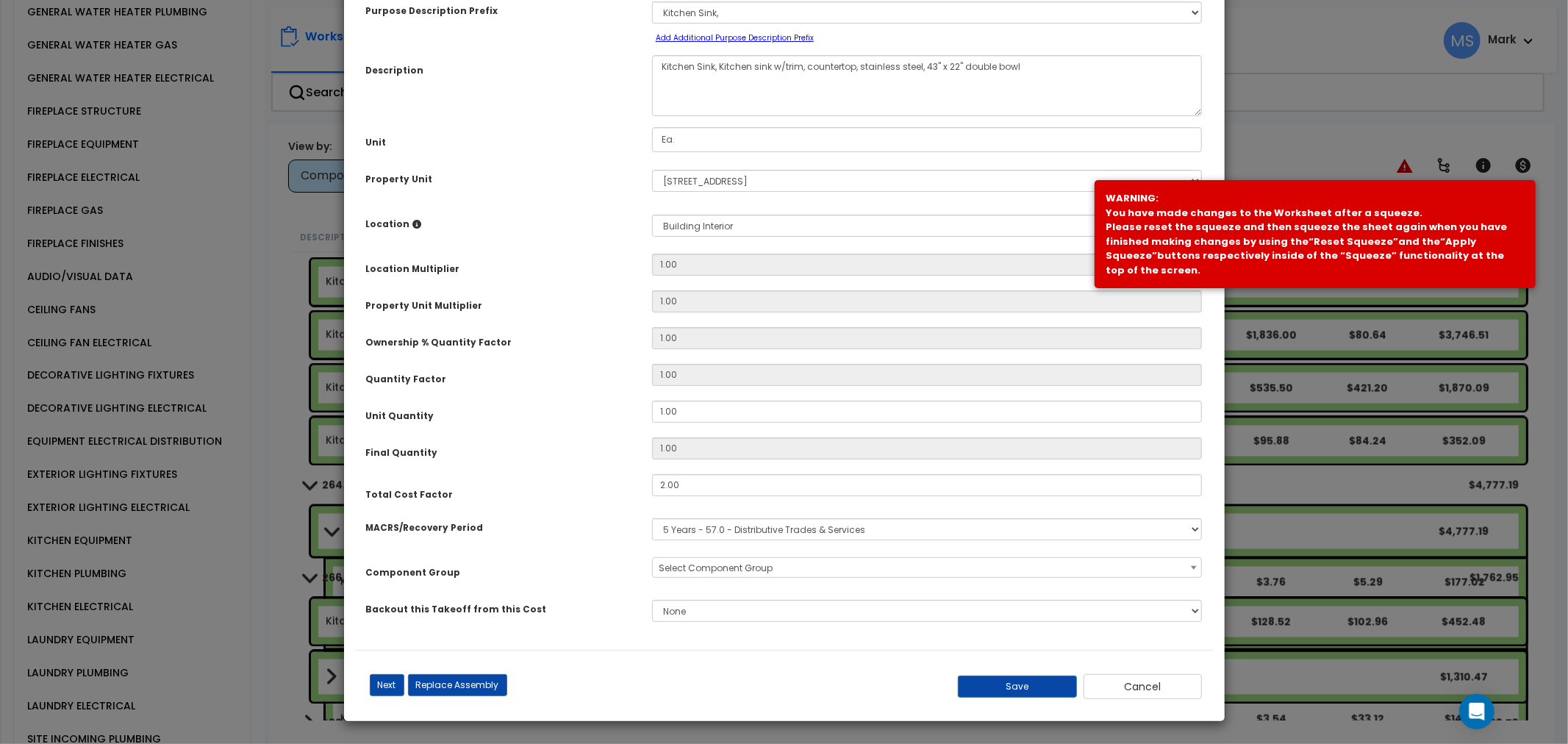
scroll to position [0, 0]
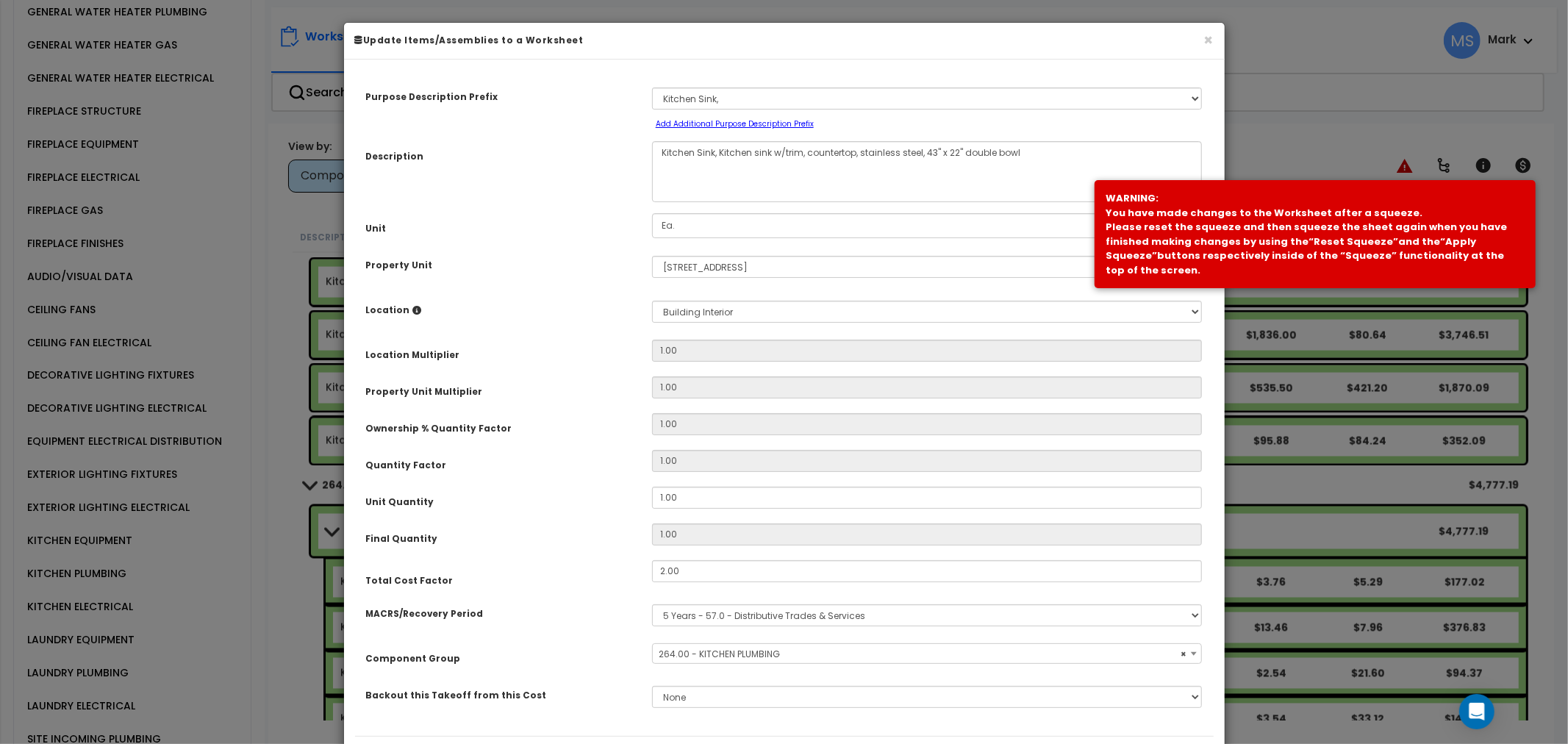
select select "46275"
click at [730, 510] on div "Unit Quantity 1.00" at bounding box center [784, 499] width 858 height 26
click at [730, 501] on input "1.00" at bounding box center [927, 498] width 550 height 22
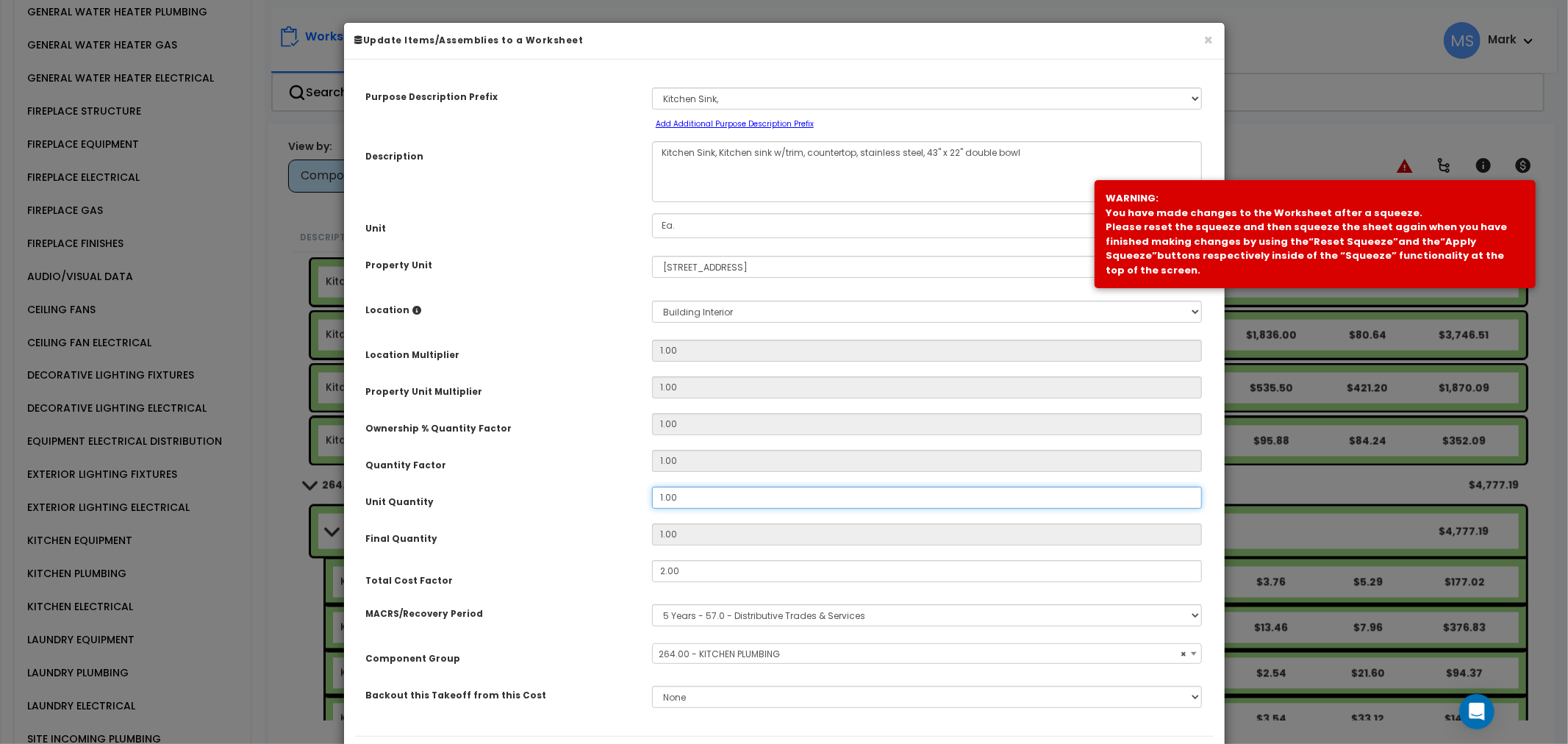
type input "2"
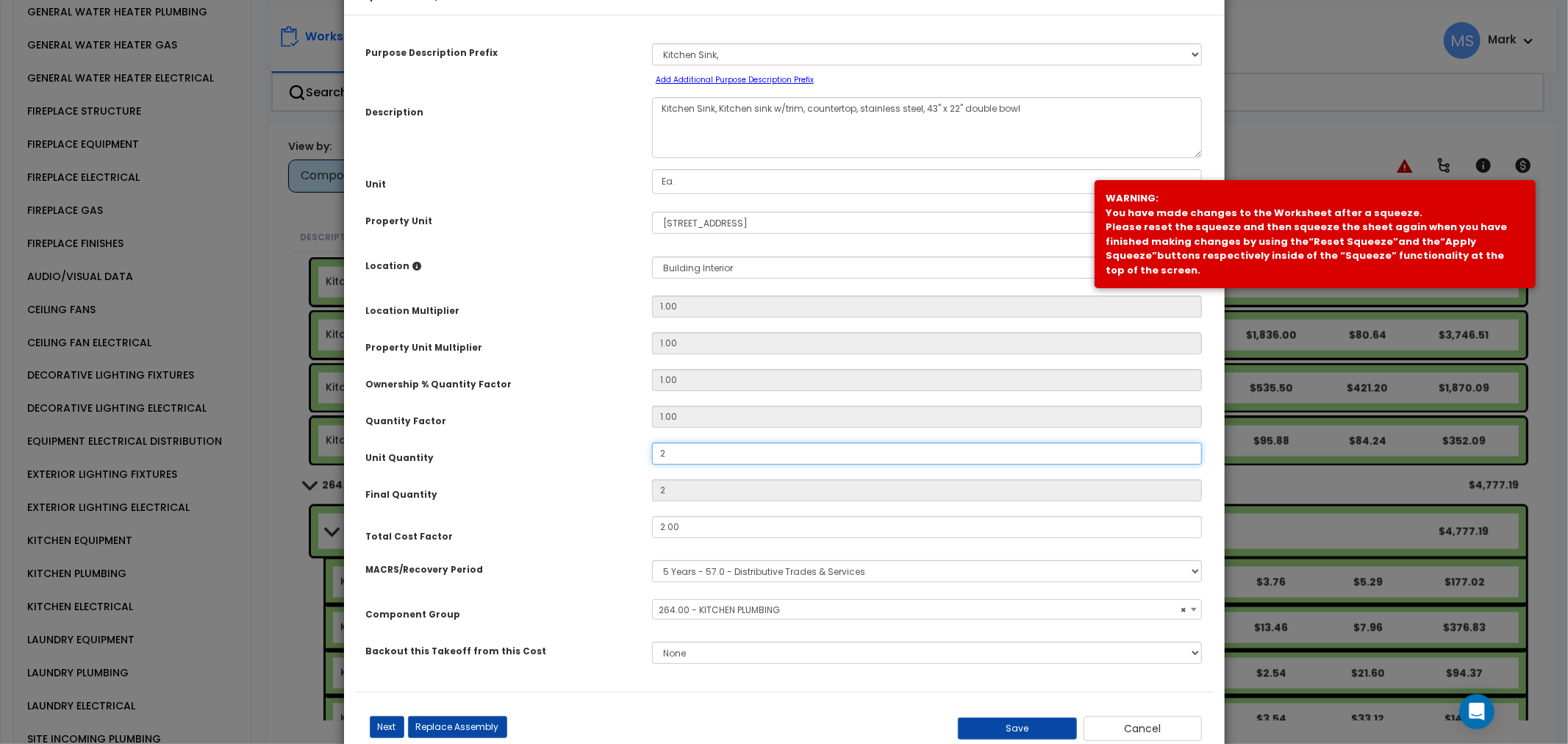
scroll to position [85, 0]
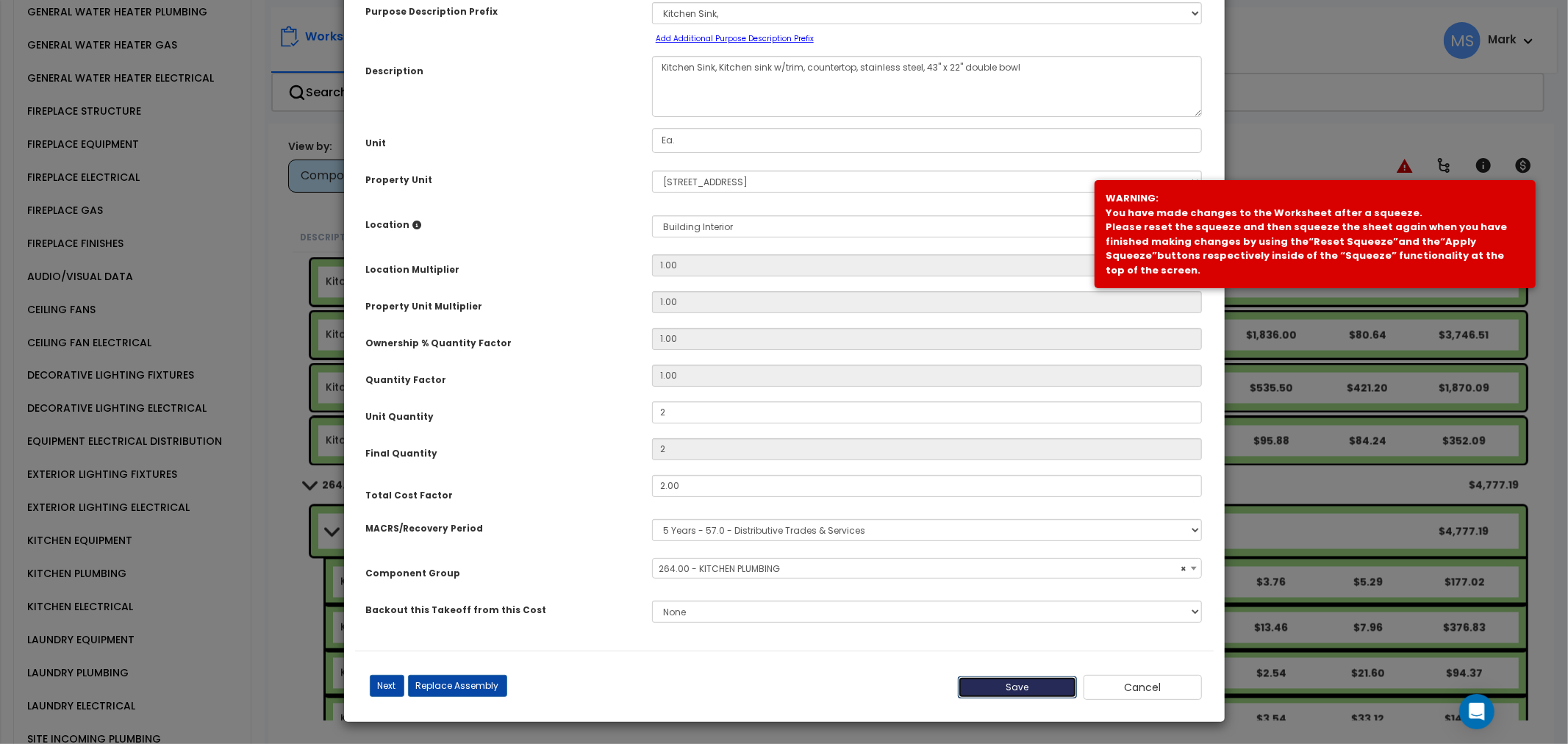
click at [1056, 685] on button "Save" at bounding box center [1017, 687] width 119 height 22
type input "2.00"
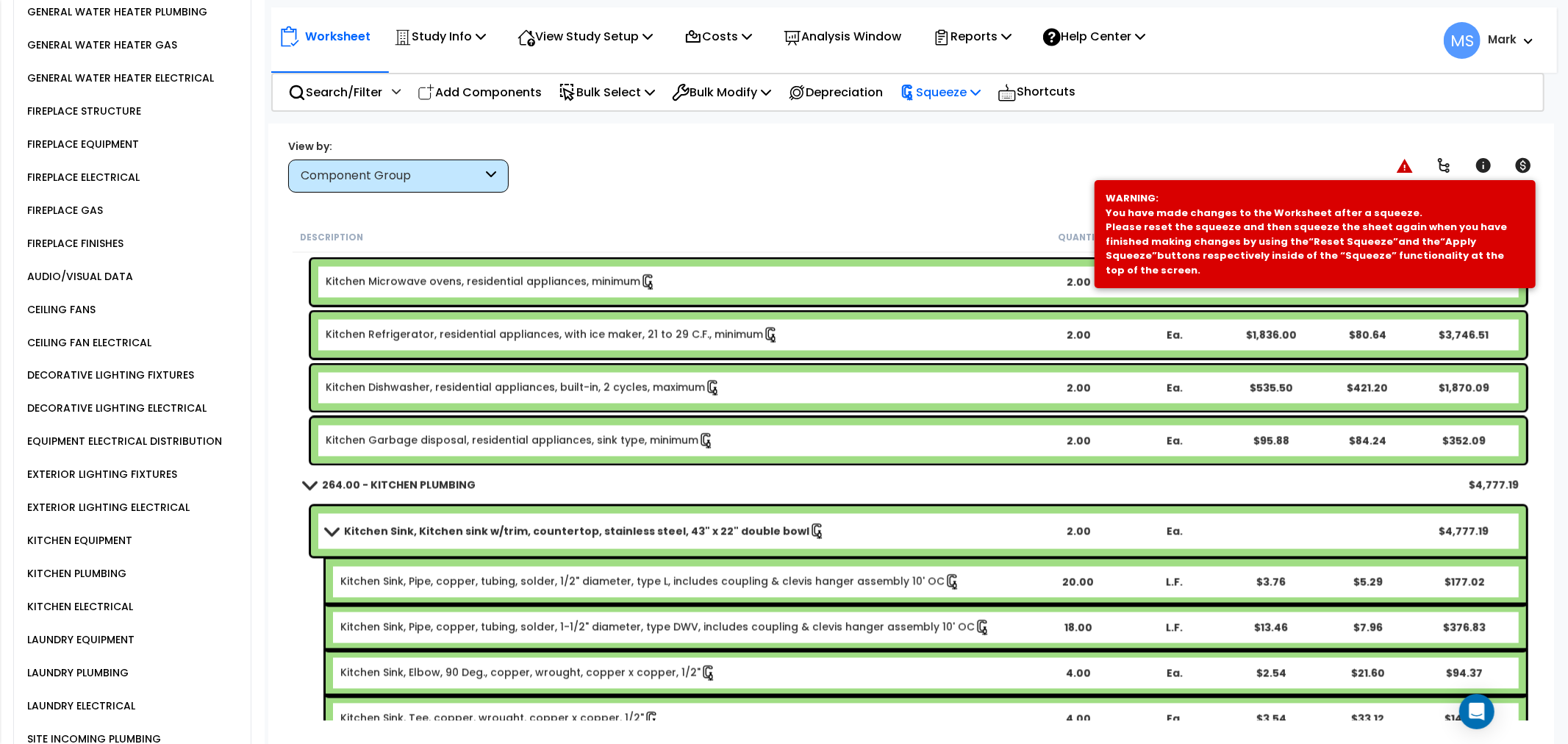
click at [934, 103] on div "Squeeze" at bounding box center [940, 92] width 81 height 34
click at [937, 123] on link "Re-squeeze" at bounding box center [966, 126] width 146 height 33
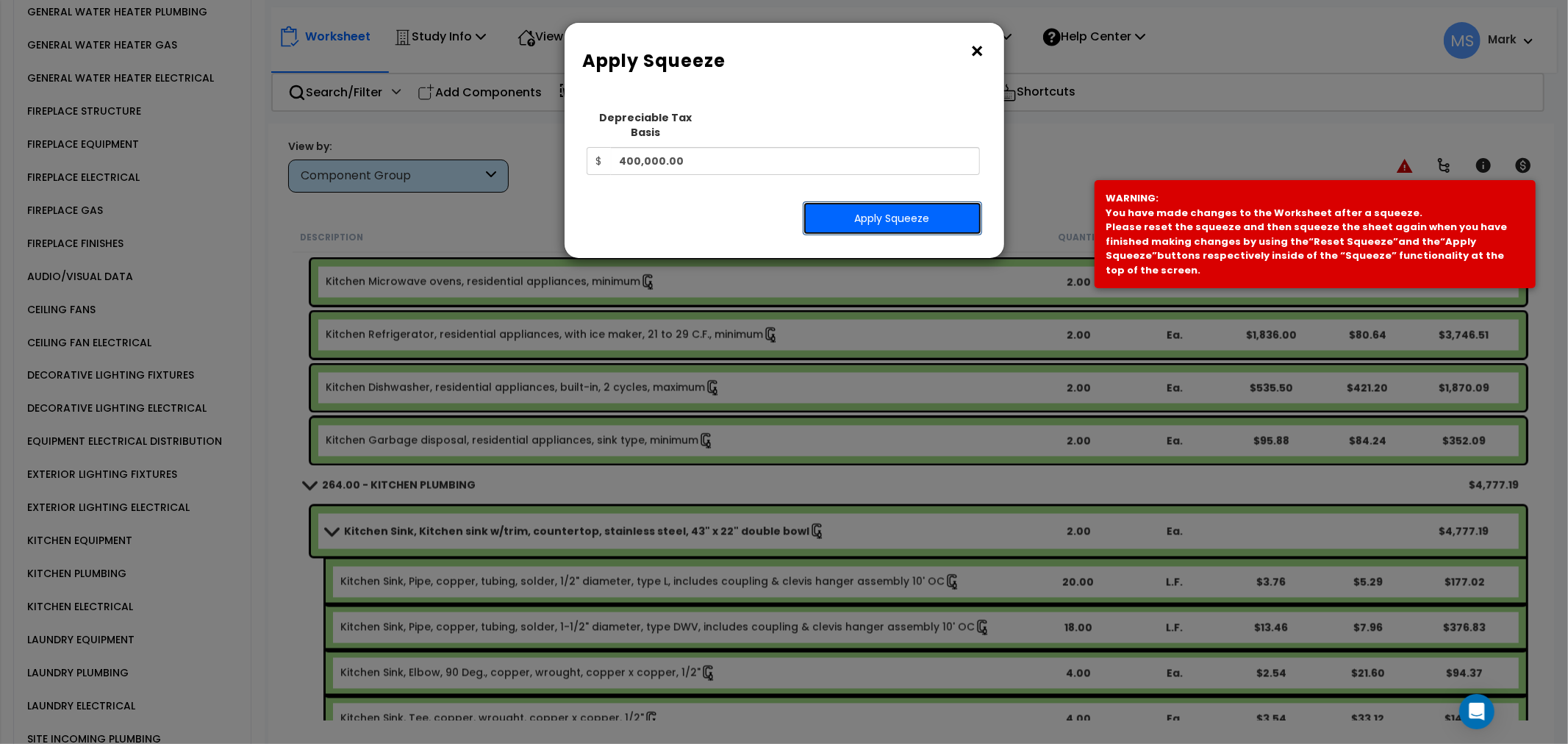
click at [897, 202] on button "Apply Squeeze" at bounding box center [892, 218] width 179 height 33
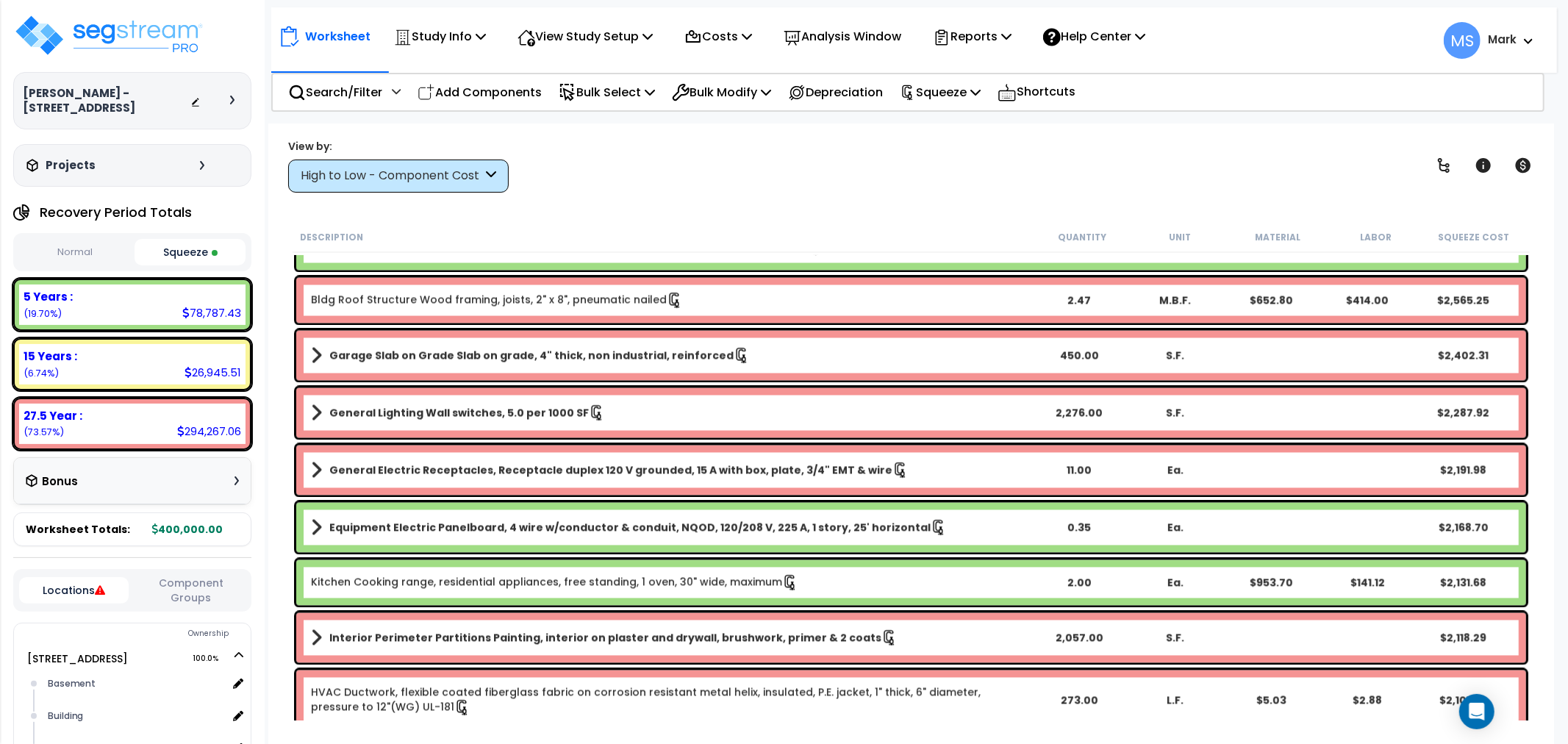
scroll to position [2449, 0]
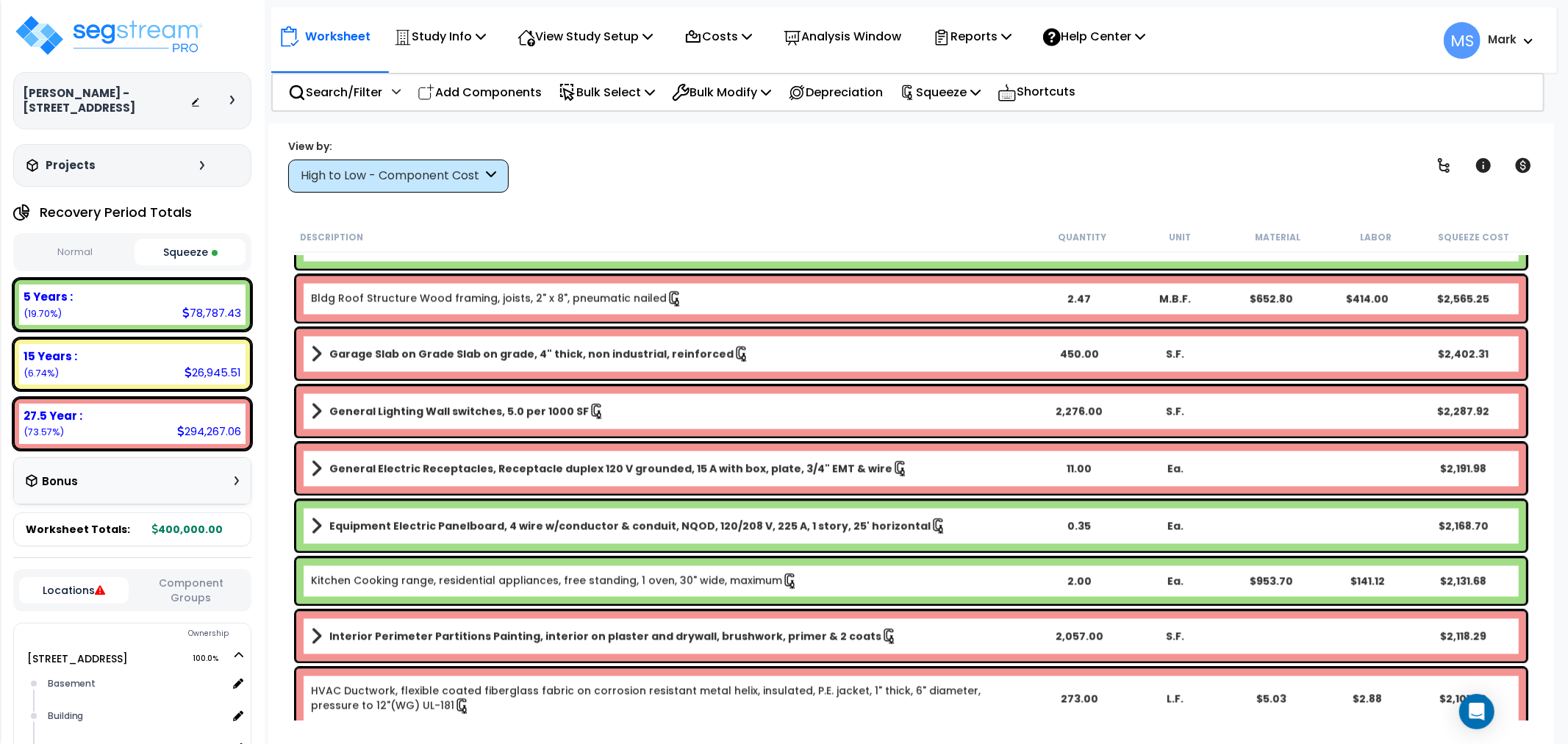
click at [329, 187] on div "High to Low - Component Cost" at bounding box center [398, 176] width 221 height 33
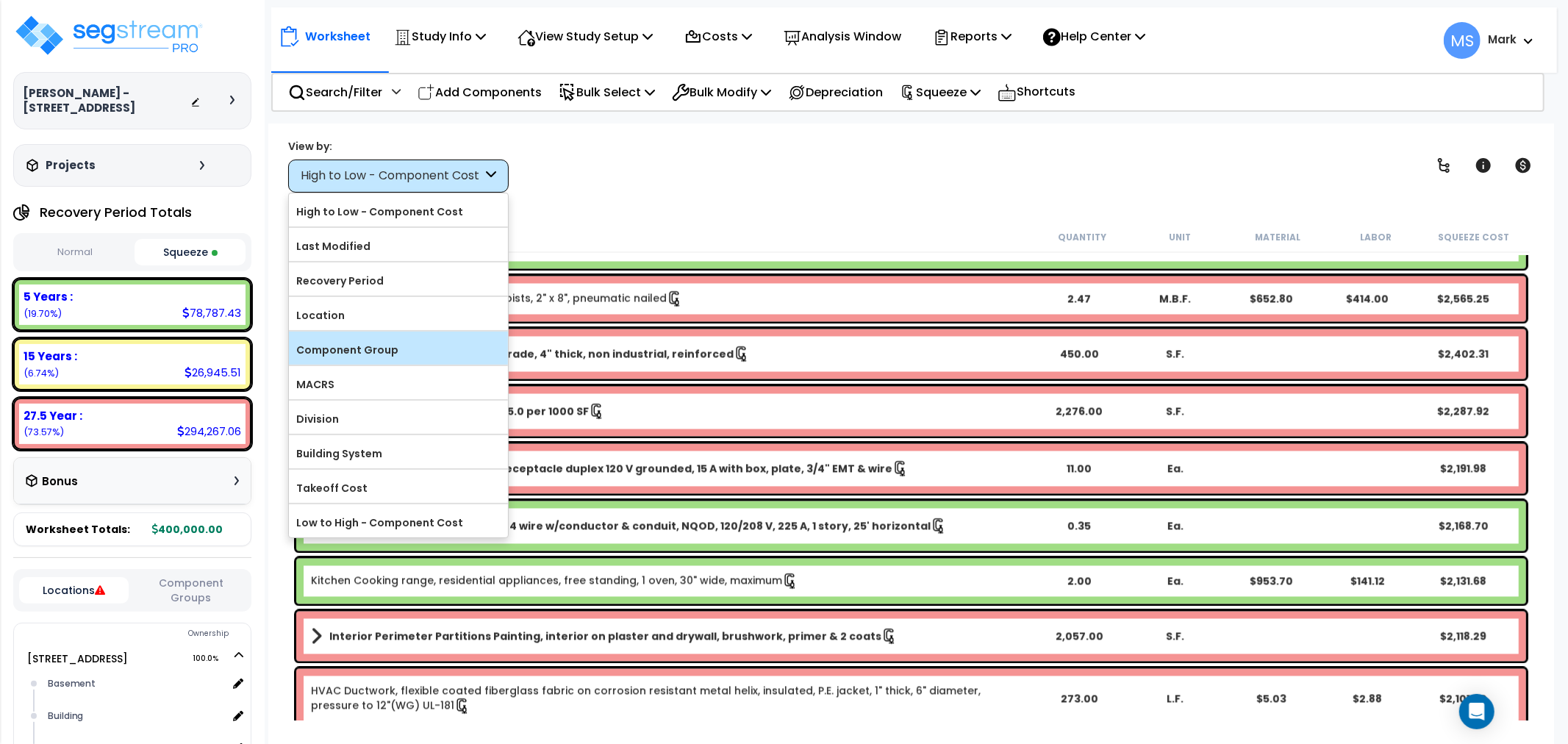
click at [350, 354] on label "Component Group" at bounding box center [398, 350] width 219 height 22
click at [0, 0] on input "Component Group" at bounding box center [0, 0] width 0 height 0
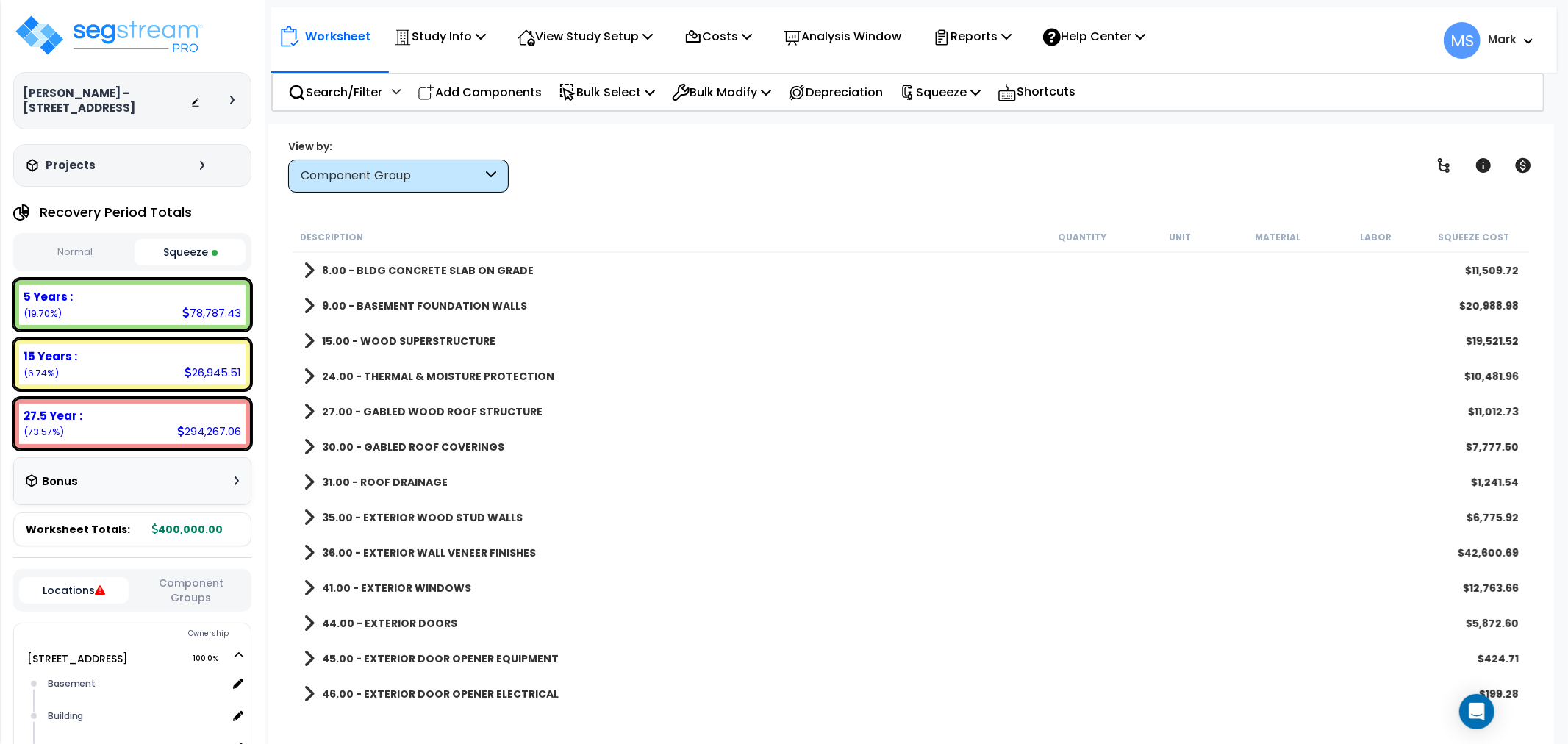
scroll to position [0, 0]
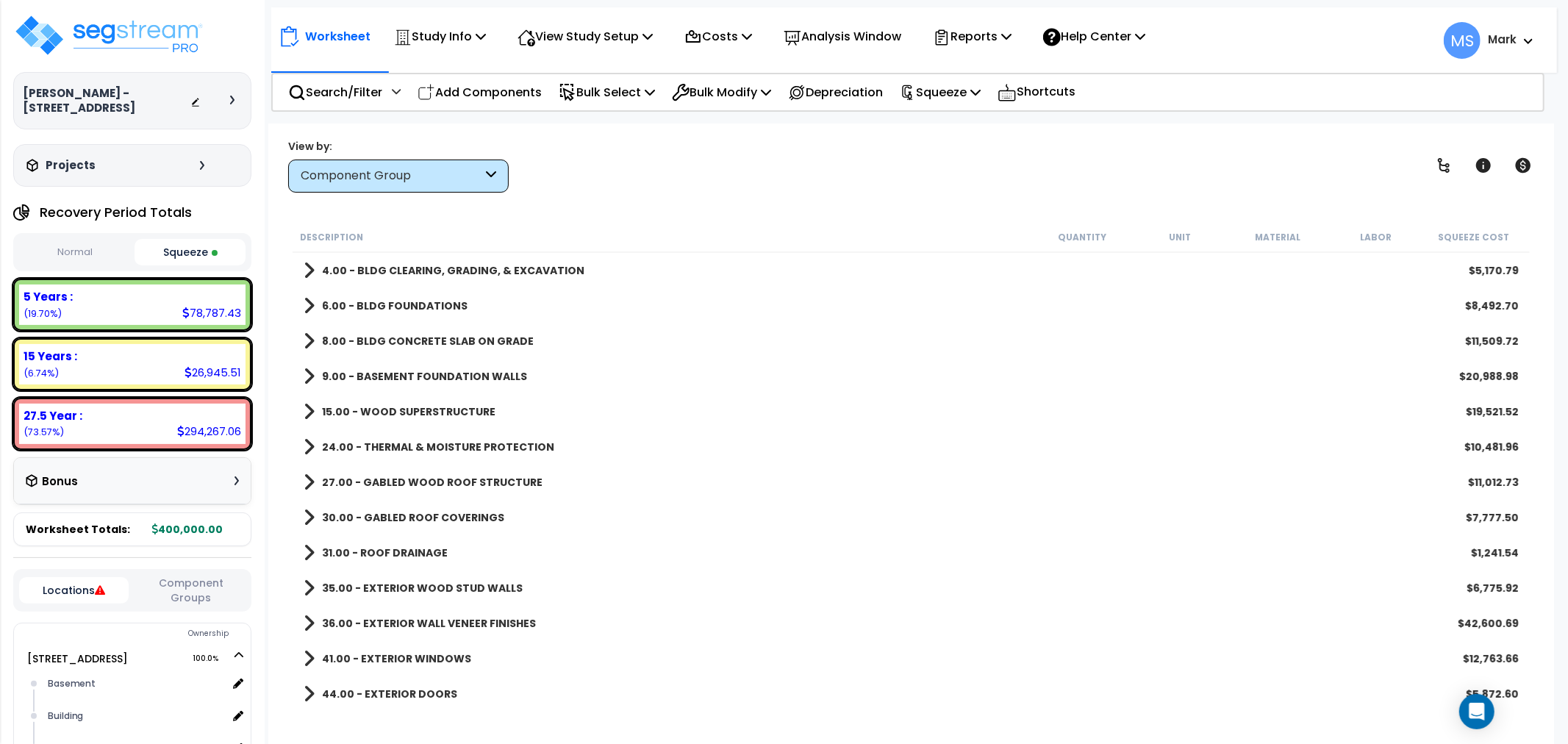
click at [382, 182] on div "Component Group" at bounding box center [391, 176] width 182 height 17
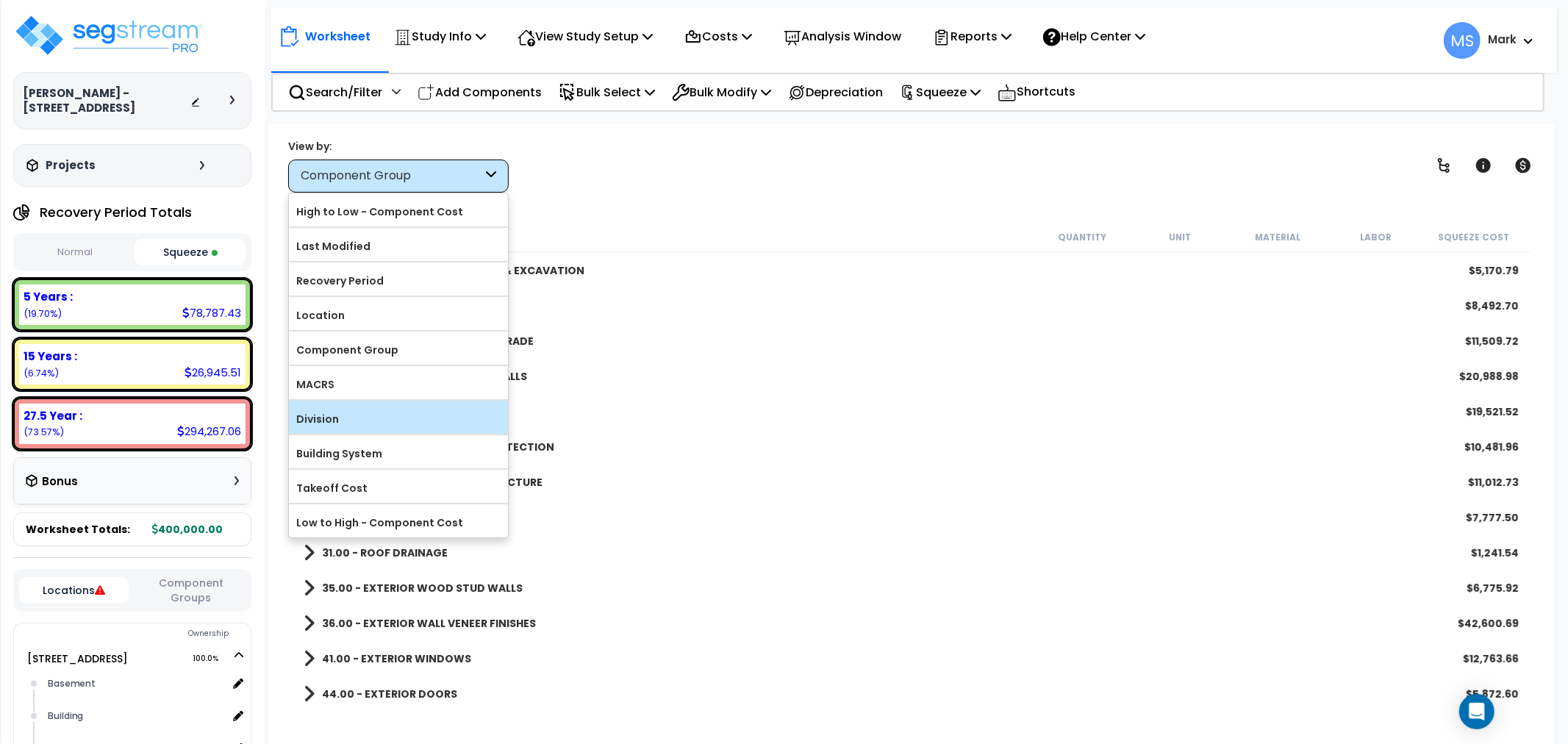
click at [344, 419] on label "Division" at bounding box center [398, 419] width 219 height 22
click at [0, 0] on input "Division" at bounding box center [0, 0] width 0 height 0
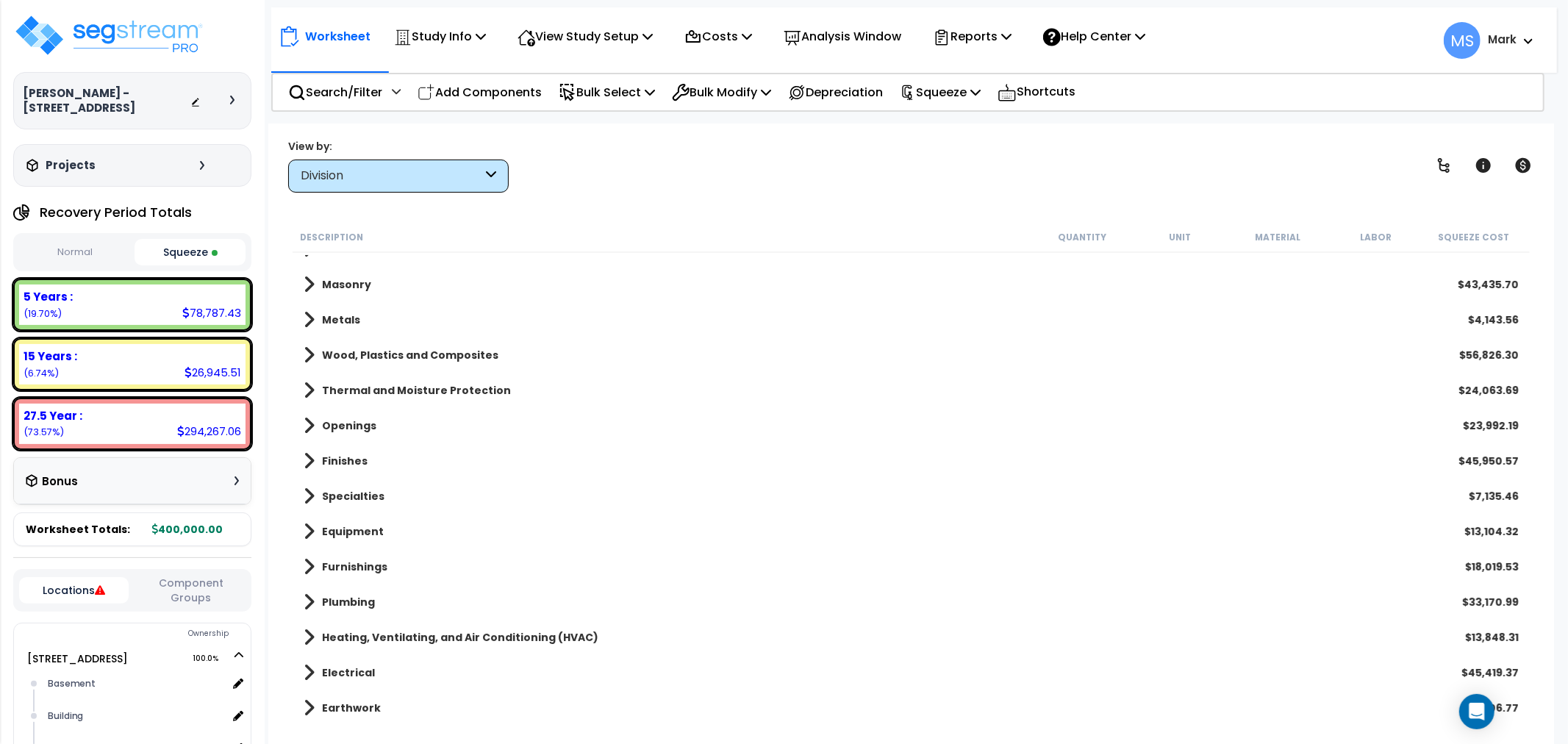
scroll to position [130, 0]
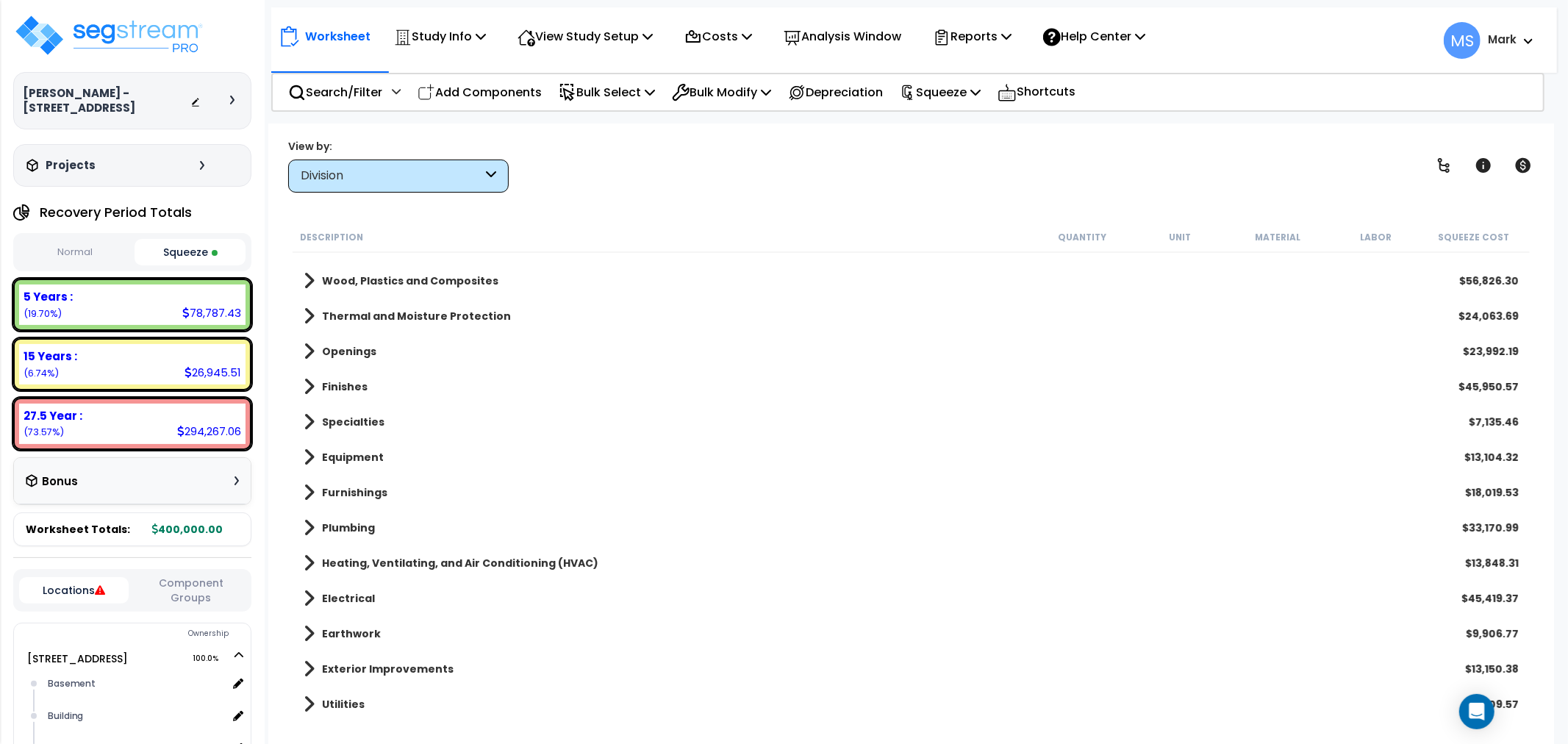
click at [348, 697] on b "Utilities" at bounding box center [343, 704] width 43 height 15
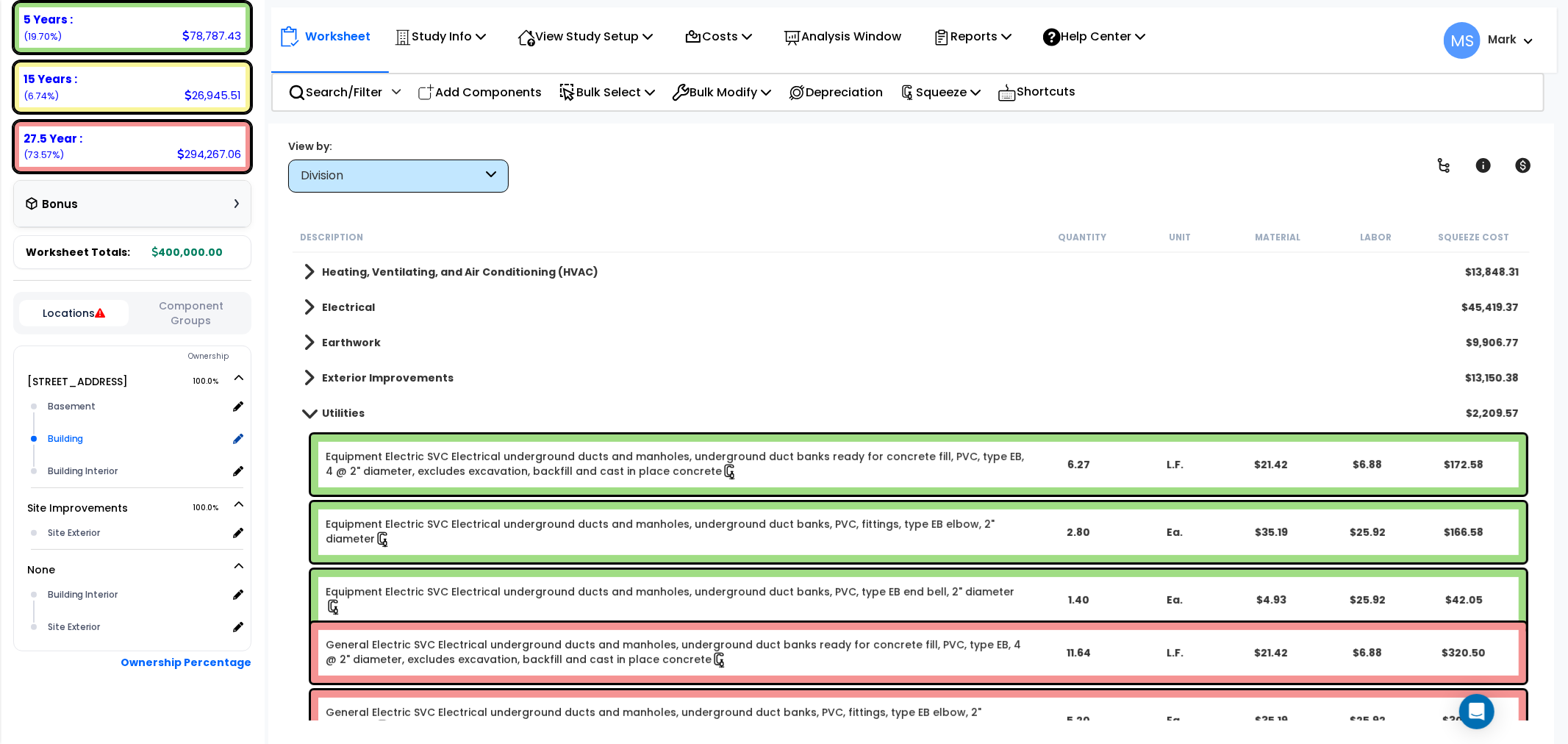
scroll to position [287, 0]
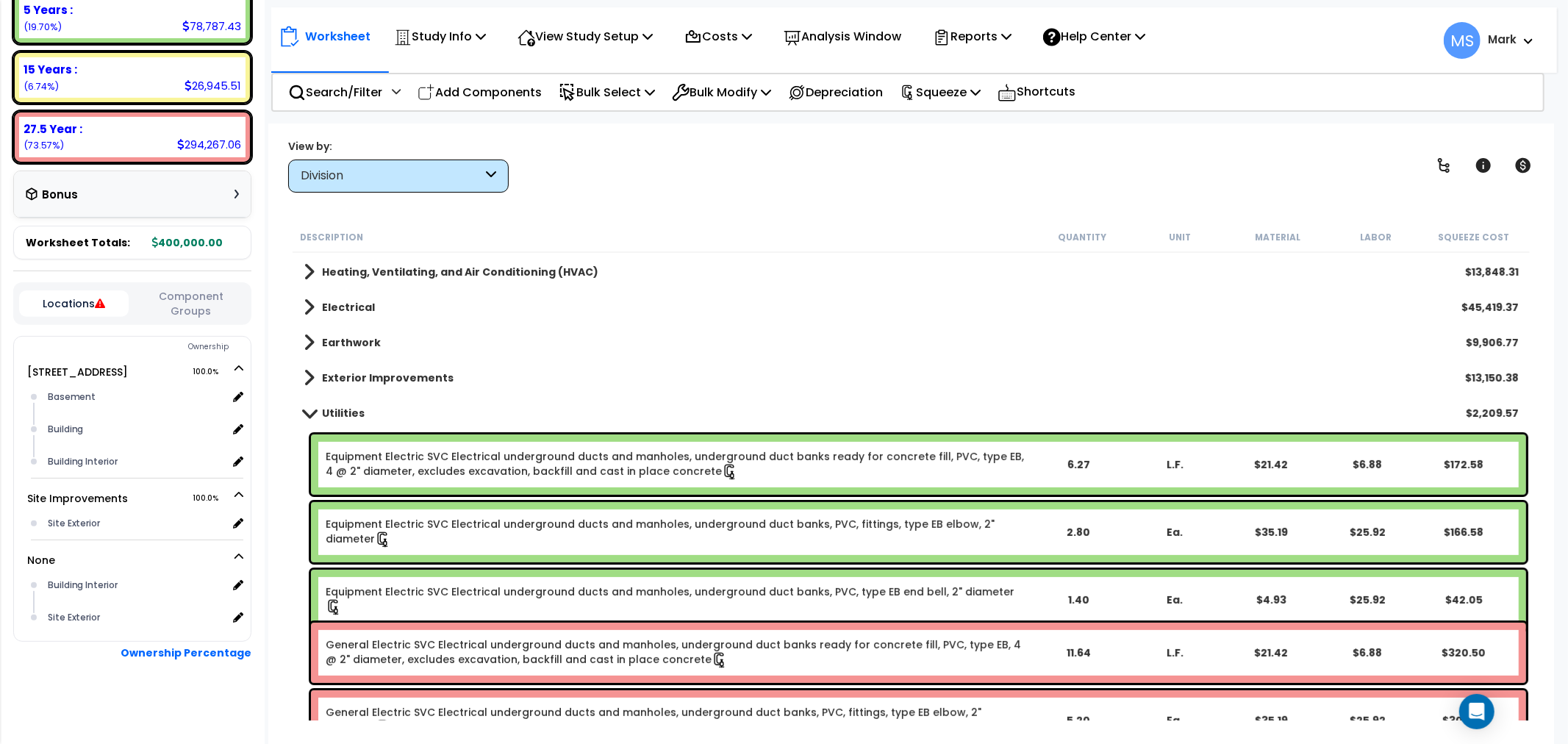
click at [207, 313] on button "Component Groups" at bounding box center [191, 304] width 110 height 31
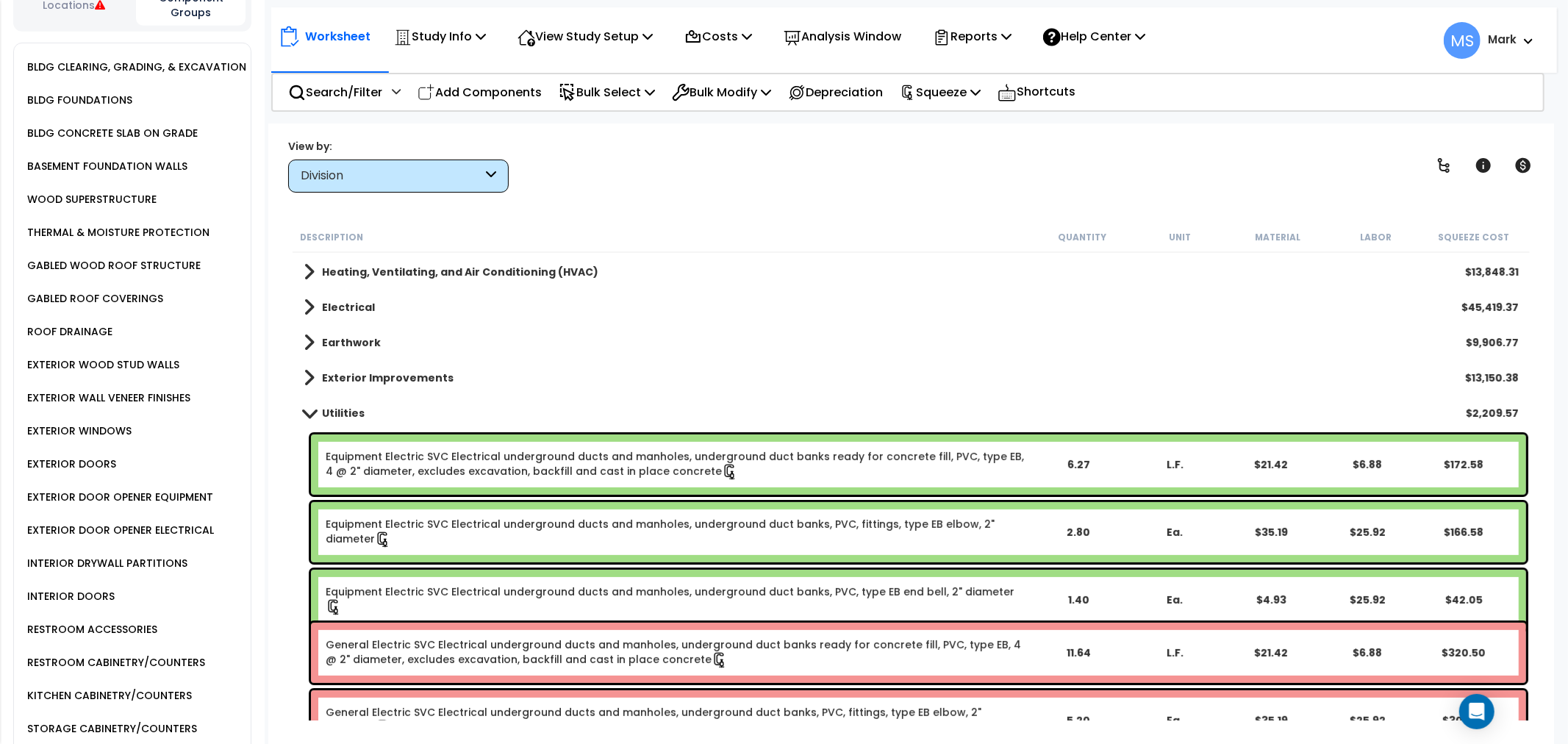
scroll to position [613, 0]
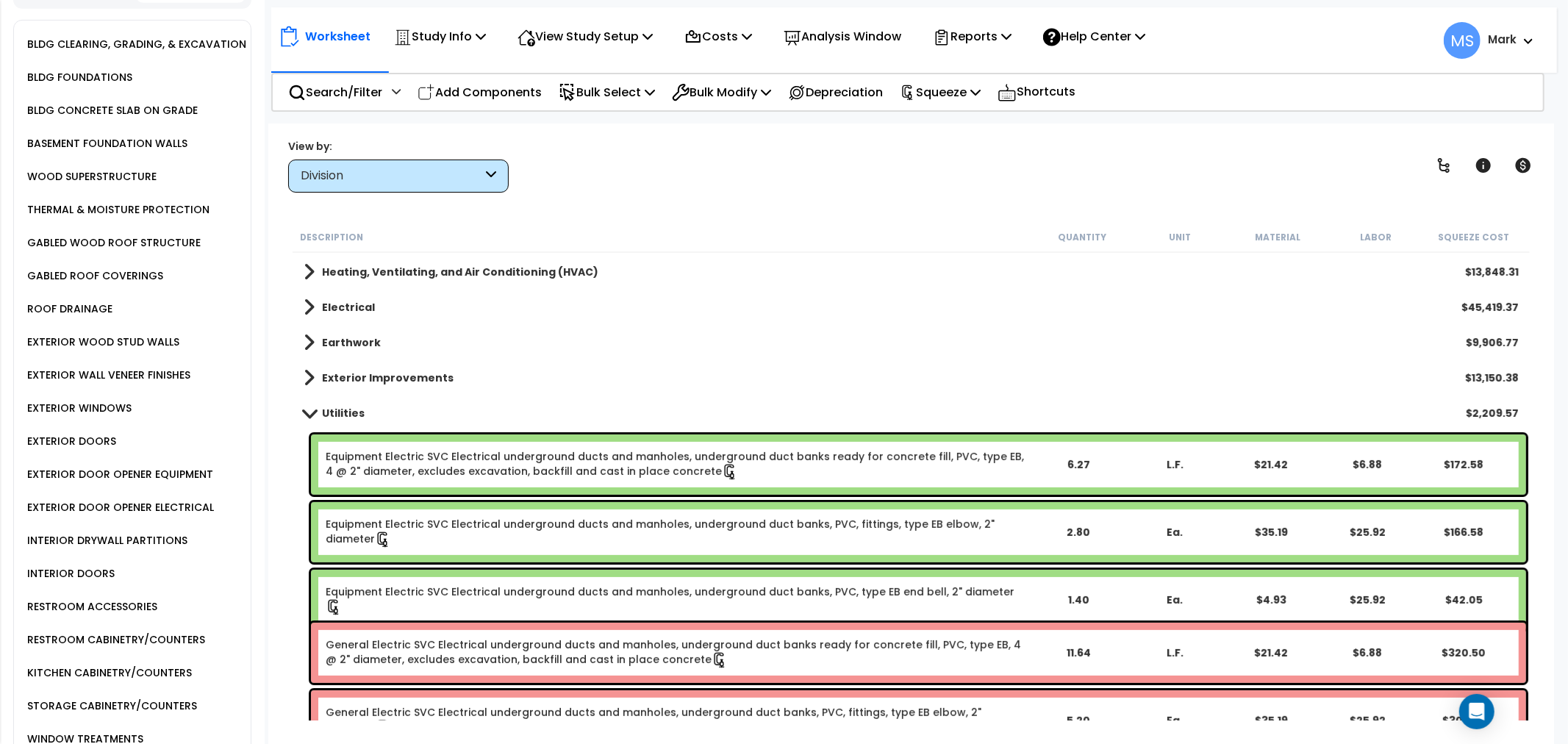
click at [118, 635] on div "RESTROOM CABINETRY/COUNTERS" at bounding box center [114, 639] width 182 height 18
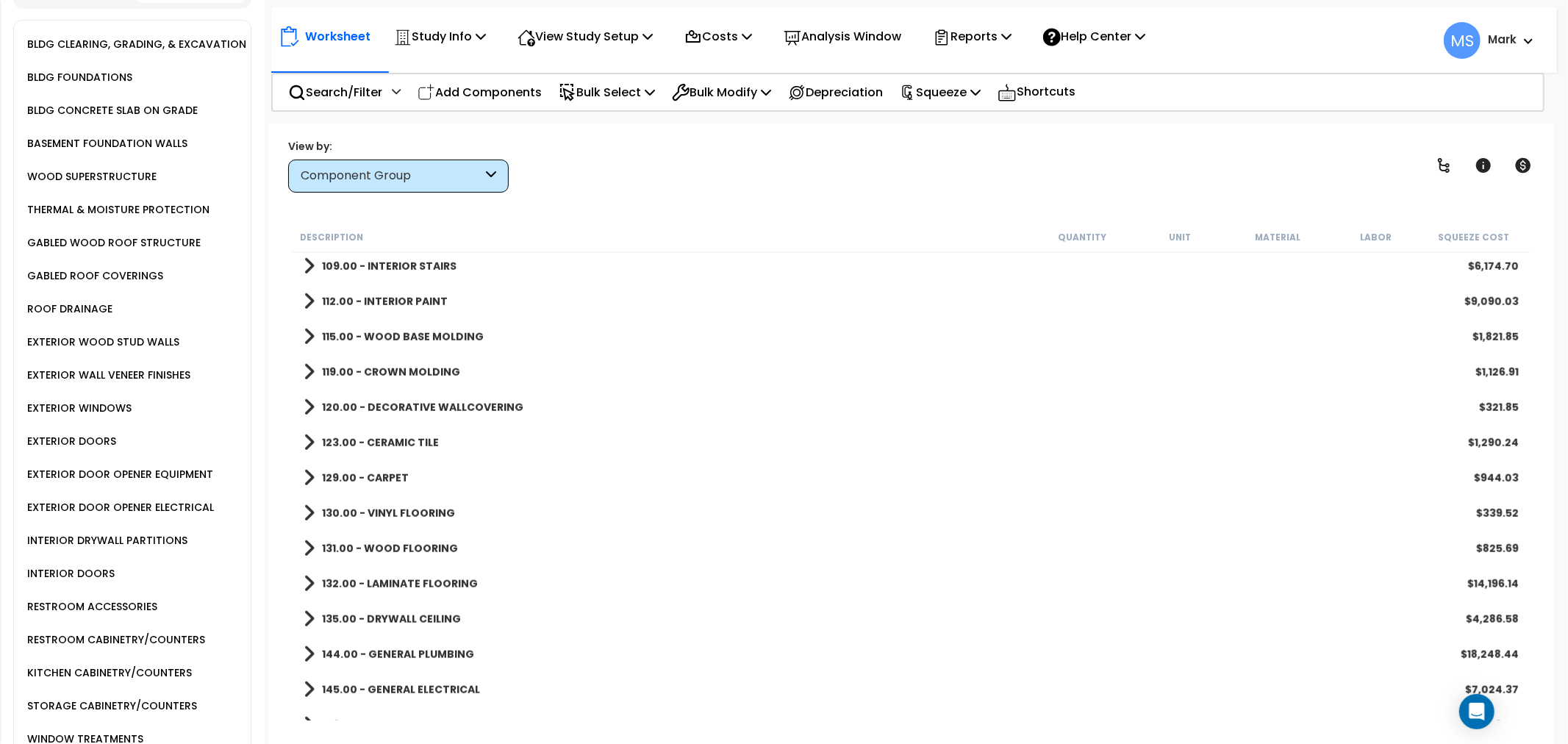
scroll to position [1320, 0]
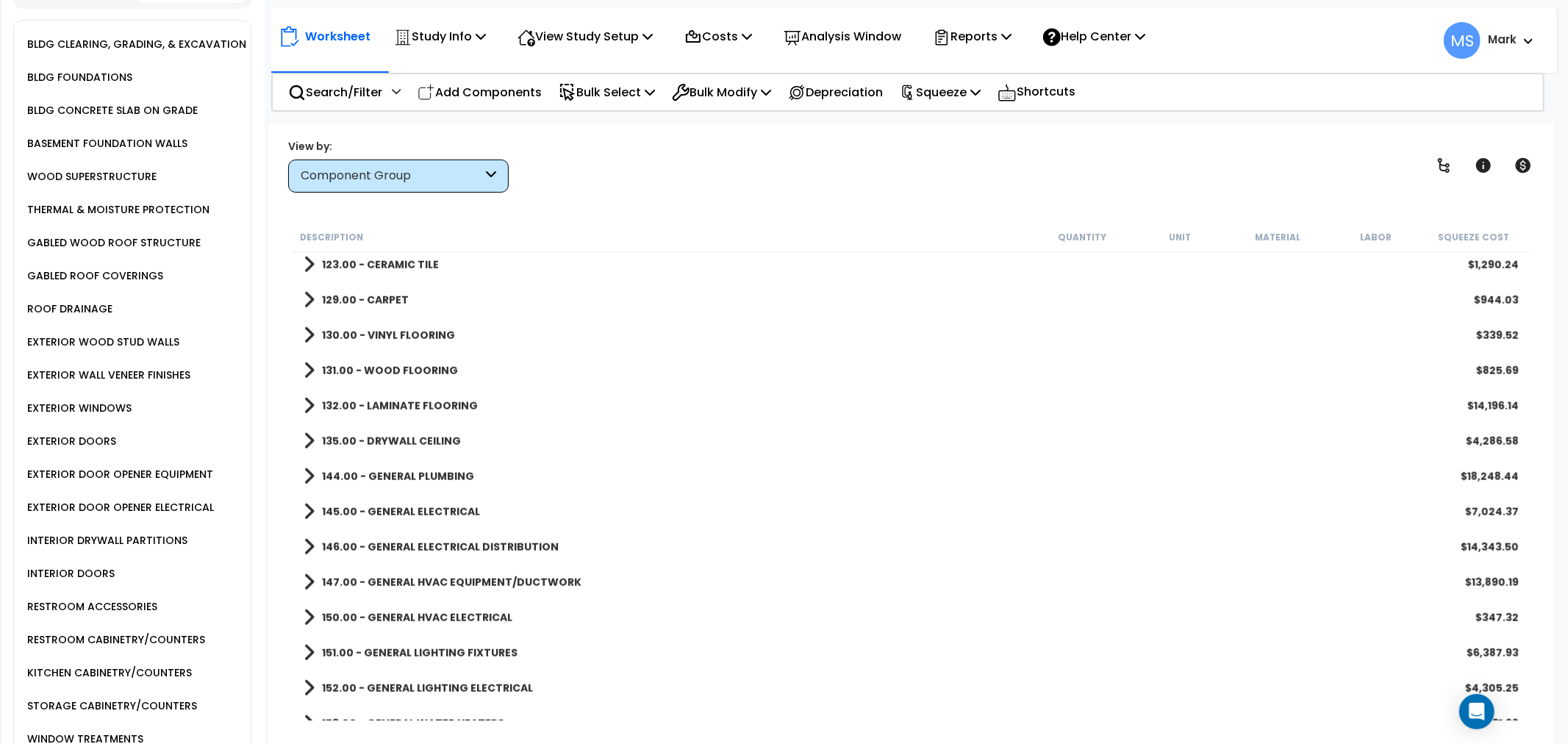
click at [366, 549] on b "146.00 - GENERAL ELECTRICAL DISTRIBUTION" at bounding box center [440, 547] width 237 height 15
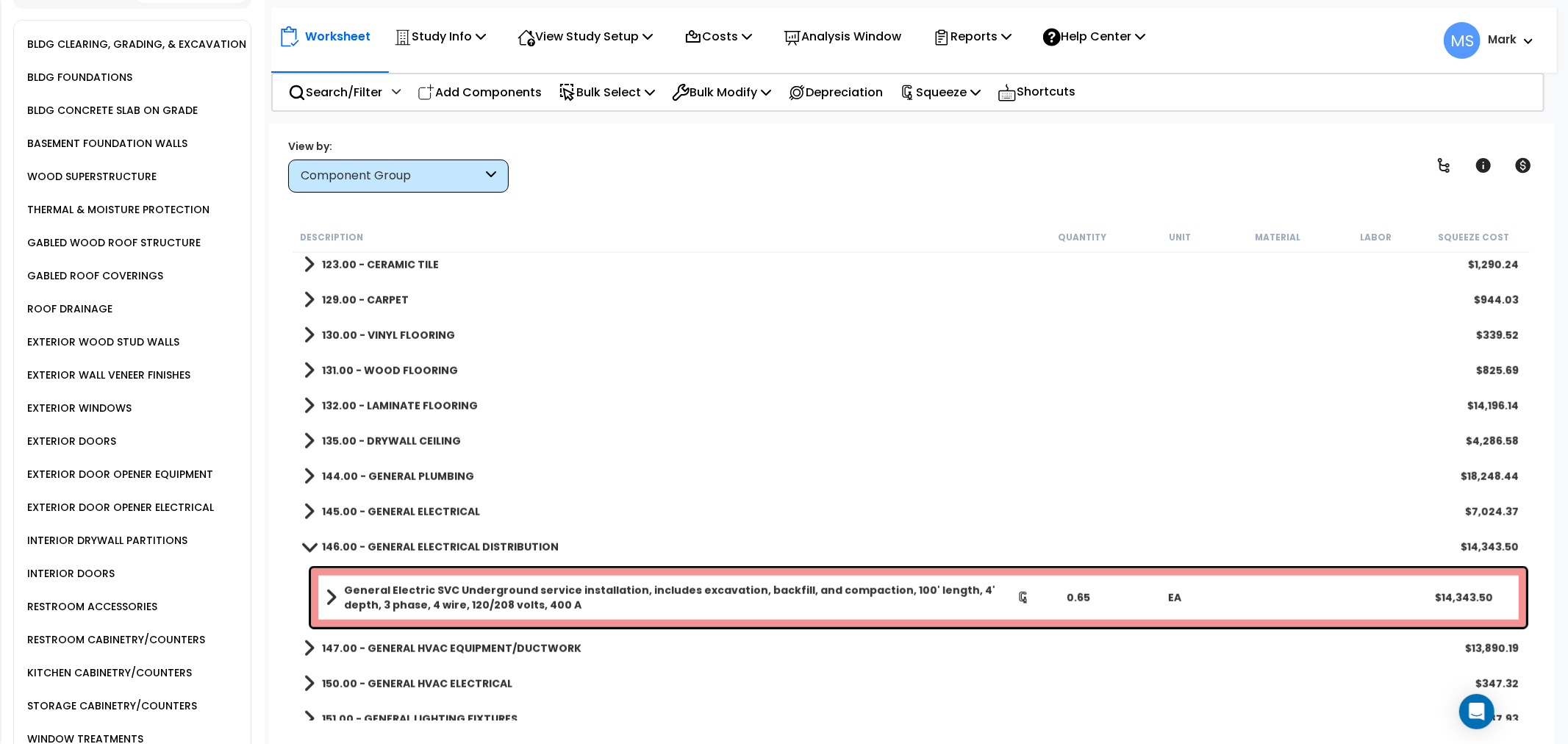
click at [366, 549] on b "146.00 - GENERAL ELECTRICAL DISTRIBUTION" at bounding box center [440, 547] width 237 height 15
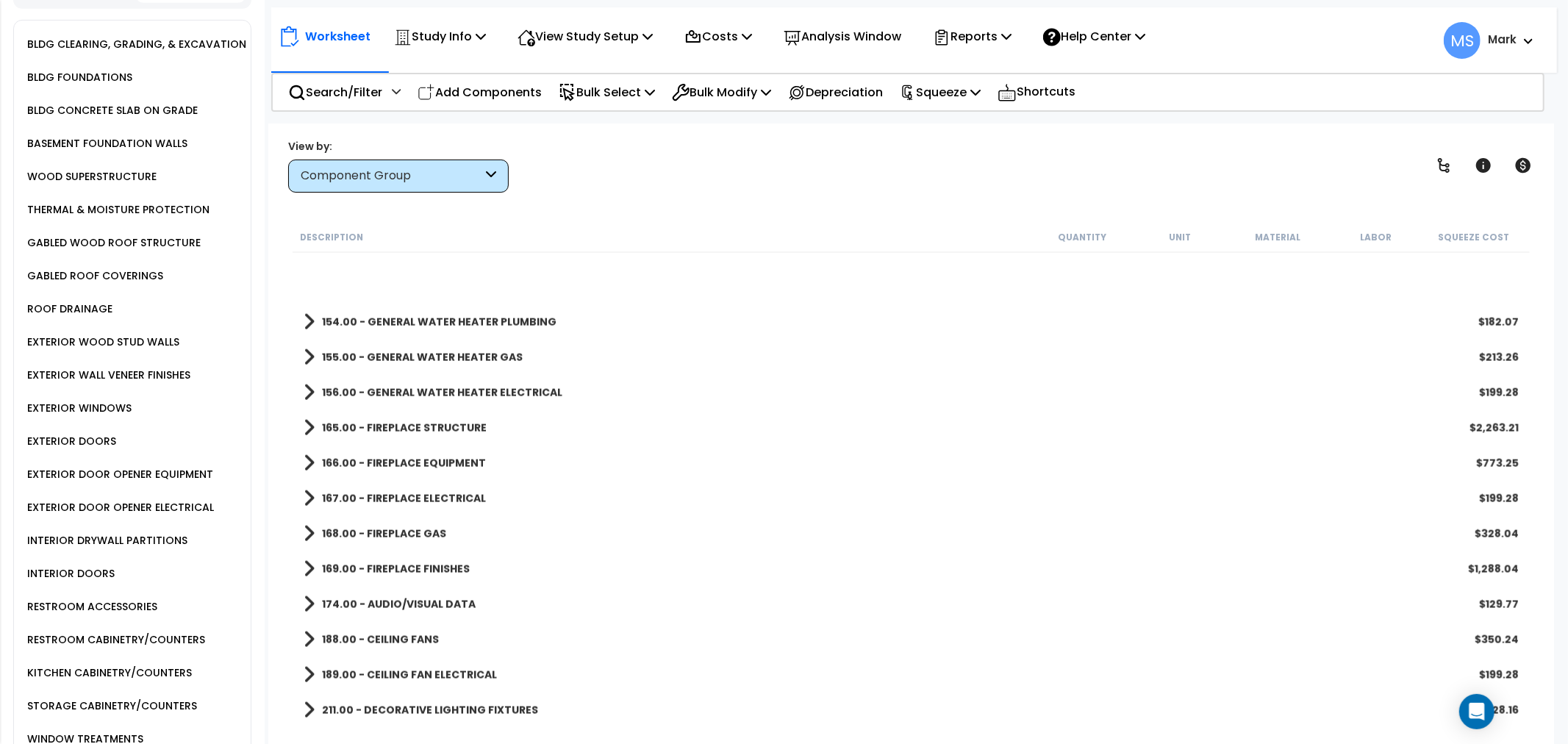
scroll to position [2055, 0]
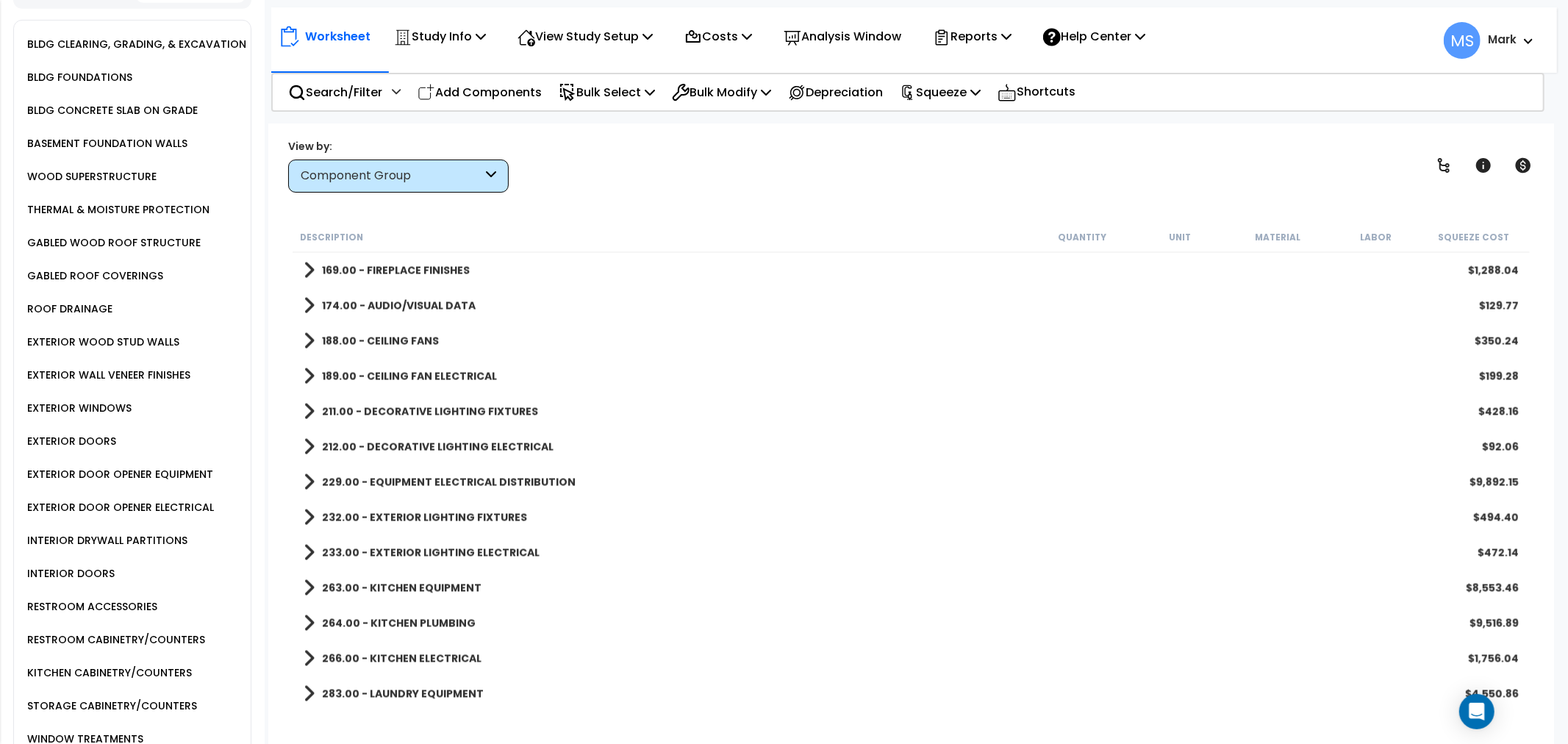
click at [378, 586] on b "263.00 - KITCHEN EQUIPMENT" at bounding box center [402, 588] width 160 height 15
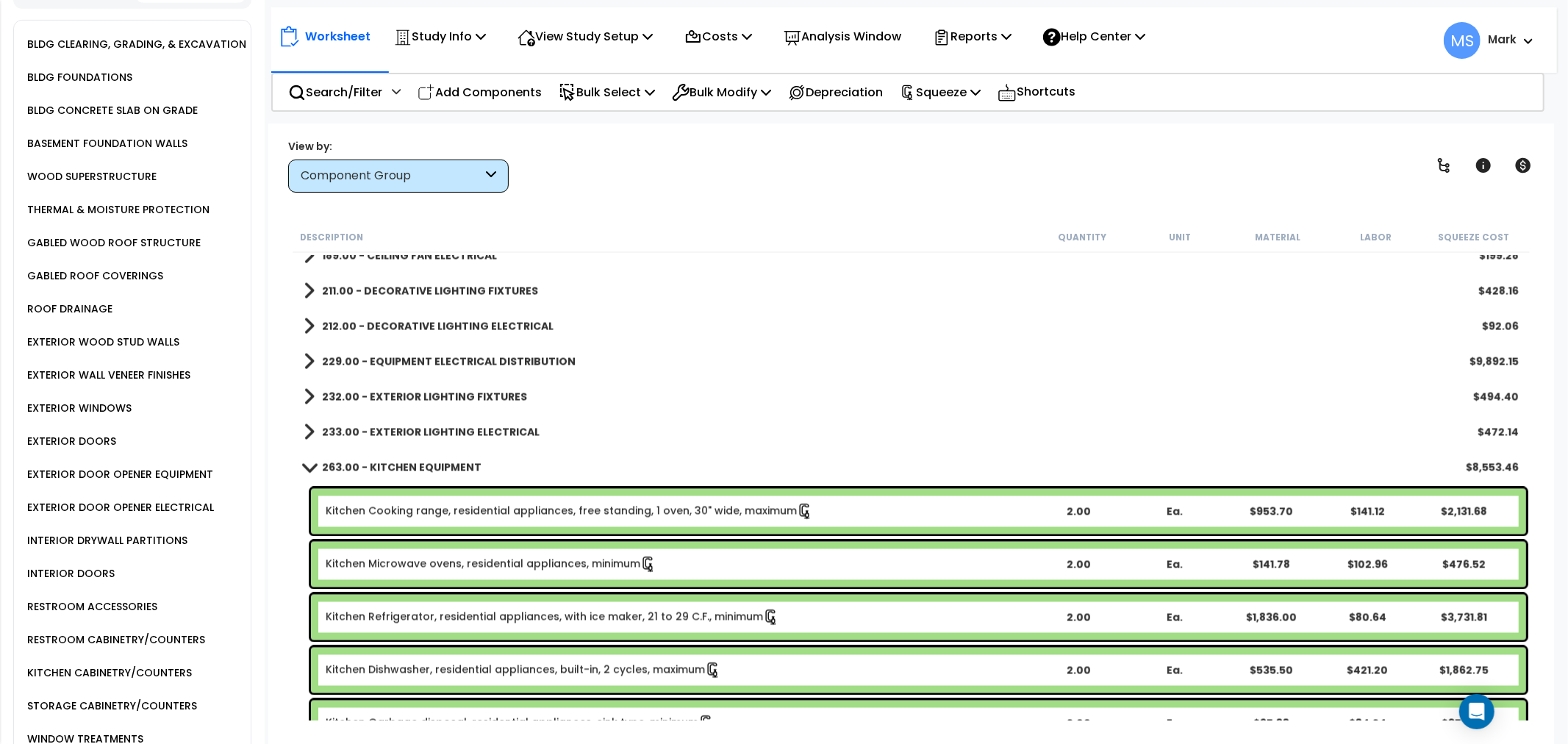
scroll to position [2301, 0]
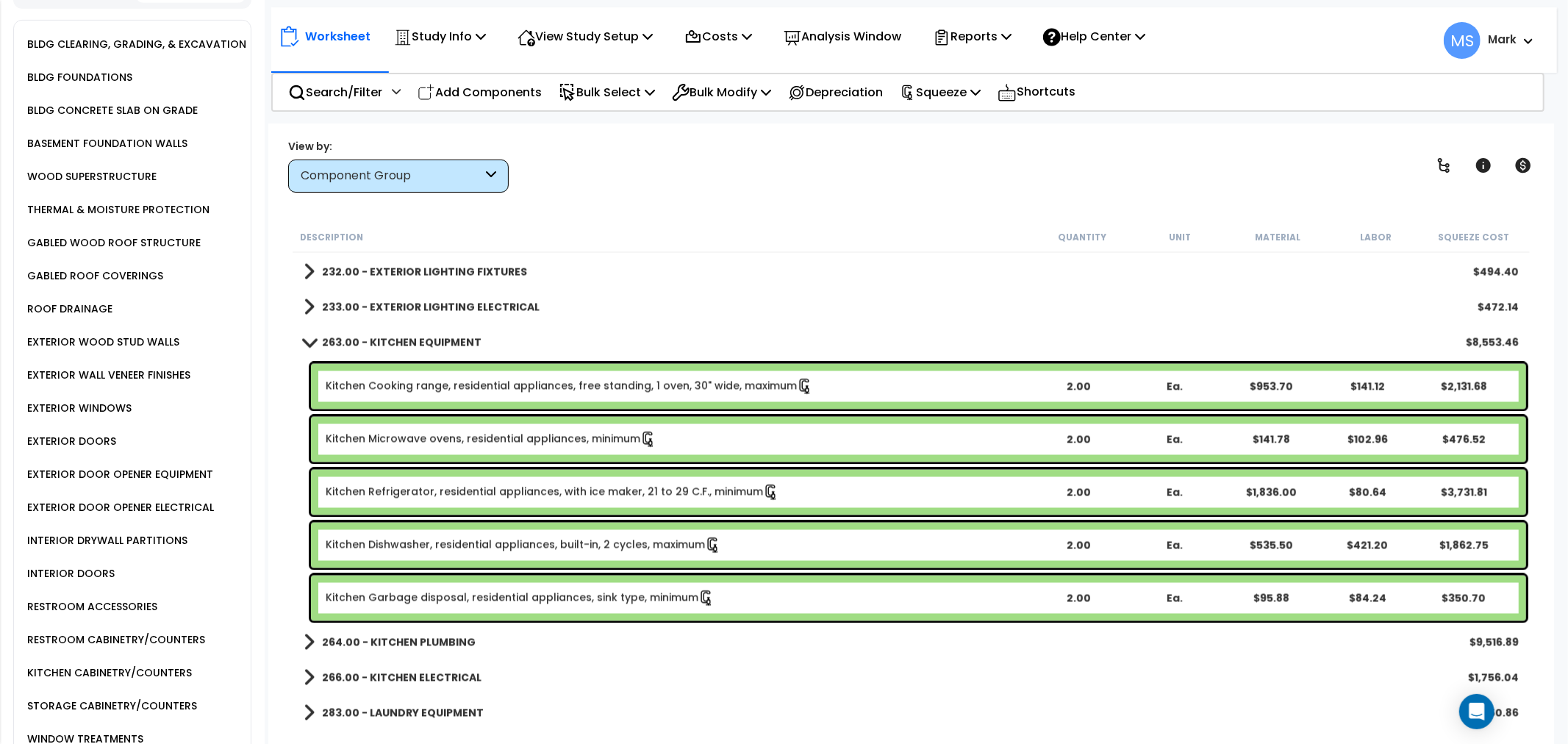
click at [401, 639] on b "264.00 - KITCHEN PLUMBING" at bounding box center [398, 642] width 154 height 15
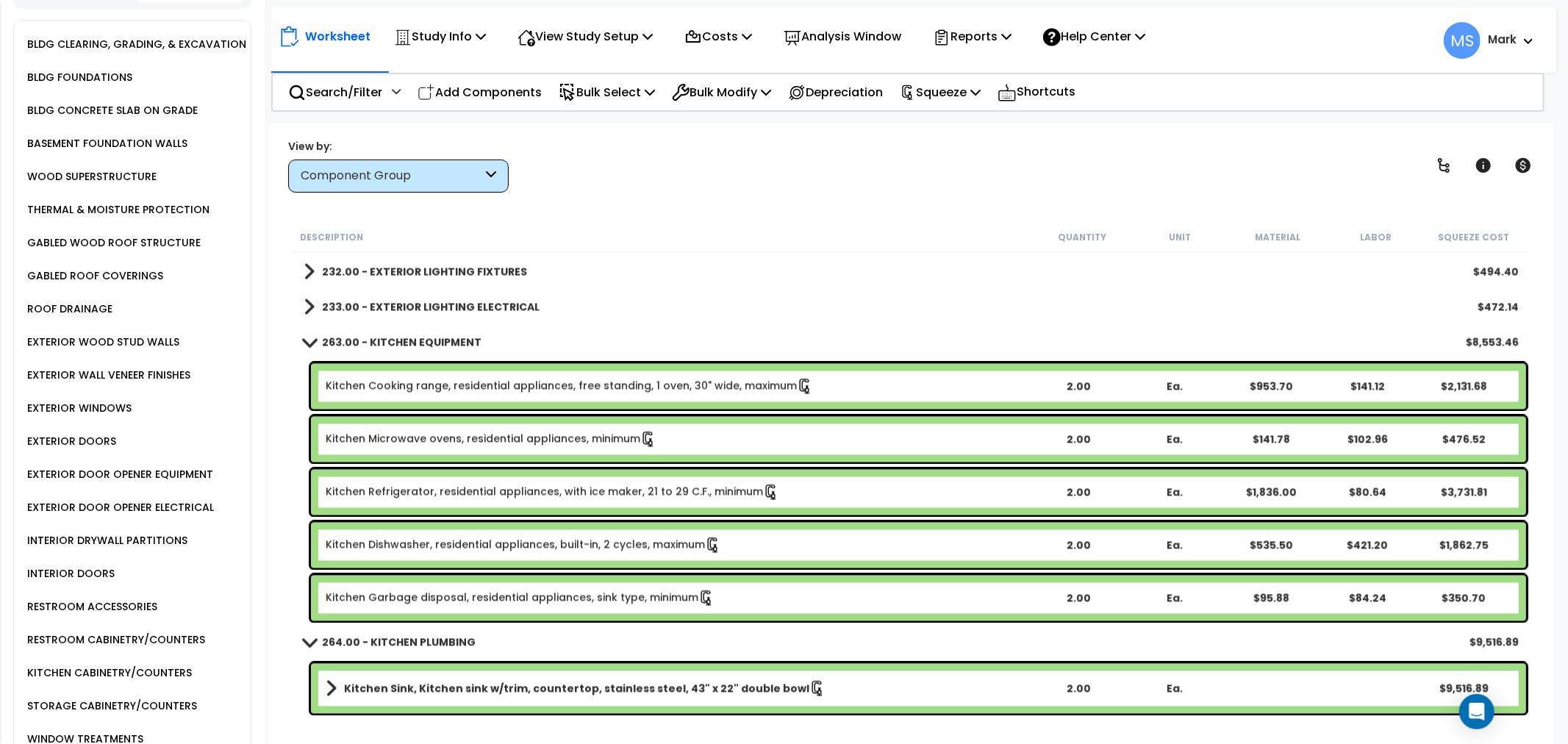
scroll to position [2464, 0]
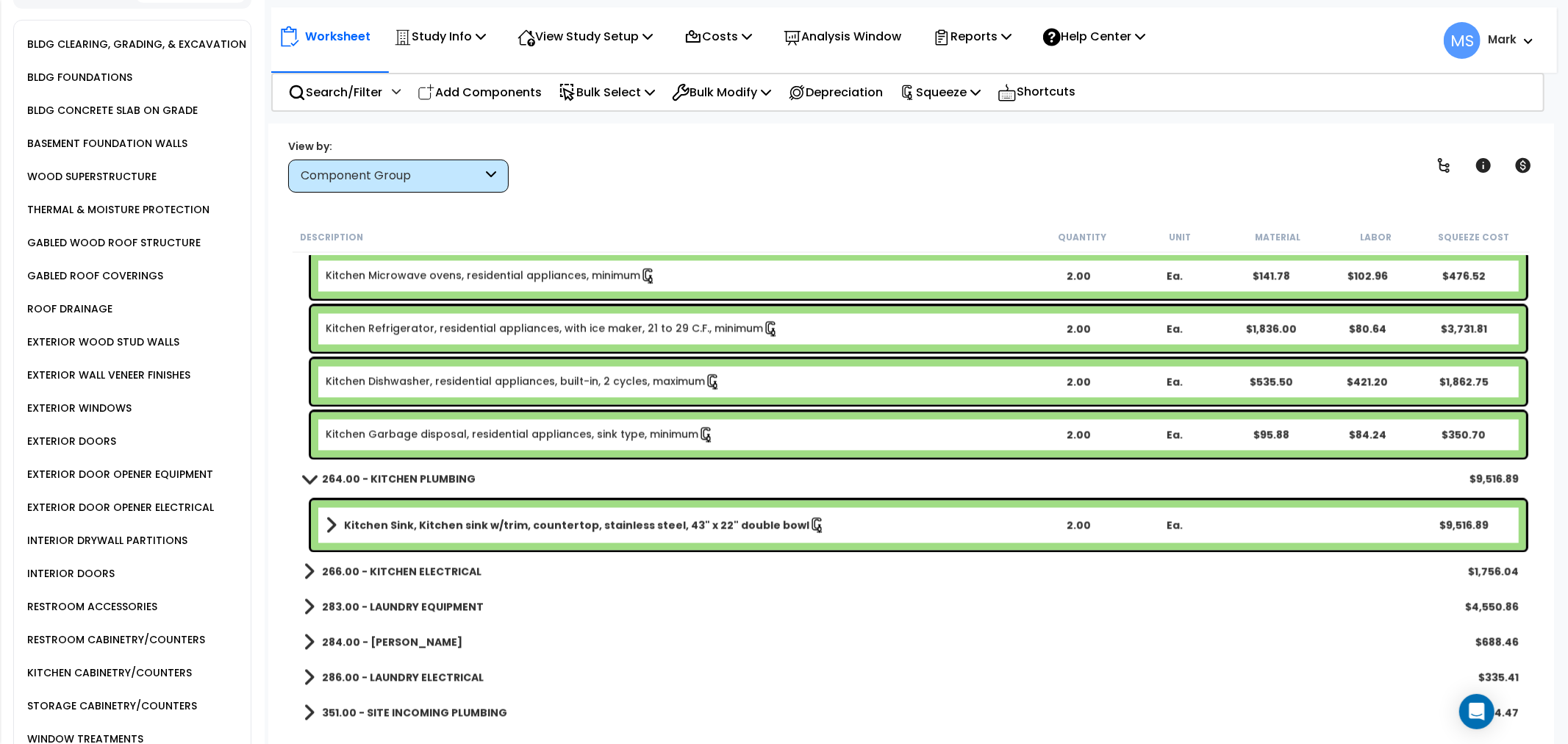
click at [591, 528] on b "Kitchen Sink, Kitchen sink w/trim, countertop, stainless steel, 43" x 22" doubl…" at bounding box center [577, 525] width 465 height 15
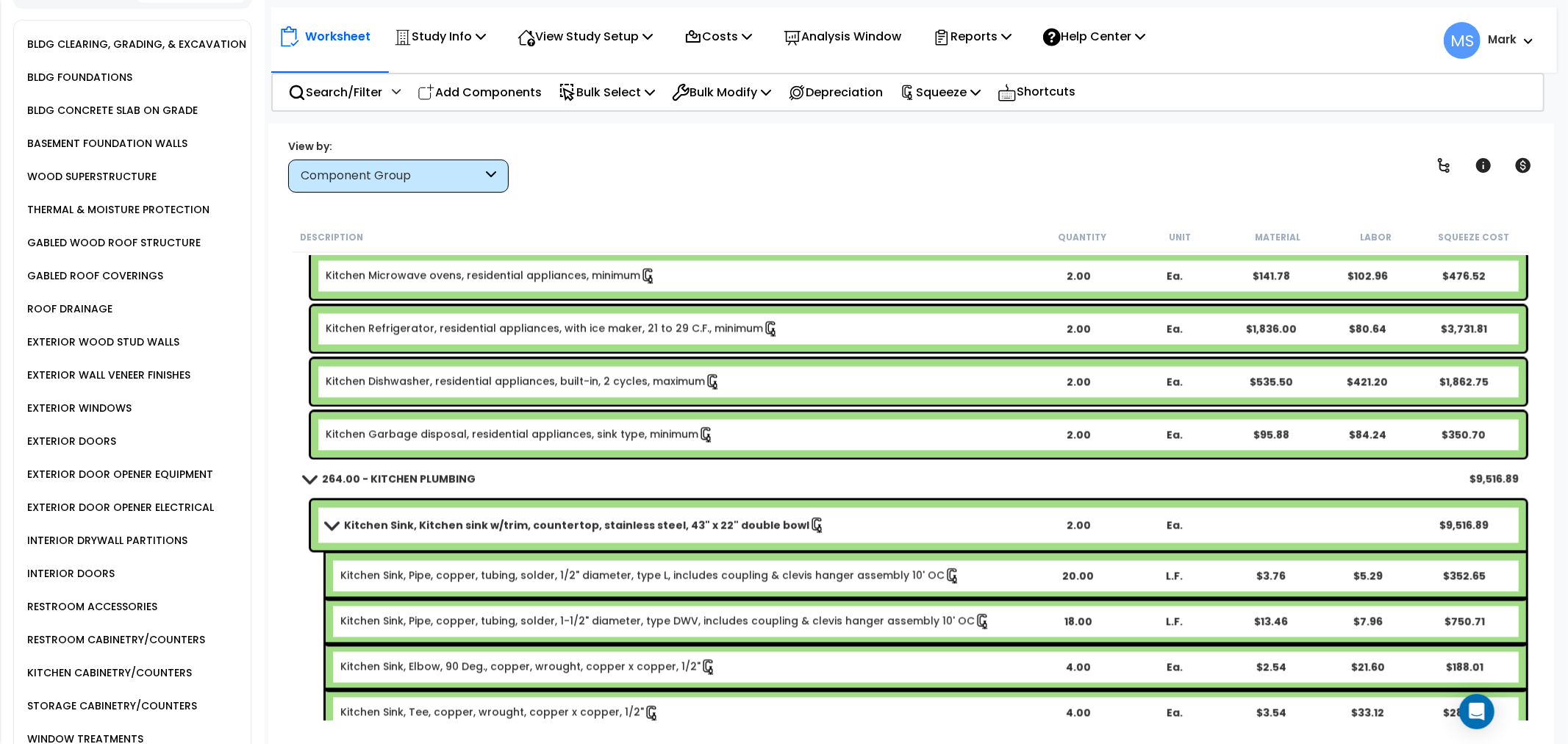
click at [591, 528] on b "Kitchen Sink, Kitchen sink w/trim, countertop, stainless steel, 43" x 22" doubl…" at bounding box center [577, 525] width 465 height 15
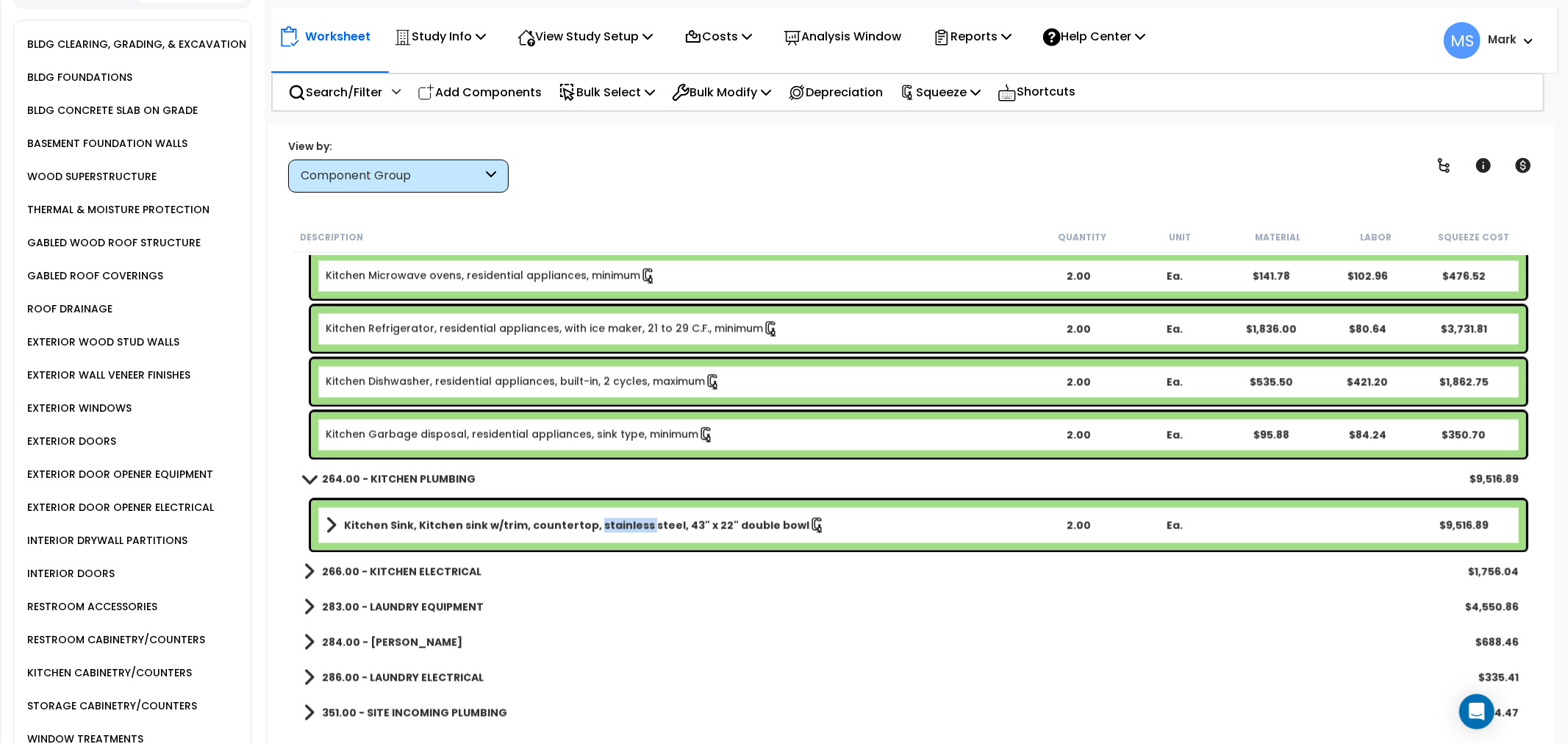
click at [591, 528] on b "Kitchen Sink, Kitchen sink w/trim, countertop, stainless steel, 43" x 22" doubl…" at bounding box center [577, 525] width 465 height 15
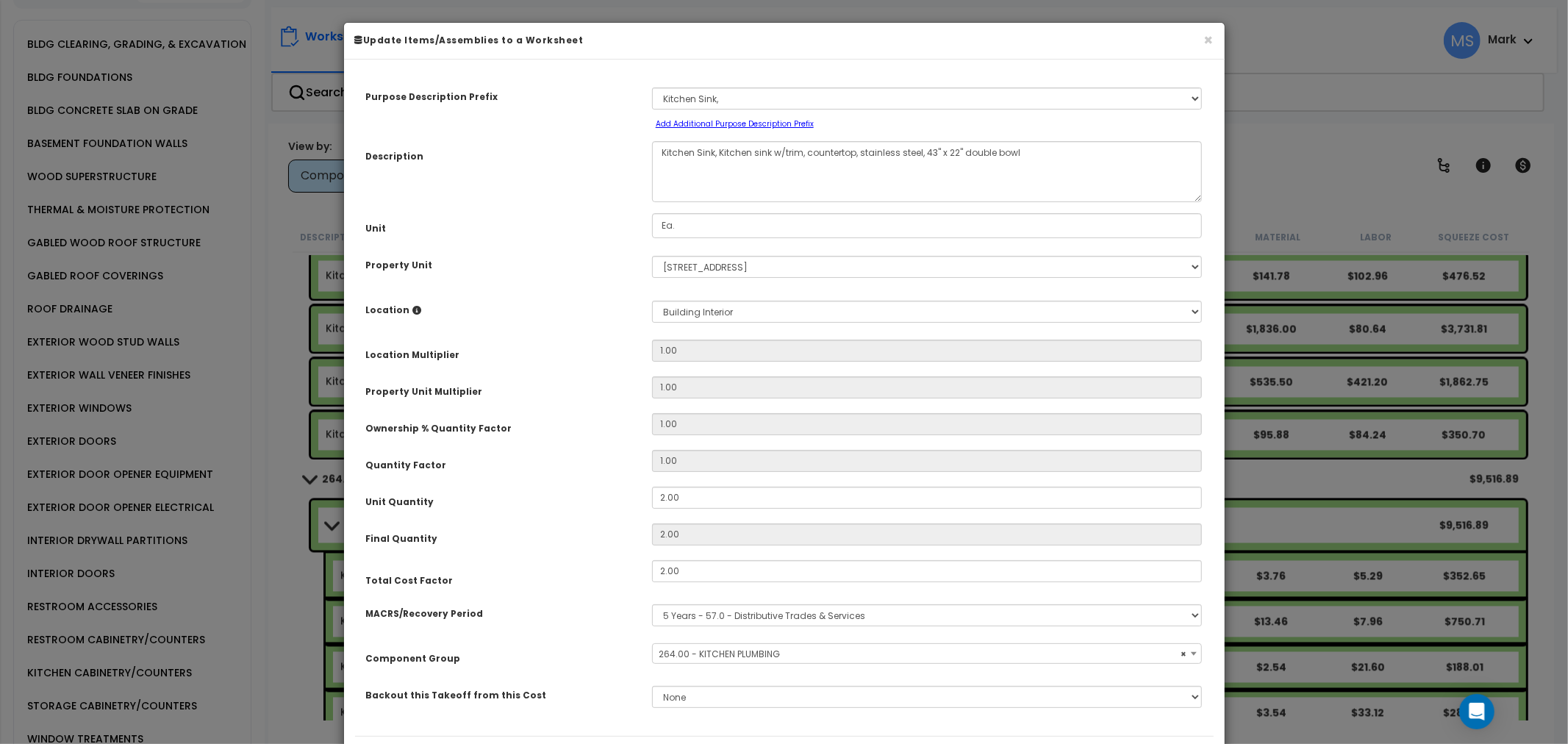
scroll to position [85, 0]
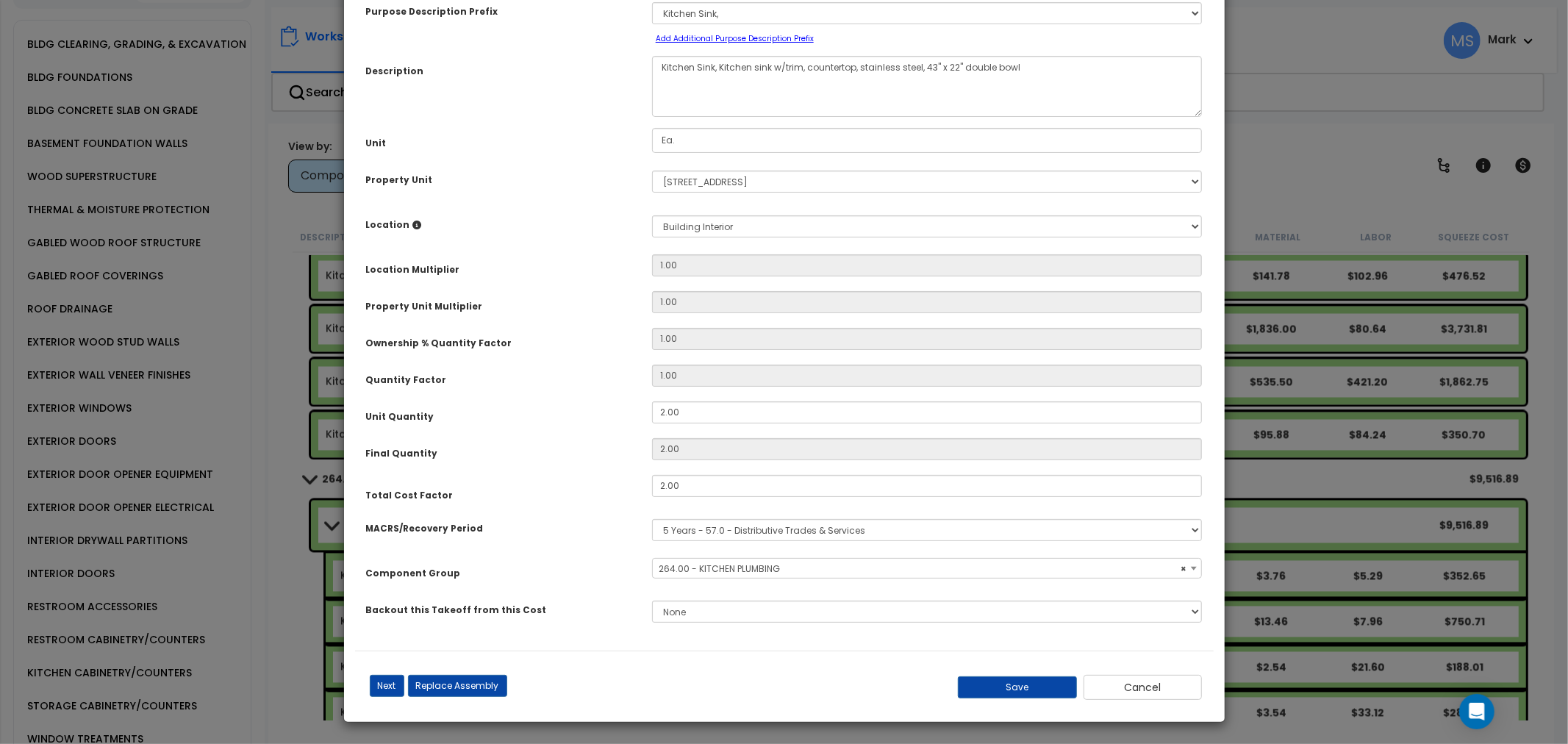
select select "46275"
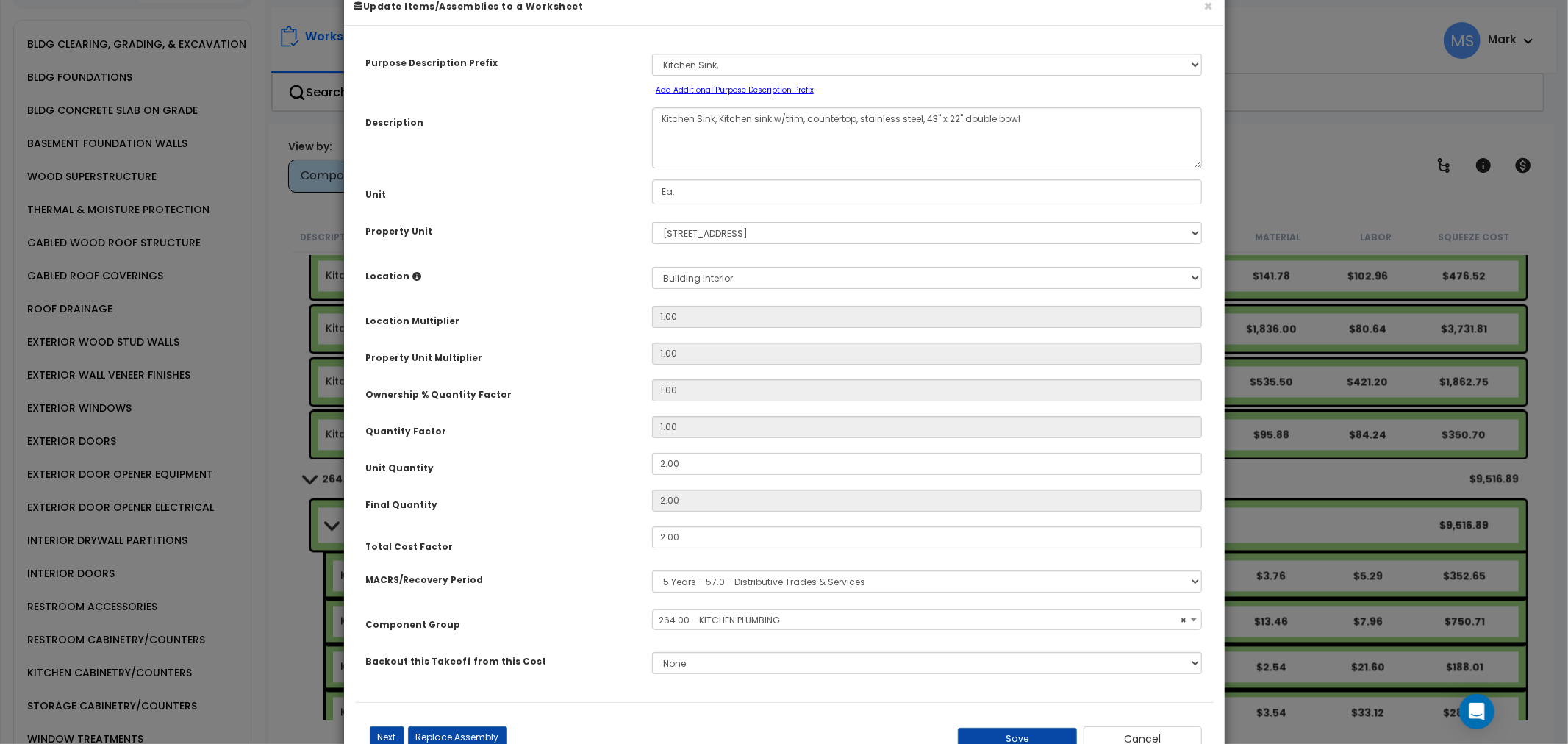
scroll to position [0, 0]
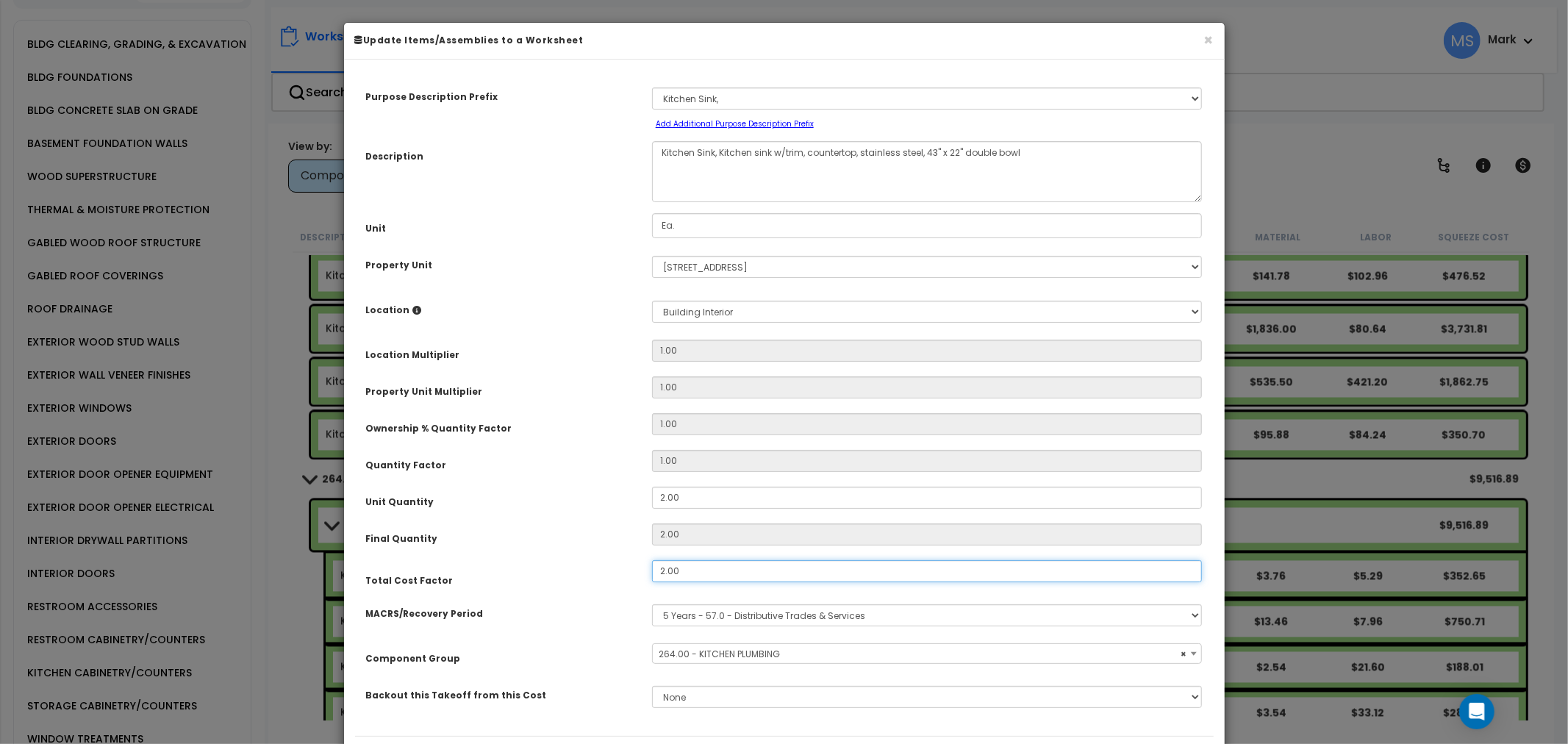
click at [689, 574] on input "2.00" at bounding box center [927, 572] width 550 height 22
drag, startPoint x: 553, startPoint y: 469, endPoint x: 573, endPoint y: 481, distance: 23.3
click at [565, 471] on div "Quantity Factor" at bounding box center [498, 463] width 286 height 26
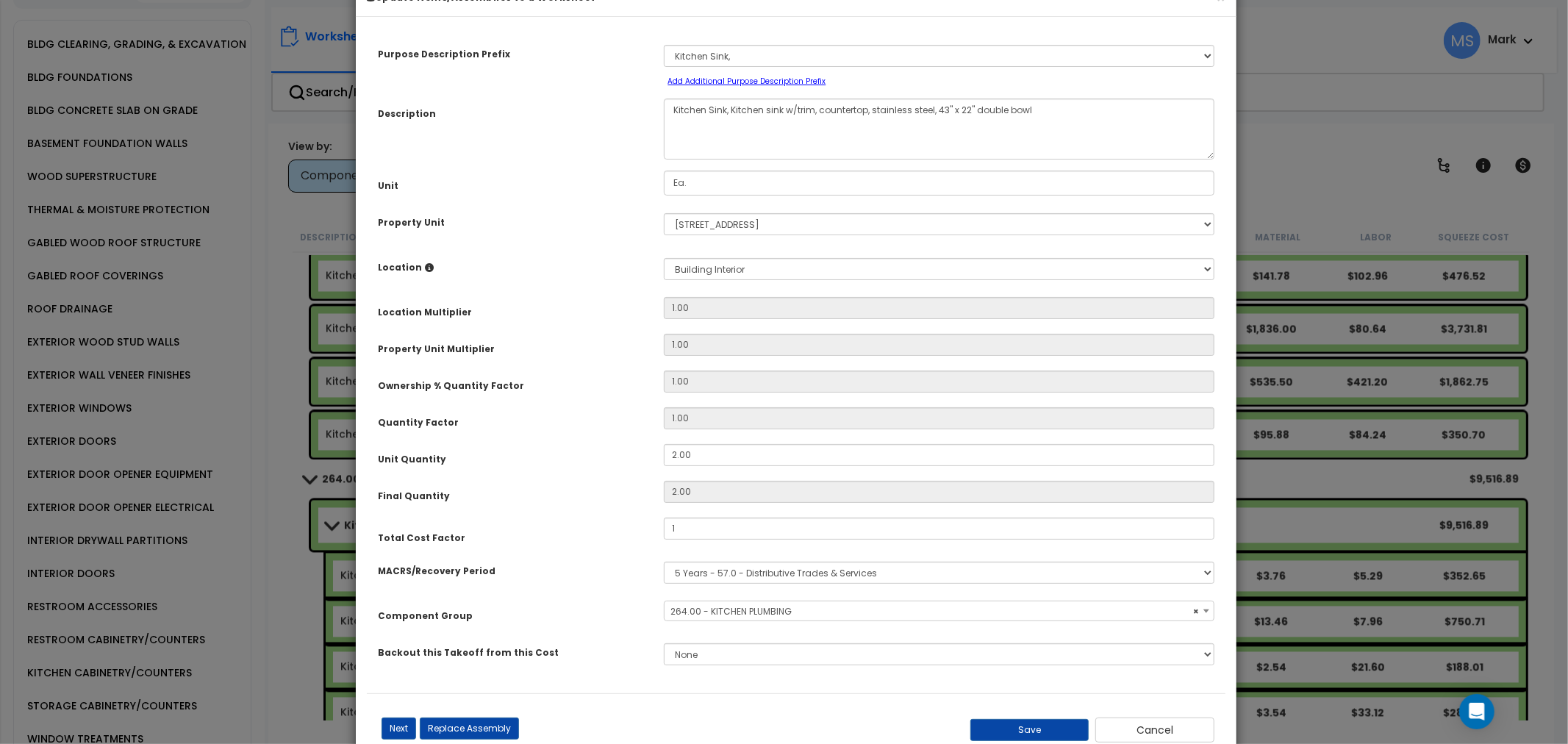
scroll to position [85, 0]
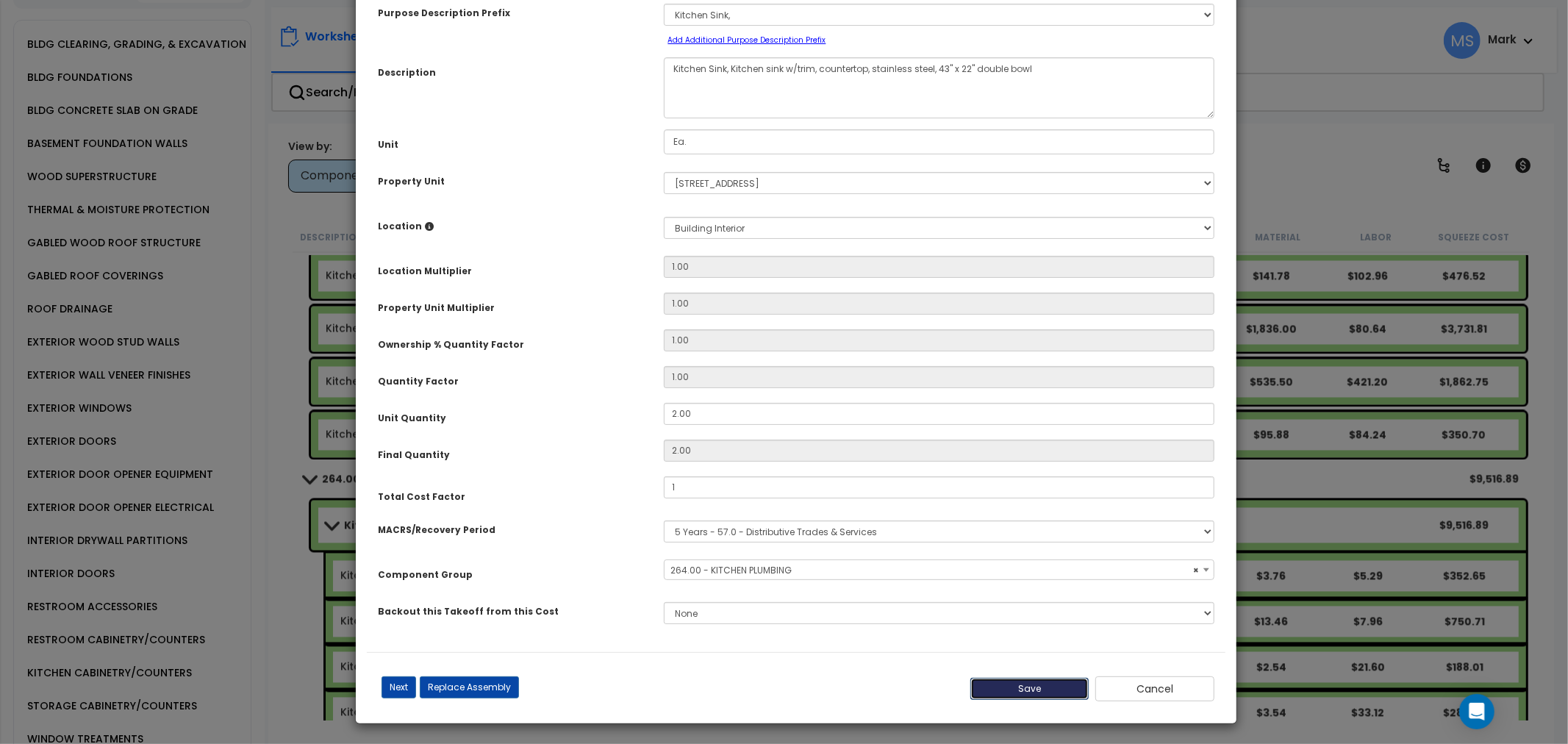
click at [1047, 691] on button "Save" at bounding box center [1029, 689] width 119 height 22
type input "1.00"
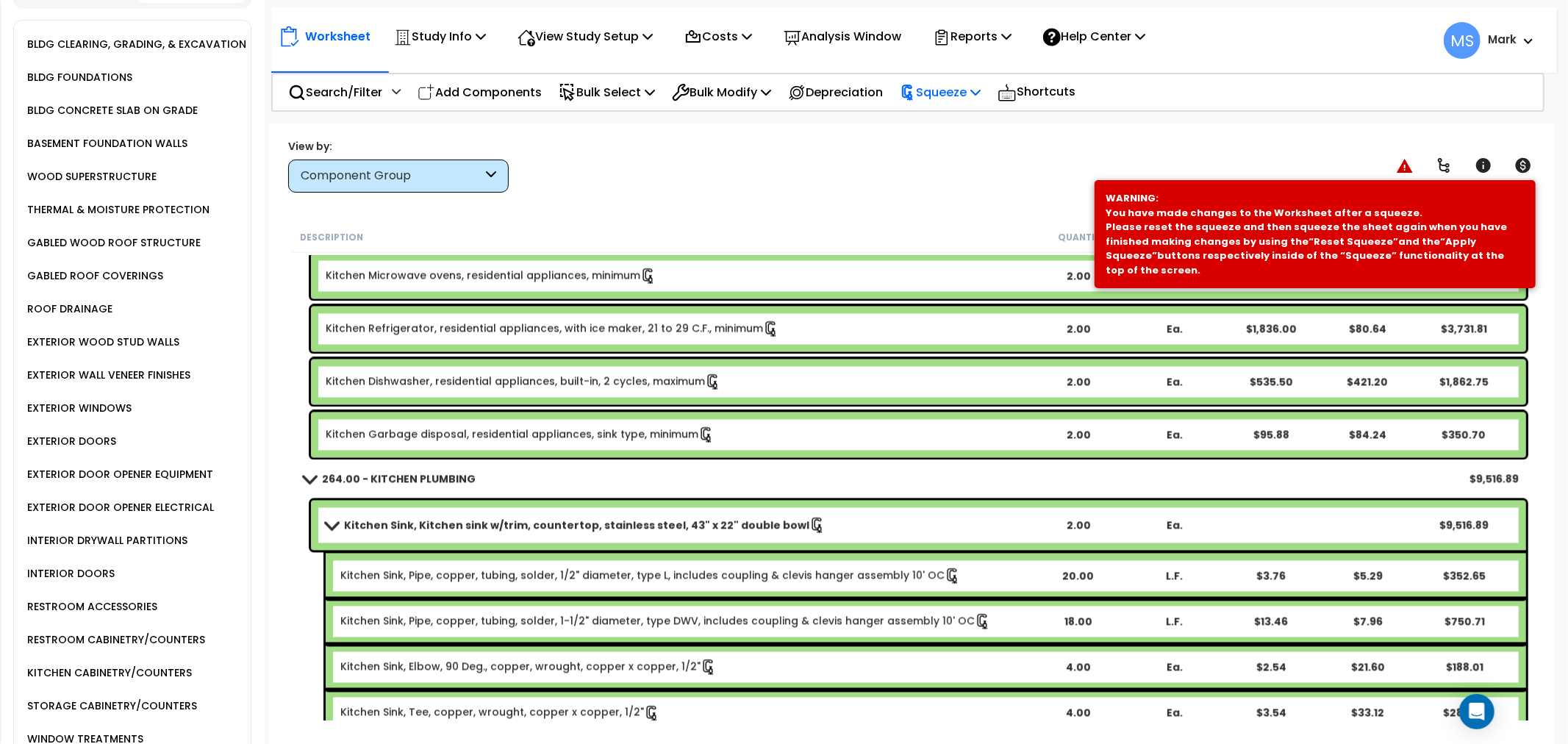
click at [930, 101] on div "Squeeze" at bounding box center [940, 92] width 81 height 34
click at [947, 134] on link "Re-squeeze" at bounding box center [966, 126] width 146 height 33
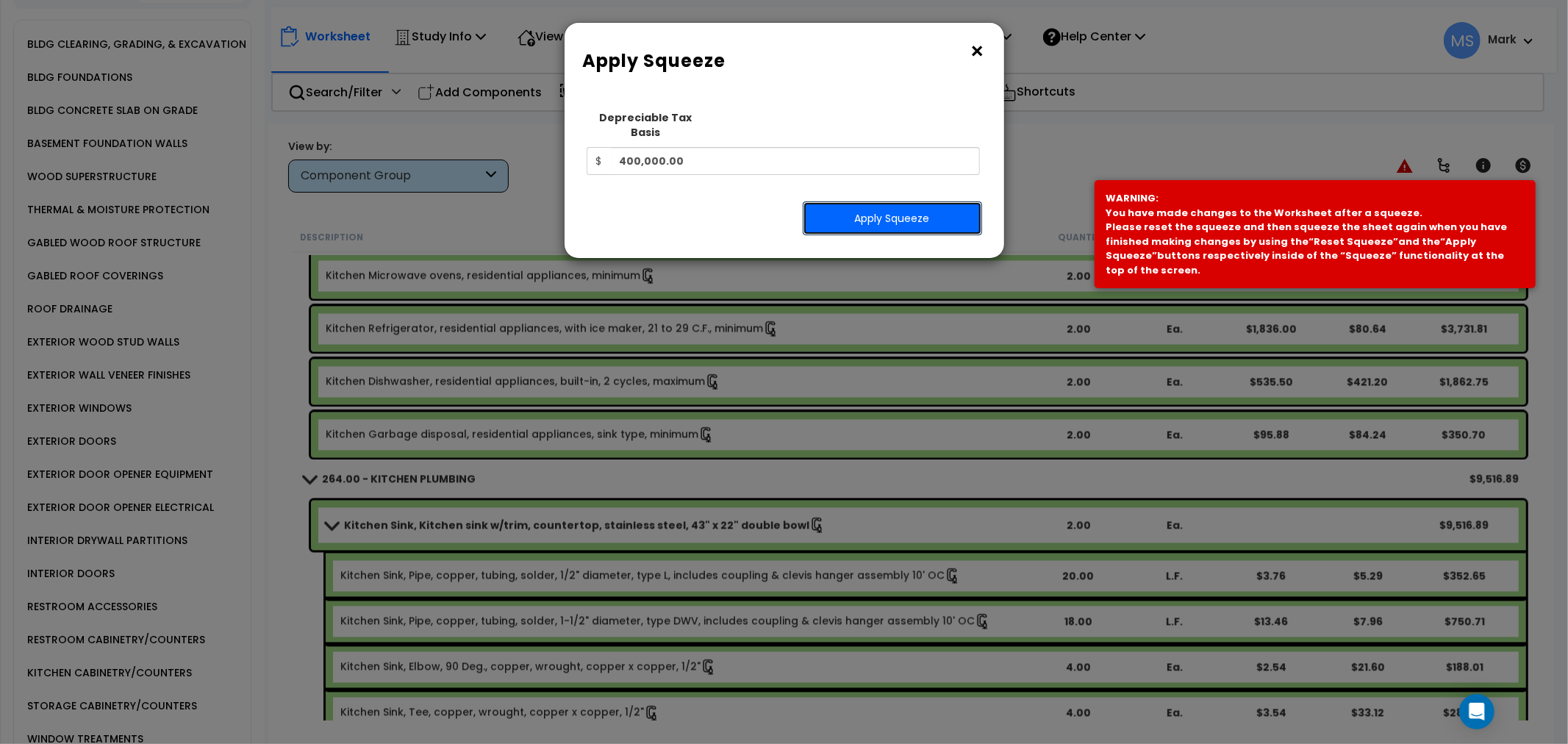
click at [923, 203] on button "Apply Squeeze" at bounding box center [892, 218] width 179 height 33
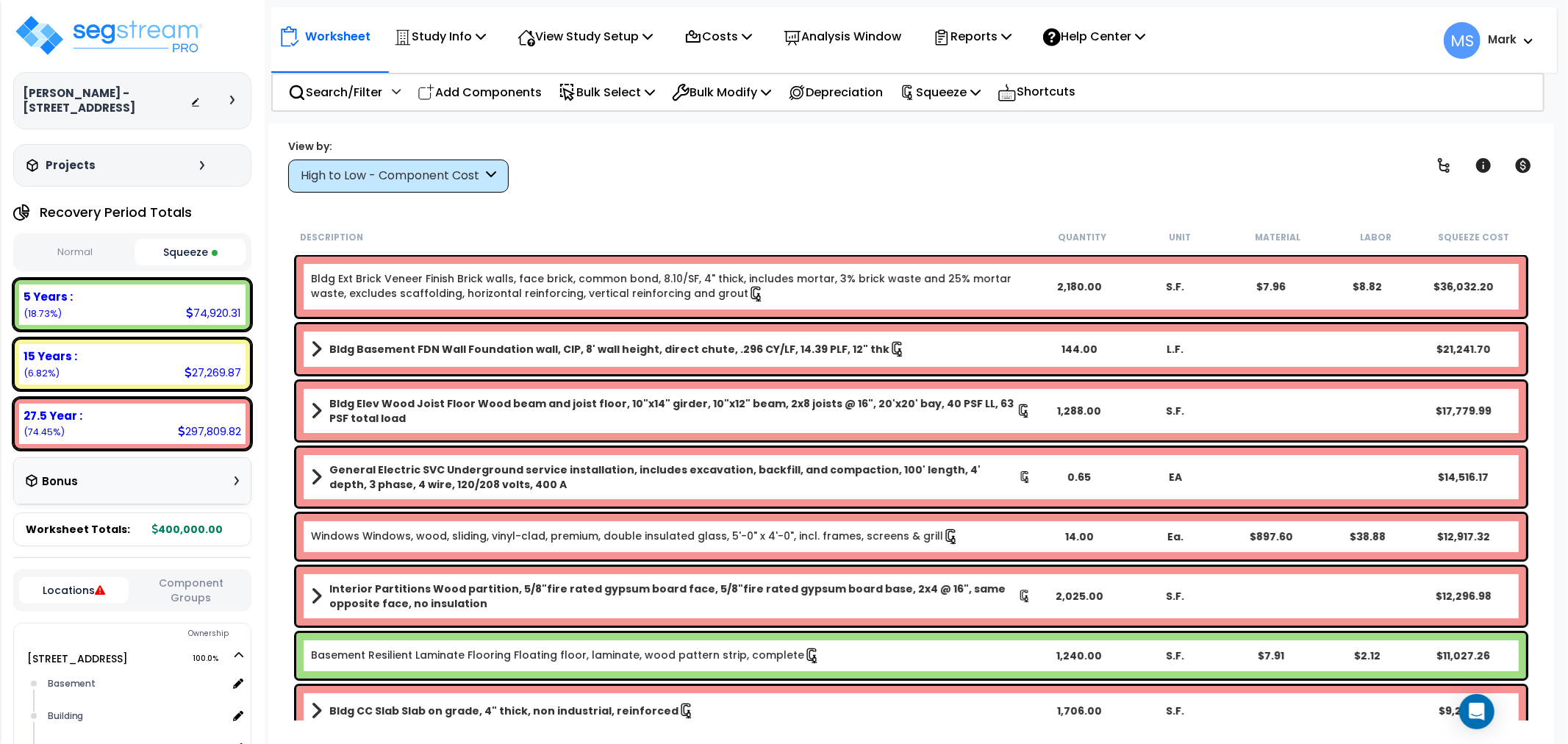
click at [478, 177] on div "High to Low - Component Cost" at bounding box center [391, 176] width 182 height 17
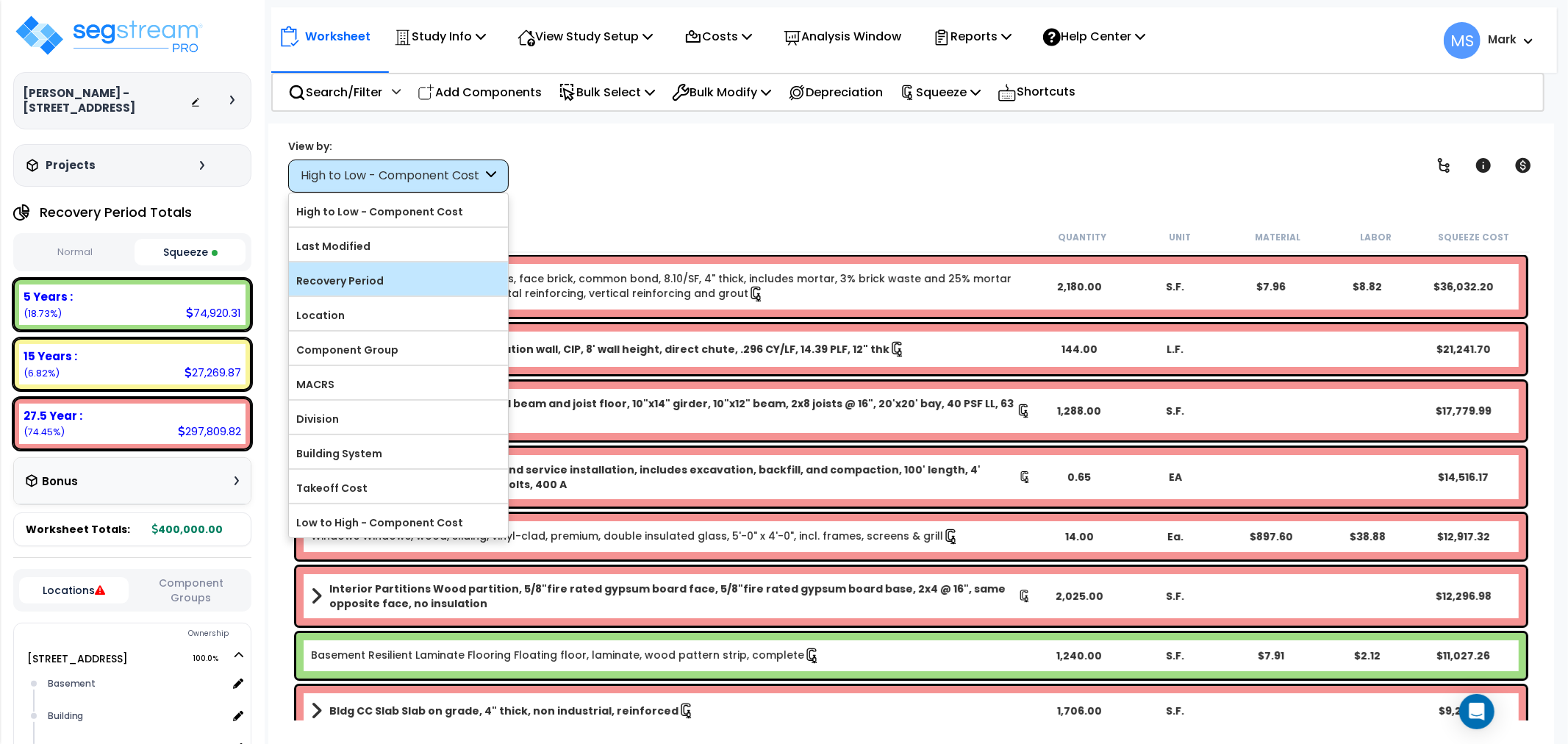
click at [359, 279] on label "Recovery Period" at bounding box center [398, 281] width 219 height 22
click at [0, 0] on input "Recovery Period" at bounding box center [0, 0] width 0 height 0
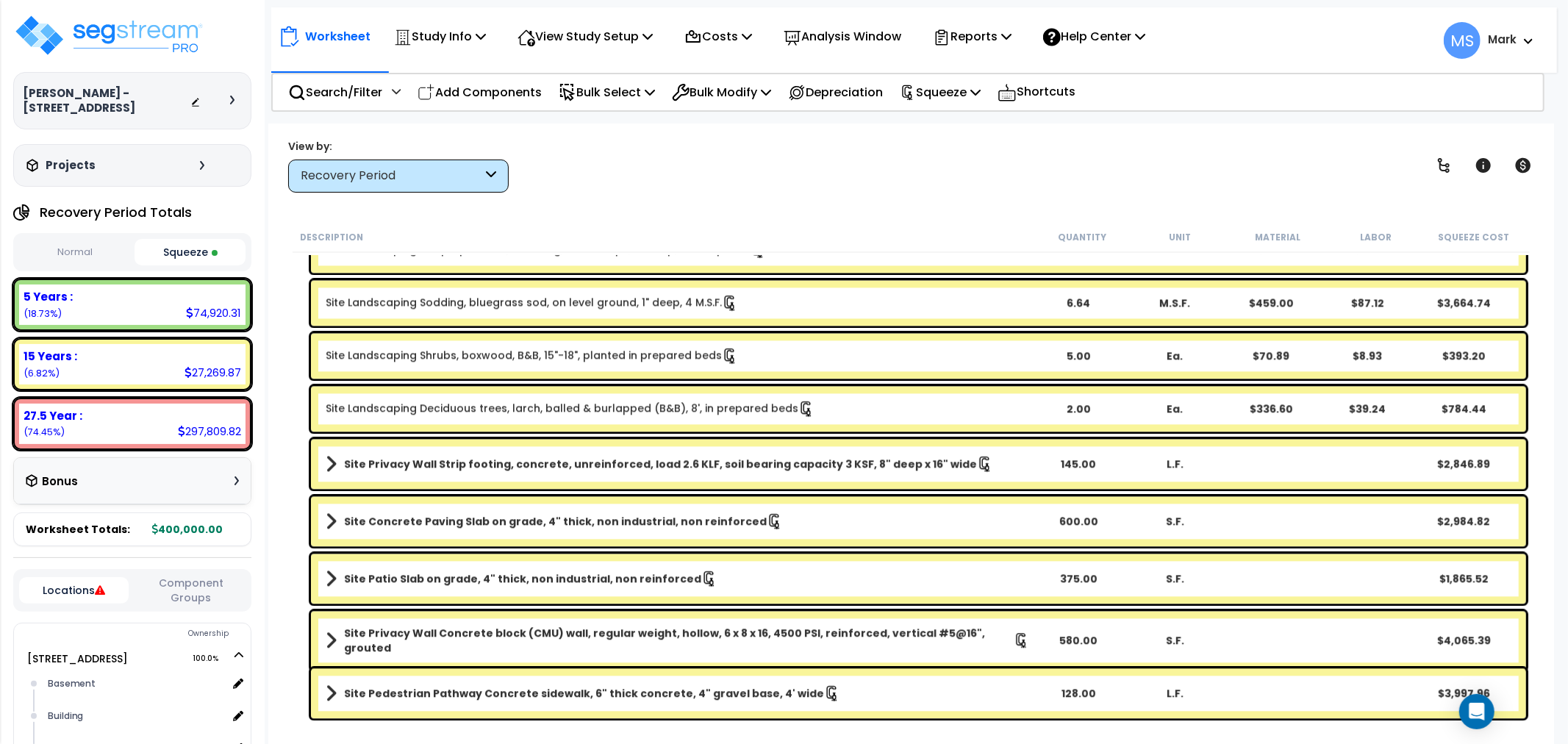
scroll to position [2940, 0]
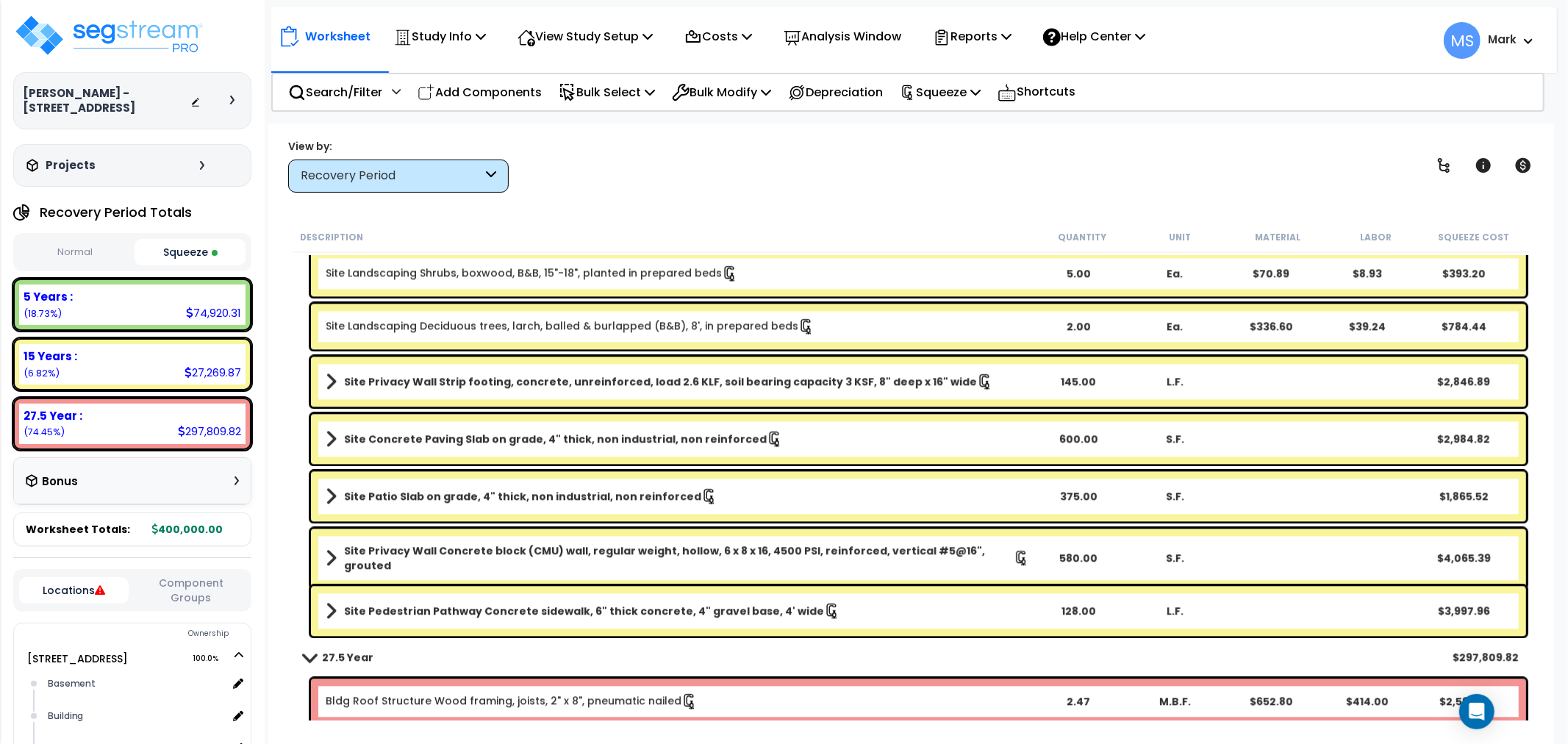
click at [697, 622] on div "Site Pedestrian Pathway Concrete sidewalk, 6" thick concrete, 4" gravel base, 4…" at bounding box center [918, 611] width 1215 height 50
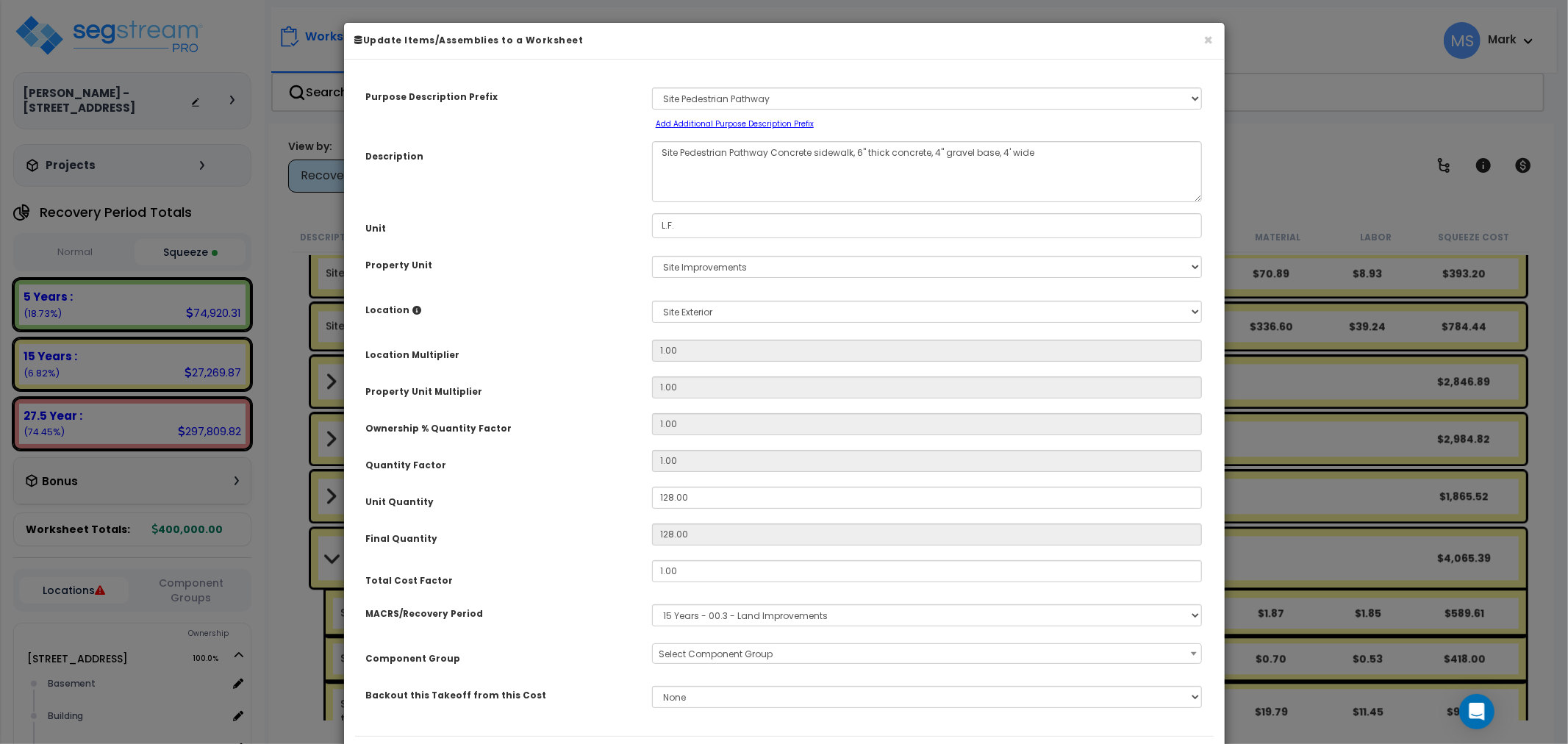
select select "46170"
click at [705, 500] on input "128.00" at bounding box center [927, 498] width 550 height 22
type input "1"
type input "128"
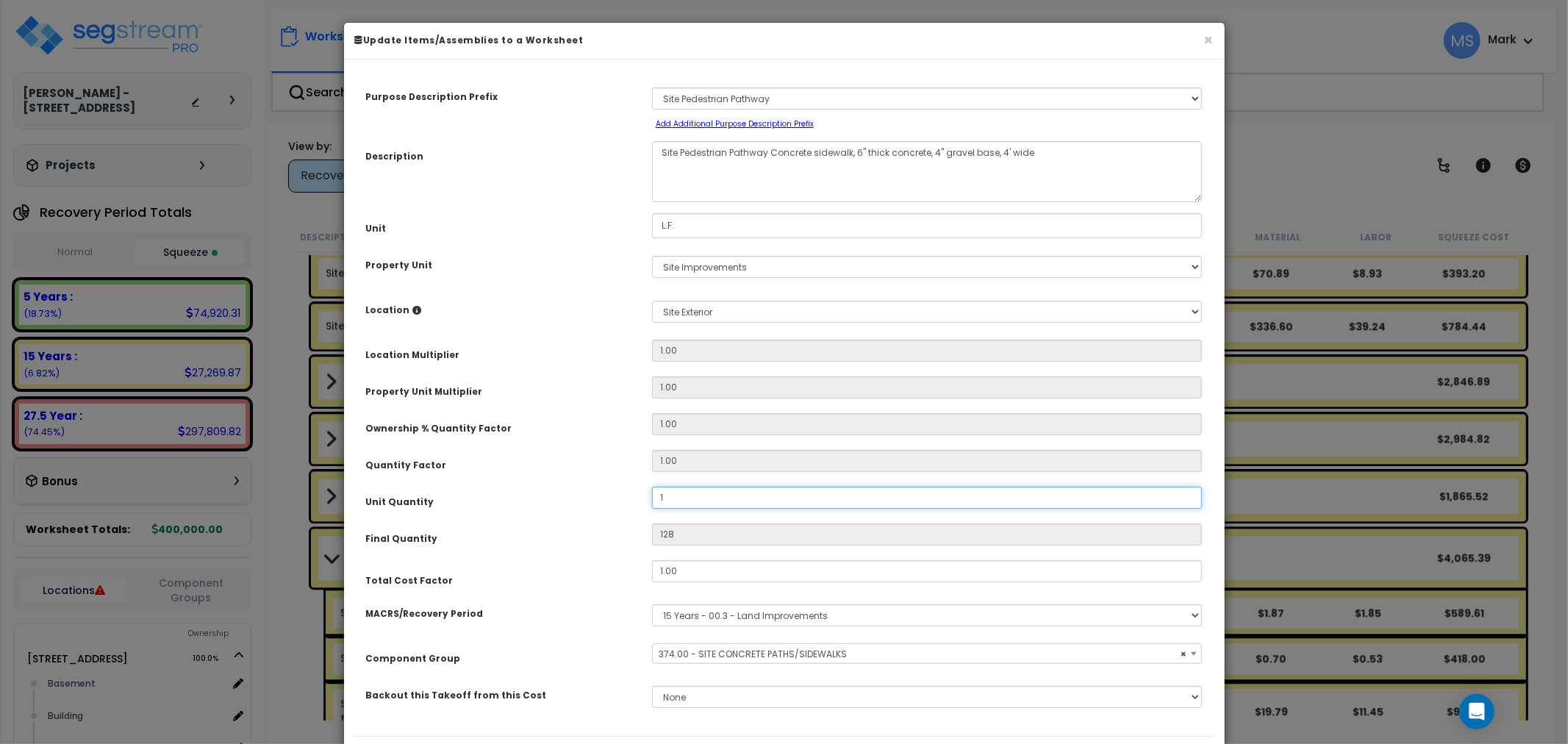
type input "12"
type input "120"
click at [625, 505] on div "Unit Quantity" at bounding box center [498, 499] width 286 height 26
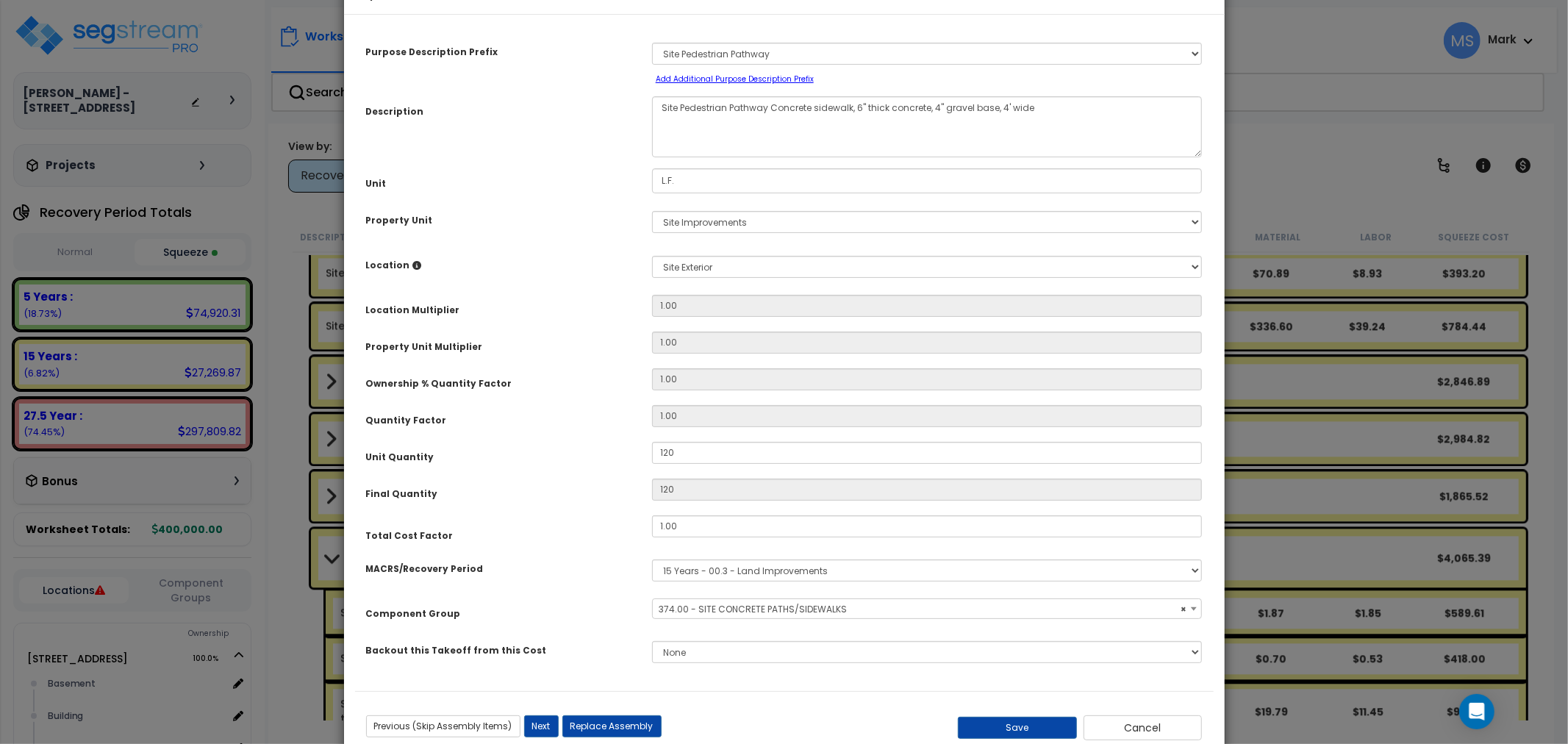
scroll to position [85, 0]
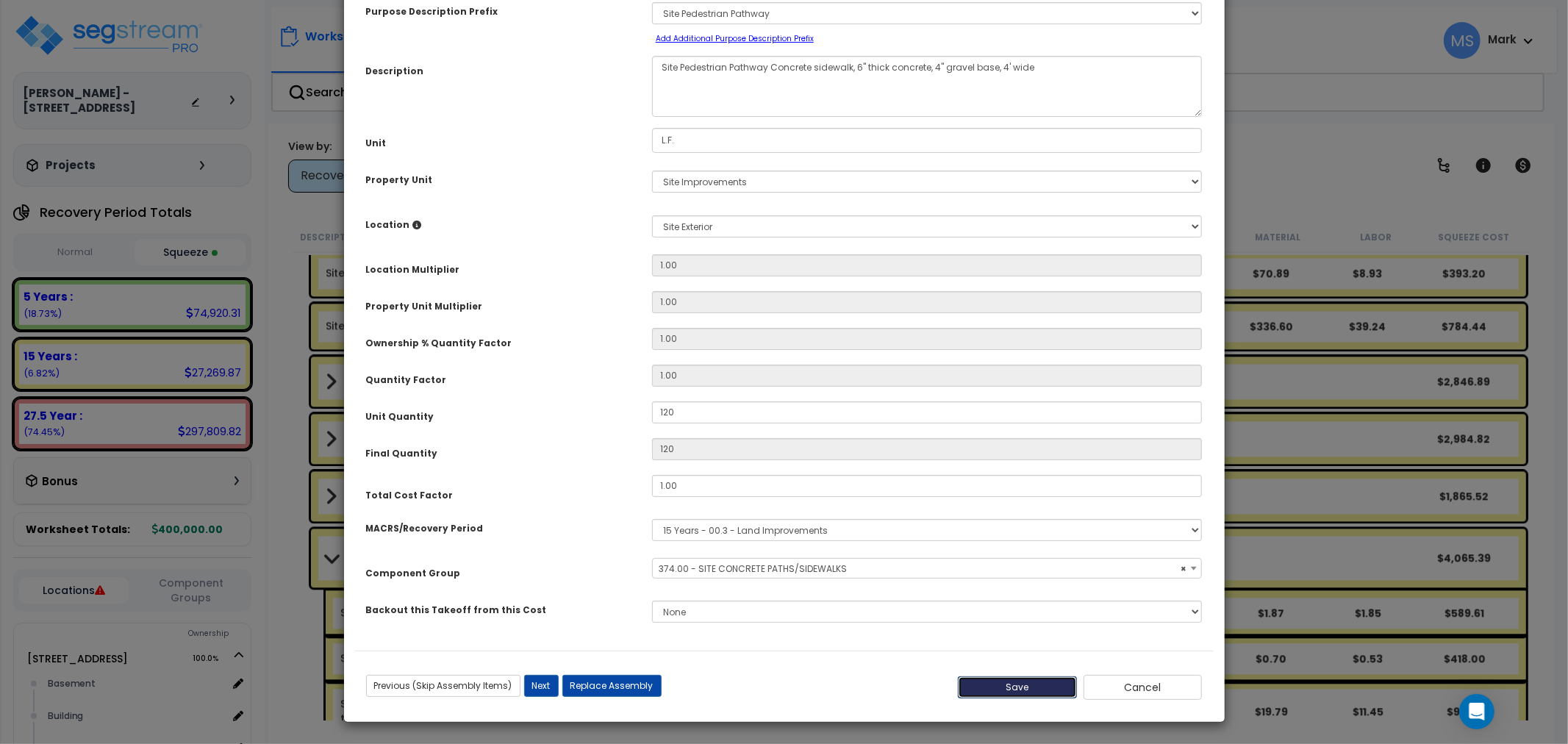
click at [1007, 693] on button "Save" at bounding box center [1017, 687] width 119 height 22
type input "120.00"
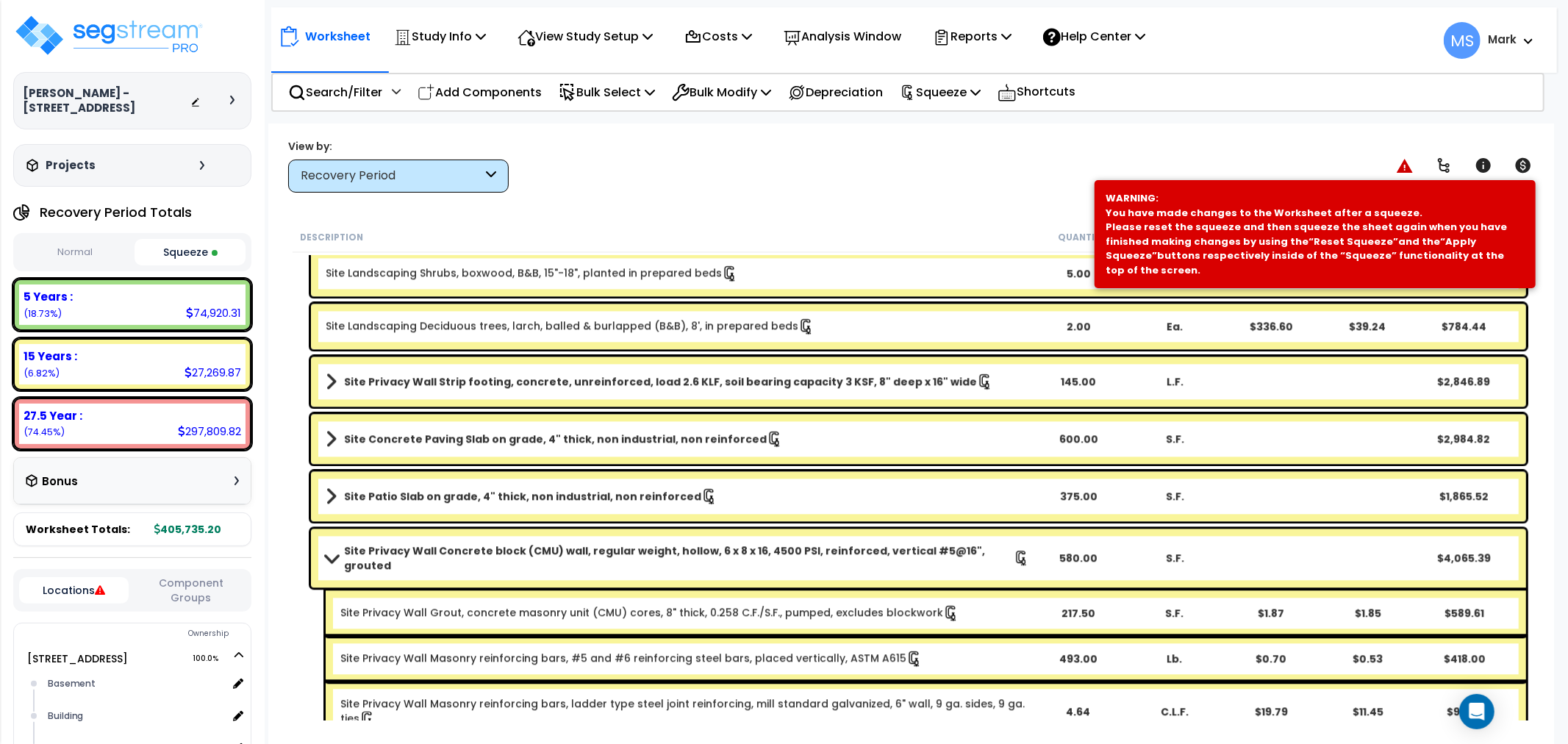
click at [994, 59] on nav "Worksheet Study Info Study Setup Add Property Unit Template study Clone study" at bounding box center [914, 40] width 1286 height 65
click at [995, 46] on p "Reports" at bounding box center [972, 36] width 79 height 20
drag, startPoint x: 802, startPoint y: 199, endPoint x: 930, endPoint y: 107, distance: 157.6
click at [813, 189] on div "Worksheet Study Info Study Setup Add Property Unit Template study Clone study MS" at bounding box center [911, 495] width 1286 height 744
click at [945, 100] on p "Squeeze" at bounding box center [940, 92] width 81 height 20
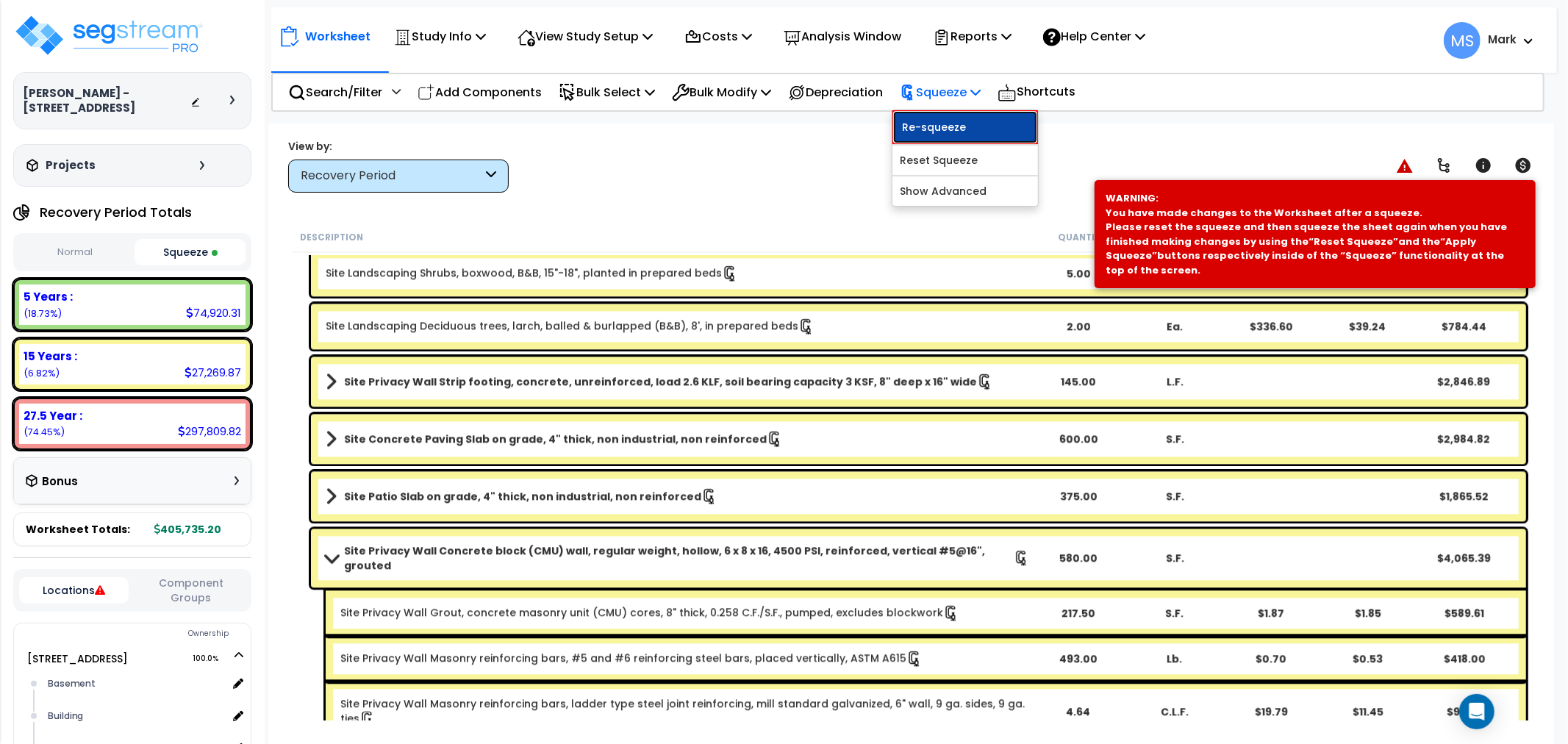
click at [949, 125] on link "Re-squeeze" at bounding box center [966, 126] width 146 height 33
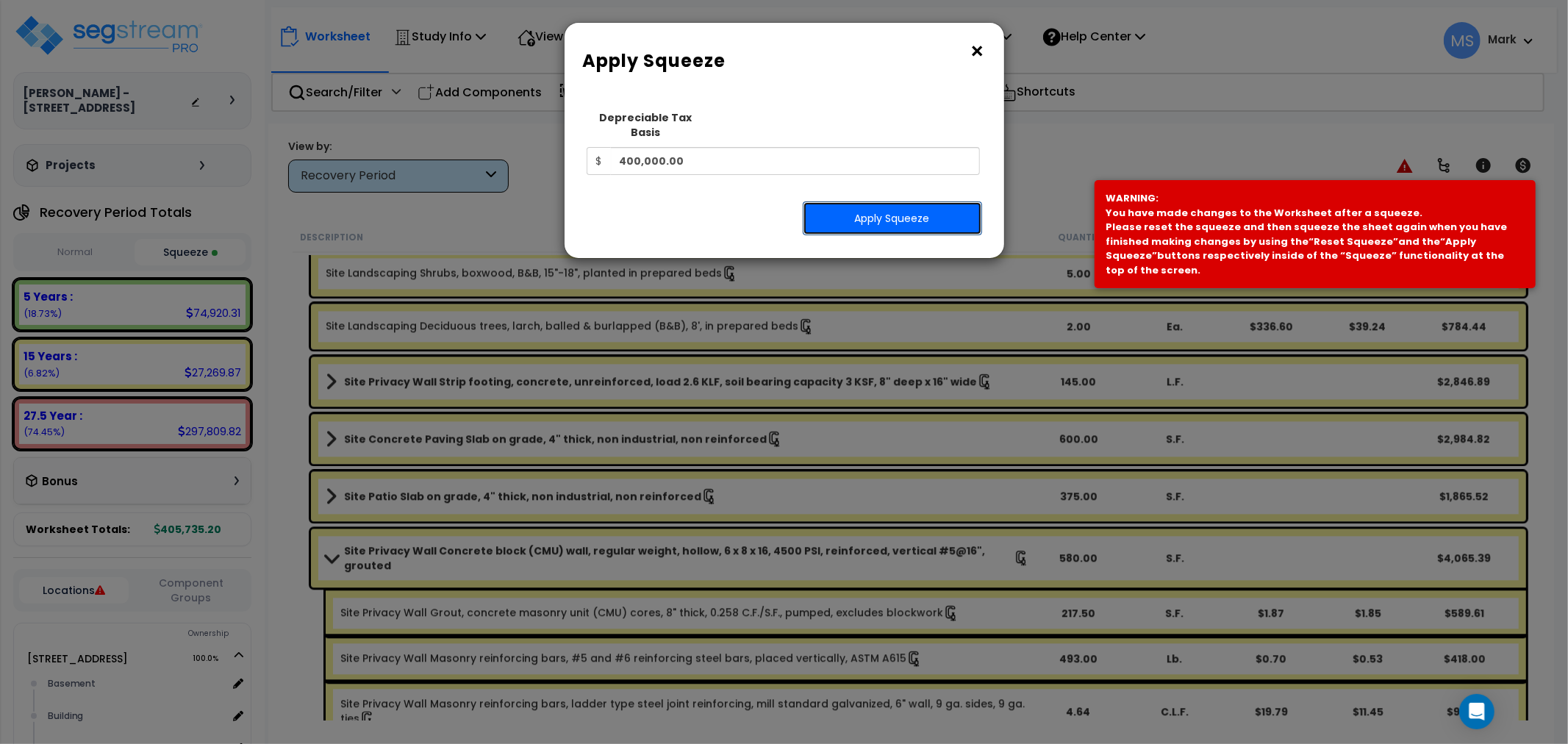
click at [910, 202] on button "Apply Squeeze" at bounding box center [892, 218] width 179 height 33
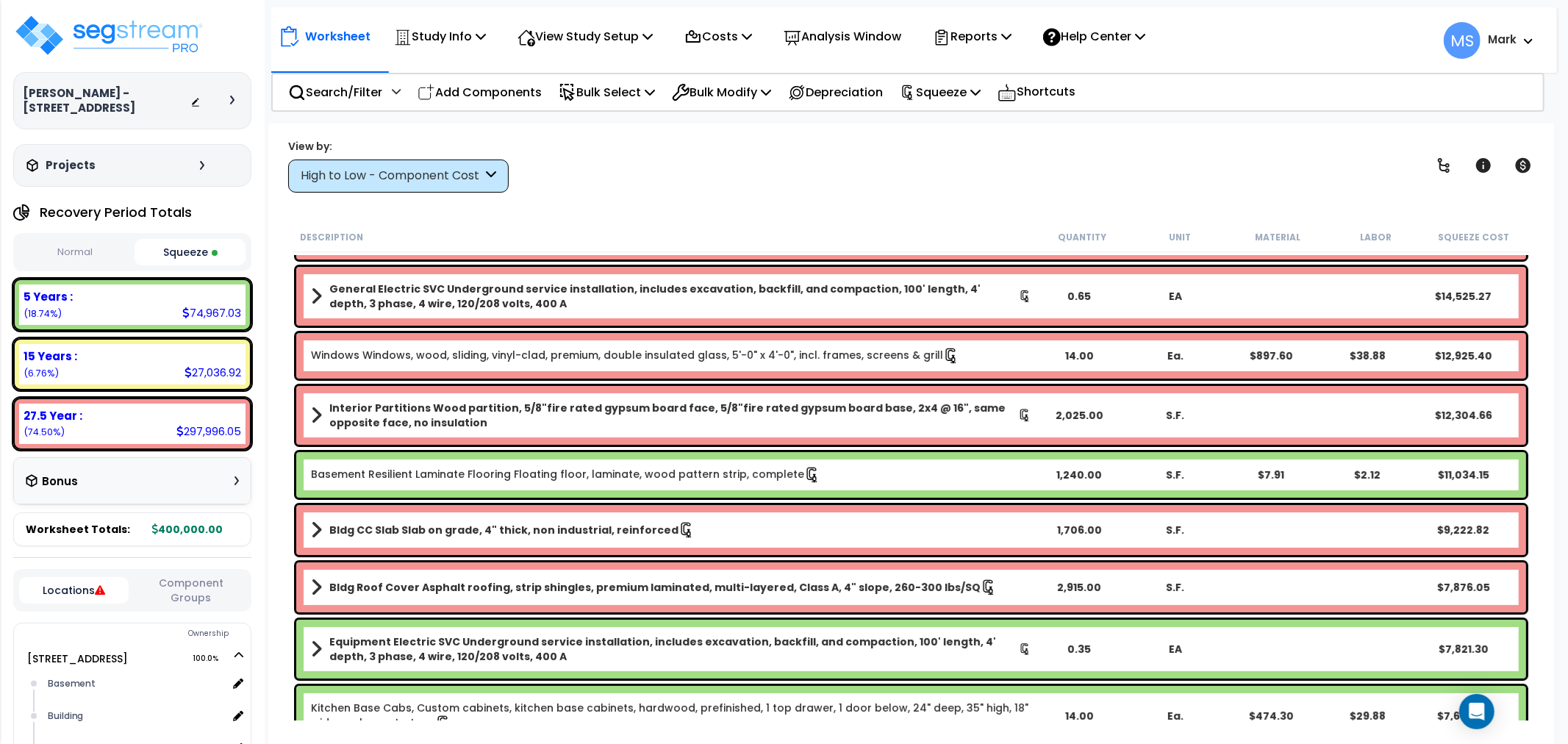
scroll to position [326, 0]
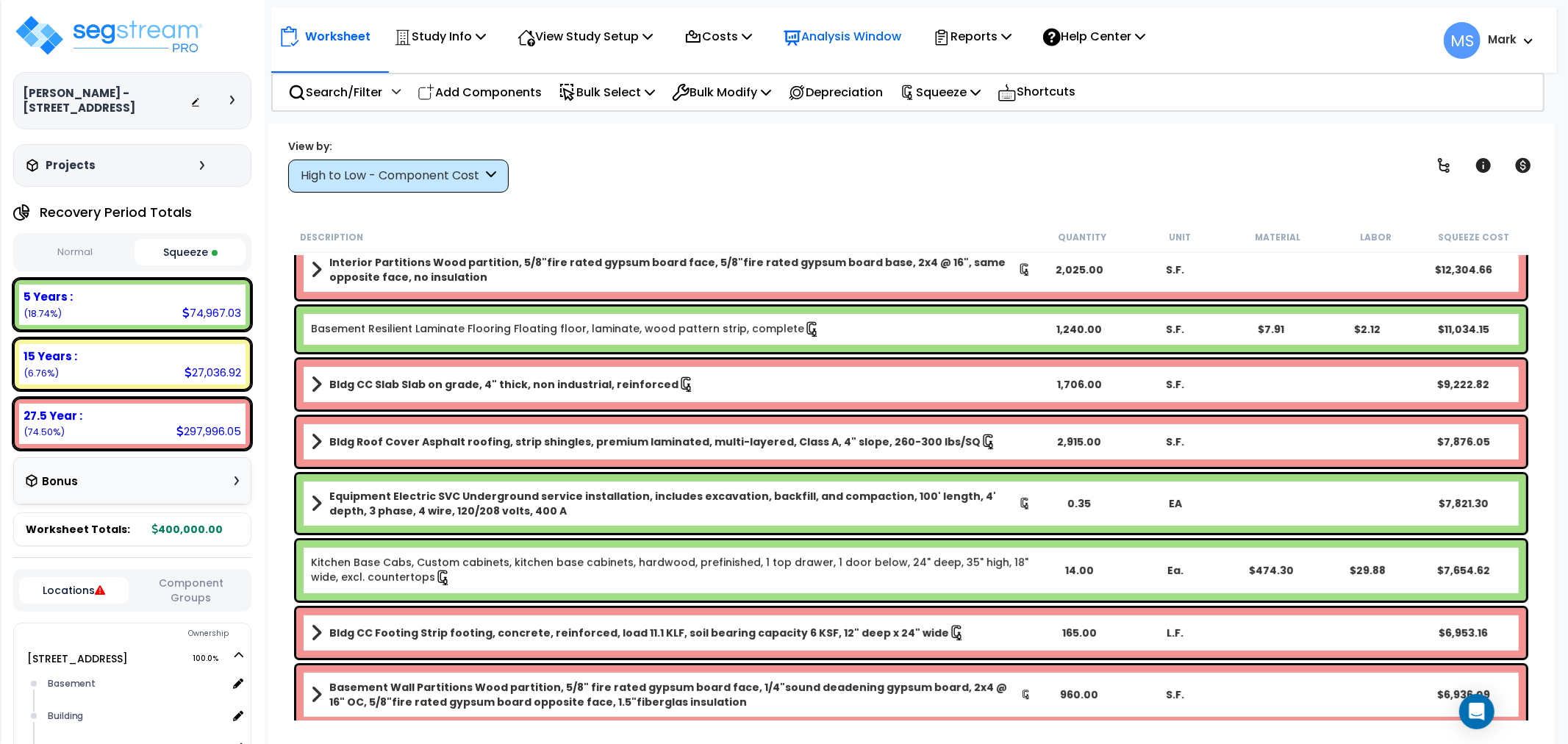
click at [860, 21] on div "Analysis Window" at bounding box center [842, 36] width 118 height 34
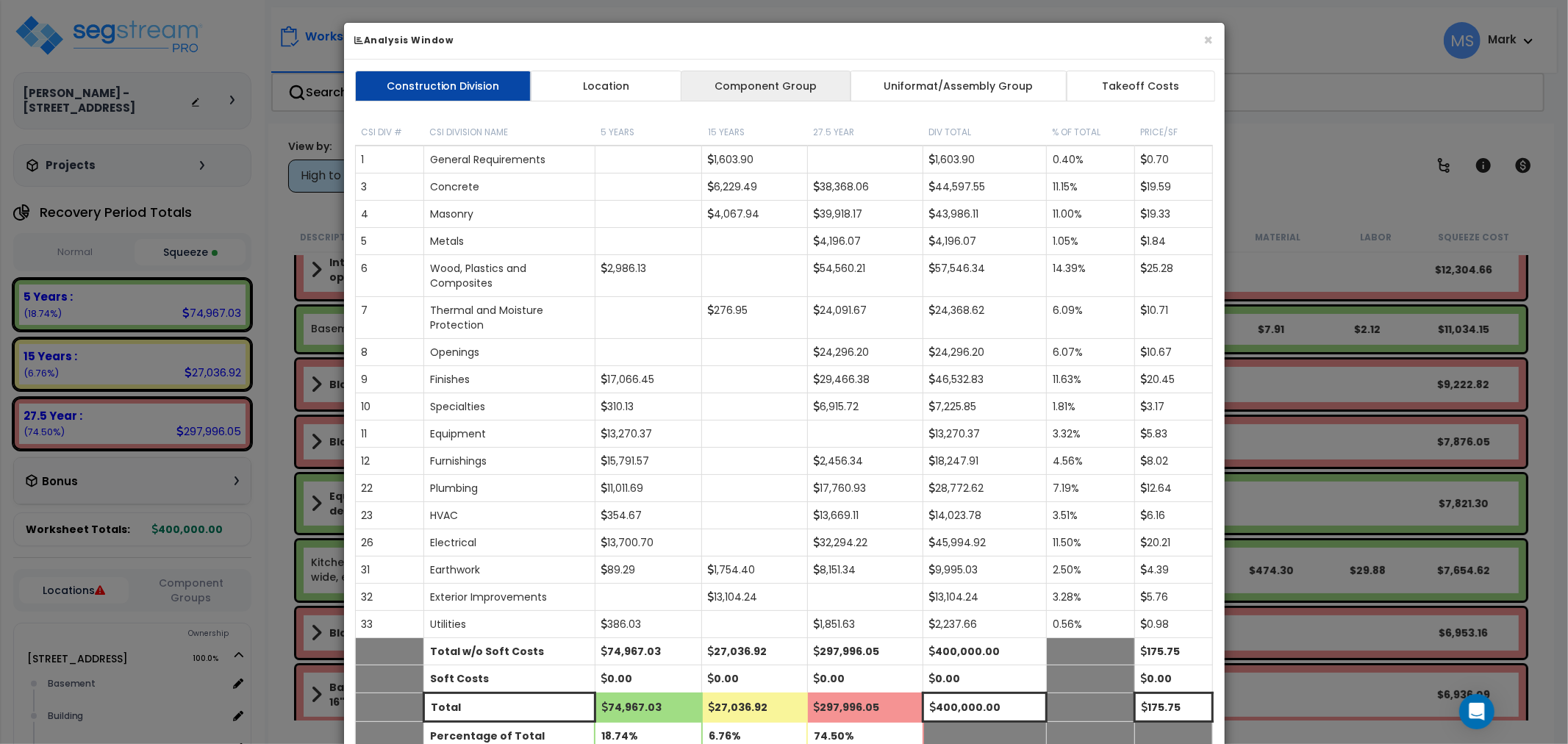
click at [789, 94] on link "Component Group" at bounding box center [766, 86] width 171 height 31
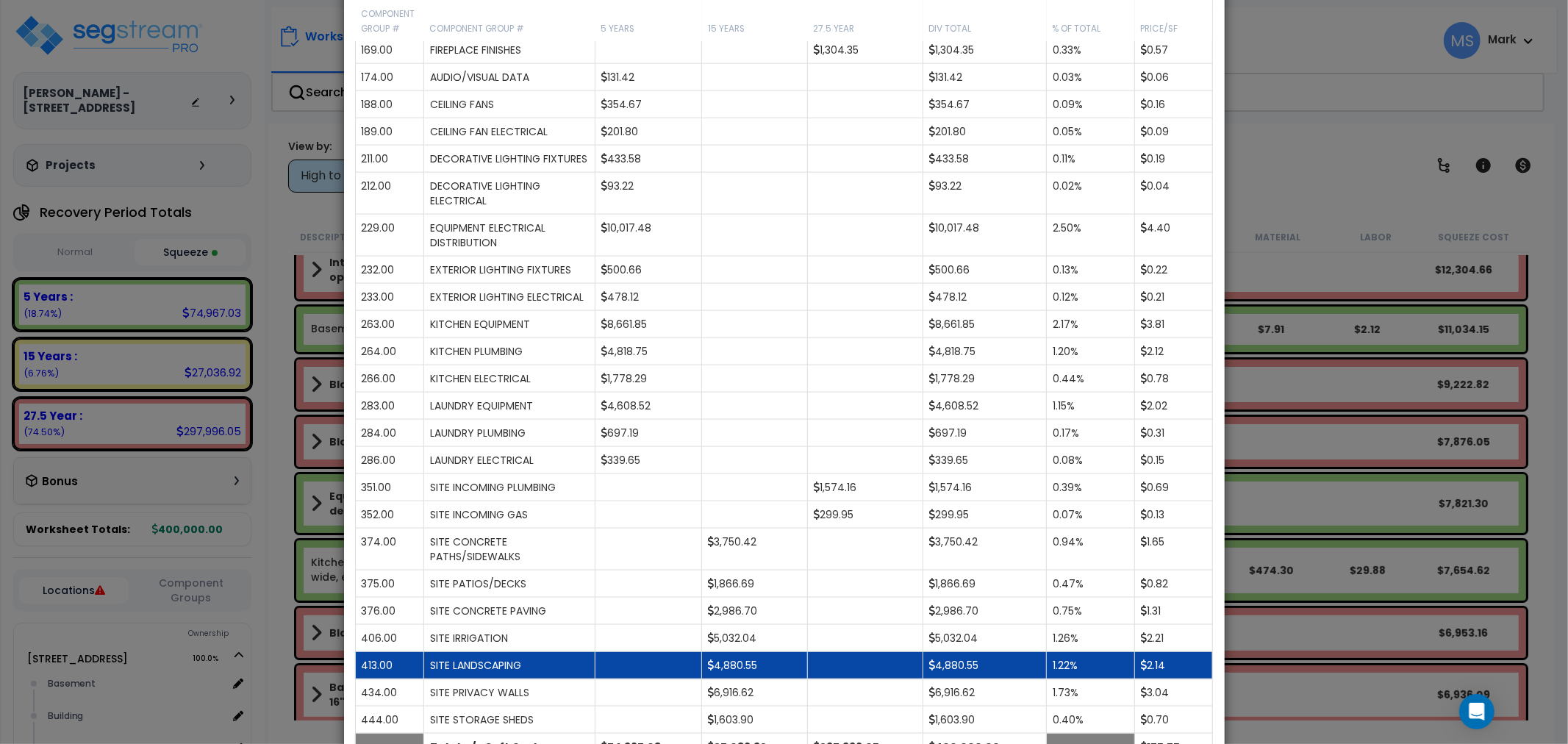
scroll to position [1855, 0]
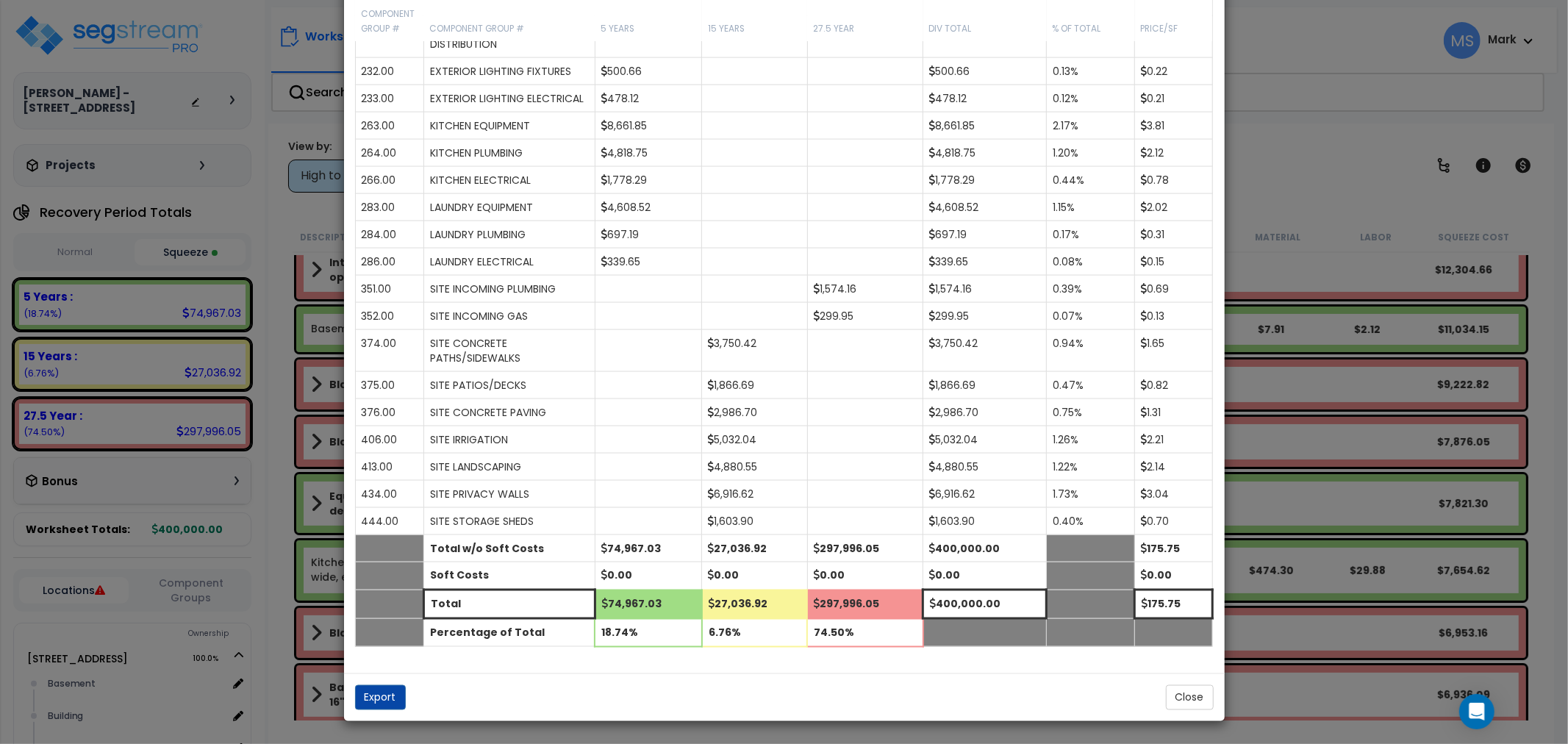
drag, startPoint x: 1165, startPoint y: 681, endPoint x: 1154, endPoint y: 673, distance: 13.6
click at [1165, 681] on div "Export Close" at bounding box center [784, 697] width 881 height 48
click at [1193, 703] on button "Close" at bounding box center [1189, 697] width 48 height 25
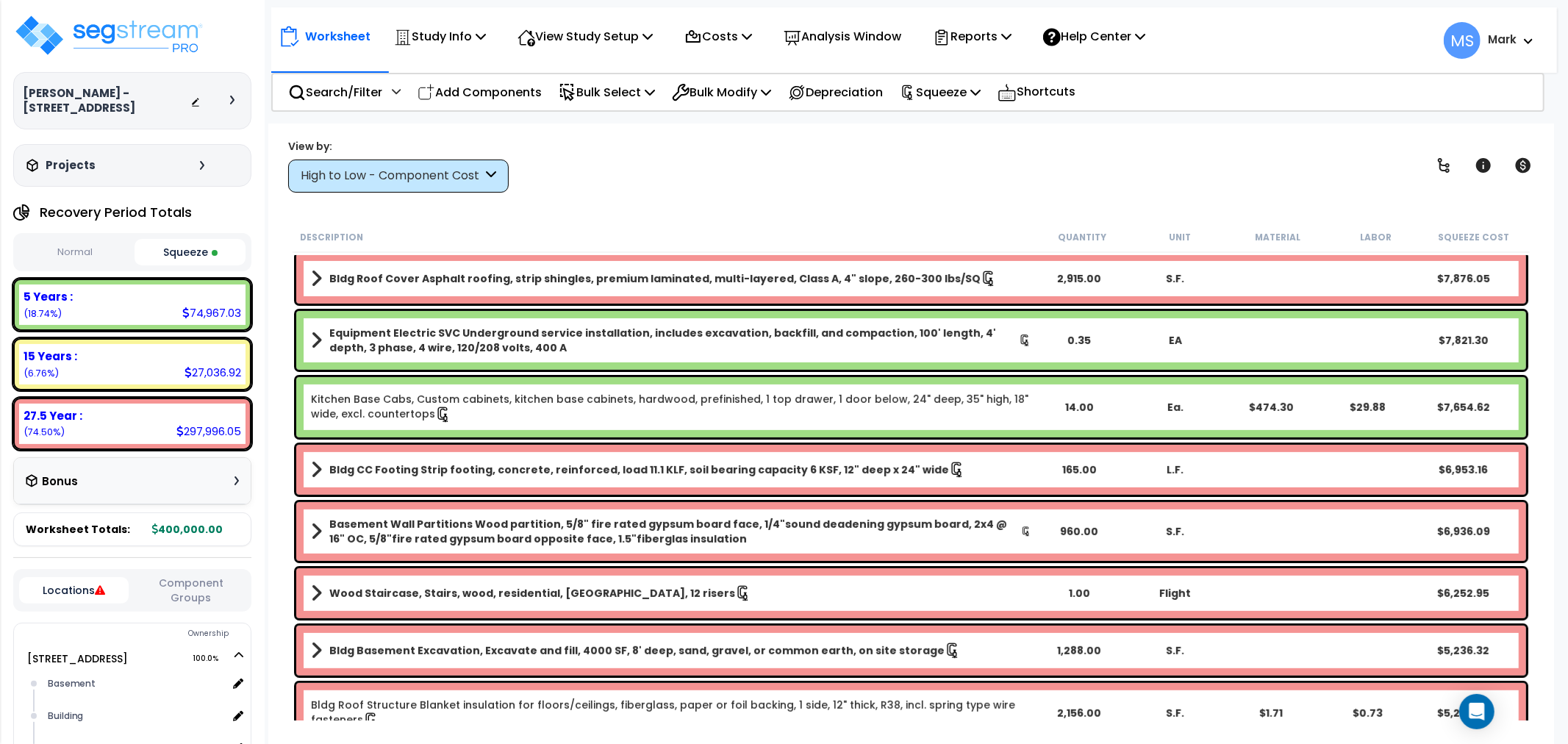
scroll to position [287, 0]
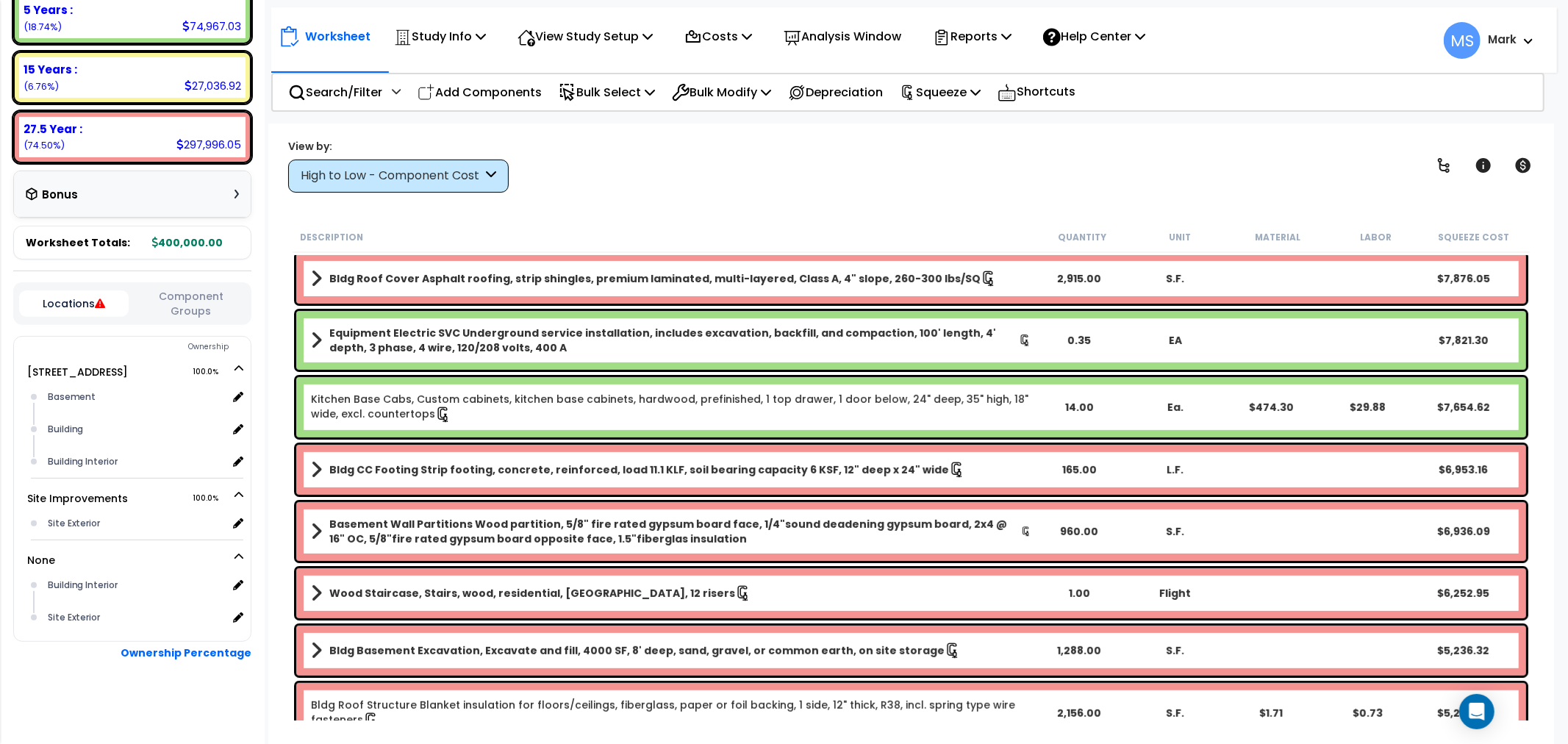
click at [188, 304] on button "Component Groups" at bounding box center [191, 304] width 110 height 31
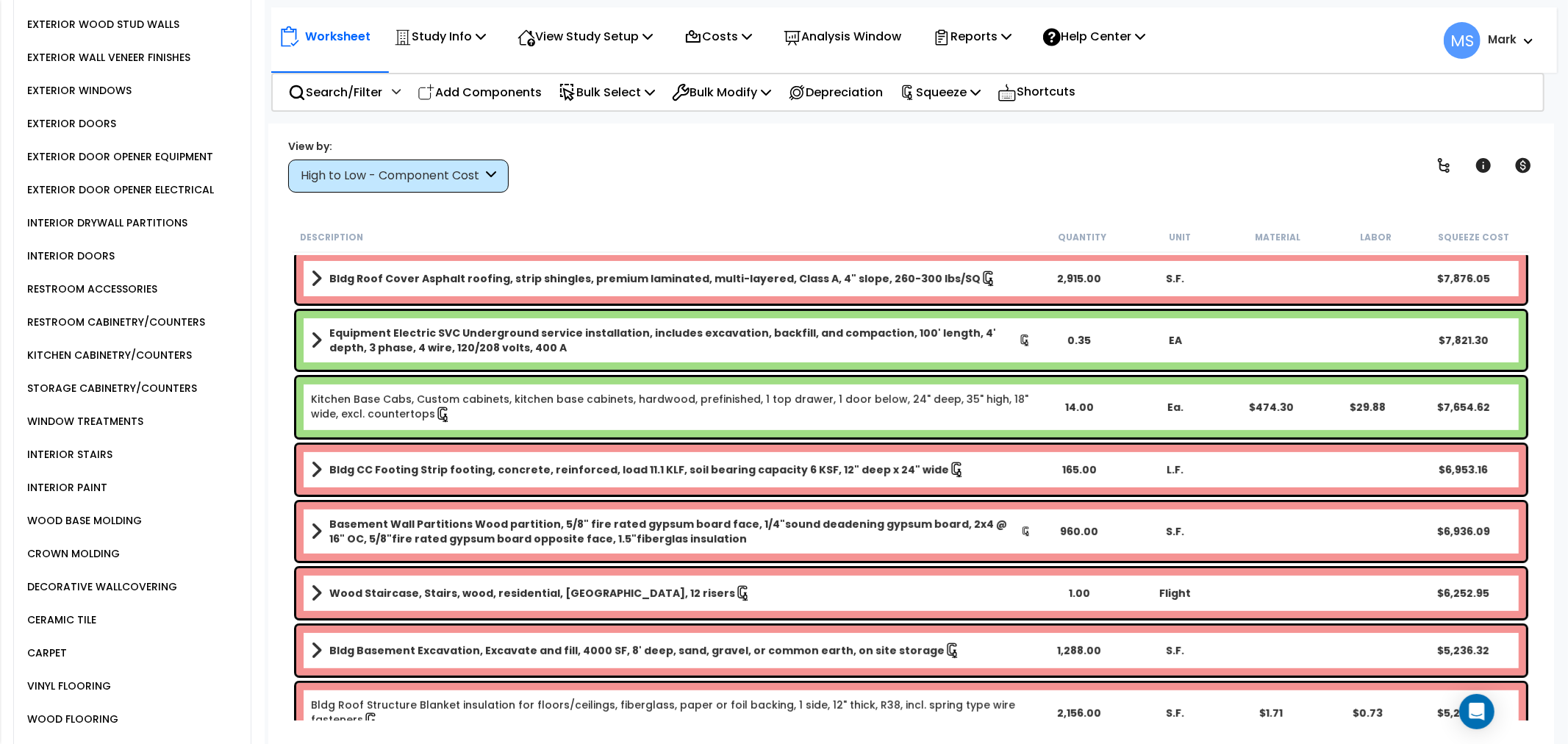
scroll to position [1103, 0]
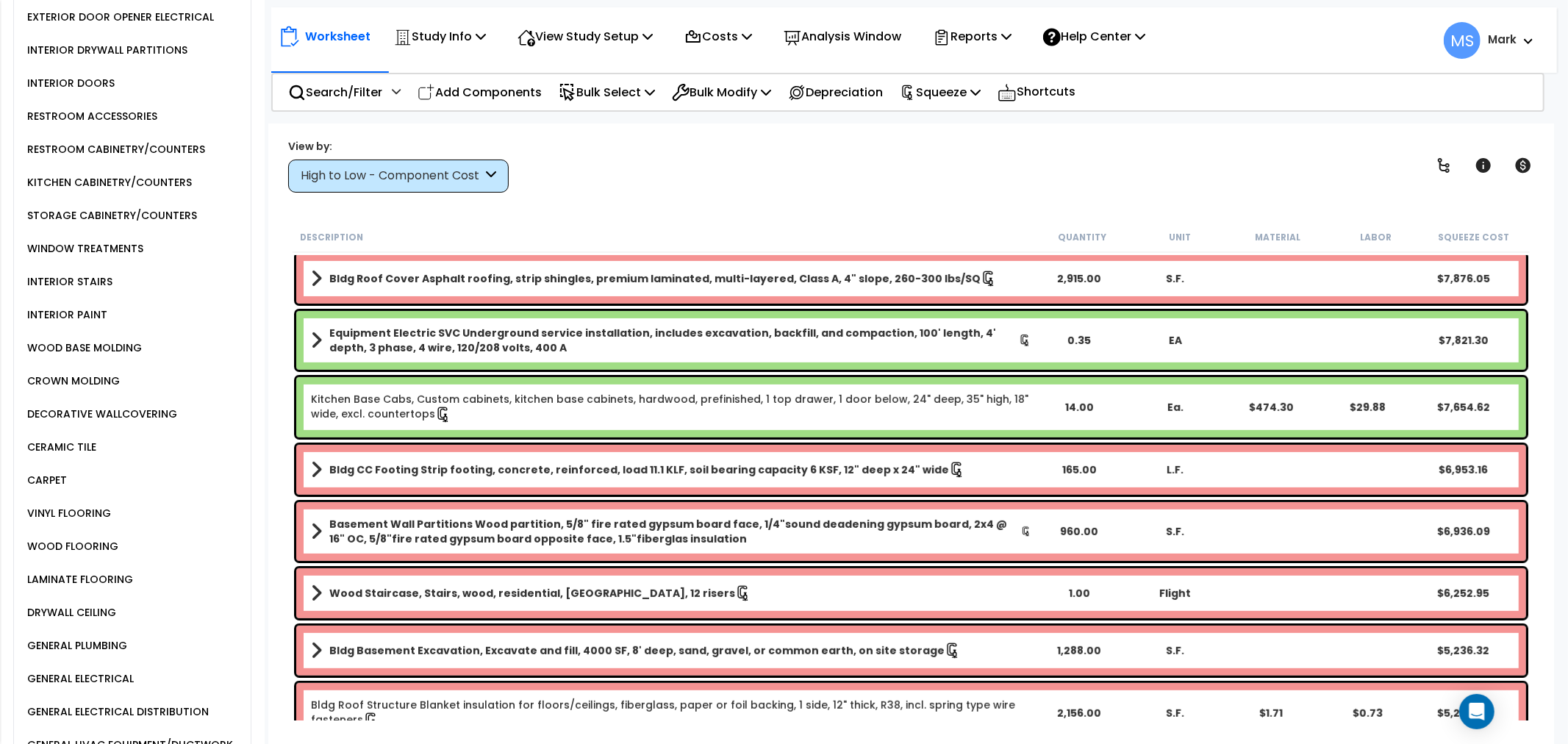
click at [100, 574] on div "LAMINATE FLOORING" at bounding box center [78, 579] width 110 height 18
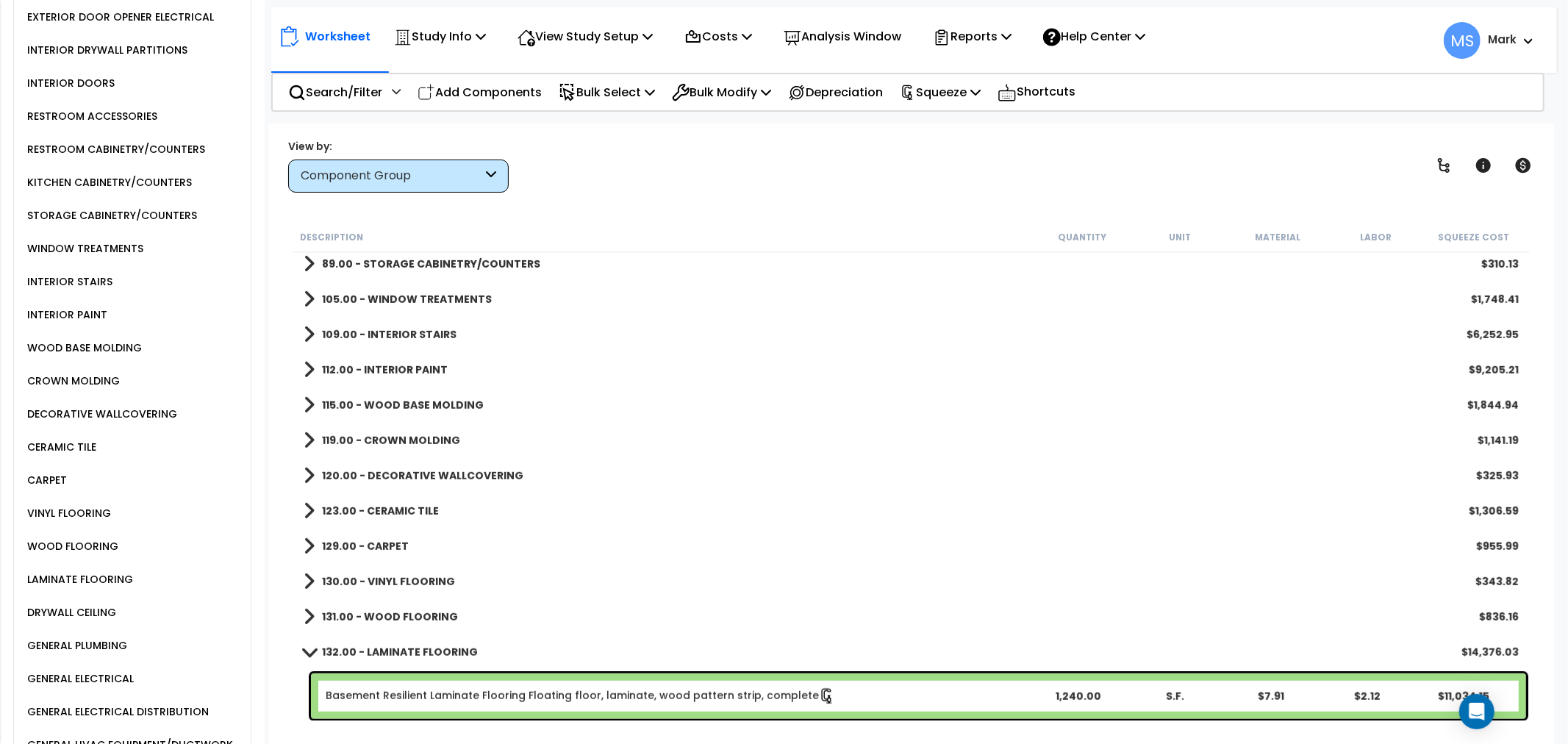
scroll to position [980, 0]
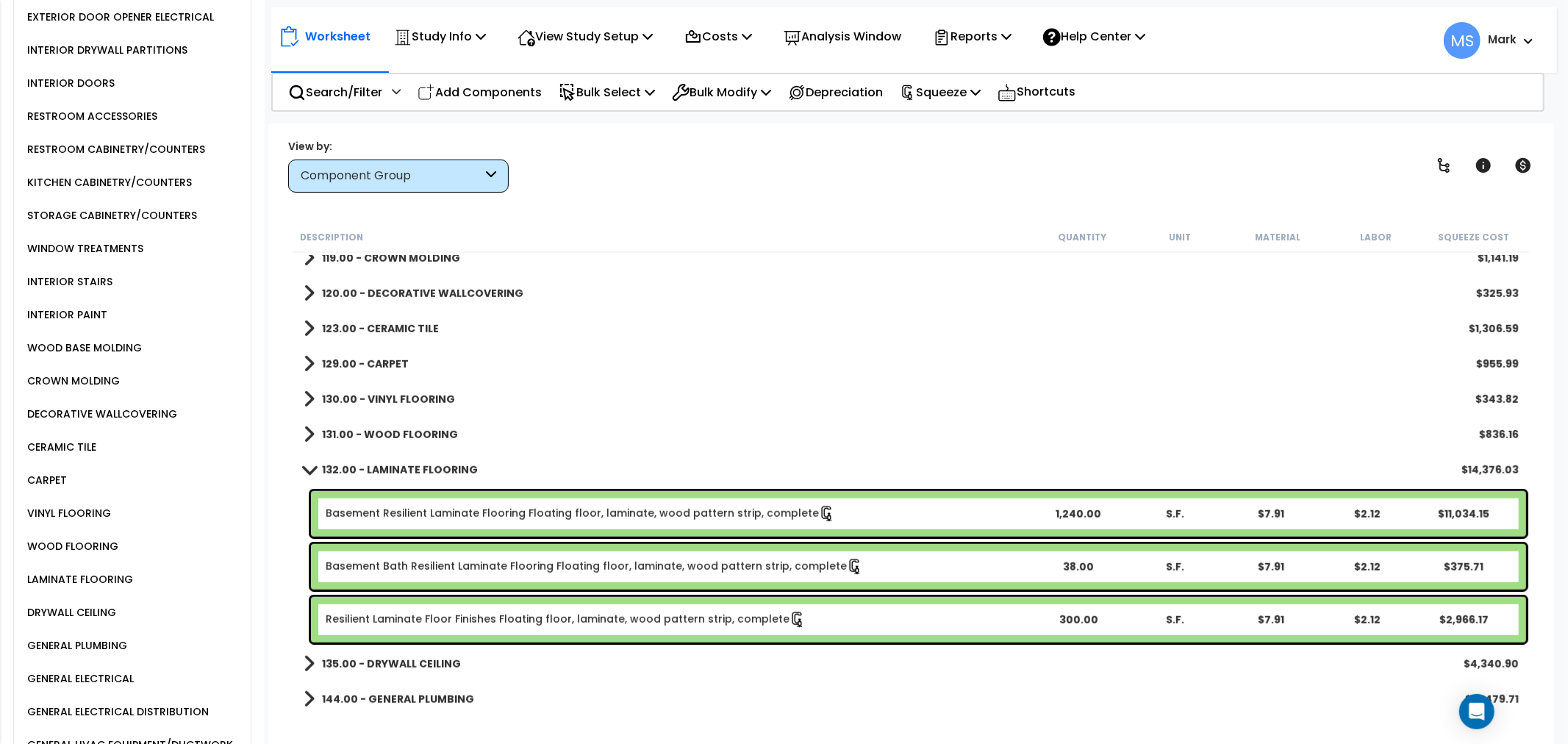
click at [524, 616] on link "Resilient Laminate Floor Finishes Floating floor, laminate, wood pattern strip,…" at bounding box center [565, 620] width 480 height 16
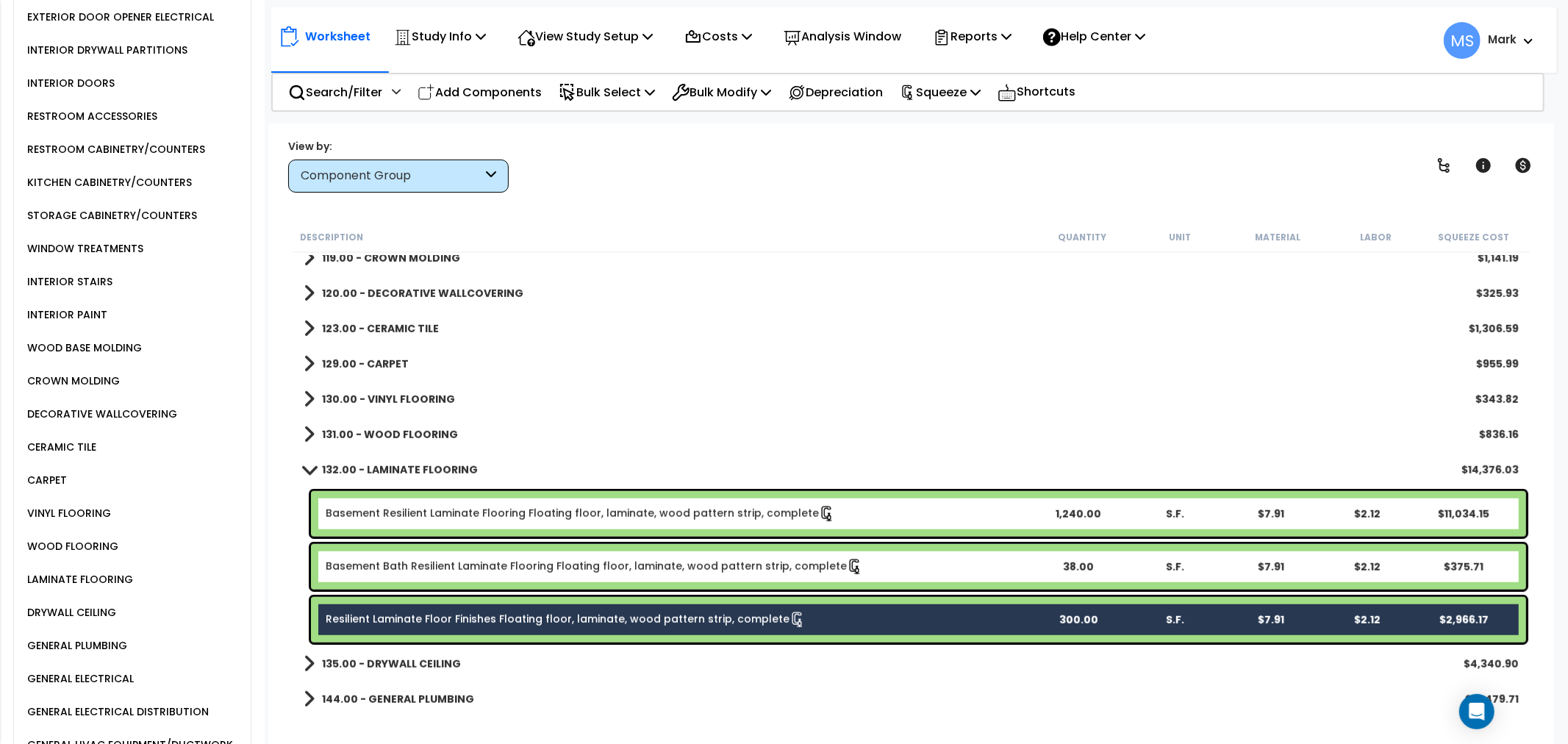
click at [547, 567] on link "Basement Bath Resilient Laminate Flooring Floating floor, laminate, wood patter…" at bounding box center [594, 566] width 537 height 16
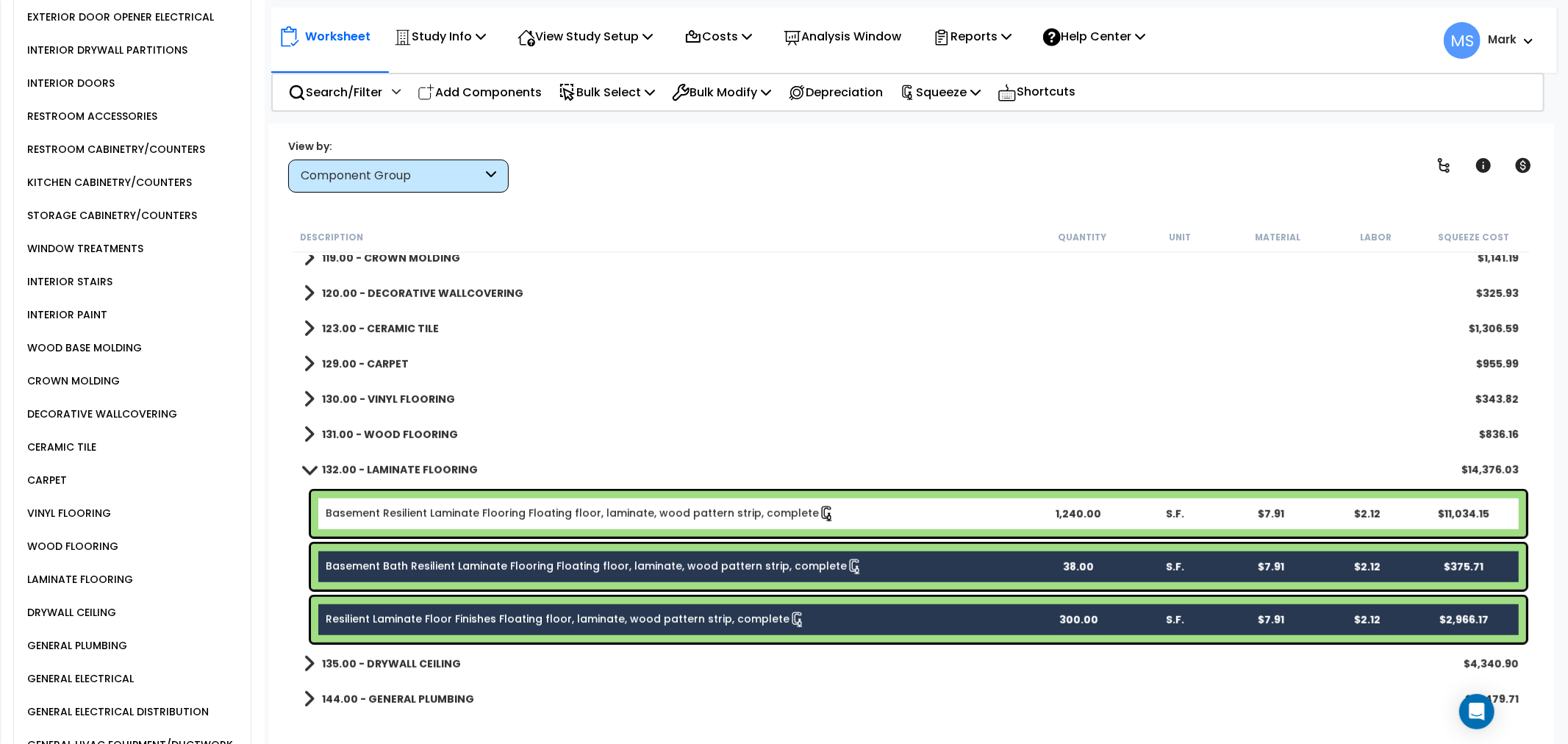
click at [551, 517] on link "Basement Resilient Laminate Flooring Floating floor, laminate, wood pattern str…" at bounding box center [580, 513] width 510 height 16
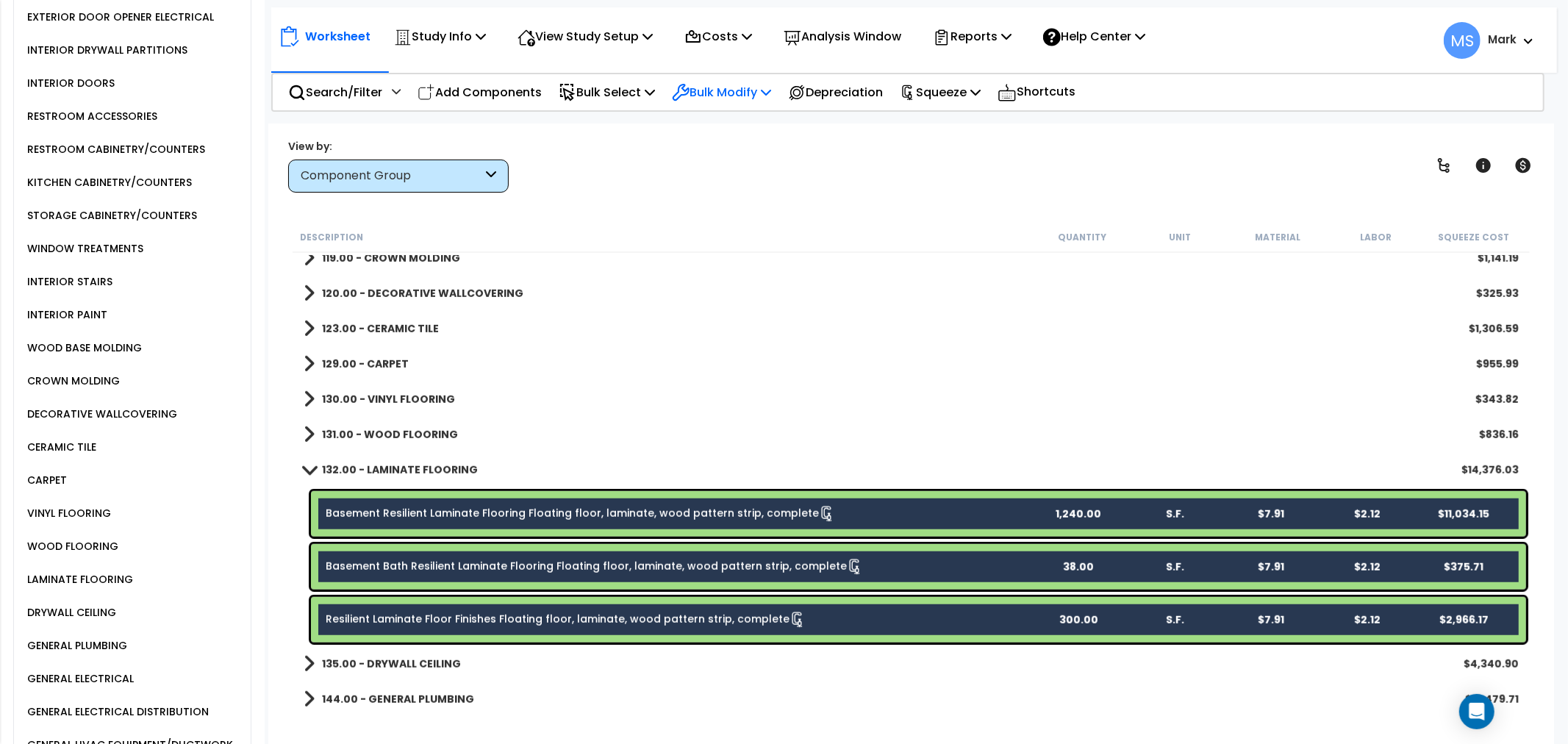
click at [760, 100] on p "Bulk Modify" at bounding box center [722, 92] width 100 height 20
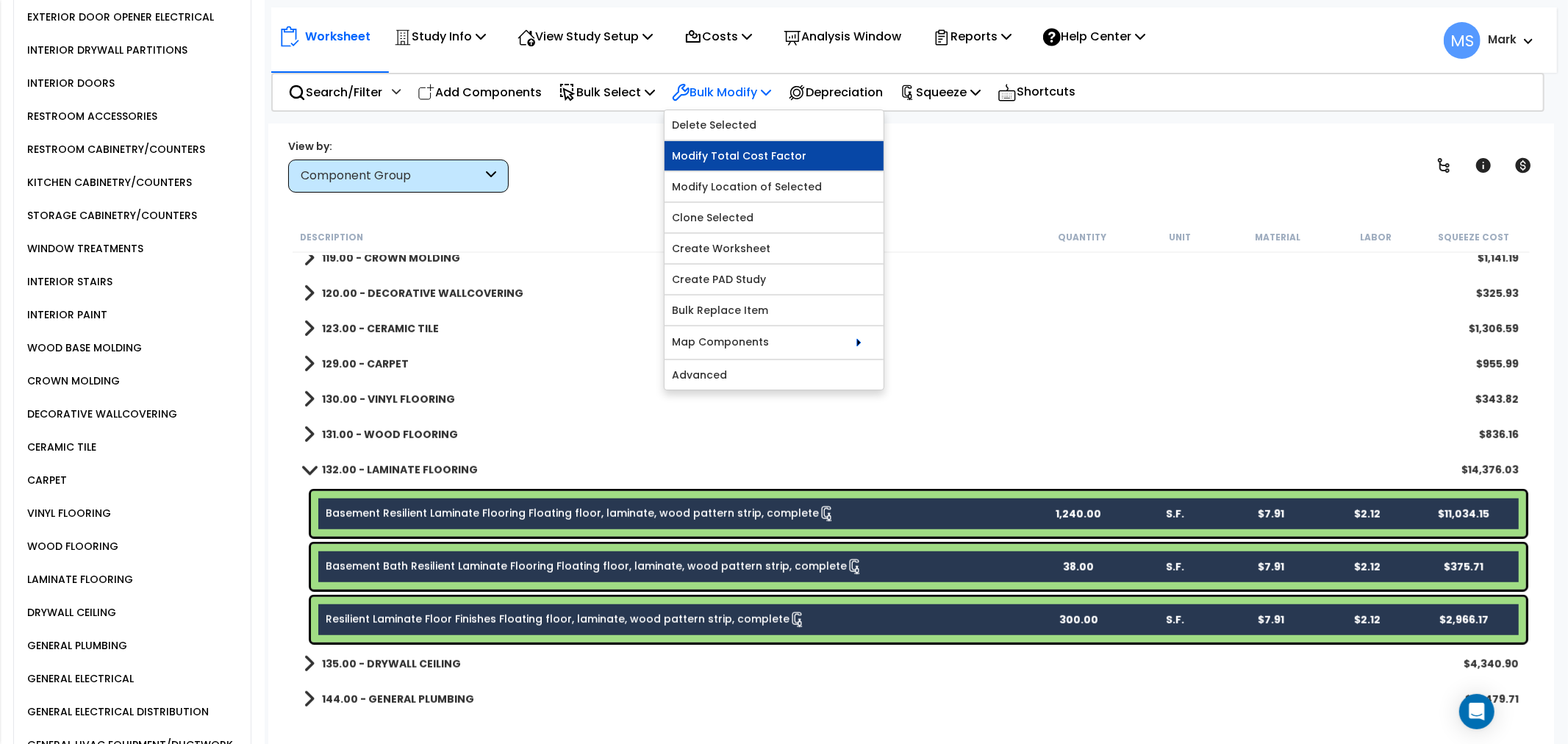
click at [754, 154] on link "Modify Total Cost Factor" at bounding box center [773, 155] width 219 height 29
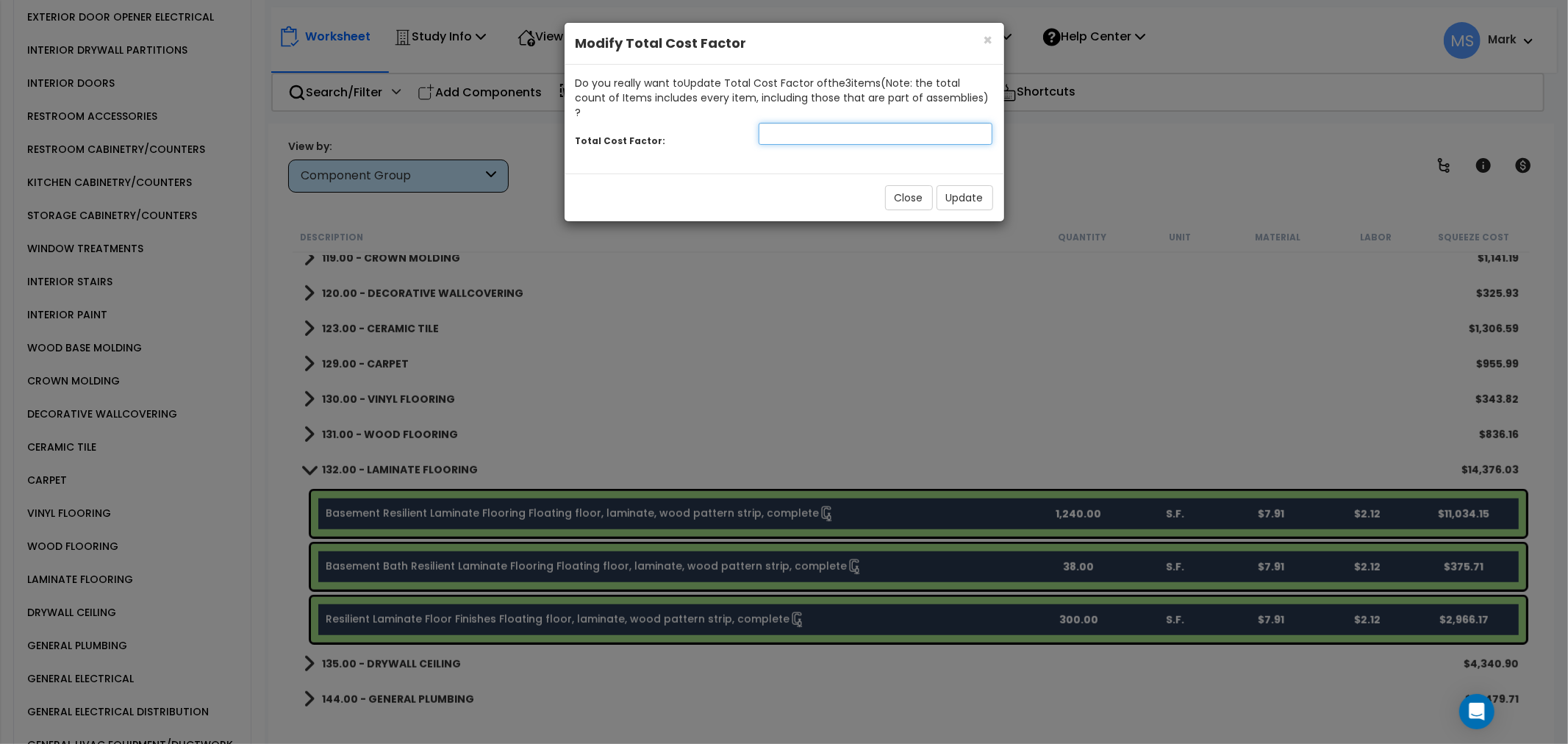
click at [796, 128] on input "number" at bounding box center [875, 134] width 234 height 22
type input ".9"
click at [960, 187] on button "Update" at bounding box center [965, 197] width 57 height 25
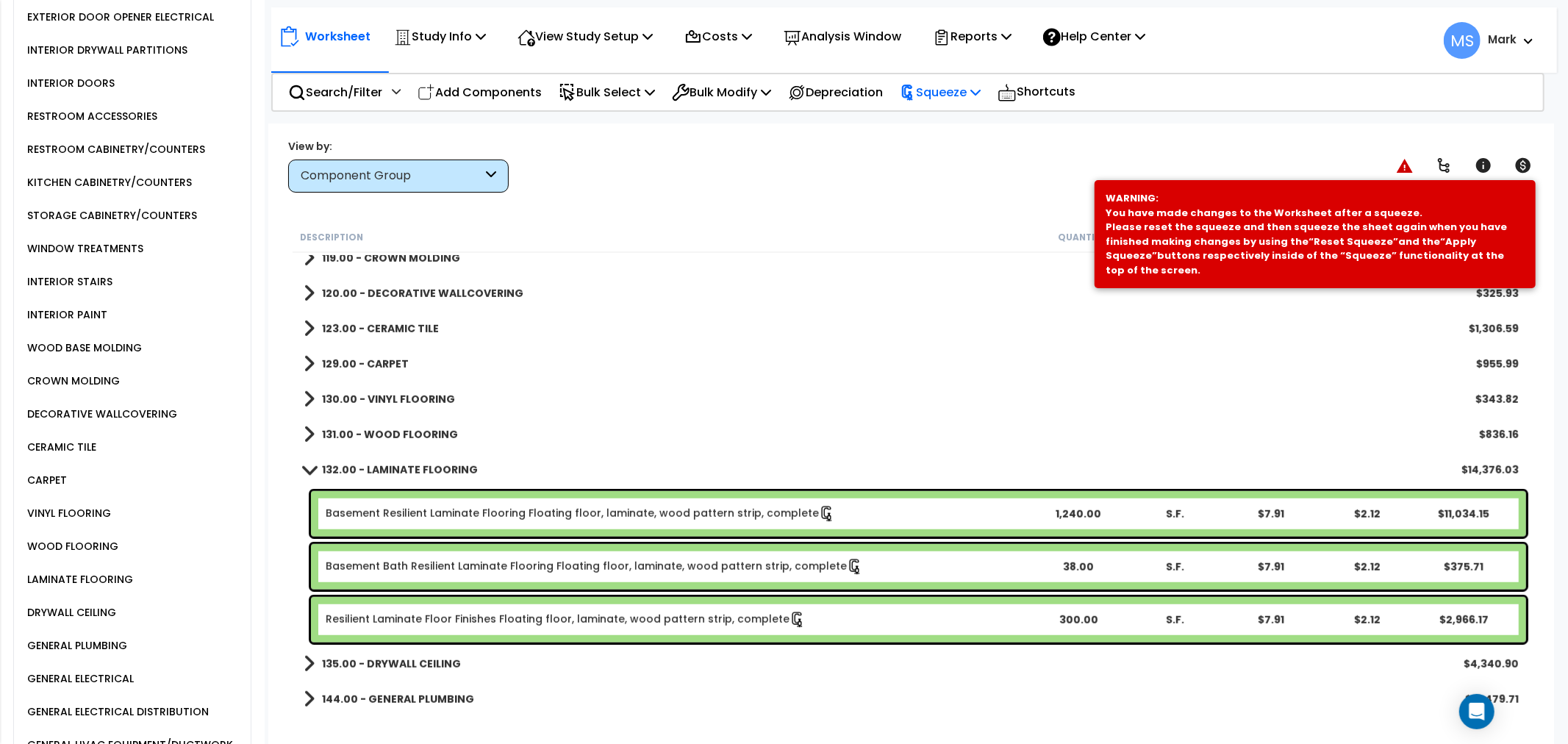
click at [935, 101] on div "Squeeze" at bounding box center [940, 92] width 81 height 34
click at [944, 121] on link "Re-squeeze" at bounding box center [966, 126] width 146 height 33
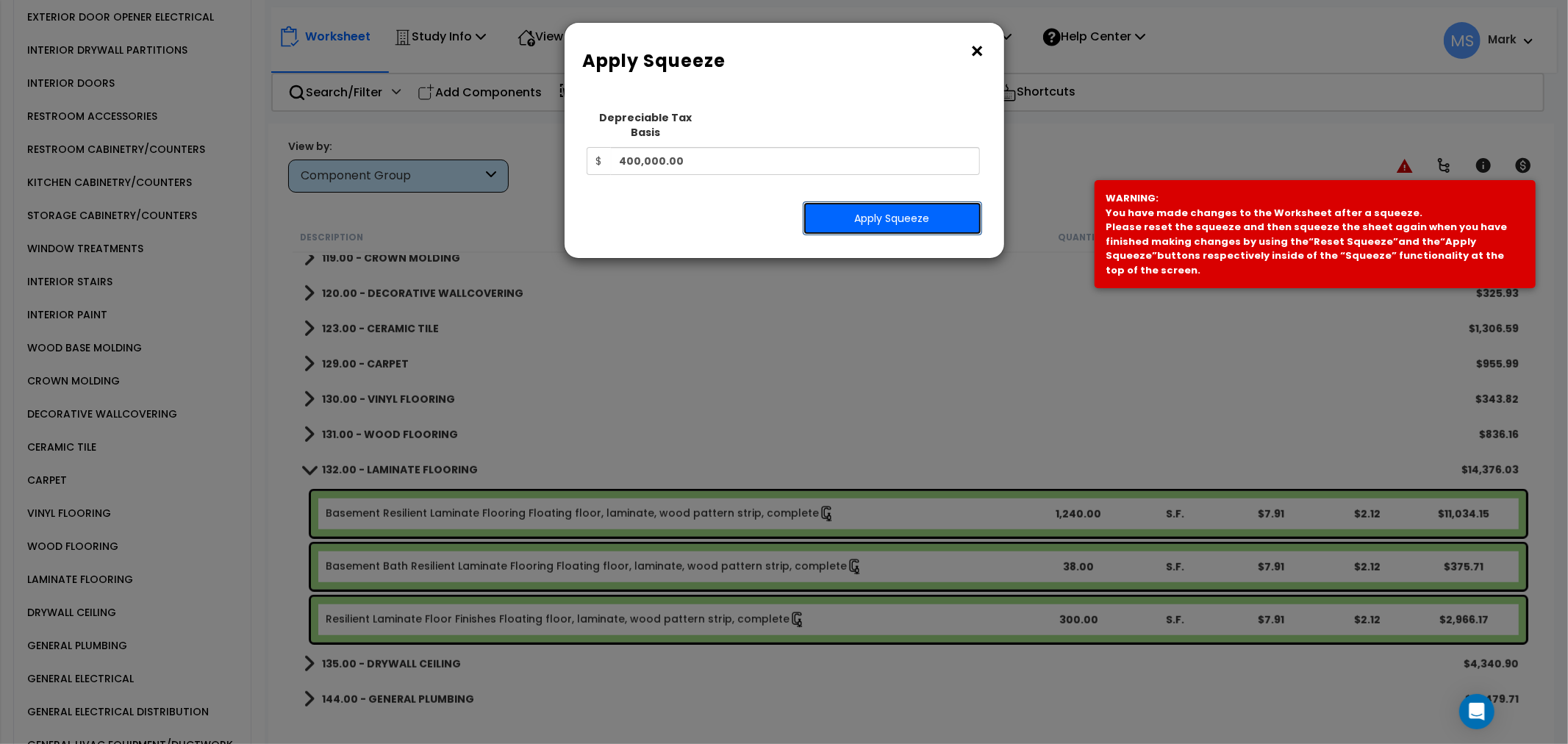
click at [908, 203] on button "Apply Squeeze" at bounding box center [892, 218] width 179 height 33
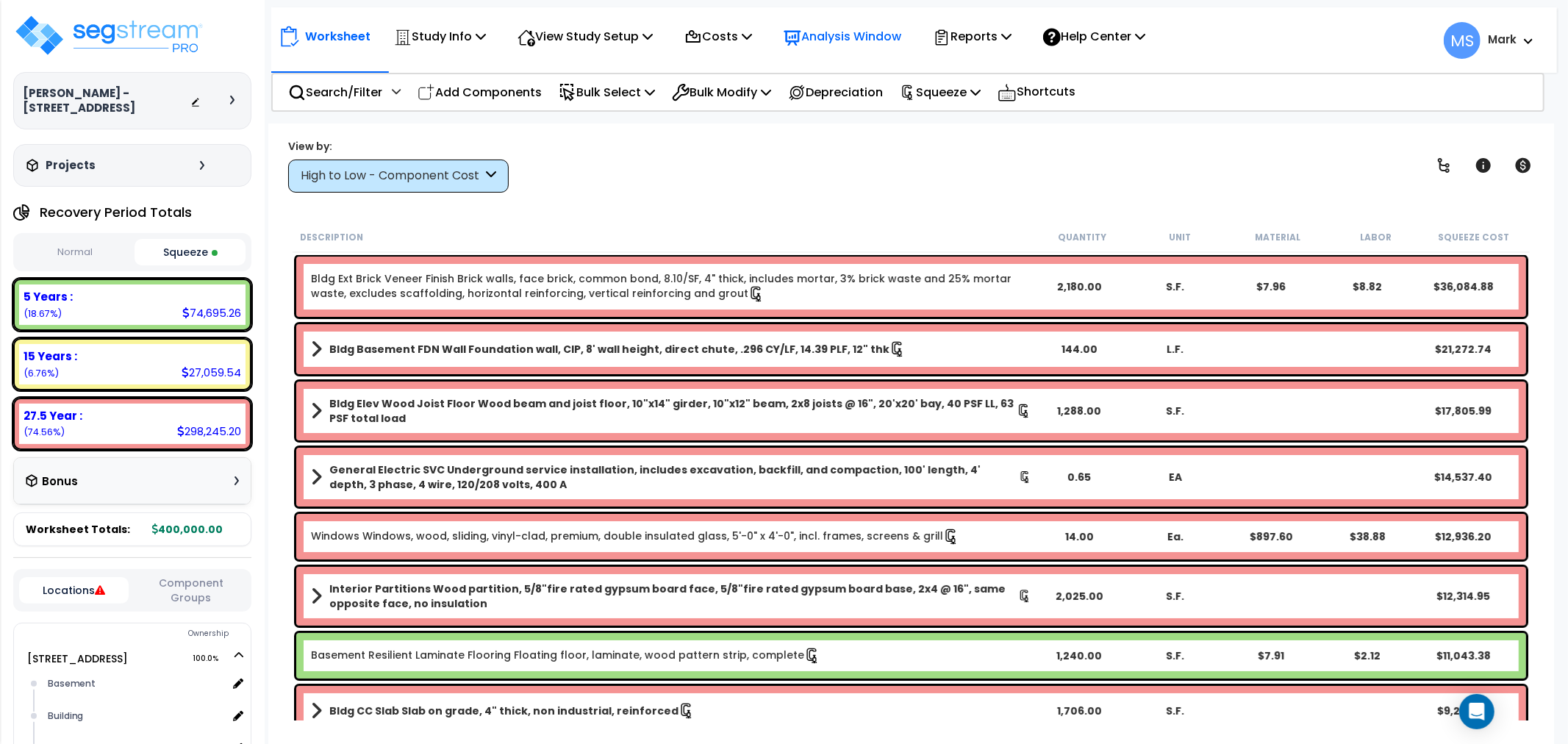
click at [885, 47] on div "Analysis Window" at bounding box center [842, 36] width 118 height 34
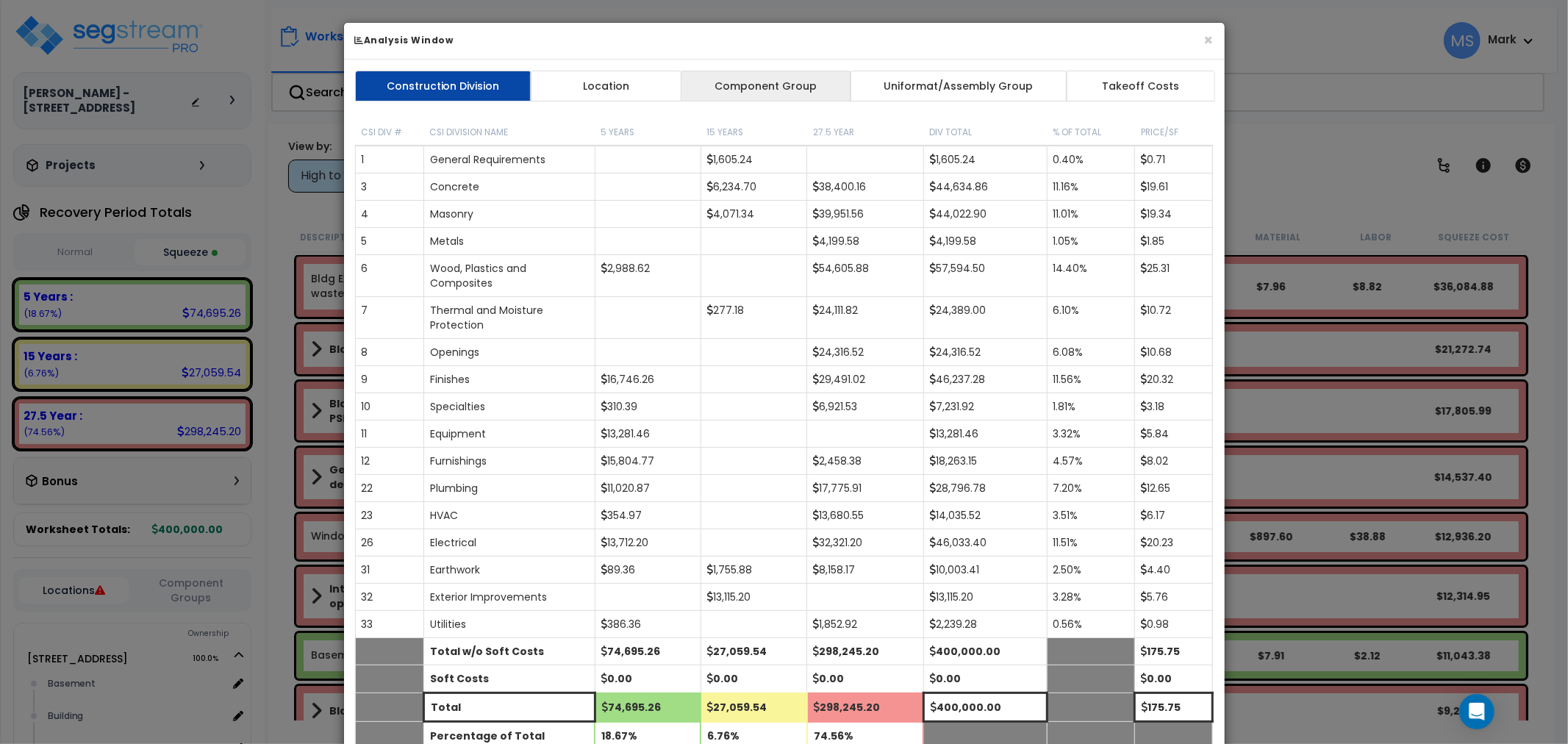
click at [811, 81] on link "Component Group" at bounding box center [766, 86] width 171 height 31
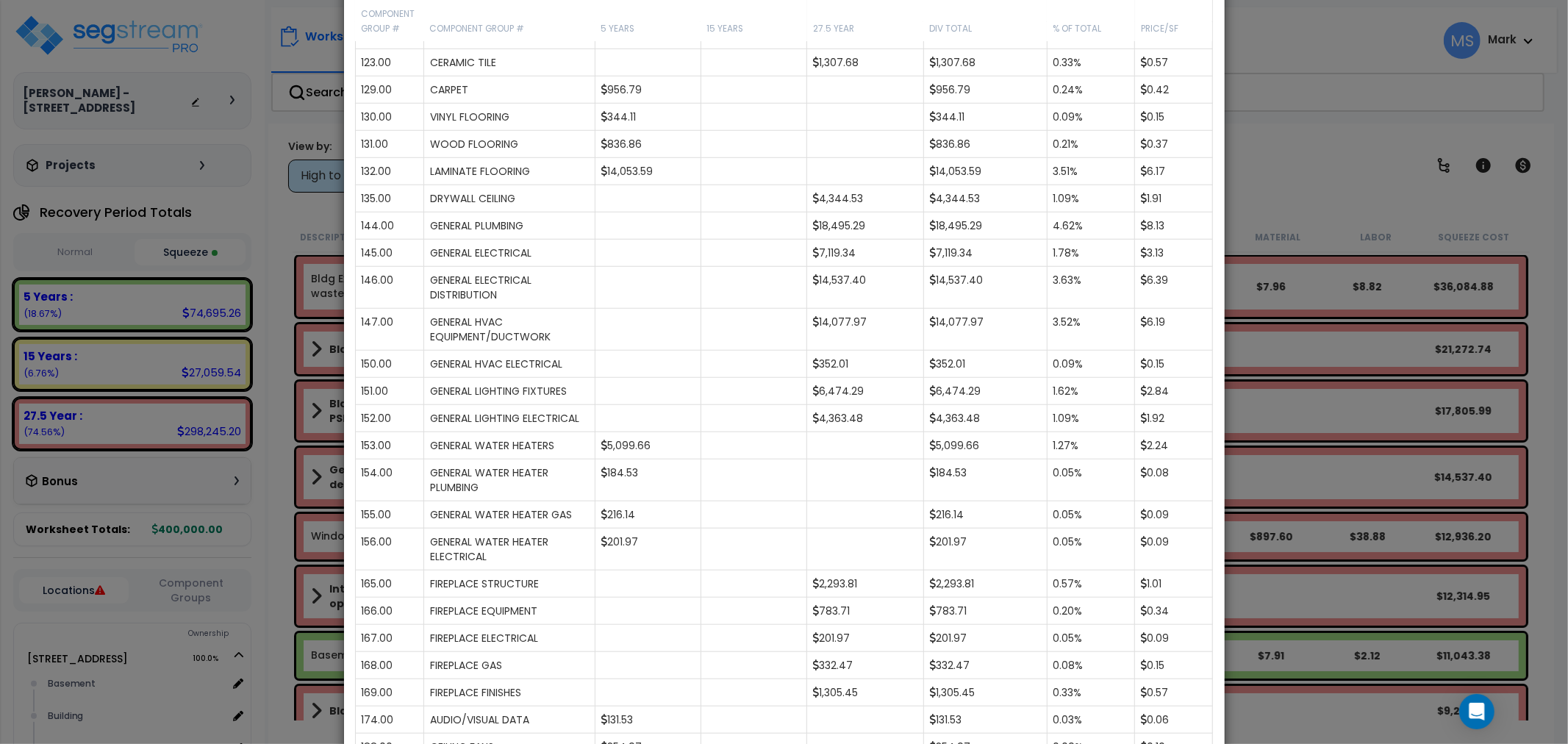
scroll to position [1202, 0]
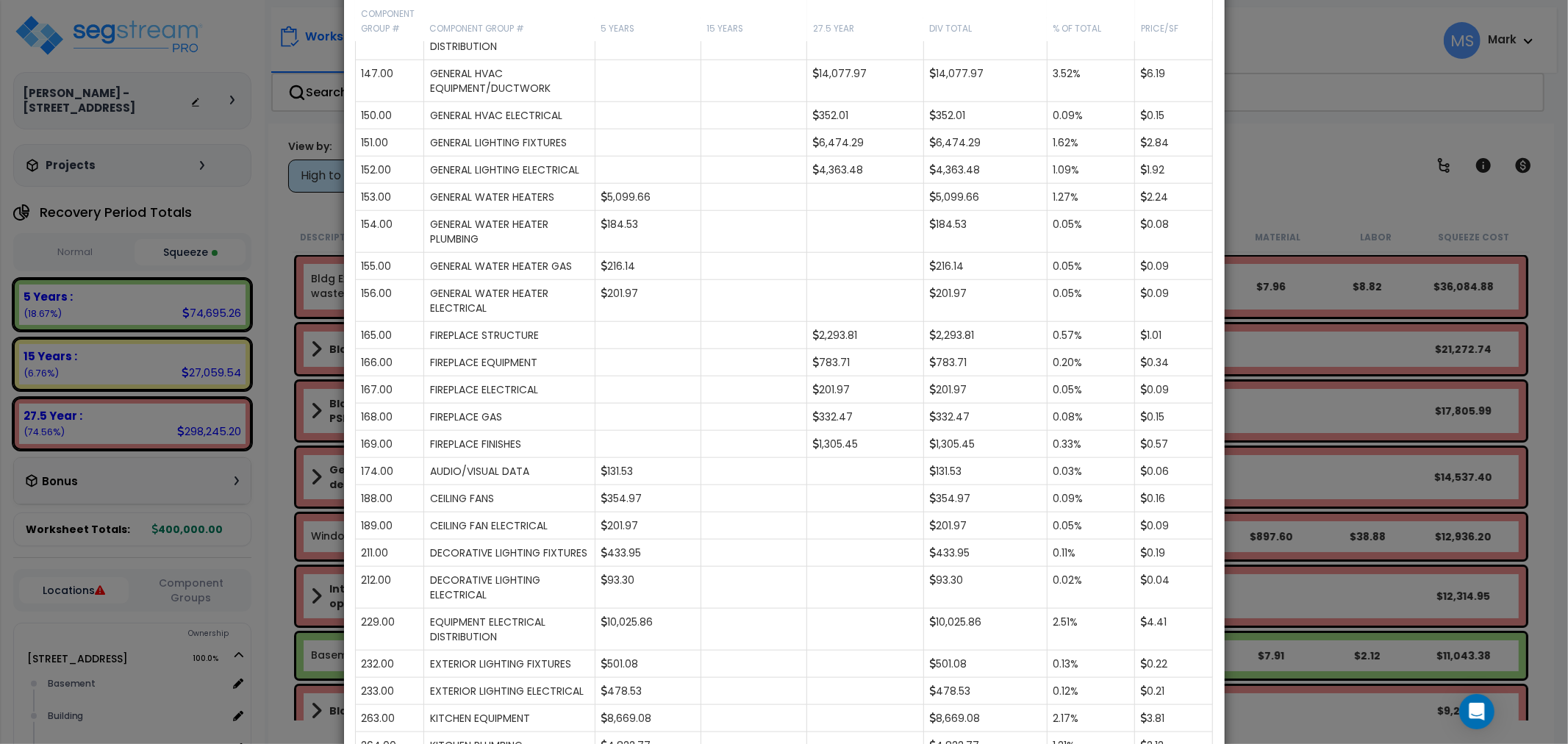
click at [1318, 596] on div "× Analysis Window Construction Division Location Component Group Uniformat/Asse…" at bounding box center [784, 372] width 1568 height 744
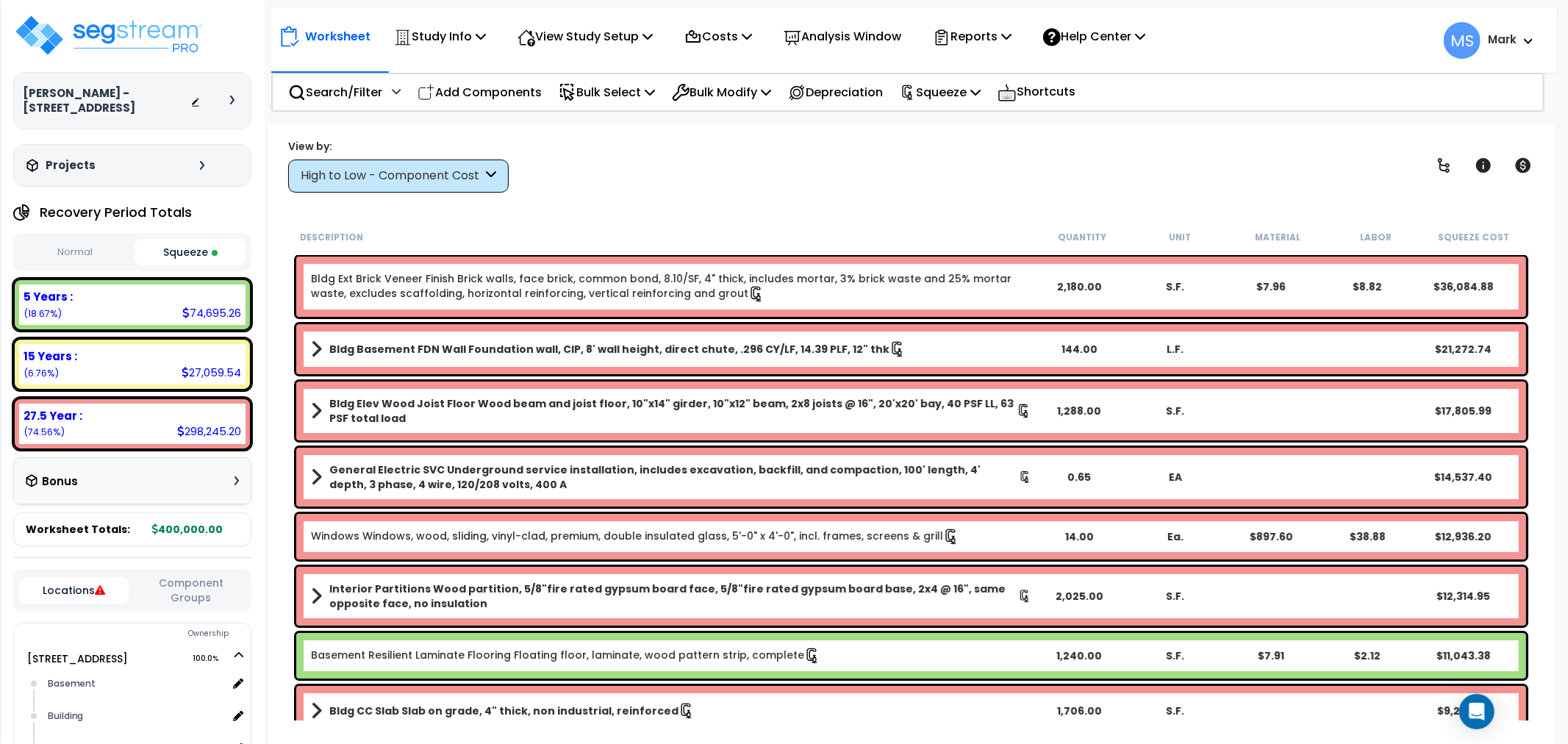
click at [151, 584] on button "Component Groups" at bounding box center [191, 590] width 110 height 31
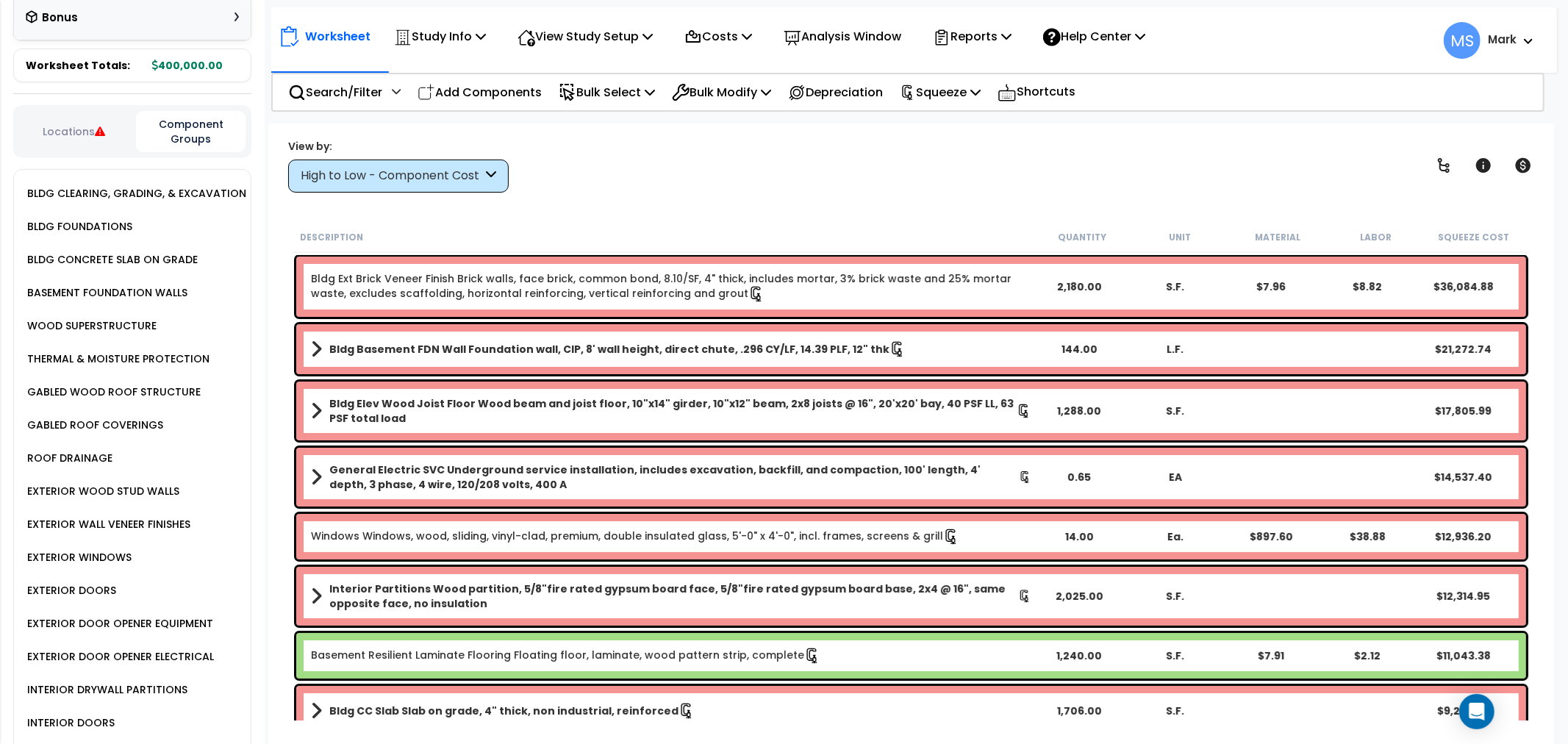
scroll to position [735, 0]
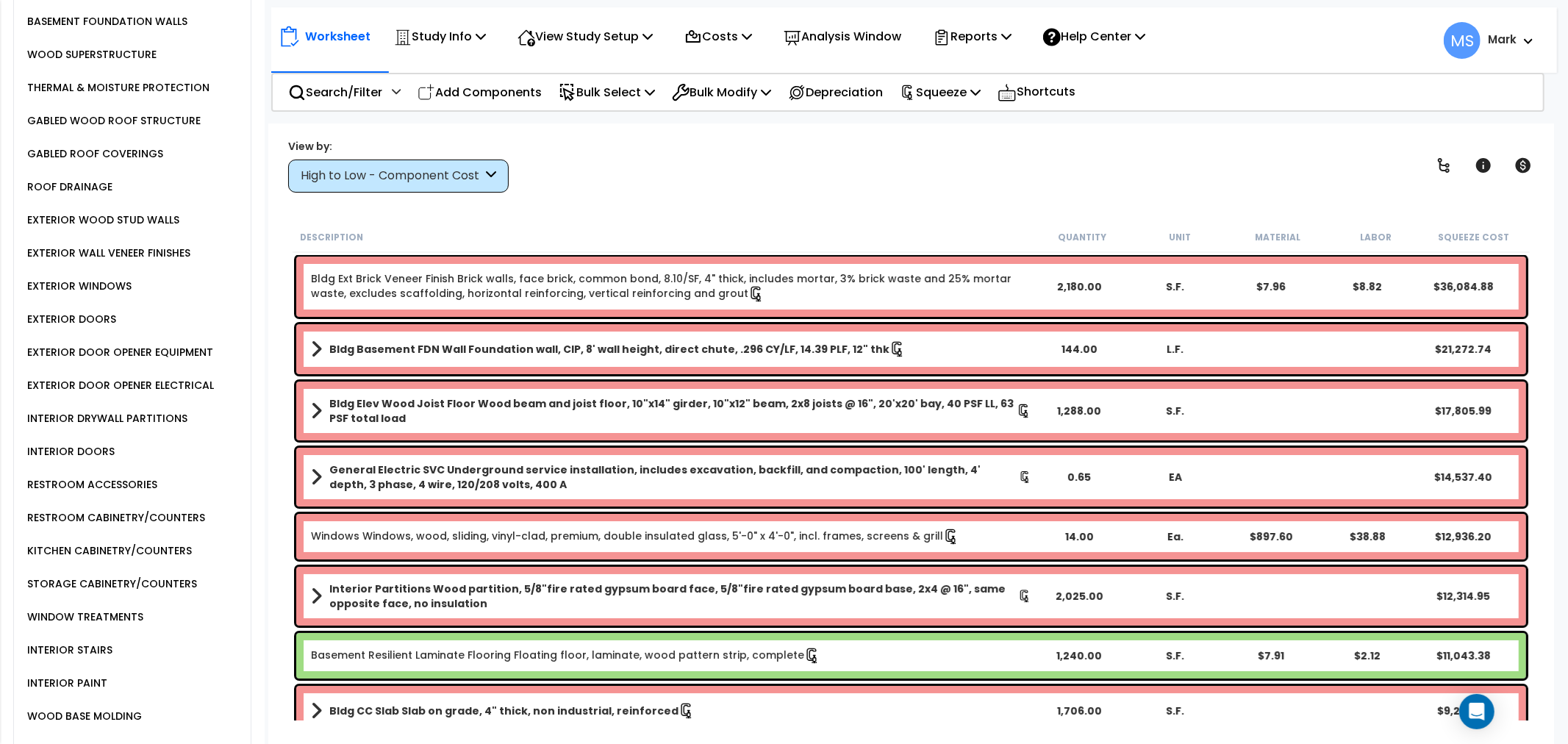
click at [142, 551] on div "KITCHEN CABINETRY/COUNTERS" at bounding box center [107, 550] width 168 height 18
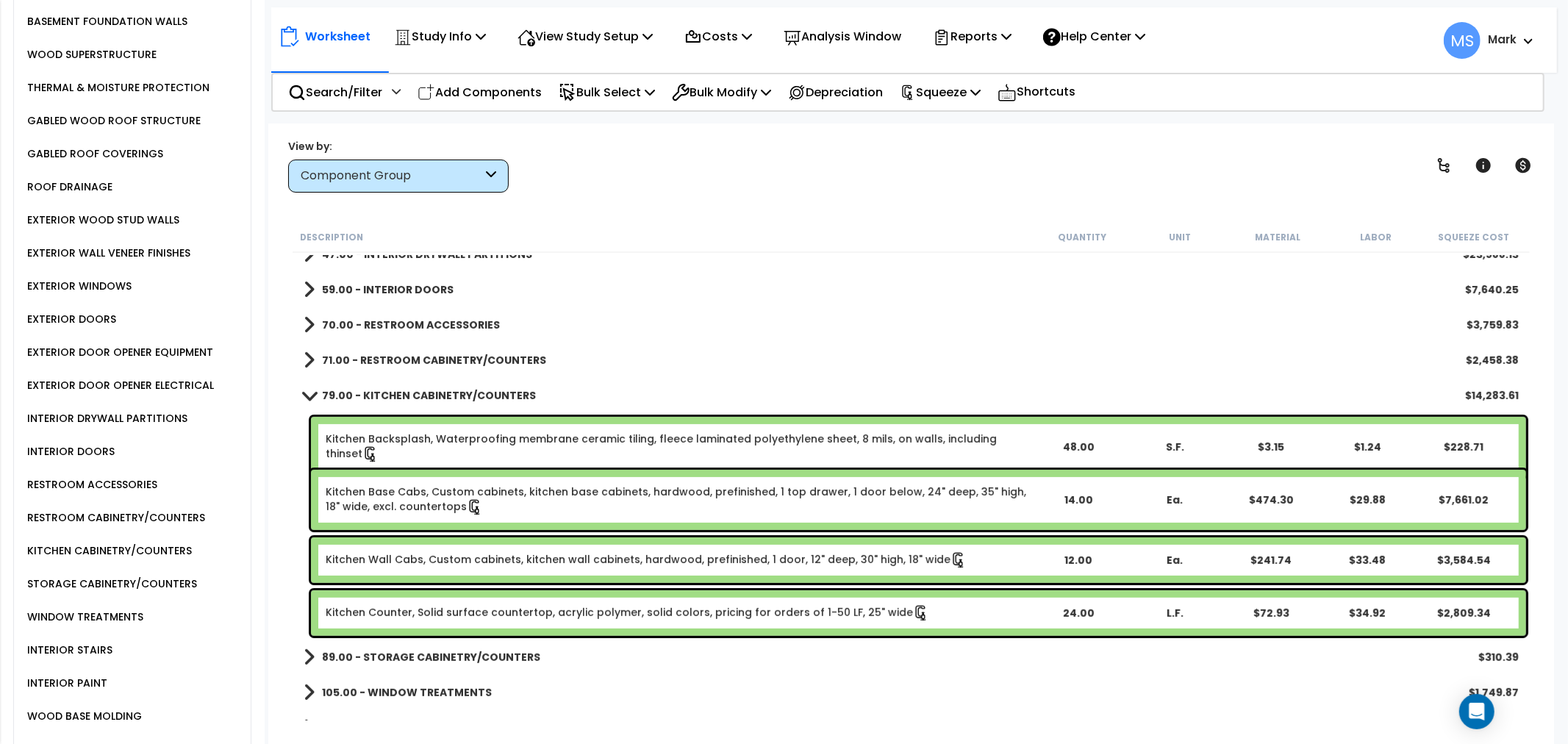
scroll to position [653, 0]
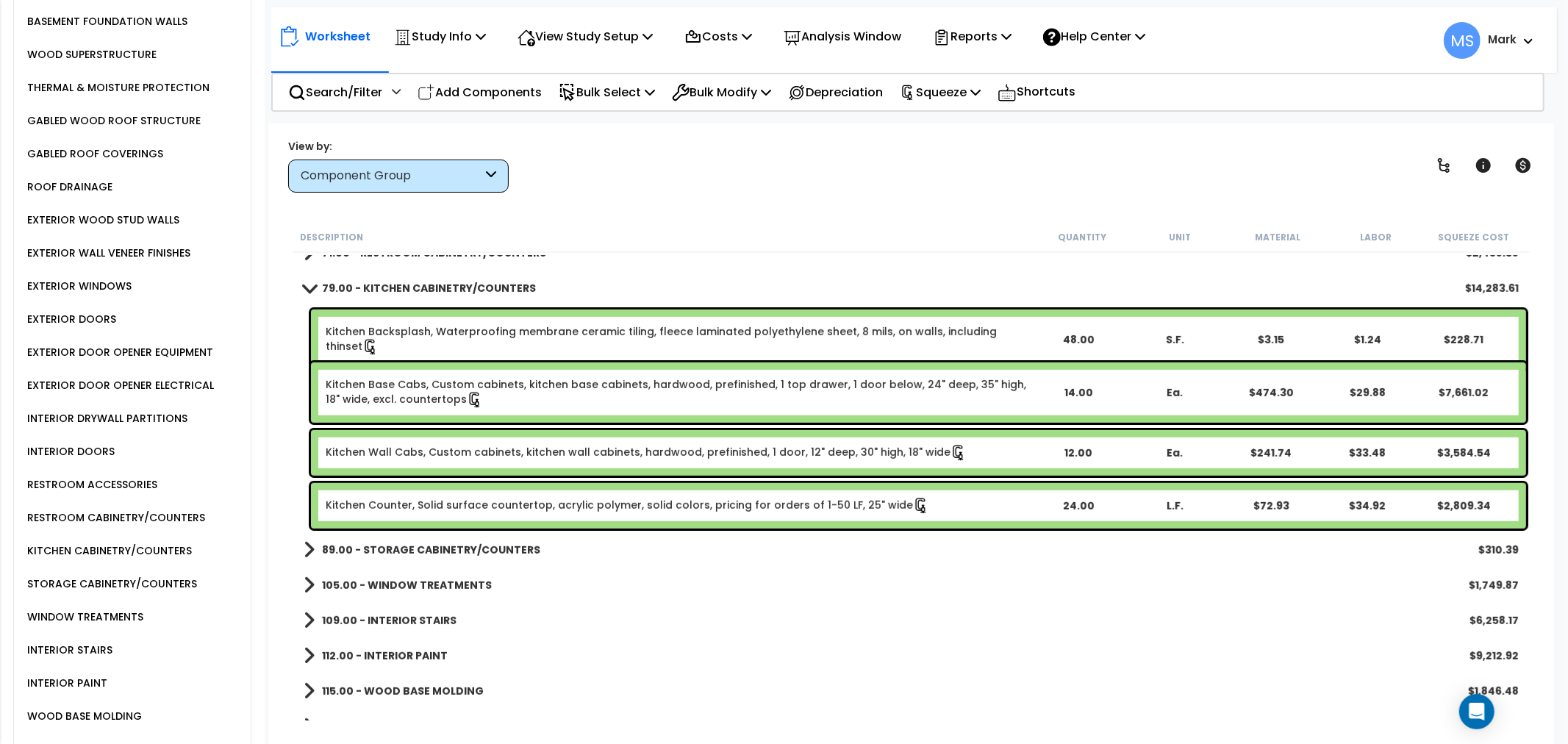
click at [642, 396] on link "Kitchen Base Cabs, Custom cabinets, kitchen base cabinets, hardwood, prefinishe…" at bounding box center [677, 392] width 704 height 31
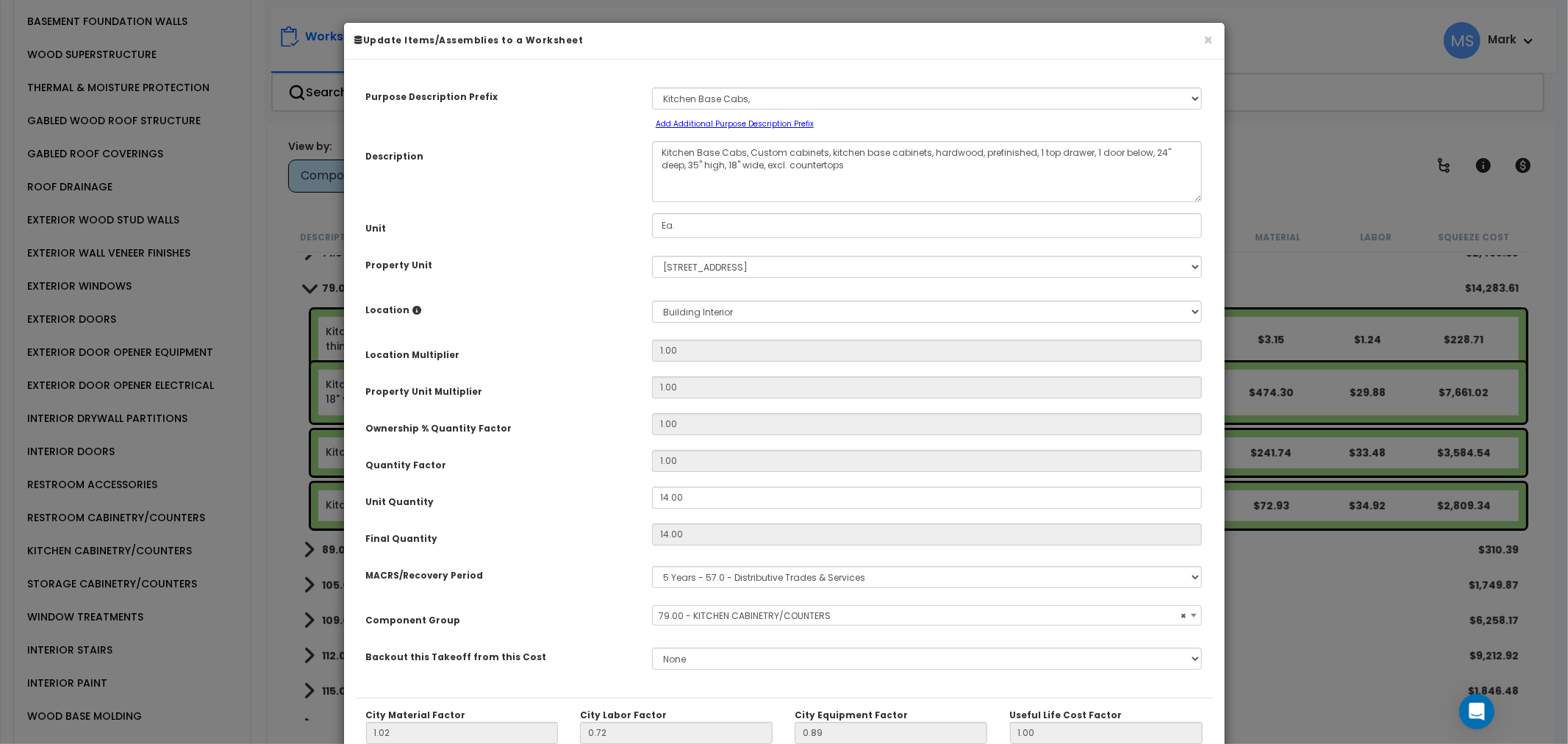
select select "45909"
click at [687, 510] on div "Unit Quantity 14.00" at bounding box center [784, 499] width 858 height 26
click at [687, 507] on input "14.00" at bounding box center [927, 498] width 550 height 22
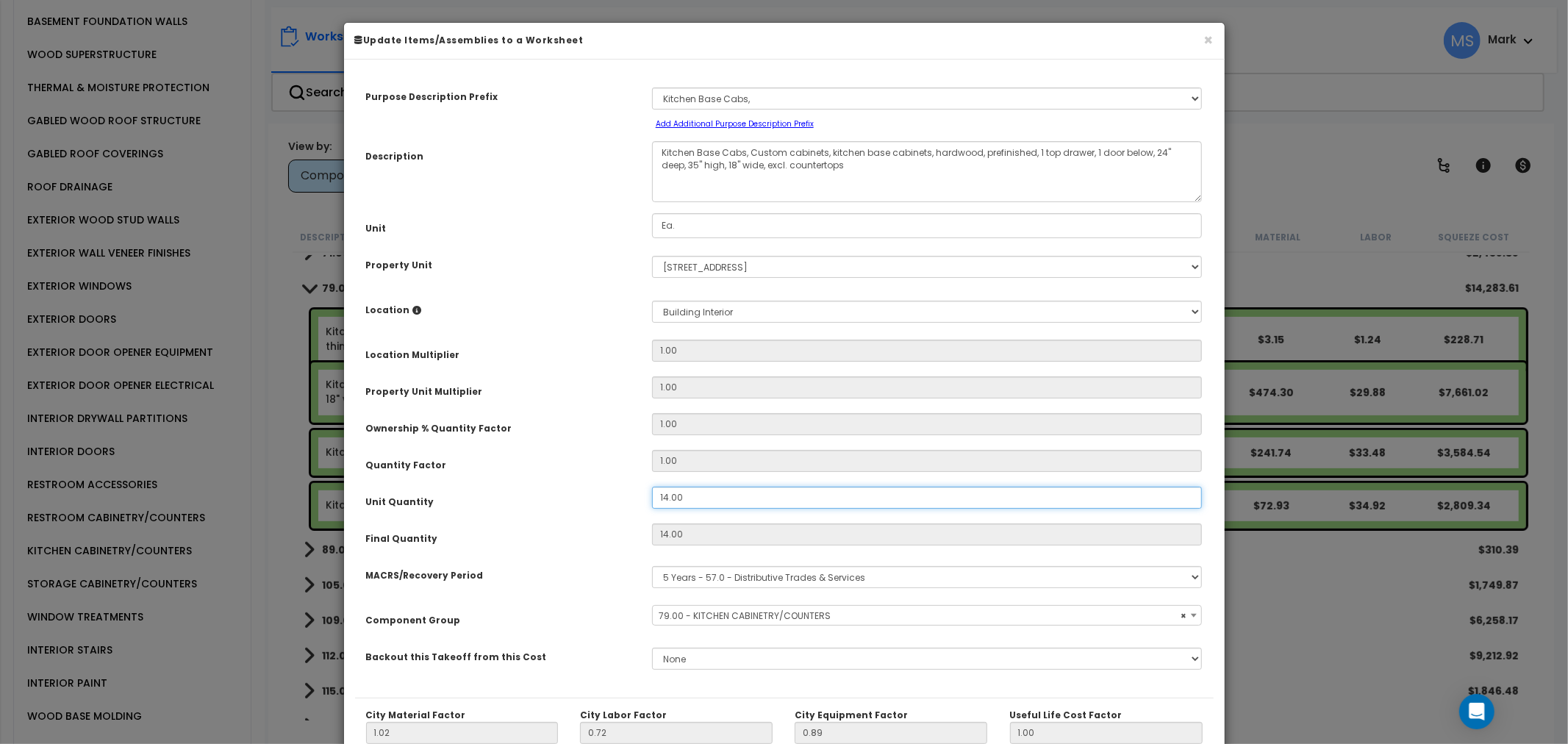
type input "1"
type input "14"
type input "$7,764.37"
type input "12"
type input "1"
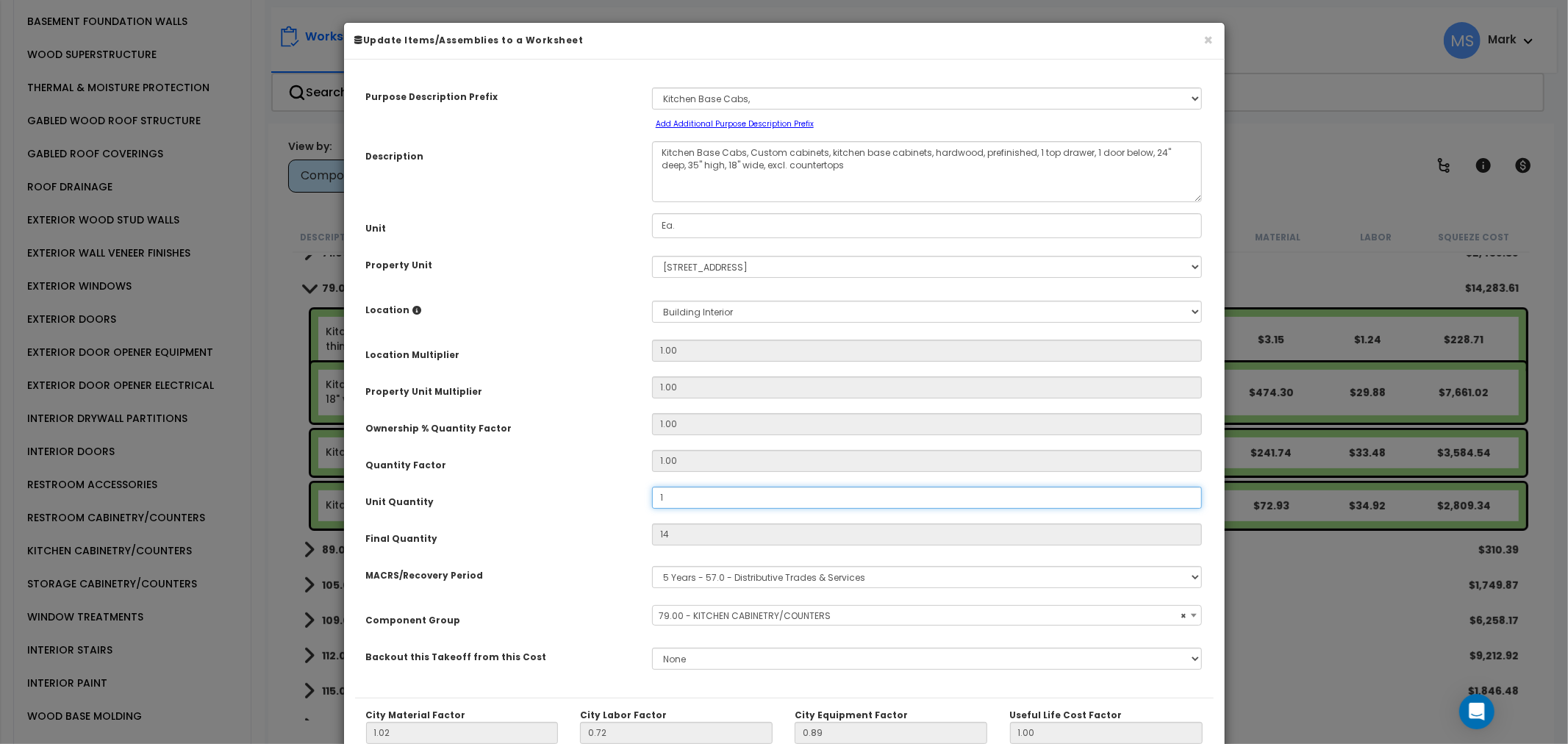
type input "$554.60"
type input "12"
type input "$6,655.18"
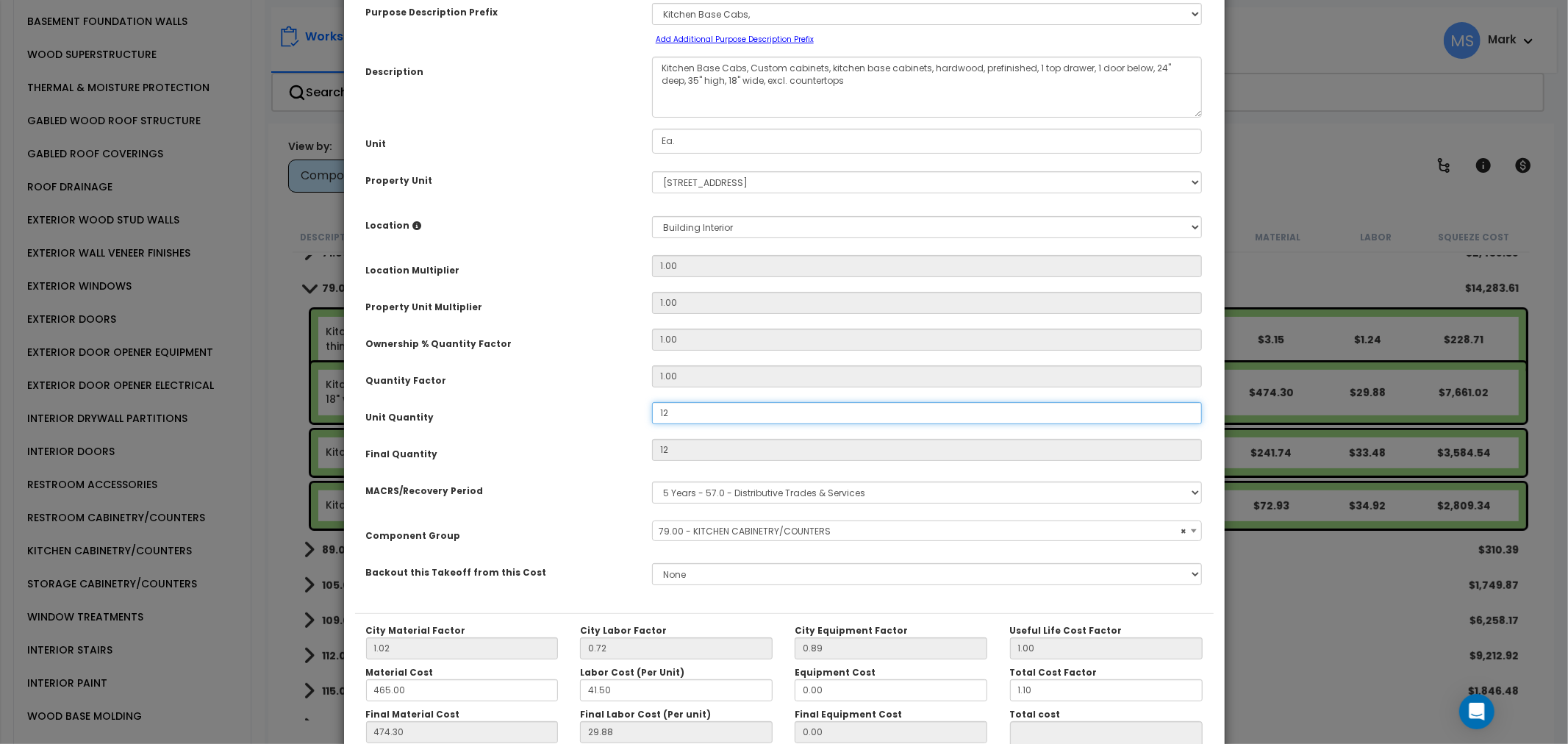
scroll to position [208, 0]
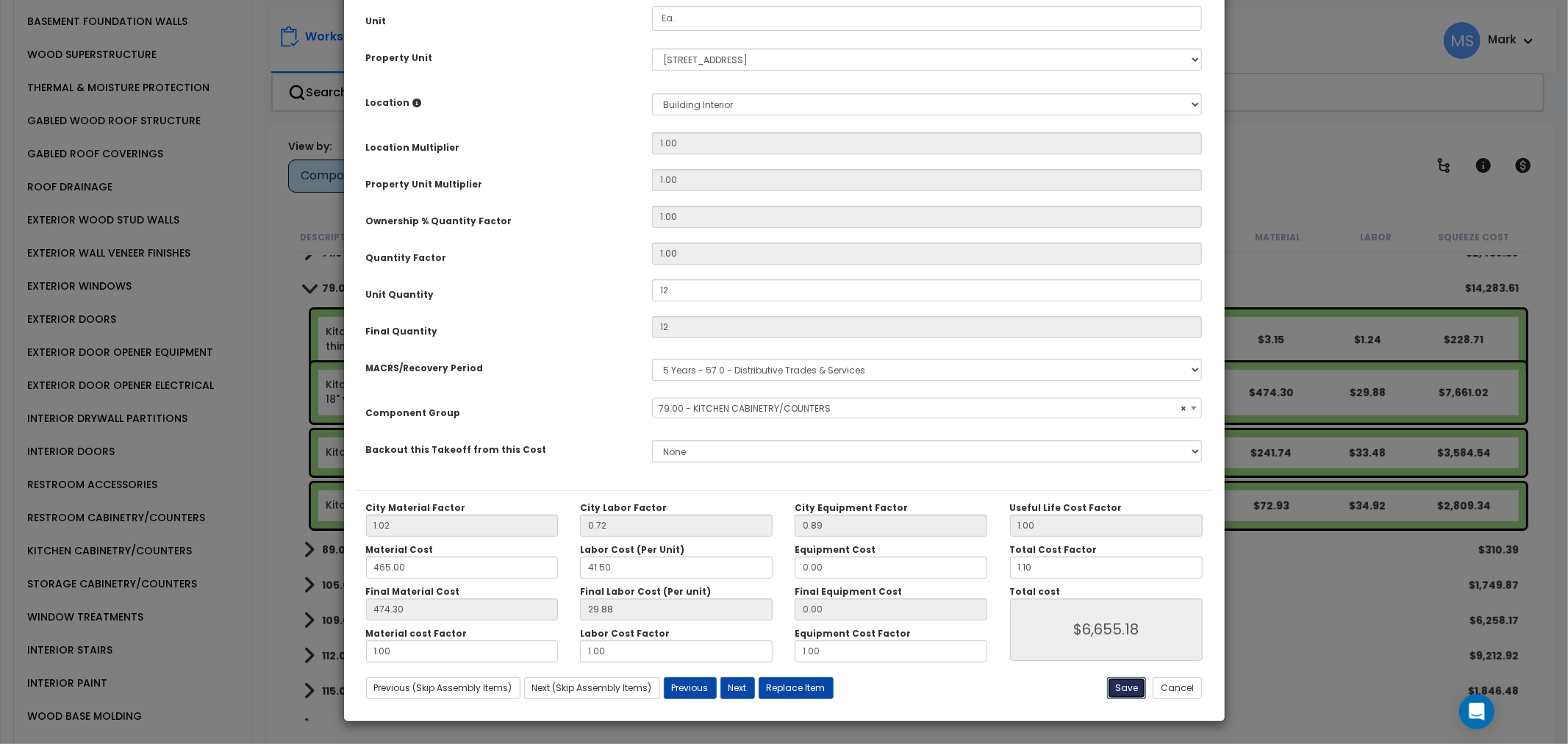
click at [1130, 693] on button "Save" at bounding box center [1126, 688] width 39 height 22
type input "12.00"
type input "6655.18"
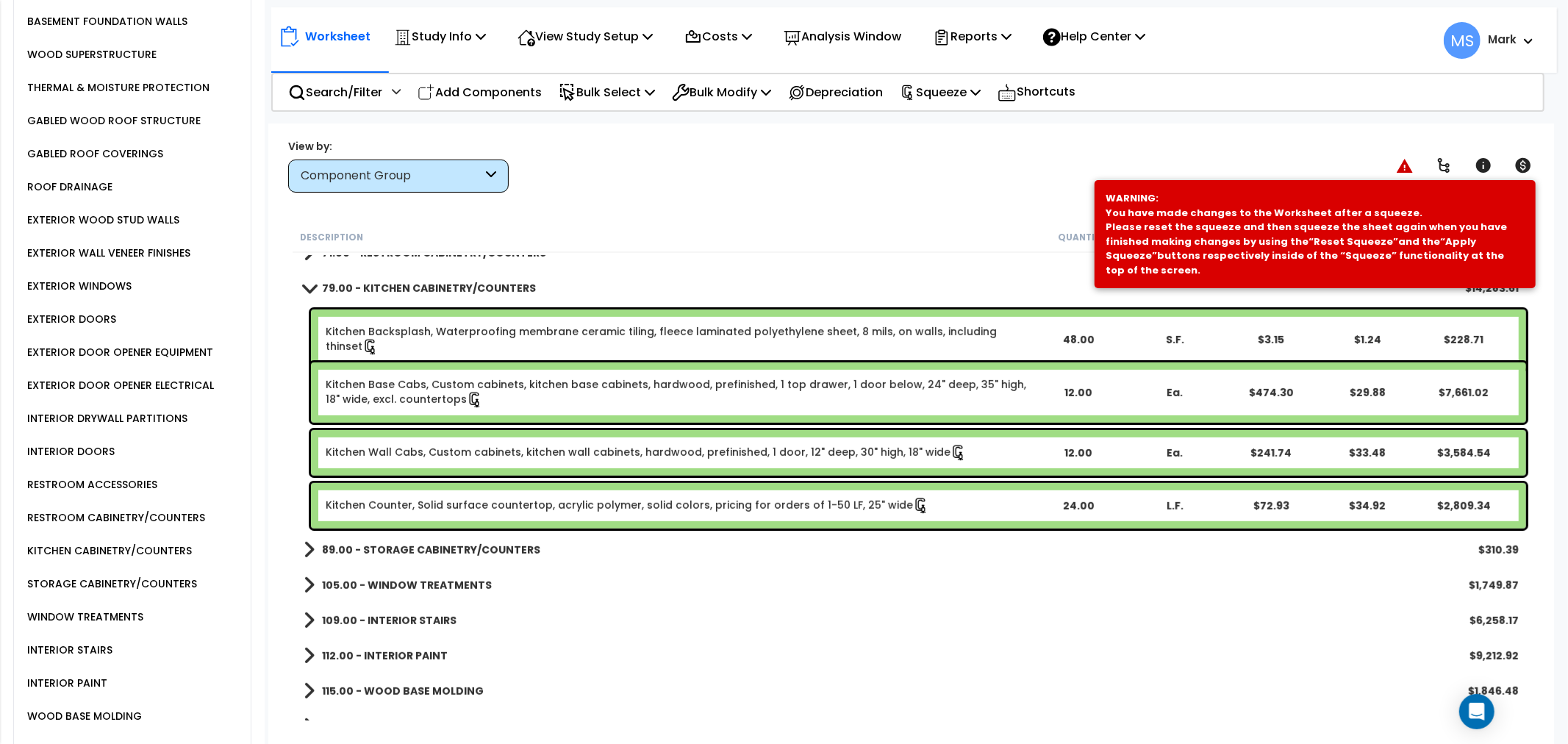
click at [1020, 510] on b "Kitchen Counter, Solid surface countertop, acrylic polymer, solid colors, prici…" at bounding box center [677, 505] width 704 height 16
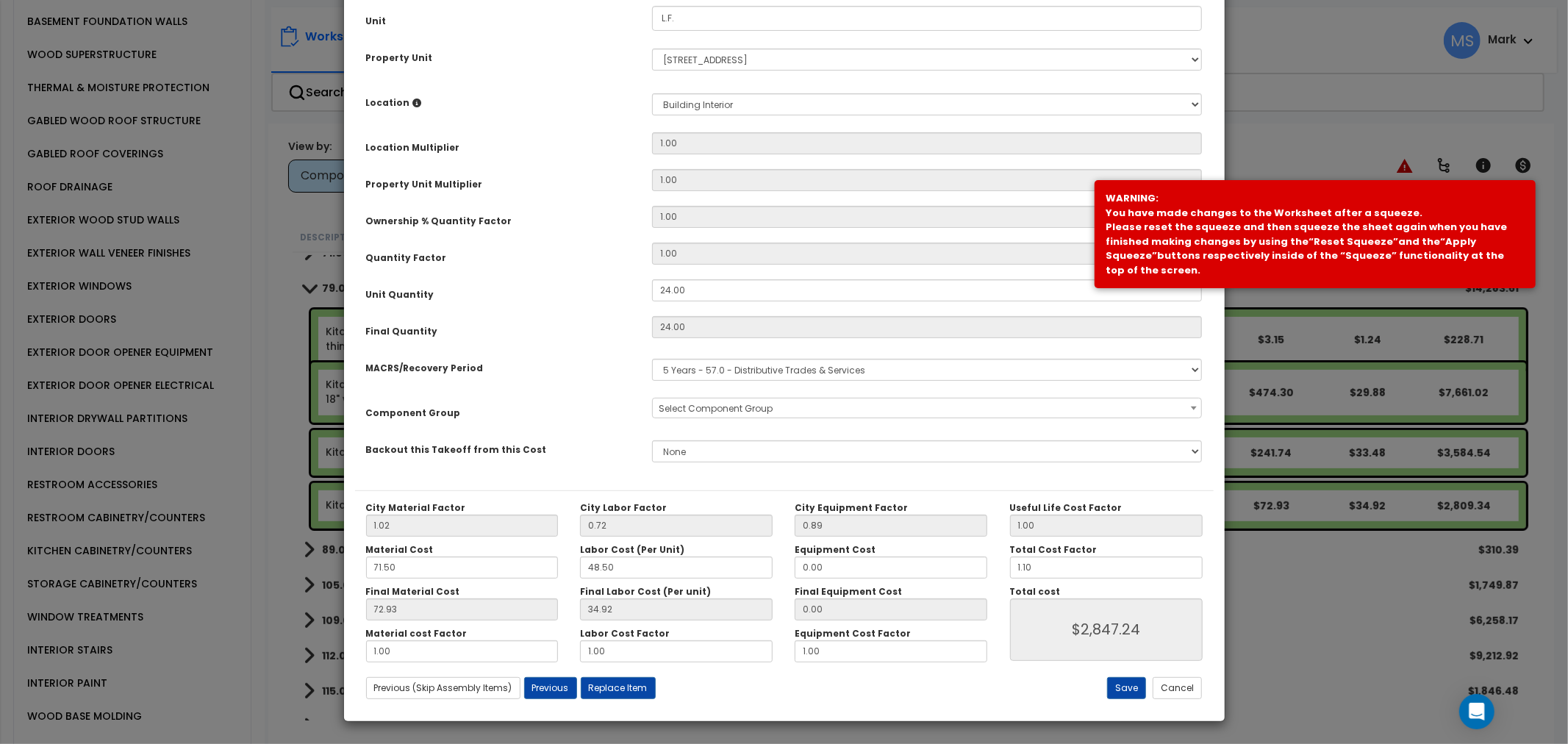
scroll to position [0, 0]
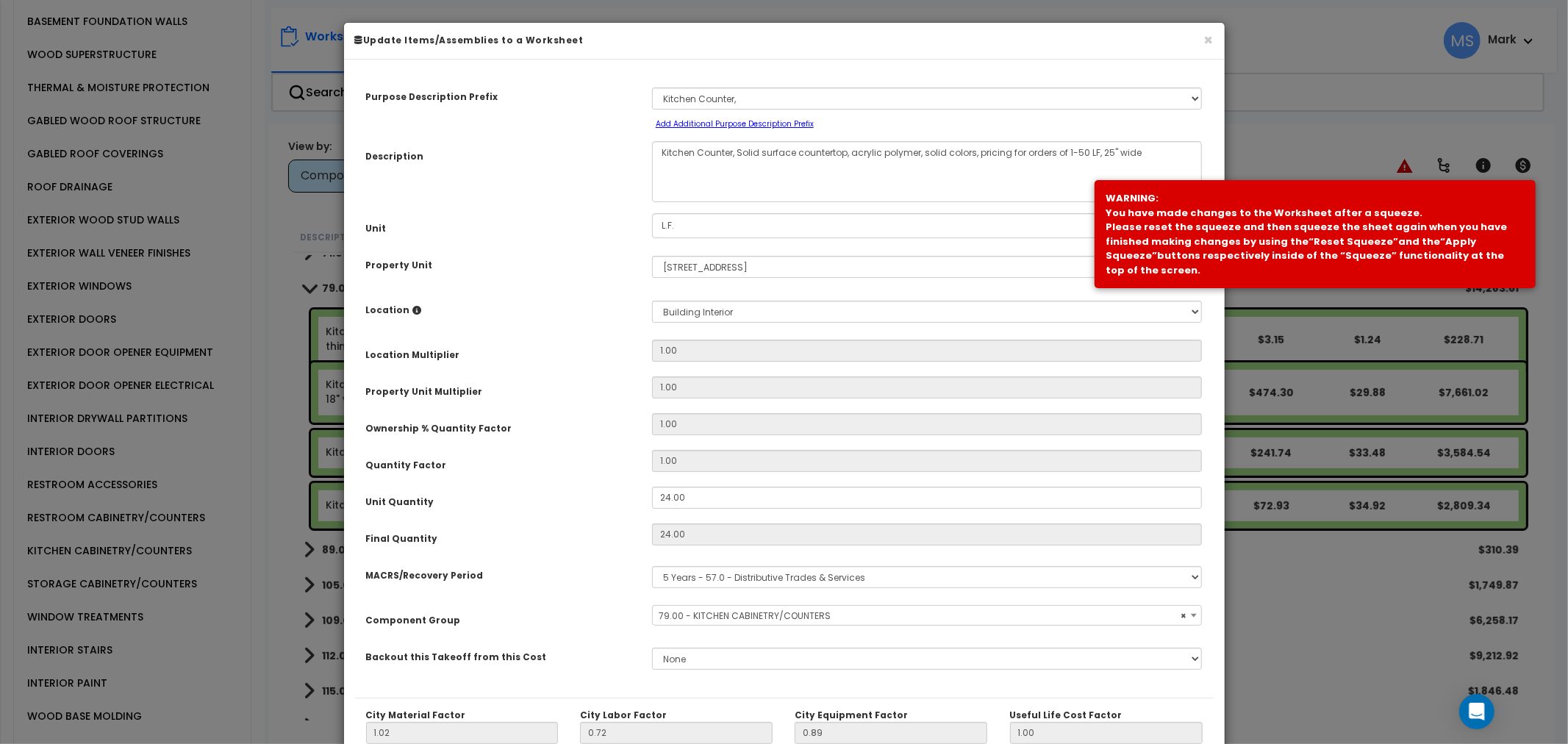
select select "45909"
click at [729, 502] on input "24.00" at bounding box center [927, 498] width 550 height 22
type input "2"
type input "24"
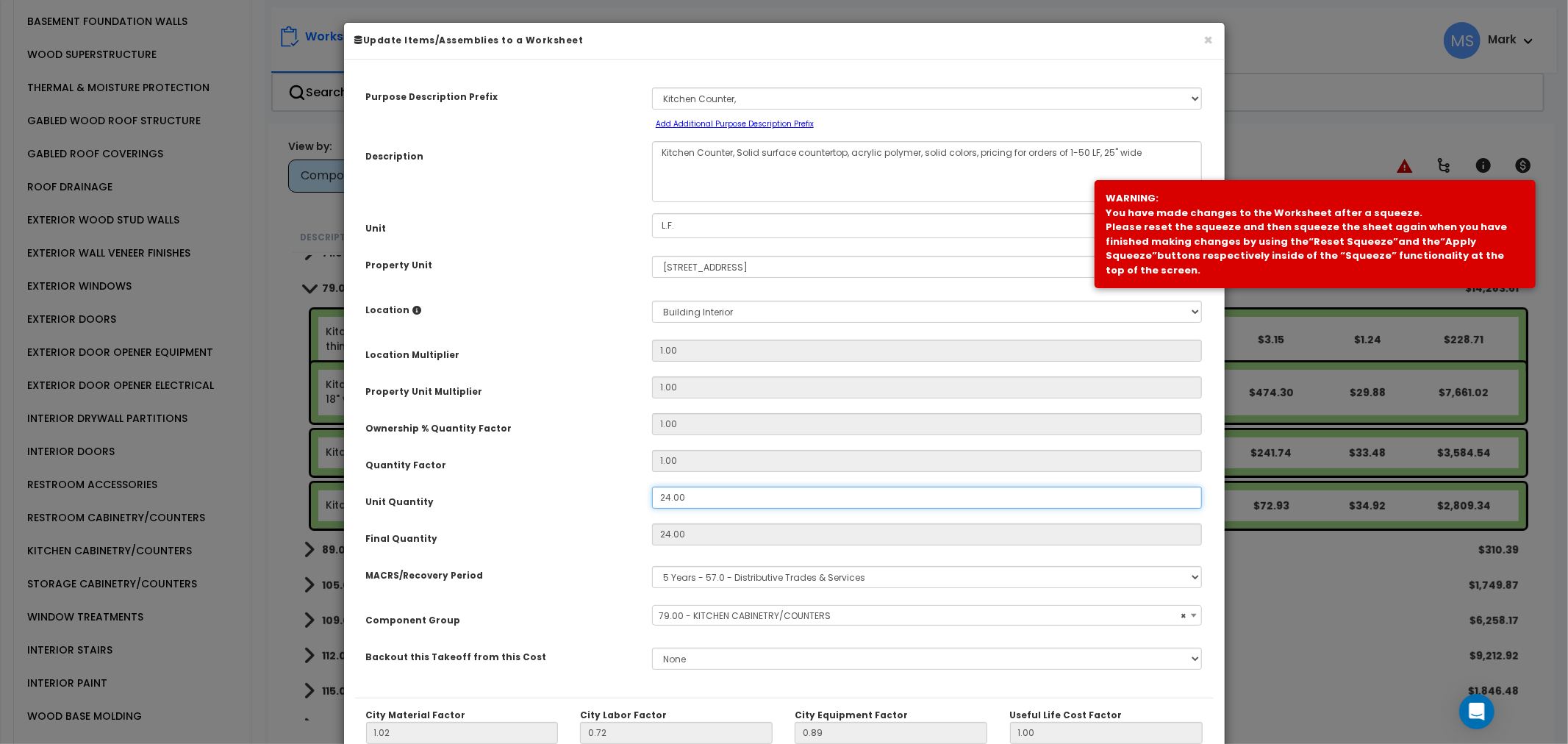
type input "$2,847.24"
type input "2"
type input "$237.27"
type input "22"
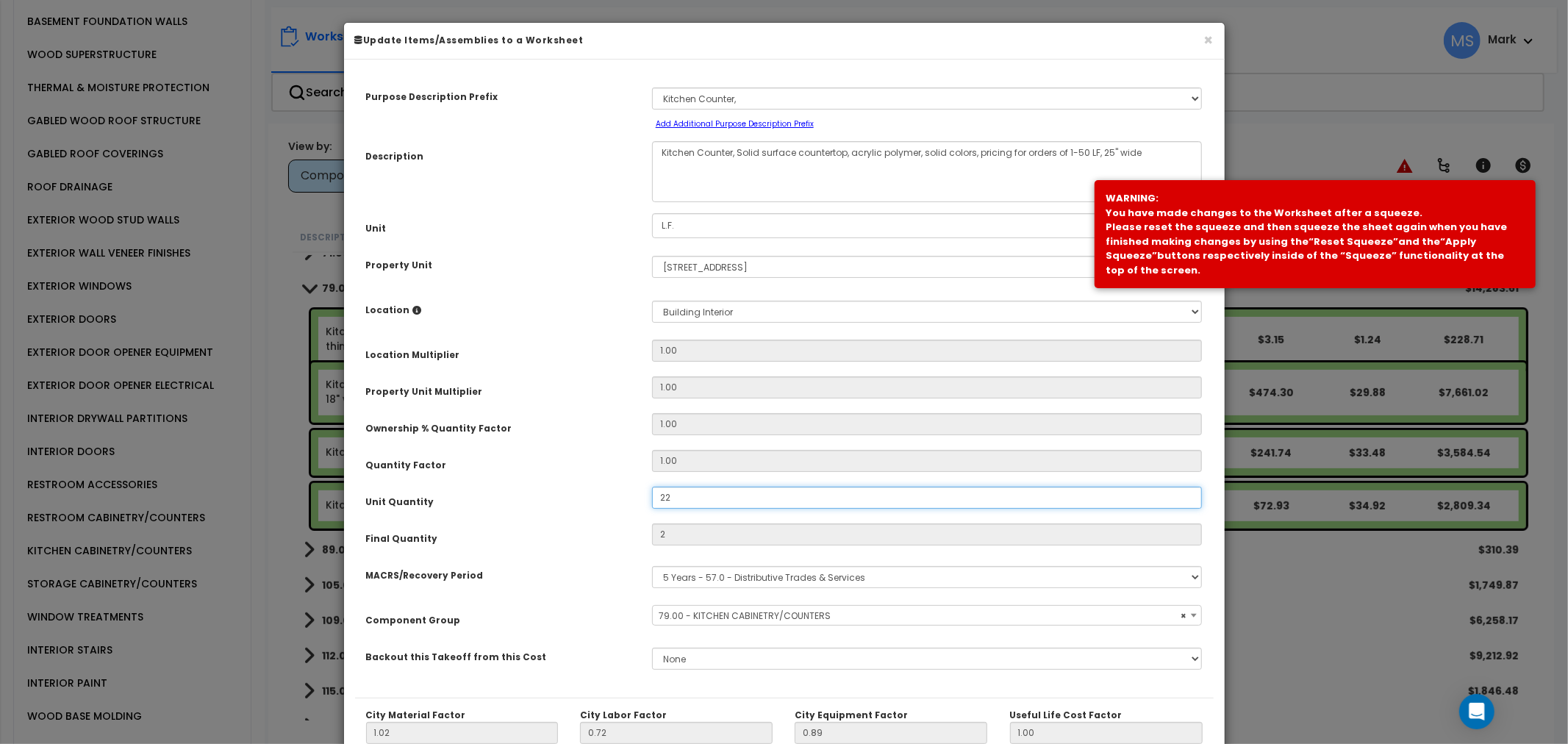
type input "$2,609.97"
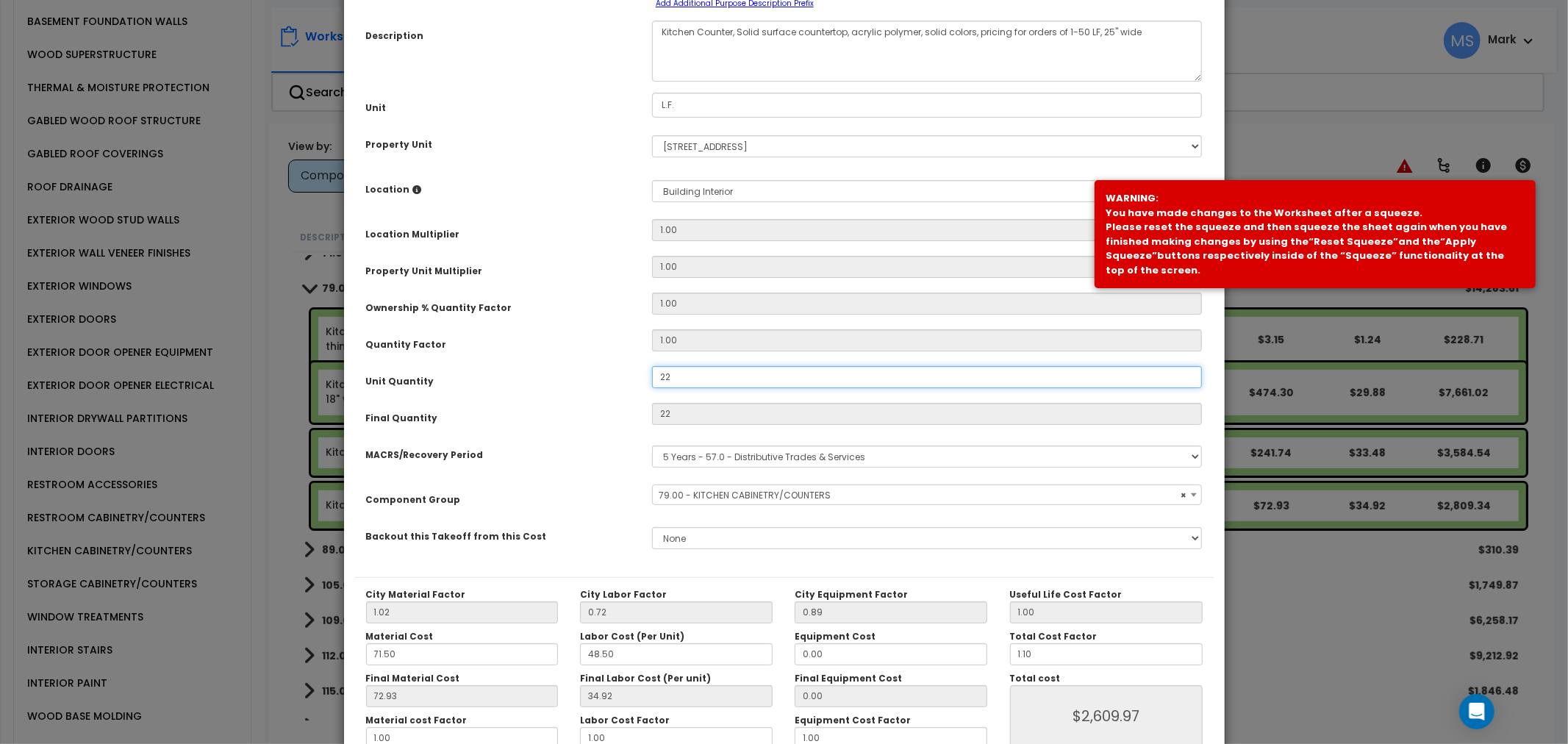
scroll to position [208, 0]
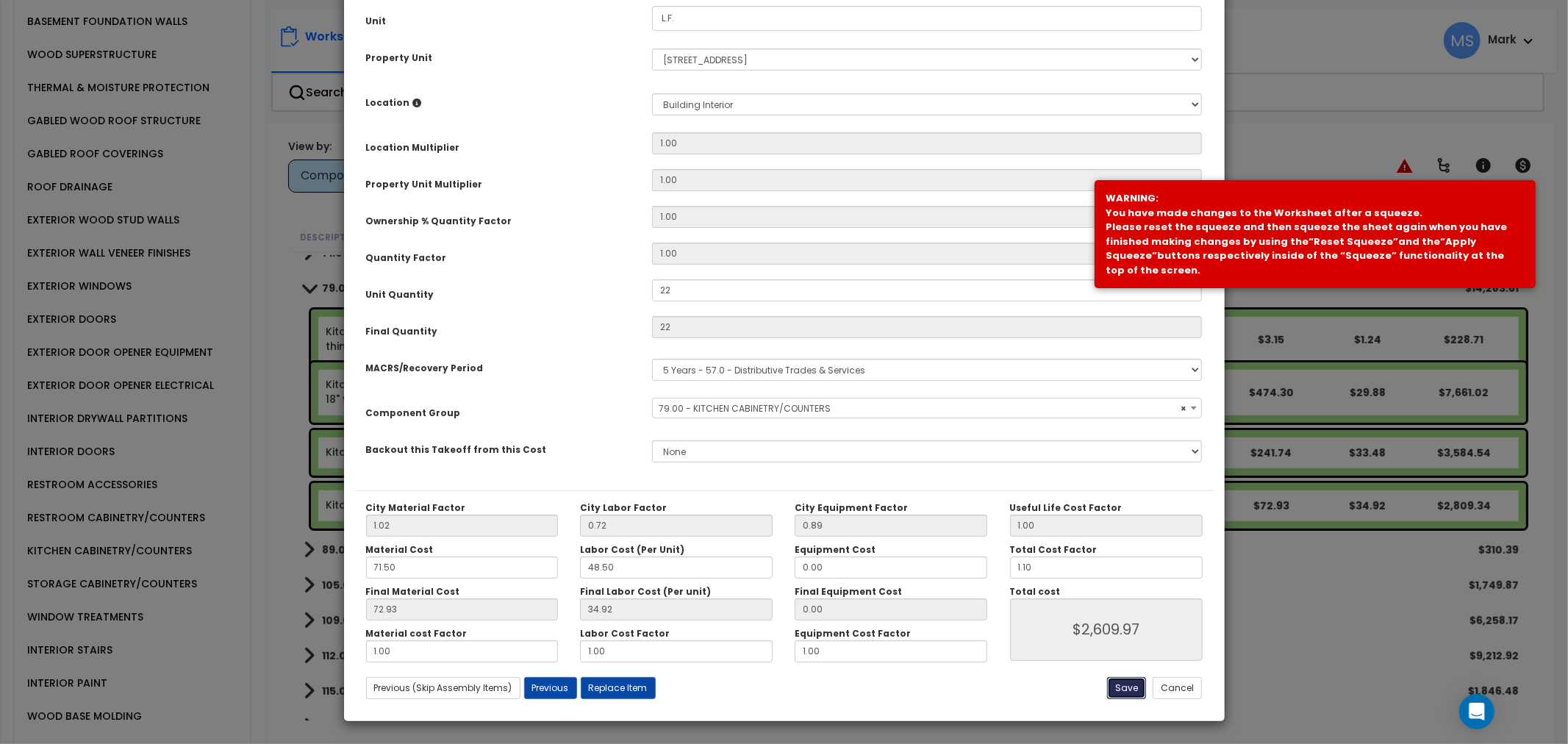
click at [1123, 693] on button "Save" at bounding box center [1126, 688] width 39 height 22
type input "22.00"
type input "2609.97"
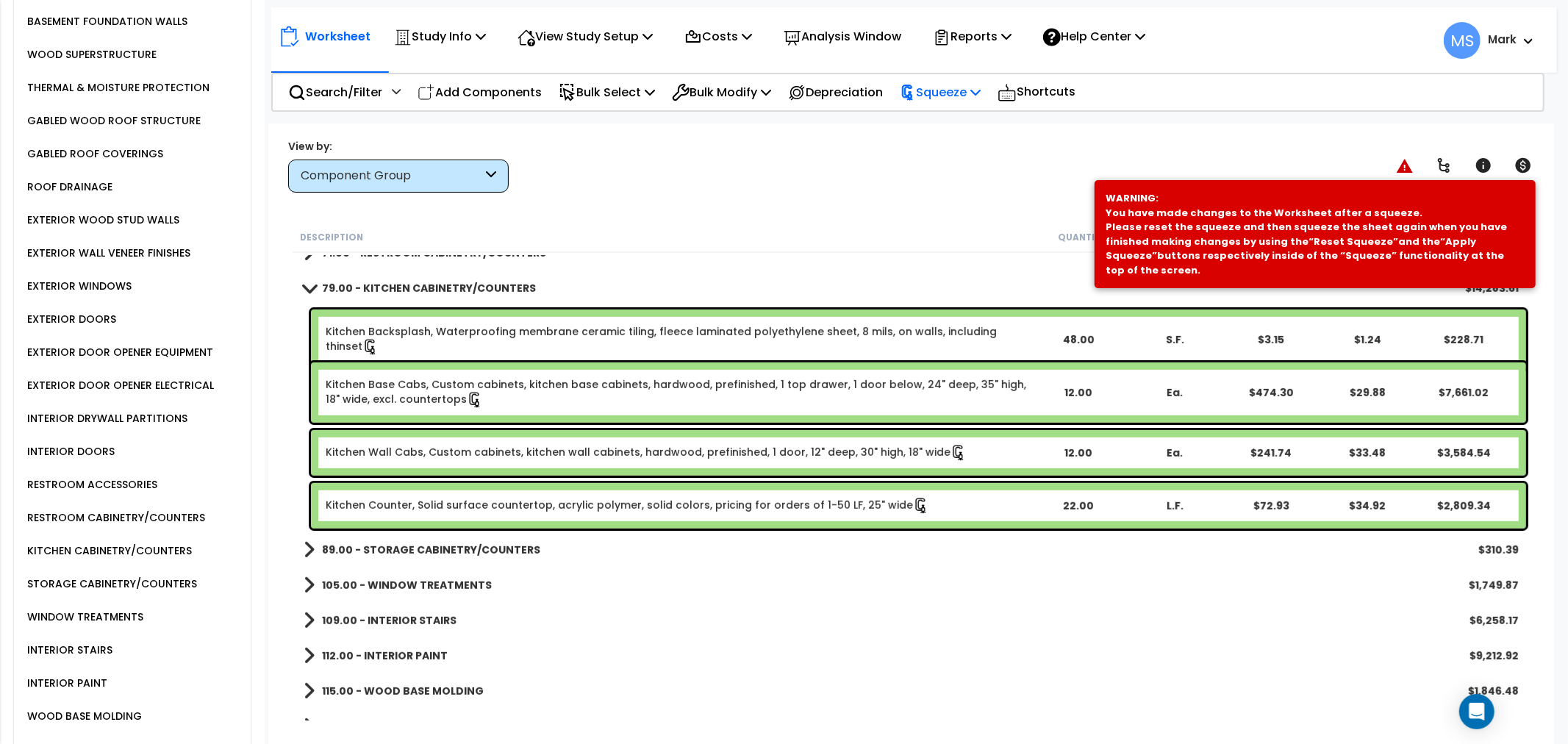
click at [929, 106] on div "Squeeze" at bounding box center [940, 92] width 81 height 34
drag, startPoint x: 939, startPoint y: 126, endPoint x: 937, endPoint y: 135, distance: 9.2
click at [939, 126] on link "Re-squeeze" at bounding box center [966, 126] width 146 height 33
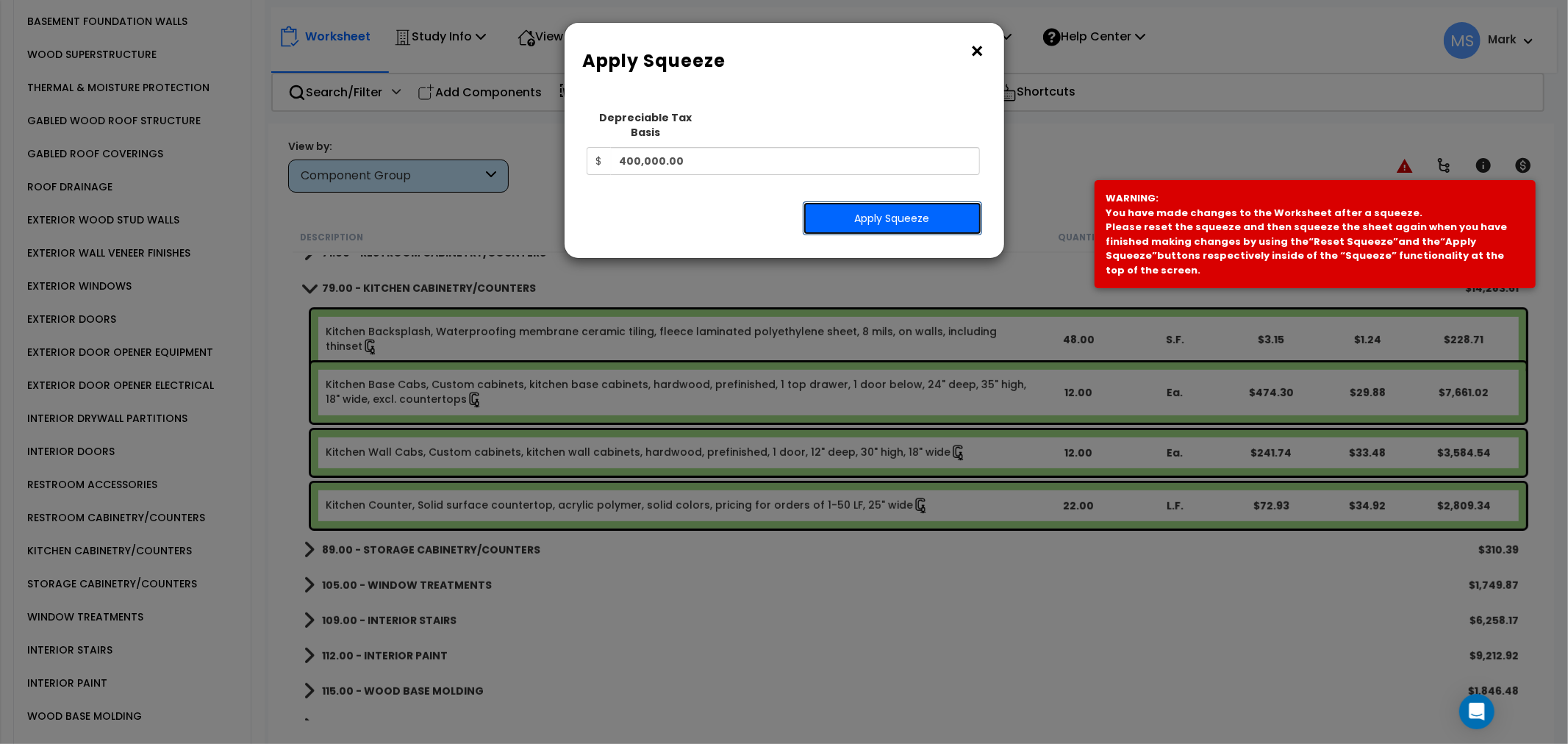
click at [920, 202] on button "Apply Squeeze" at bounding box center [892, 218] width 179 height 33
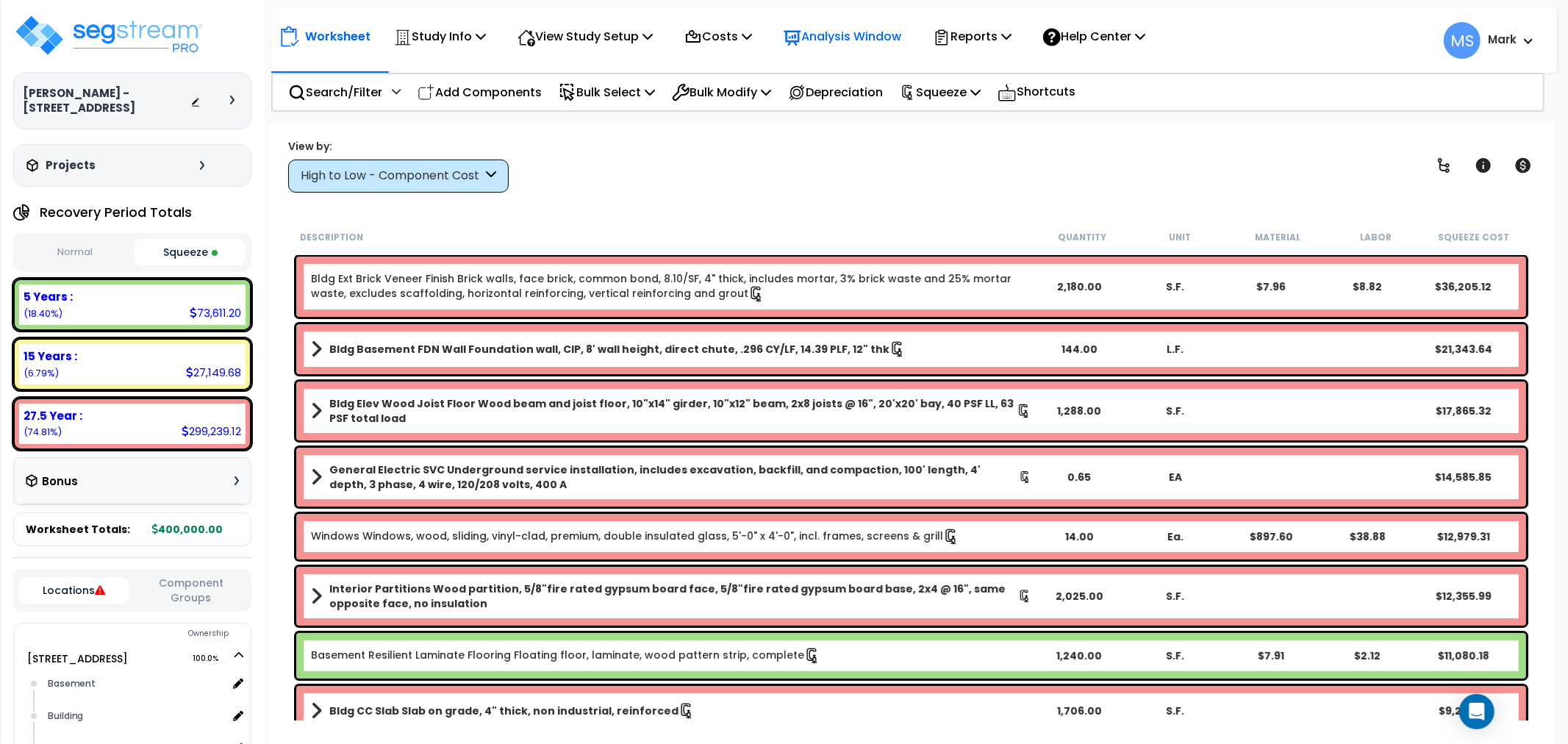
click at [868, 42] on p "Analysis Window" at bounding box center [842, 36] width 118 height 20
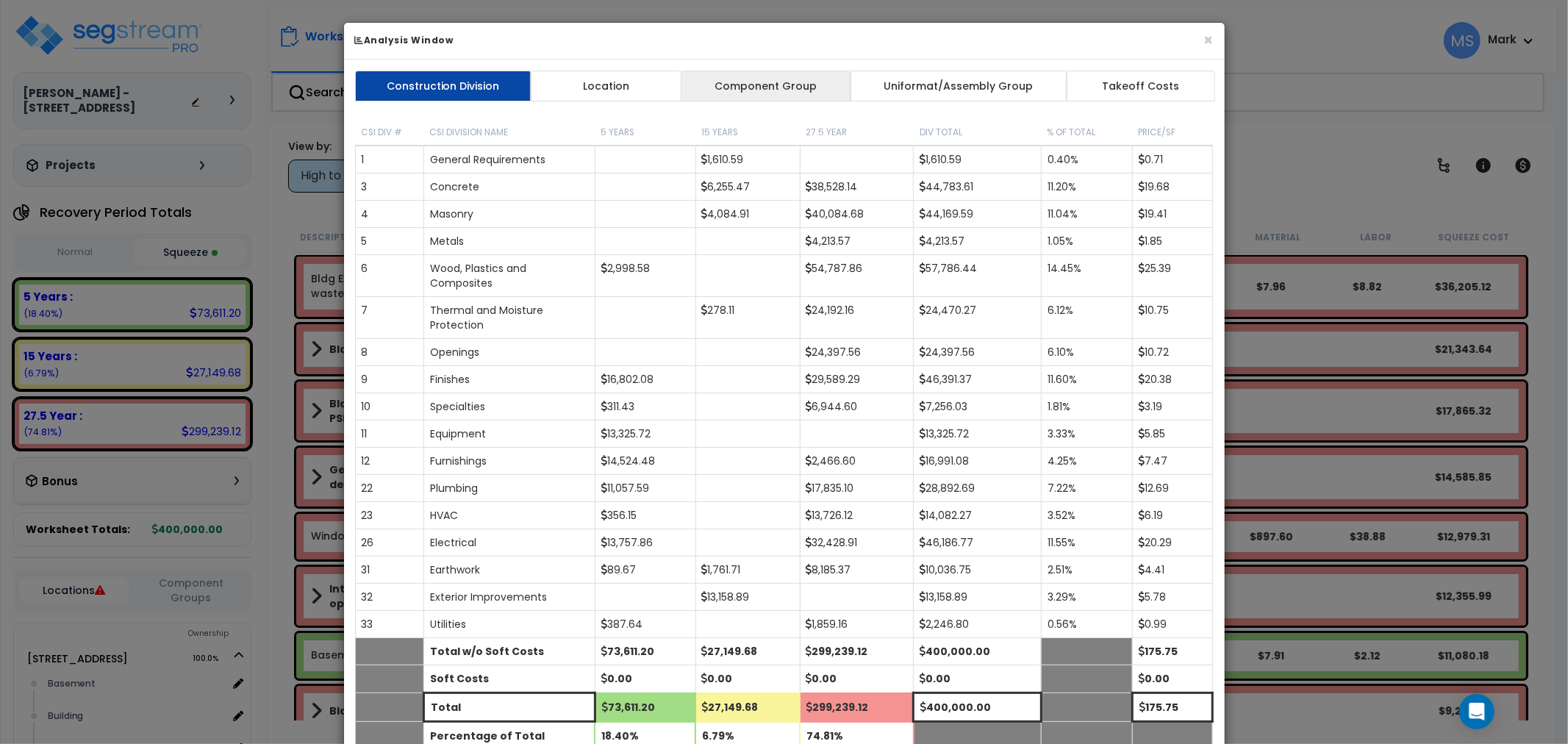
click at [832, 88] on link "Component Group" at bounding box center [766, 86] width 171 height 31
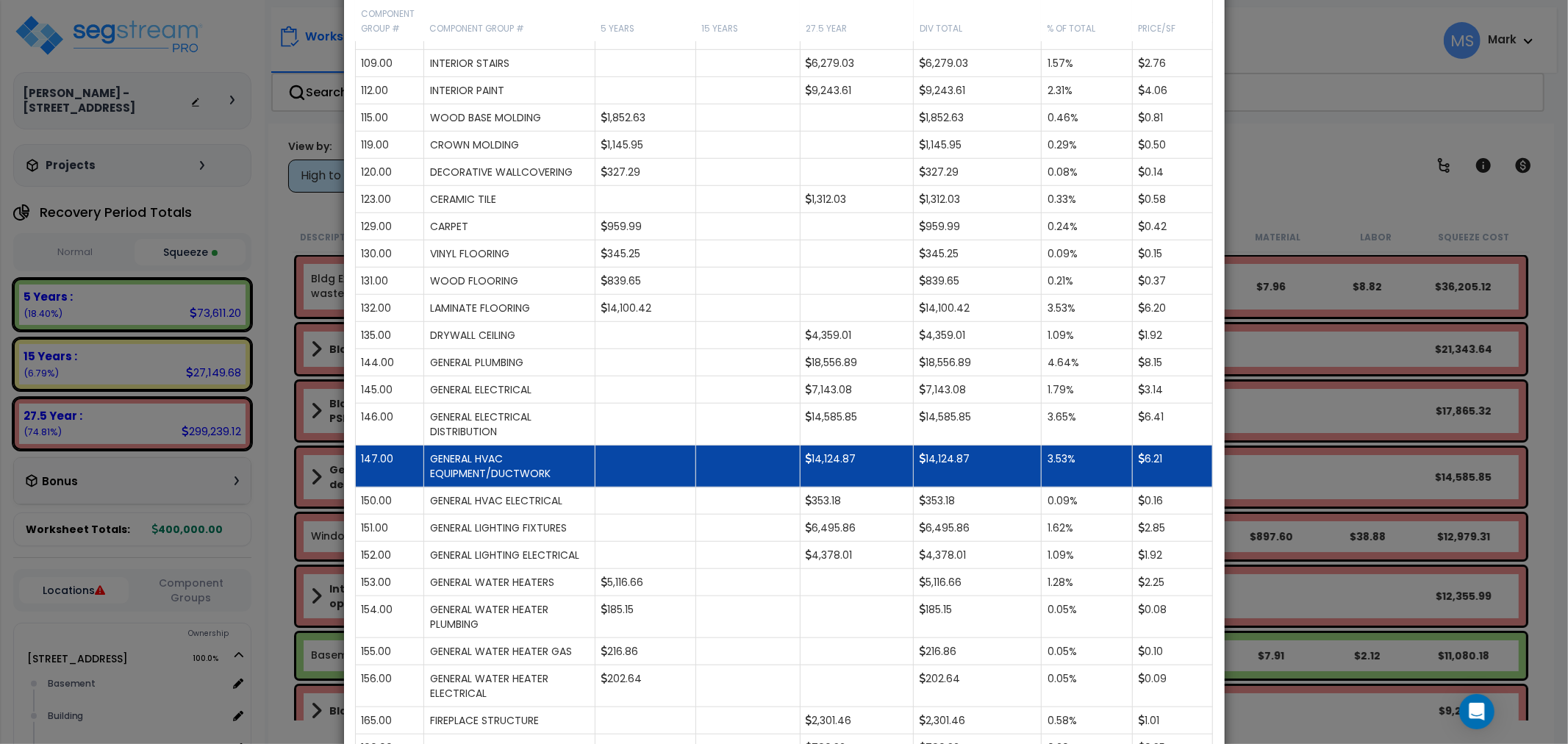
scroll to position [816, 0]
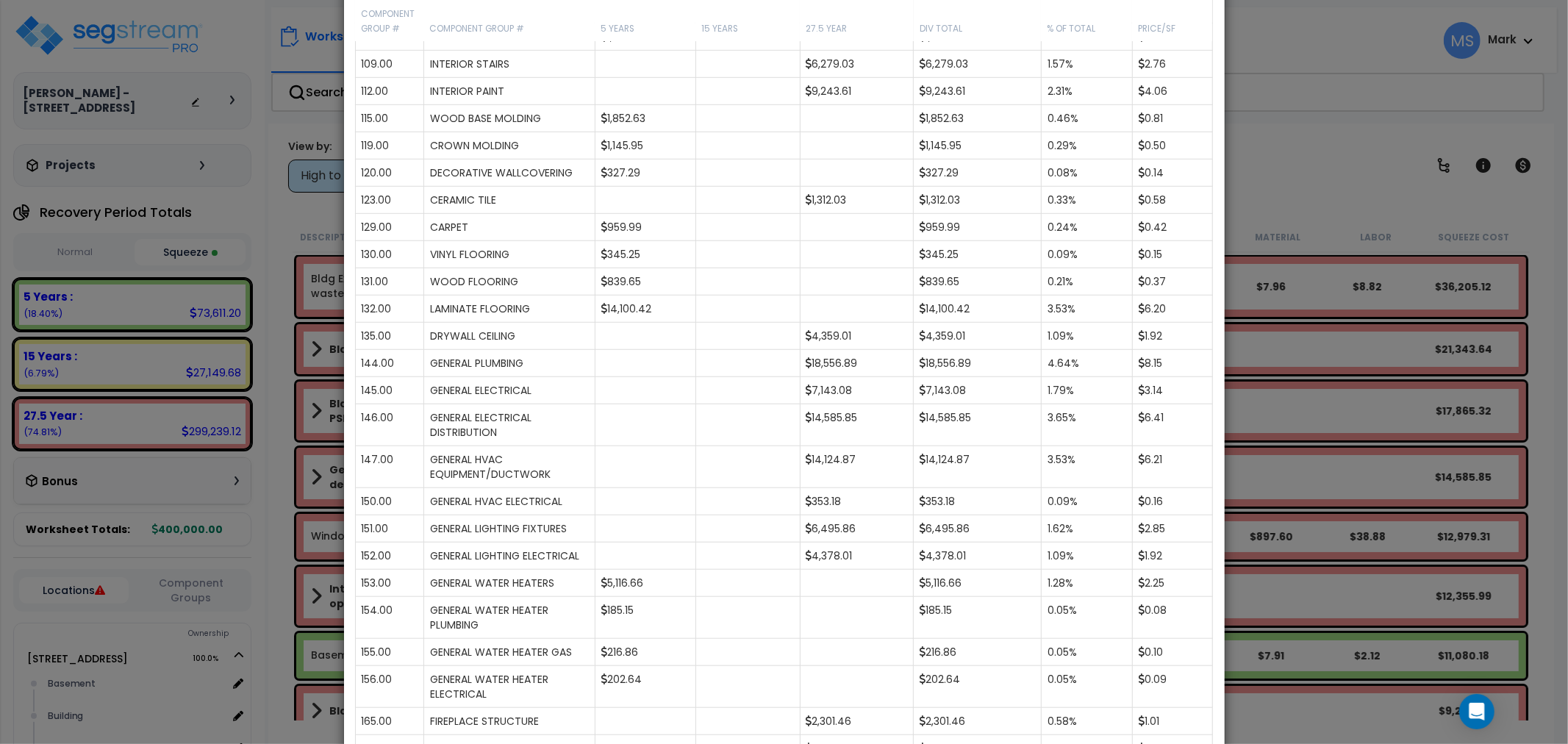
click at [1285, 386] on div "× Analysis Window Construction Division Location Component Group Uniformat/Asse…" at bounding box center [784, 372] width 1568 height 744
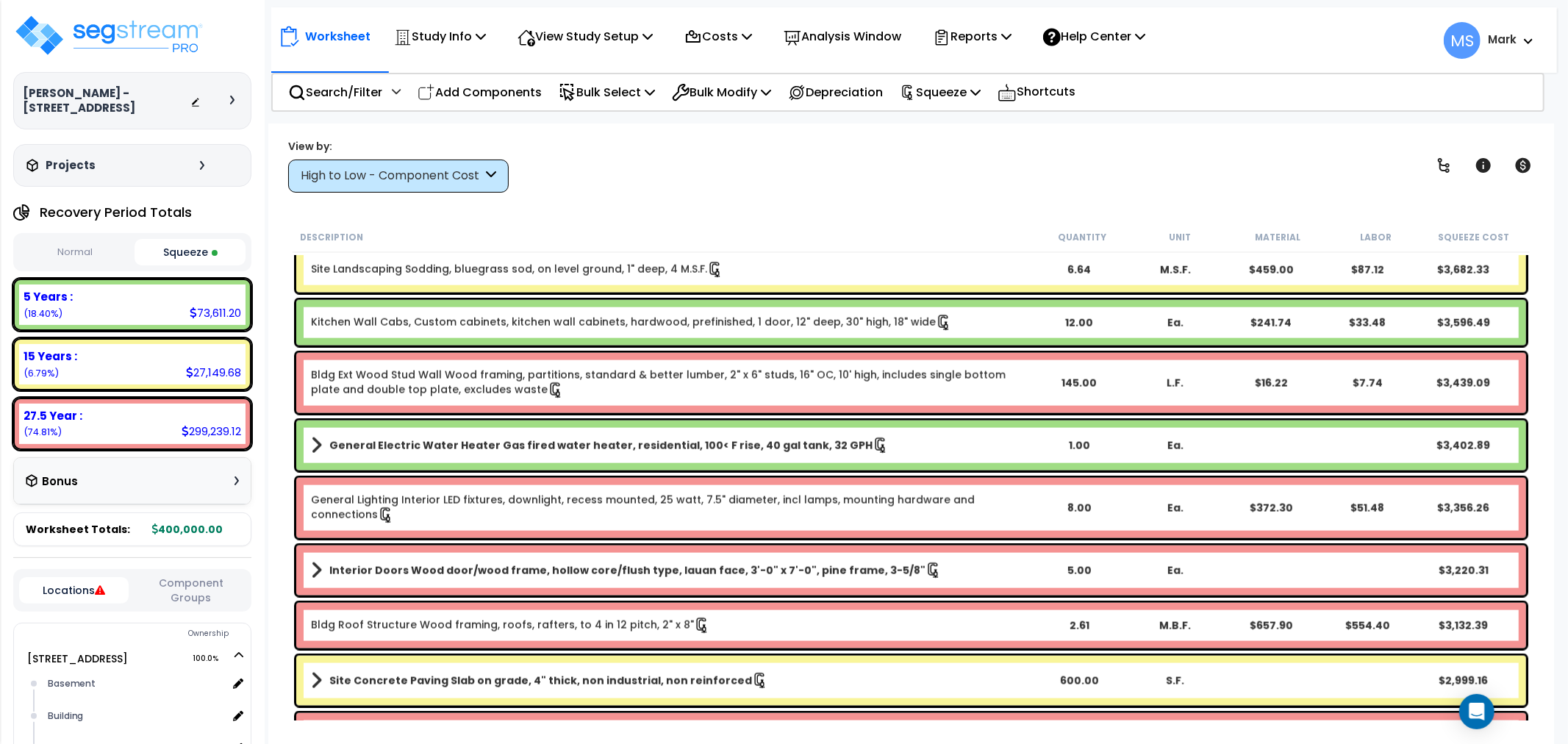
scroll to position [1878, 0]
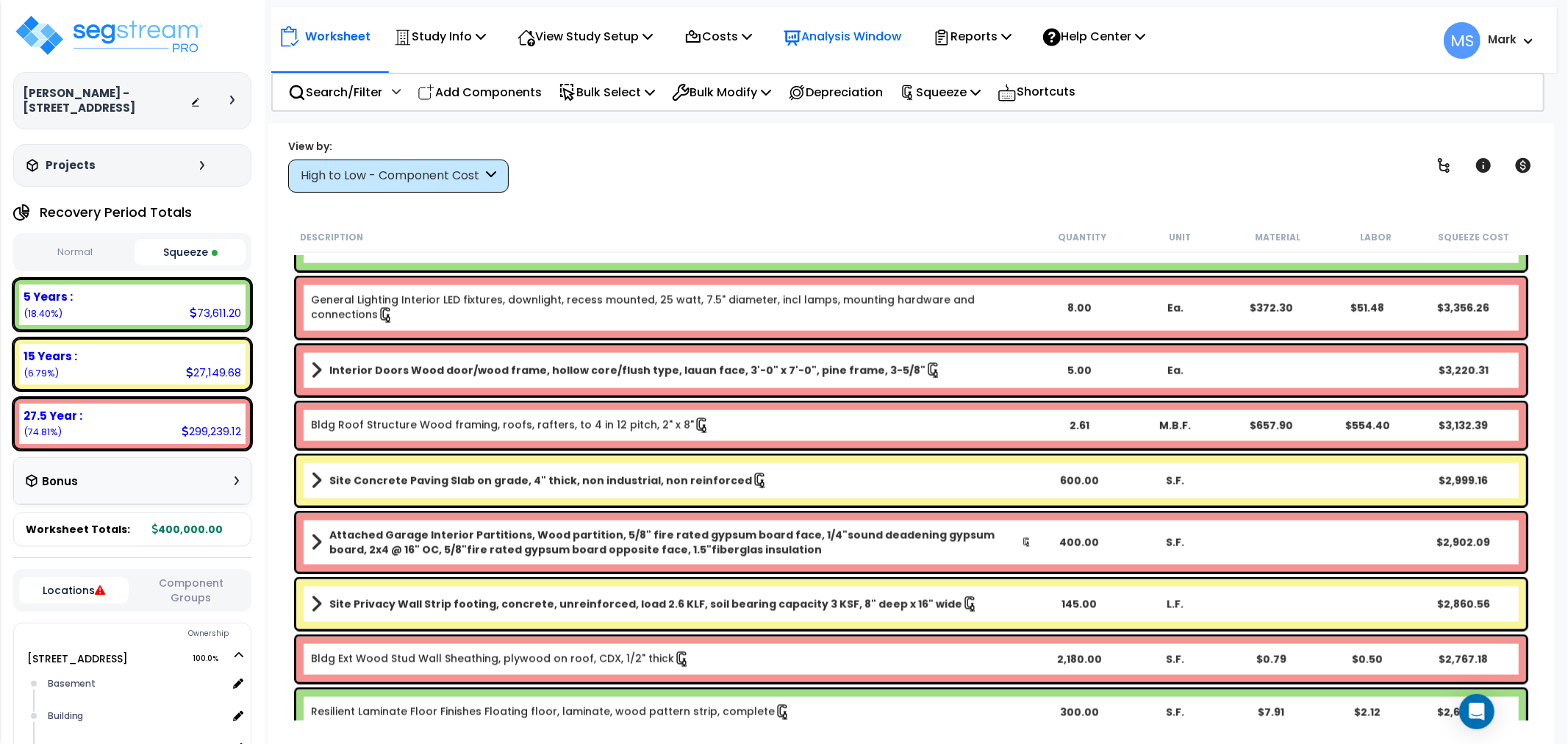
click at [868, 39] on p "Analysis Window" at bounding box center [842, 36] width 118 height 20
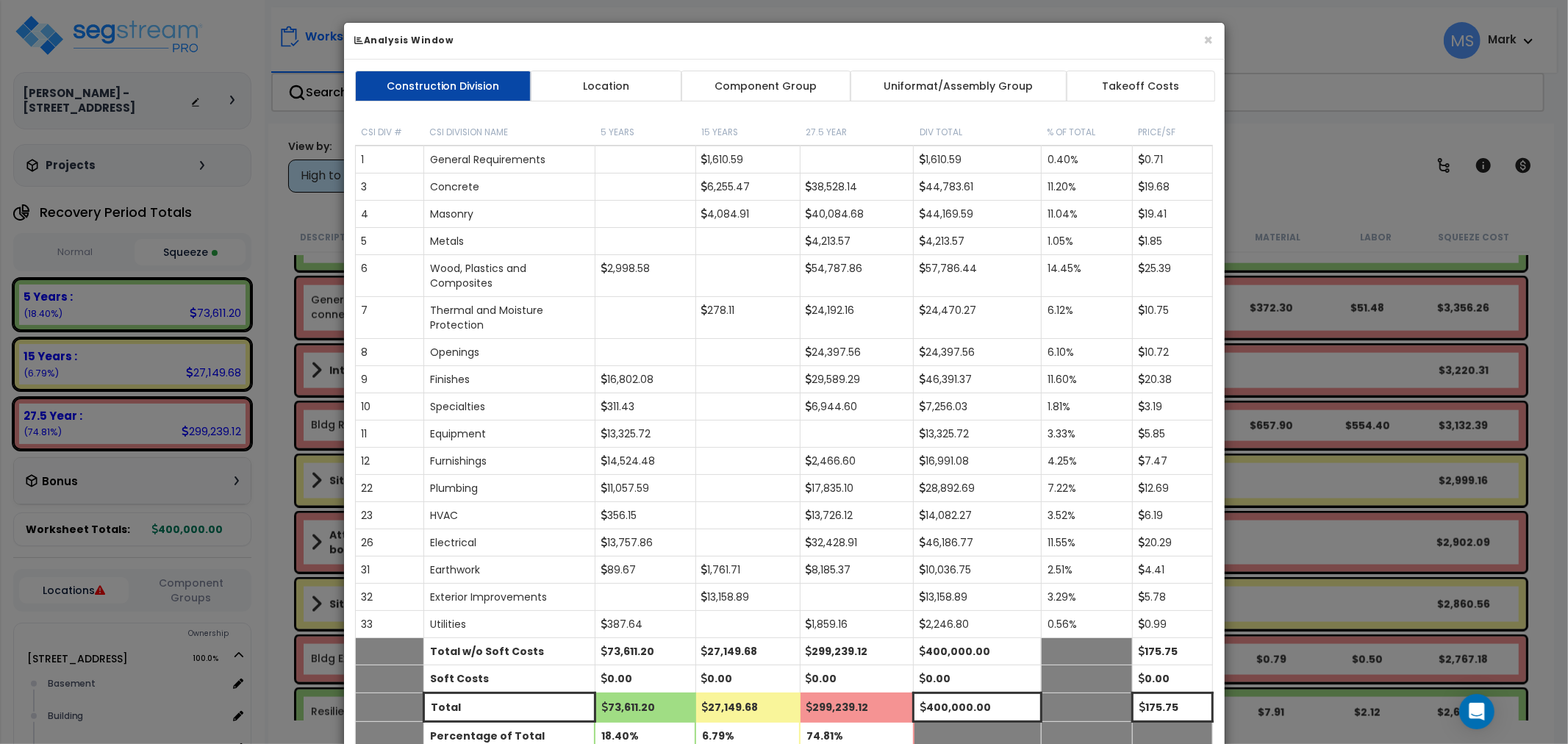
drag, startPoint x: 747, startPoint y: 70, endPoint x: 751, endPoint y: 82, distance: 12.6
click at [747, 70] on link "Component Group" at bounding box center [766, 86] width 171 height 31
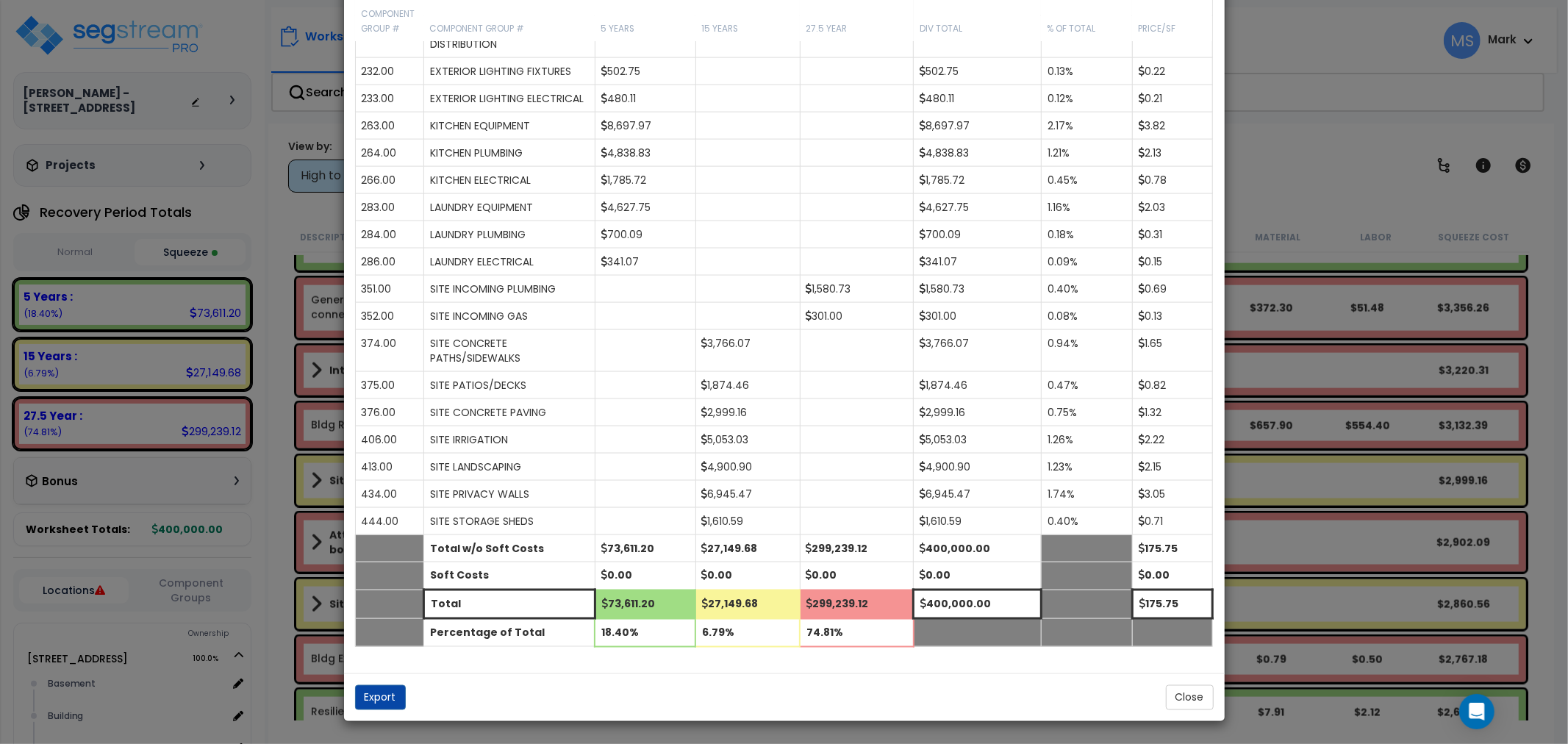
scroll to position [1855, 0]
click at [1202, 703] on button "Close" at bounding box center [1190, 697] width 48 height 25
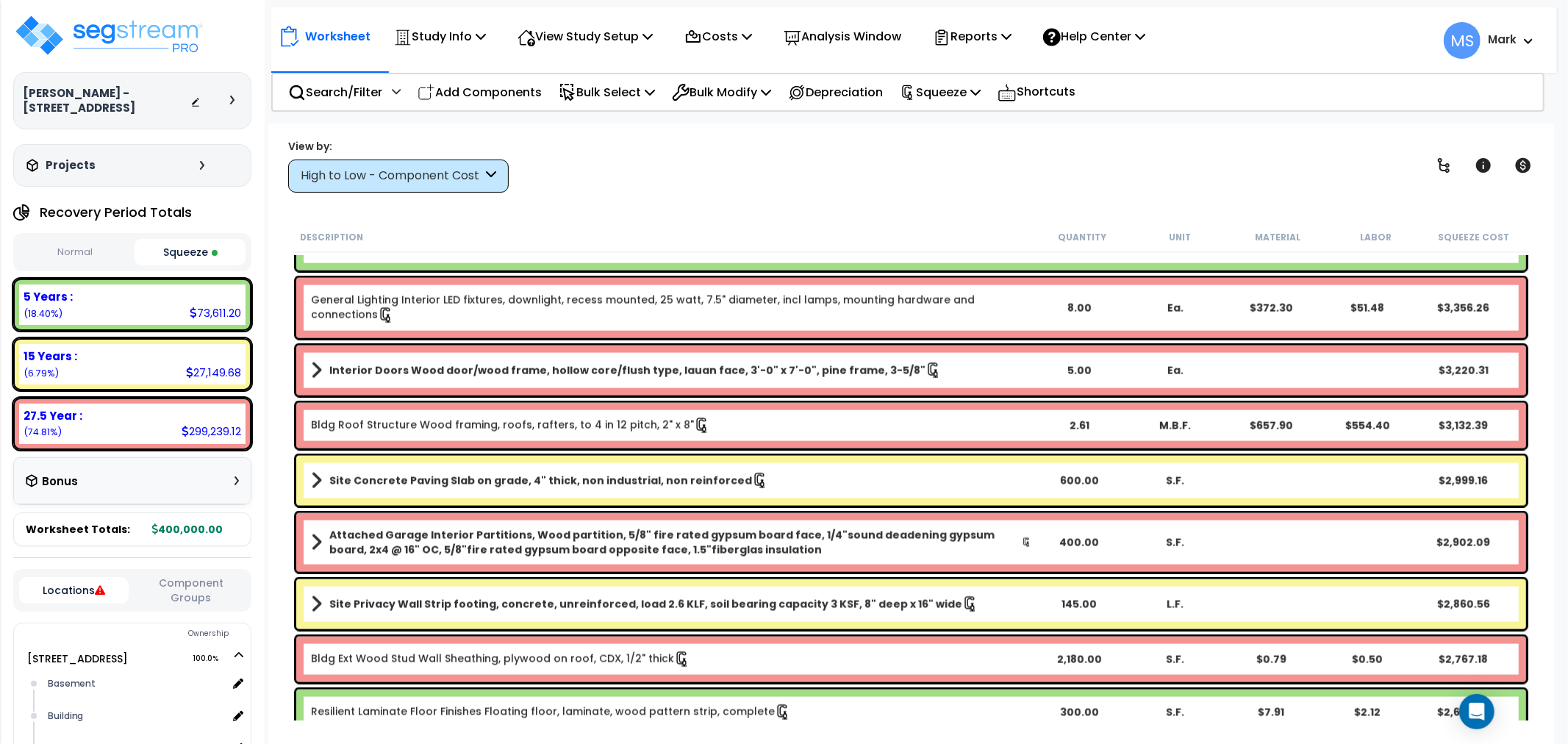
drag, startPoint x: 1142, startPoint y: 135, endPoint x: 1247, endPoint y: 165, distance: 109.2
click at [1142, 135] on div "Worksheet Study Info Study Setup Add Property Unit Template study Clone study MS" at bounding box center [911, 495] width 1286 height 744
click at [1474, 165] on icon at bounding box center [1483, 165] width 18 height 18
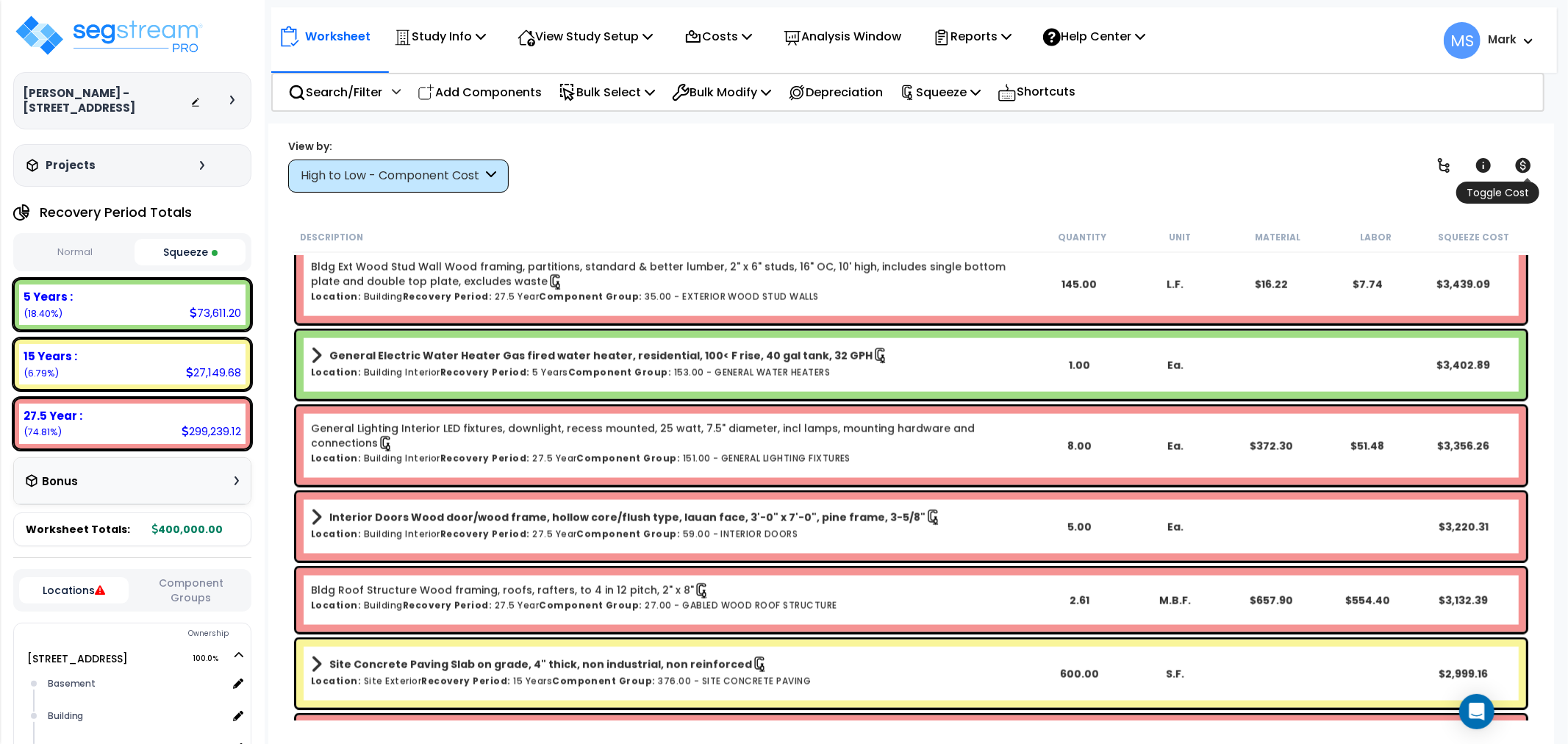
click at [1523, 172] on icon at bounding box center [1523, 165] width 15 height 15
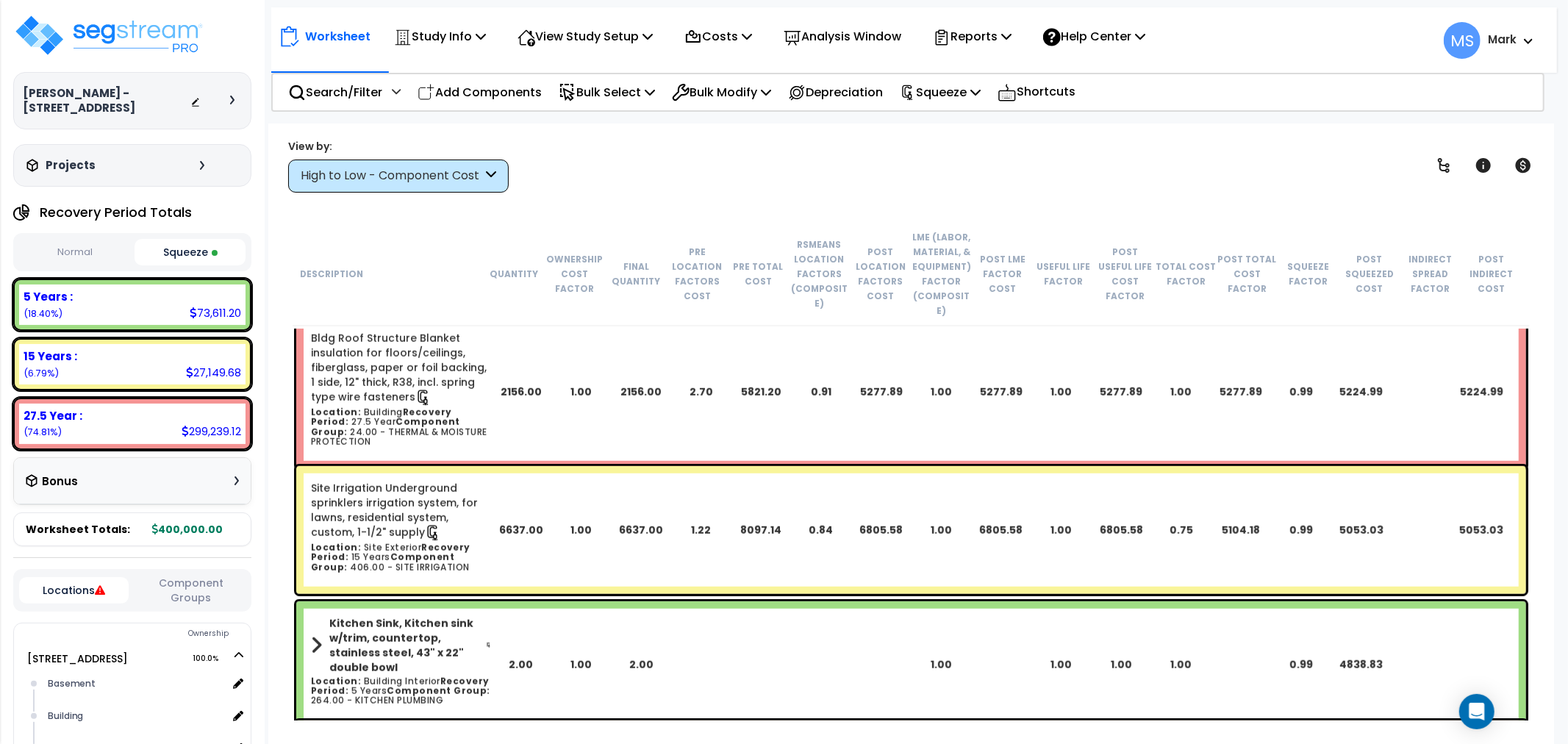
scroll to position [1062, 0]
